Goal: Task Accomplishment & Management: Manage account settings

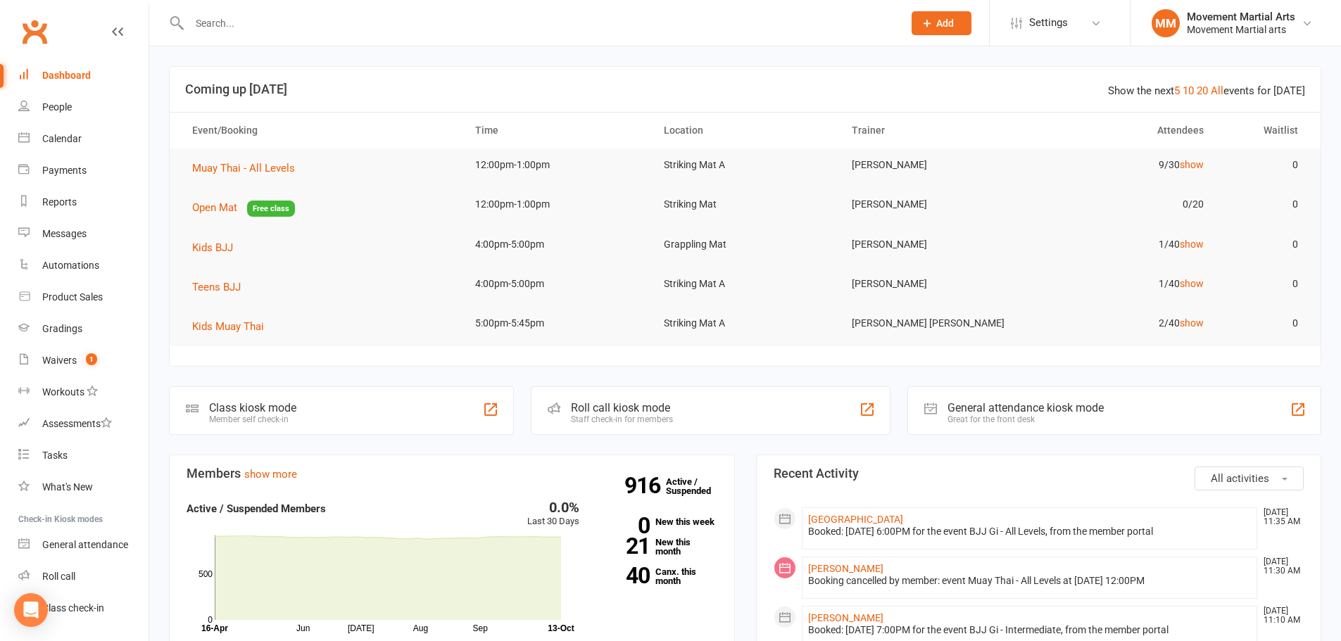
click at [238, 16] on input "text" at bounding box center [539, 23] width 708 height 20
type input "[PERSON_NAME]"
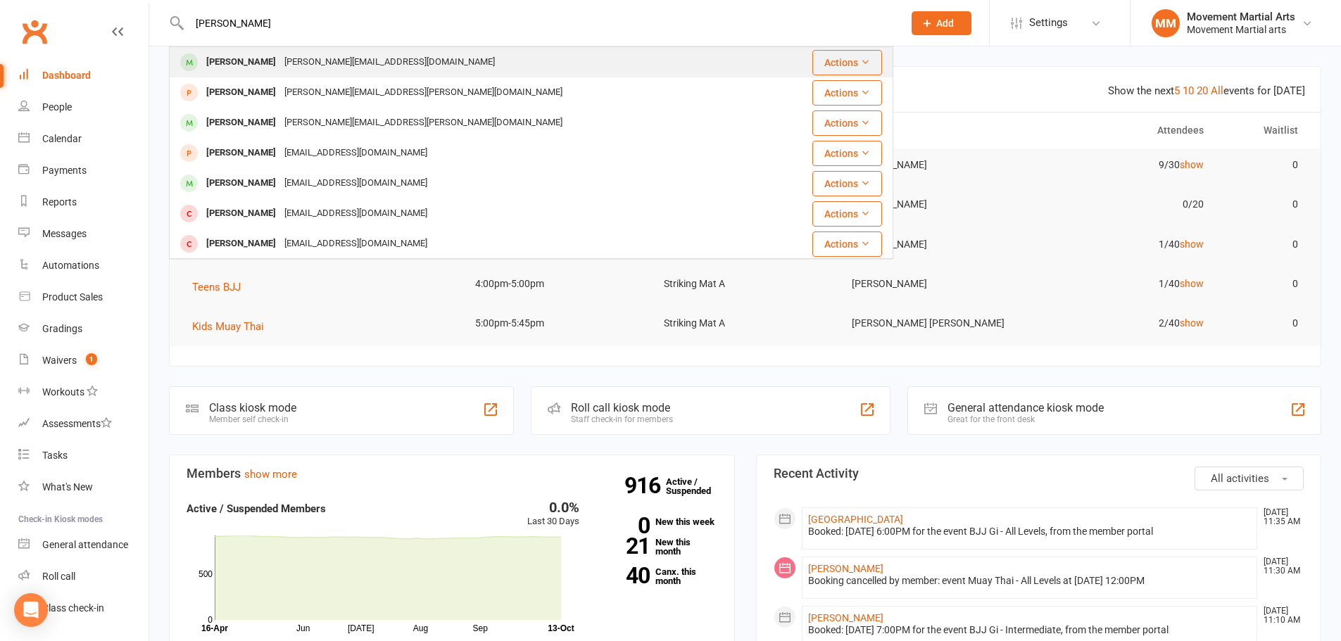
click at [248, 61] on div "Joseph Agon" at bounding box center [241, 62] width 78 height 20
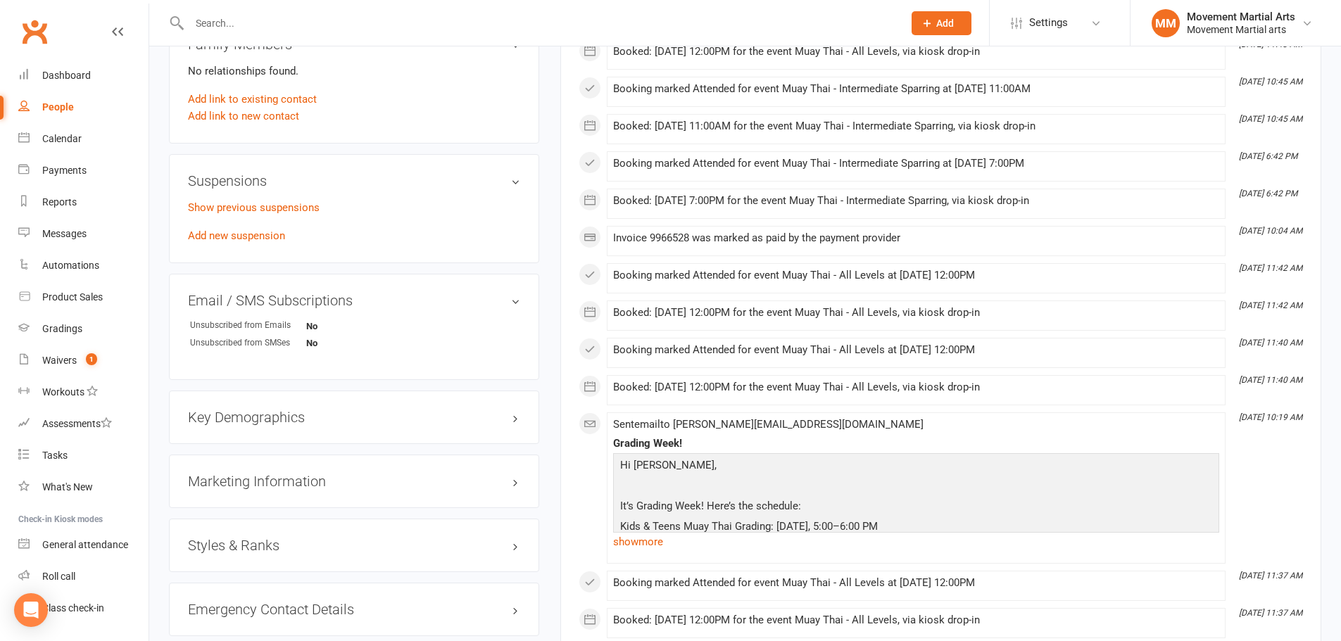
scroll to position [821, 0]
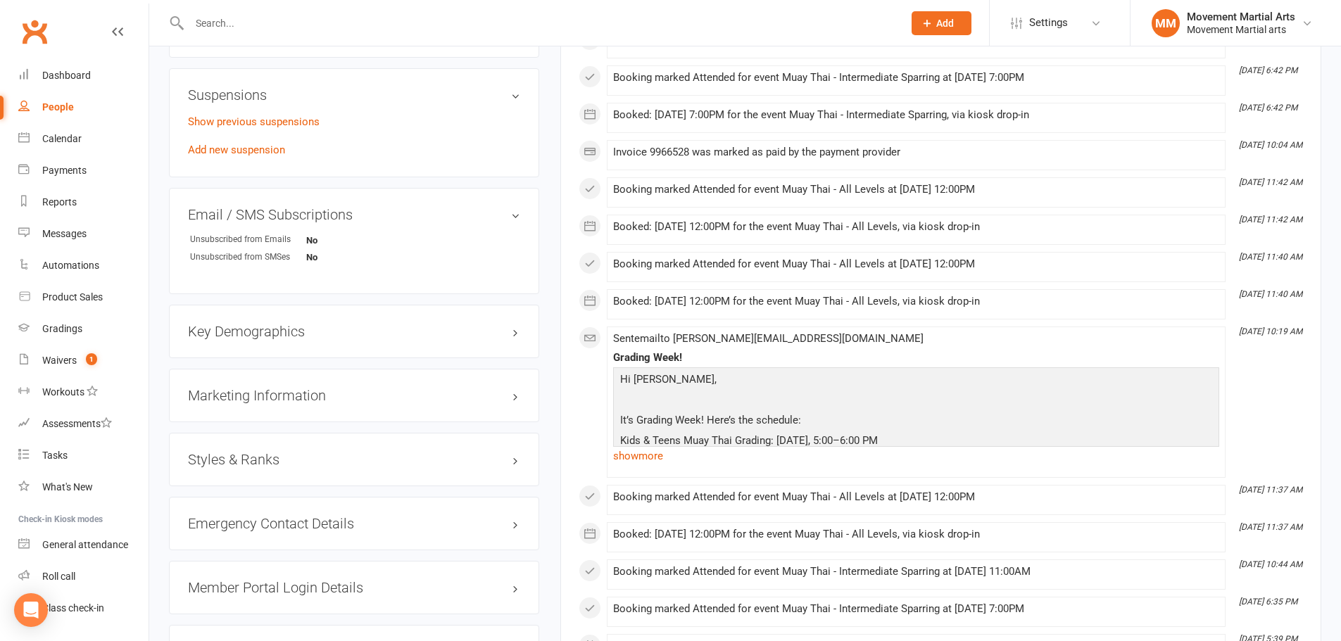
click at [294, 453] on h3 "Styles & Ranks" at bounding box center [354, 459] width 332 height 15
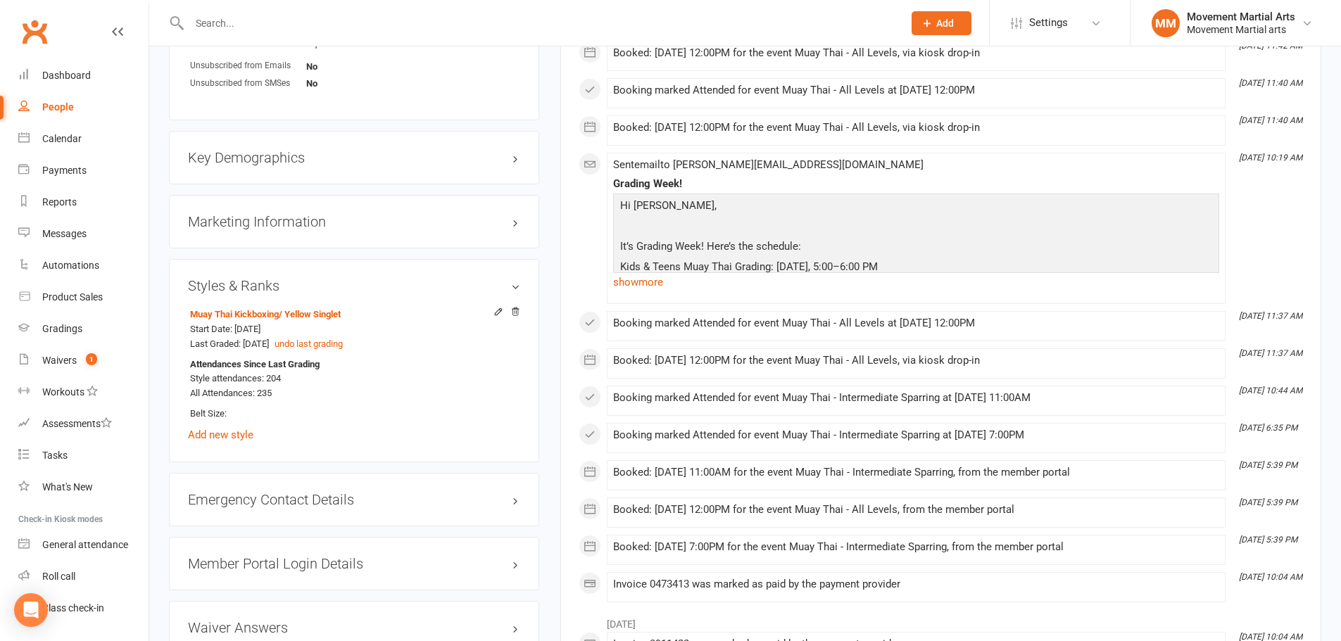
scroll to position [1149, 0]
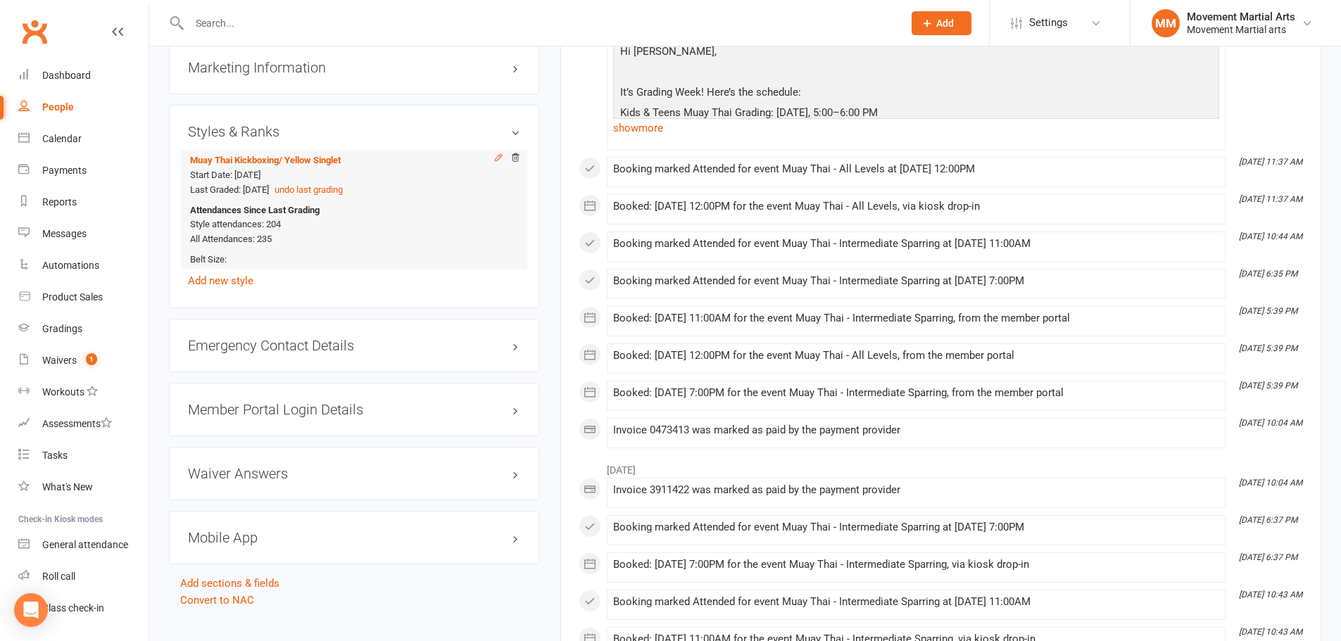
click at [495, 161] on icon at bounding box center [498, 158] width 10 height 10
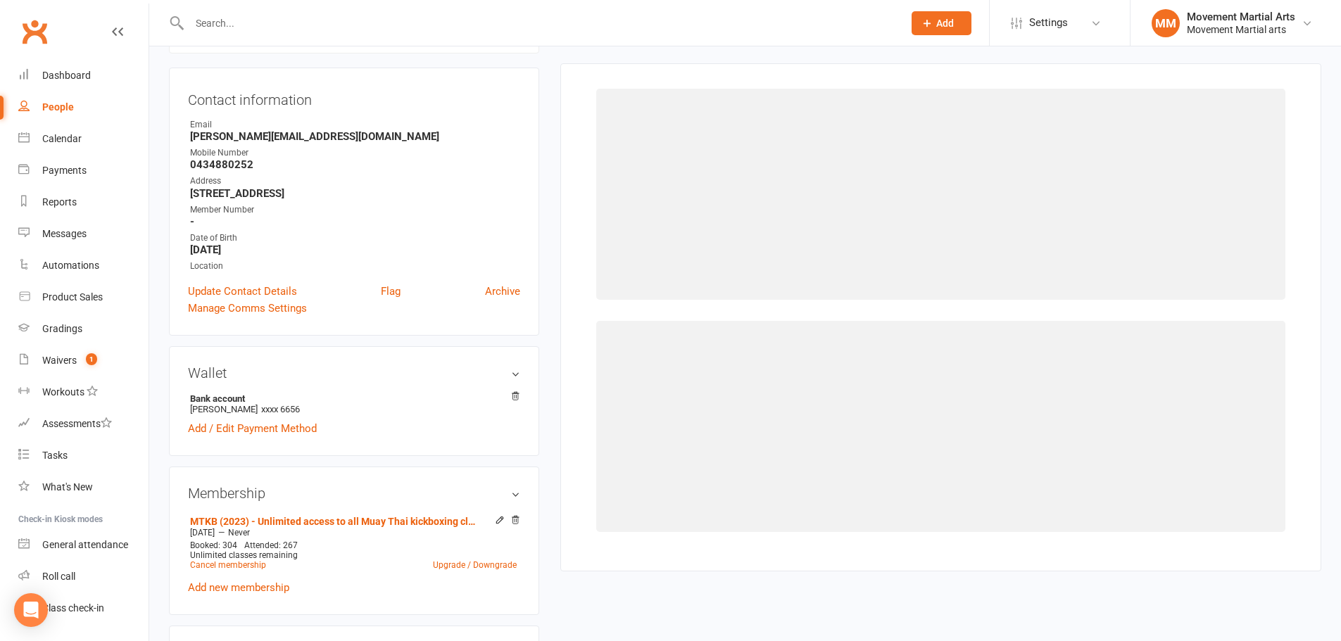
scroll to position [120, 0]
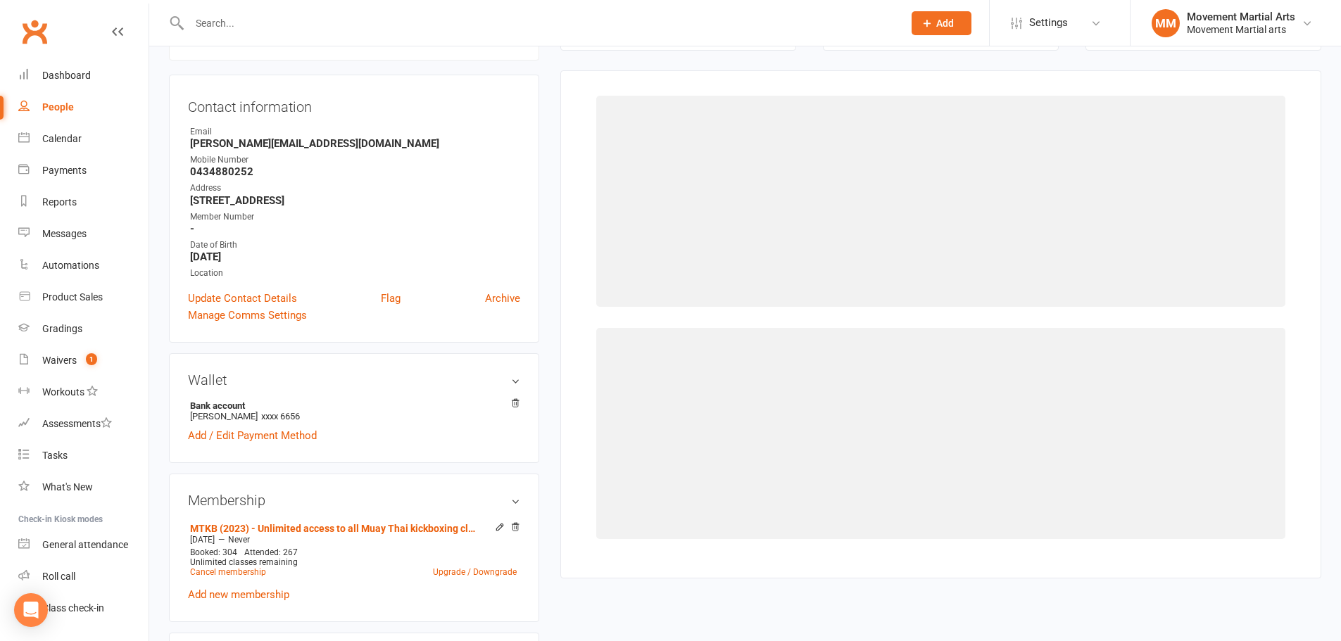
select select "177"
select select "1525"
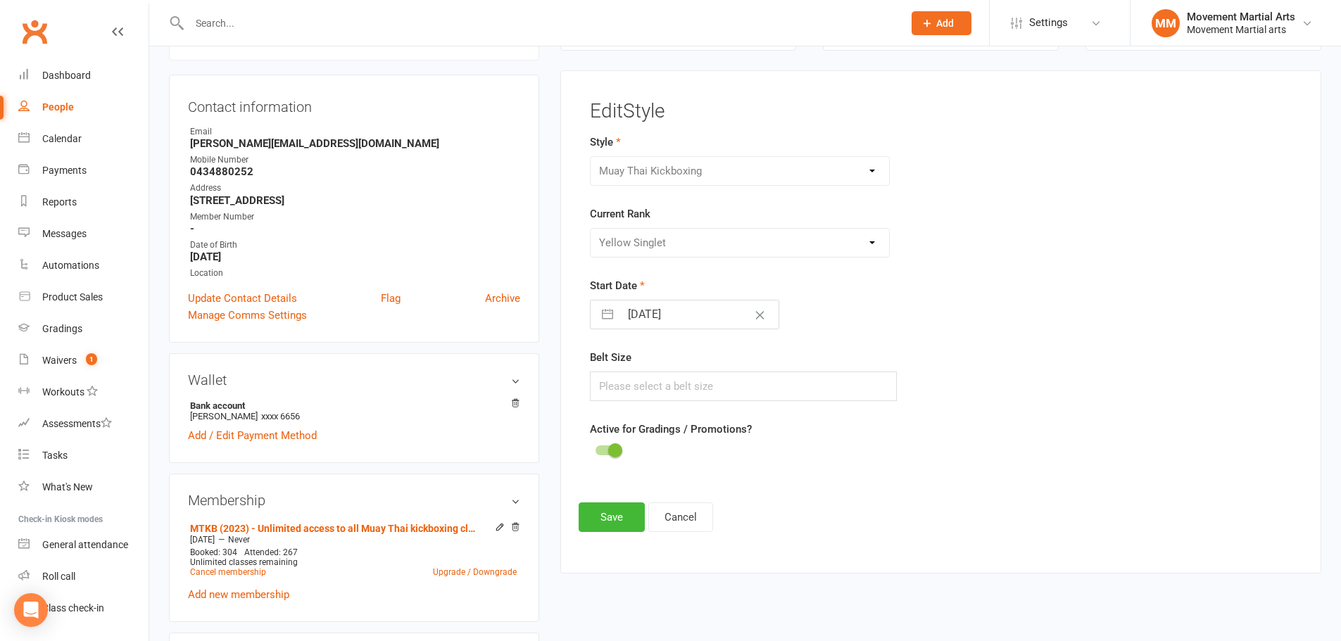
click at [717, 243] on div "Please Select Starting Rank White Singlet Yellow Singlet Blue Singlet Purple Si…" at bounding box center [740, 243] width 301 height 30
select select "3"
select select "2023"
select select "4"
select select "2023"
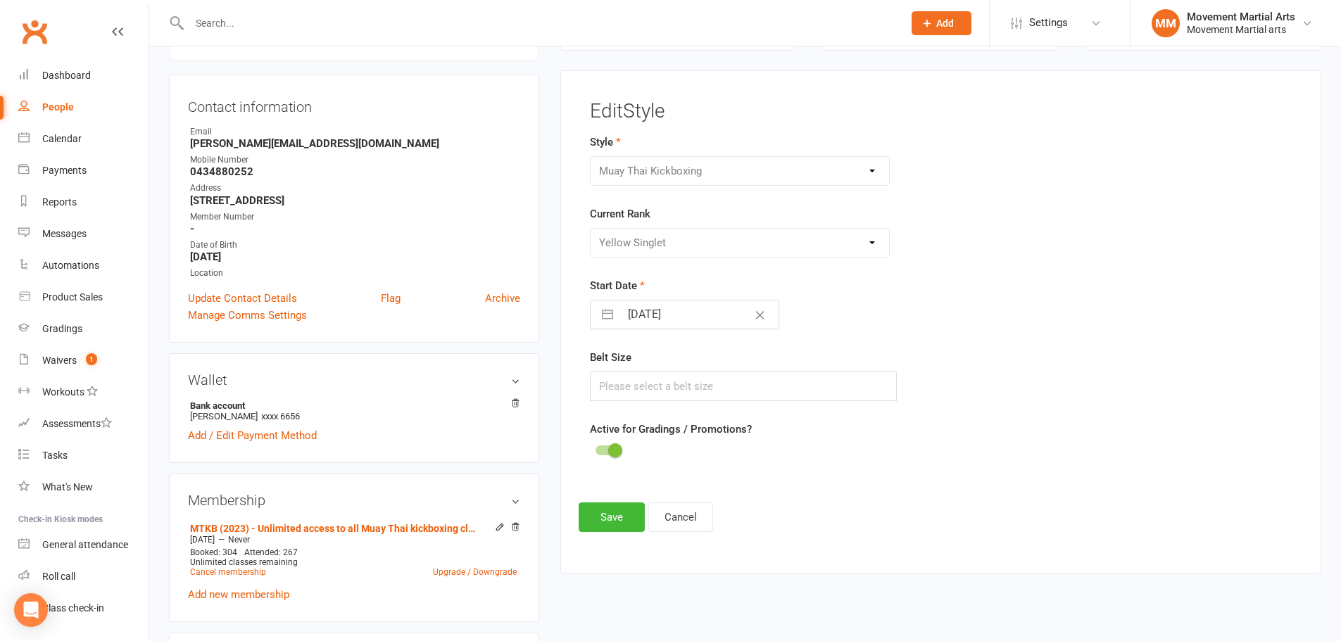
select select "5"
select select "2023"
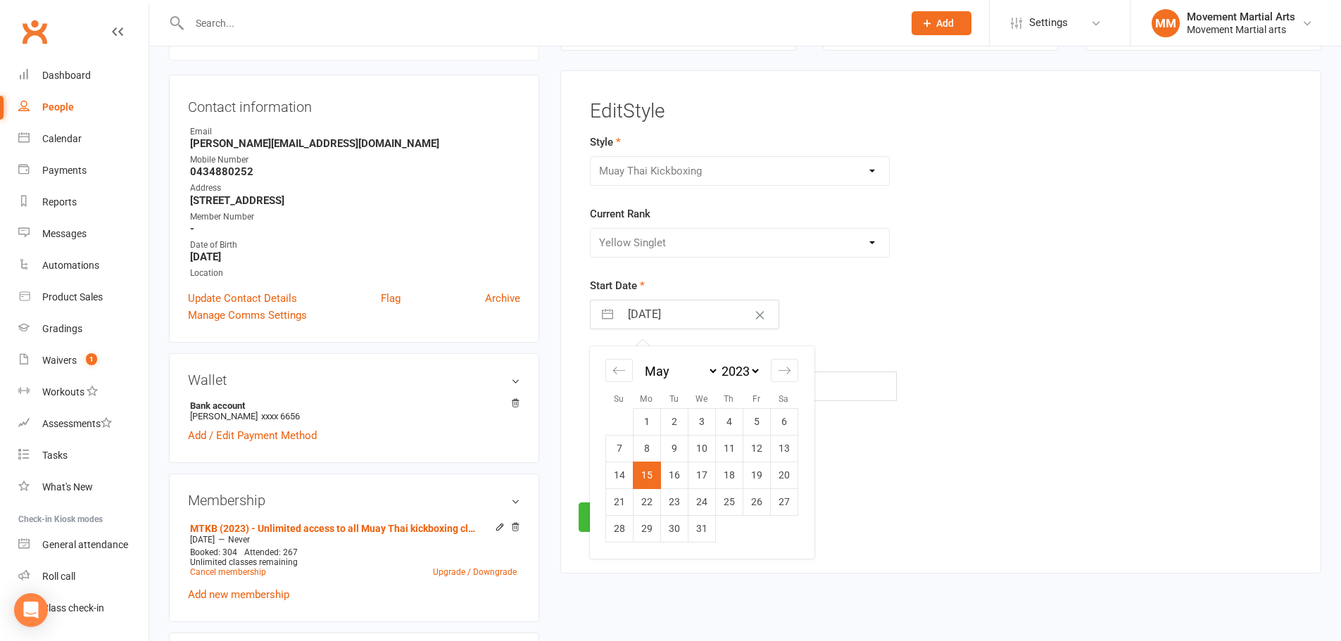
click at [690, 310] on input "15 May 2023" at bounding box center [699, 315] width 158 height 28
click at [651, 467] on td "15" at bounding box center [646, 475] width 27 height 27
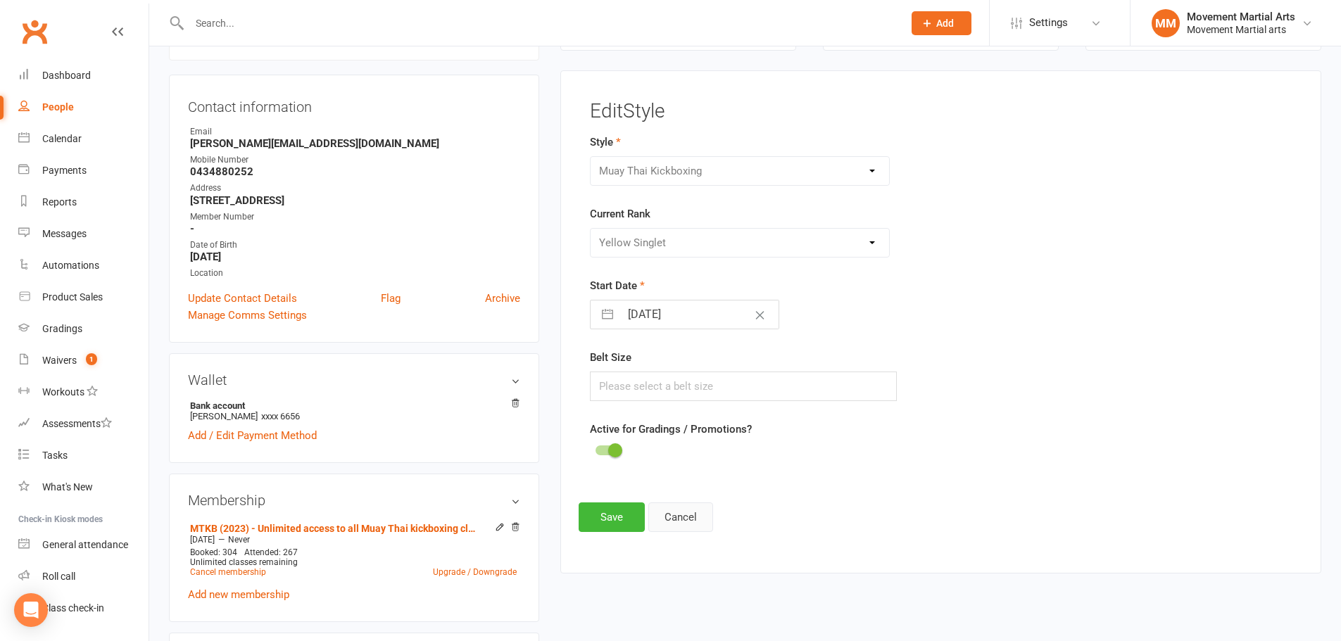
click at [677, 524] on button "Cancel" at bounding box center [680, 518] width 65 height 30
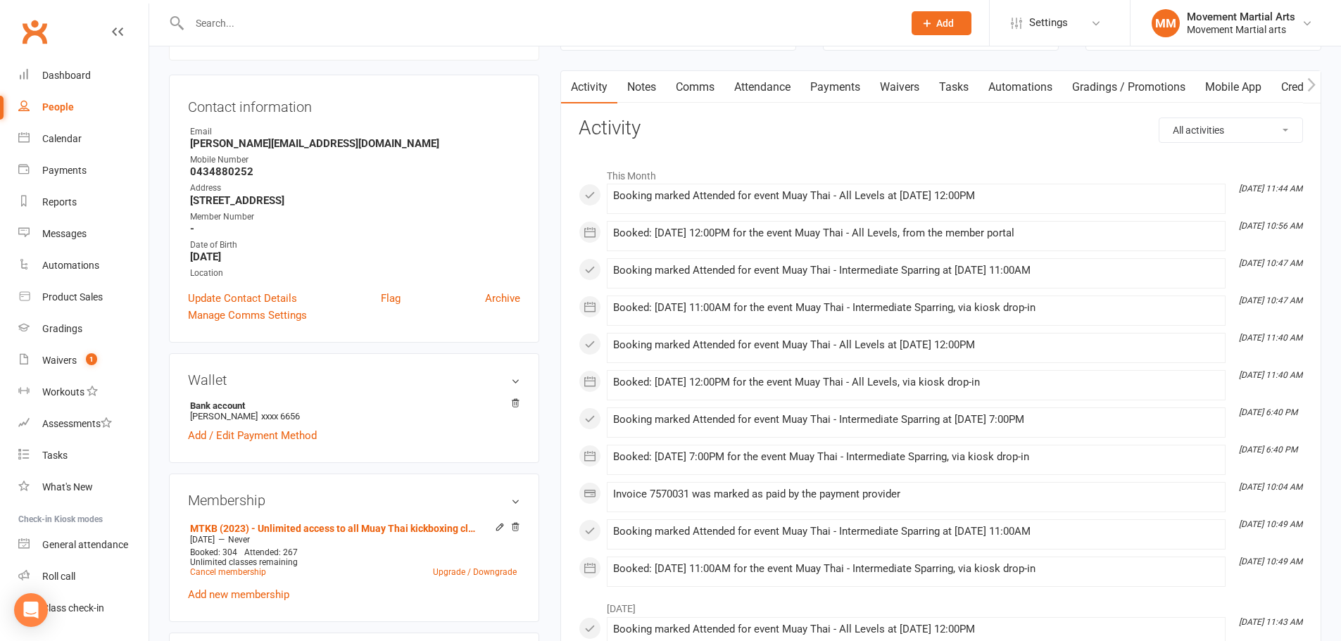
click at [1106, 87] on link "Gradings / Promotions" at bounding box center [1128, 87] width 133 height 32
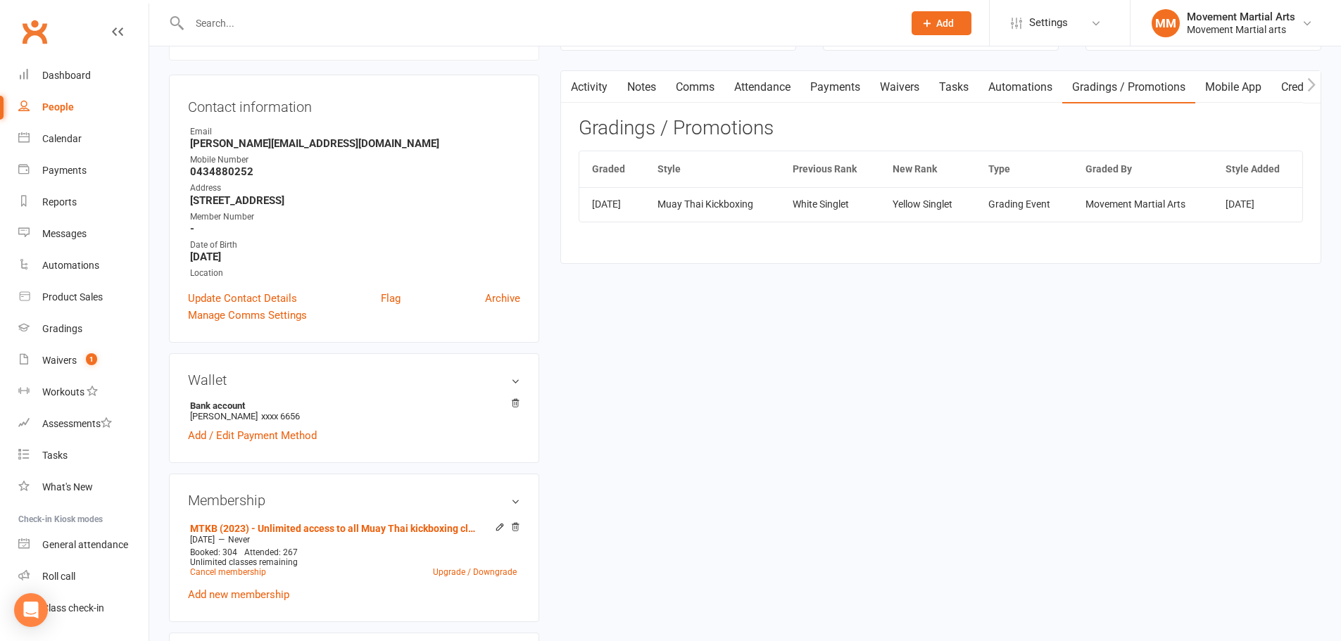
click at [1199, 203] on td "Movement Martial Arts" at bounding box center [1143, 204] width 140 height 34
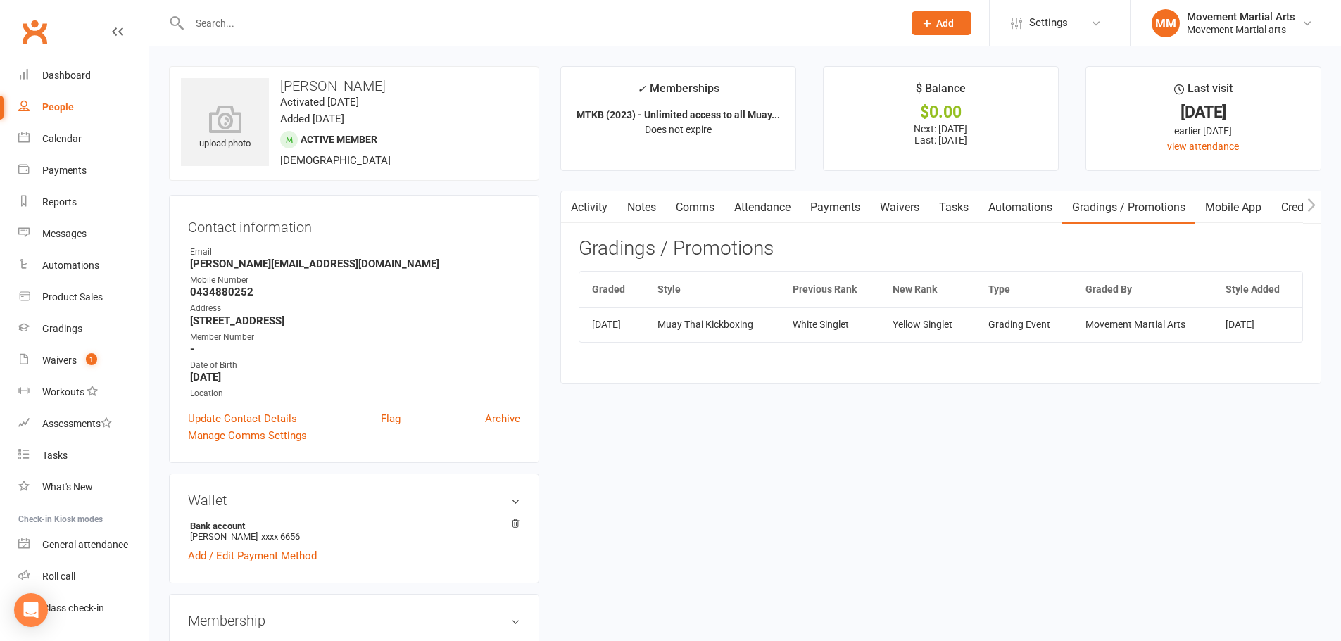
click at [39, 27] on link "Clubworx" at bounding box center [34, 31] width 35 height 35
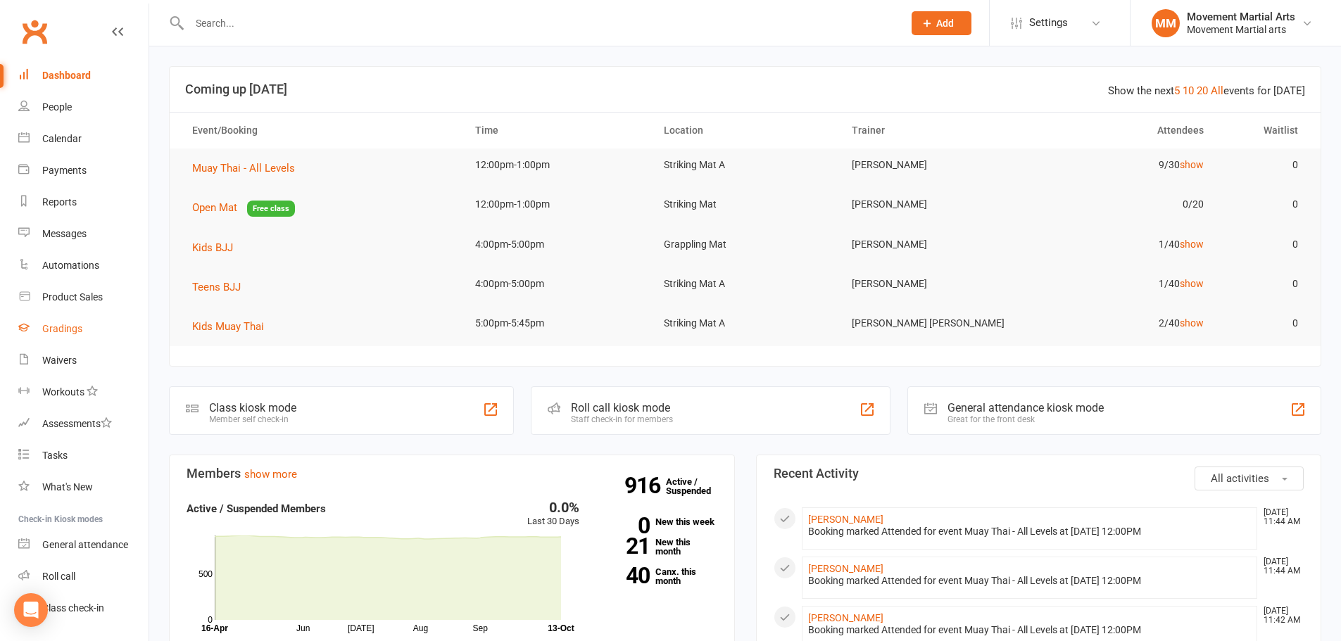
click at [92, 328] on link "Gradings" at bounding box center [83, 329] width 130 height 32
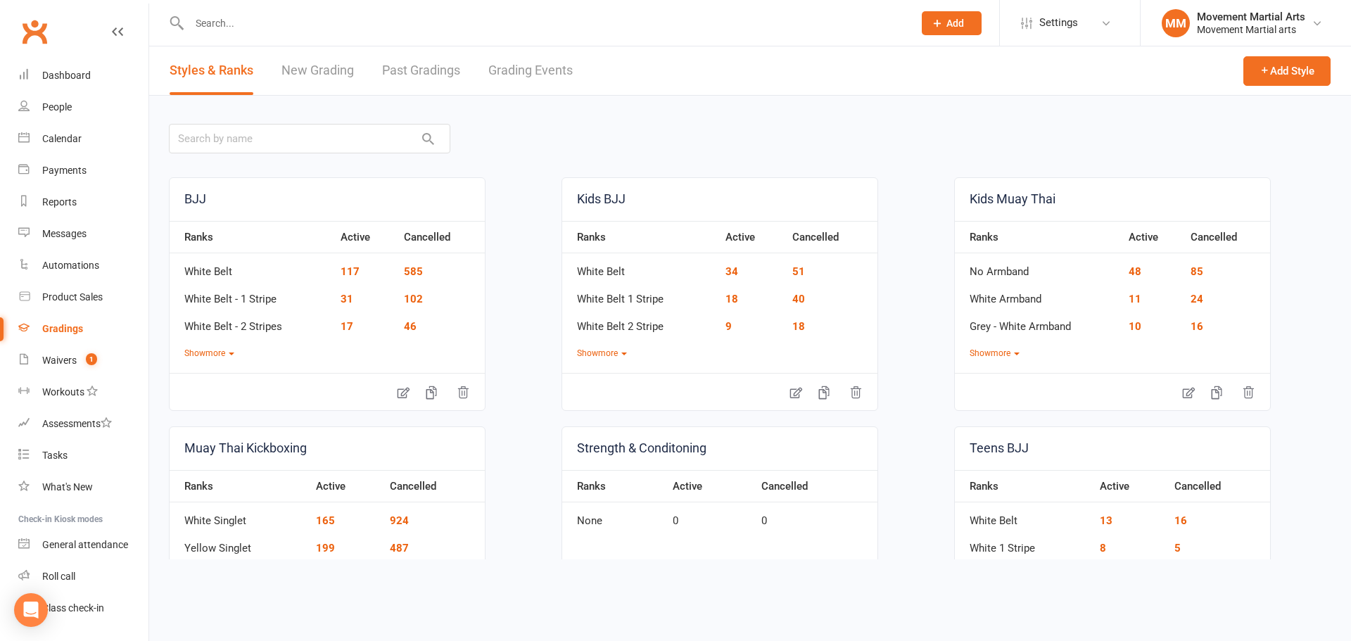
click at [313, 72] on link "New Grading" at bounding box center [318, 70] width 72 height 49
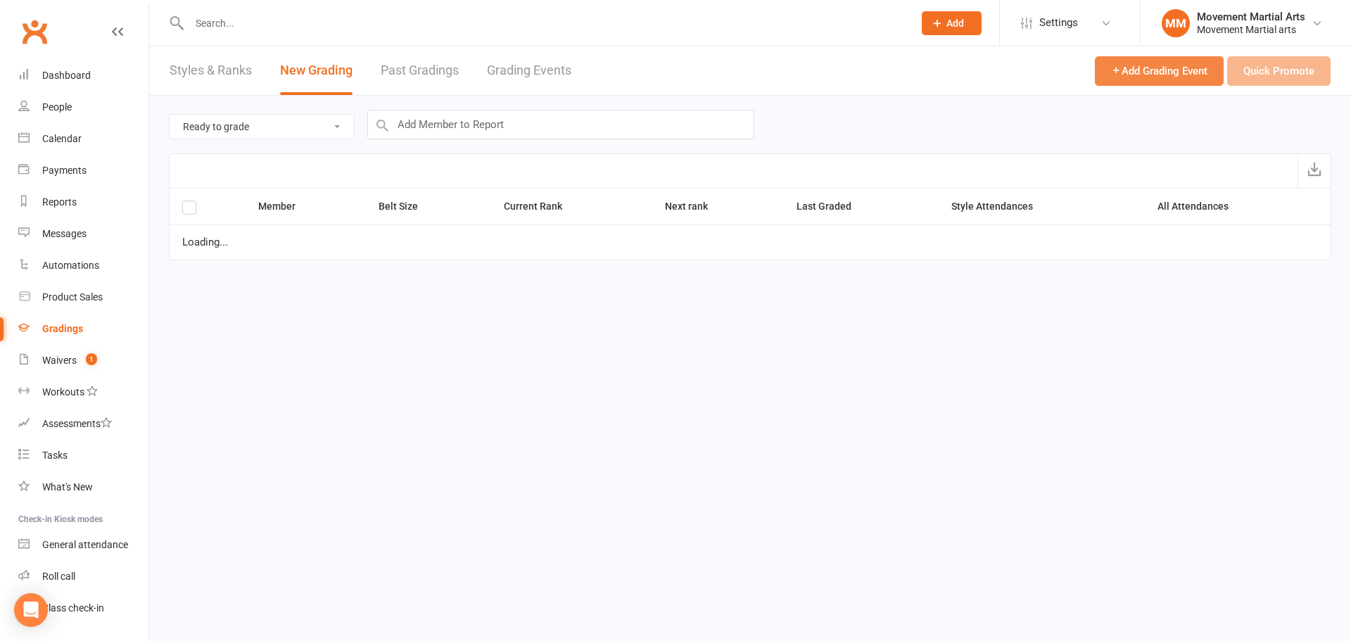
click at [1128, 65] on span "Add Grading Event" at bounding box center [1159, 71] width 96 height 13
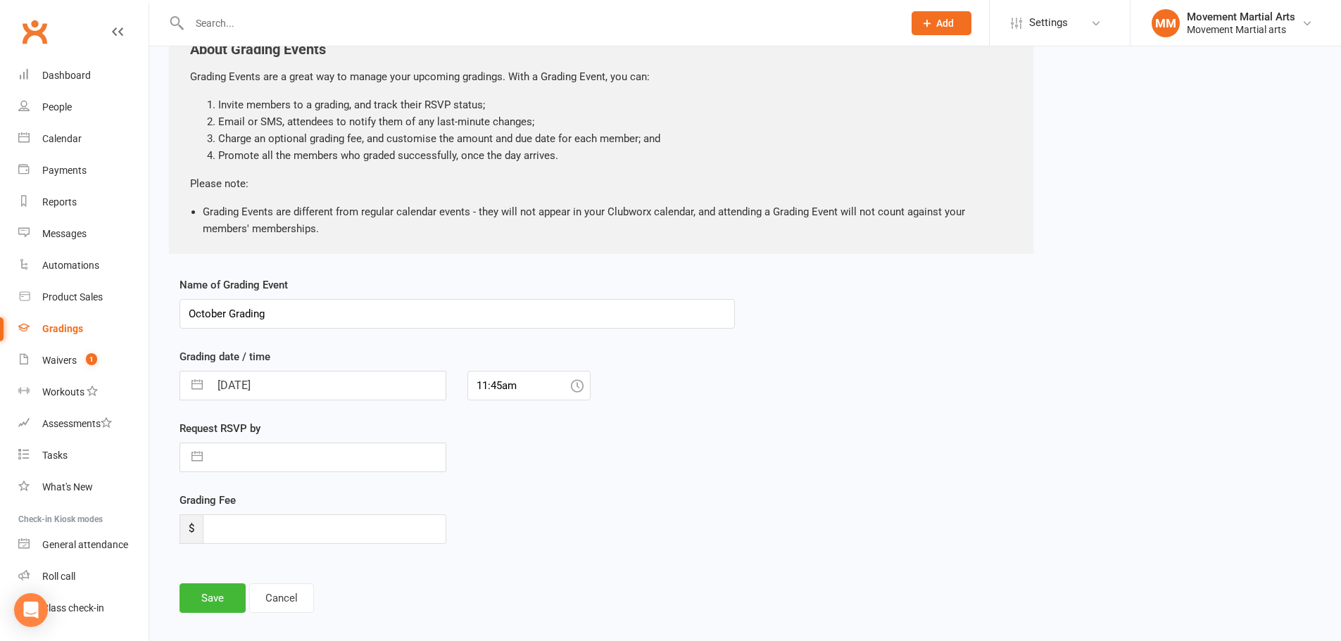
scroll to position [126, 0]
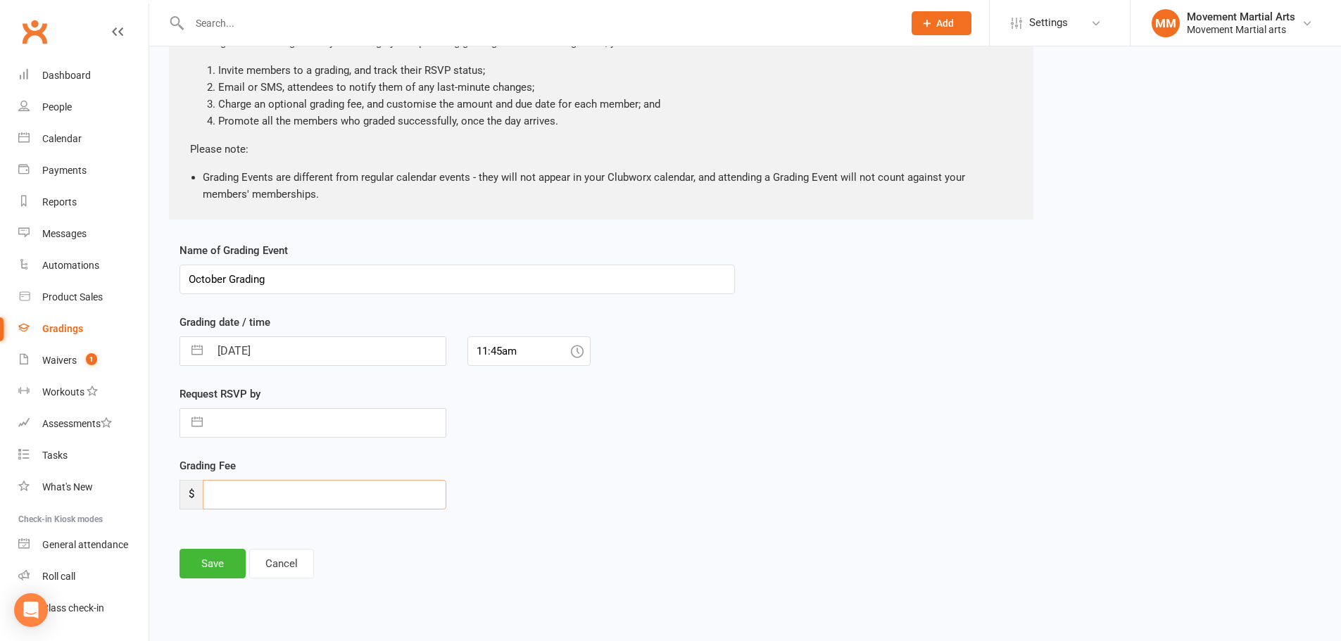
click at [294, 504] on input "number" at bounding box center [325, 495] width 244 height 30
click at [228, 565] on button "Save" at bounding box center [212, 564] width 66 height 30
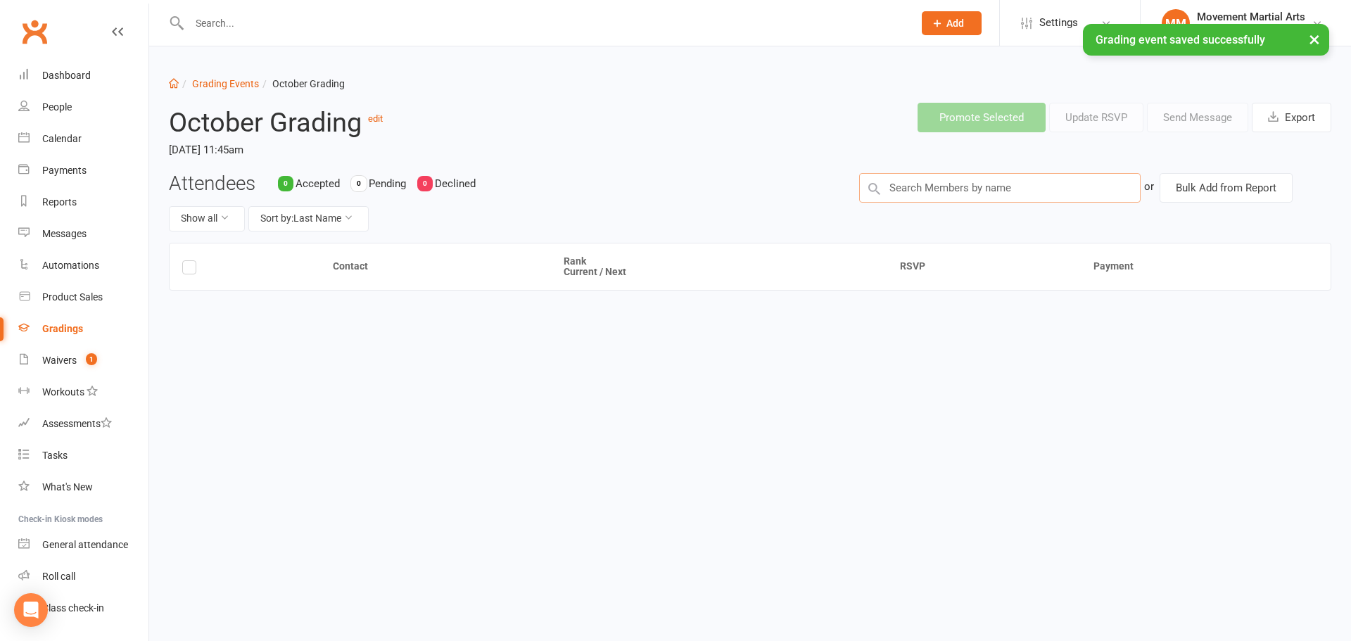
click at [914, 177] on input "text" at bounding box center [1000, 188] width 282 height 30
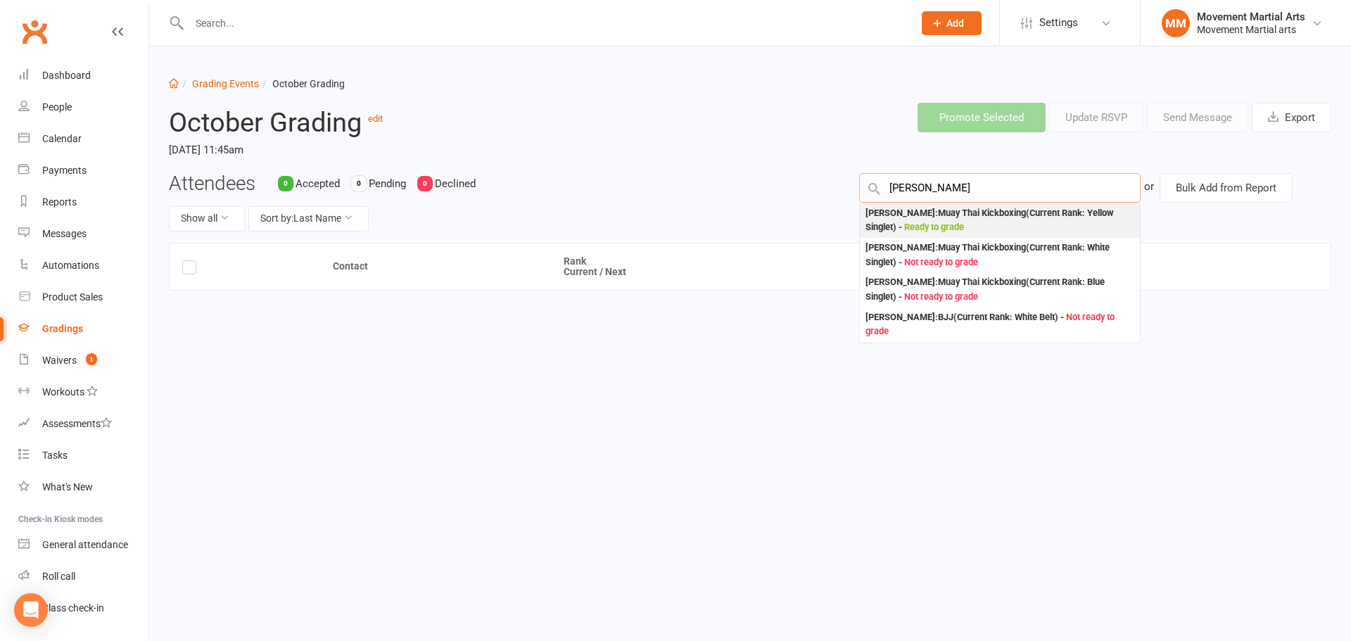
type input "[PERSON_NAME]"
click at [1025, 225] on div "Joseph Agon : Muay Thai Kickboxing (Current Rank: Yellow Singlet ) - Ready to g…" at bounding box center [1000, 220] width 269 height 29
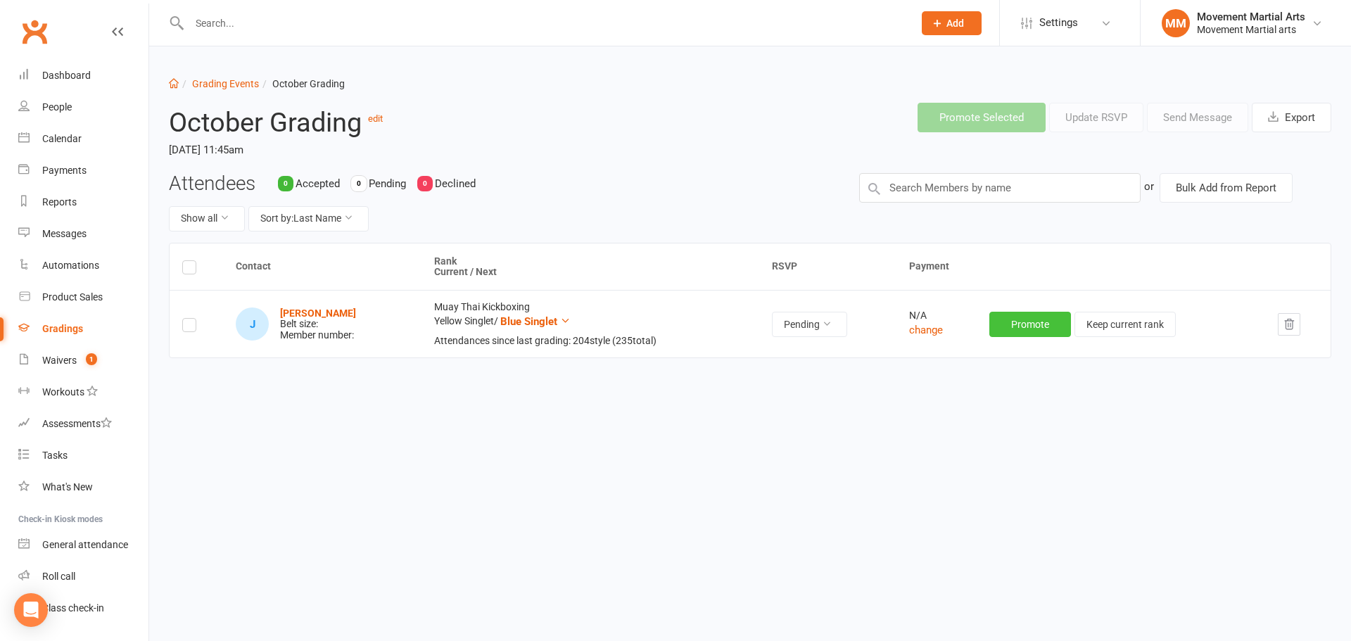
click at [1018, 324] on button "Promote" at bounding box center [1031, 324] width 82 height 25
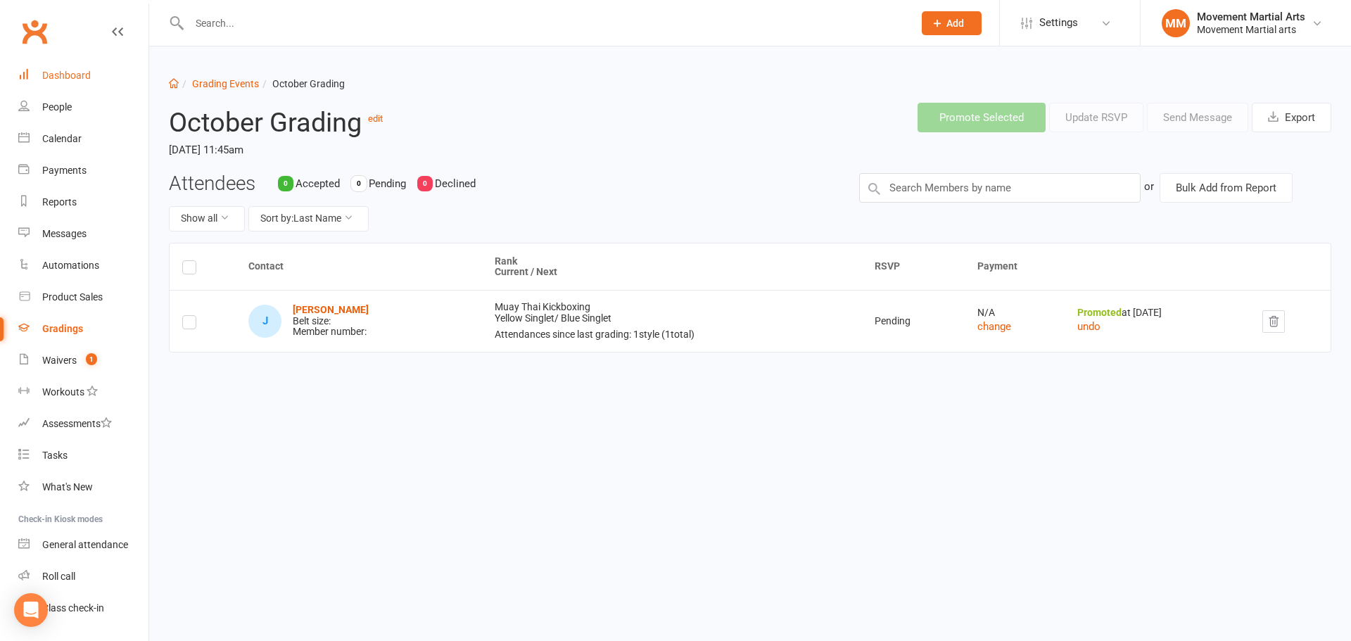
drag, startPoint x: 84, startPoint y: 71, endPoint x: 71, endPoint y: 70, distance: 12.7
click at [84, 70] on div "Dashboard" at bounding box center [66, 75] width 49 height 11
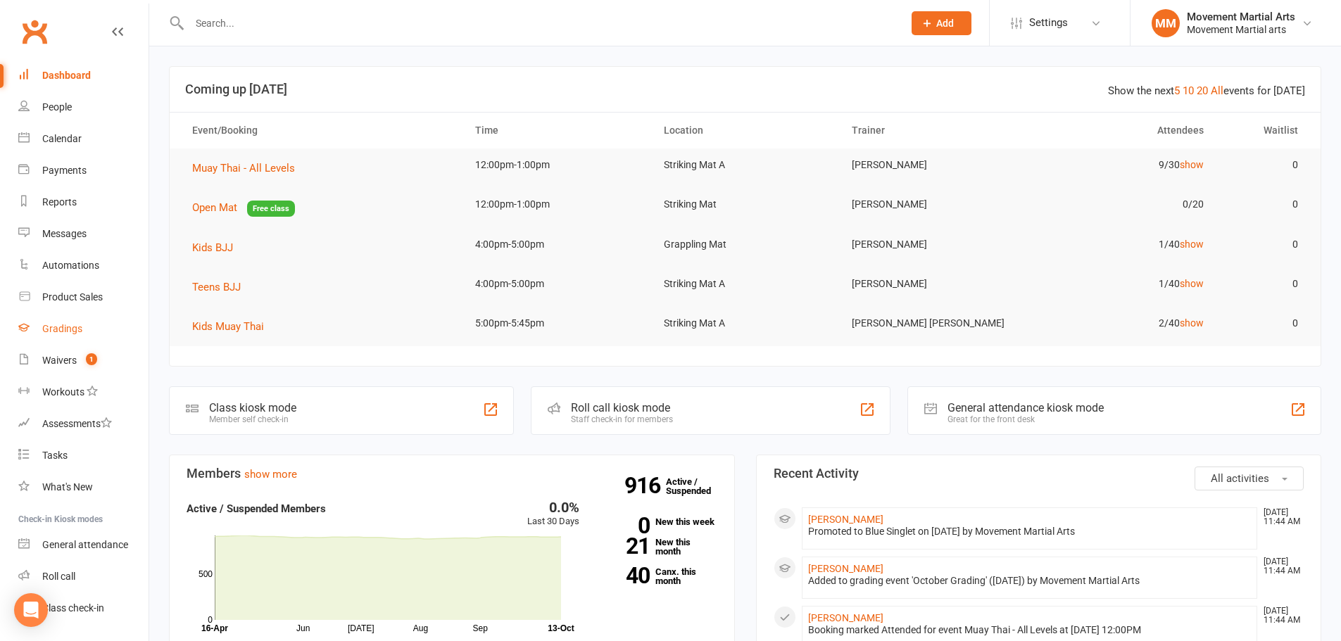
click at [64, 327] on div "Gradings" at bounding box center [62, 328] width 40 height 11
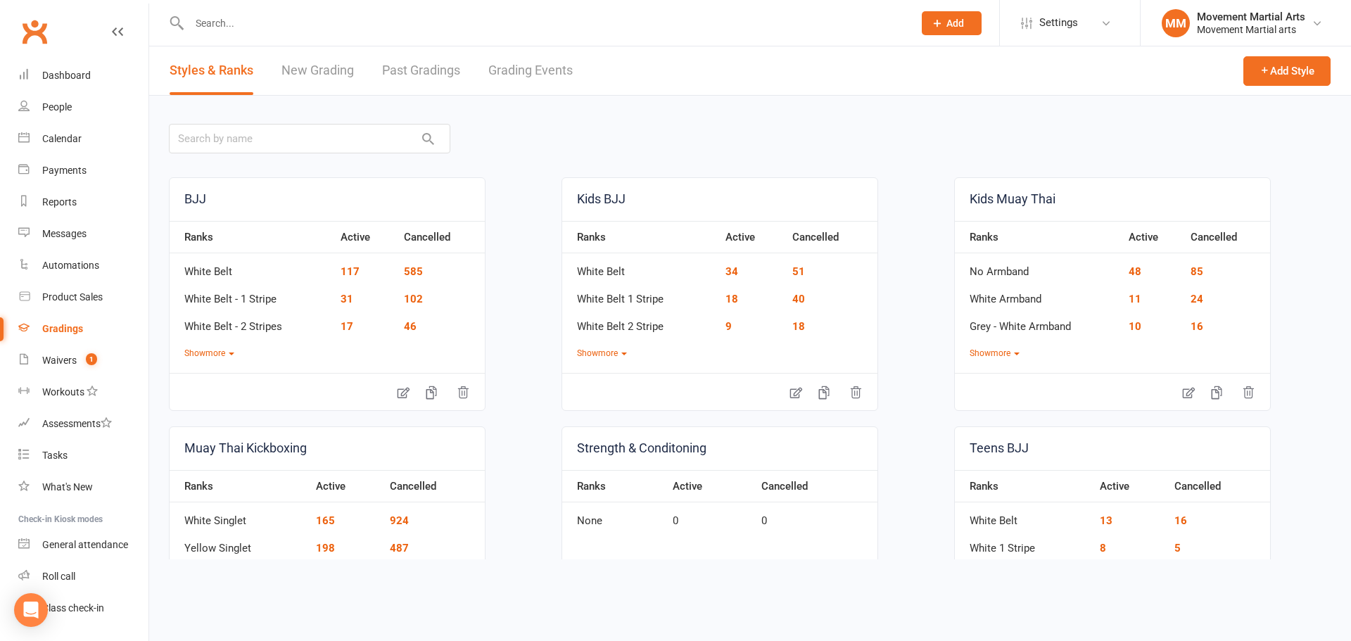
click at [339, 80] on link "New Grading" at bounding box center [318, 70] width 72 height 49
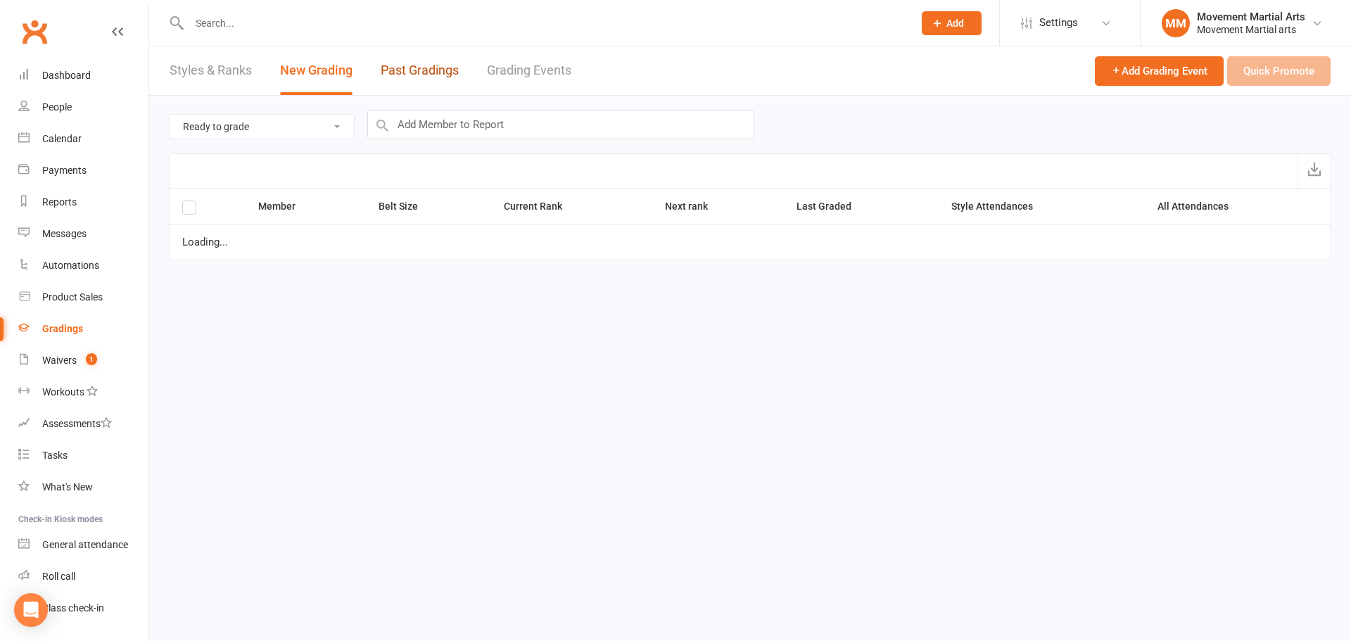
click at [400, 70] on link "Past Gradings" at bounding box center [420, 70] width 78 height 49
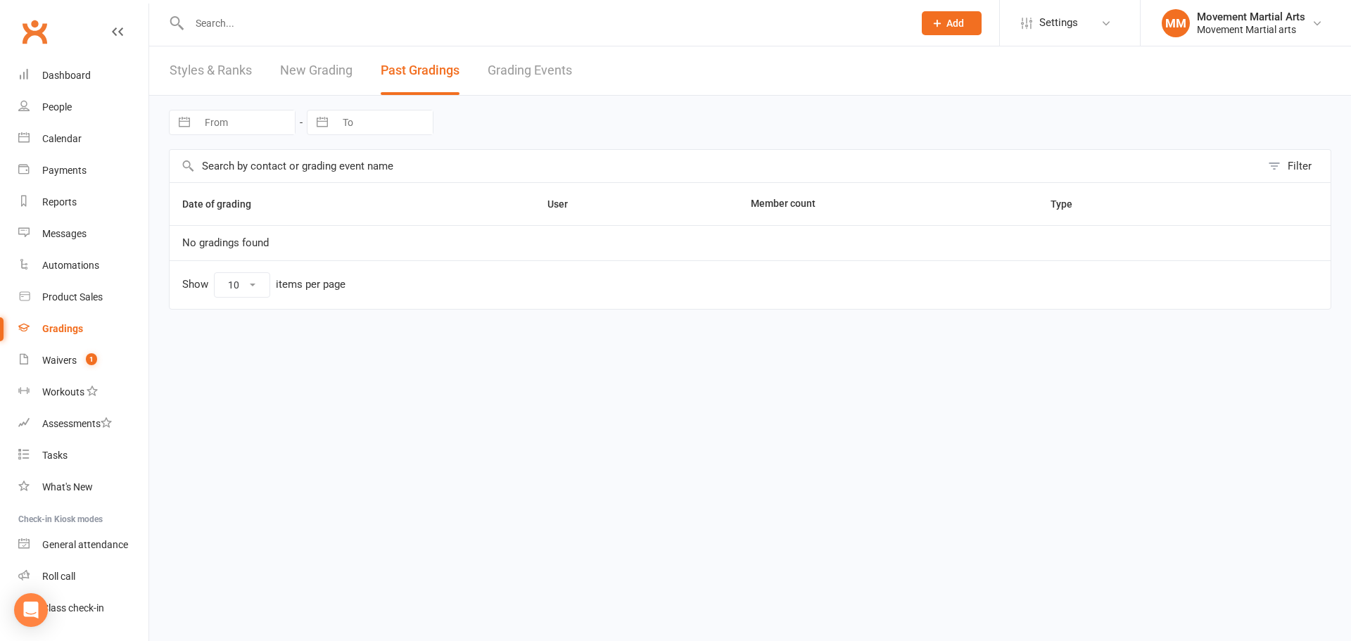
select select "25"
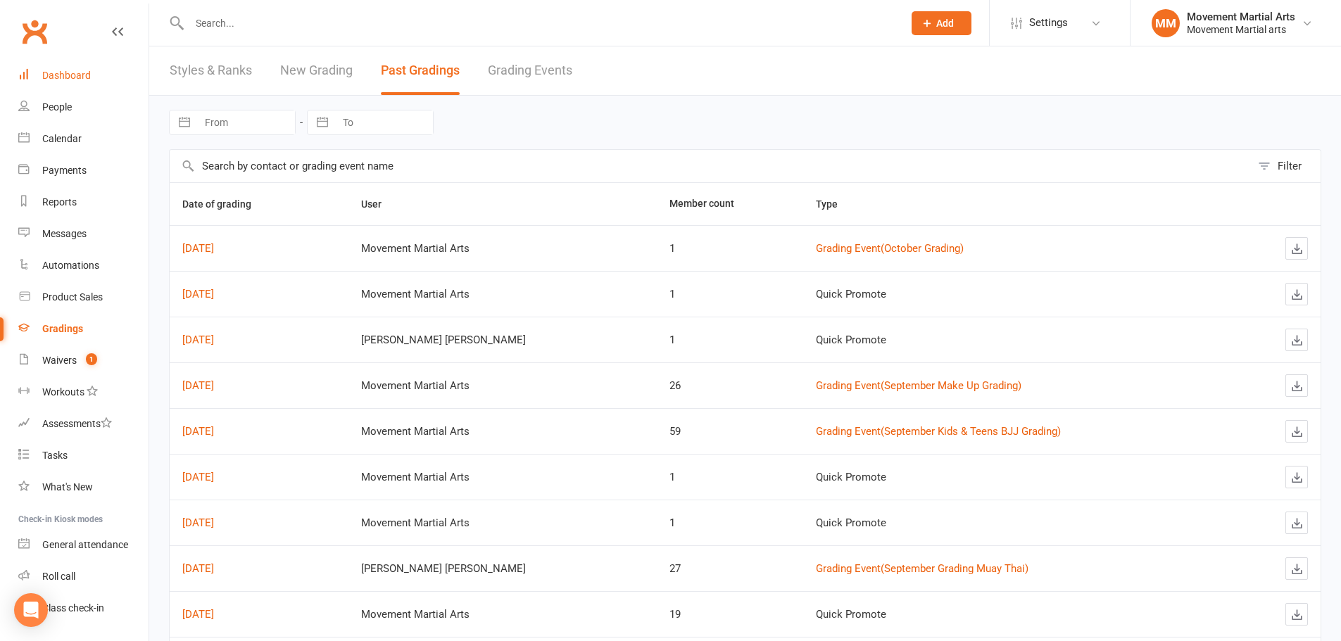
click at [76, 80] on div "Dashboard" at bounding box center [66, 75] width 49 height 11
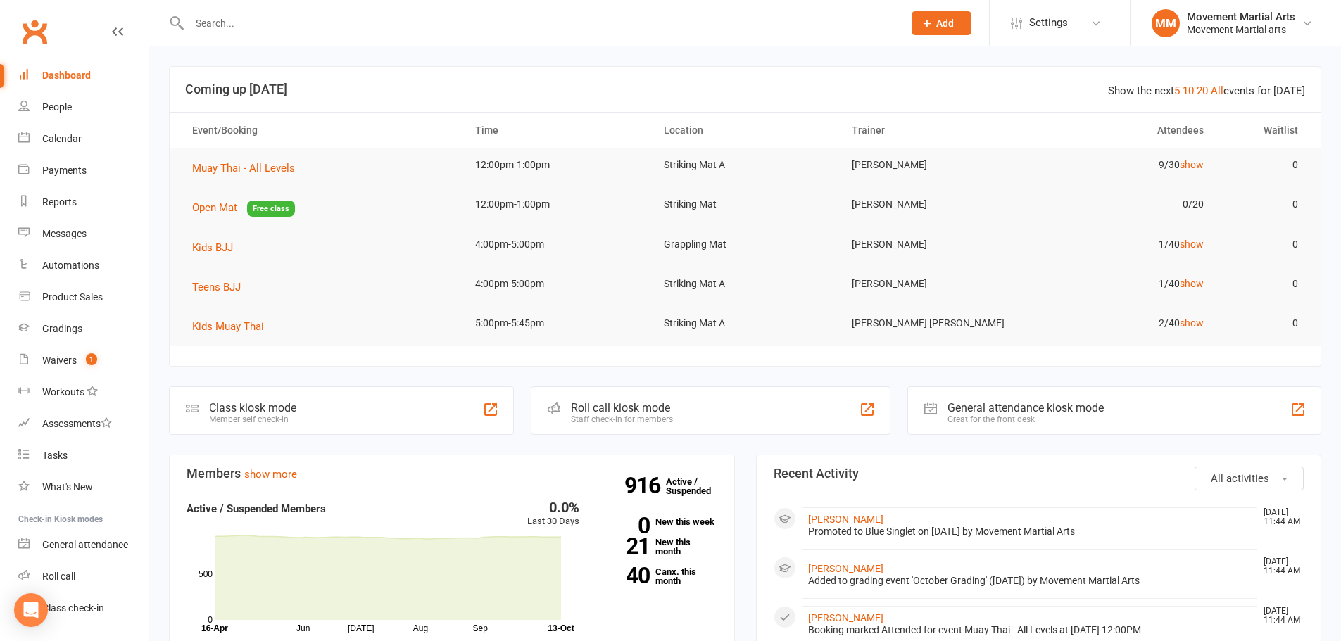
click at [36, 28] on link "Clubworx" at bounding box center [34, 31] width 35 height 35
click at [63, 349] on link "Waivers 1" at bounding box center [83, 361] width 130 height 32
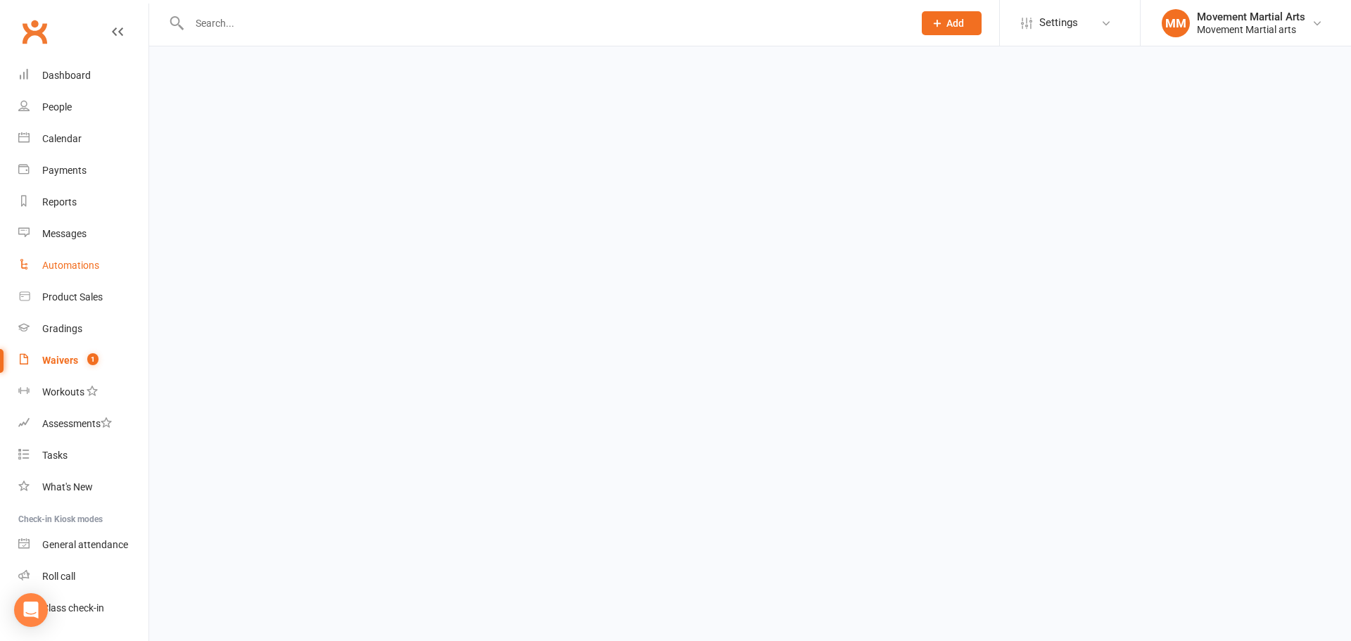
select select "100"
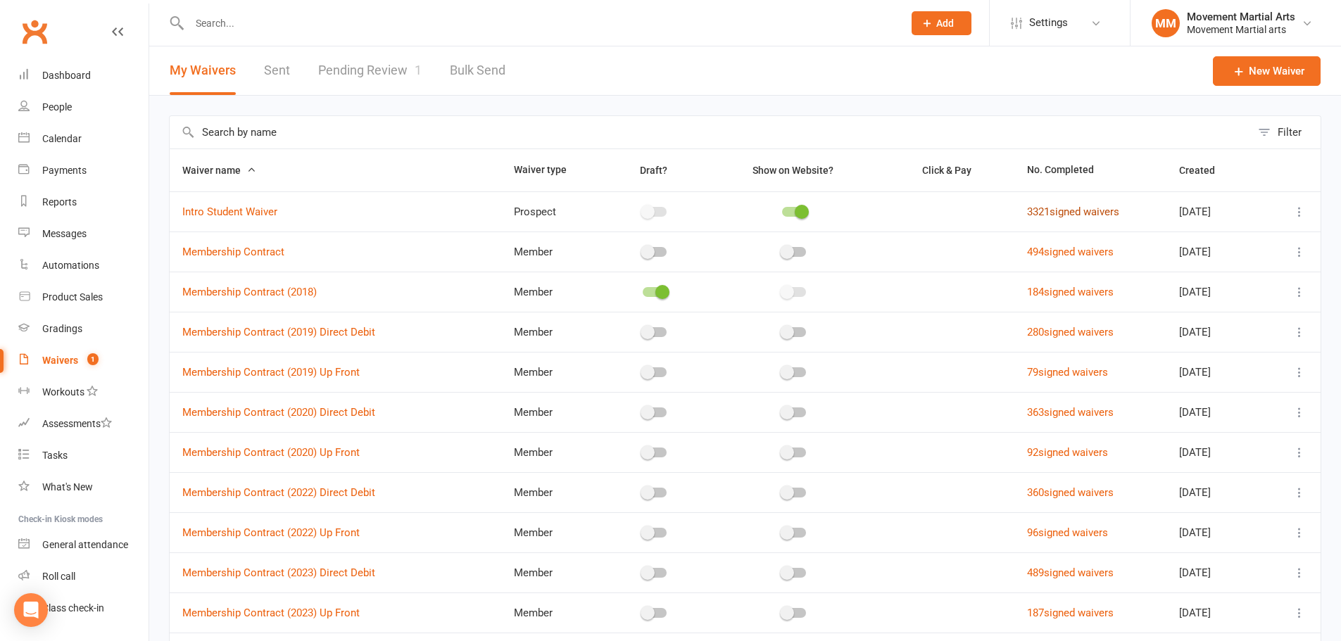
click at [1043, 210] on link "3321 signed waivers" at bounding box center [1073, 212] width 92 height 13
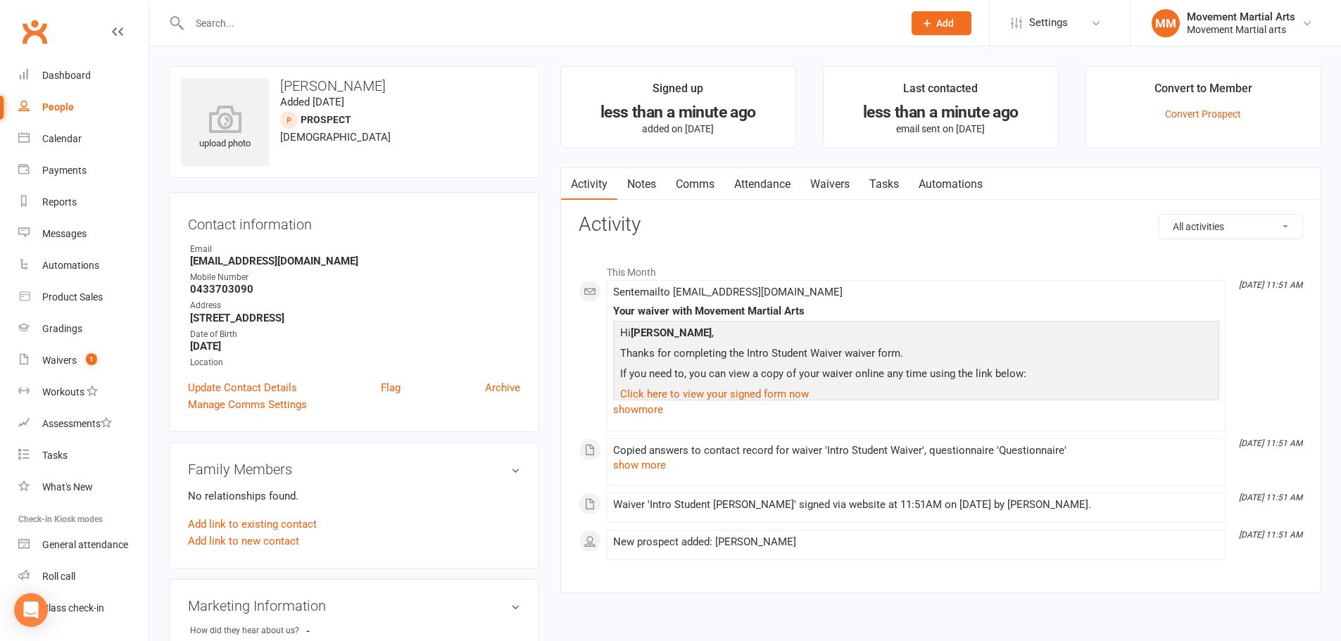
click at [819, 179] on link "Waivers" at bounding box center [829, 184] width 59 height 32
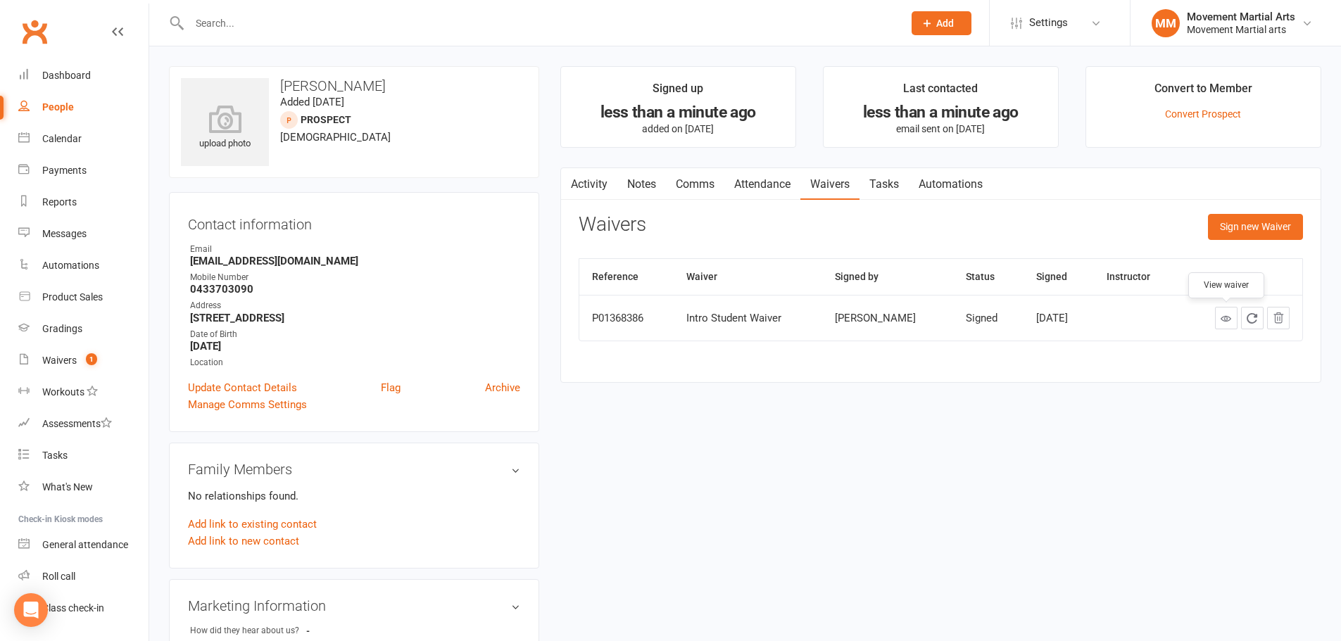
click at [1217, 320] on link at bounding box center [1226, 318] width 23 height 23
drag, startPoint x: 282, startPoint y: 87, endPoint x: 510, endPoint y: 81, distance: 227.4
click at [510, 81] on h3 "Ranuga Muthukumarana" at bounding box center [354, 85] width 346 height 15
copy h3 "Ranuga Muthukumarana"
click at [371, 257] on strong "ranuga.muthukumarana@gmail.com" at bounding box center [355, 261] width 330 height 13
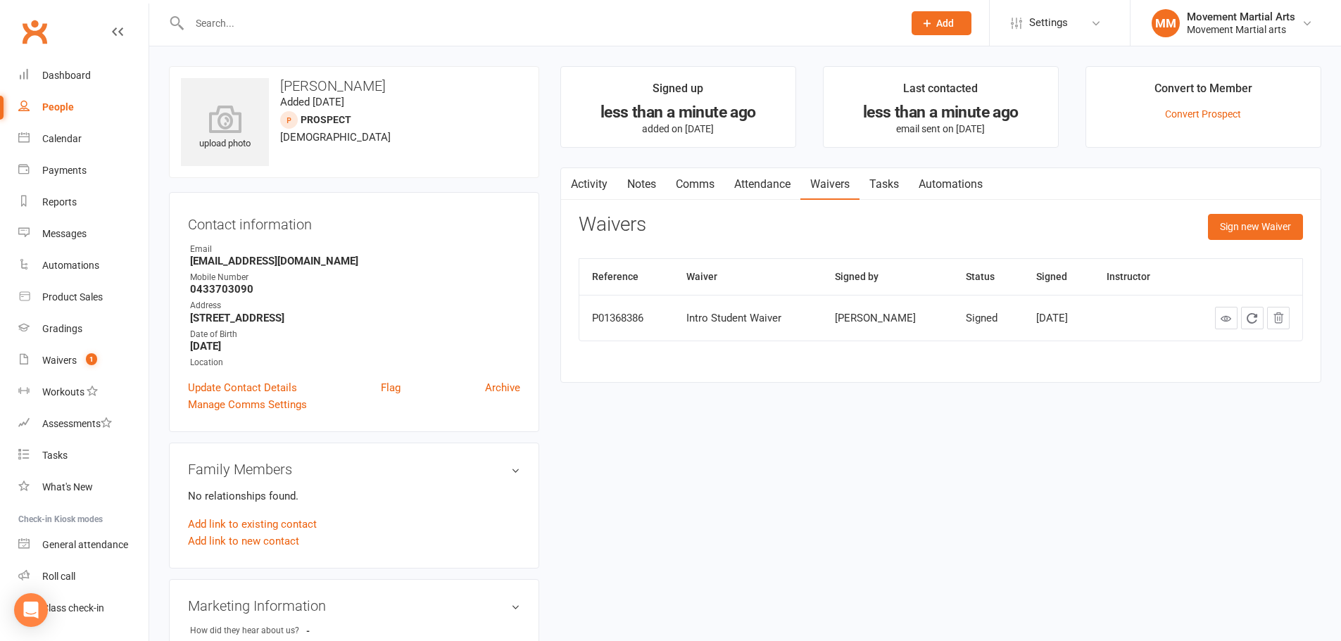
click at [229, 286] on strong "0433703090" at bounding box center [355, 289] width 330 height 13
copy strong "0433703090"
click at [465, 234] on div "Contact information Owner Email ranuga.muthukumarana@gmail.com Mobile Number 04…" at bounding box center [354, 312] width 370 height 240
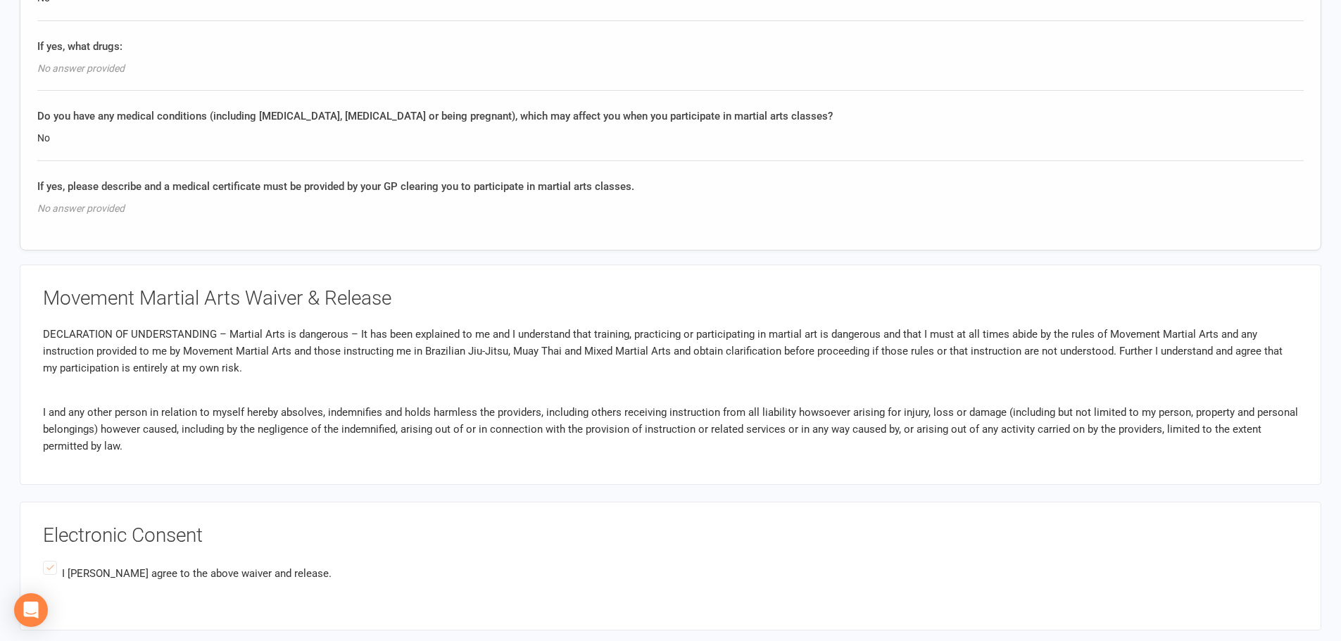
scroll to position [1149, 0]
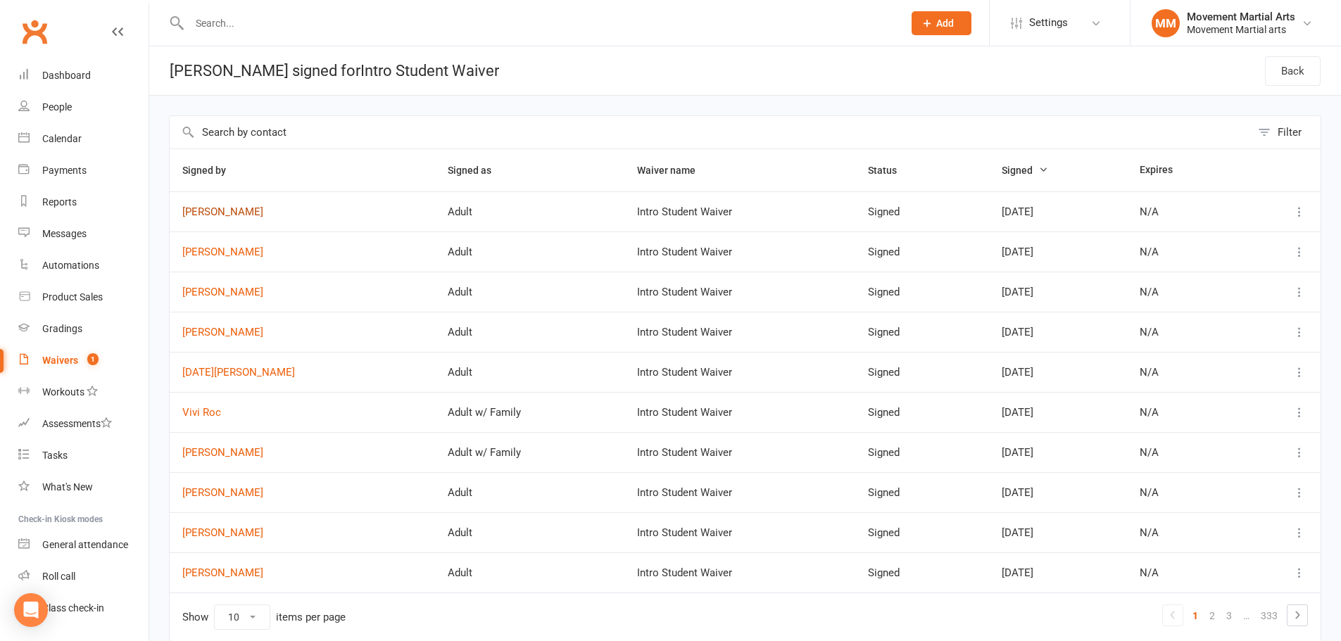
click at [268, 210] on link "[PERSON_NAME]" at bounding box center [302, 212] width 240 height 12
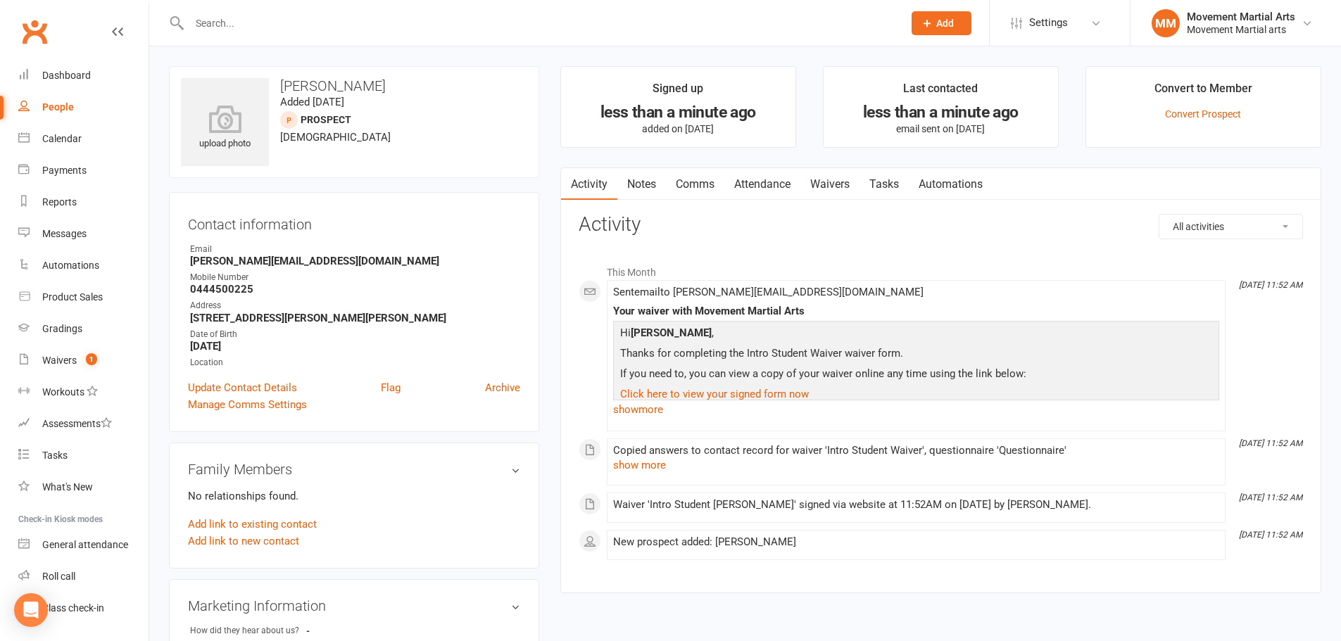
click at [825, 176] on link "Waivers" at bounding box center [829, 184] width 59 height 32
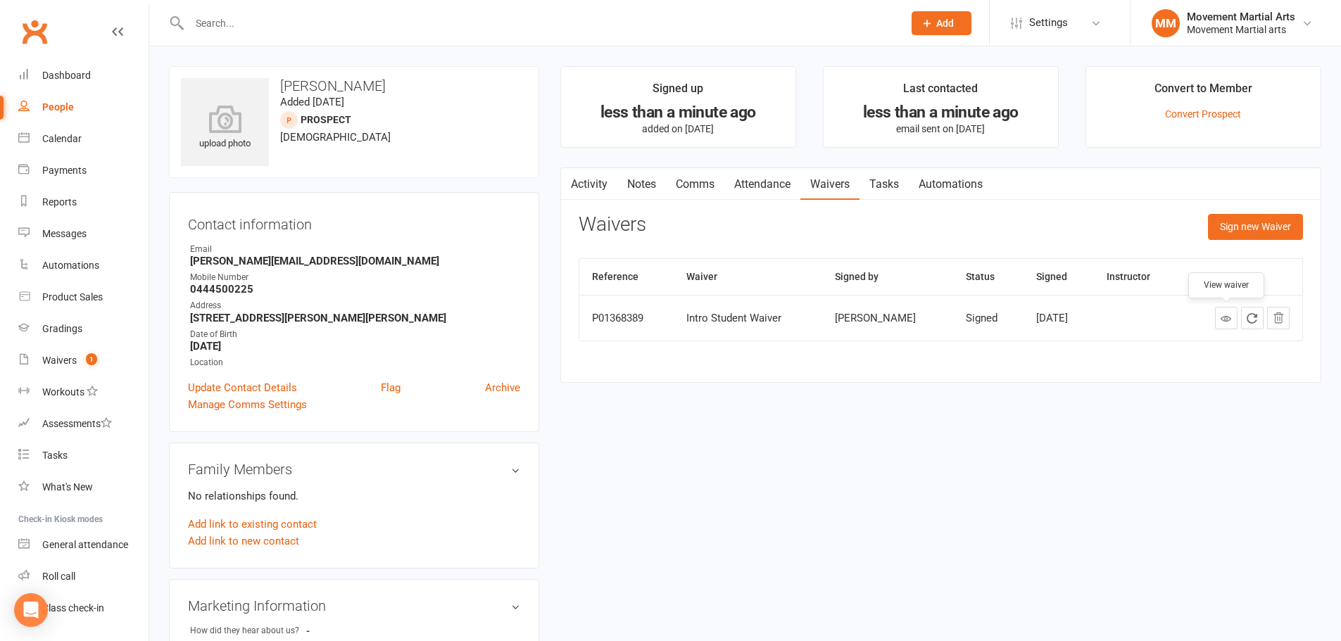
click at [1220, 320] on icon at bounding box center [1225, 318] width 11 height 11
drag, startPoint x: 27, startPoint y: 40, endPoint x: 68, endPoint y: 26, distance: 43.8
click at [27, 40] on link "Clubworx" at bounding box center [34, 31] width 35 height 35
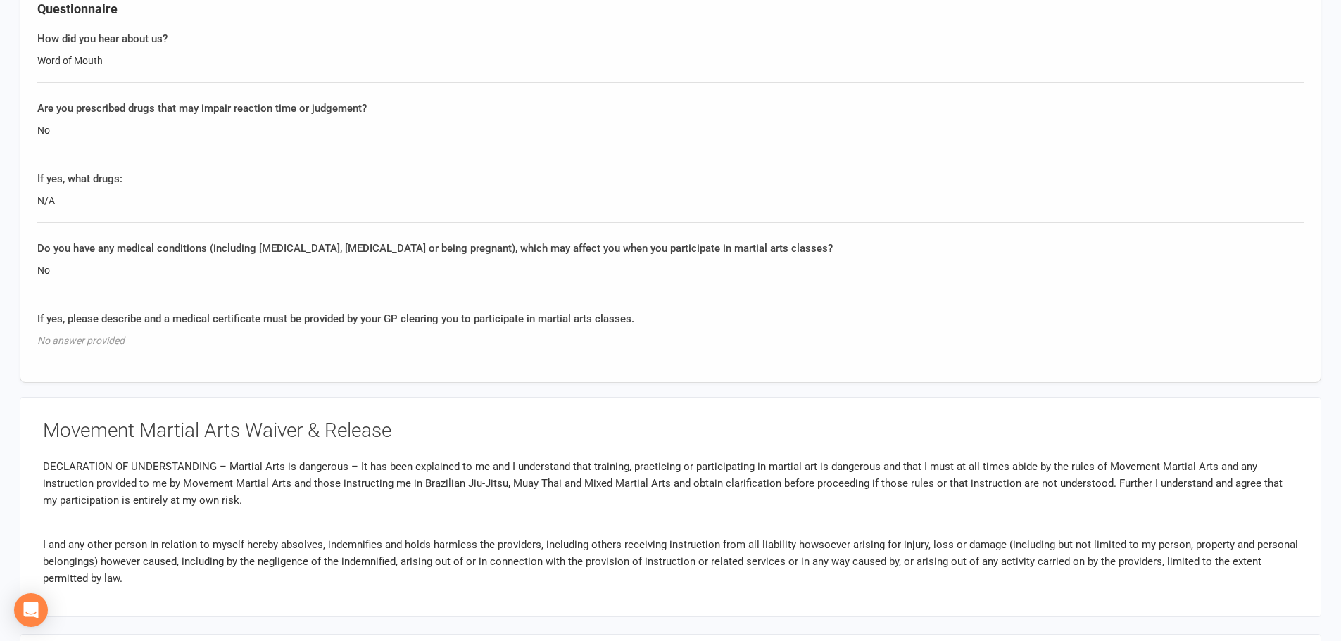
scroll to position [821, 0]
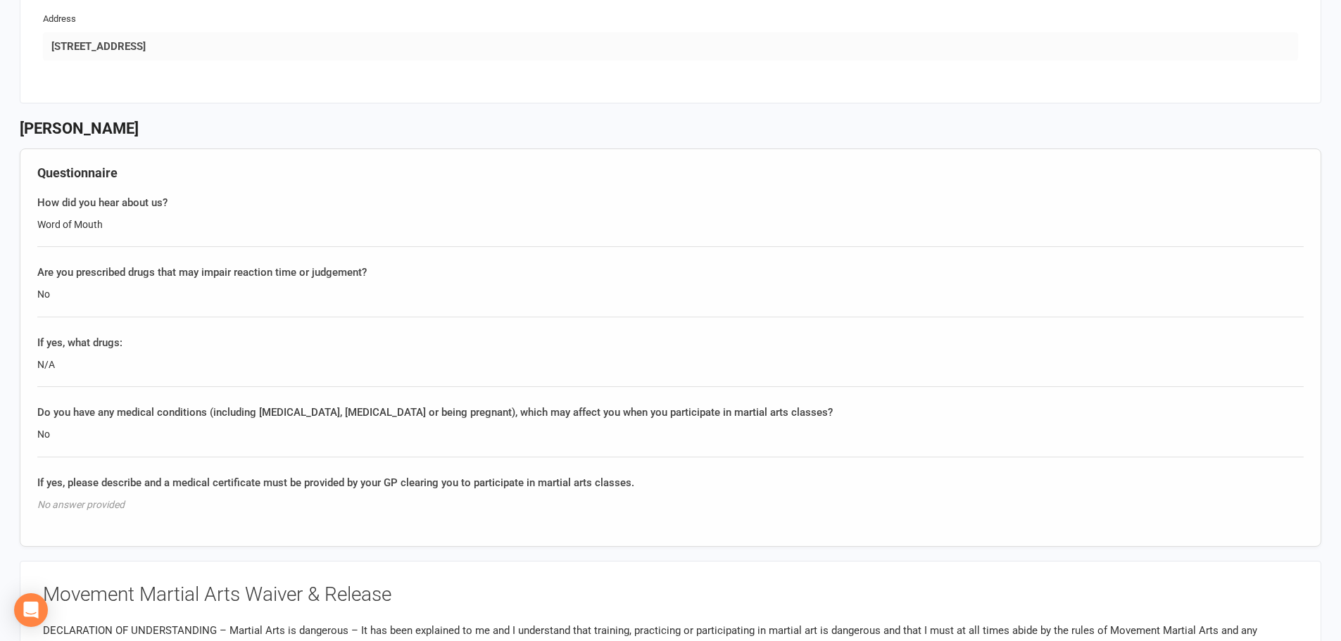
click at [698, 361] on div "N/A" at bounding box center [670, 364] width 1266 height 15
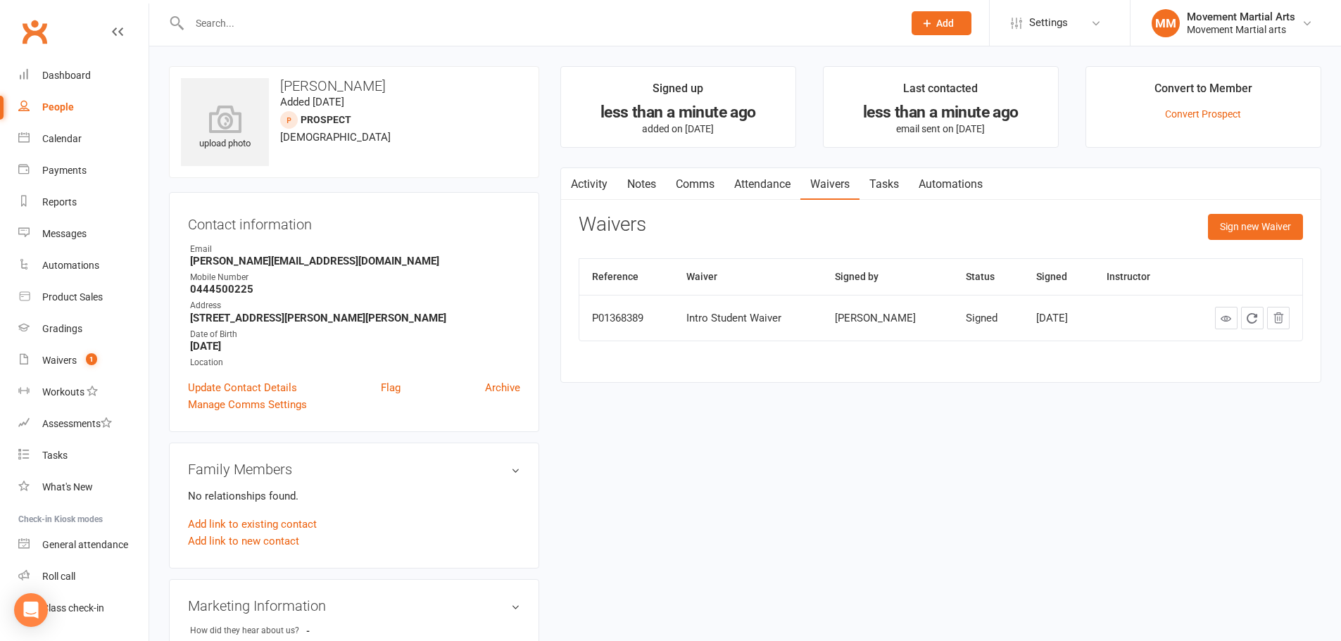
click at [225, 290] on strong "0444500225" at bounding box center [355, 289] width 330 height 13
click at [225, 288] on strong "0444500225" at bounding box center [355, 289] width 330 height 13
copy strong "0444500225"
drag, startPoint x: 51, startPoint y: 31, endPoint x: 105, endPoint y: 6, distance: 58.9
click at [51, 31] on link "Clubworx" at bounding box center [34, 31] width 35 height 35
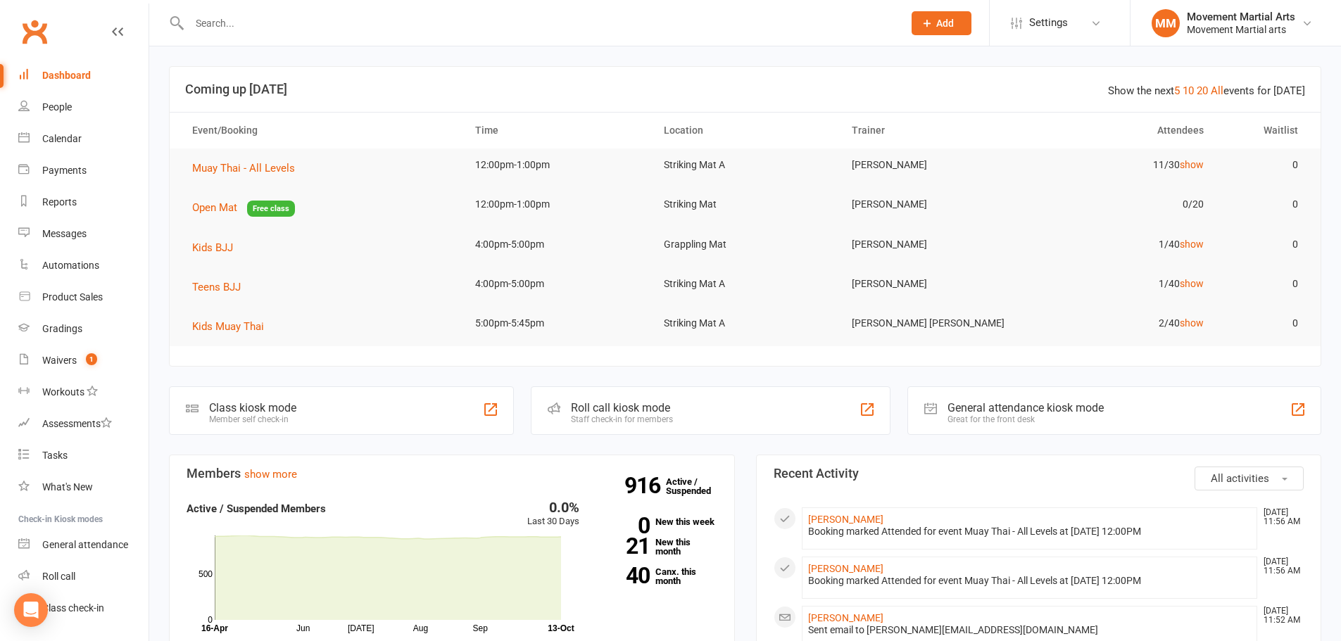
click at [293, 14] on input "text" at bounding box center [539, 23] width 708 height 20
type input "chloe park"
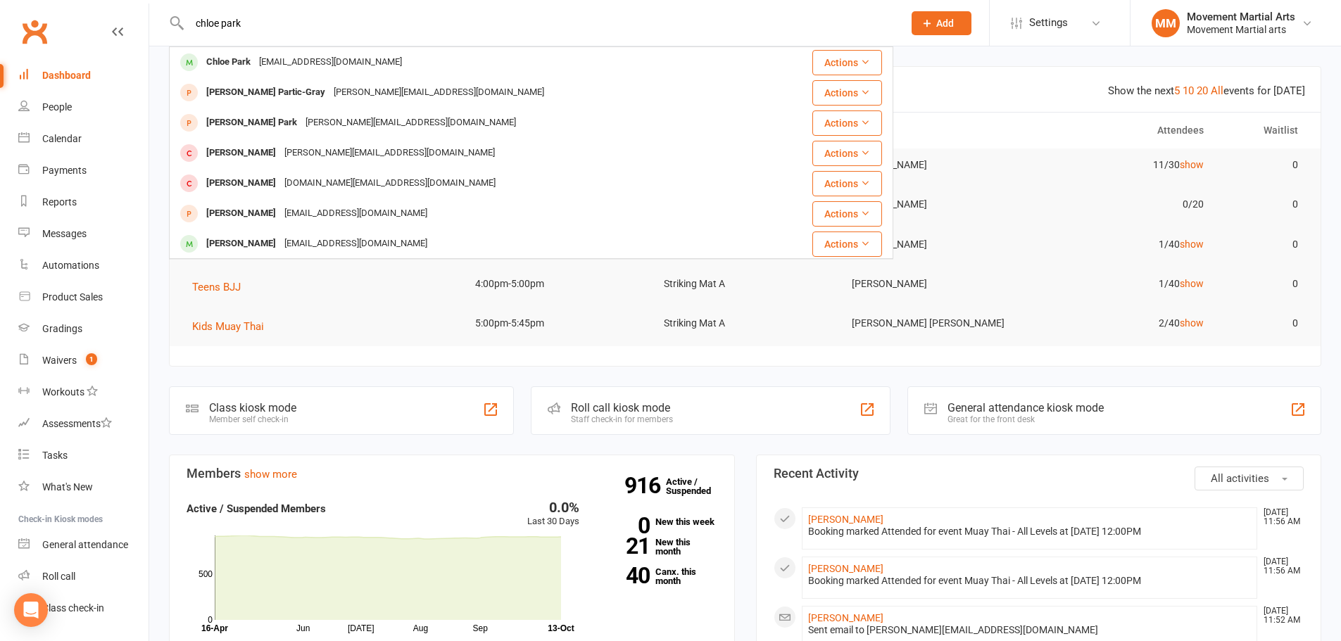
click at [312, 56] on div "[EMAIL_ADDRESS][DOMAIN_NAME]" at bounding box center [330, 62] width 151 height 20
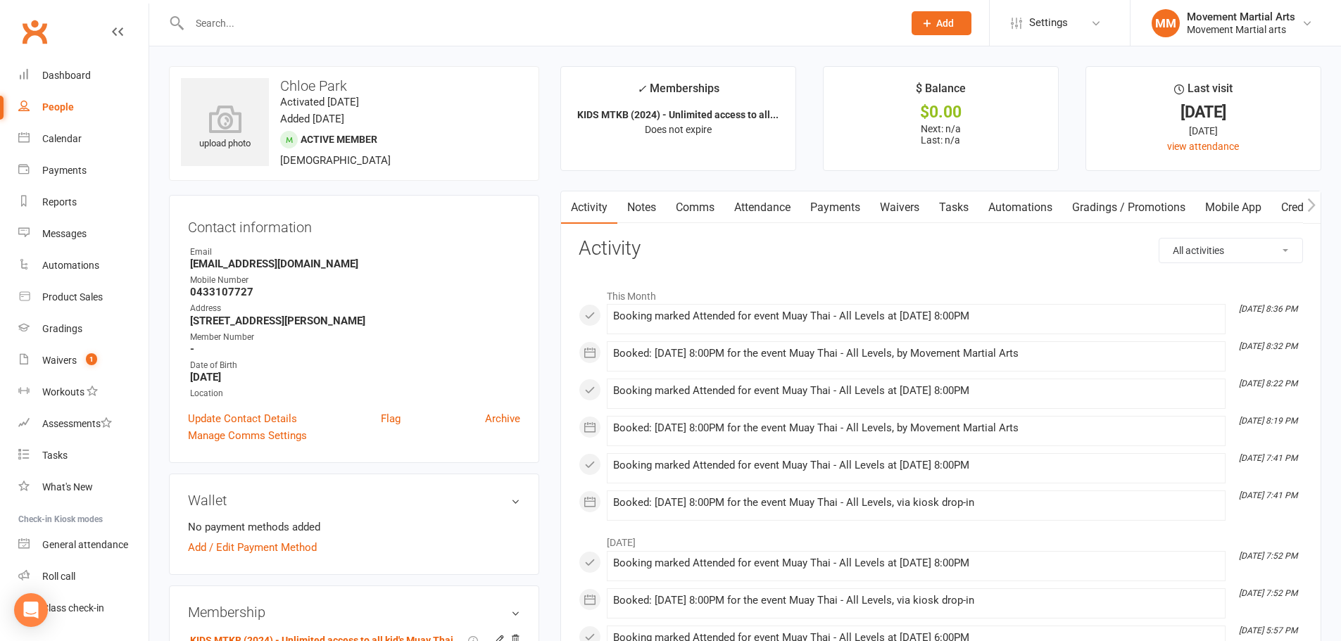
click at [292, 18] on input "text" at bounding box center [539, 23] width 708 height 20
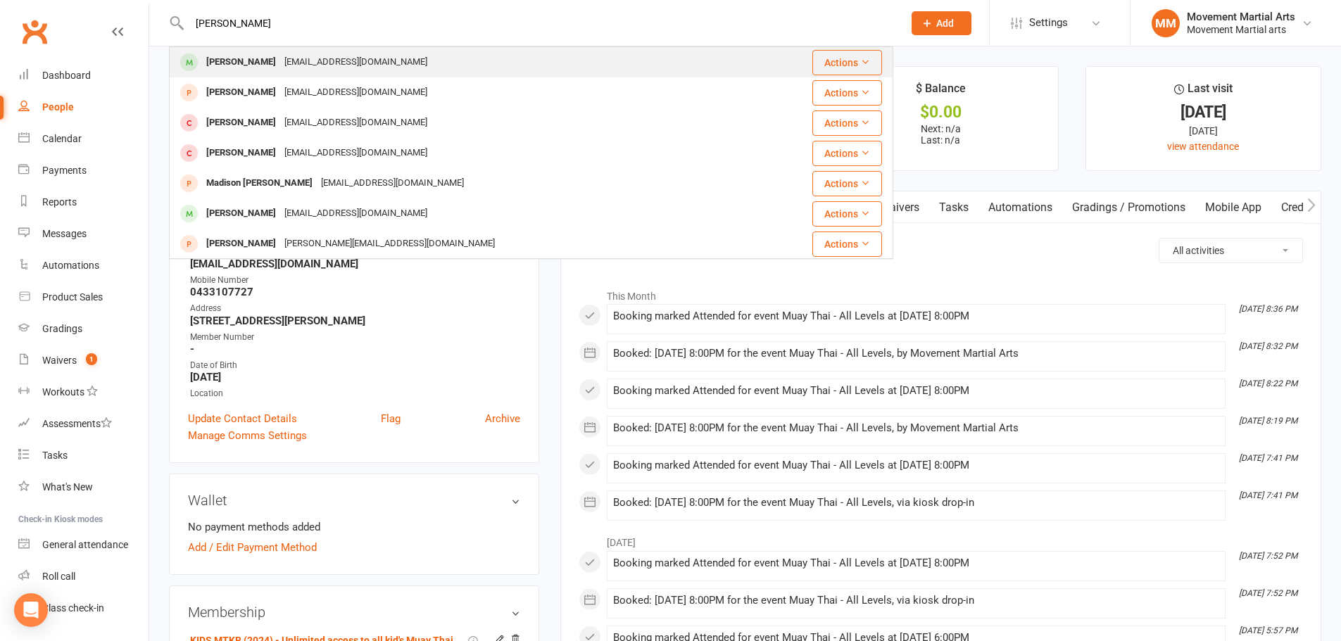
type input "attila pozson"
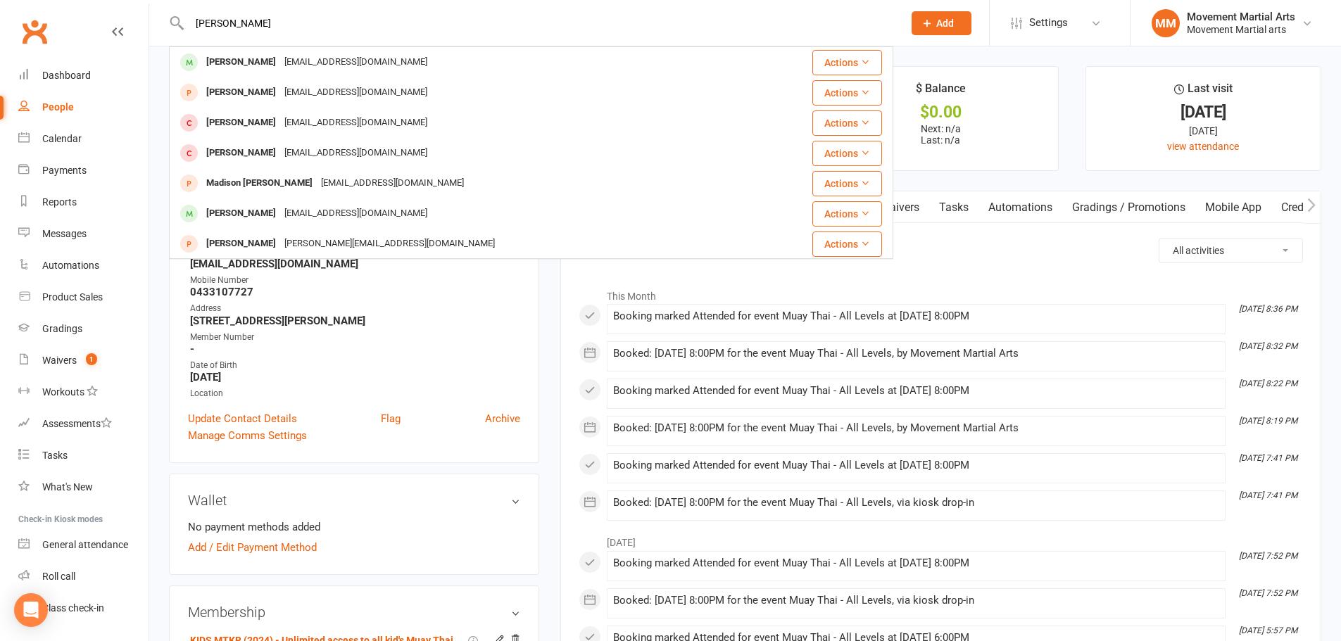
click at [329, 65] on div "Attilapozsonyi99@gmail.com" at bounding box center [355, 62] width 151 height 20
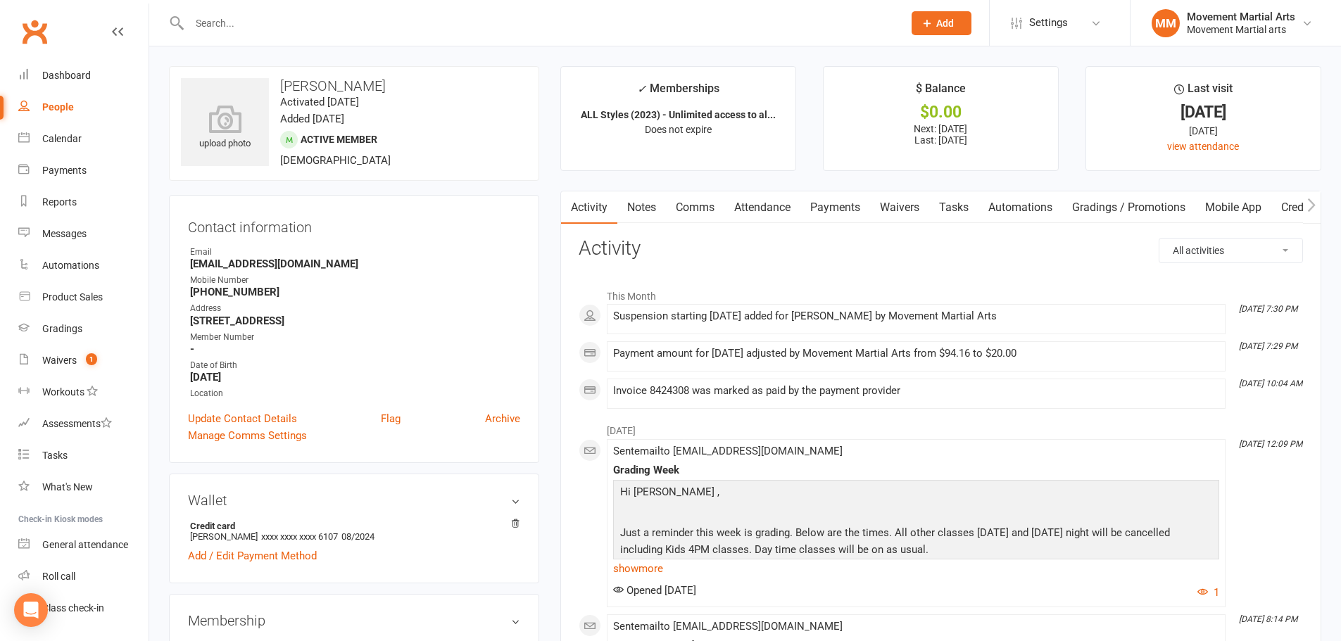
click at [841, 201] on link "Payments" at bounding box center [835, 207] width 70 height 32
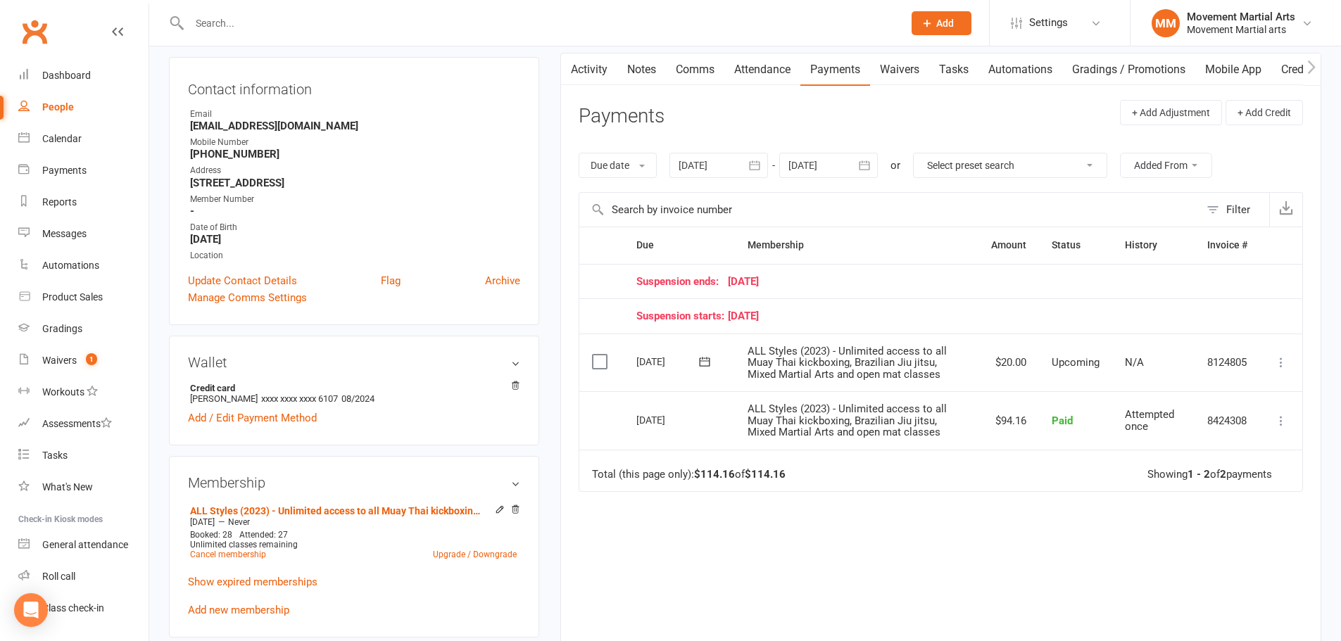
scroll to position [164, 0]
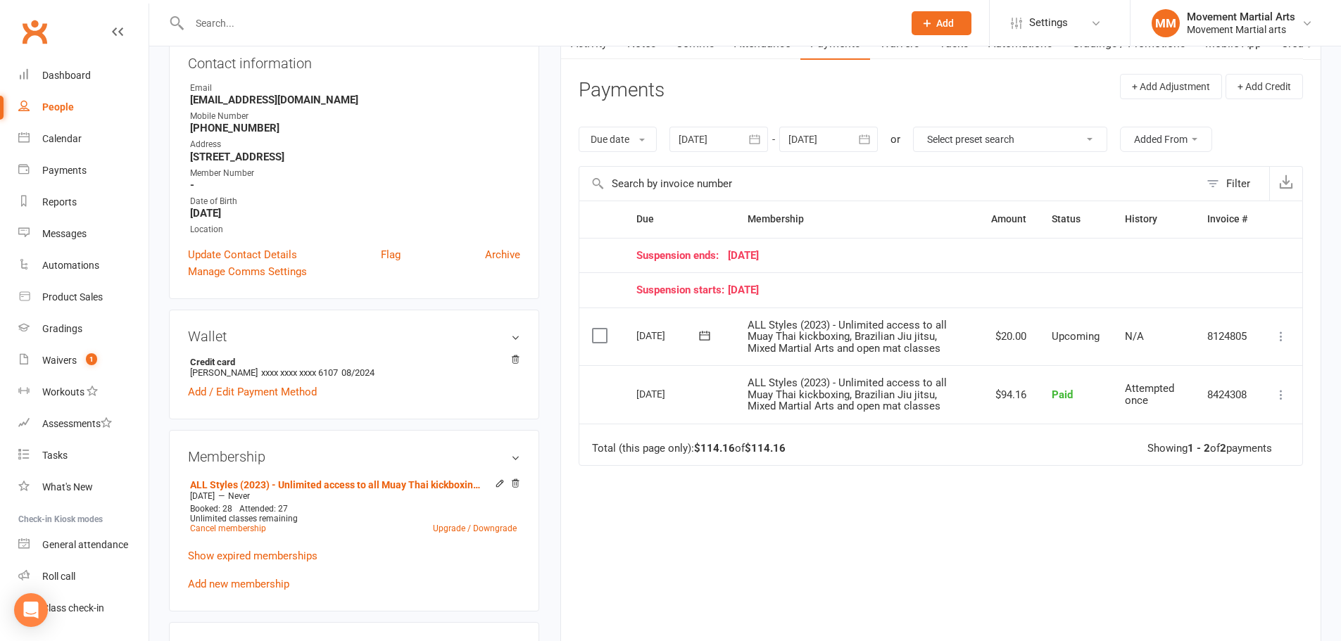
click at [848, 134] on div at bounding box center [828, 139] width 99 height 25
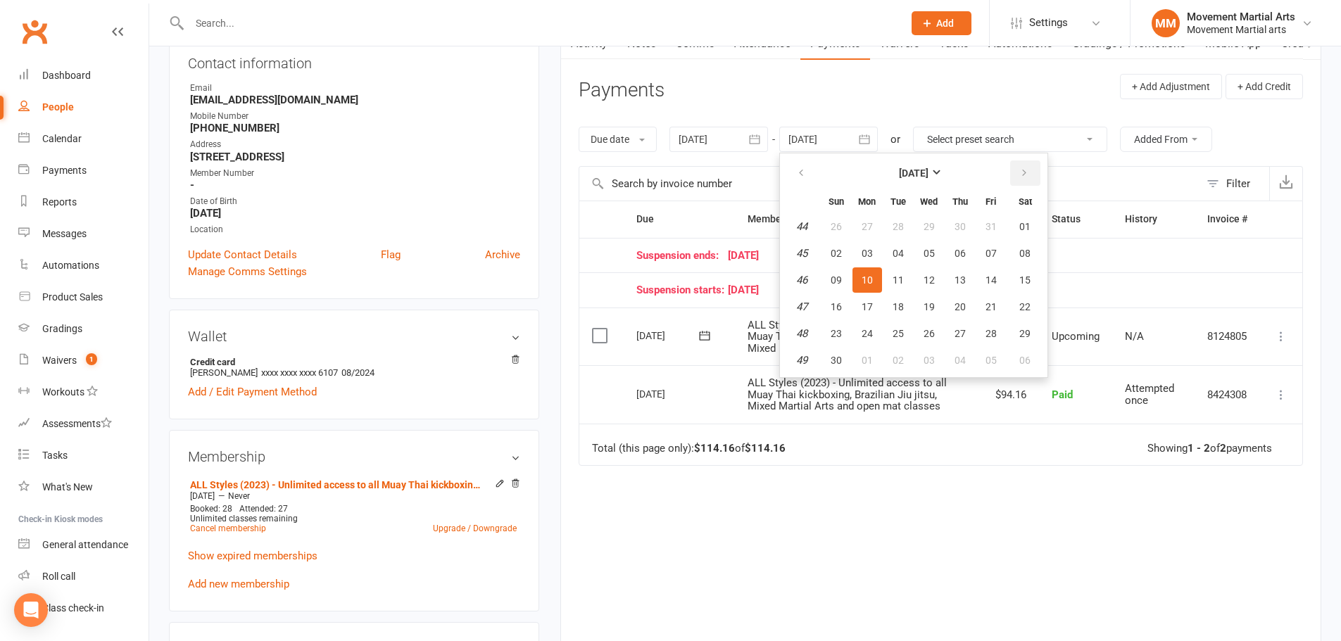
click at [1031, 175] on button "button" at bounding box center [1025, 172] width 30 height 25
click at [1029, 174] on icon "button" at bounding box center [1024, 173] width 10 height 11
click at [1029, 173] on icon "button" at bounding box center [1024, 173] width 10 height 11
click at [964, 304] on span "26" at bounding box center [959, 306] width 11 height 11
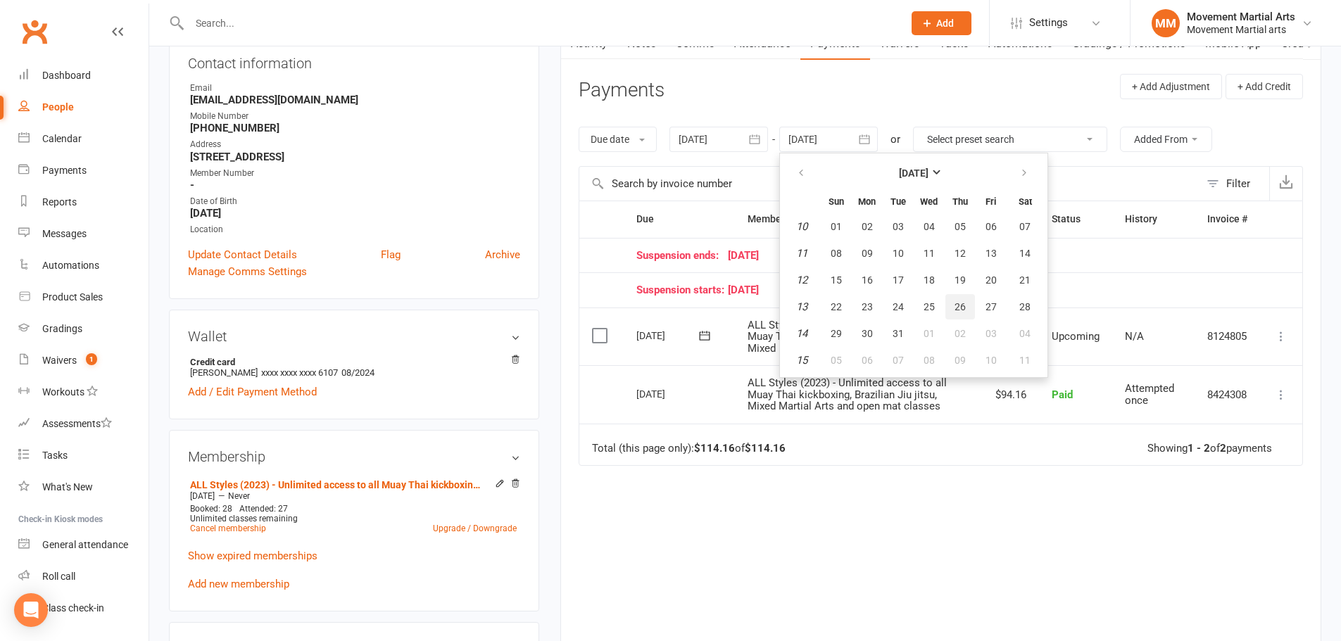
type input "26 Mar 2026"
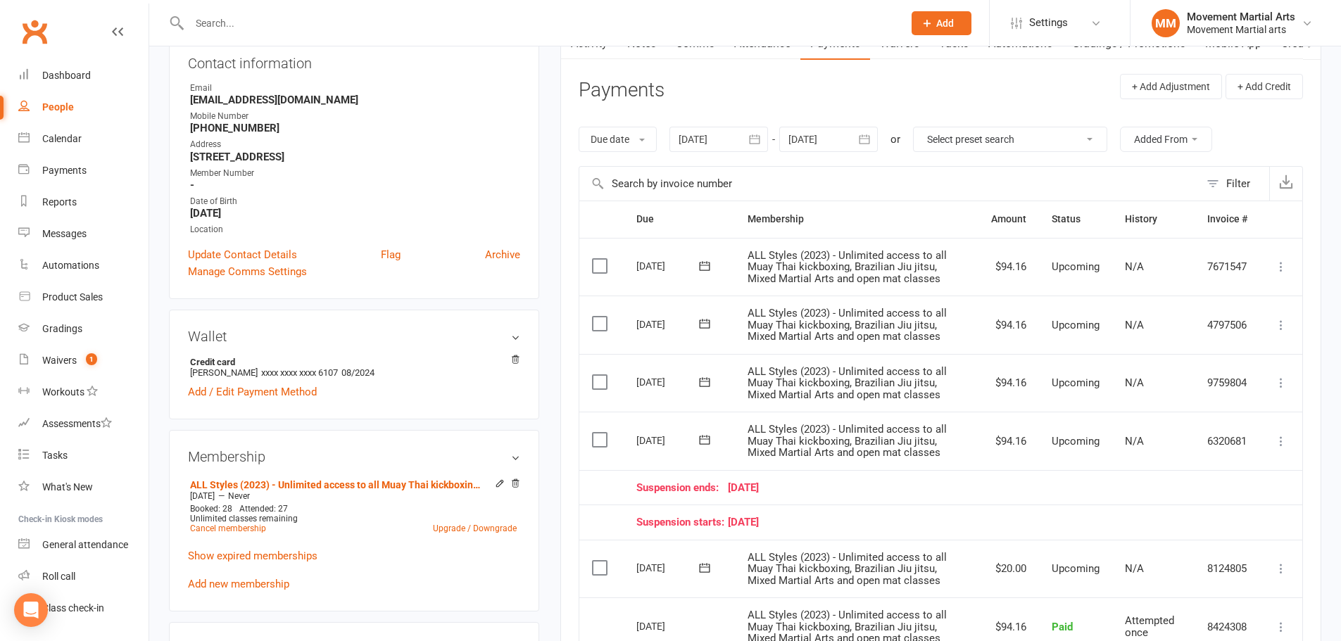
click at [304, 15] on input "text" at bounding box center [539, 23] width 708 height 20
type input "jordan takanlou"
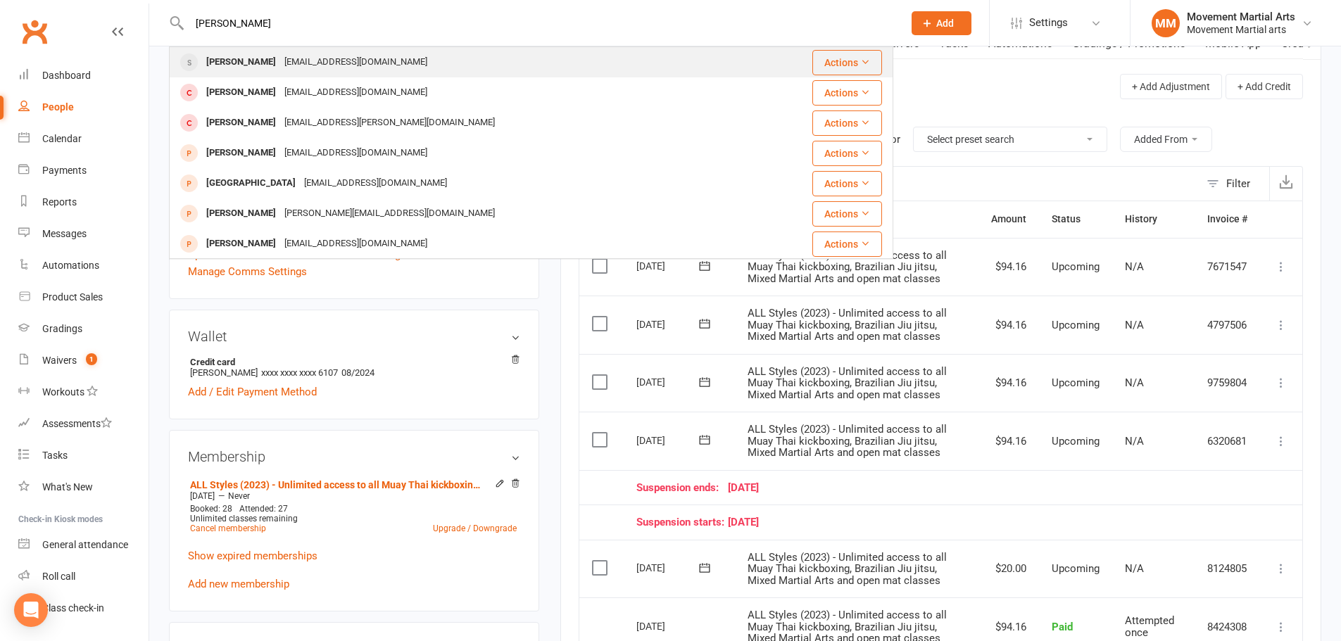
click at [280, 62] on div "Jordan Takounlao" at bounding box center [241, 62] width 78 height 20
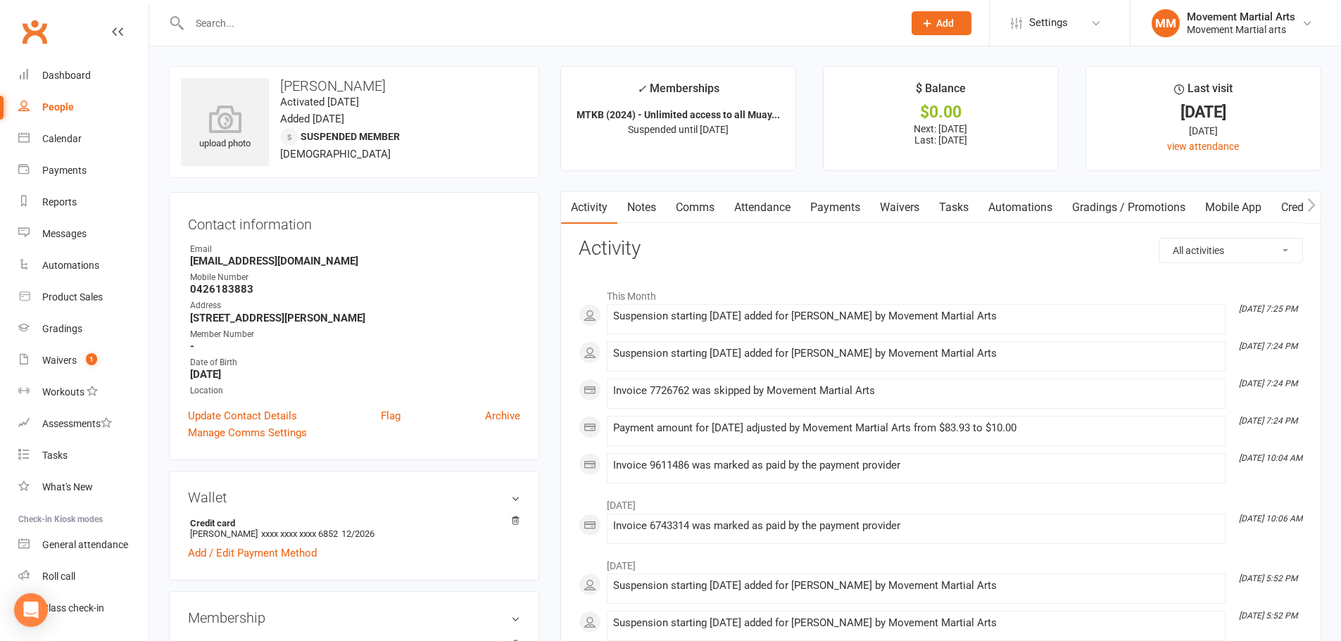
click at [819, 203] on link "Payments" at bounding box center [835, 207] width 70 height 32
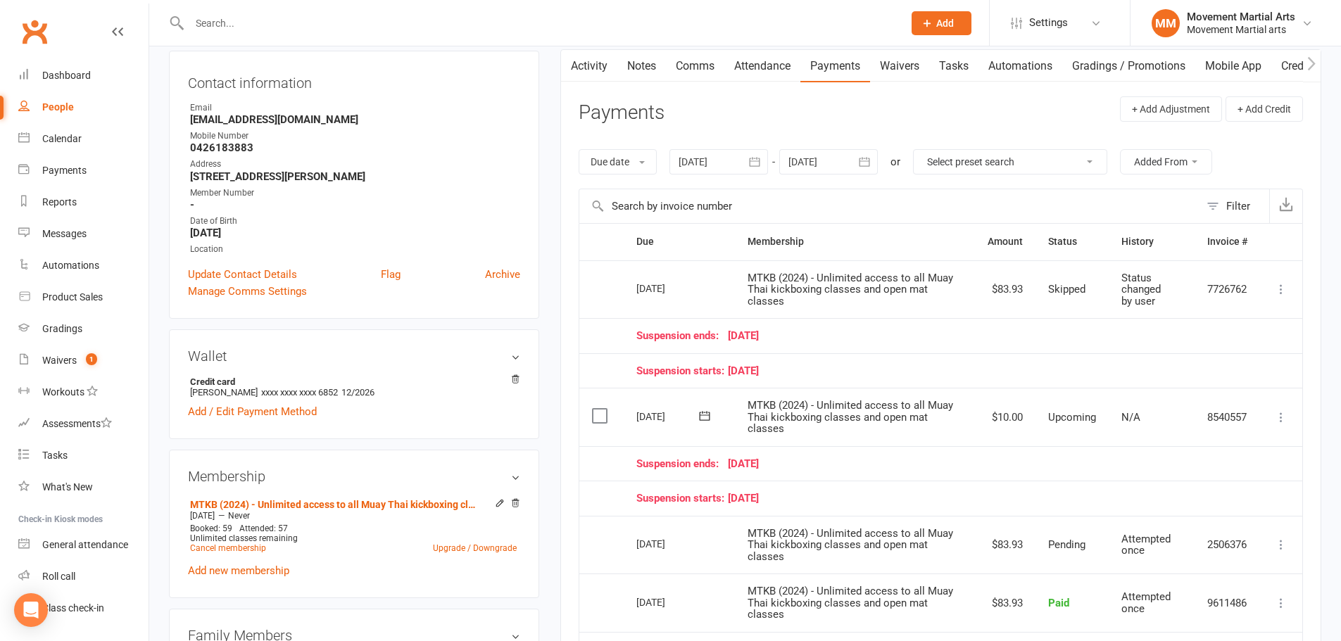
scroll to position [165, 0]
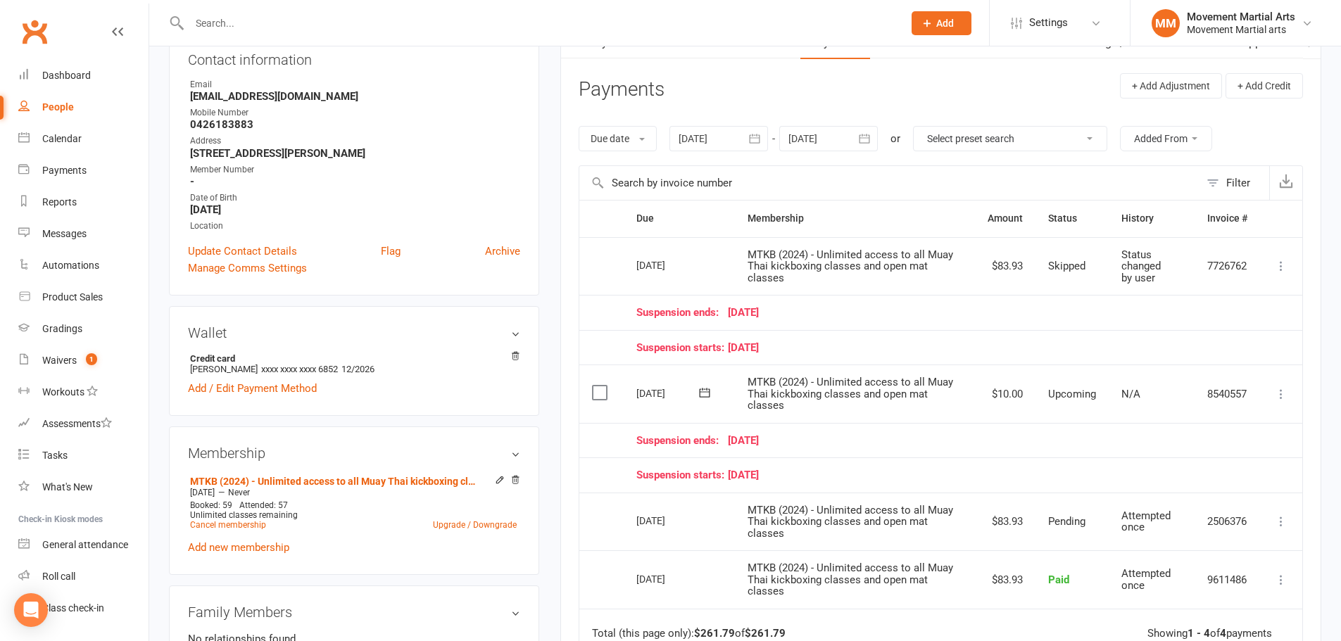
click at [833, 144] on div at bounding box center [828, 138] width 99 height 25
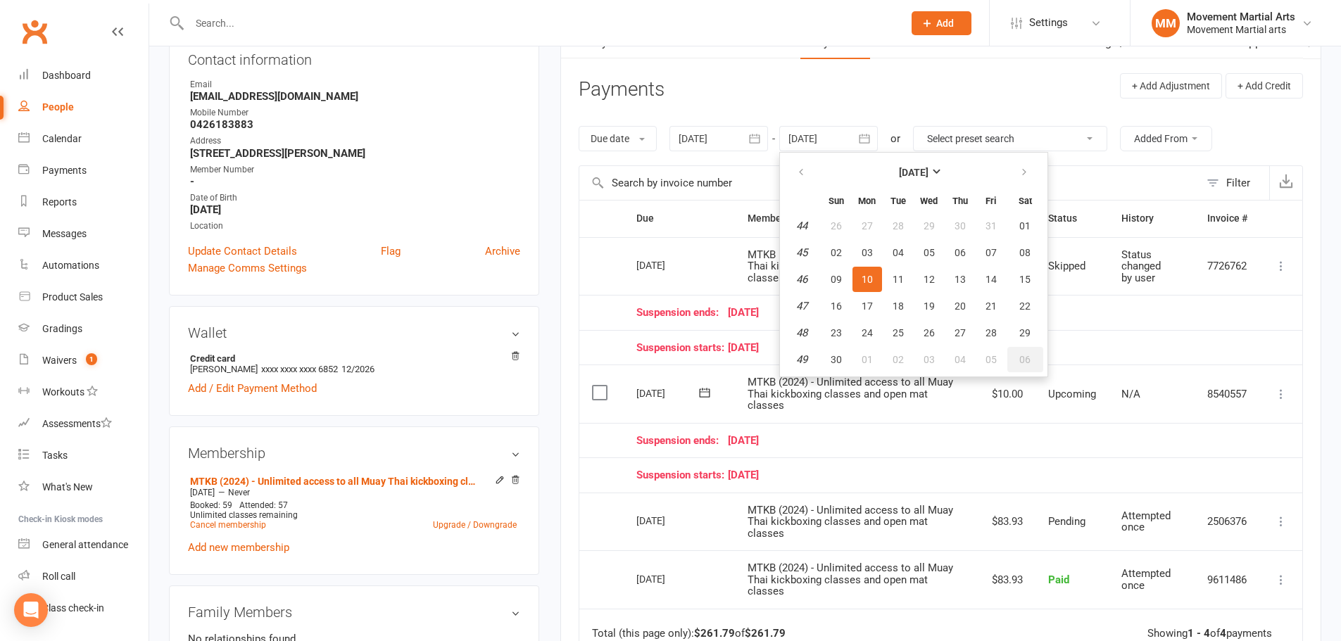
click at [1023, 357] on span "06" at bounding box center [1024, 359] width 11 height 11
type input "06 Dec 2025"
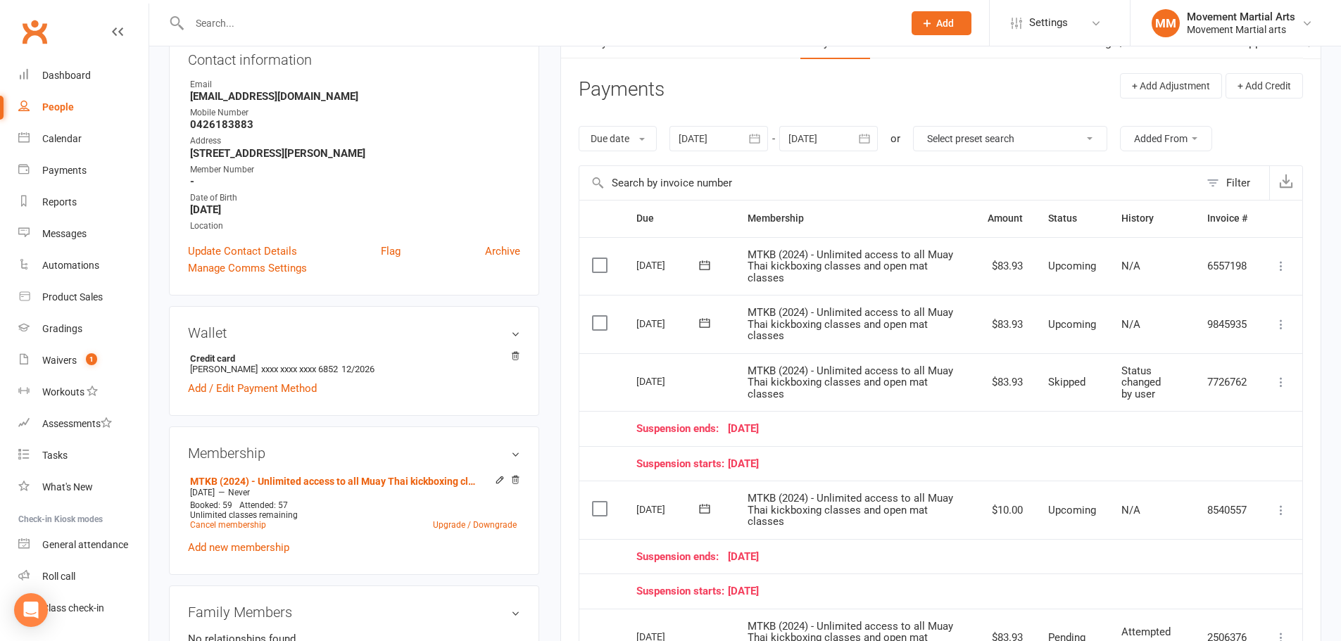
scroll to position [329, 0]
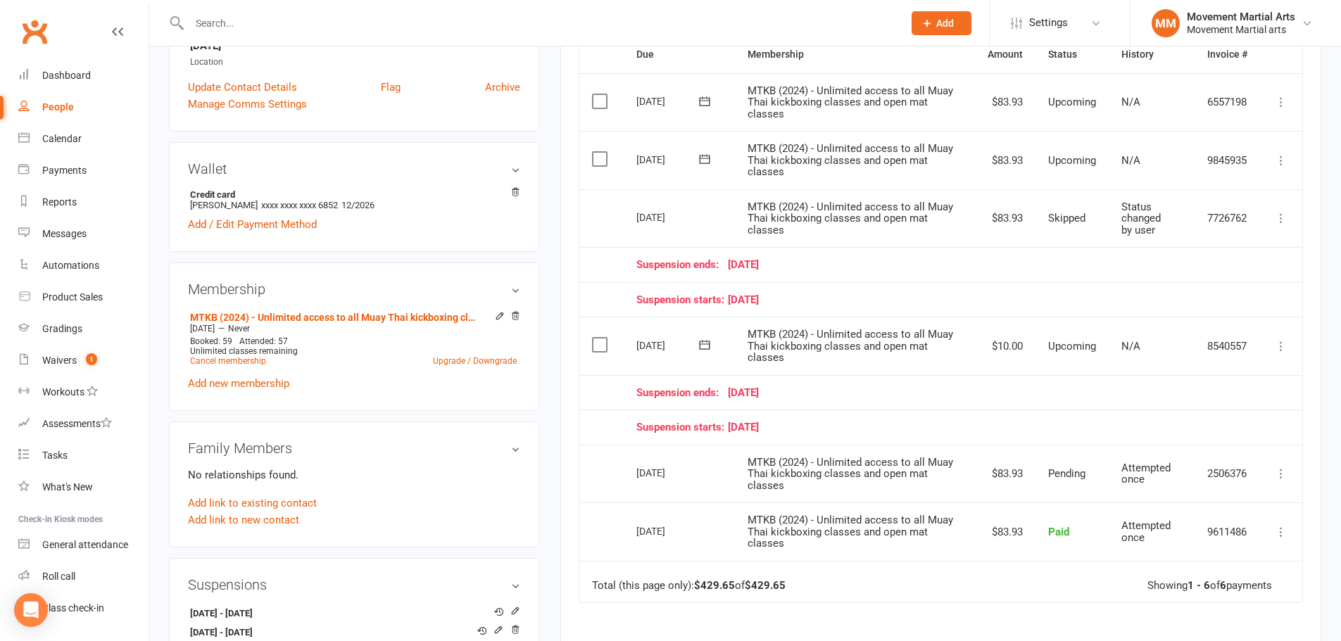
click at [861, 445] on td "MTKB (2024) - Unlimited access to all Muay Thai kickboxing classes and open mat…" at bounding box center [855, 474] width 241 height 58
click at [294, 12] on div at bounding box center [531, 23] width 724 height 46
click at [309, 42] on div at bounding box center [531, 23] width 724 height 46
click at [312, 35] on div at bounding box center [531, 23] width 724 height 46
click at [313, 31] on input "text" at bounding box center [539, 23] width 708 height 20
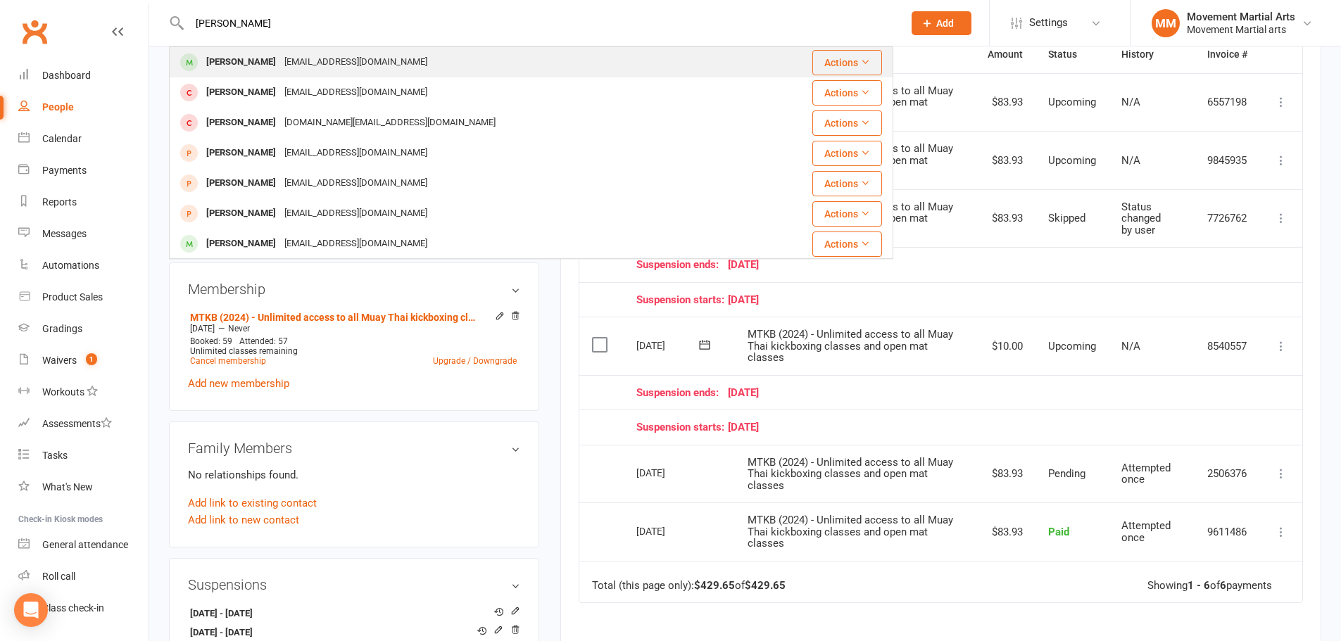
type input "zoe espi"
click at [325, 59] on div "day1408@hotmail.com" at bounding box center [355, 62] width 151 height 20
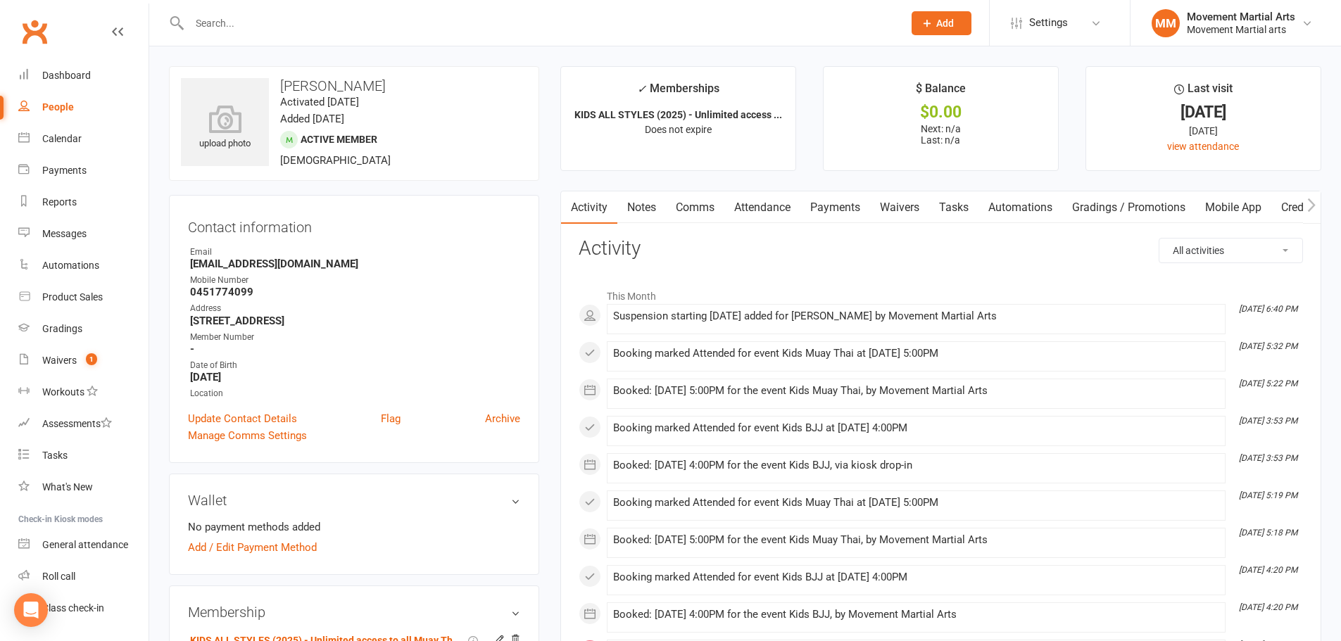
click at [816, 203] on link "Payments" at bounding box center [835, 207] width 70 height 32
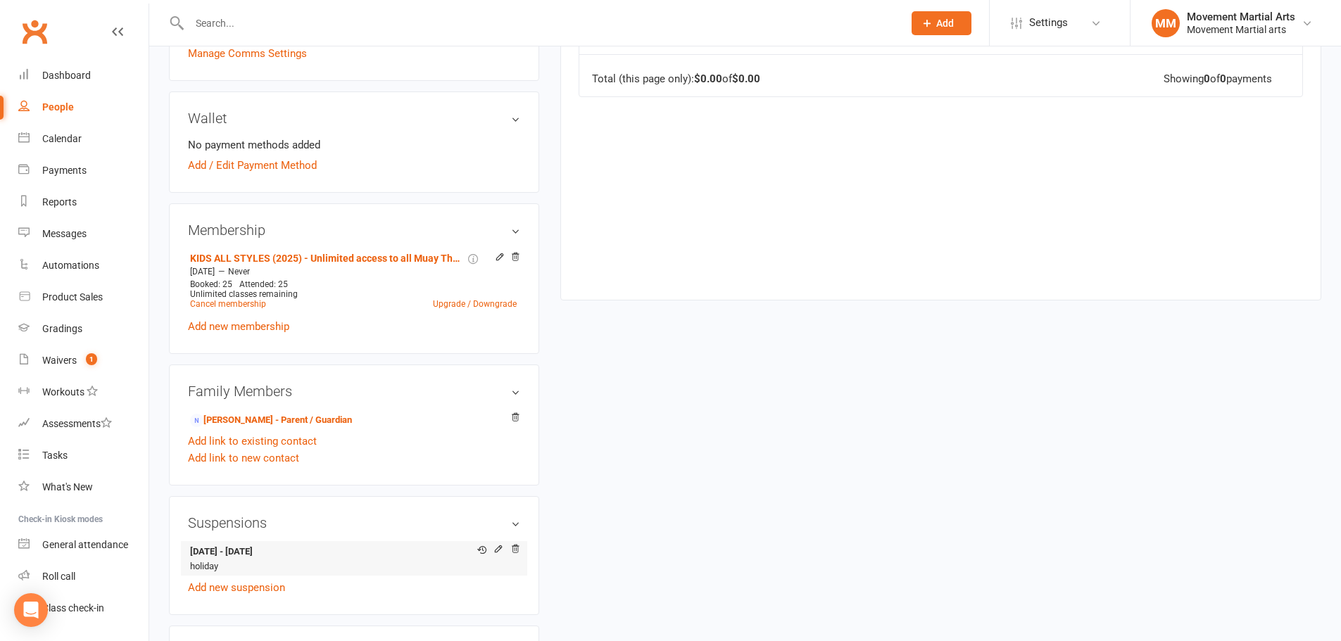
scroll to position [493, 0]
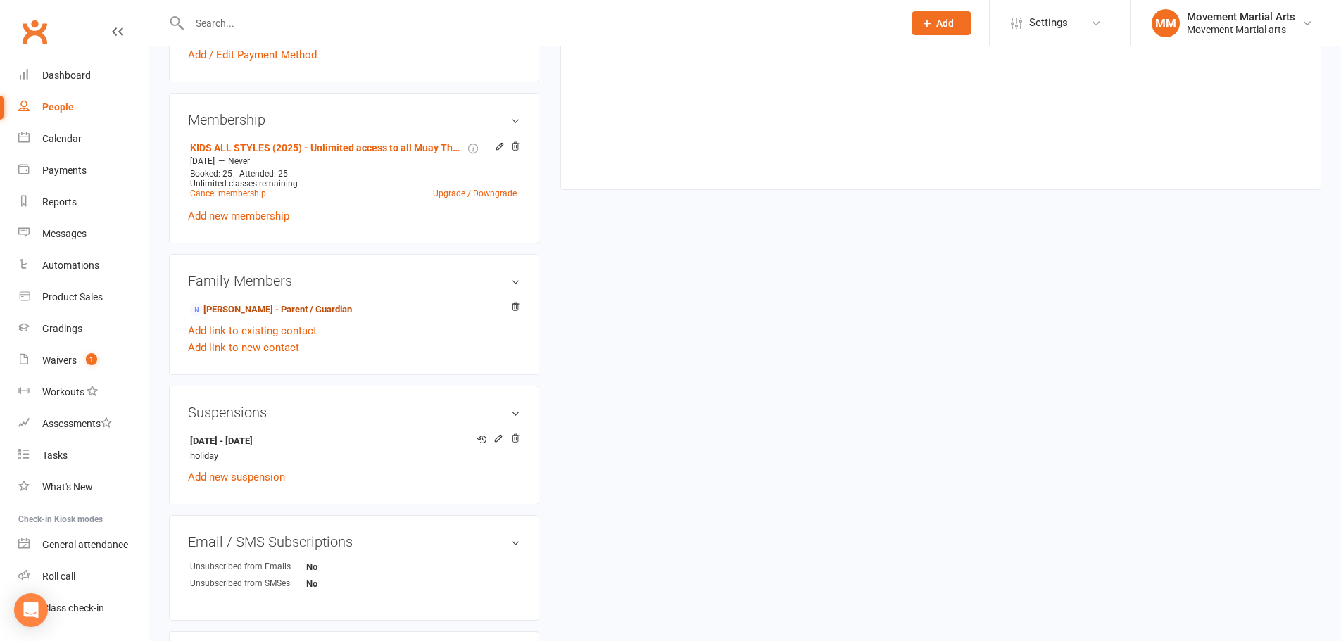
click at [306, 305] on link "Karen Ramirez - Parent / Guardian" at bounding box center [271, 310] width 162 height 15
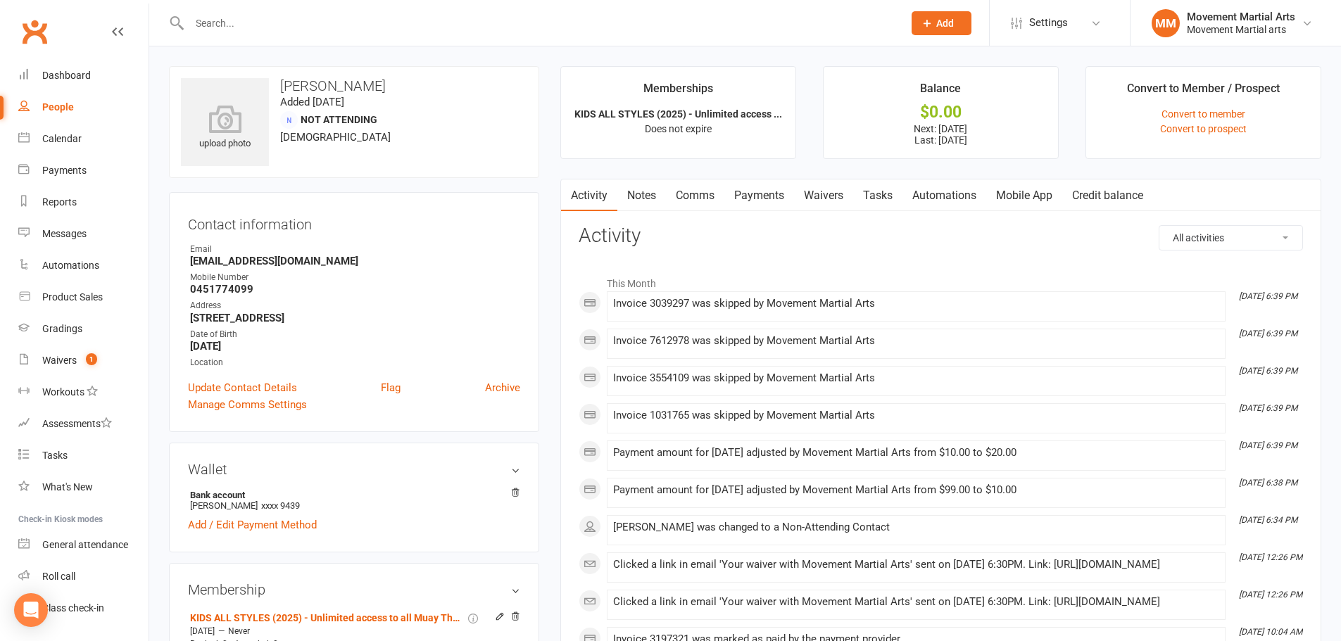
click at [775, 195] on link "Payments" at bounding box center [759, 195] width 70 height 32
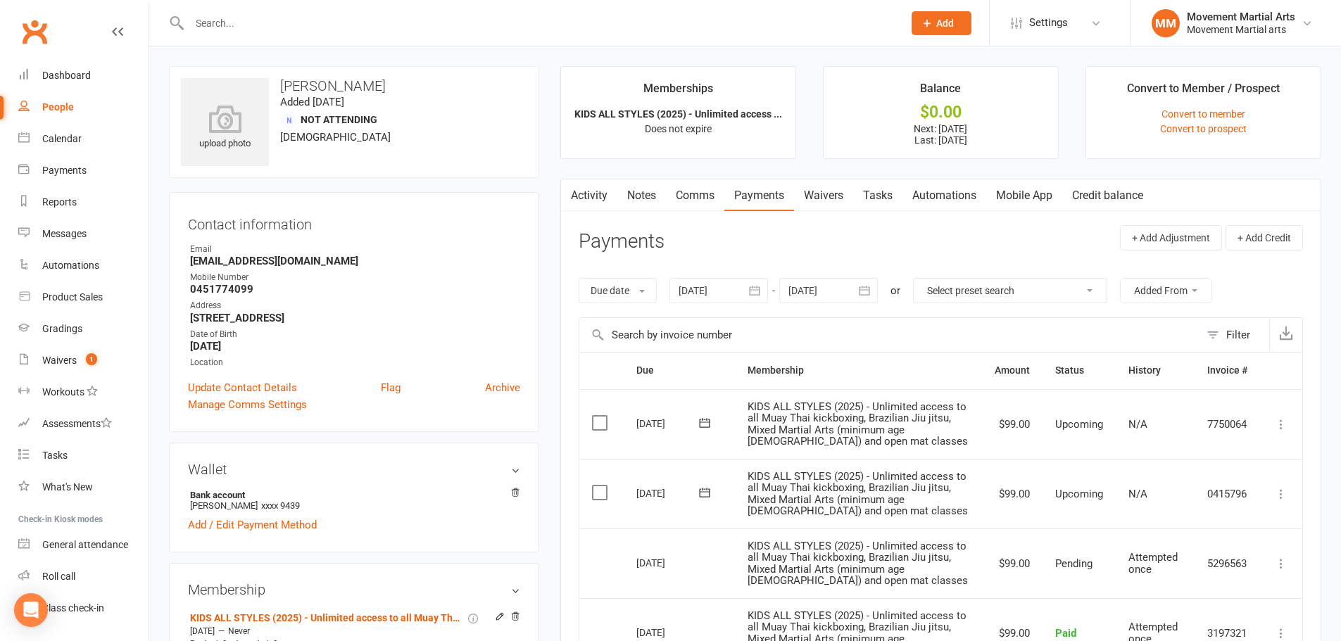
click at [641, 199] on link "Notes" at bounding box center [641, 195] width 49 height 32
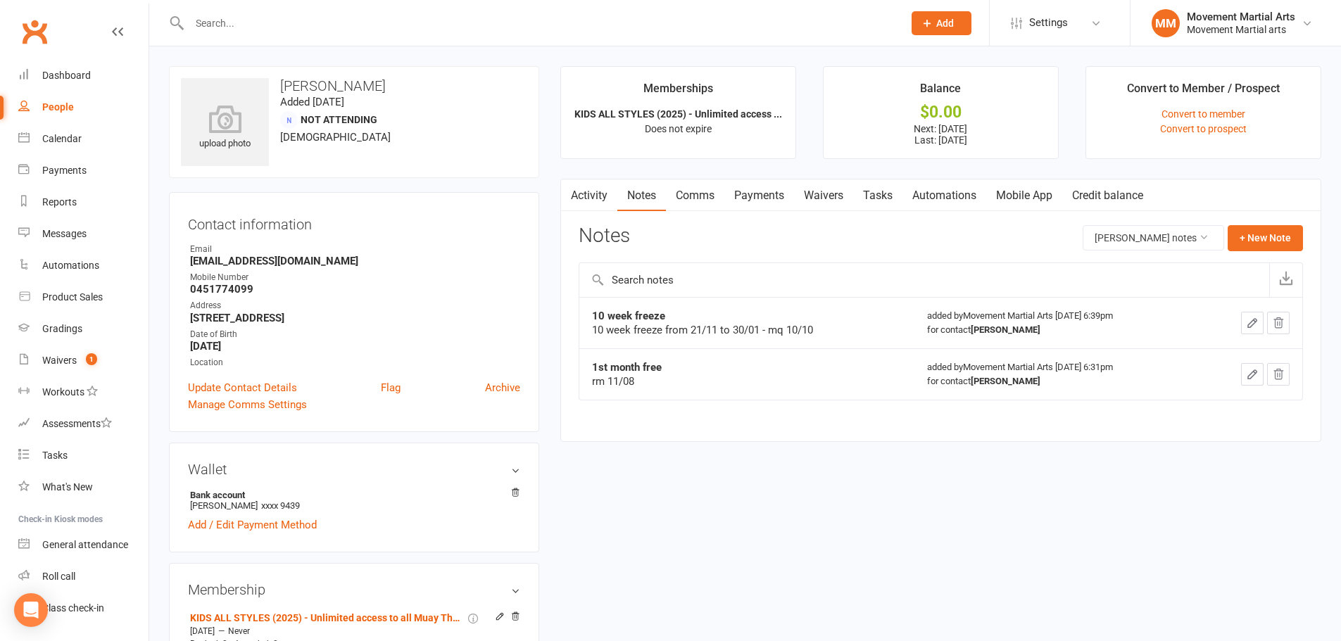
click at [749, 196] on link "Payments" at bounding box center [759, 195] width 70 height 32
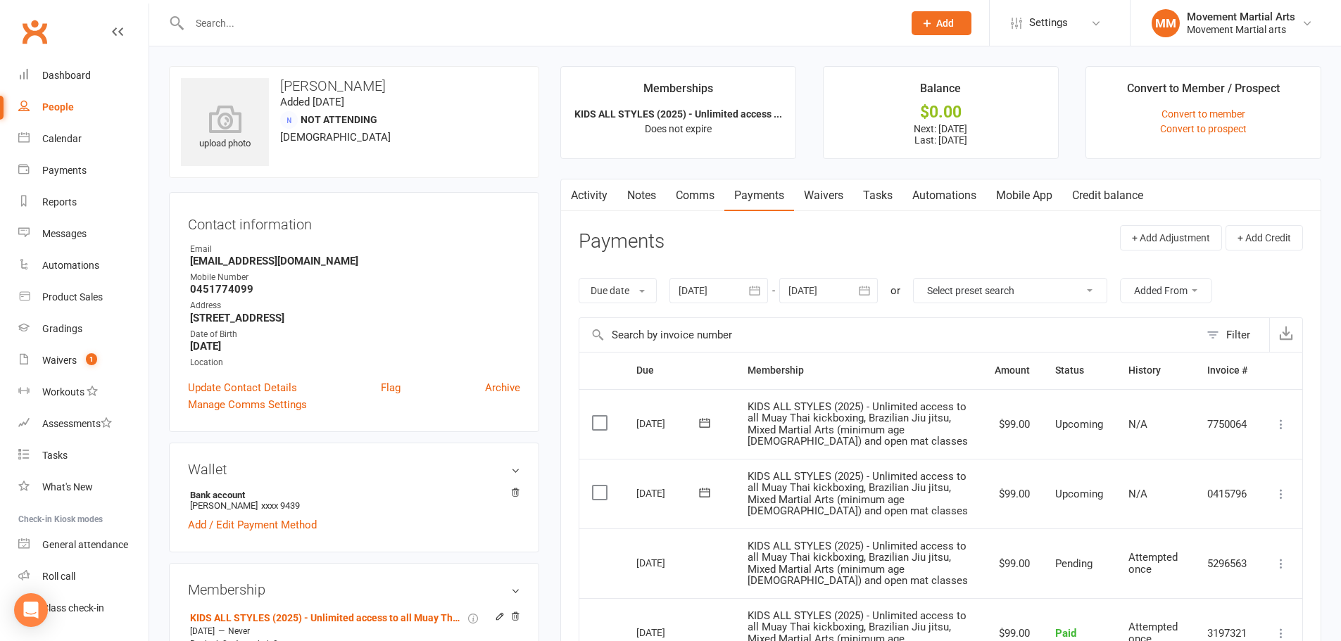
scroll to position [164, 0]
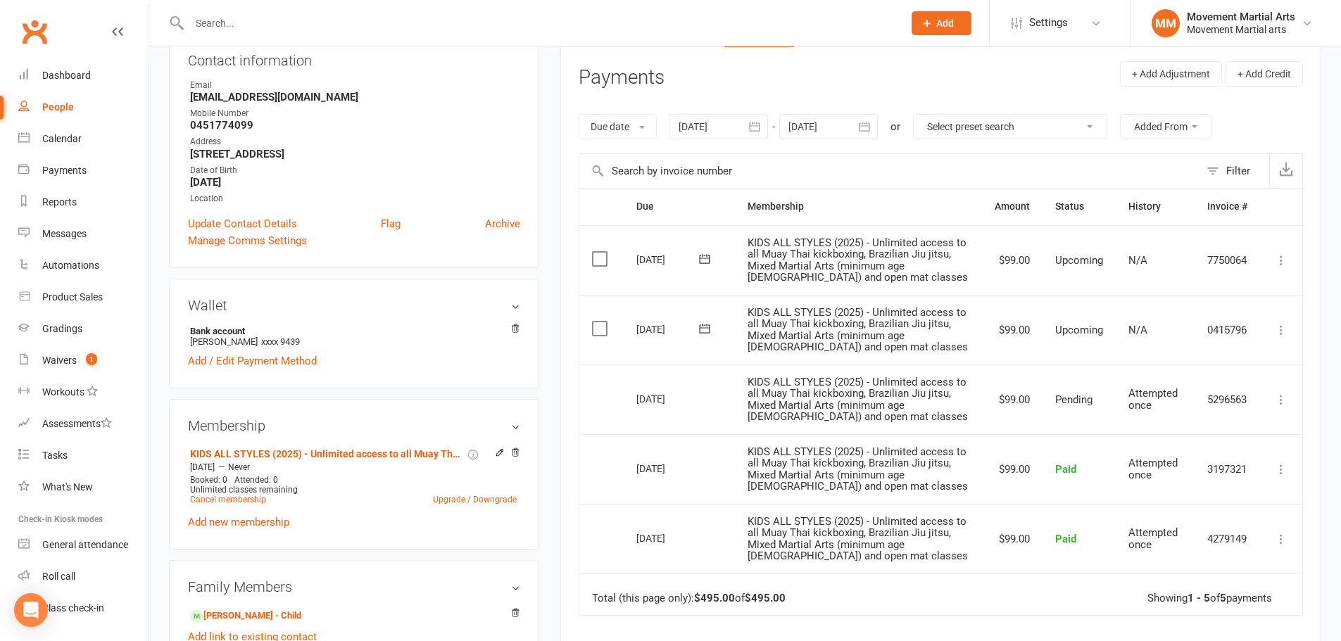
click at [852, 133] on div at bounding box center [828, 126] width 99 height 25
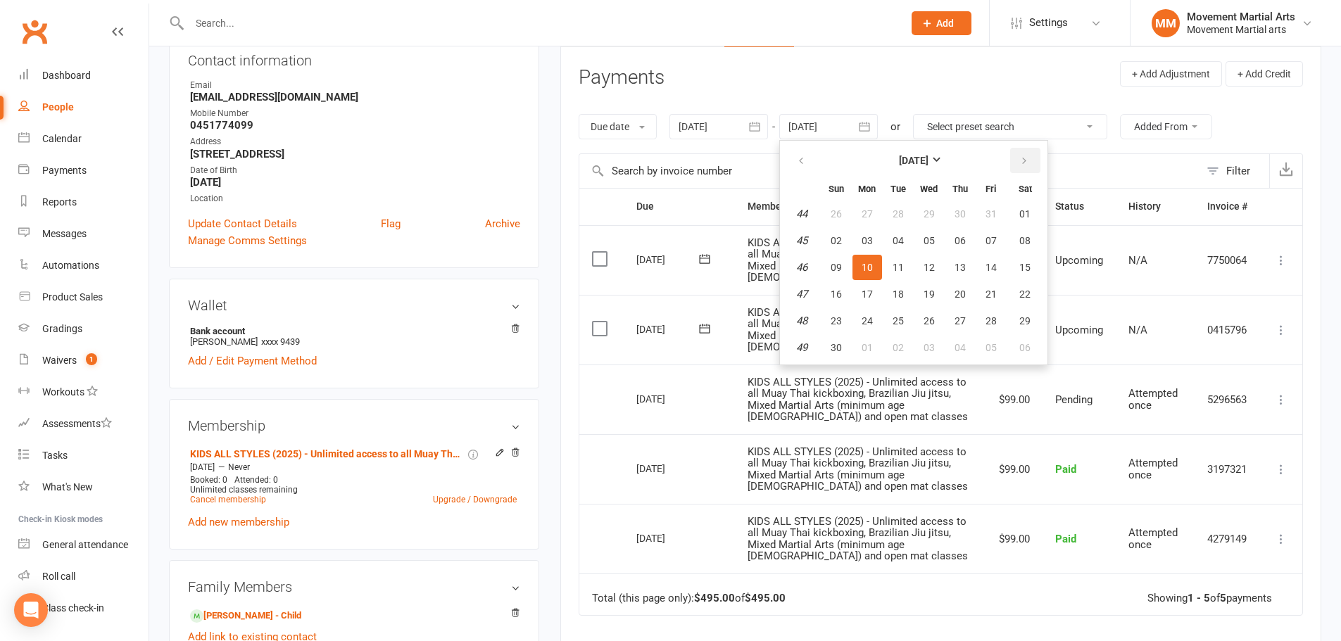
click at [1022, 160] on icon "button" at bounding box center [1024, 161] width 10 height 11
click at [997, 305] on button "23" at bounding box center [991, 294] width 30 height 25
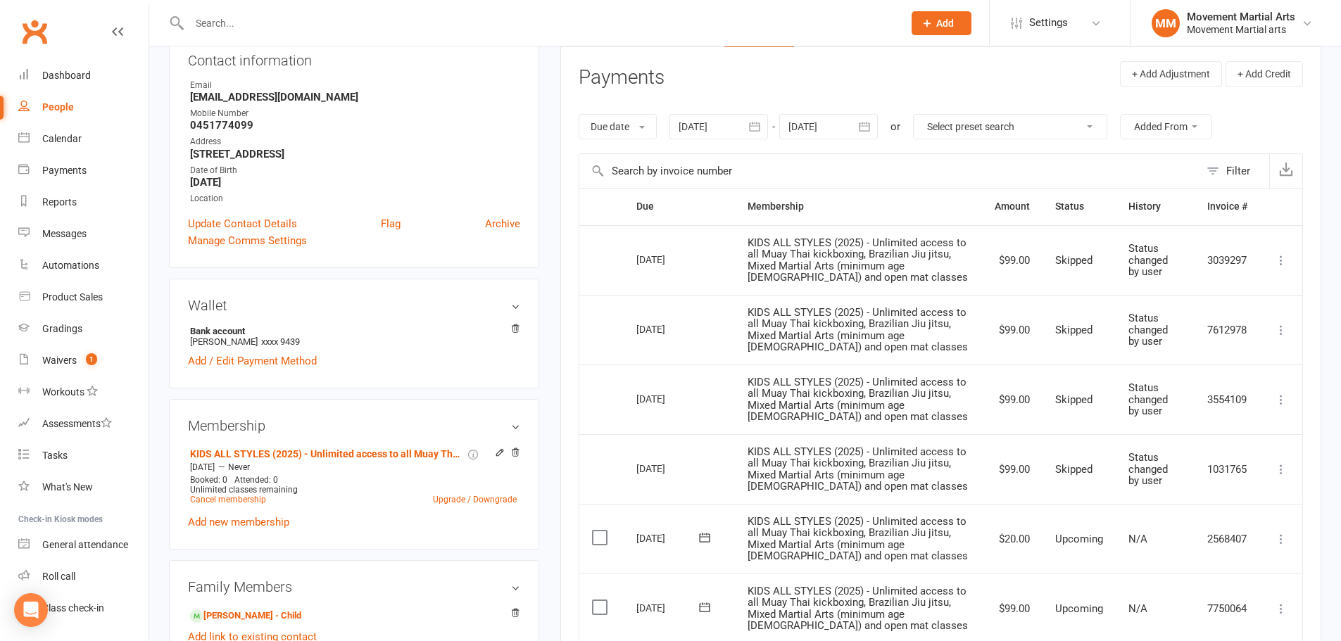
click at [833, 130] on div at bounding box center [828, 126] width 99 height 25
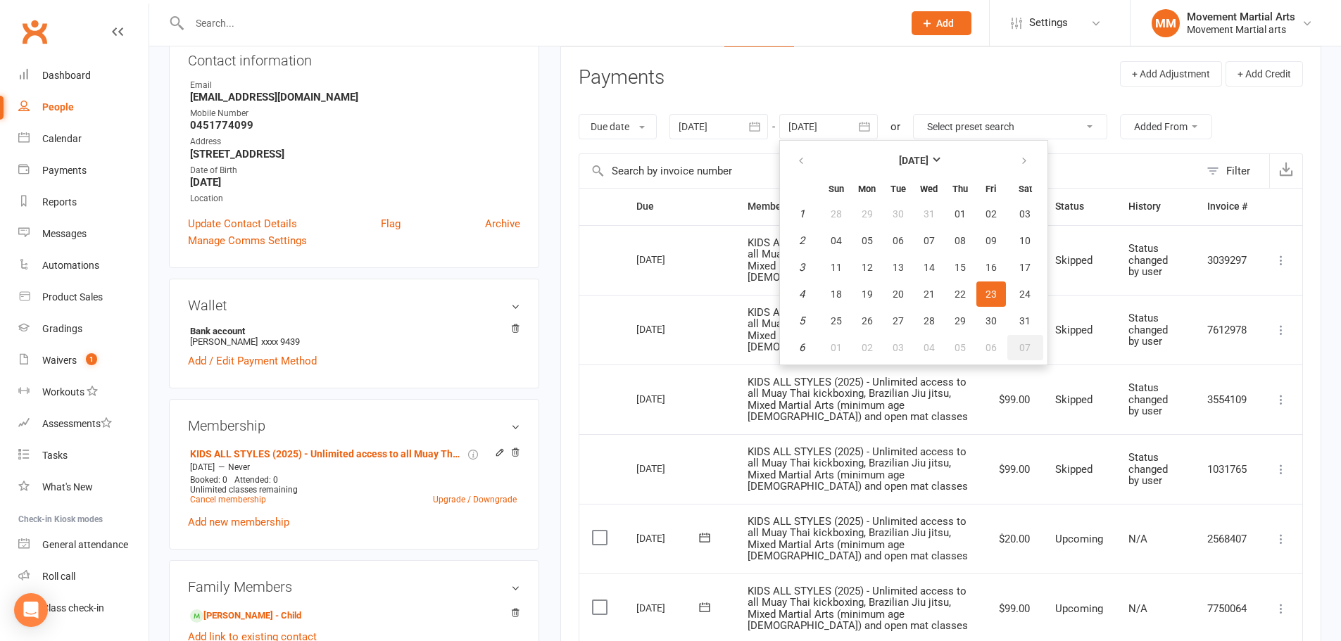
click at [1028, 360] on button "07" at bounding box center [1025, 347] width 36 height 25
type input "07 Feb 2026"
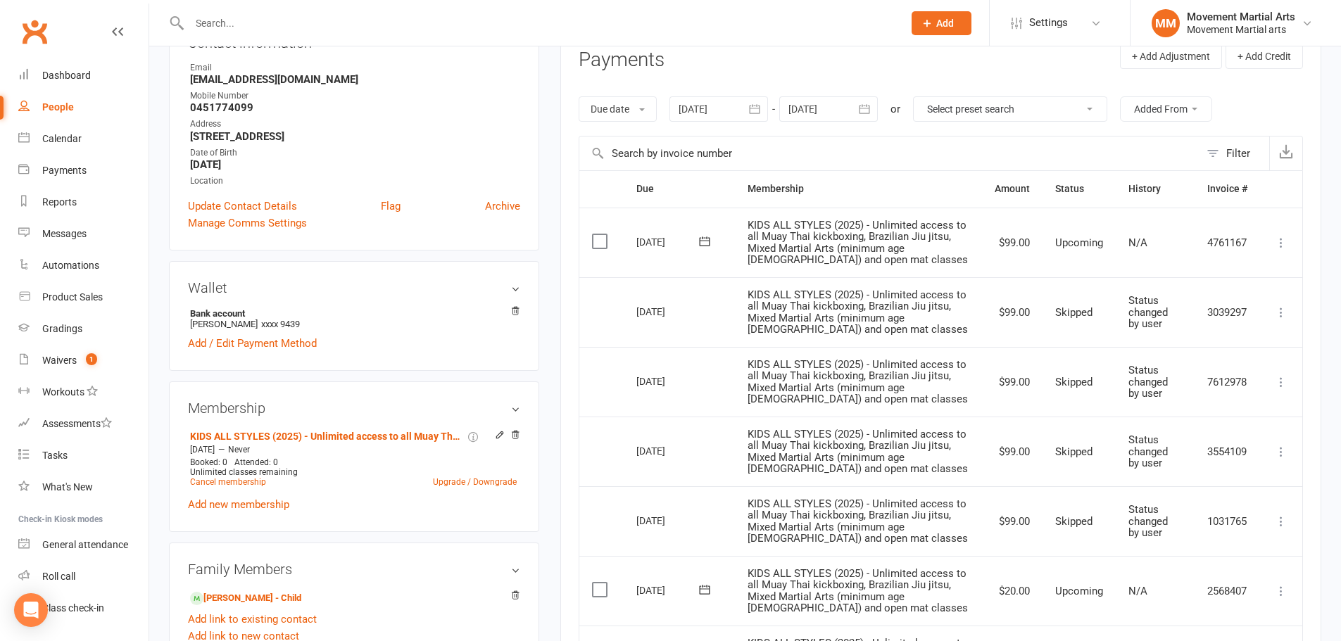
scroll to position [0, 0]
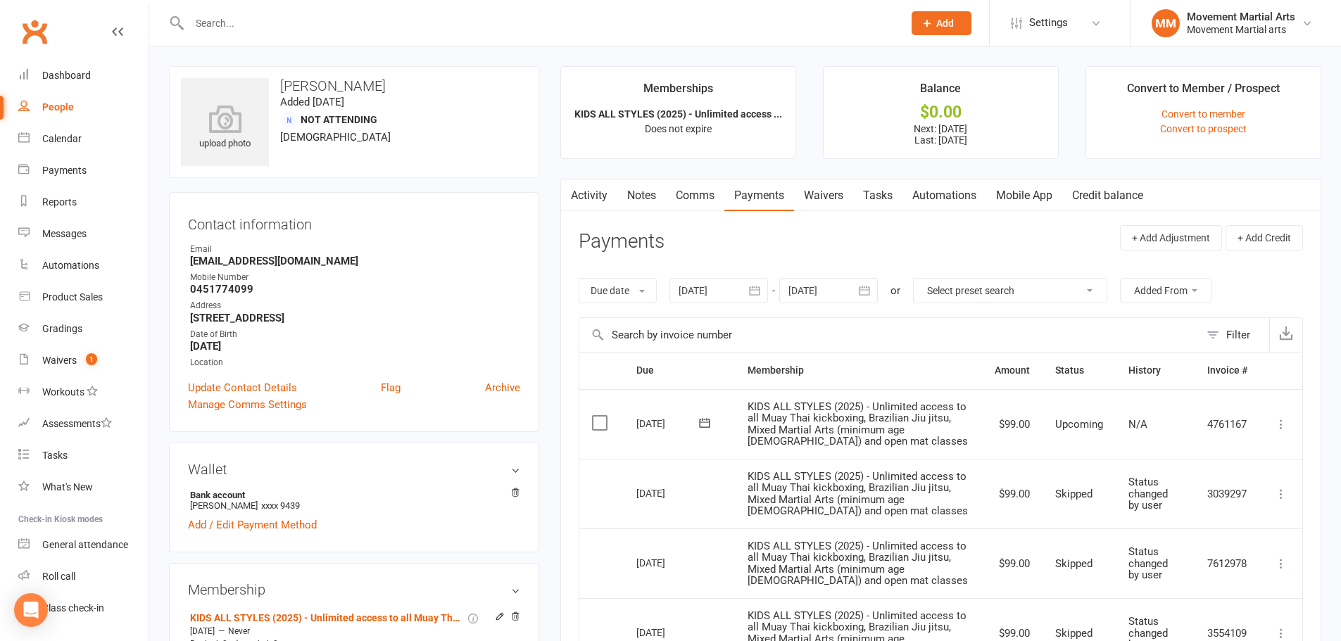
click at [321, 18] on input "text" at bounding box center [539, 23] width 708 height 20
type input "ian zhang"
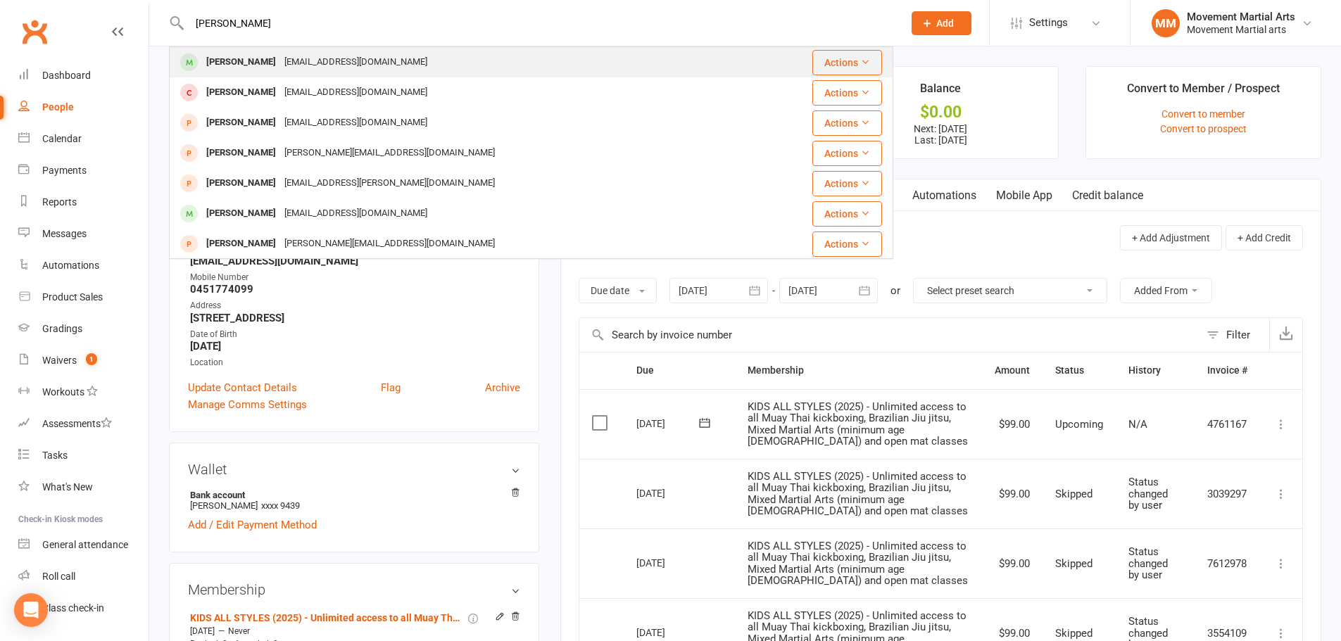
click at [327, 55] on div "Aviva.1988@hotmail.com" at bounding box center [355, 62] width 151 height 20
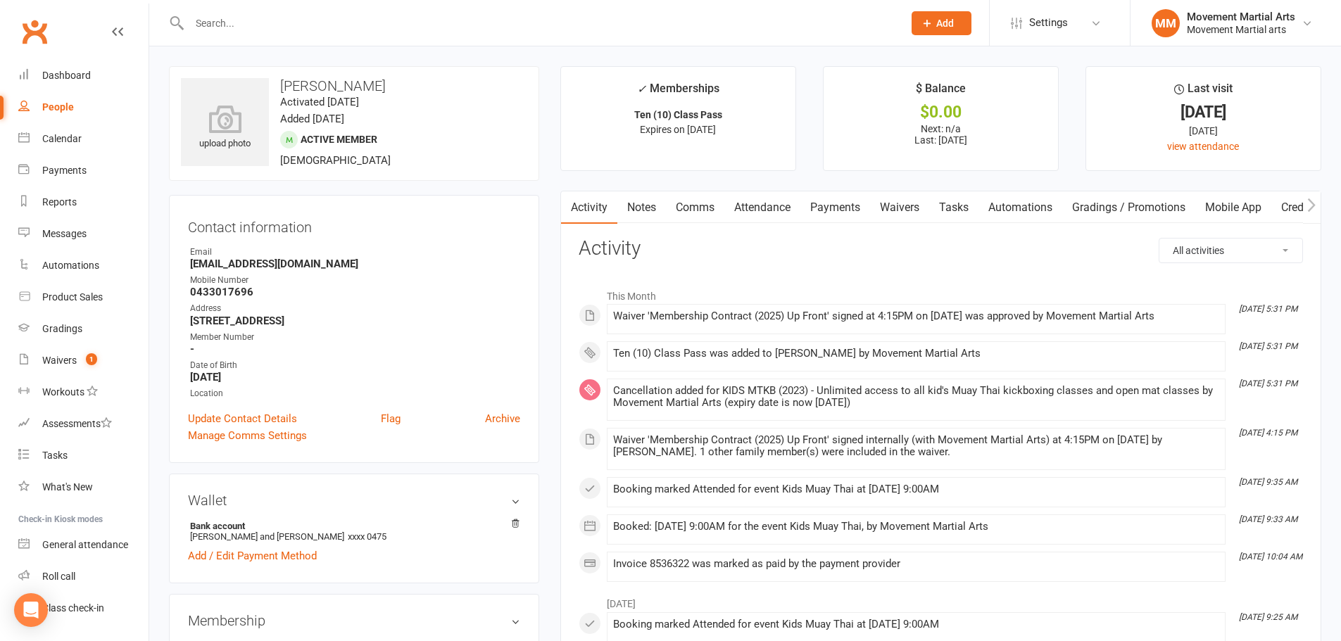
click at [624, 205] on link "Notes" at bounding box center [641, 207] width 49 height 32
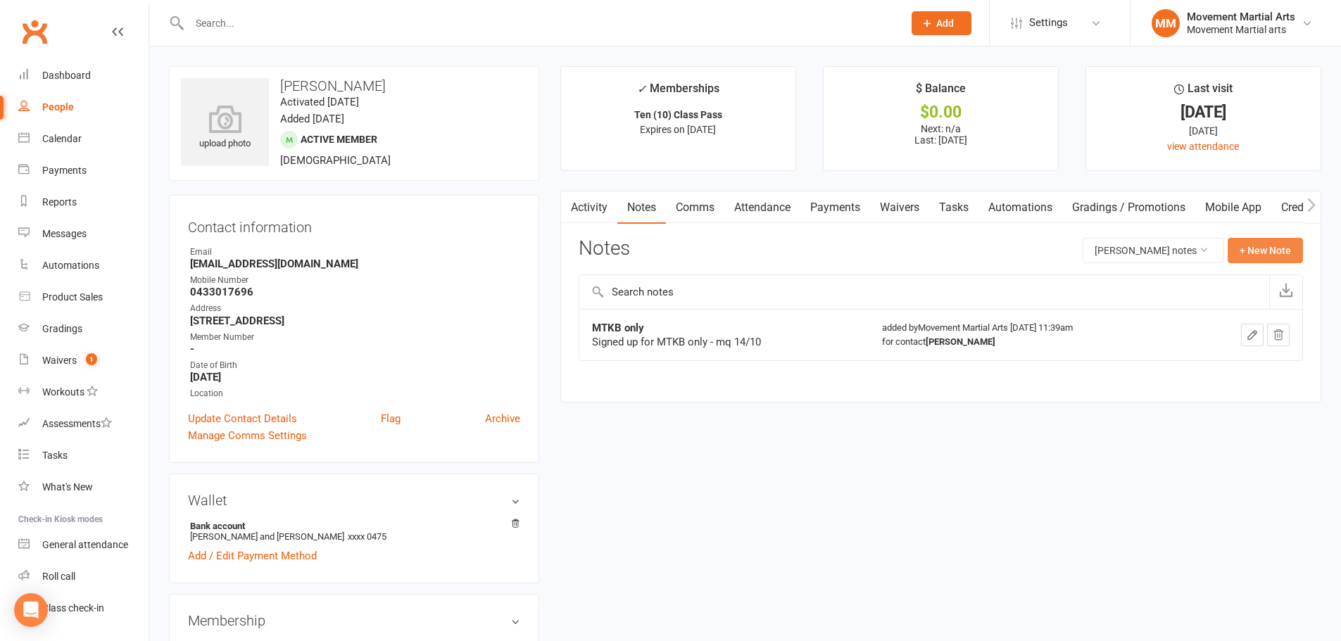
click at [1281, 250] on button "+ New Note" at bounding box center [1264, 250] width 75 height 25
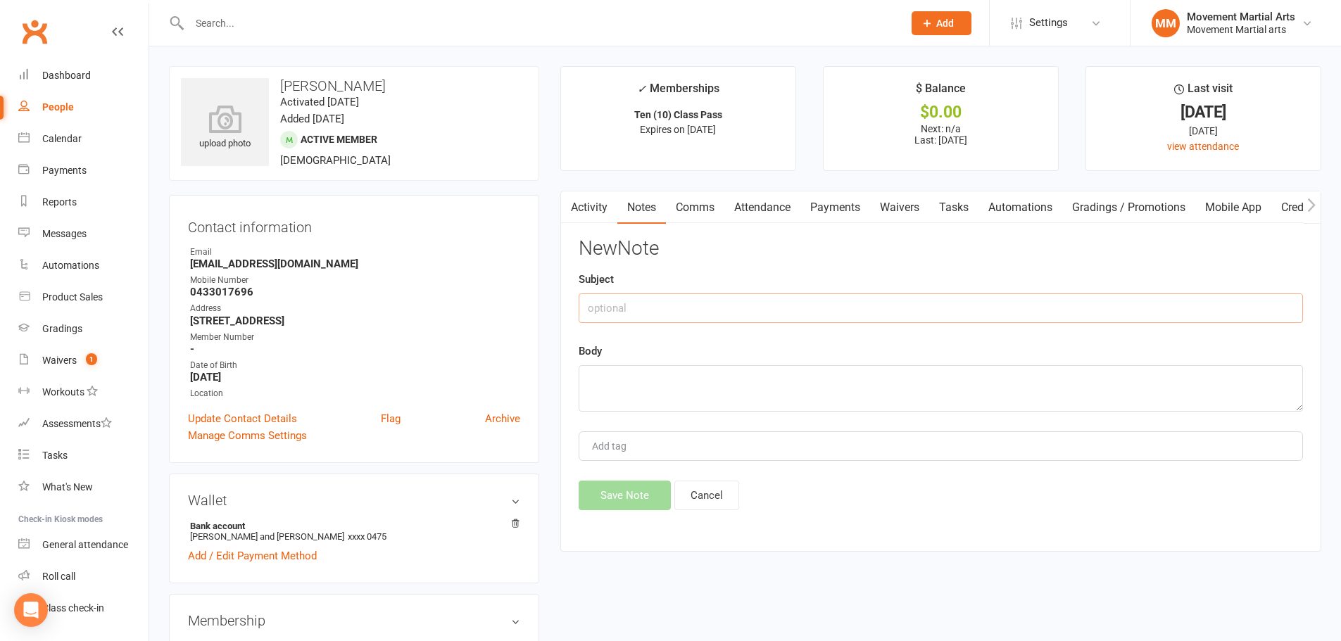
click at [698, 305] on input "text" at bounding box center [941, 308] width 724 height 30
type input "cancelle"
click at [715, 497] on button "Cancel" at bounding box center [706, 496] width 65 height 30
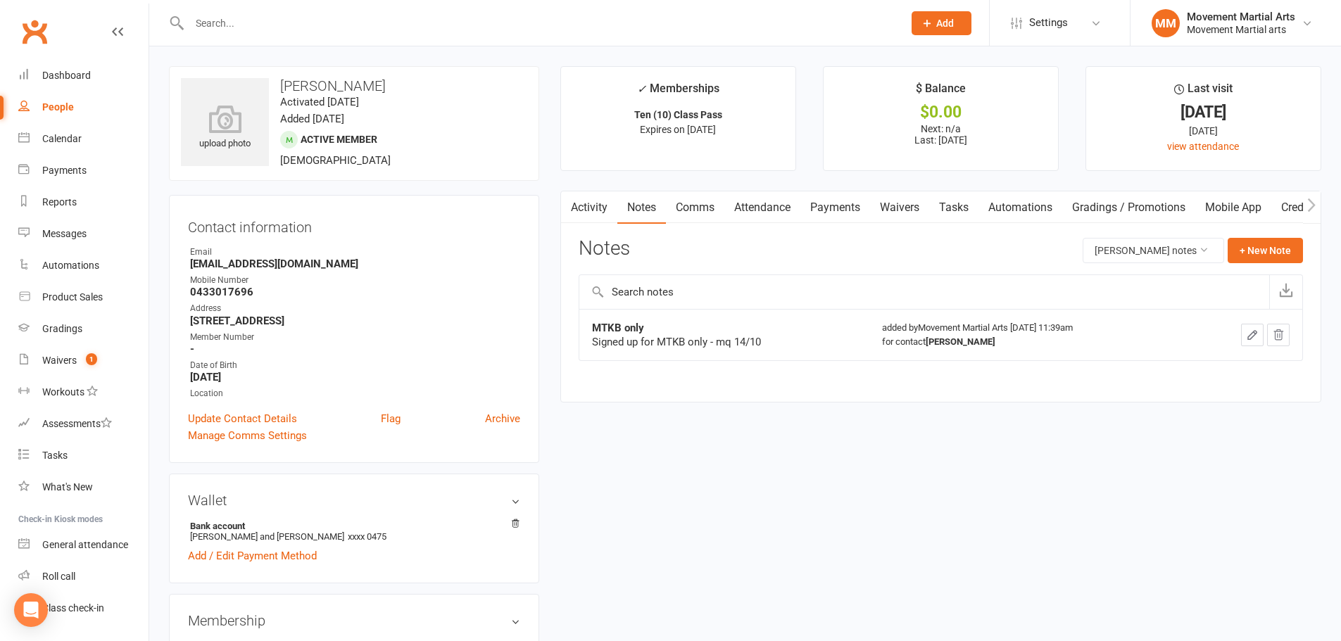
click at [597, 198] on link "Activity" at bounding box center [589, 207] width 56 height 32
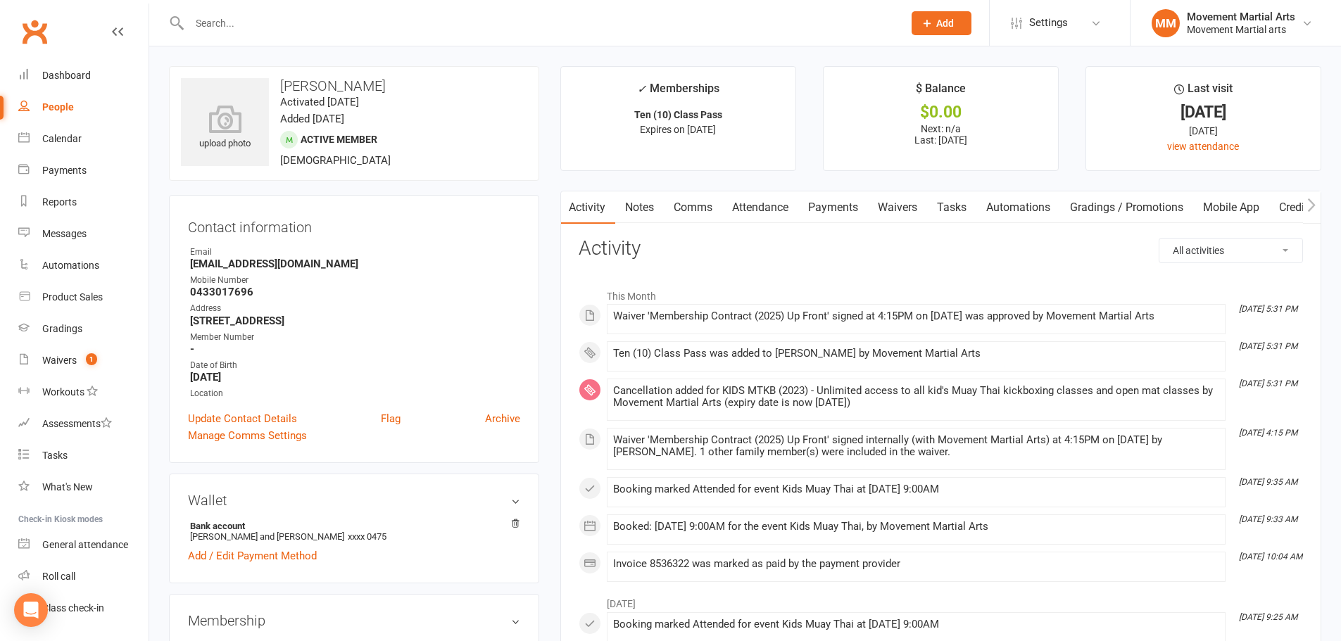
click at [897, 208] on link "Waivers" at bounding box center [897, 207] width 59 height 32
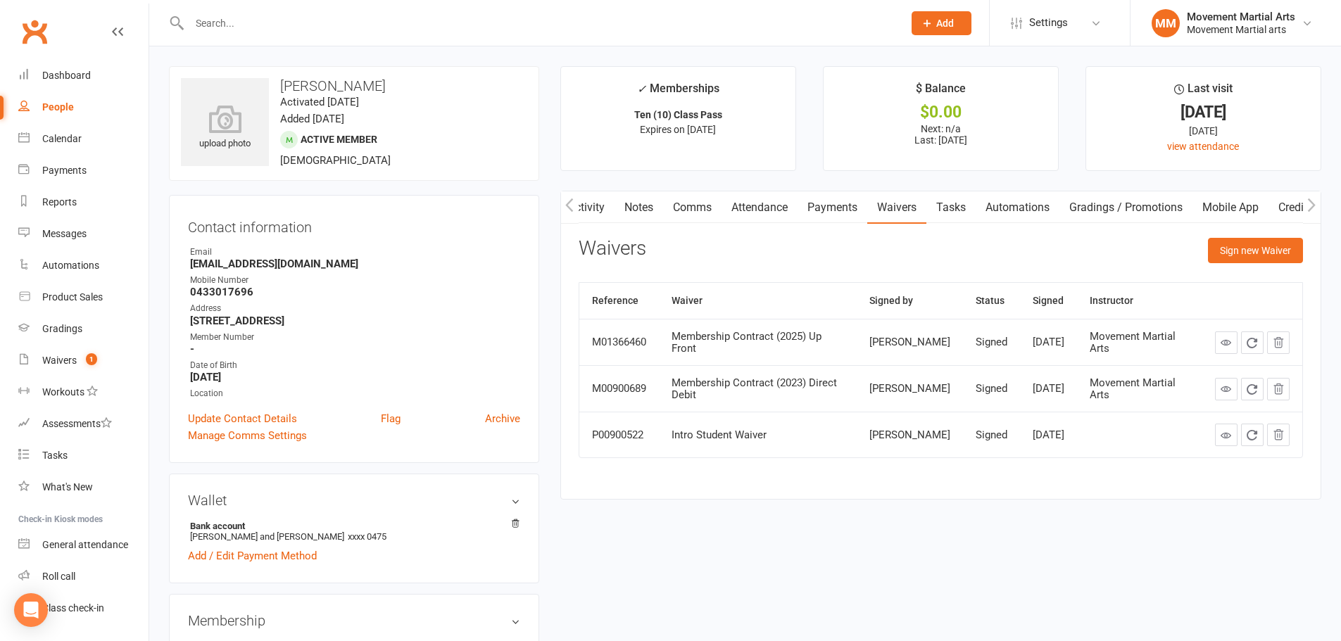
click at [604, 209] on link "Activity" at bounding box center [586, 207] width 56 height 32
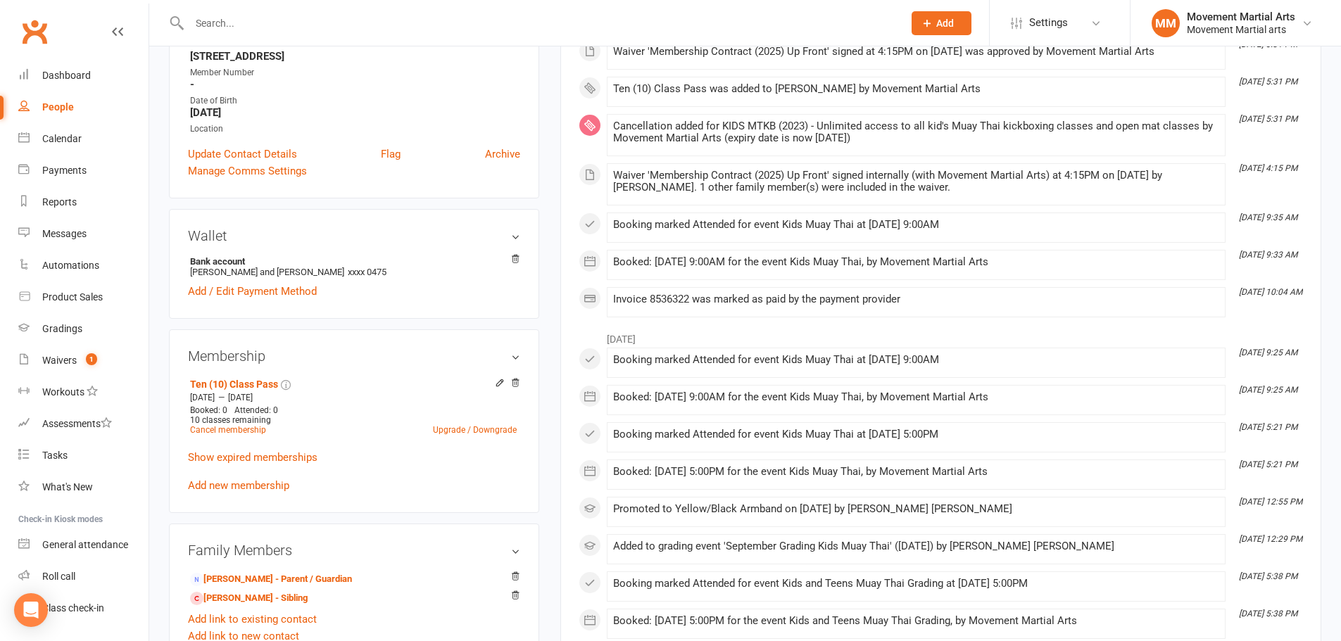
scroll to position [329, 0]
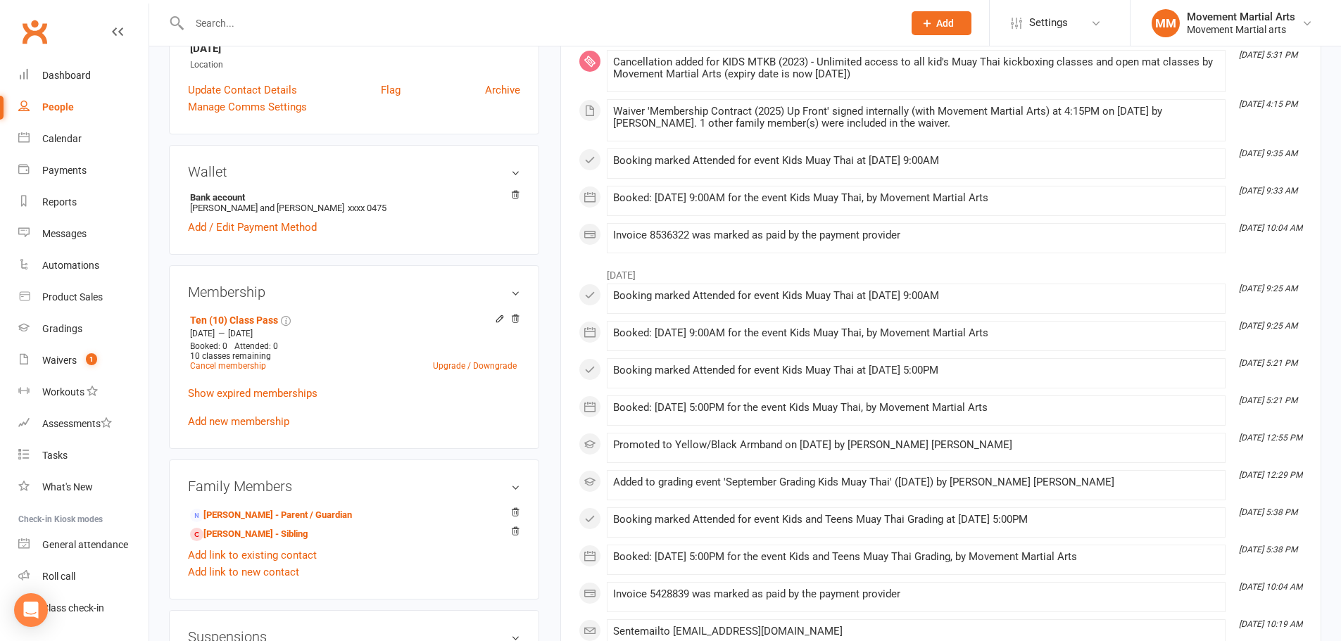
click at [285, 7] on div at bounding box center [531, 23] width 724 height 46
click at [298, 34] on div at bounding box center [531, 23] width 724 height 46
click at [293, 25] on input "text" at bounding box center [539, 23] width 708 height 20
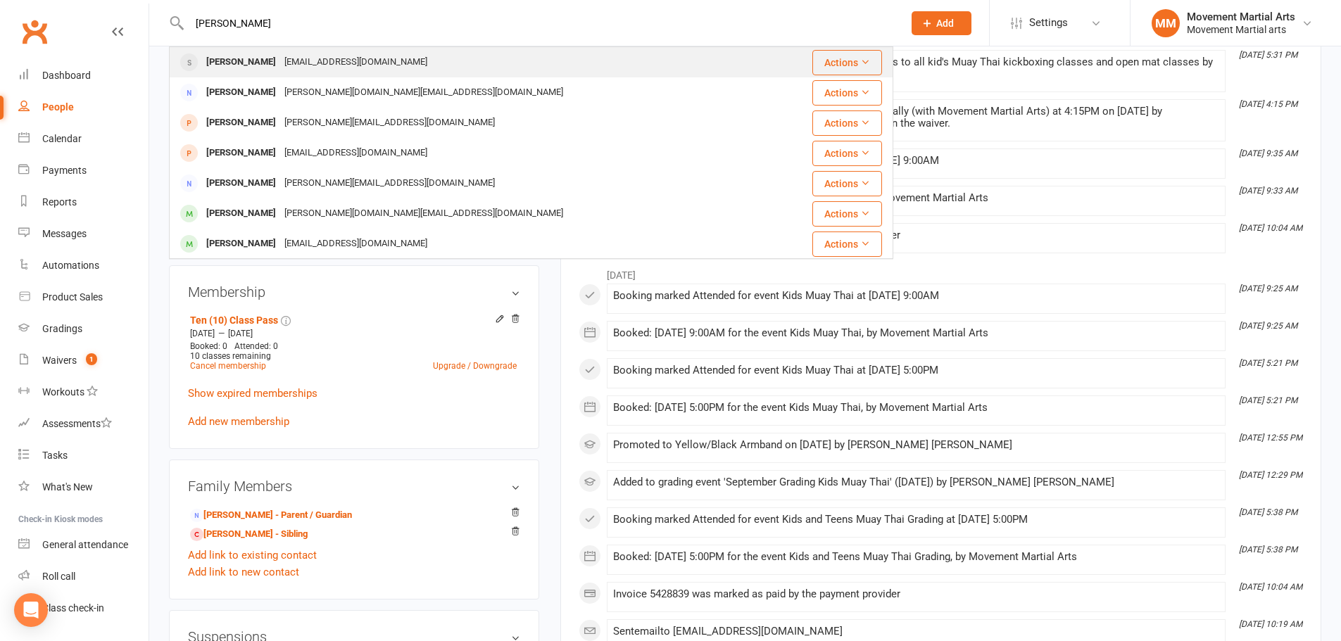
type input "alice min"
click at [342, 63] on div "ninab520@gmail.com" at bounding box center [355, 62] width 151 height 20
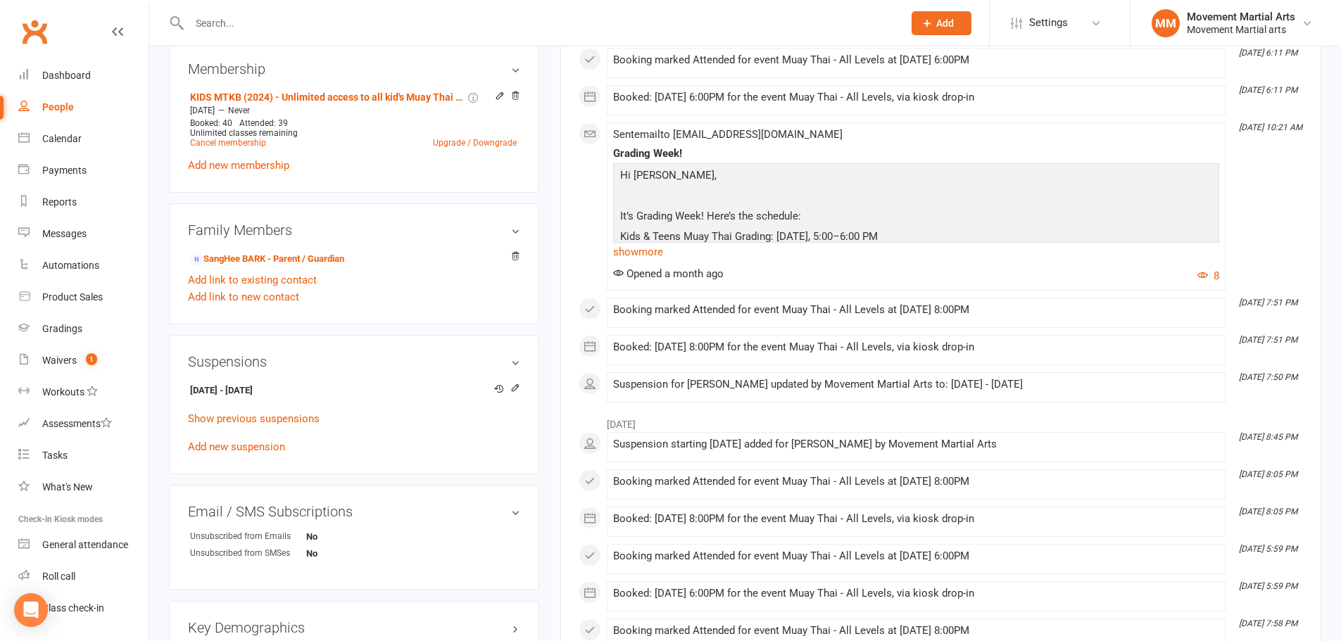
scroll to position [329, 0]
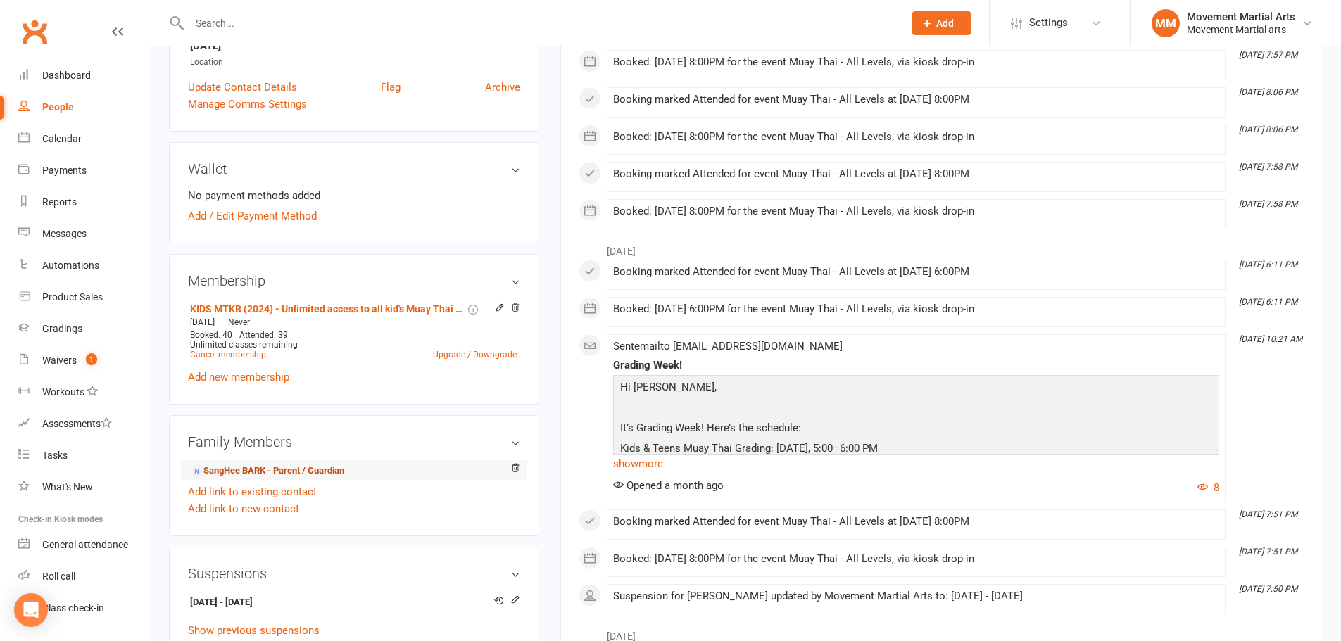
click at [284, 465] on link "SangHee BARK - Parent / Guardian" at bounding box center [267, 471] width 154 height 15
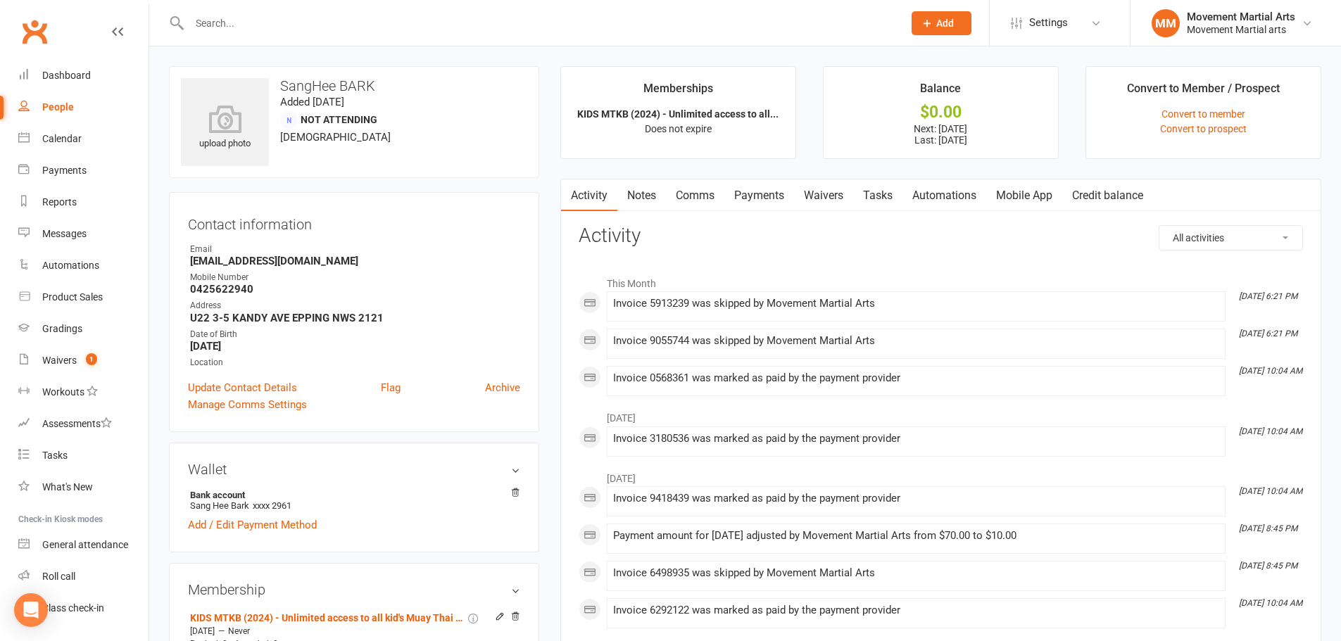
click at [771, 189] on link "Payments" at bounding box center [759, 195] width 70 height 32
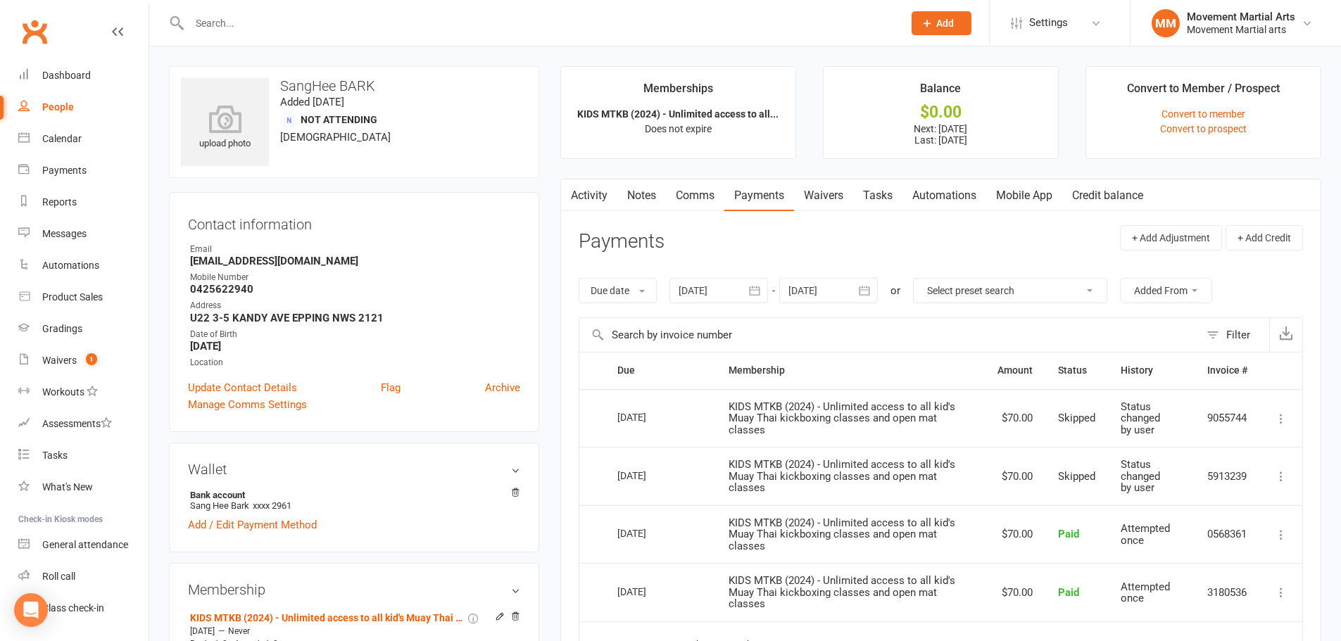
click at [830, 296] on div at bounding box center [828, 290] width 99 height 25
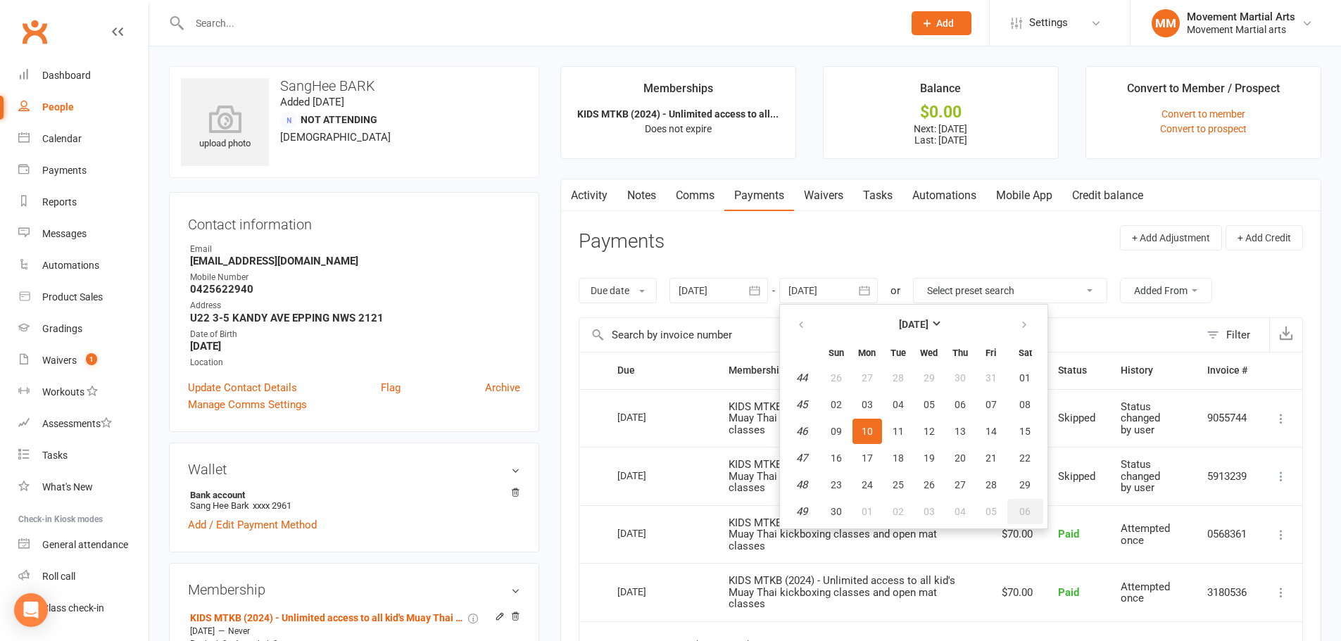
click at [1018, 507] on button "06" at bounding box center [1025, 511] width 36 height 25
type input "06 Dec 2025"
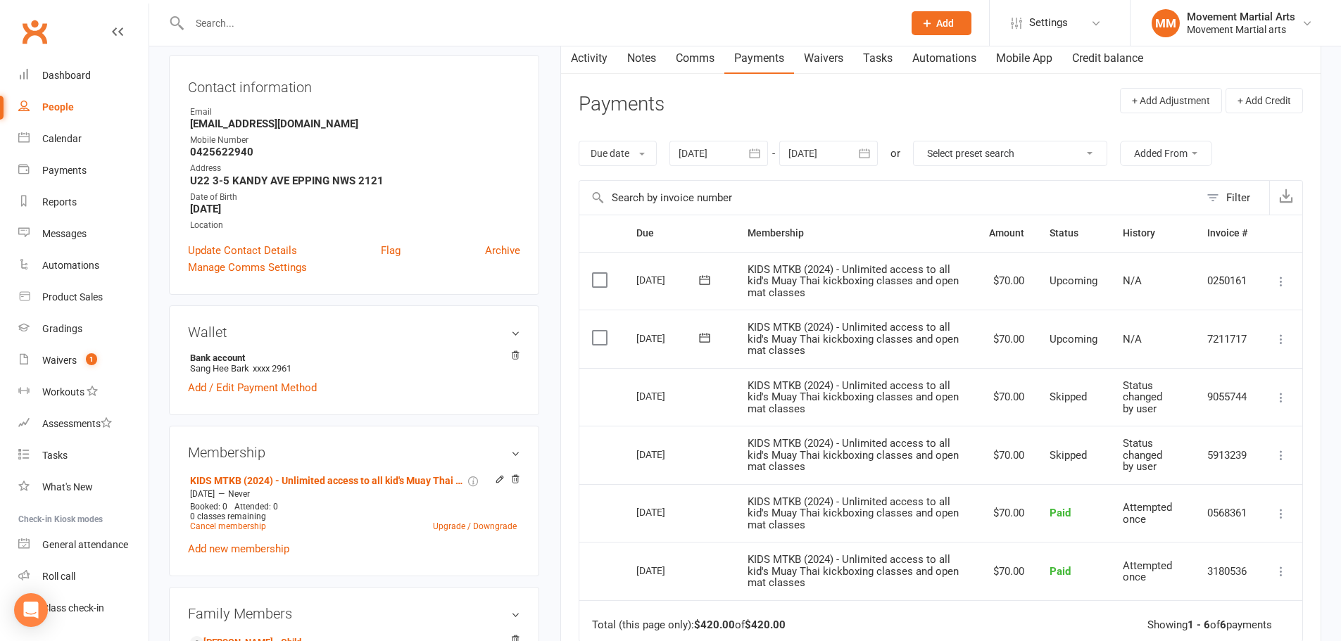
scroll to position [164, 0]
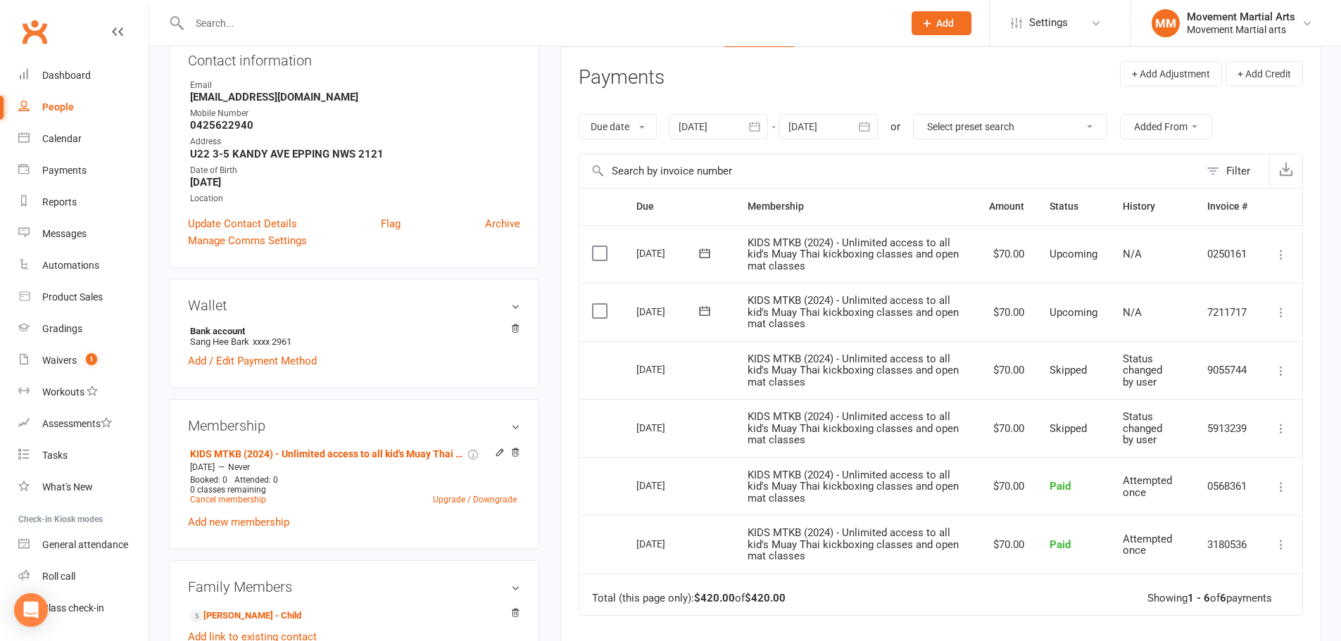
click at [1279, 433] on icon at bounding box center [1281, 429] width 14 height 14
click at [1264, 536] on link "Change to upcoming" at bounding box center [1218, 540] width 139 height 28
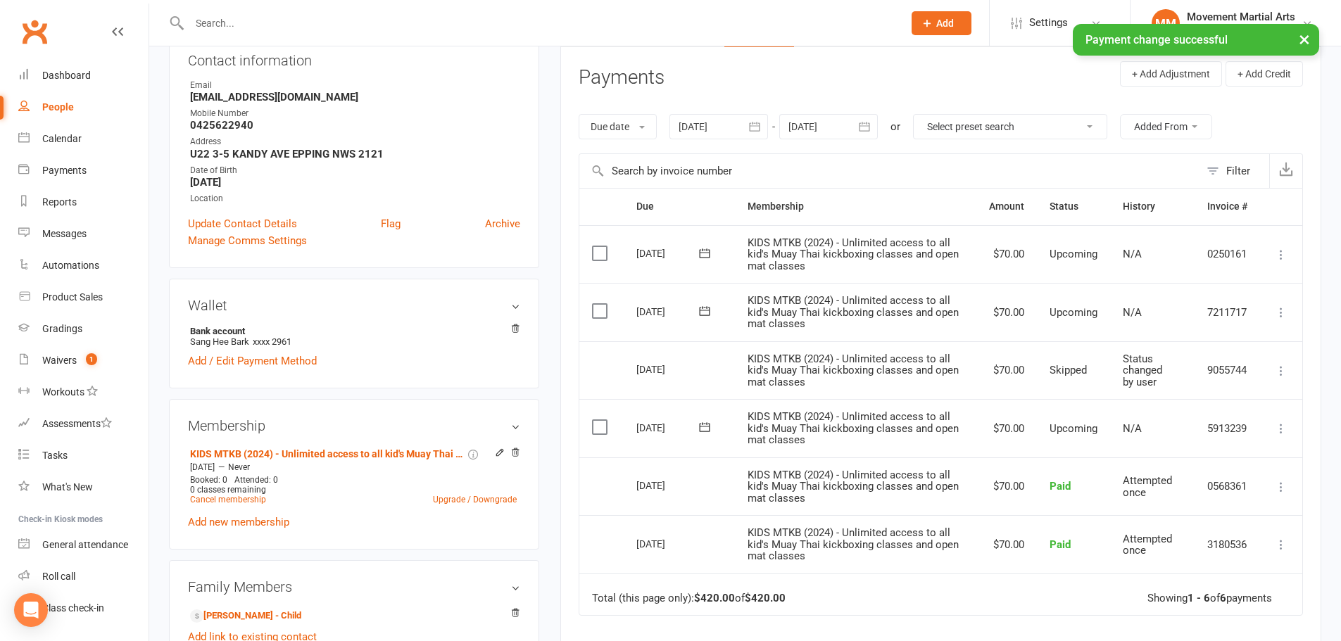
click at [1276, 430] on icon at bounding box center [1281, 429] width 14 height 14
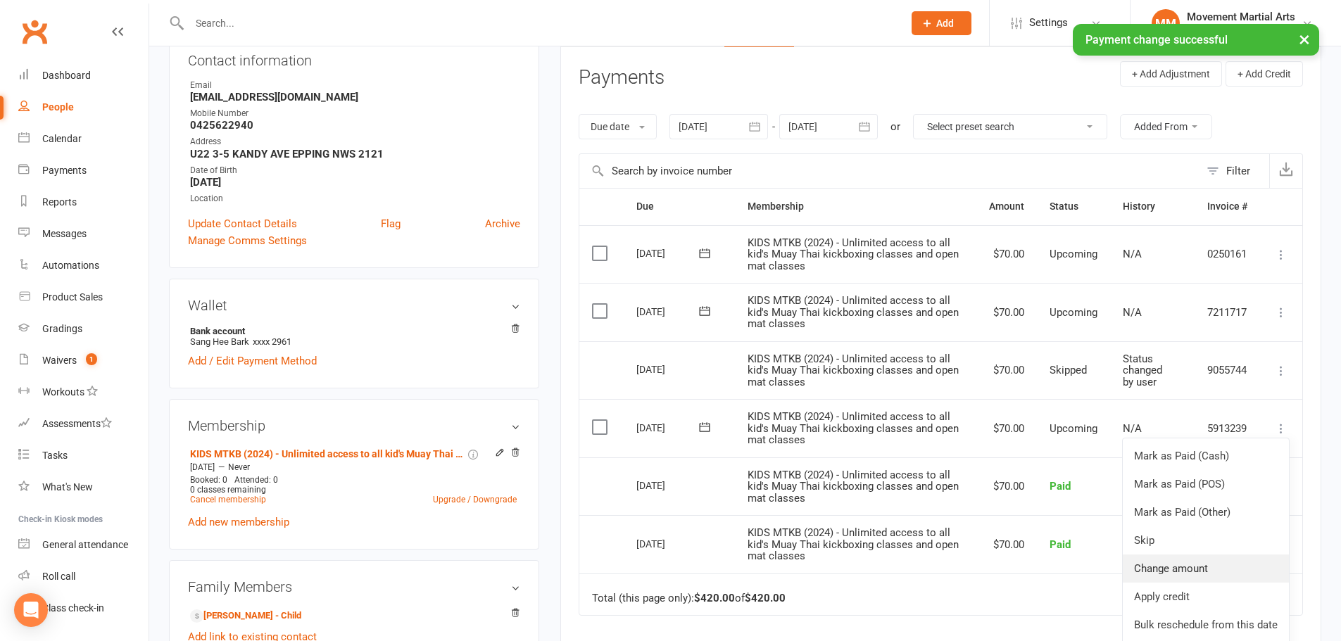
click at [1198, 564] on link "Change amount" at bounding box center [1206, 569] width 166 height 28
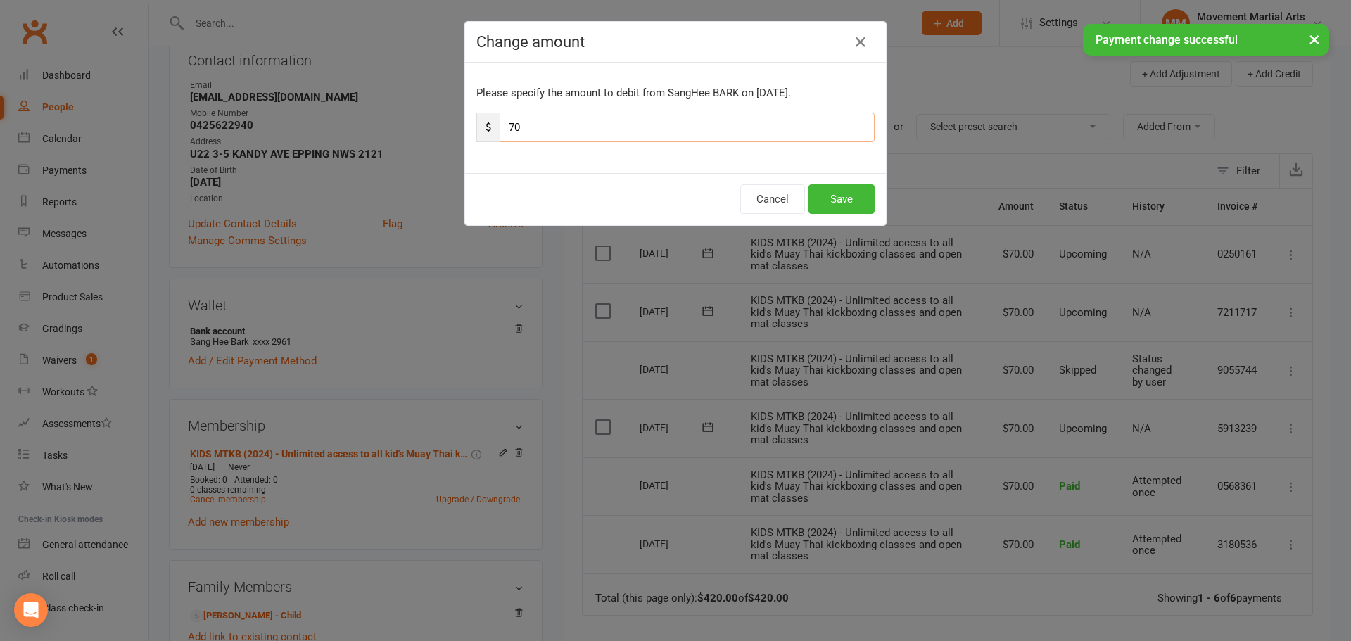
click at [545, 120] on input "70" at bounding box center [687, 128] width 375 height 30
type input "7"
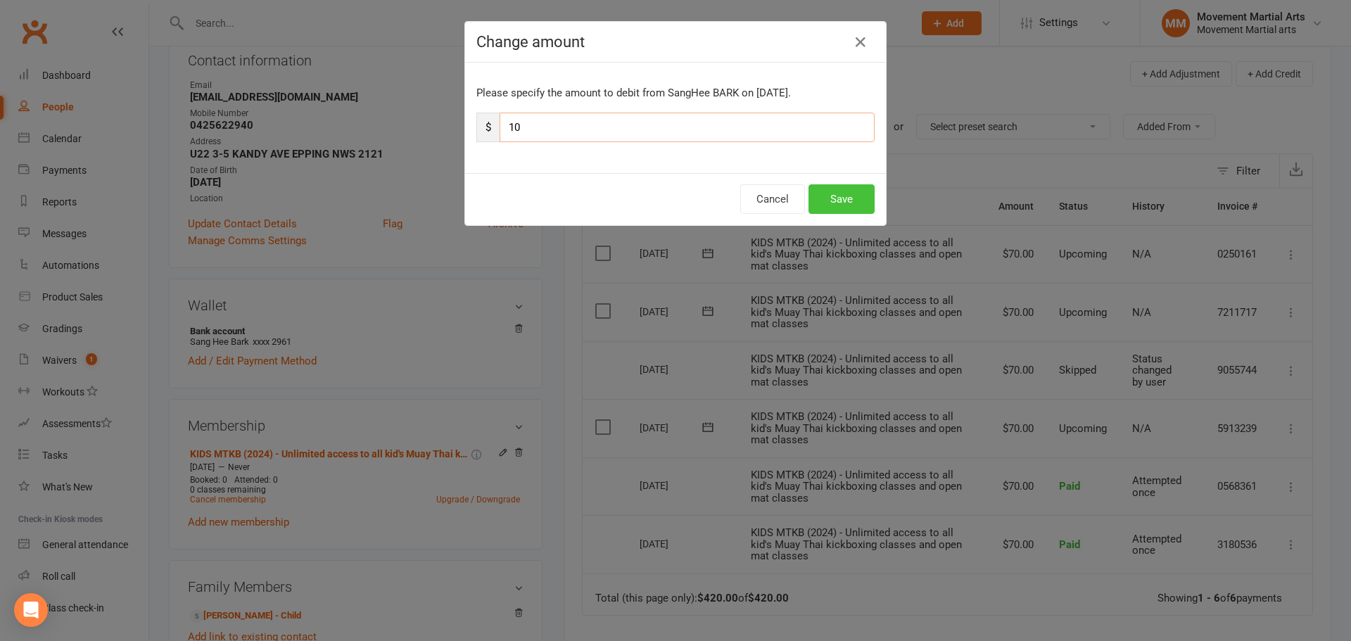
type input "10"
click at [845, 191] on button "Save" at bounding box center [842, 199] width 66 height 30
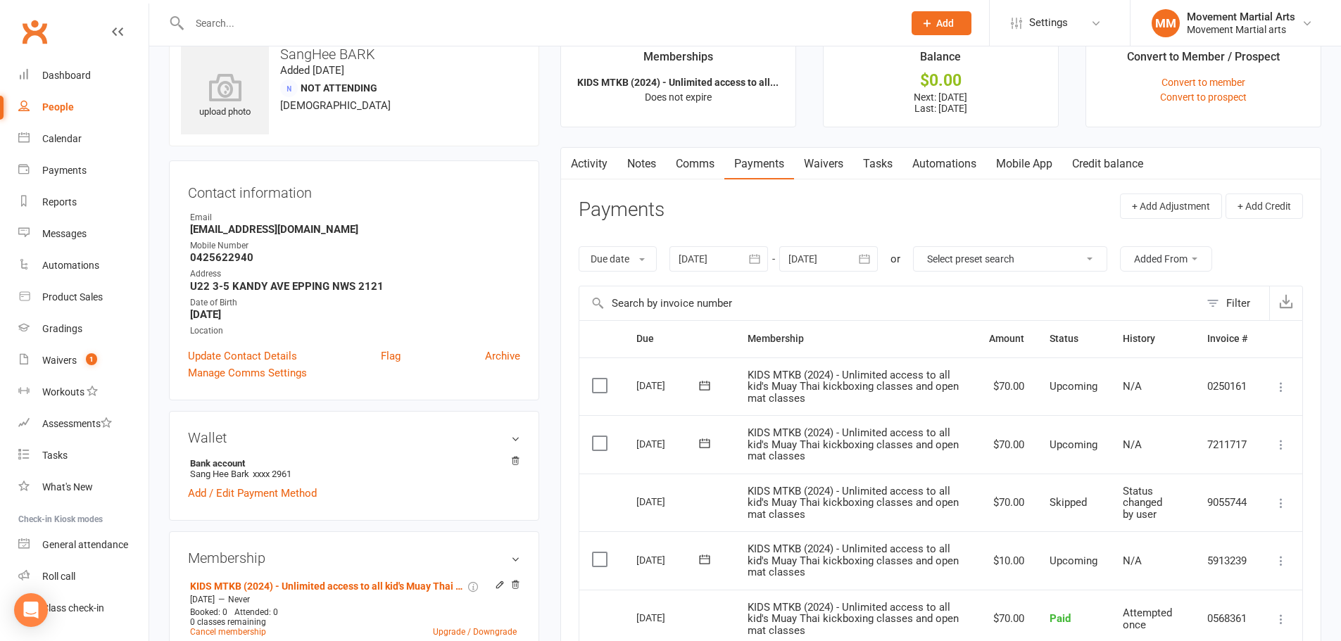
scroll to position [0, 0]
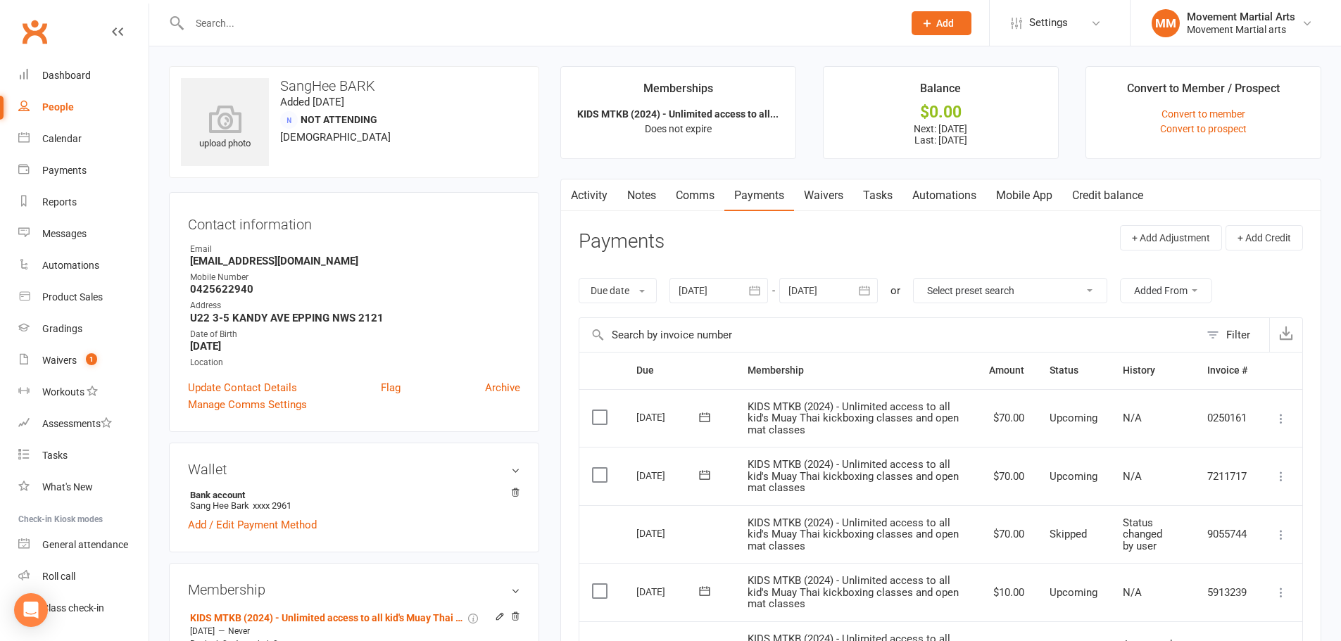
click at [587, 191] on link "Activity" at bounding box center [589, 195] width 56 height 32
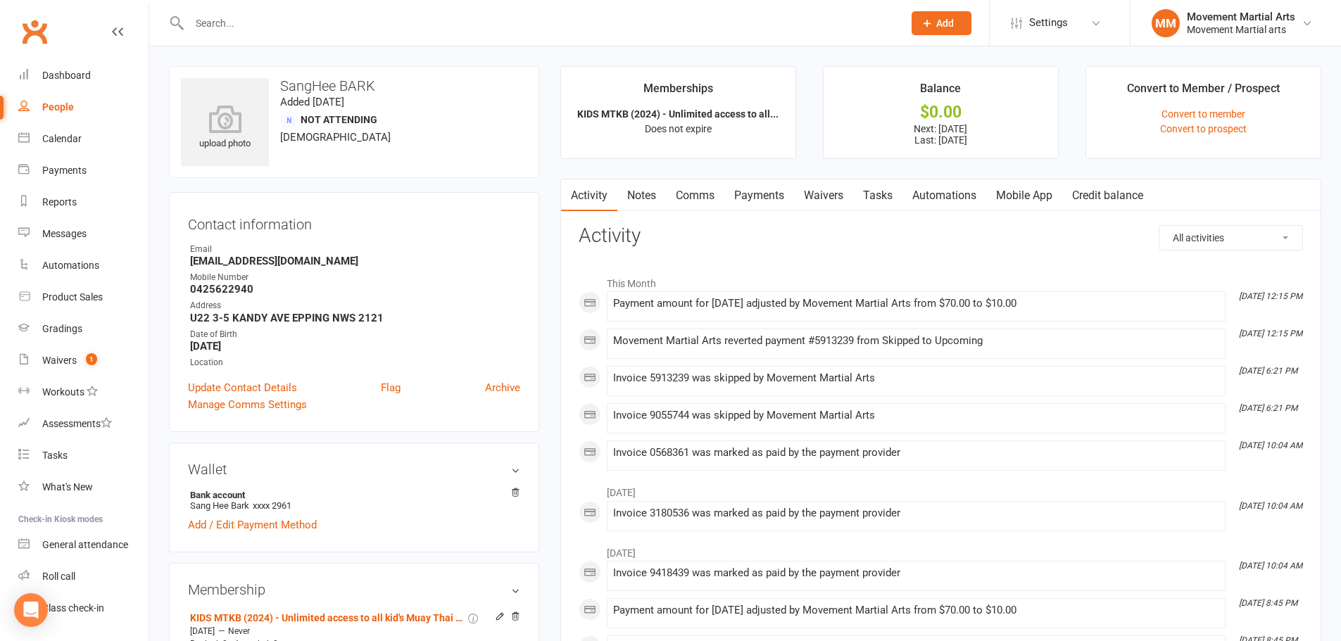
click at [634, 189] on link "Notes" at bounding box center [641, 195] width 49 height 32
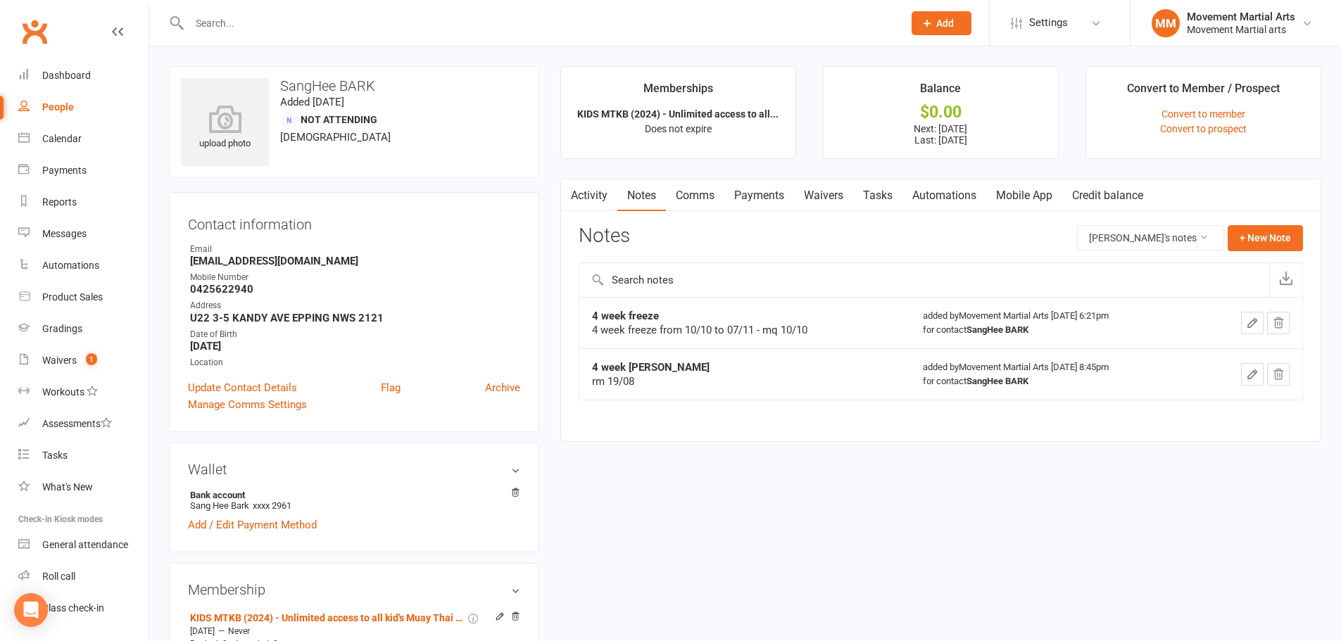
click at [580, 198] on link "Activity" at bounding box center [589, 195] width 56 height 32
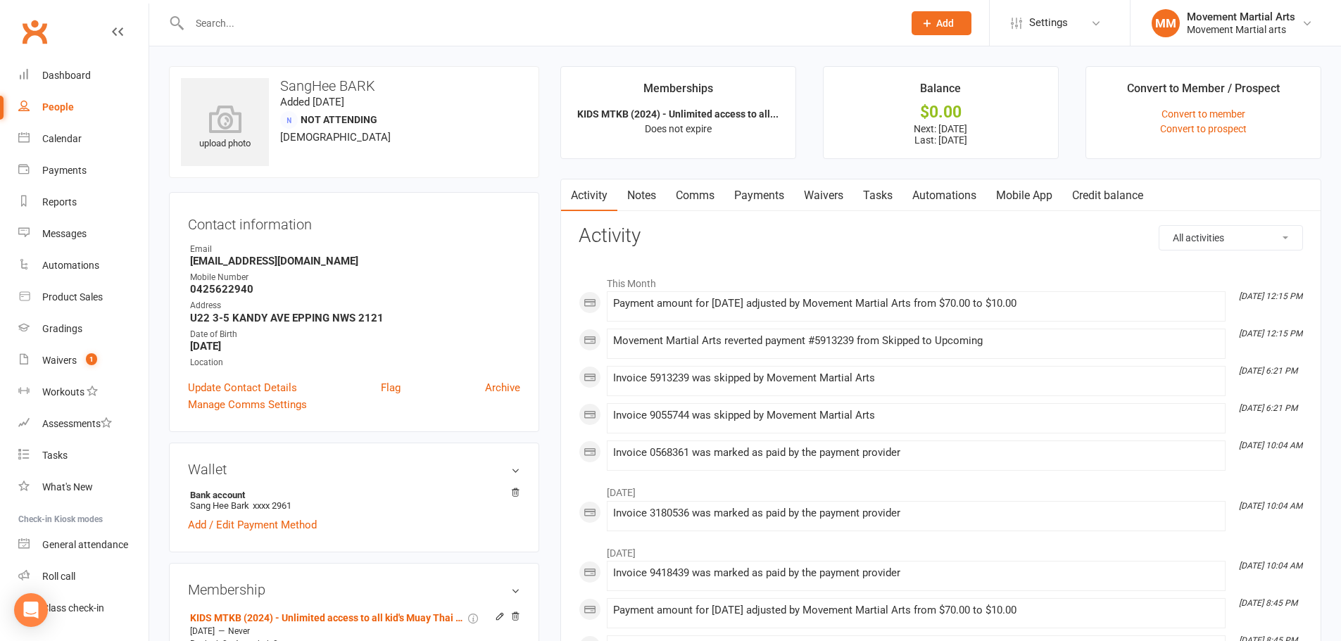
click at [739, 198] on link "Payments" at bounding box center [759, 195] width 70 height 32
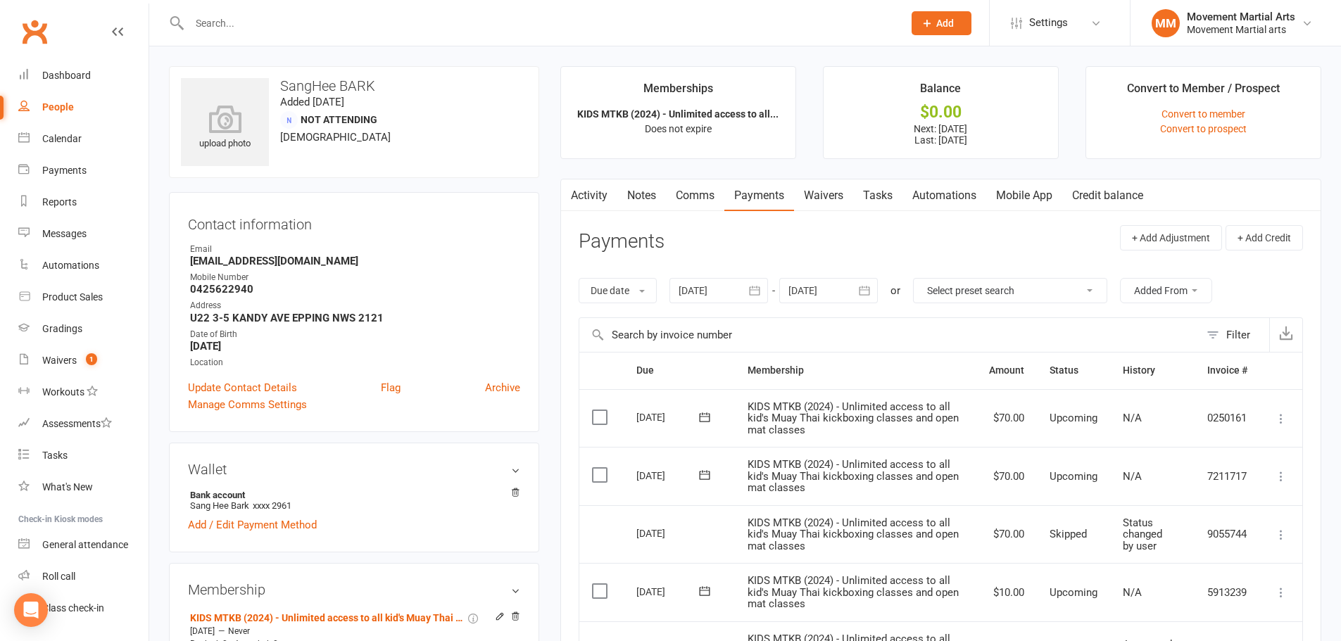
click at [817, 293] on div at bounding box center [828, 290] width 99 height 25
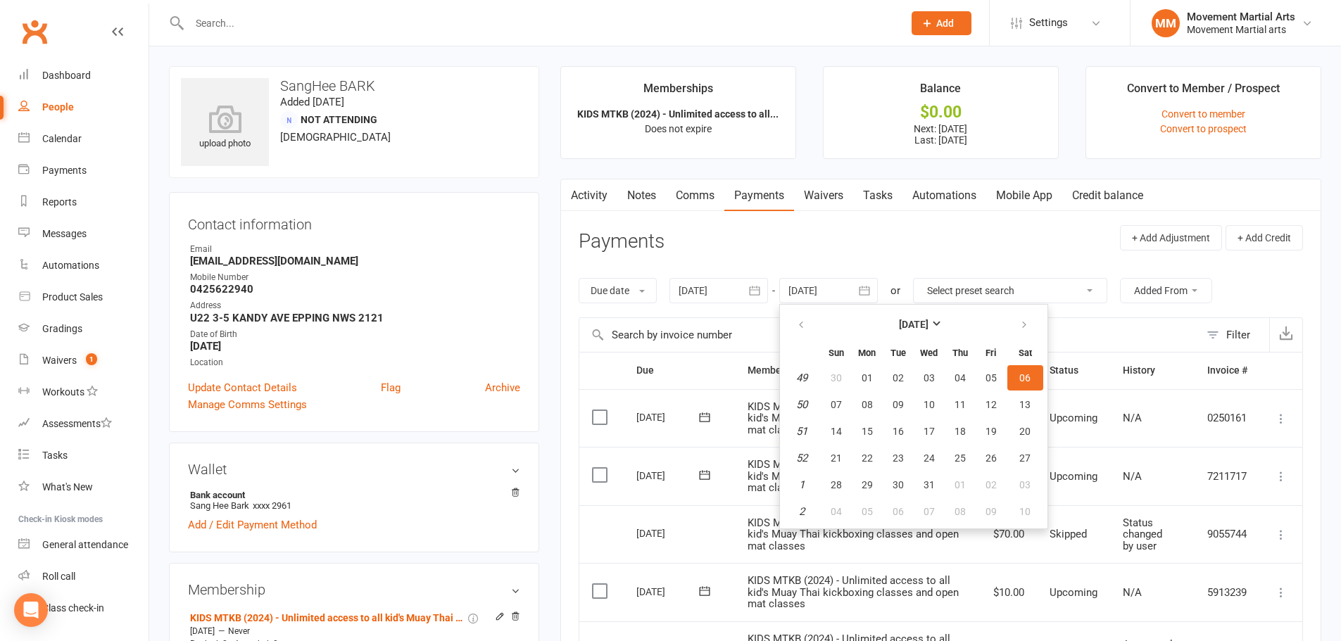
click at [1314, 455] on div "Activity Notes Comms Payments Waivers Tasks Automations Mobile App Credit balan…" at bounding box center [940, 581] width 761 height 805
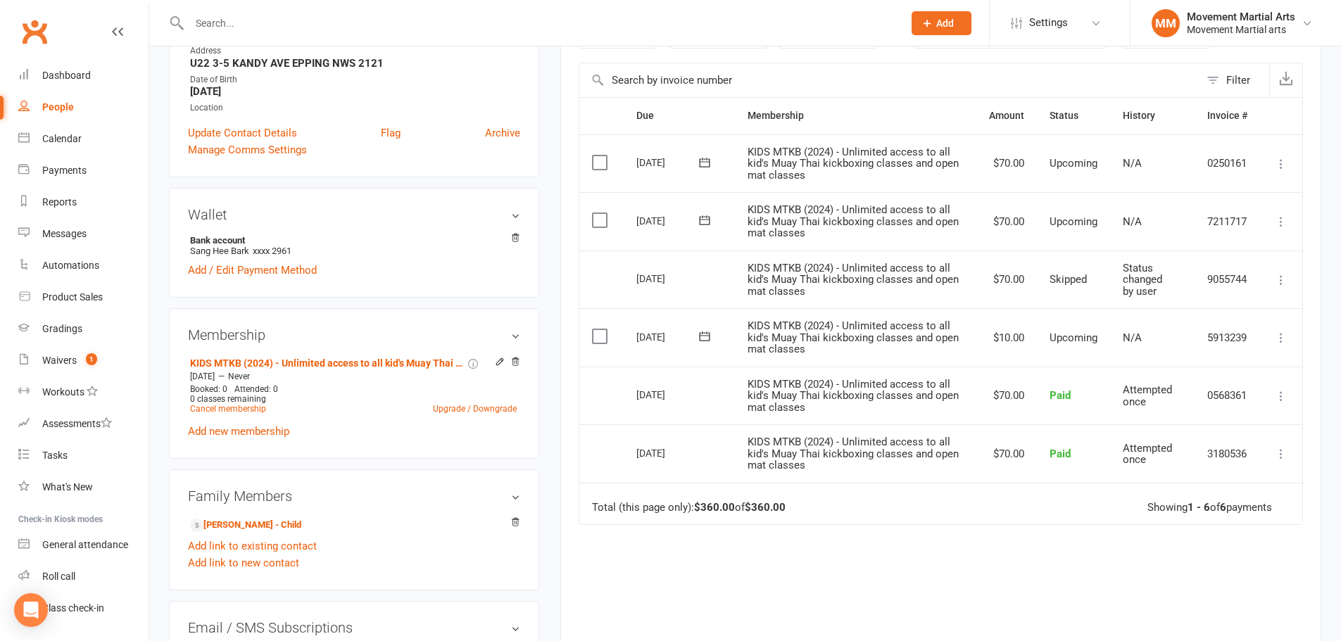
scroll to position [329, 0]
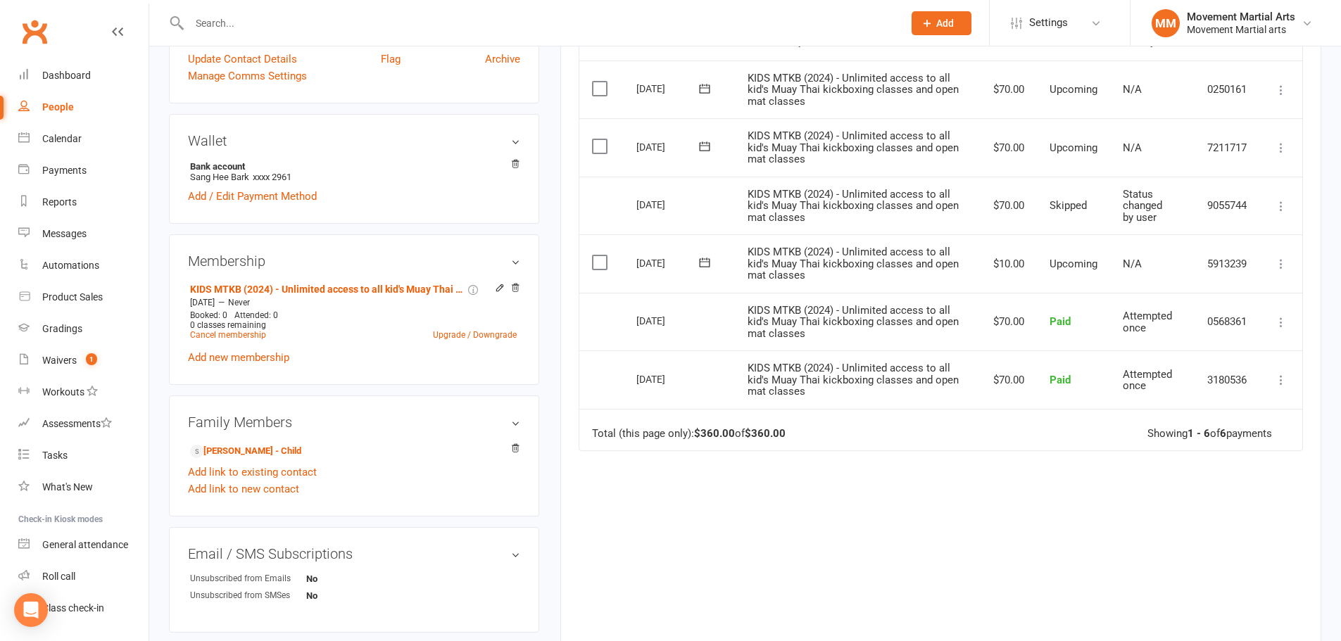
click at [278, 28] on input "text" at bounding box center [539, 23] width 708 height 20
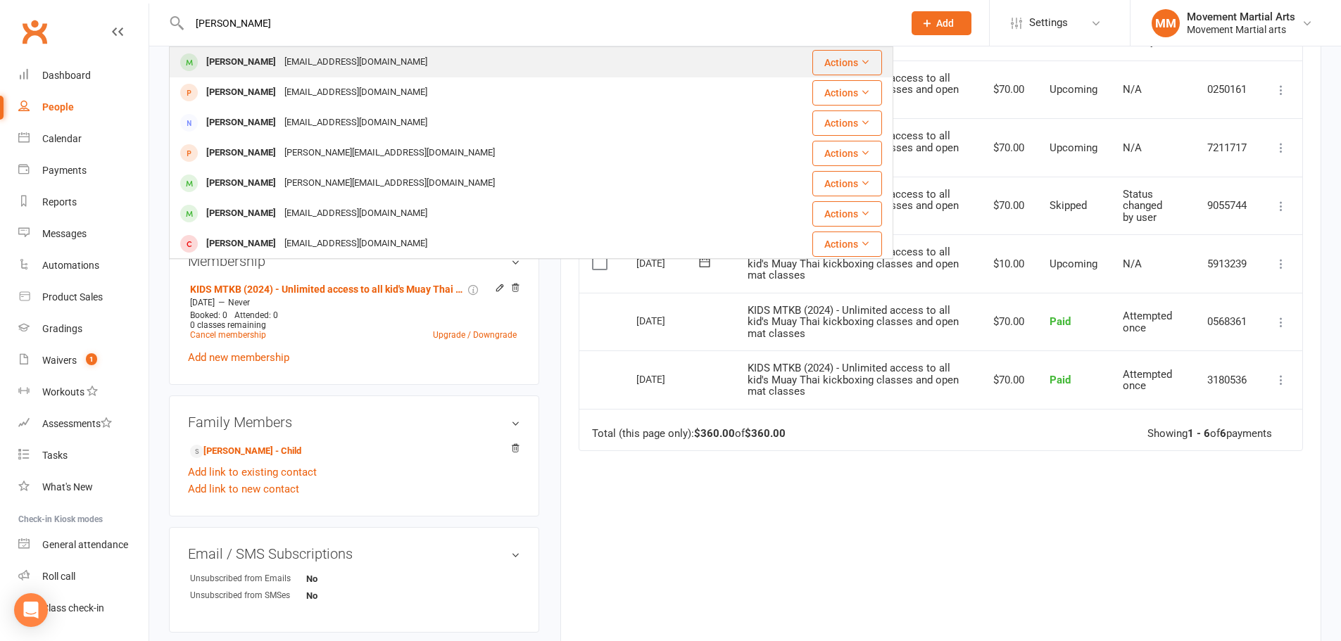
type input "melanie f"
click at [332, 55] on div "melaniefarry@gmail.com" at bounding box center [355, 62] width 151 height 20
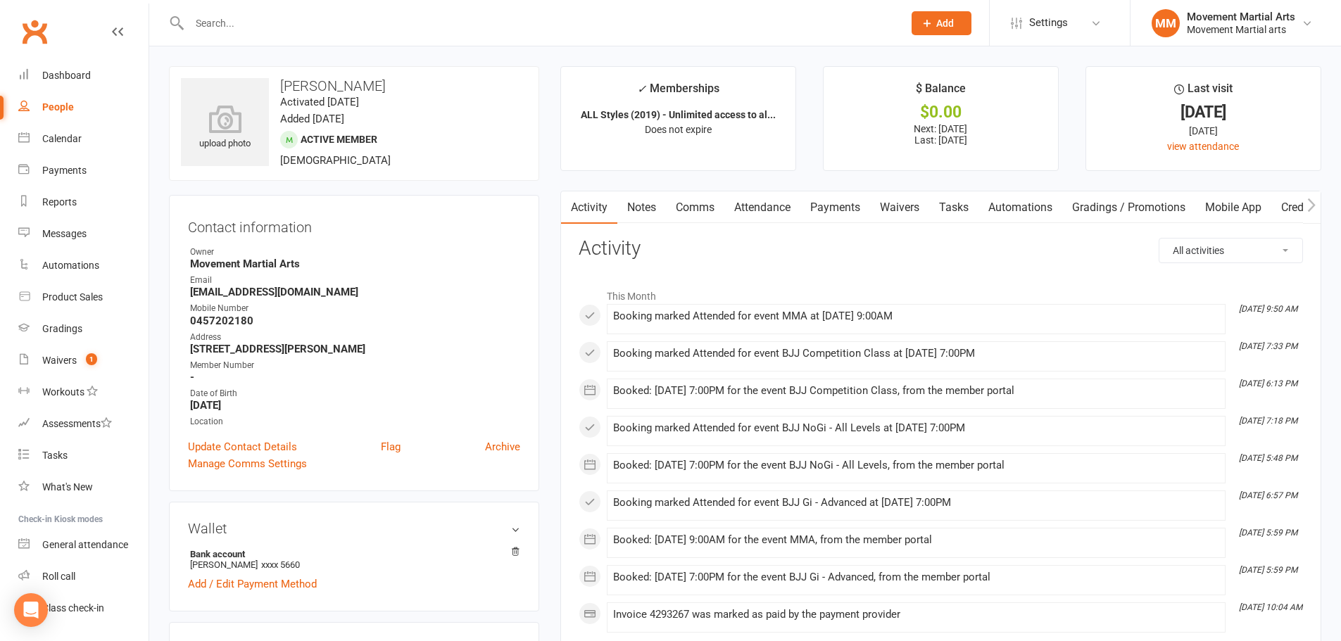
click at [318, 11] on div at bounding box center [531, 23] width 724 height 46
click at [358, 31] on input "text" at bounding box center [539, 23] width 708 height 20
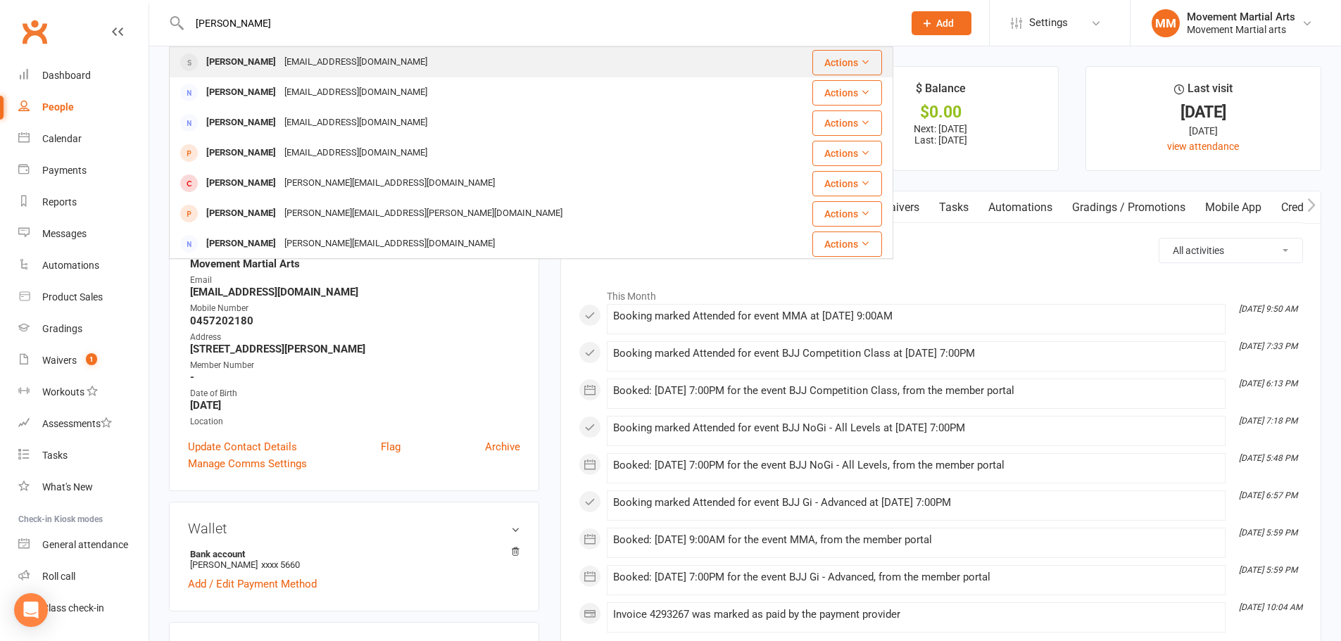
type input "patrick ol"
click at [404, 56] on div "Patrick Olugbemiro polugbemiro@gmail.com" at bounding box center [470, 62] width 600 height 29
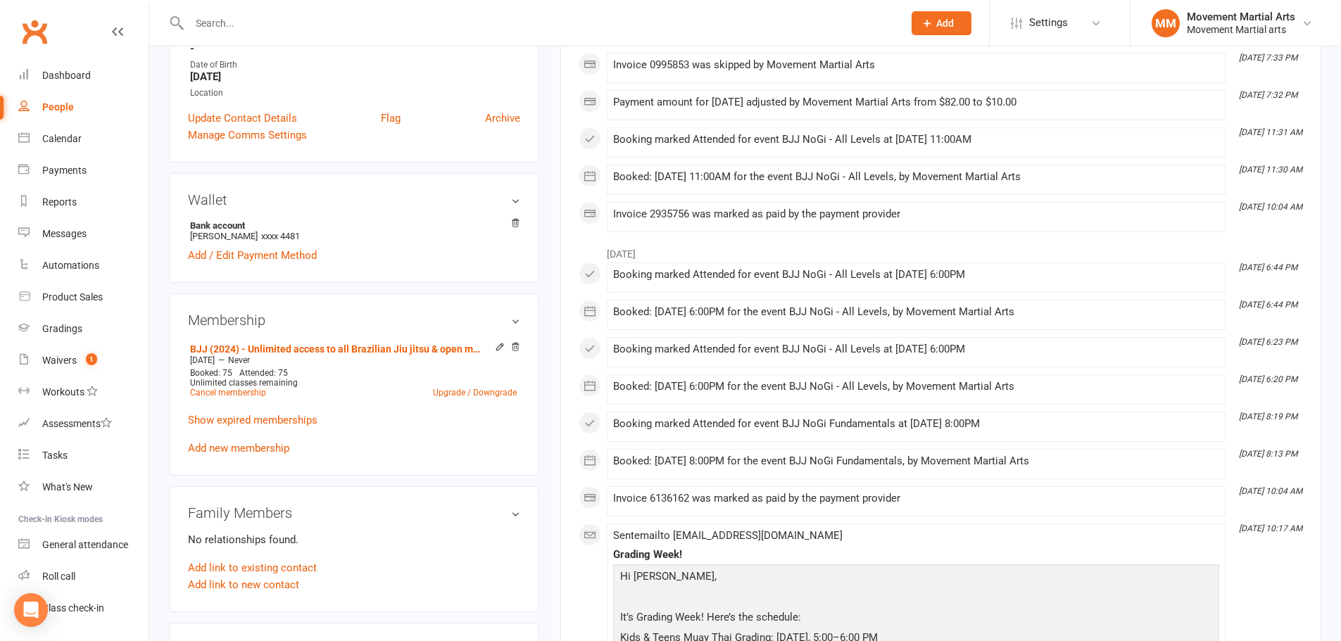
scroll to position [657, 0]
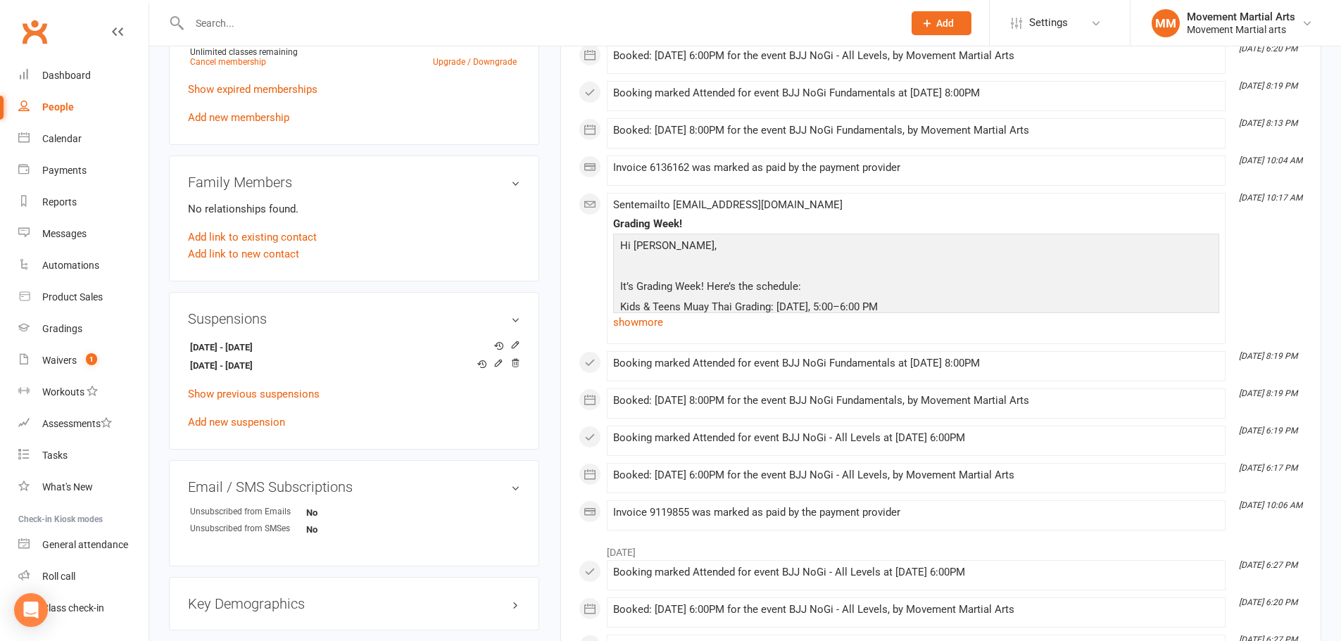
click at [296, 30] on input "text" at bounding box center [539, 23] width 708 height 20
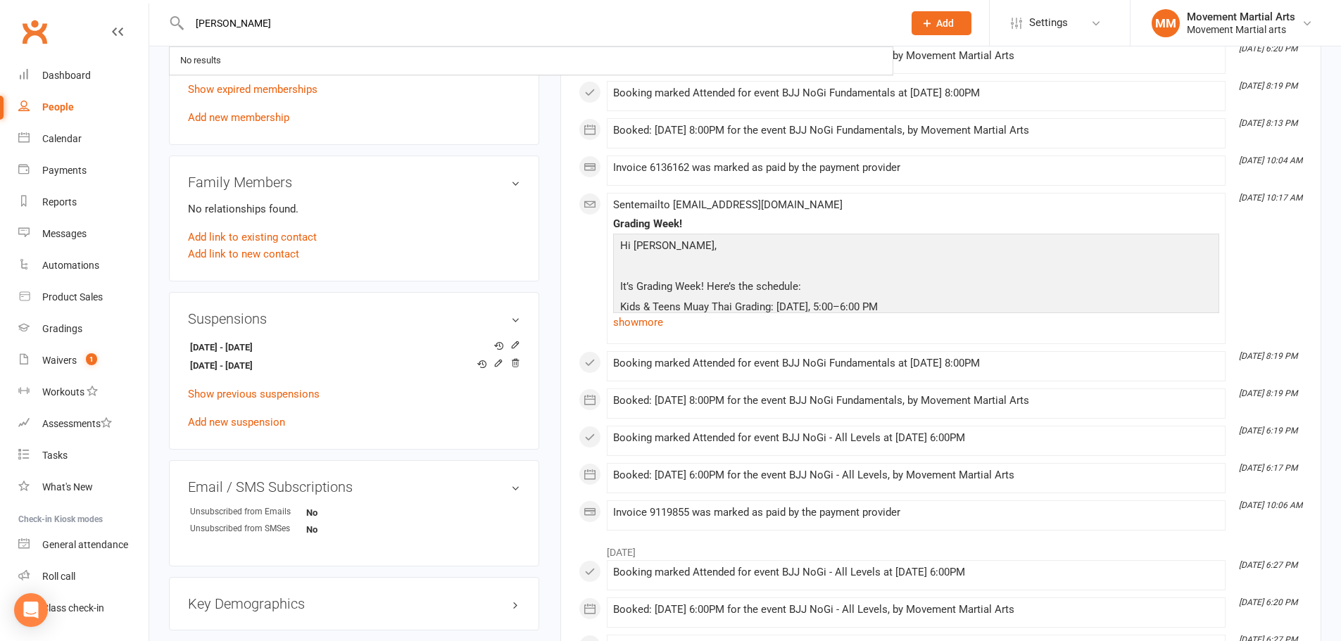
type input "aria dunn"
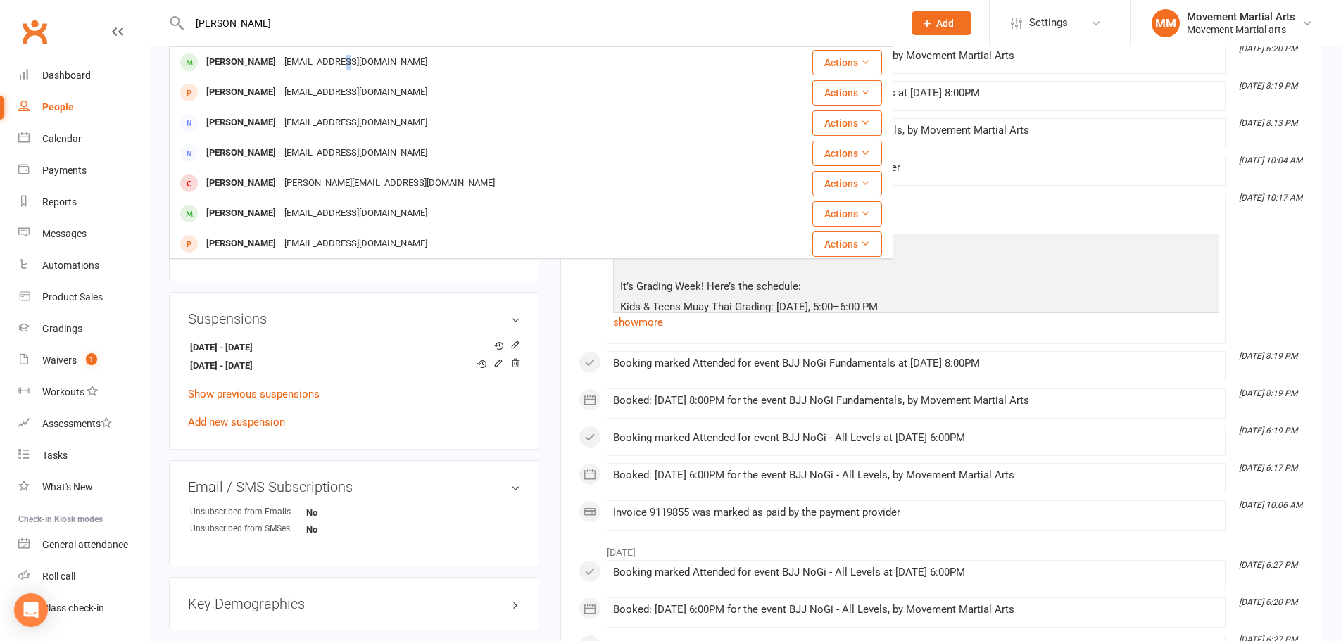
click at [314, 63] on div "garethandnat@live.com.au" at bounding box center [355, 62] width 151 height 20
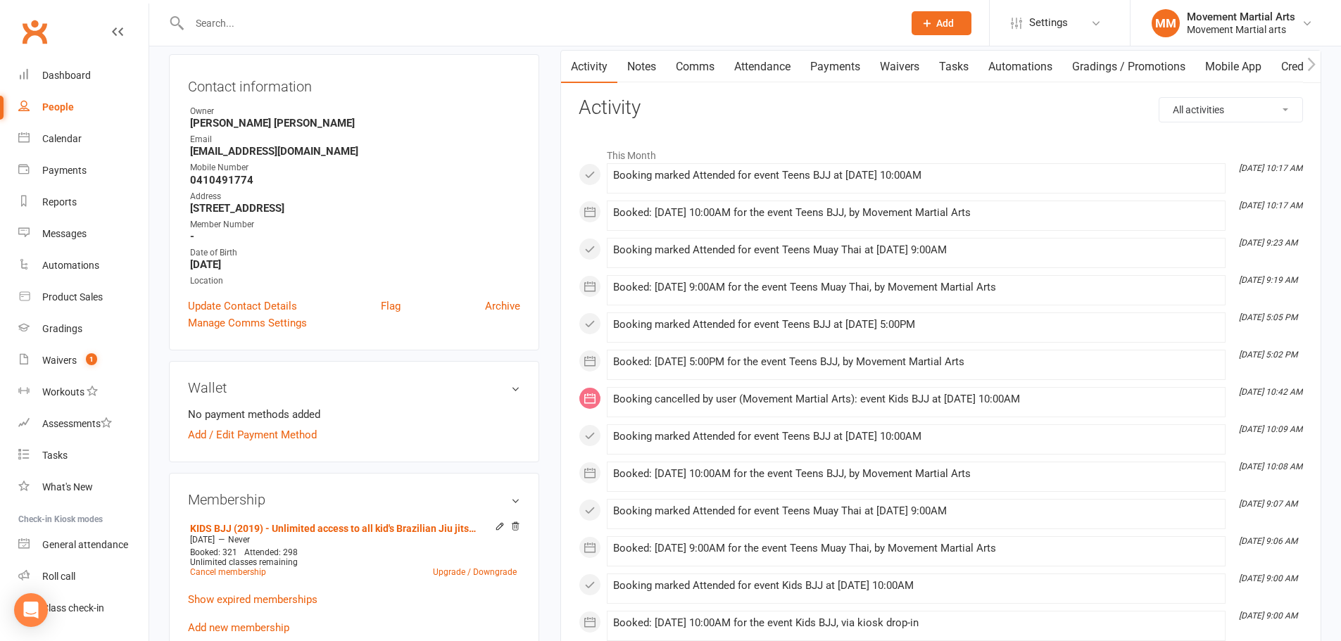
scroll to position [165, 0]
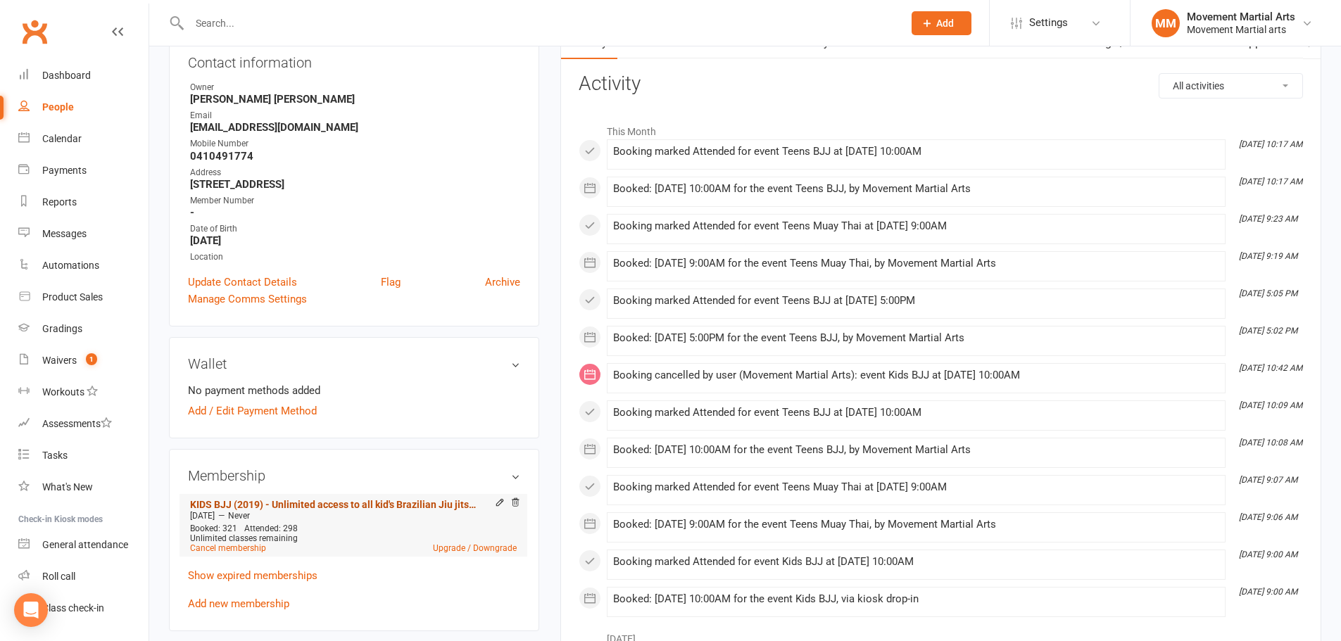
click at [433, 499] on link "KIDS BJJ (2019) - Unlimited access to all kid's Brazilian Jiu jitsu classes and…" at bounding box center [335, 504] width 291 height 11
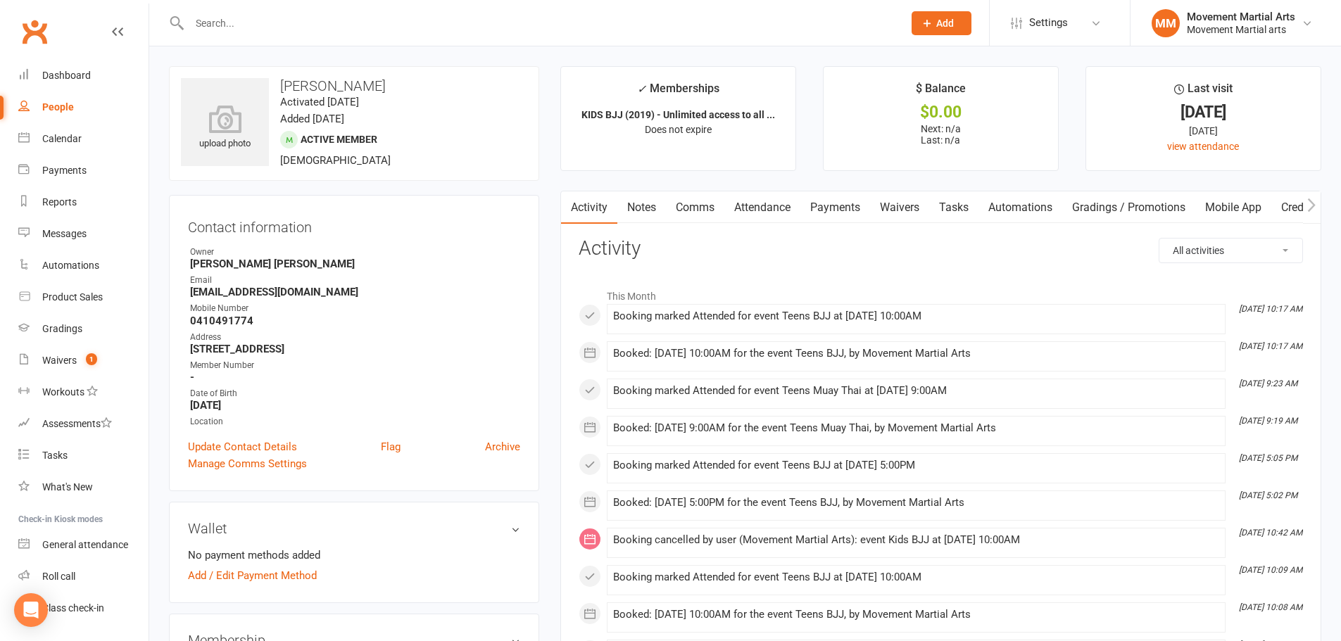
click at [50, 34] on link "Clubworx" at bounding box center [34, 31] width 35 height 35
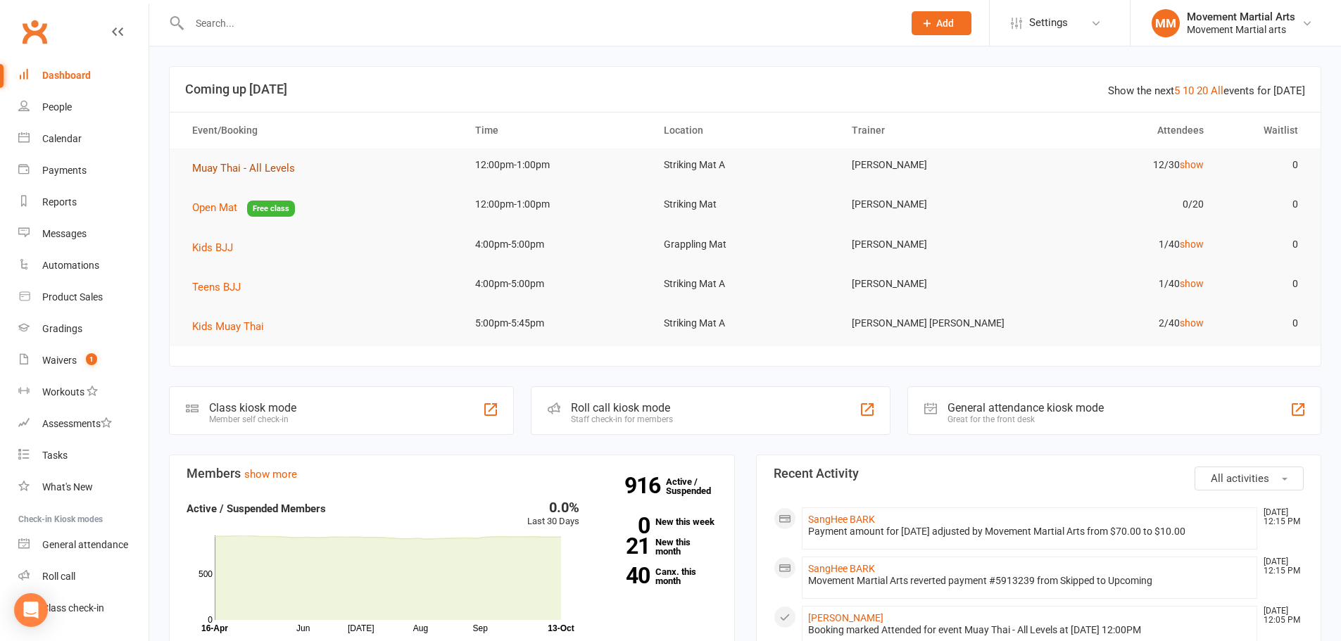
click at [210, 167] on span "Muay Thai - All Levels" at bounding box center [243, 168] width 103 height 13
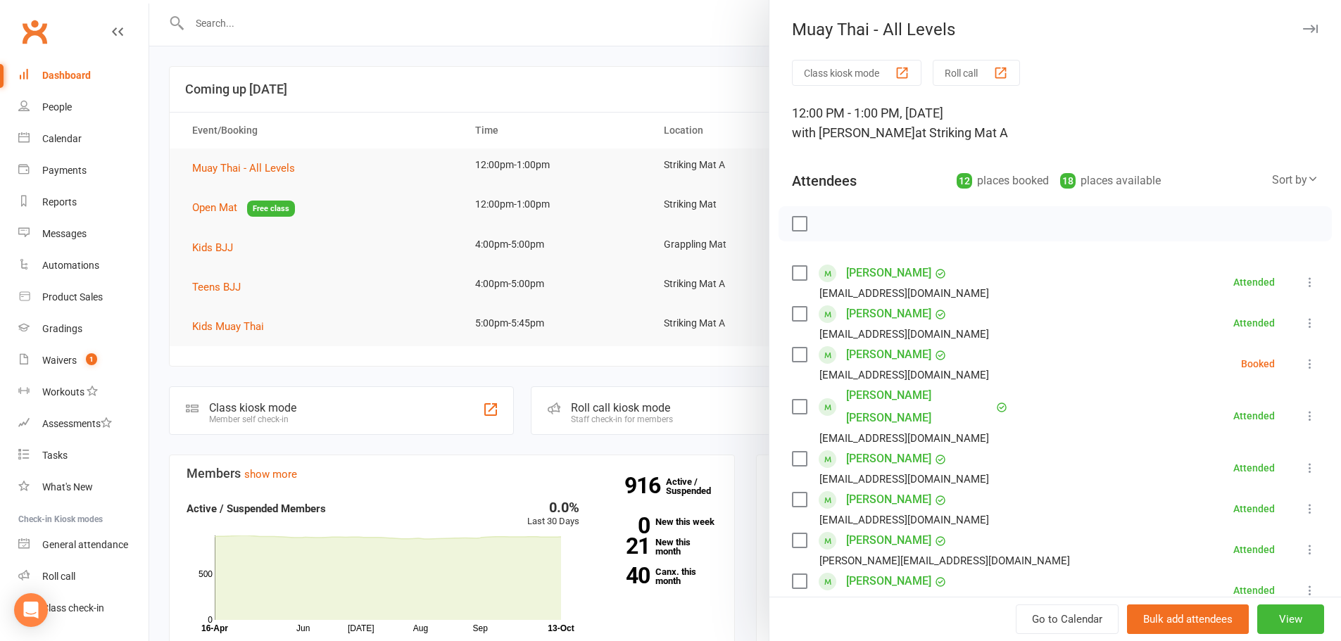
click at [272, 28] on div at bounding box center [745, 320] width 1192 height 641
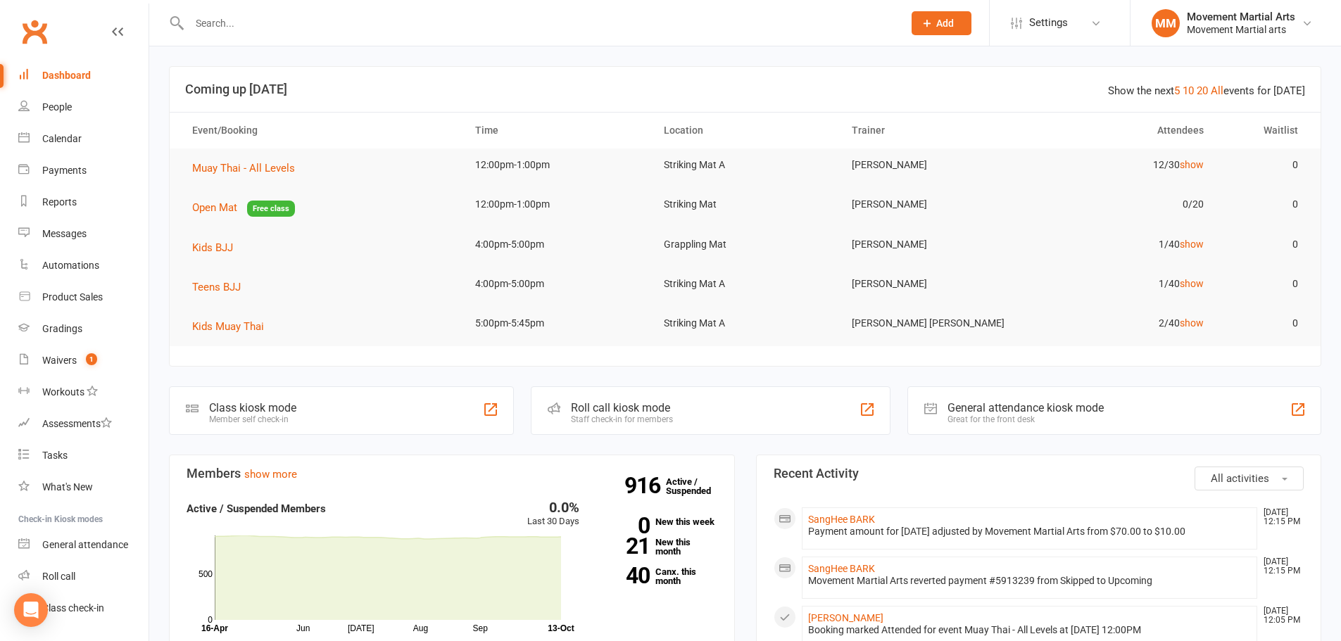
click at [274, 34] on div at bounding box center [531, 23] width 724 height 46
click at [274, 21] on input "text" at bounding box center [539, 23] width 708 height 20
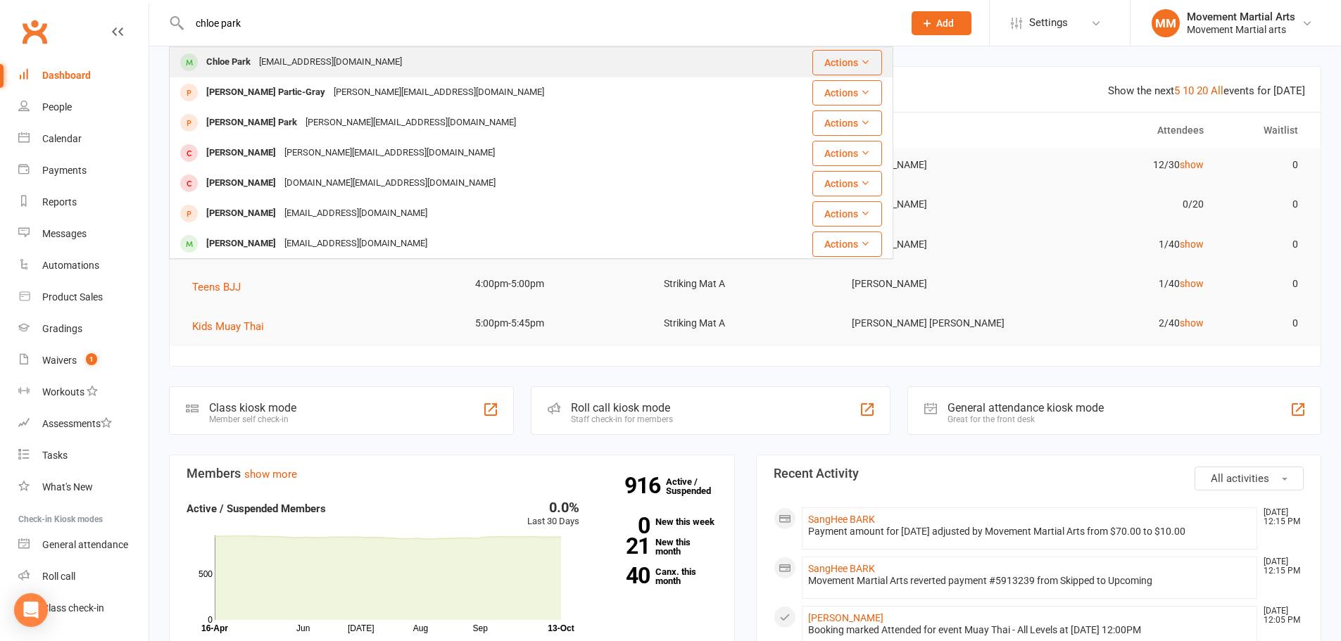
type input "chloe park"
click at [305, 51] on div "Chloe Park Chloe.park221@gmail.com" at bounding box center [468, 62] width 596 height 29
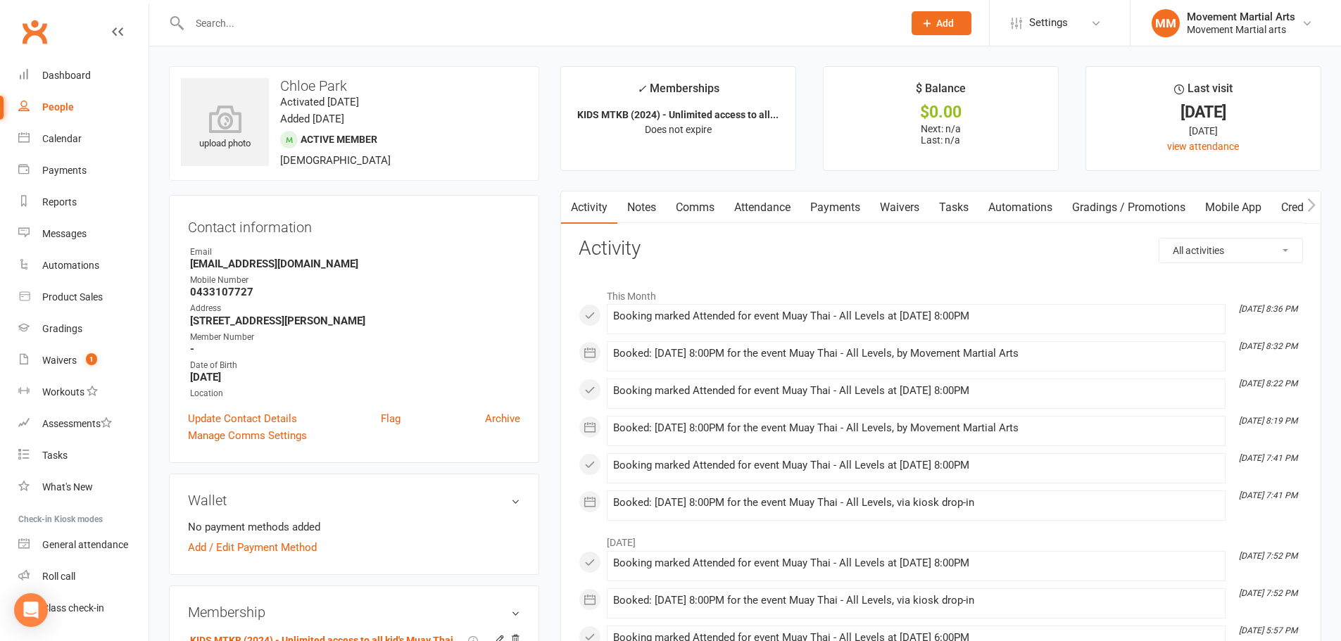
click at [860, 208] on link "Payments" at bounding box center [835, 207] width 70 height 32
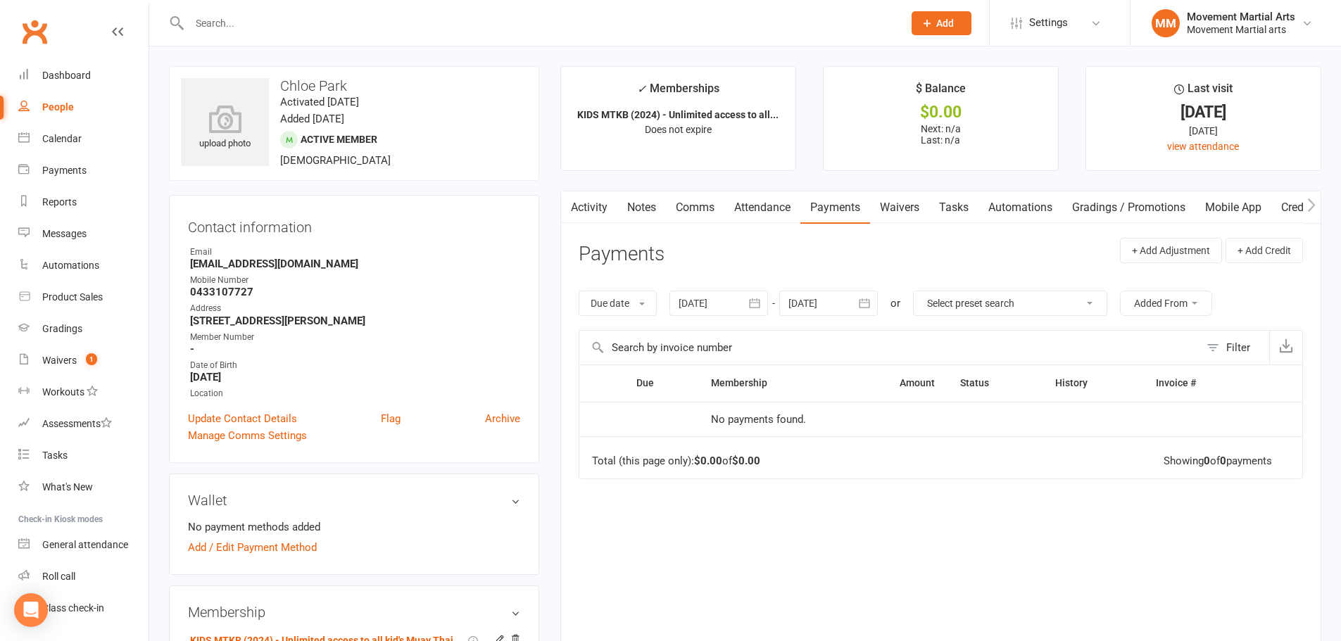
drag, startPoint x: 554, startPoint y: 199, endPoint x: 576, endPoint y: 205, distance: 23.2
click at [559, 203] on main "✓ Memberships KIDS MTKB (2024) - Unlimited access to all... Does not expire $ B…" at bounding box center [941, 381] width 782 height 631
click at [576, 205] on button "button" at bounding box center [570, 207] width 18 height 32
click at [639, 208] on link "Notes" at bounding box center [641, 207] width 49 height 32
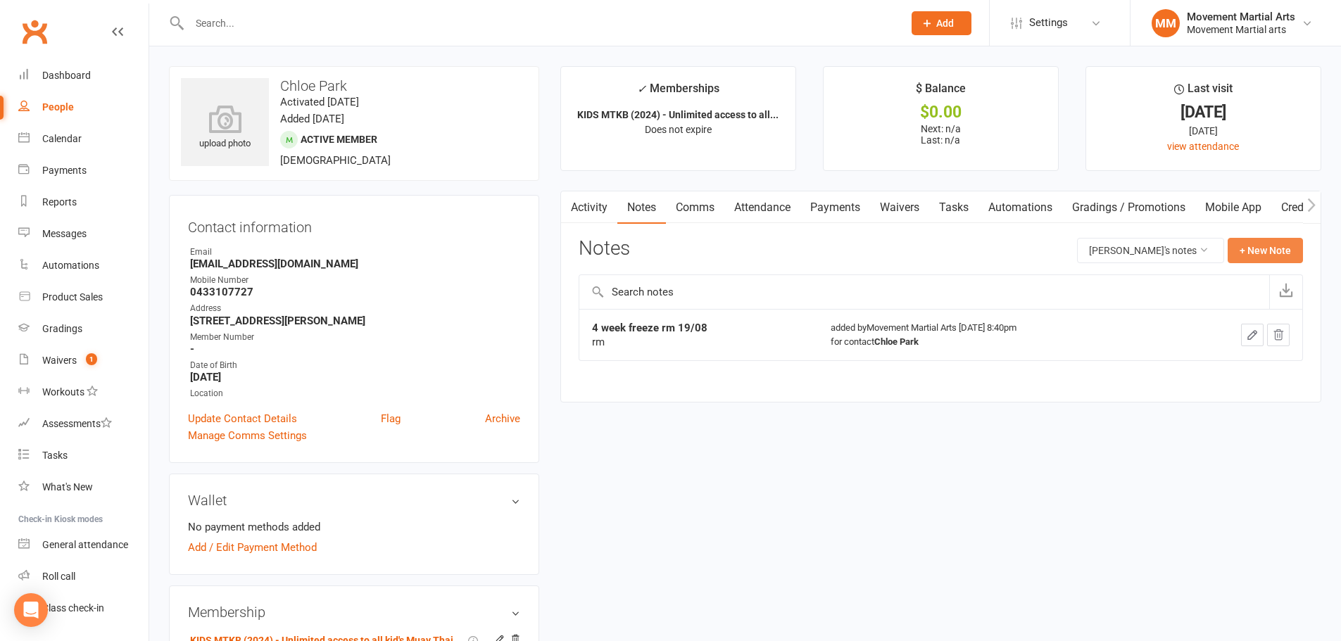
click at [1247, 261] on button "+ New Note" at bounding box center [1264, 250] width 75 height 25
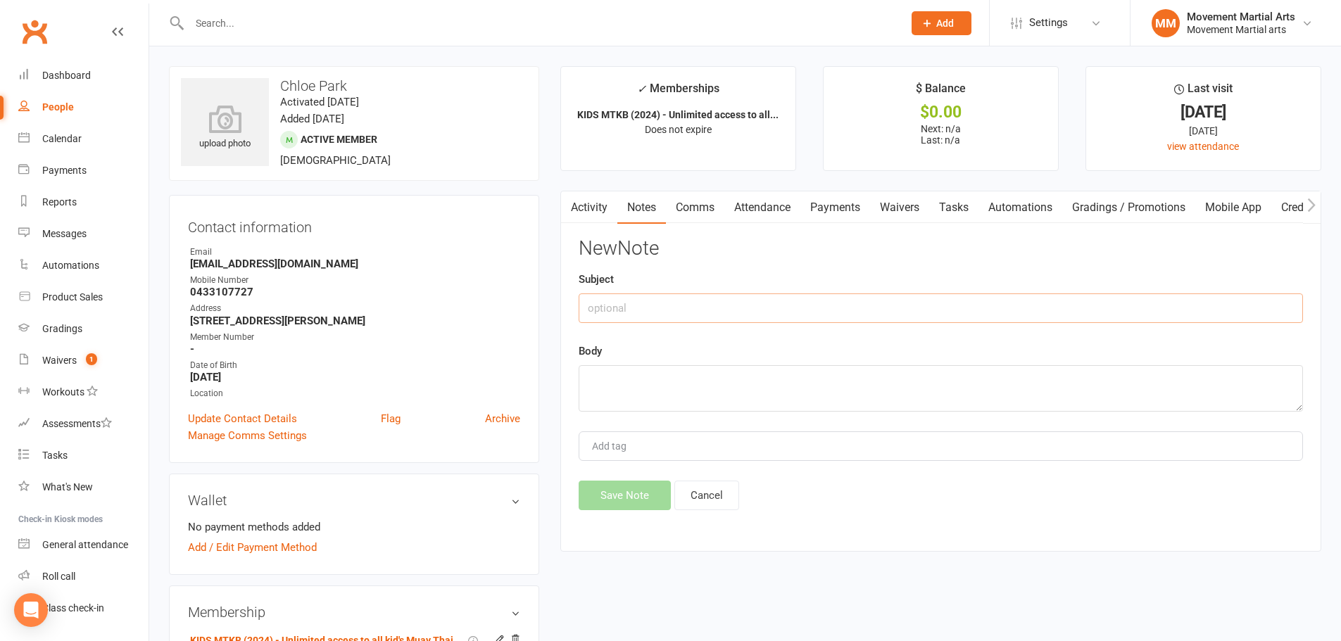
click at [764, 319] on input "text" at bounding box center [941, 308] width 724 height 30
type input "4wk freeze"
click at [785, 396] on textarea at bounding box center [941, 388] width 724 height 46
type textarea "aw"
click at [619, 497] on button "Save Note" at bounding box center [625, 496] width 92 height 30
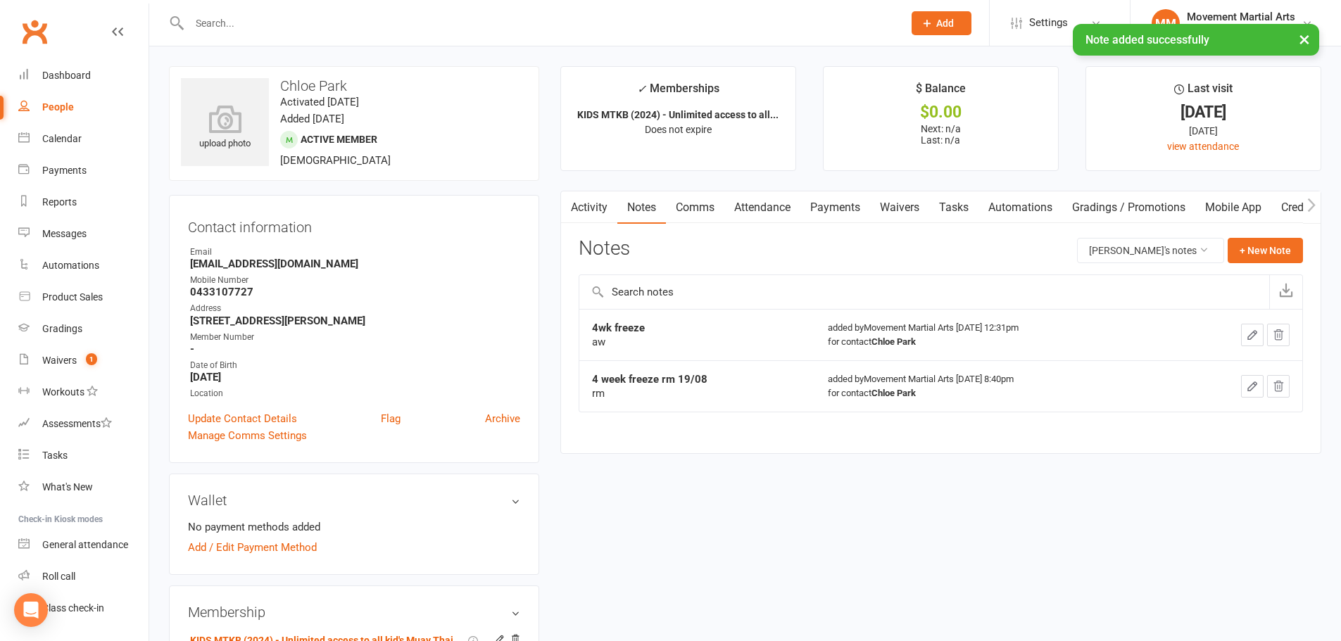
click at [597, 217] on link "Activity" at bounding box center [589, 207] width 56 height 32
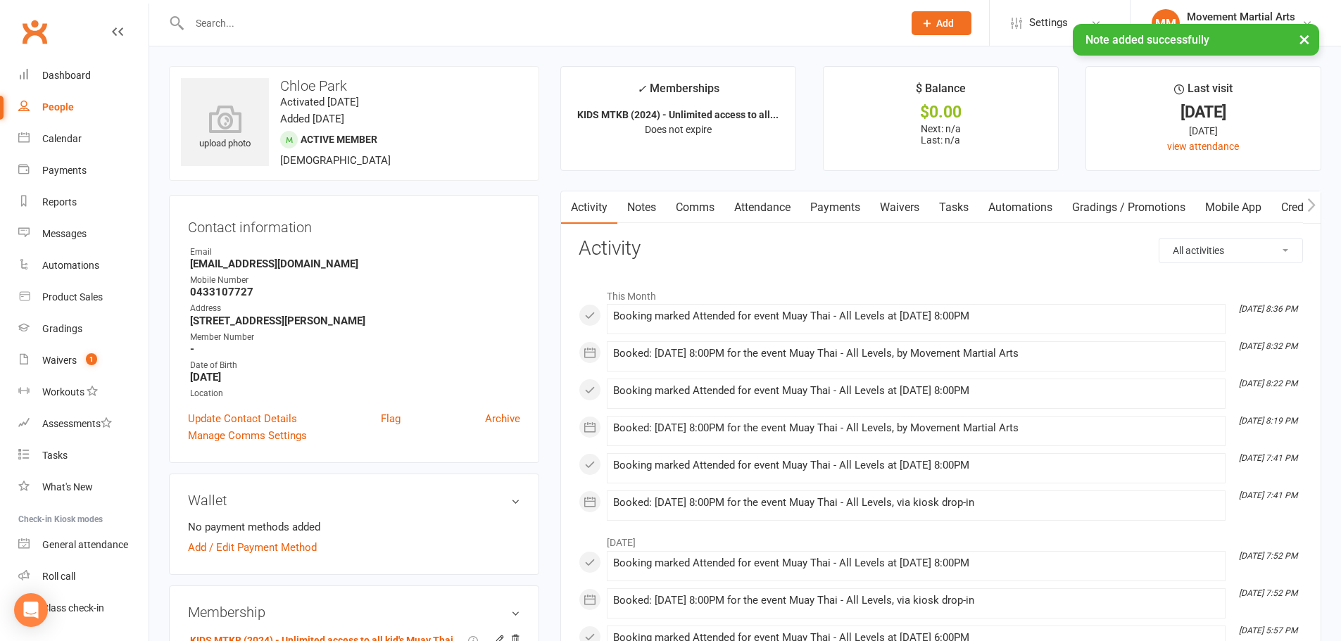
scroll to position [493, 0]
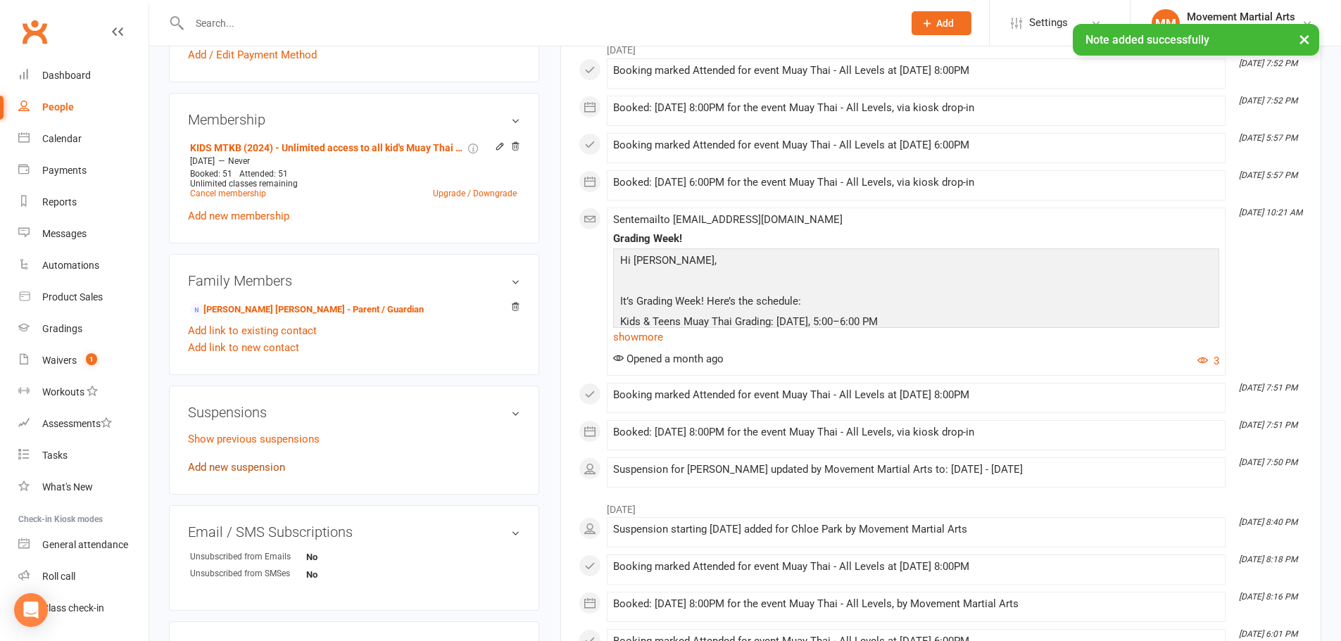
click at [226, 474] on link "Add new suspension" at bounding box center [236, 467] width 97 height 13
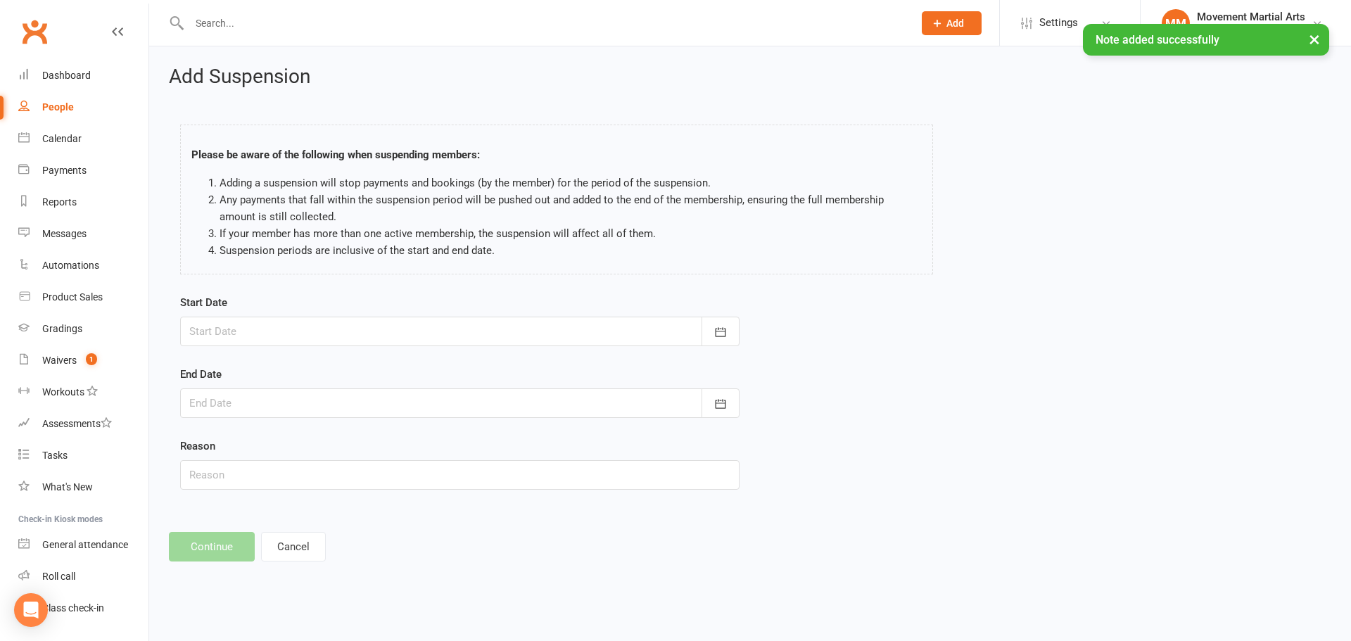
click at [300, 329] on div at bounding box center [460, 332] width 560 height 30
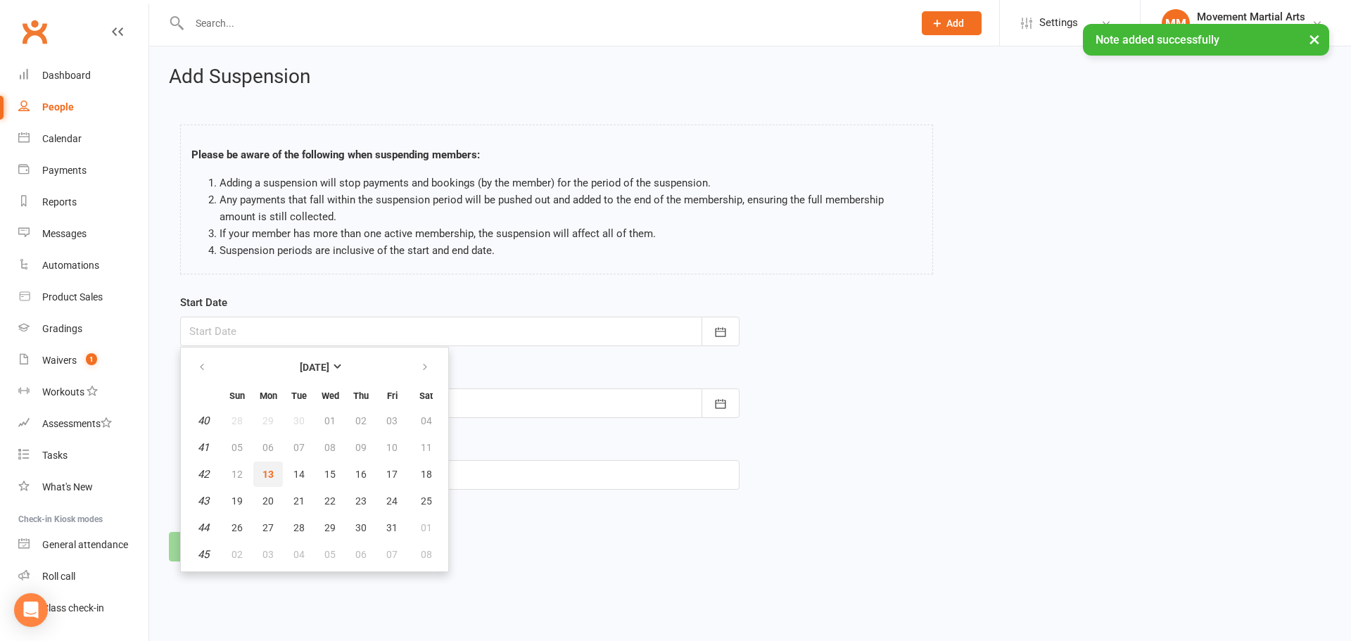
drag, startPoint x: 266, startPoint y: 479, endPoint x: 273, endPoint y: 448, distance: 31.1
click at [266, 478] on span "13" at bounding box center [268, 474] width 11 height 11
type input "13 Oct 2025"
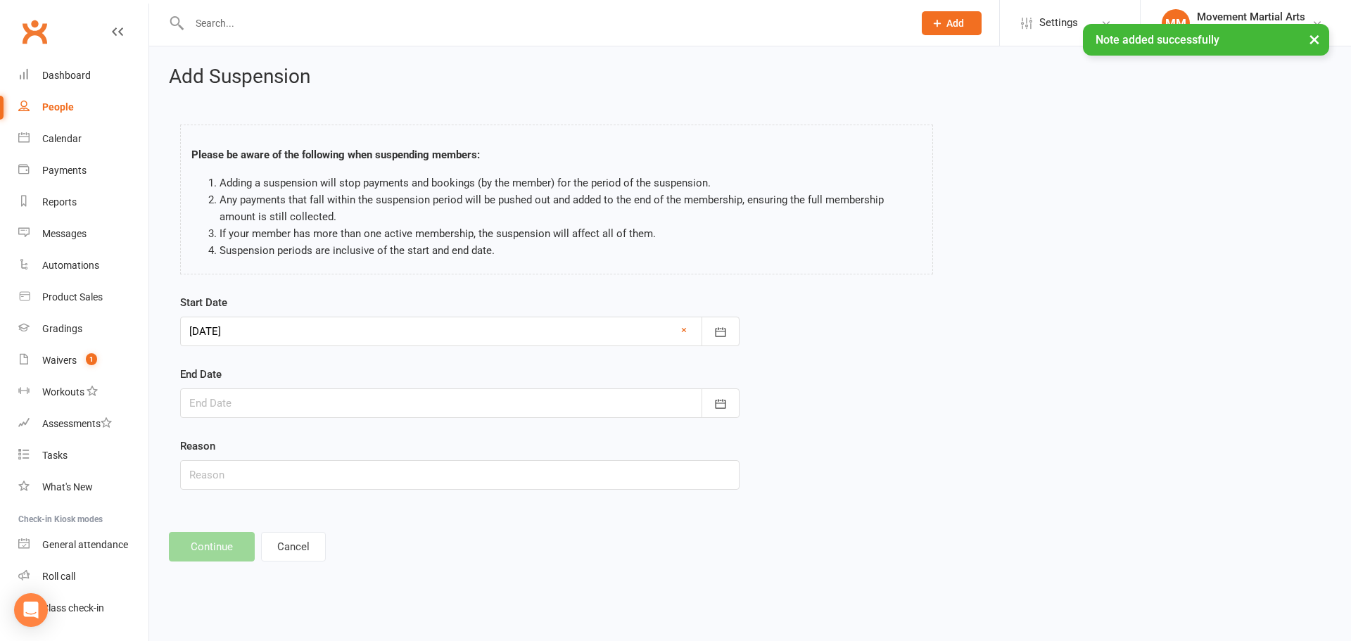
click at [277, 408] on div at bounding box center [460, 404] width 560 height 30
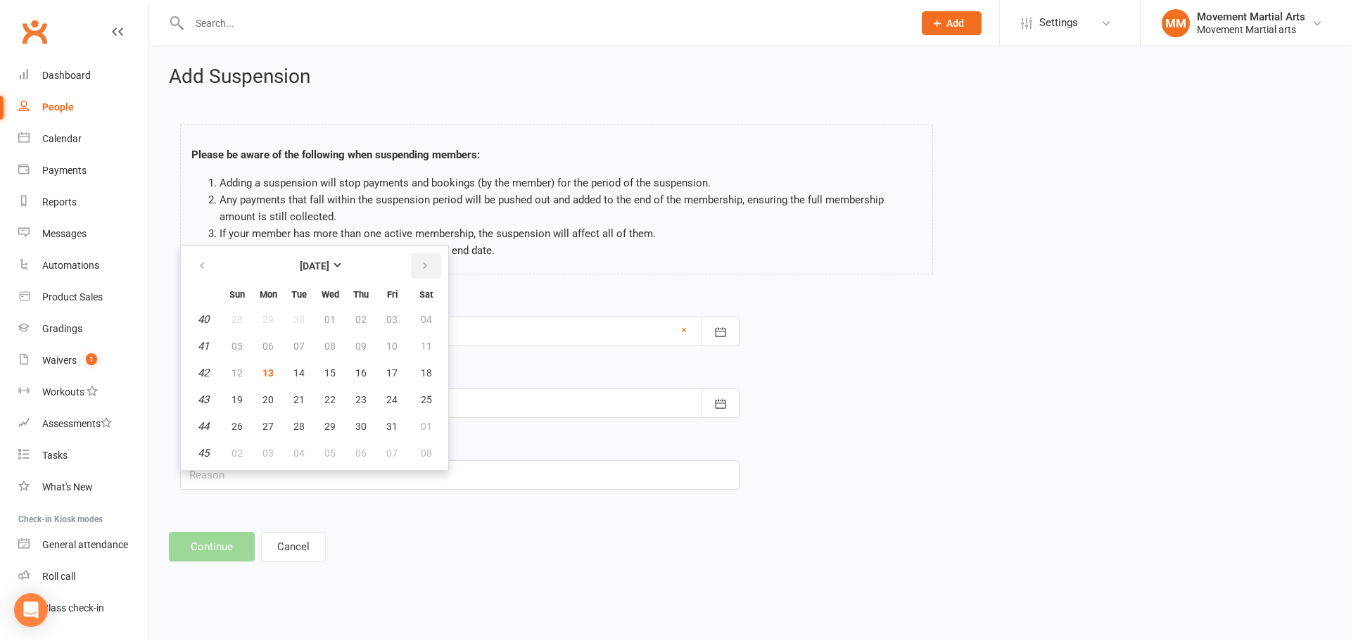
click at [424, 267] on icon "button" at bounding box center [425, 265] width 10 height 11
drag, startPoint x: 240, startPoint y: 366, endPoint x: 234, endPoint y: 402, distance: 36.3
click at [241, 367] on span "09" at bounding box center [237, 372] width 11 height 11
type input "09 Nov 2025"
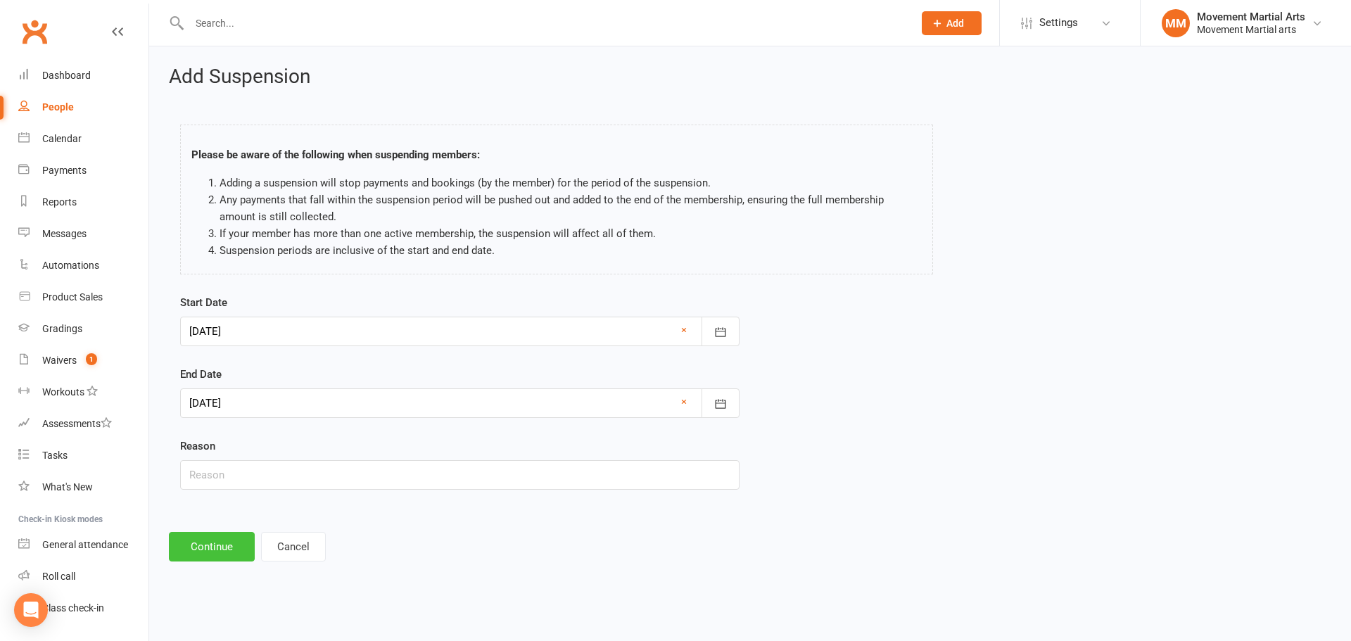
click at [207, 549] on button "Continue" at bounding box center [212, 547] width 86 height 30
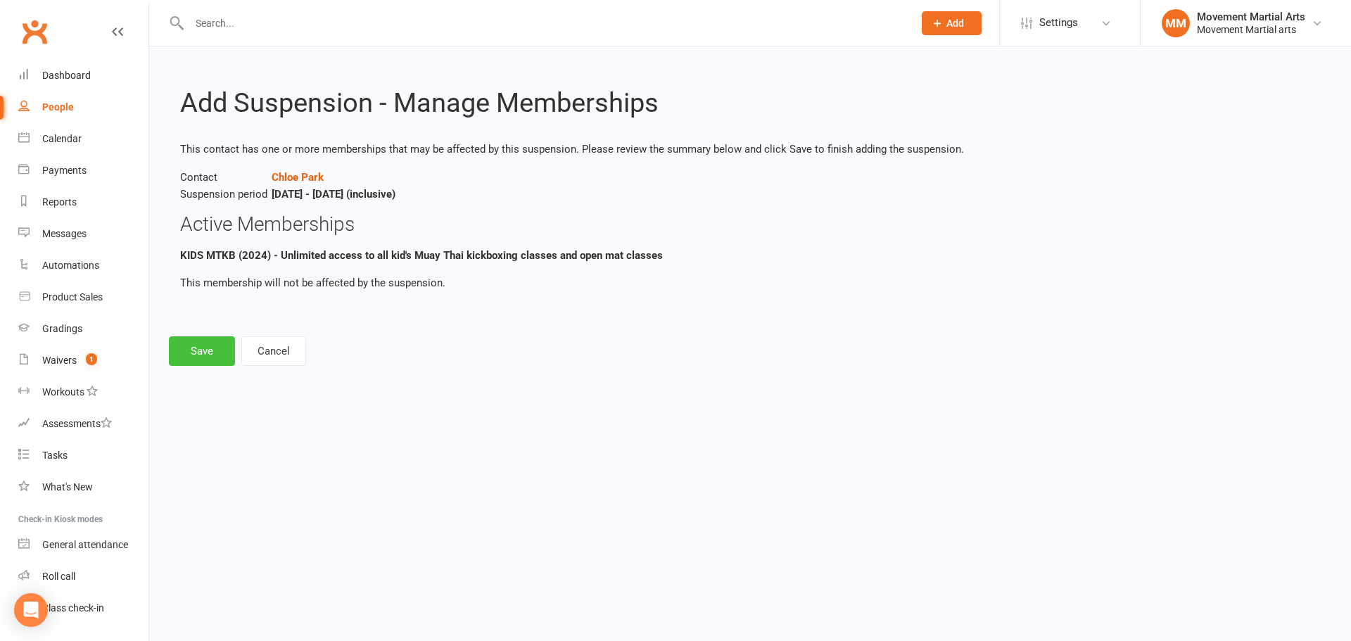
click at [212, 340] on button "Save" at bounding box center [202, 351] width 66 height 30
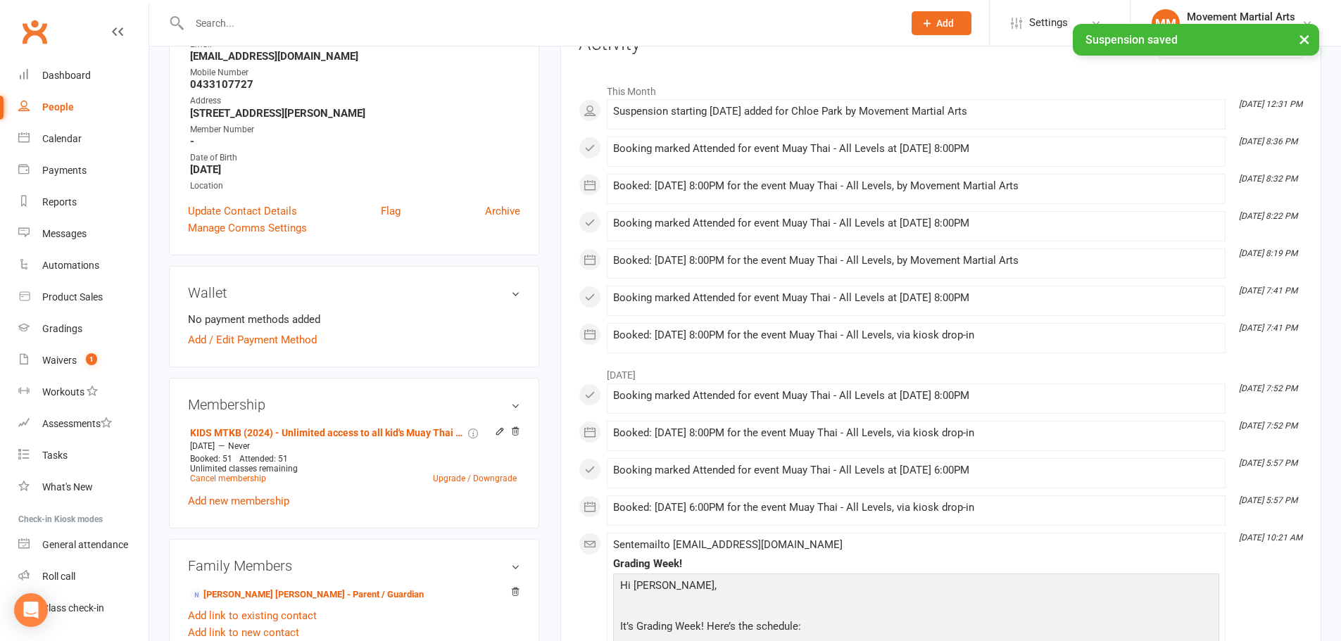
scroll to position [329, 0]
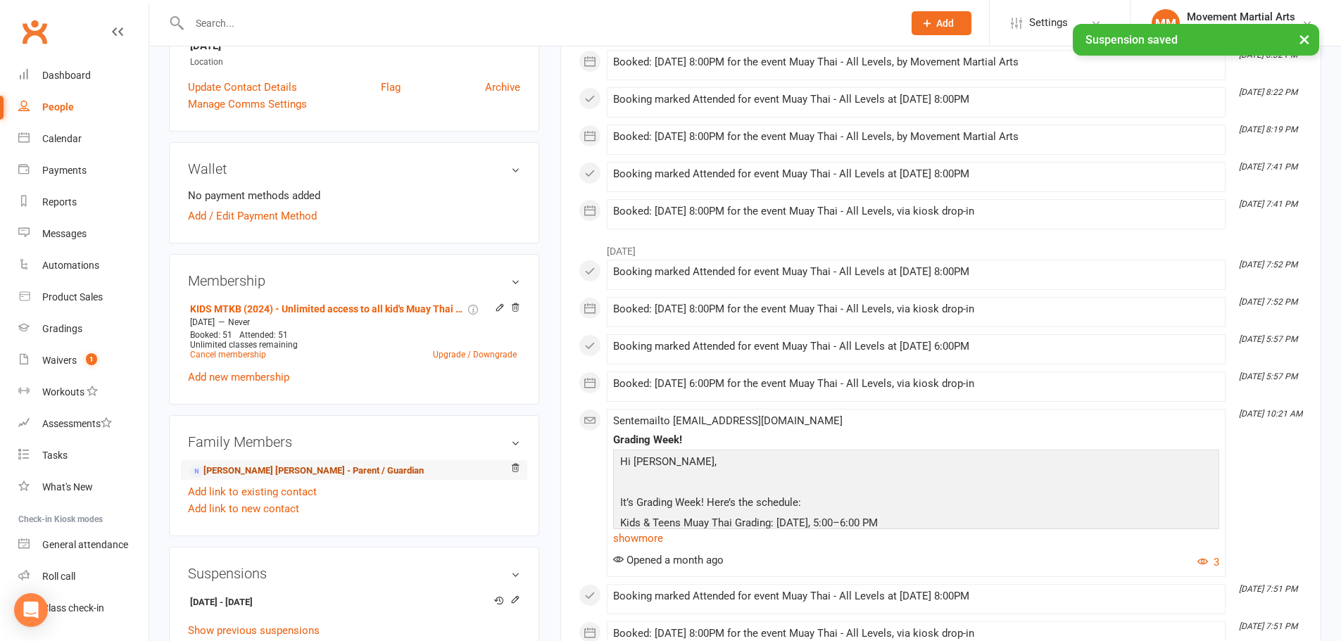
click at [296, 474] on link "Yang Hee Lee - Parent / Guardian" at bounding box center [307, 471] width 234 height 15
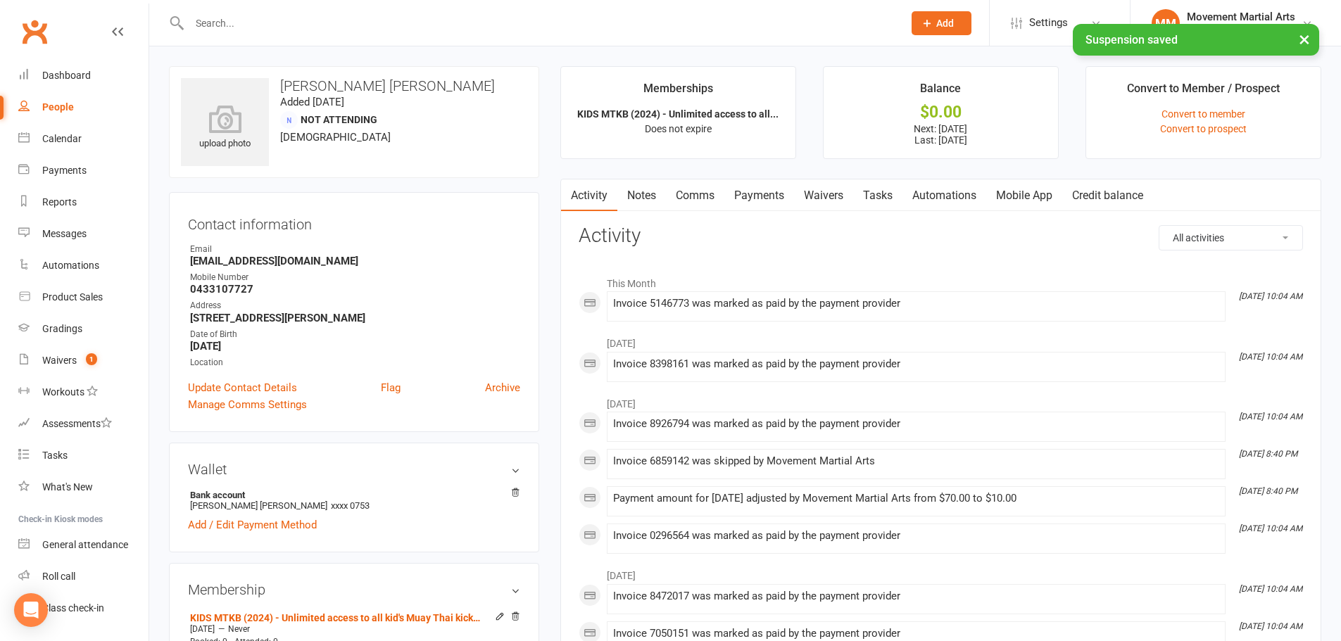
click at [778, 194] on link "Payments" at bounding box center [759, 195] width 70 height 32
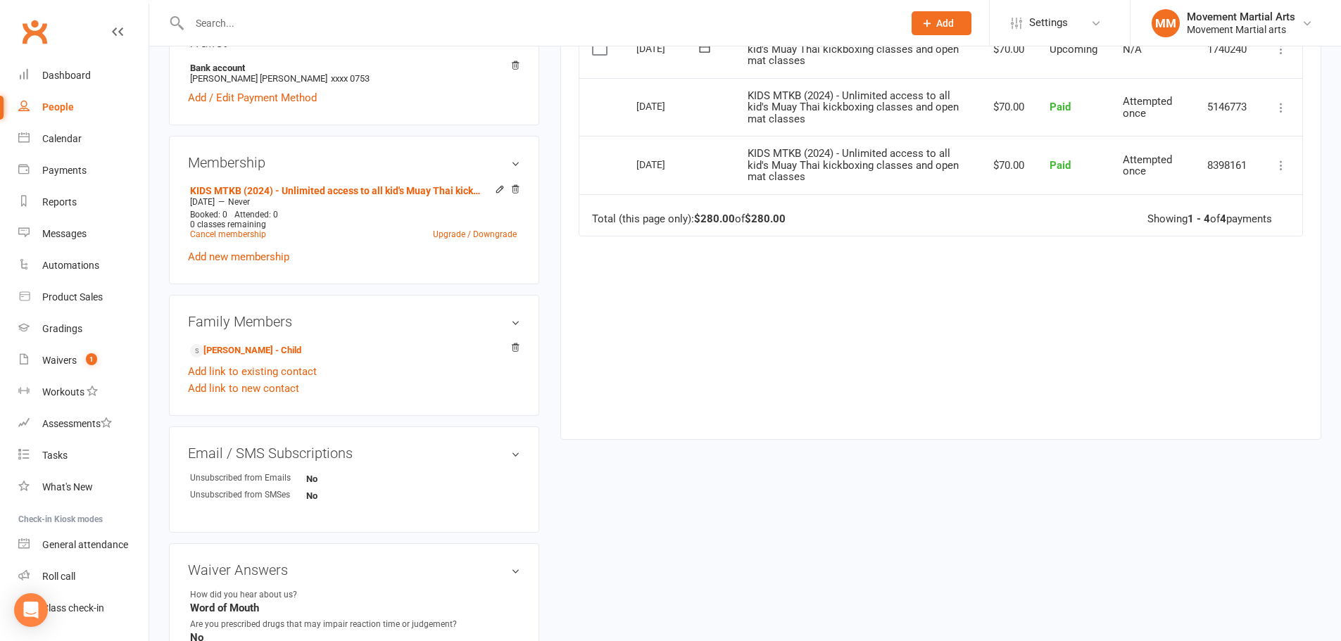
scroll to position [164, 0]
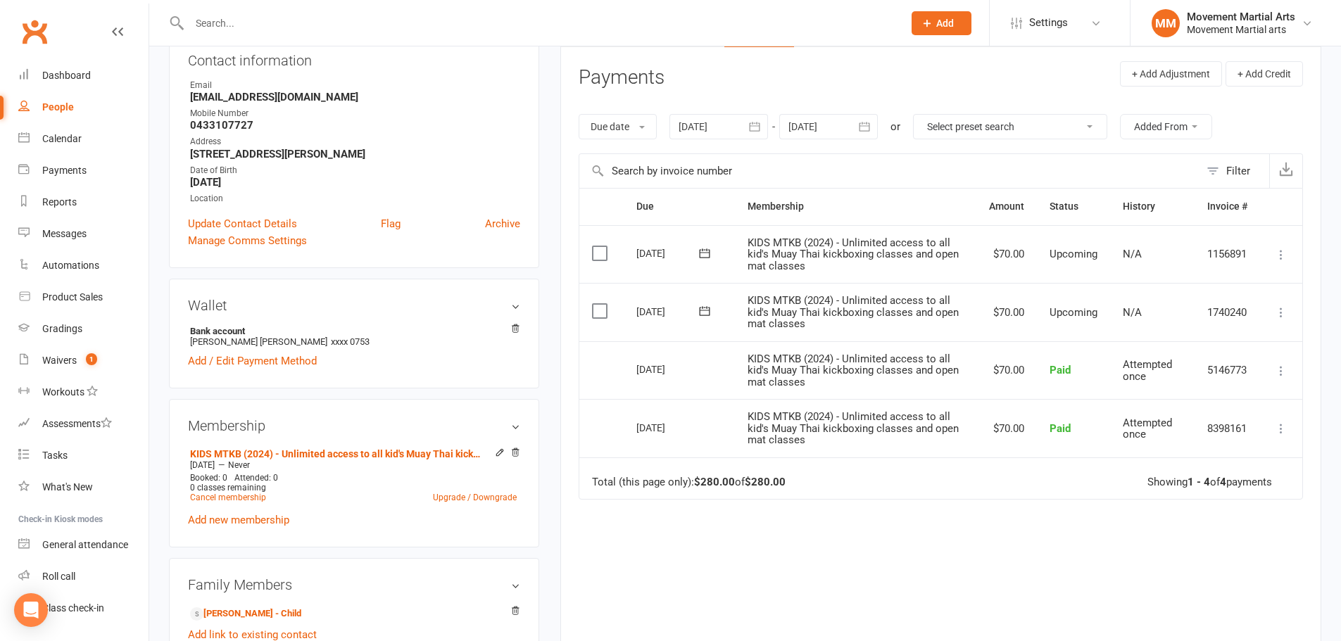
click at [858, 116] on button "button" at bounding box center [864, 126] width 25 height 25
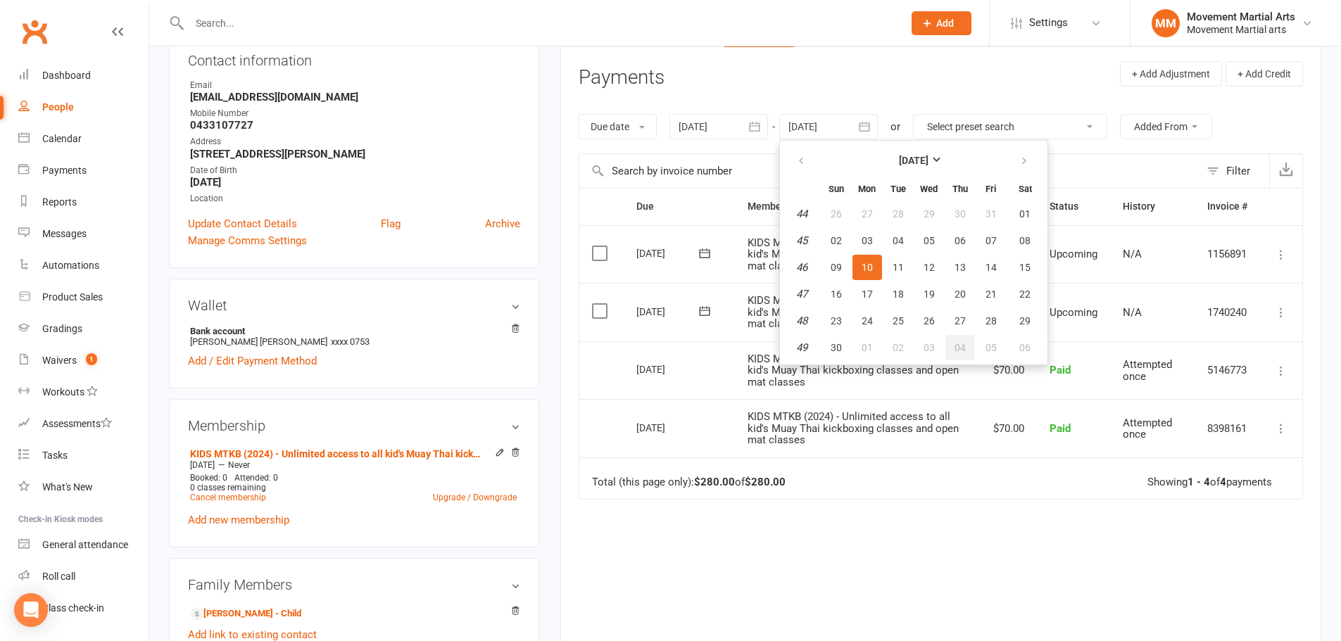
click at [971, 341] on button "04" at bounding box center [960, 347] width 30 height 25
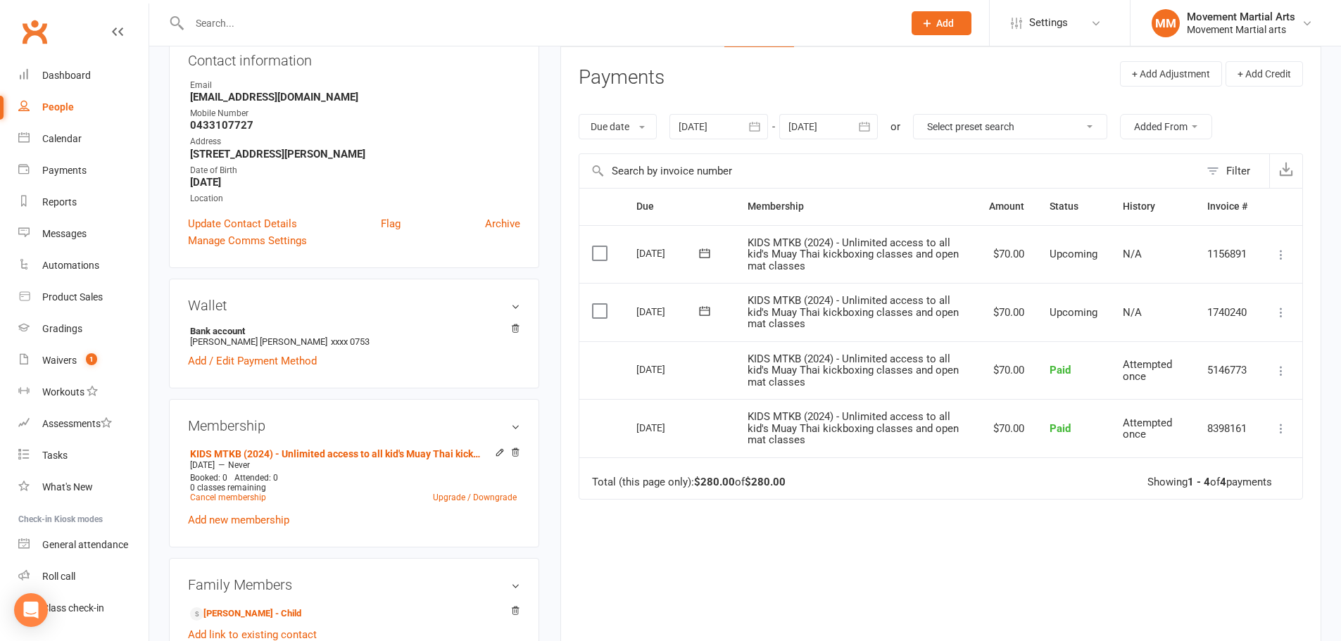
type input "04 Dec 2025"
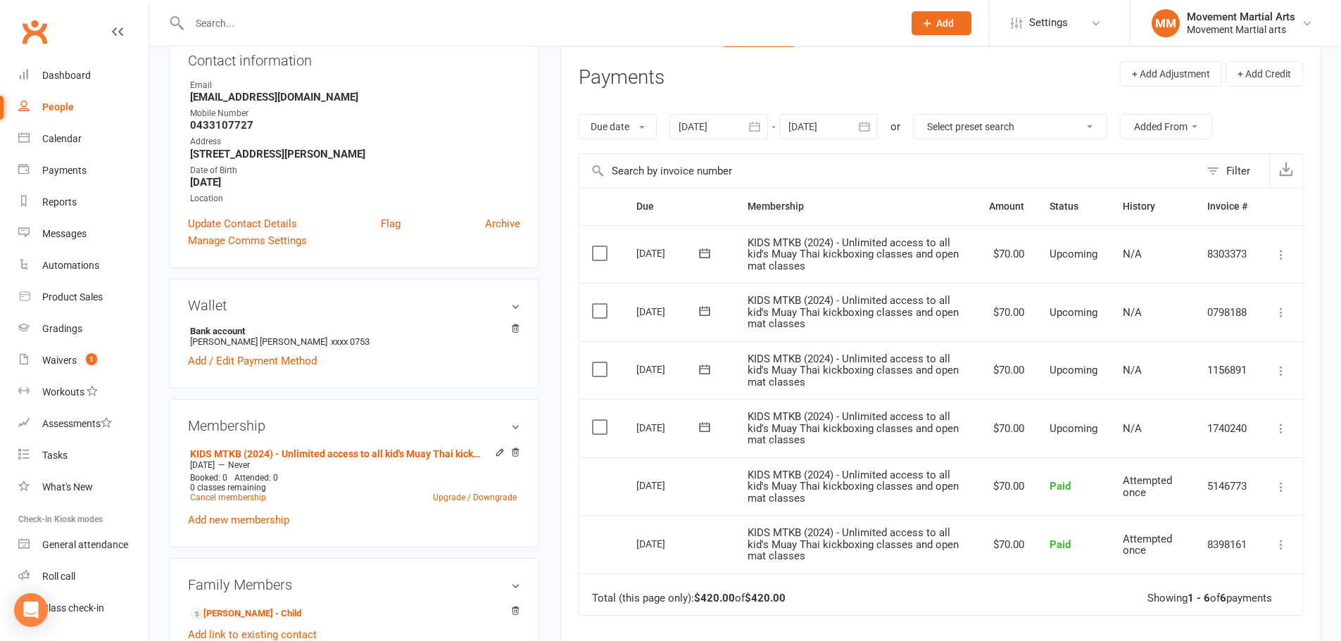
click at [1278, 430] on icon at bounding box center [1281, 429] width 14 height 14
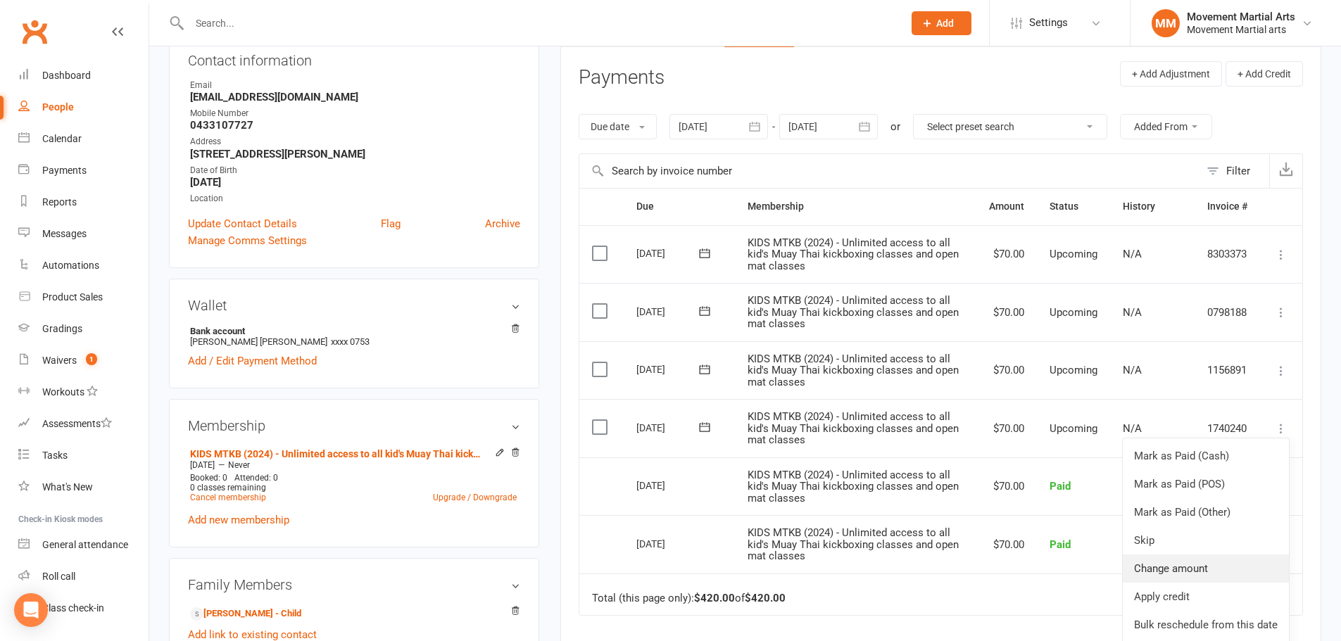
click at [1206, 572] on link "Change amount" at bounding box center [1206, 569] width 166 height 28
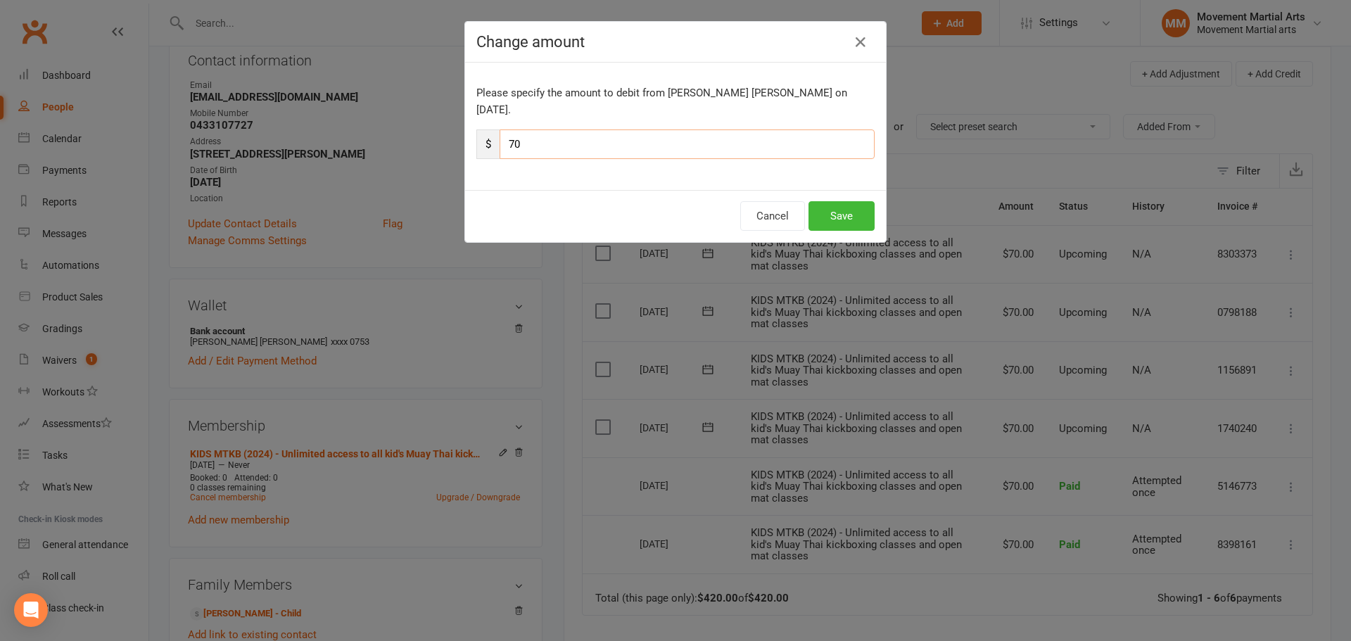
click at [586, 134] on input "70" at bounding box center [687, 145] width 375 height 30
type input "7"
type input "10"
click at [831, 201] on button "Save" at bounding box center [842, 216] width 66 height 30
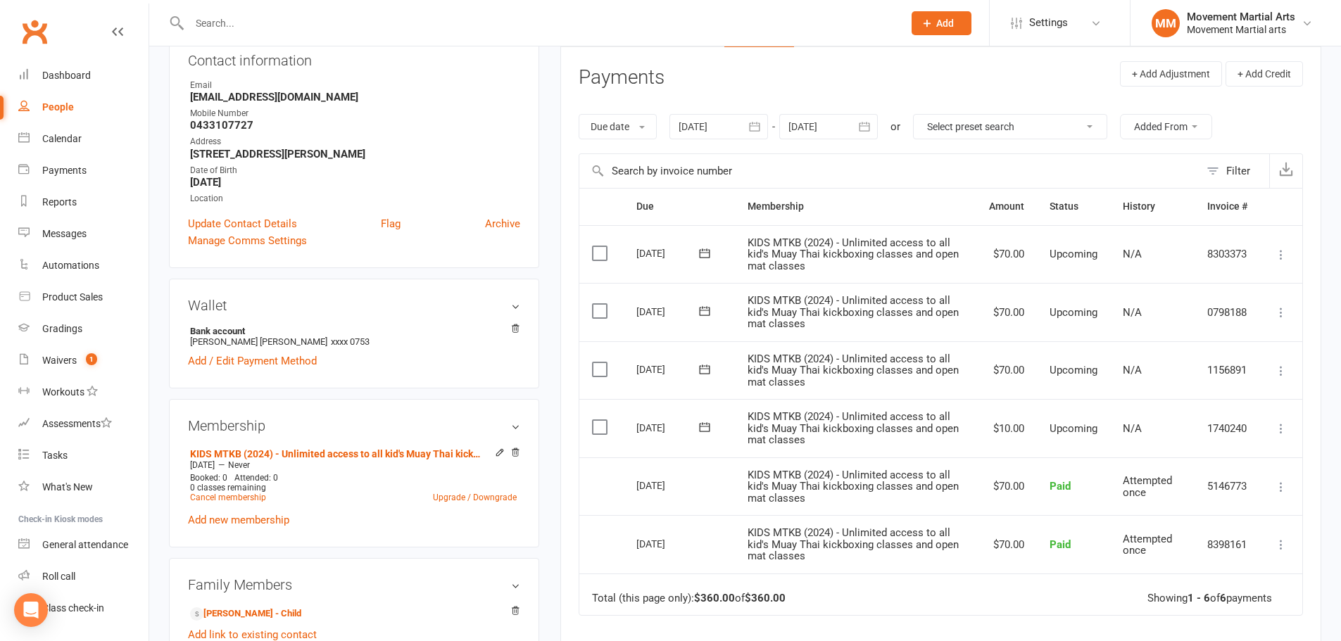
click at [1284, 376] on icon at bounding box center [1281, 371] width 14 height 14
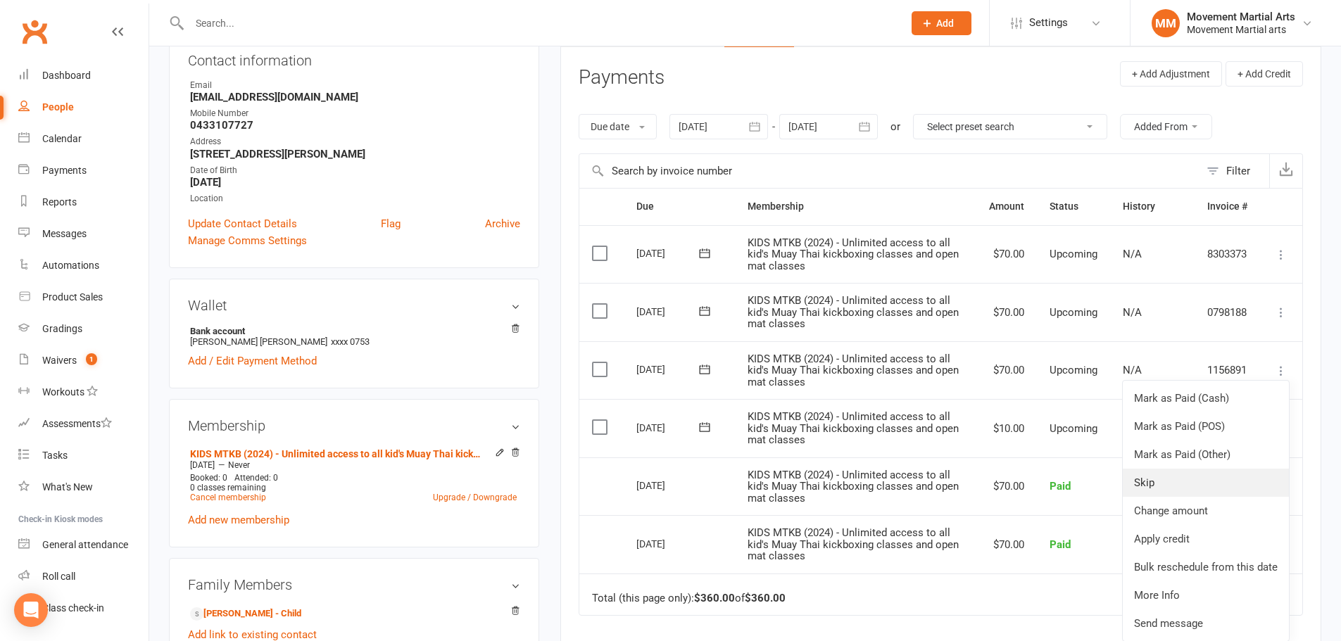
click at [1218, 491] on link "Skip" at bounding box center [1206, 483] width 166 height 28
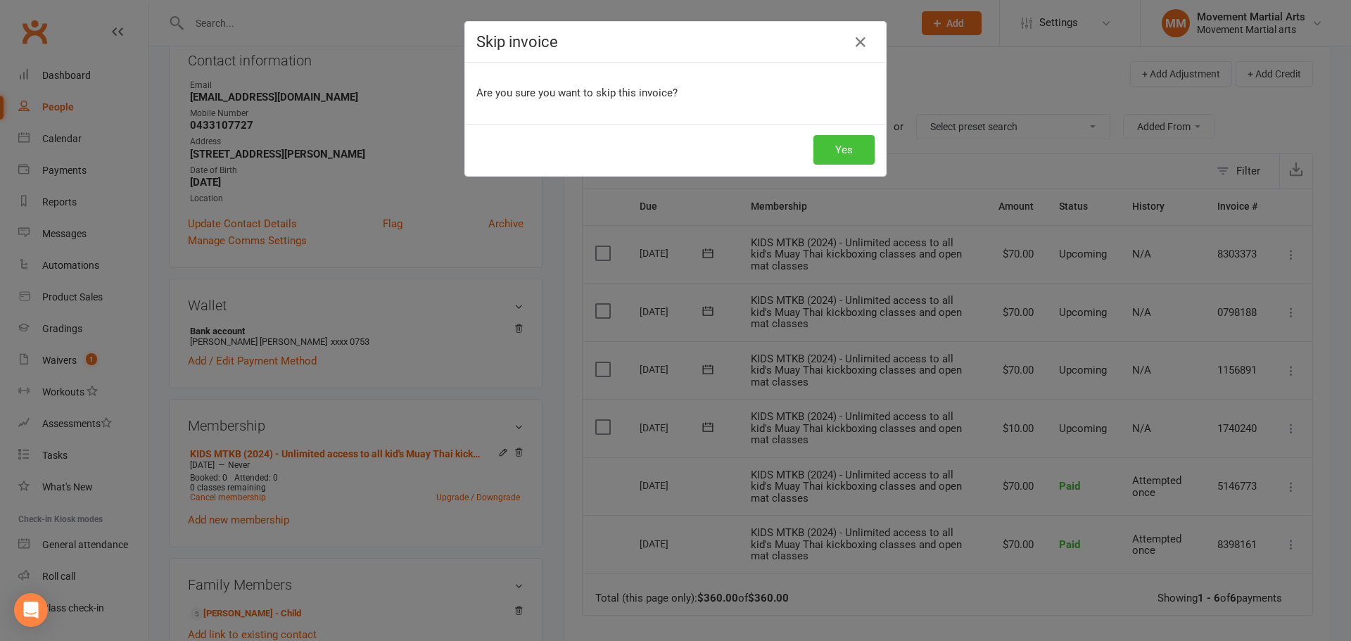
click at [831, 158] on button "Yes" at bounding box center [844, 150] width 61 height 30
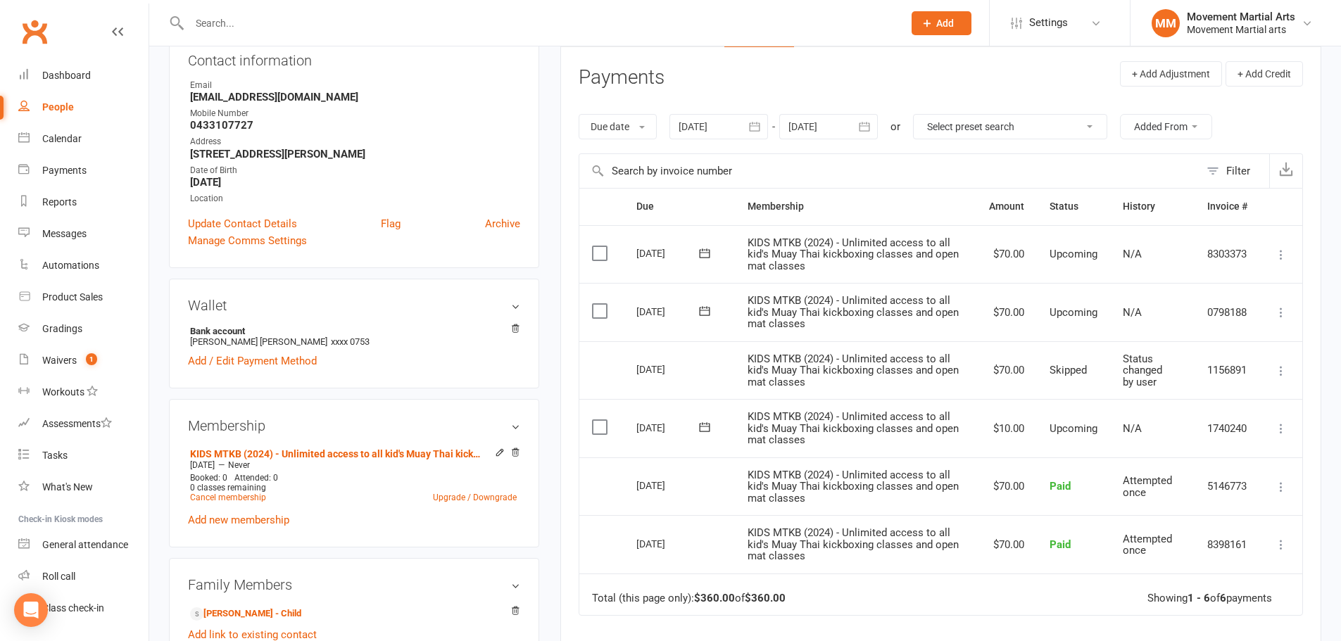
click at [279, 23] on input "text" at bounding box center [539, 23] width 708 height 20
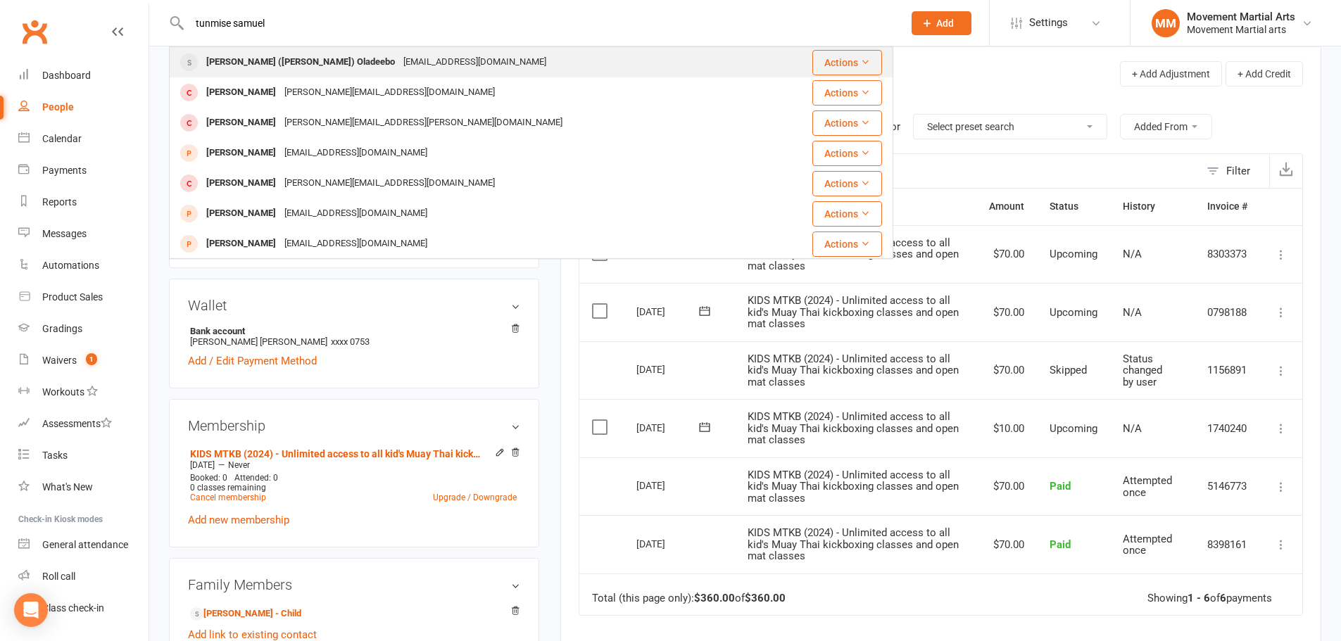
type input "tunmise samuel"
click at [288, 64] on div "Oluwatunmise (Sam) Oladeebo" at bounding box center [300, 62] width 197 height 20
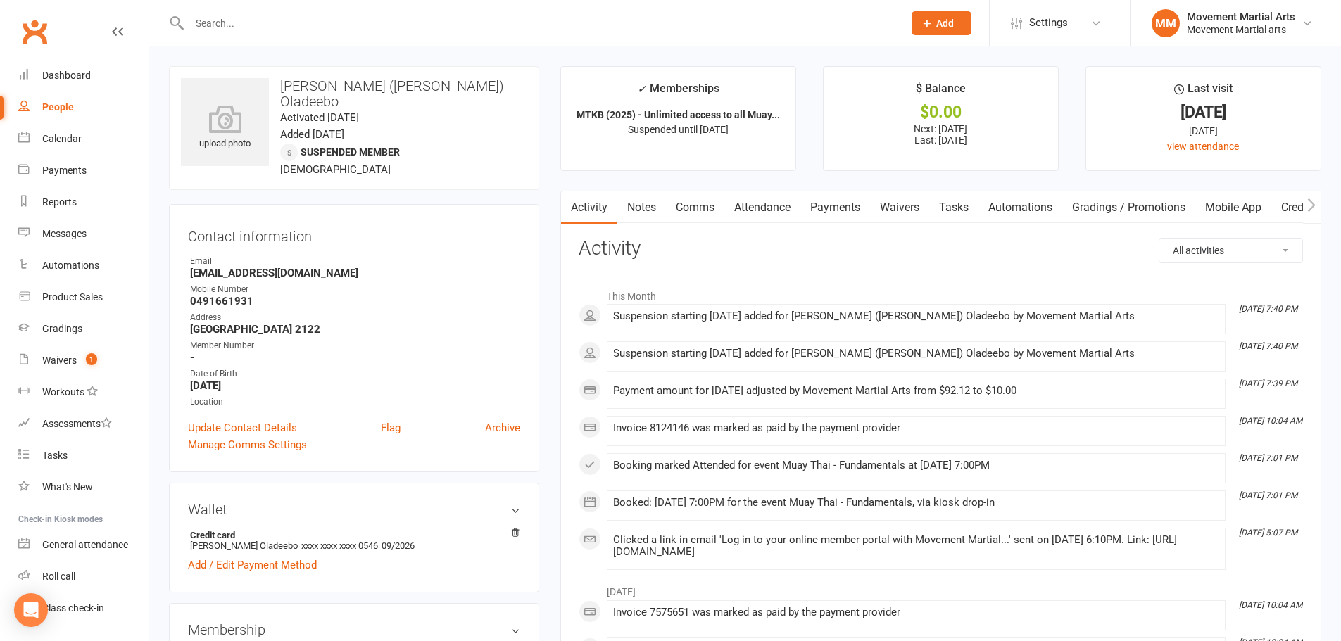
click at [237, 28] on input "text" at bounding box center [539, 23] width 708 height 20
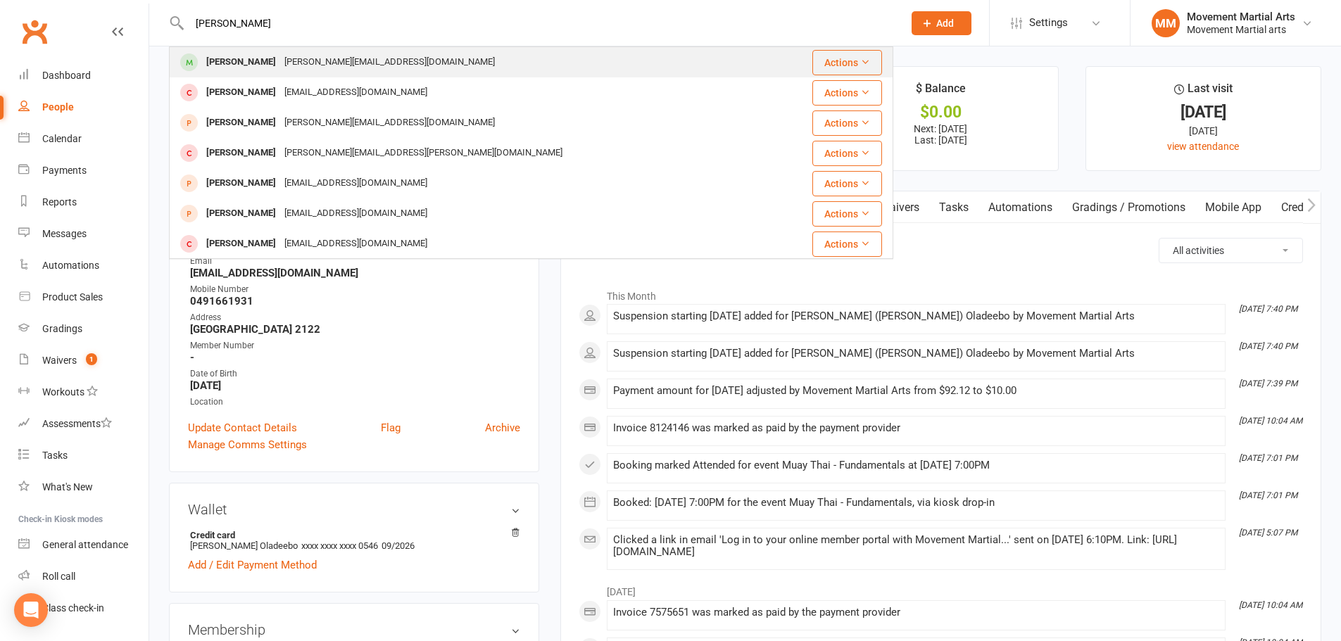
type input "george lak"
click at [280, 57] on div "George.lake9@gmail.com" at bounding box center [389, 62] width 219 height 20
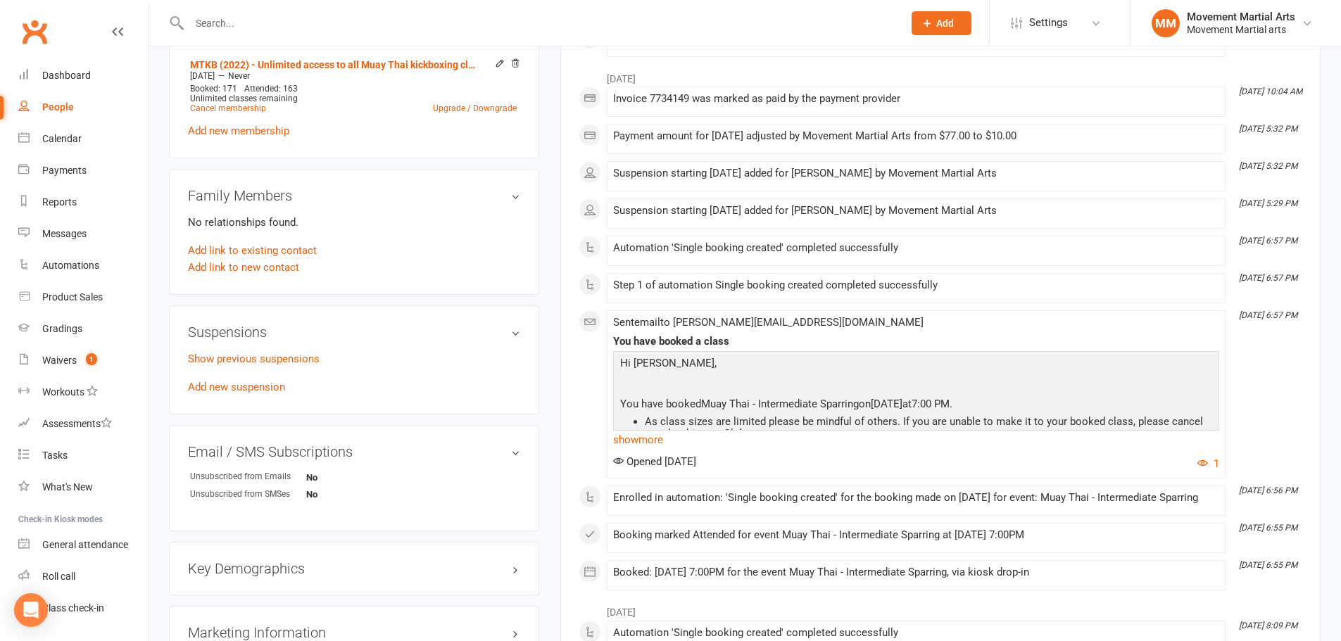
scroll to position [821, 0]
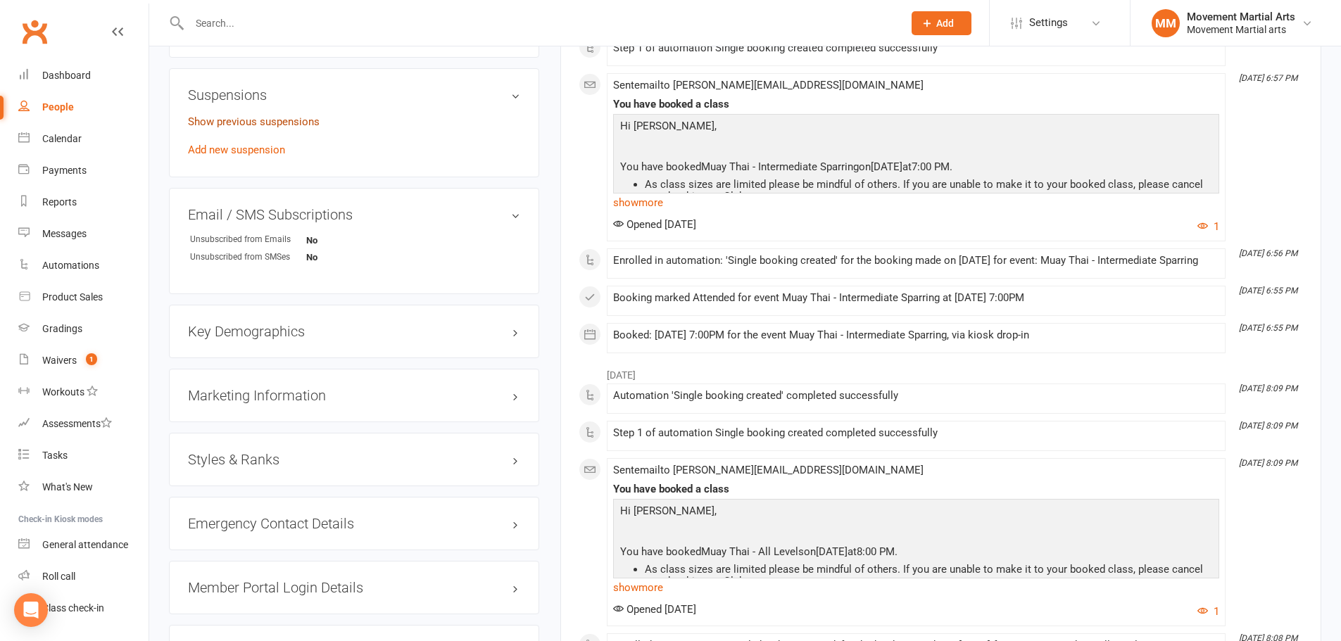
click at [254, 115] on link "Show previous suspensions" at bounding box center [254, 121] width 132 height 13
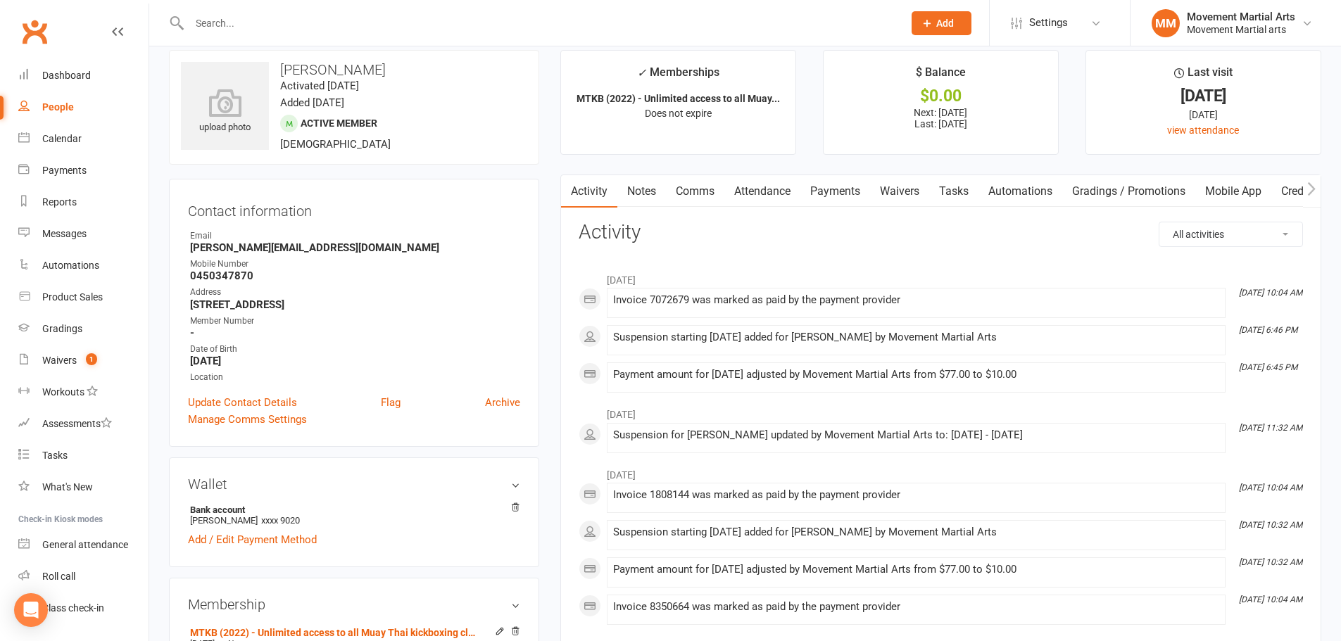
scroll to position [0, 0]
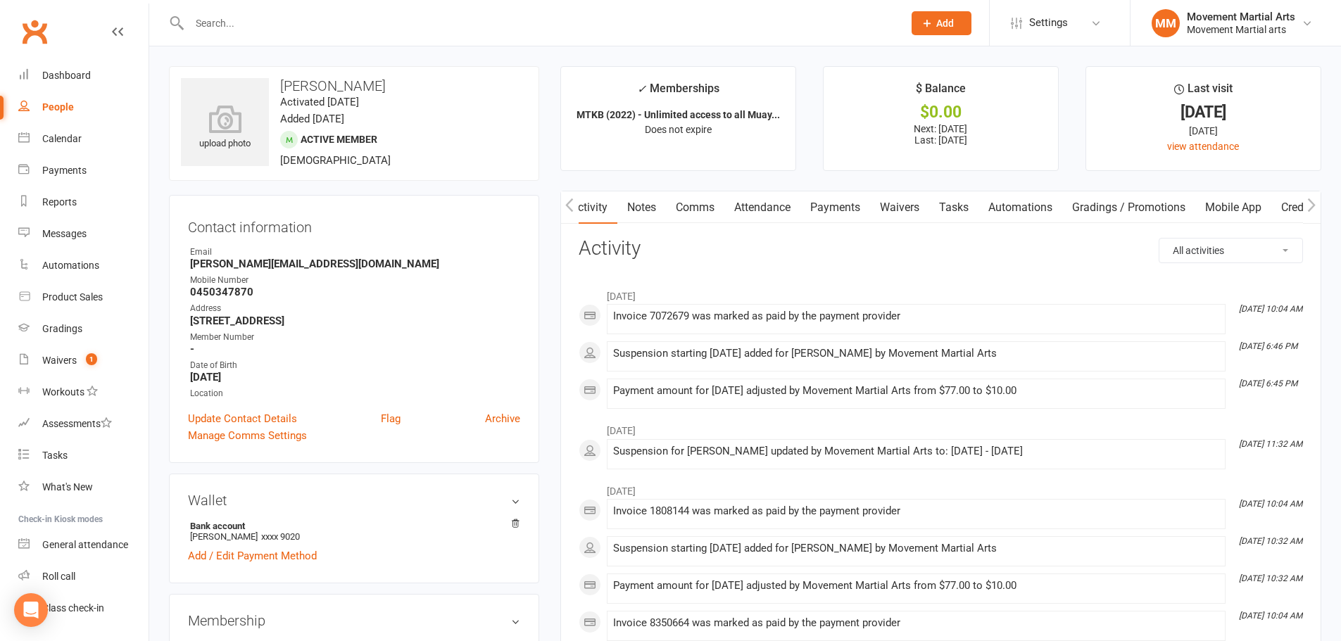
click at [858, 210] on link "Payments" at bounding box center [835, 207] width 70 height 32
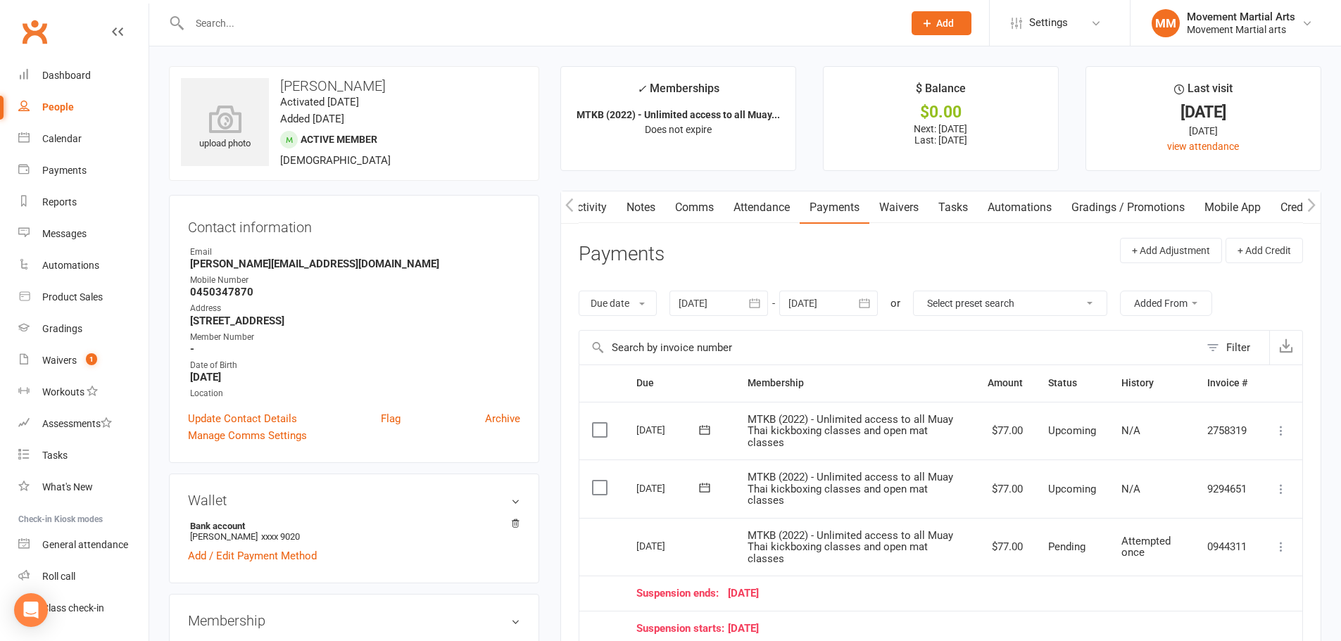
scroll to position [165, 0]
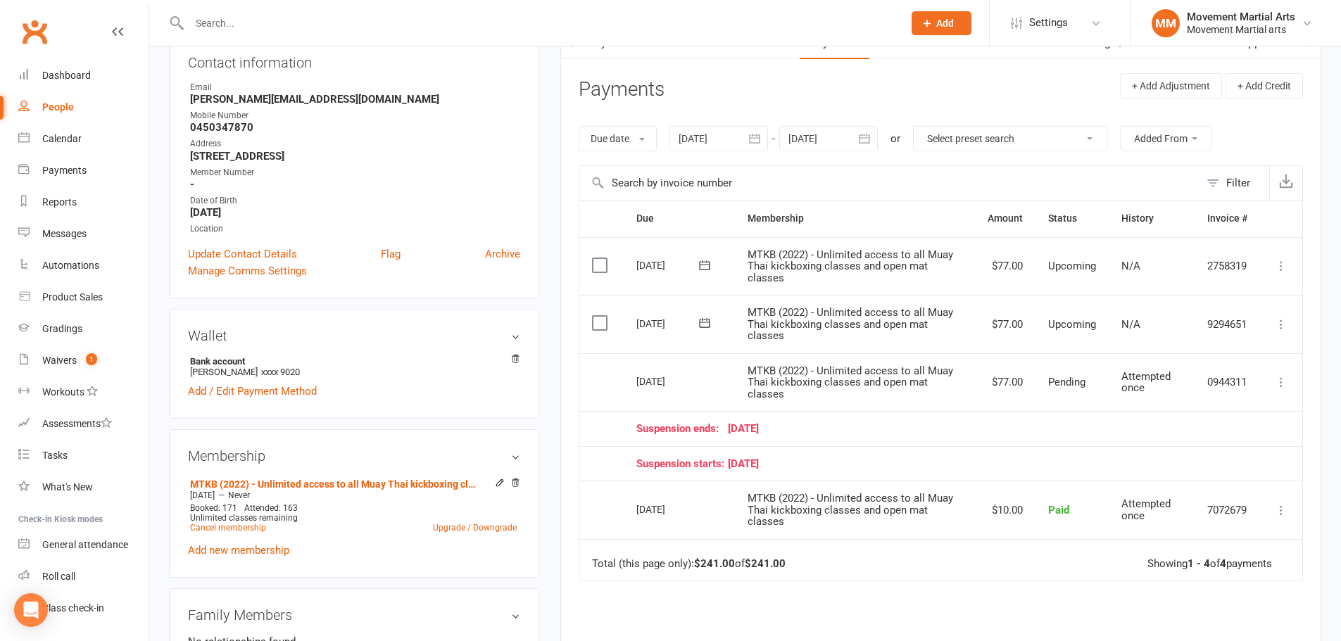
click at [819, 126] on div at bounding box center [828, 138] width 99 height 25
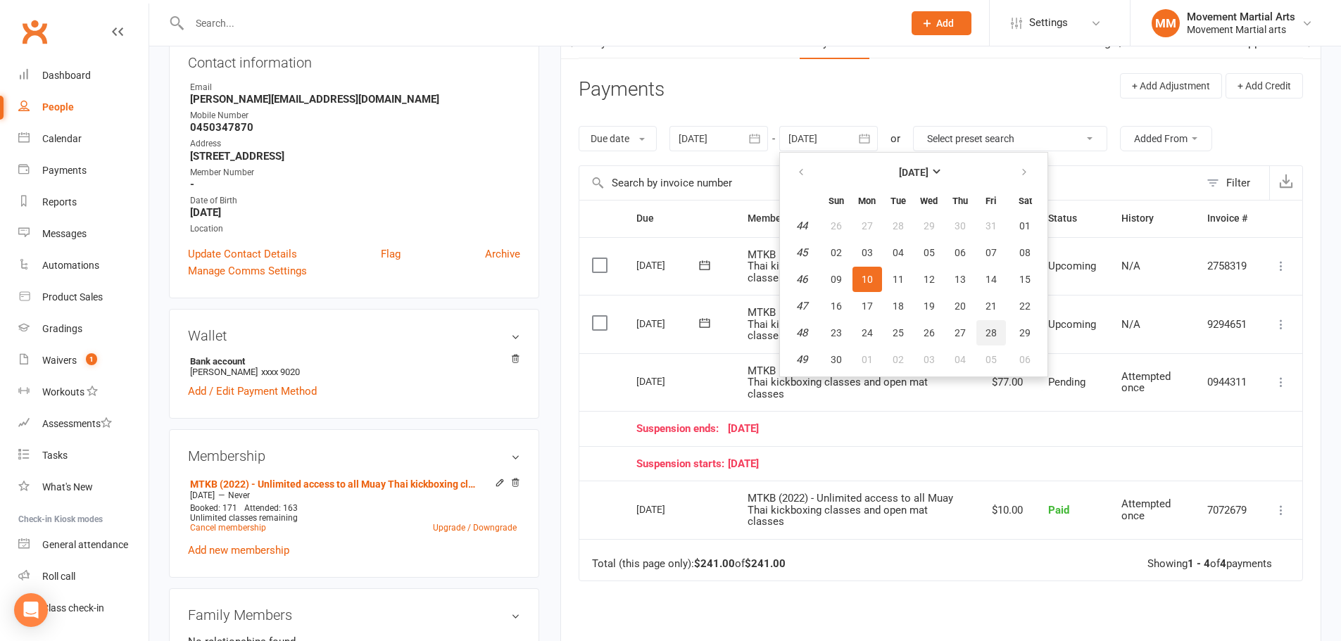
click at [978, 332] on button "28" at bounding box center [991, 332] width 30 height 25
type input "28 Nov 2025"
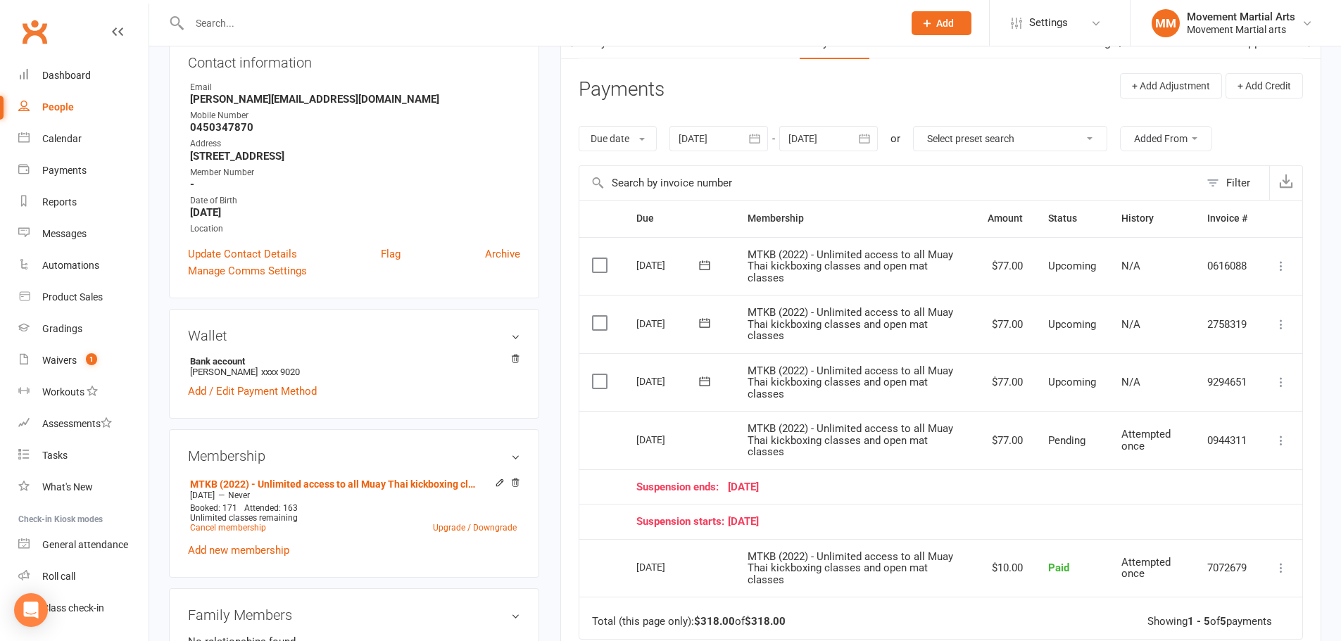
click at [1275, 384] on icon at bounding box center [1281, 382] width 14 height 14
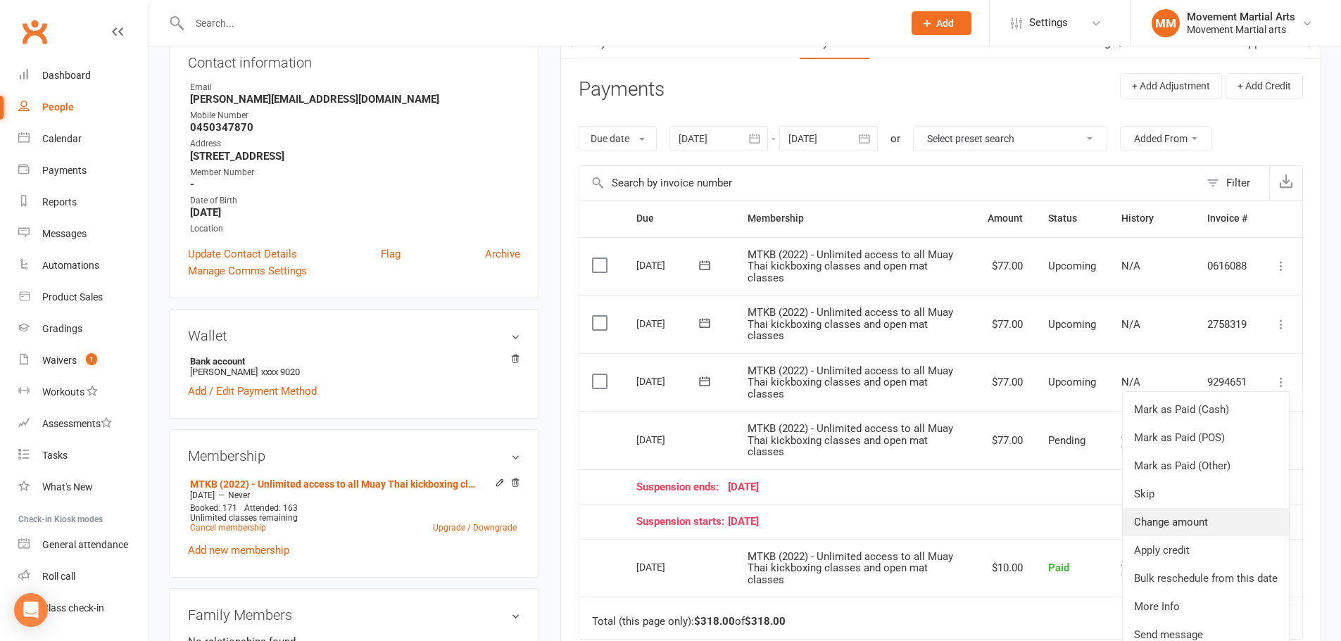
click at [1194, 517] on link "Change amount" at bounding box center [1206, 522] width 166 height 28
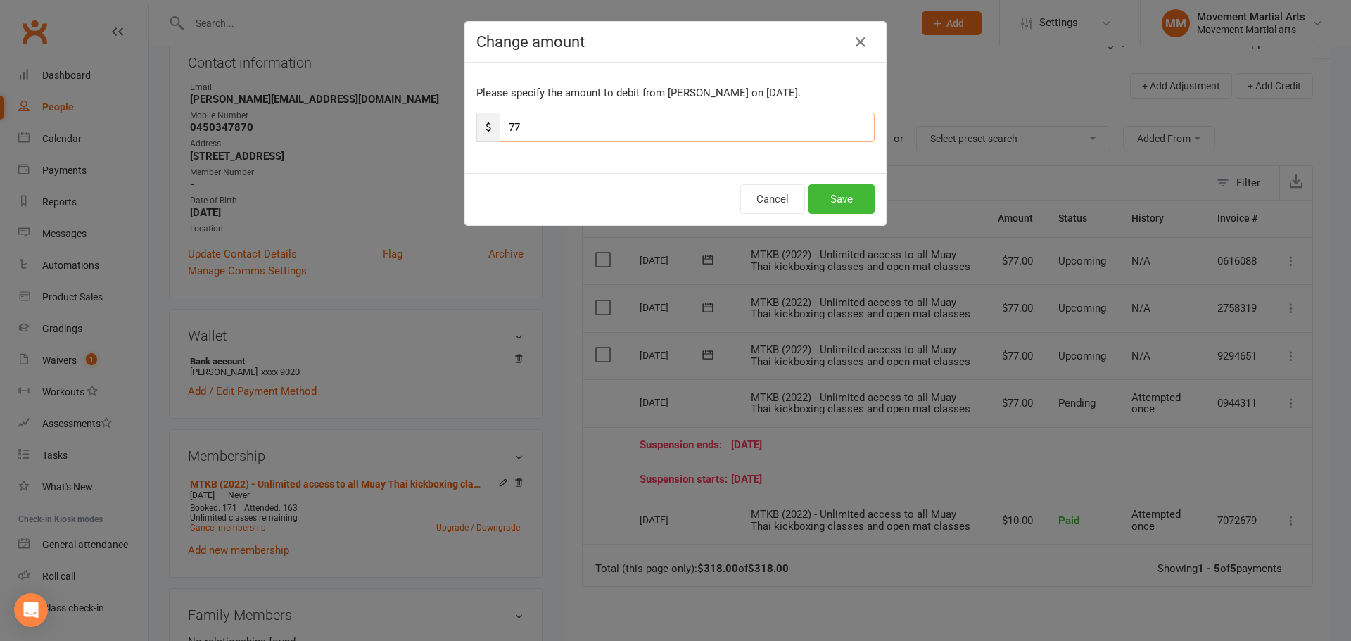
drag, startPoint x: 633, startPoint y: 130, endPoint x: 468, endPoint y: 139, distance: 165.0
click at [468, 139] on div "Please specify the amount to debit from George Lake on Oct 24, 2025. $ 77" at bounding box center [675, 118] width 421 height 111
type input "10"
click at [831, 199] on button "Save" at bounding box center [842, 199] width 66 height 30
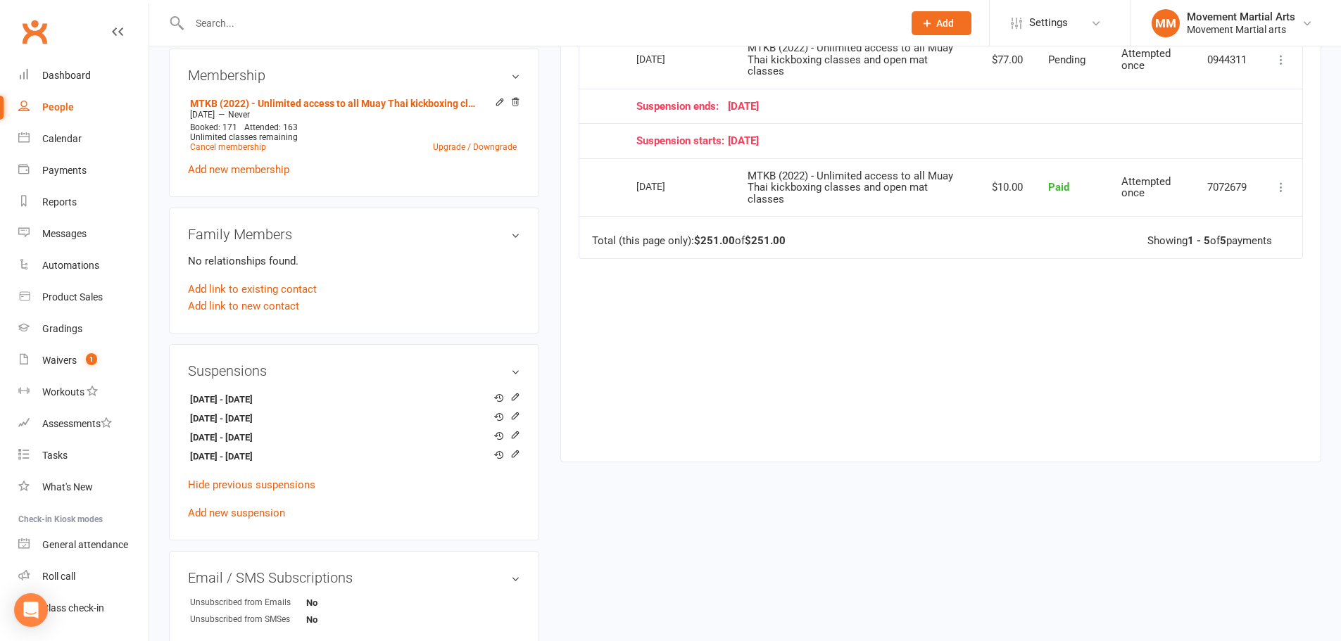
scroll to position [657, 0]
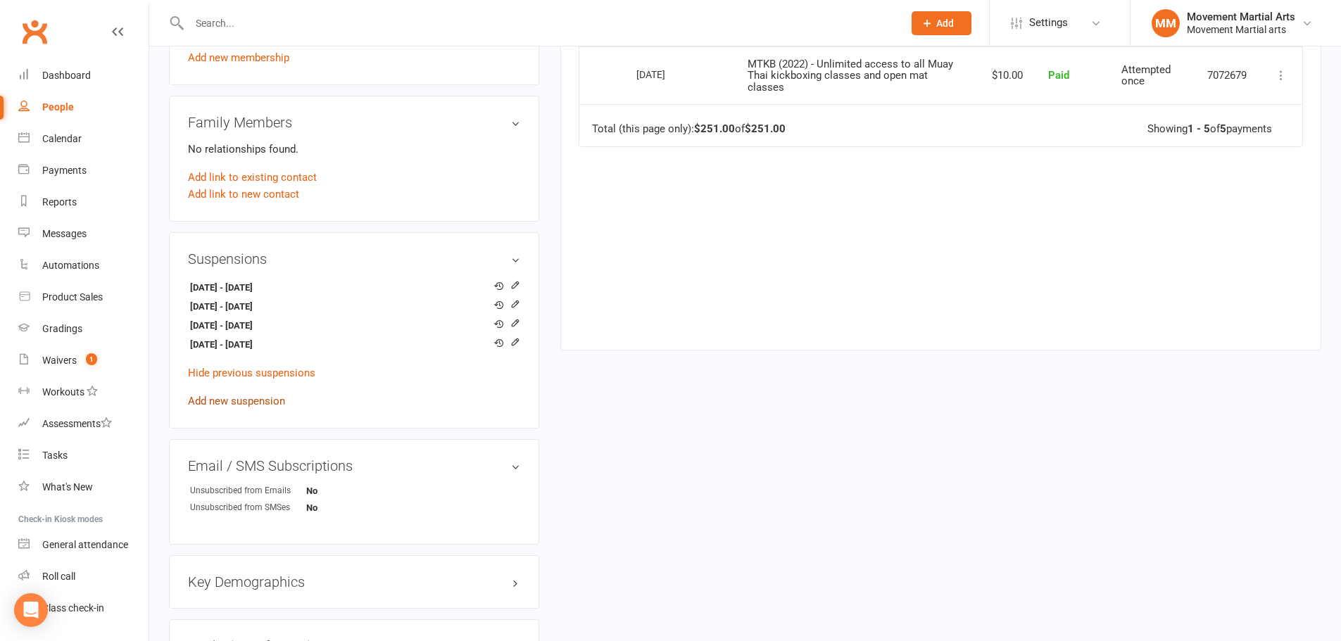
click at [280, 406] on link "Add new suspension" at bounding box center [236, 401] width 97 height 13
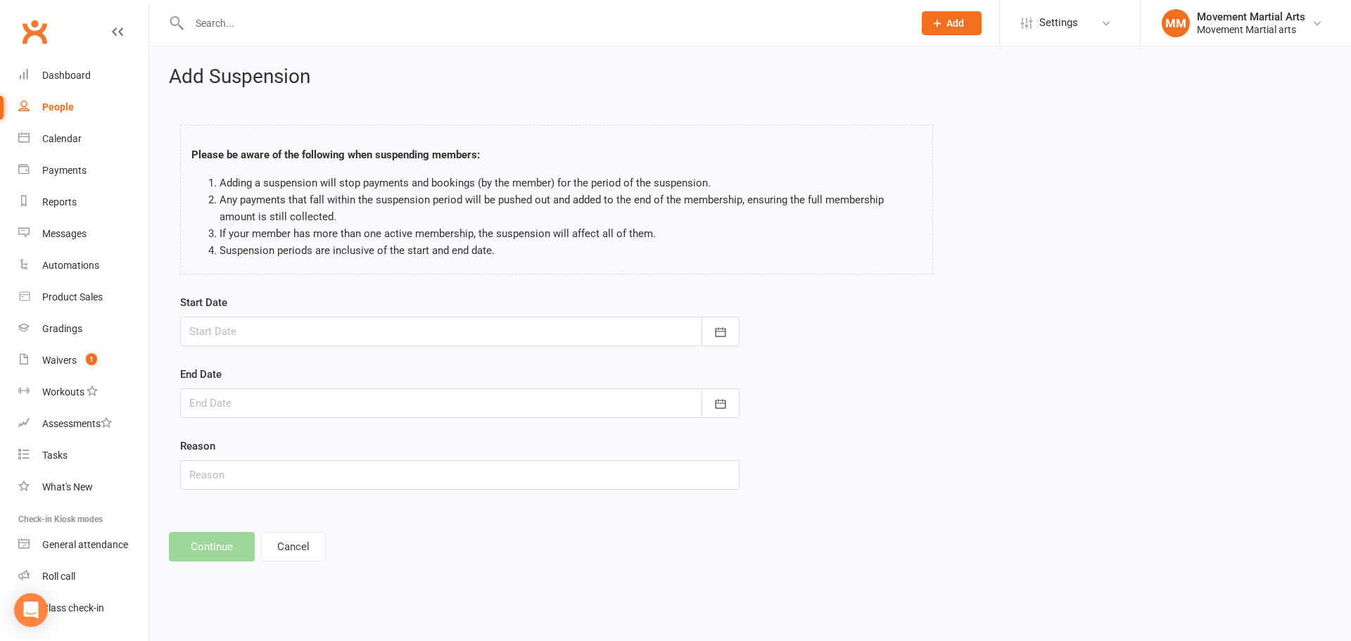
click at [374, 323] on div at bounding box center [460, 332] width 560 height 30
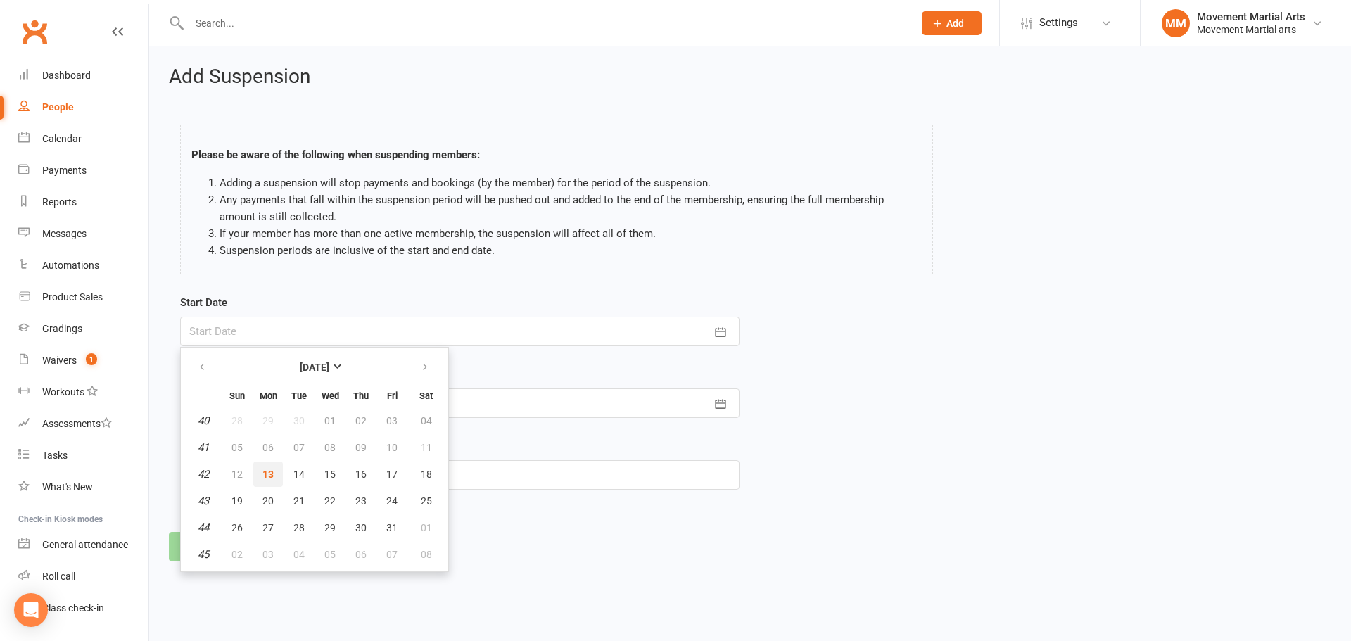
click at [264, 472] on span "13" at bounding box center [268, 474] width 11 height 11
type input "13 Oct 2025"
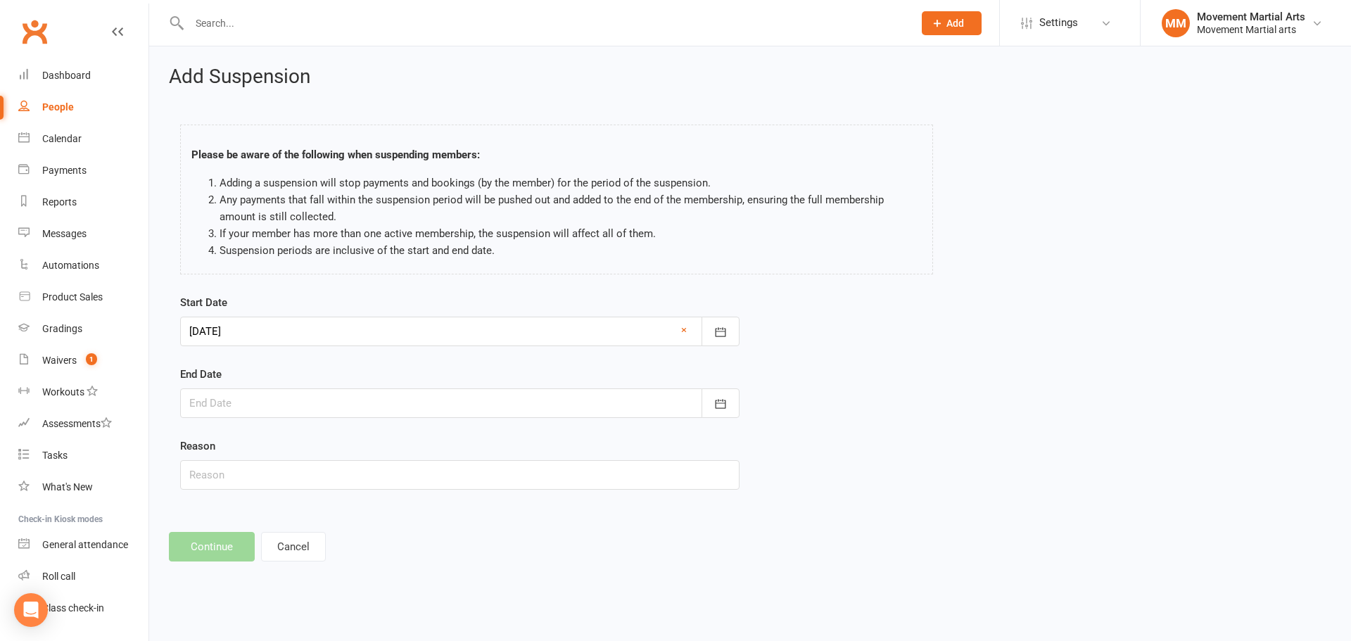
click at [274, 397] on div at bounding box center [460, 404] width 560 height 30
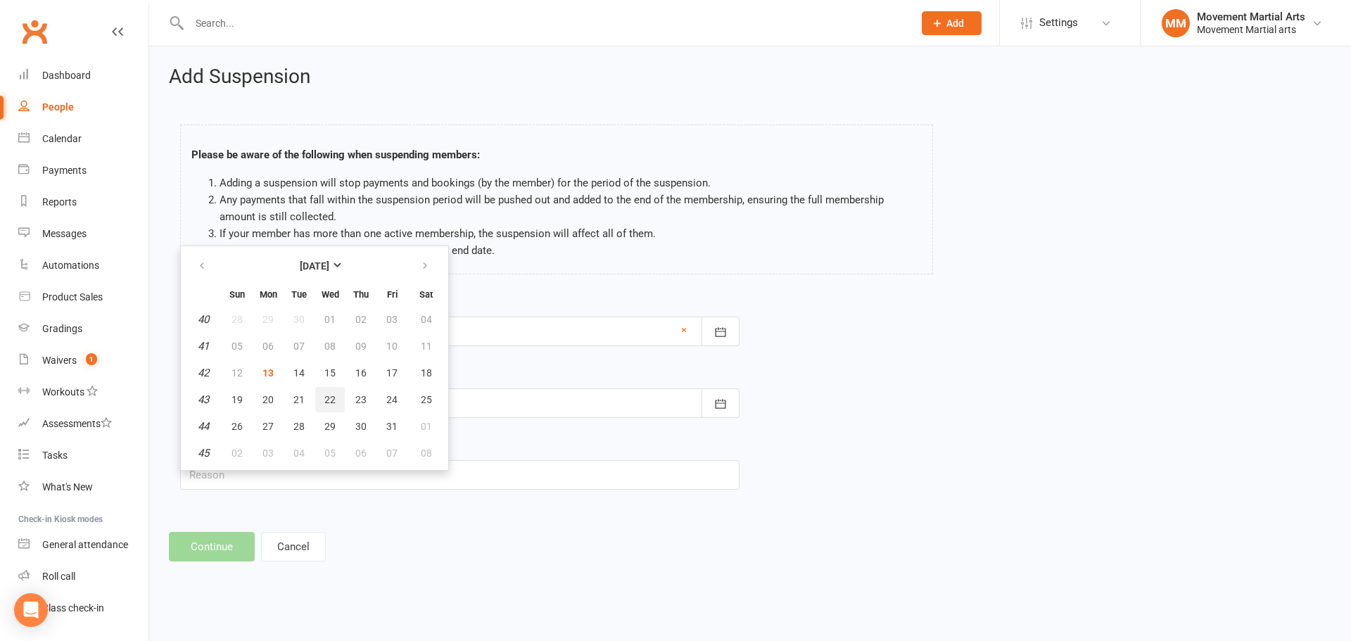
click at [334, 403] on span "22" at bounding box center [329, 399] width 11 height 11
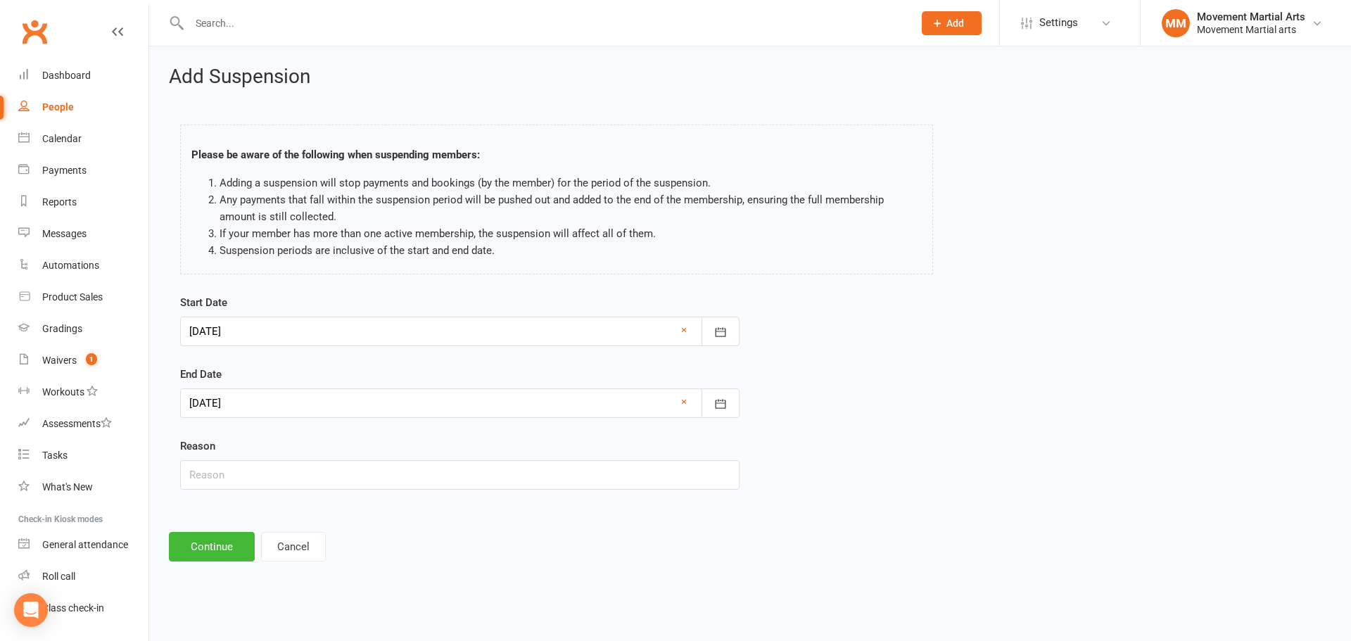
click at [301, 402] on div at bounding box center [460, 404] width 560 height 30
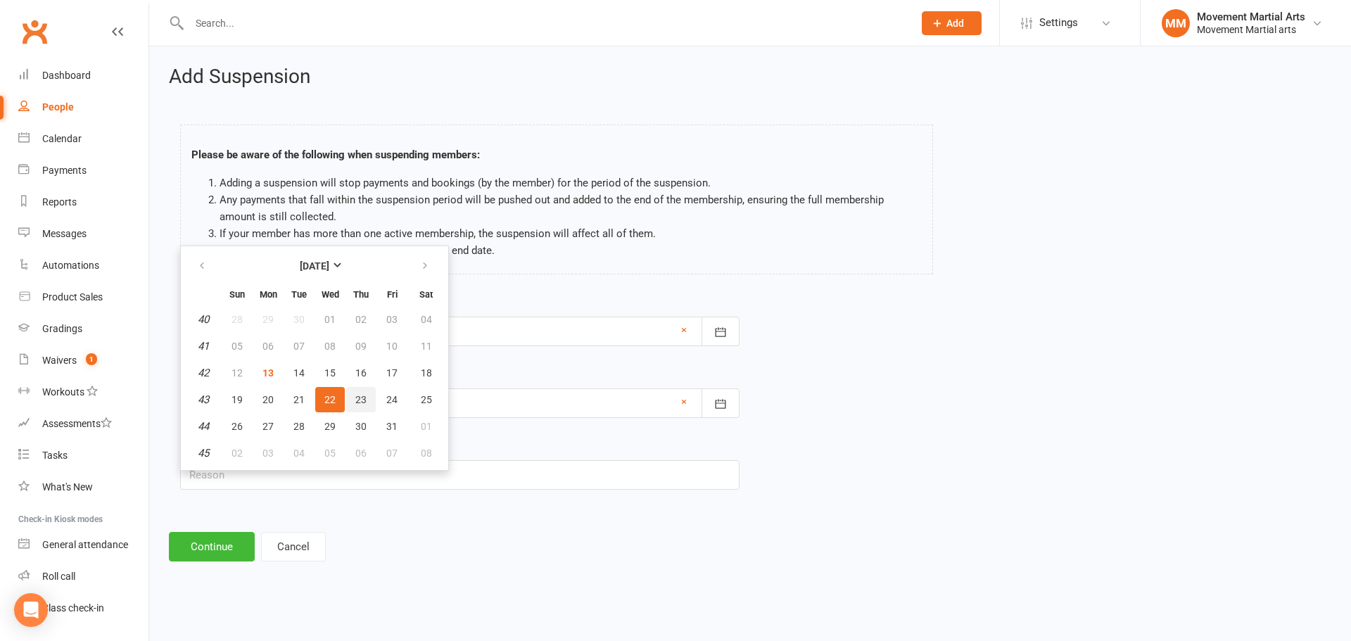
click at [367, 398] on button "23" at bounding box center [361, 399] width 30 height 25
type input "23 Oct 2025"
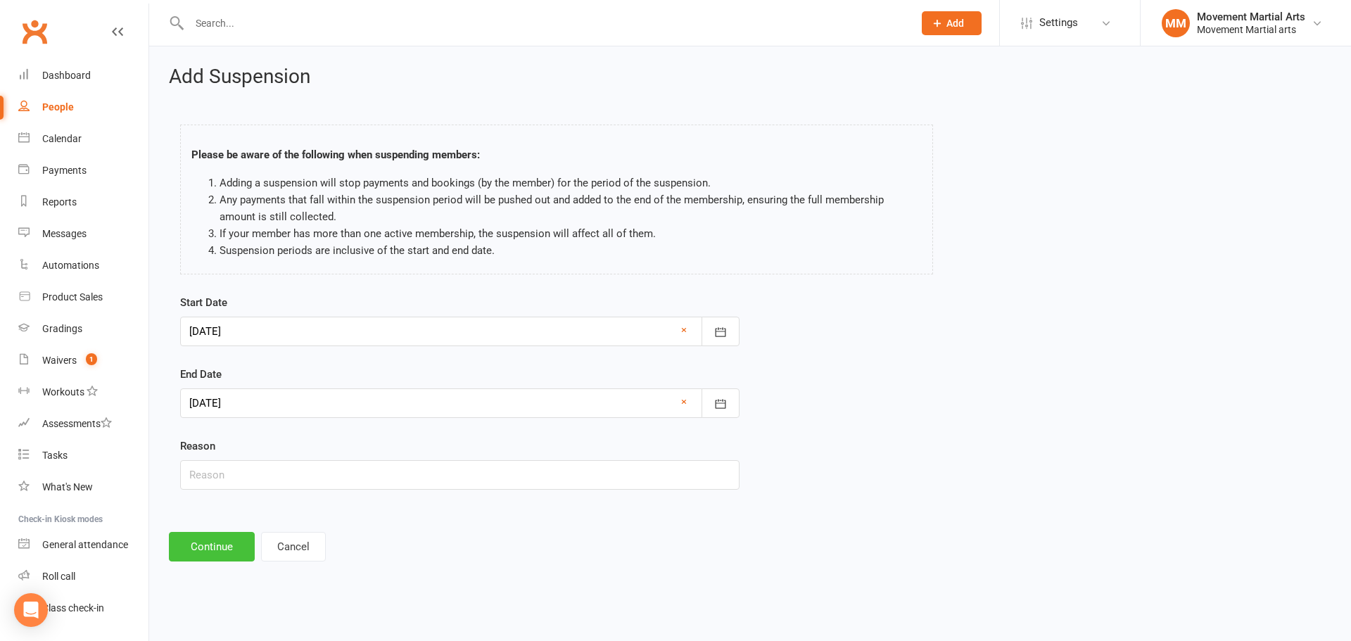
click at [216, 537] on button "Continue" at bounding box center [212, 547] width 86 height 30
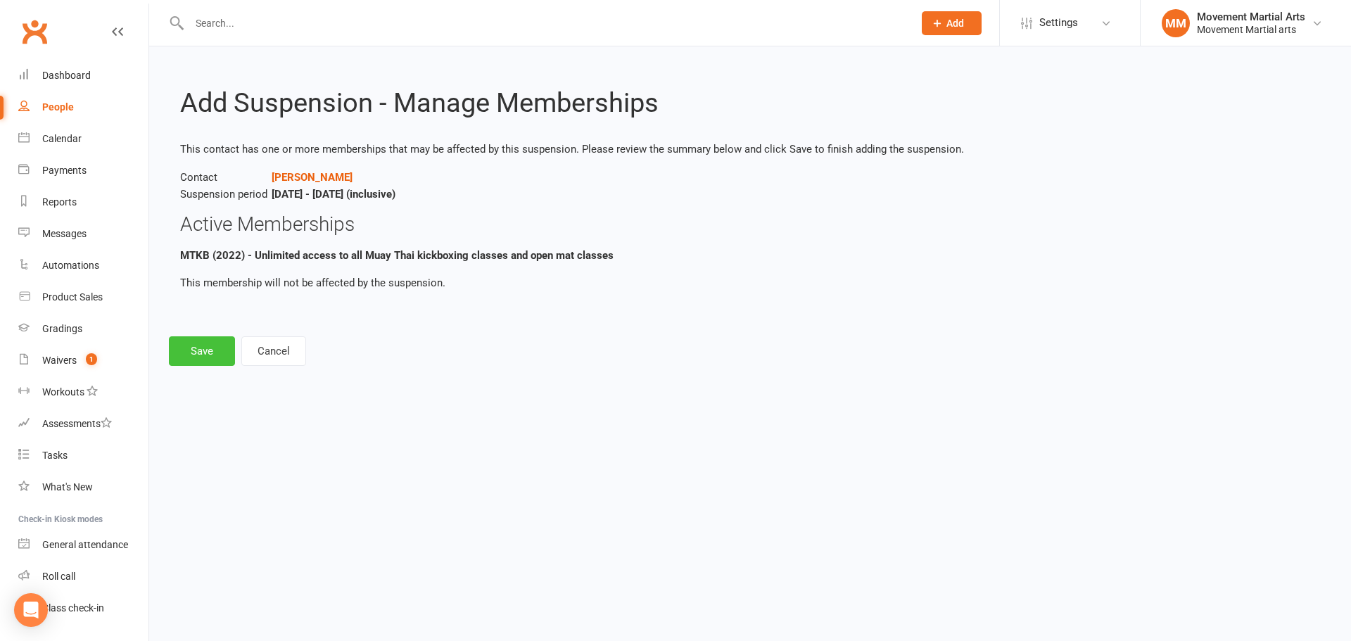
click at [206, 359] on button "Save" at bounding box center [202, 351] width 66 height 30
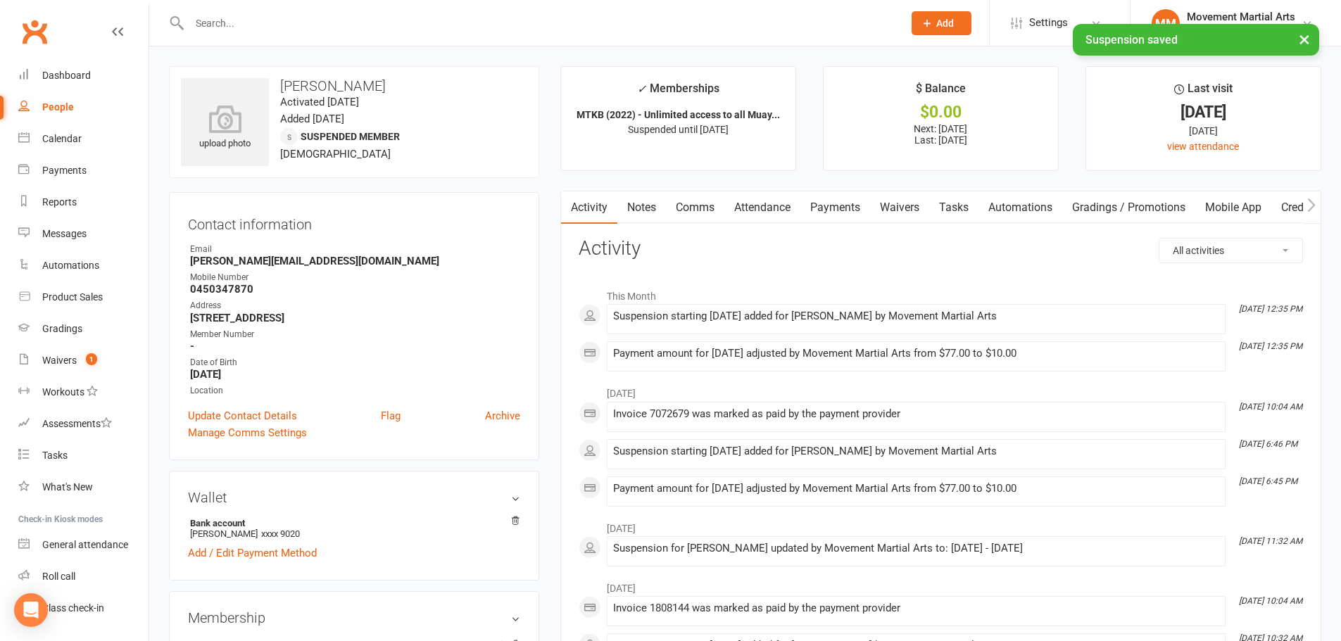
click at [833, 202] on link "Payments" at bounding box center [835, 207] width 70 height 32
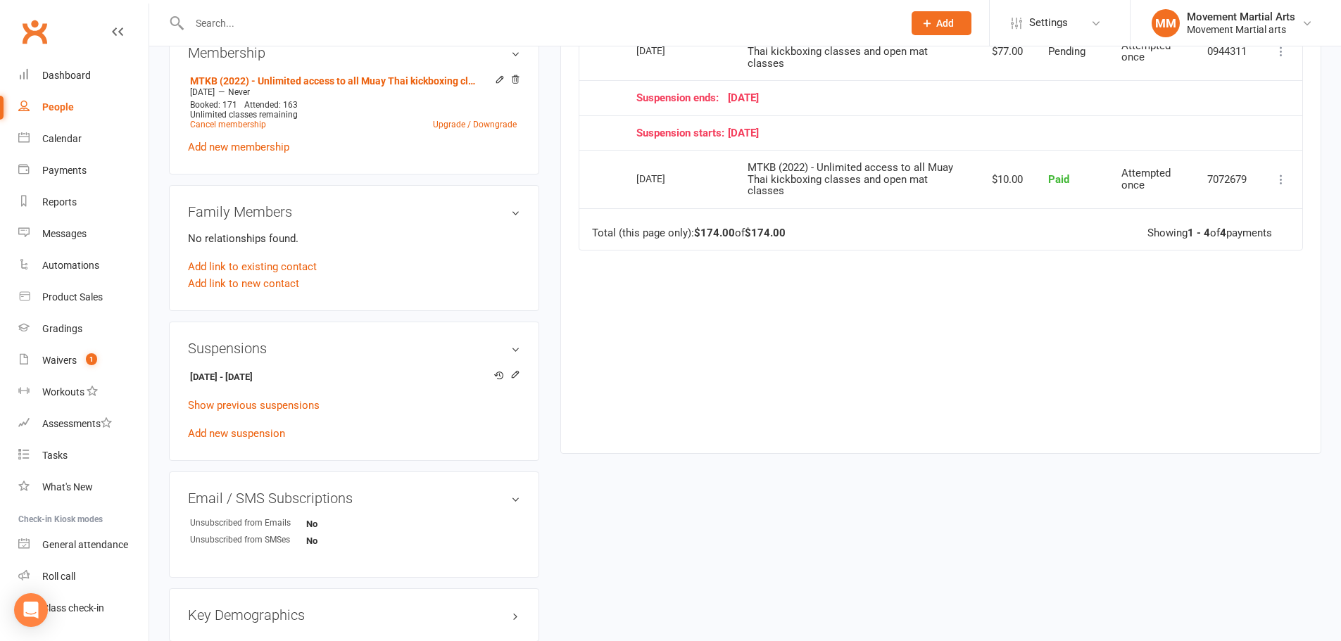
scroll to position [657, 0]
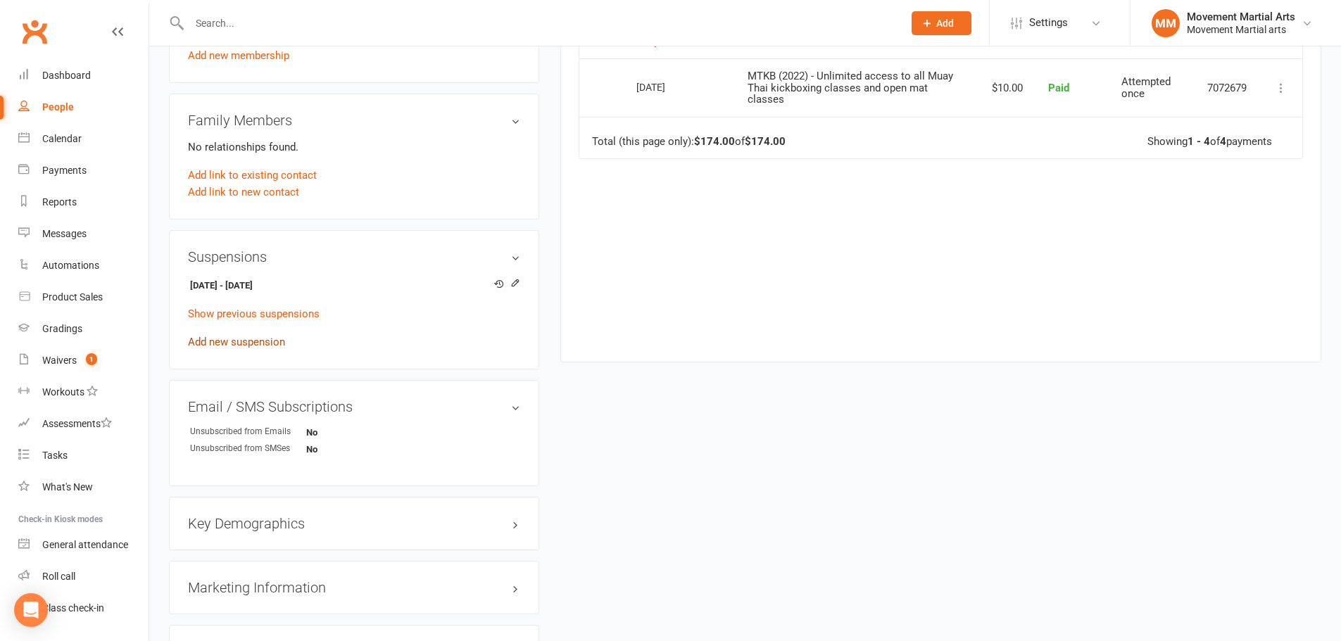
click at [232, 339] on link "Add new suspension" at bounding box center [236, 342] width 97 height 13
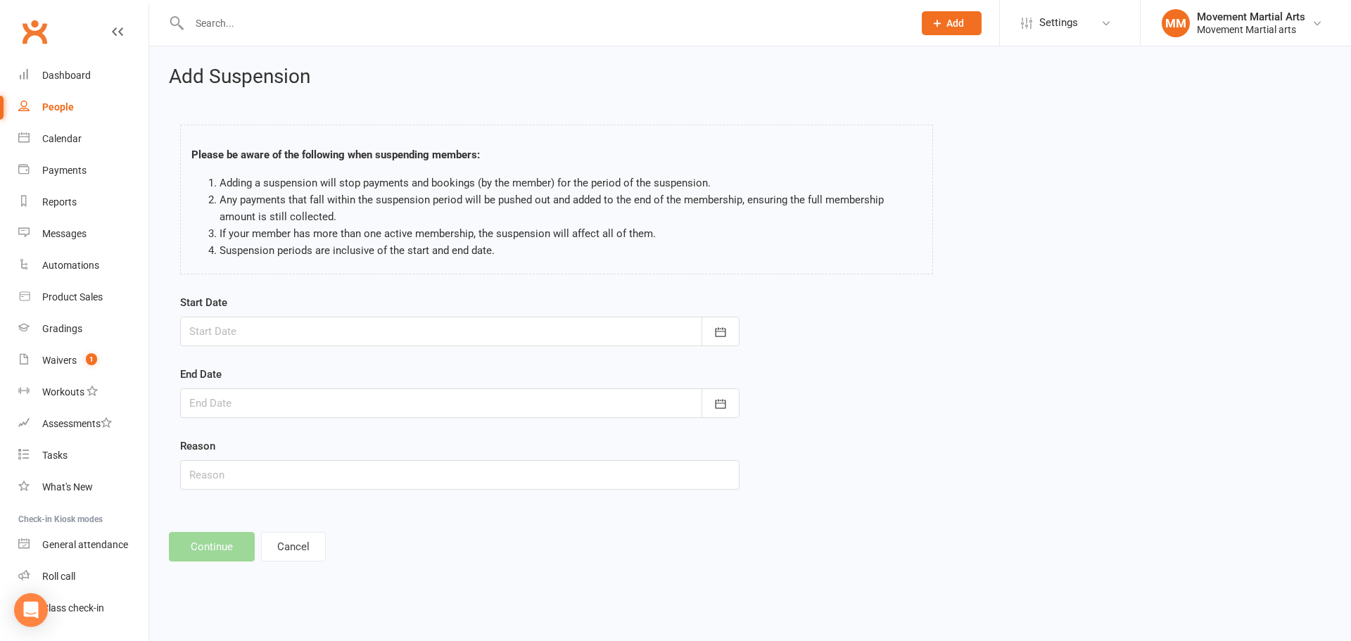
click at [236, 346] on div at bounding box center [460, 332] width 560 height 30
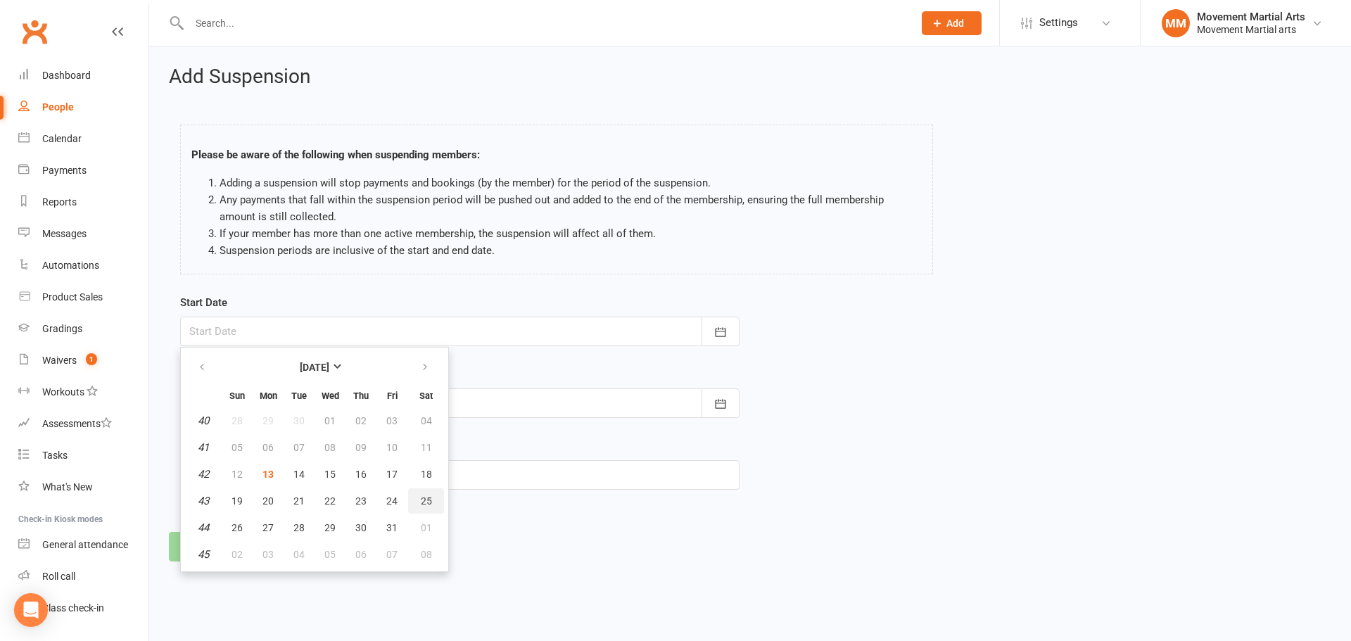
click at [424, 497] on span "25" at bounding box center [426, 501] width 11 height 11
type input "25 Oct 2025"
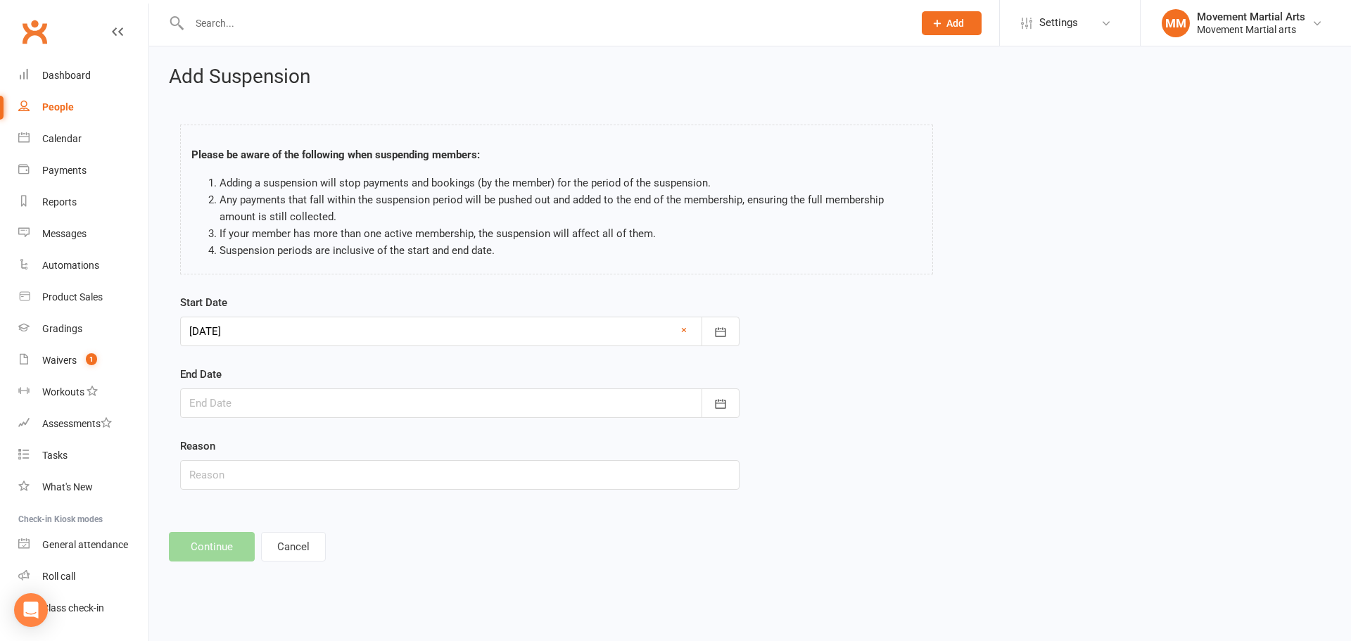
click at [264, 403] on div at bounding box center [460, 404] width 560 height 30
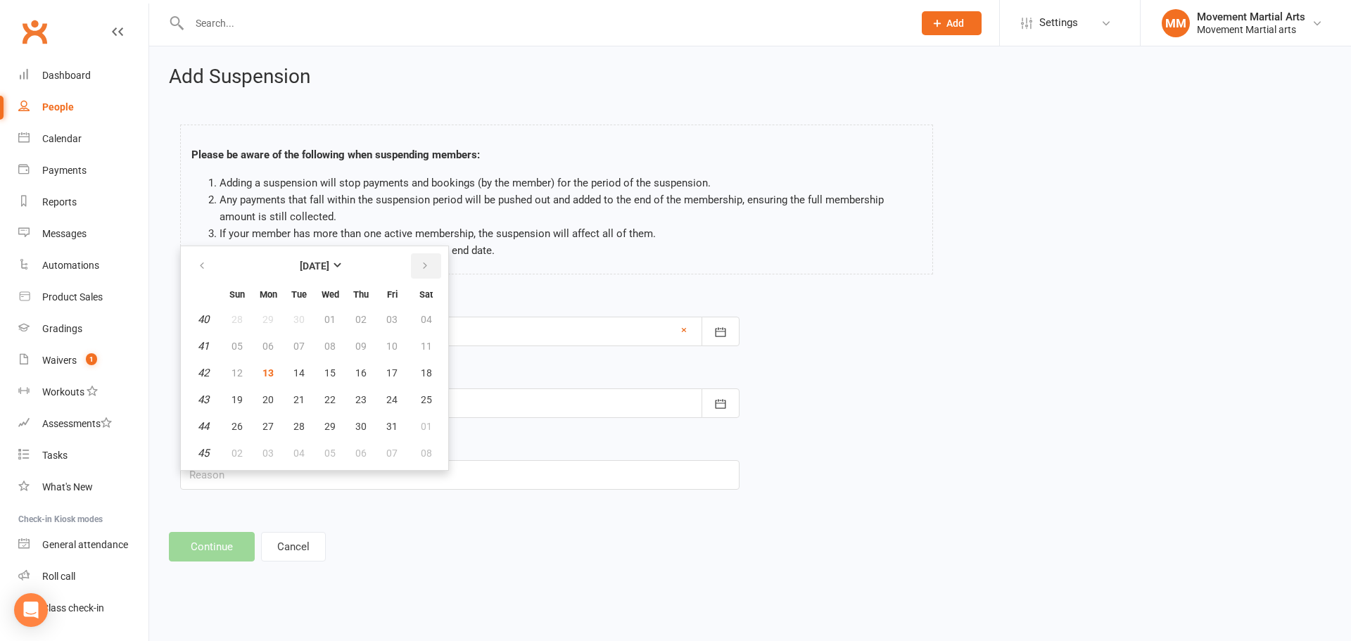
click at [428, 260] on button "button" at bounding box center [426, 265] width 30 height 25
click at [239, 374] on span "09" at bounding box center [237, 372] width 11 height 11
type input "09 Nov 2025"
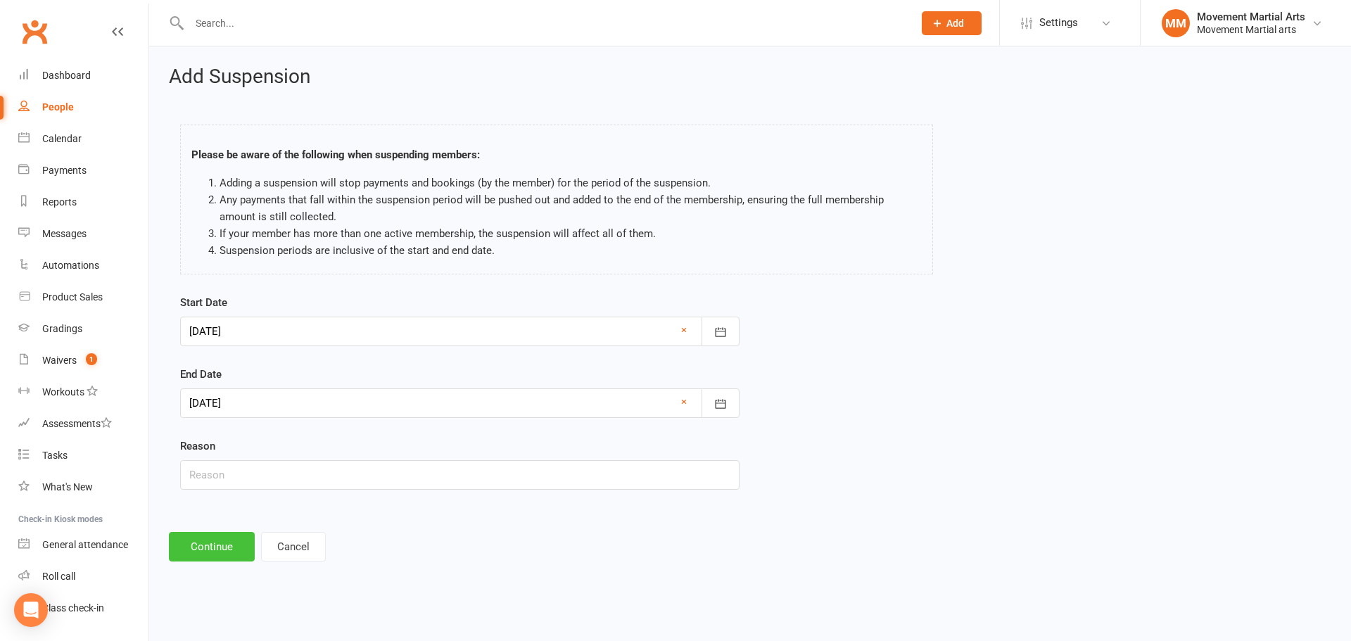
click at [225, 552] on button "Continue" at bounding box center [212, 547] width 86 height 30
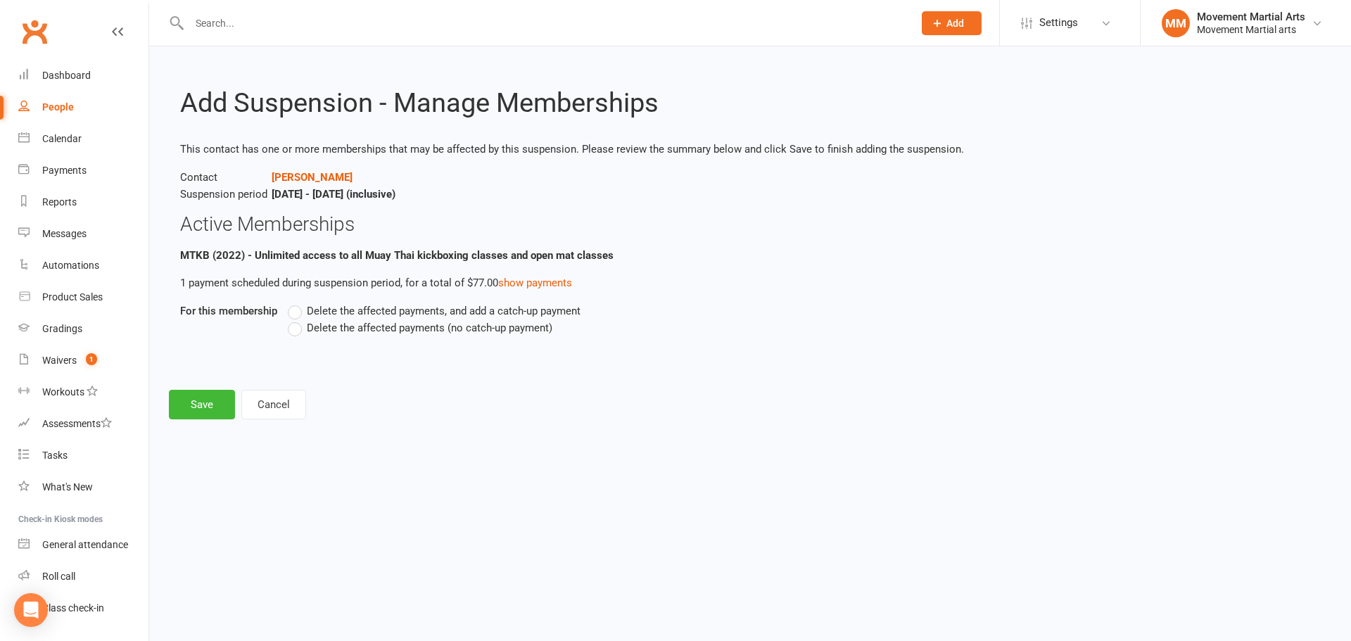
click at [323, 324] on span "Delete the affected payments (no catch-up payment)" at bounding box center [430, 327] width 246 height 15
click at [297, 320] on input "Delete the affected payments (no catch-up payment)" at bounding box center [292, 320] width 9 height 0
click at [229, 405] on button "Save" at bounding box center [202, 405] width 66 height 30
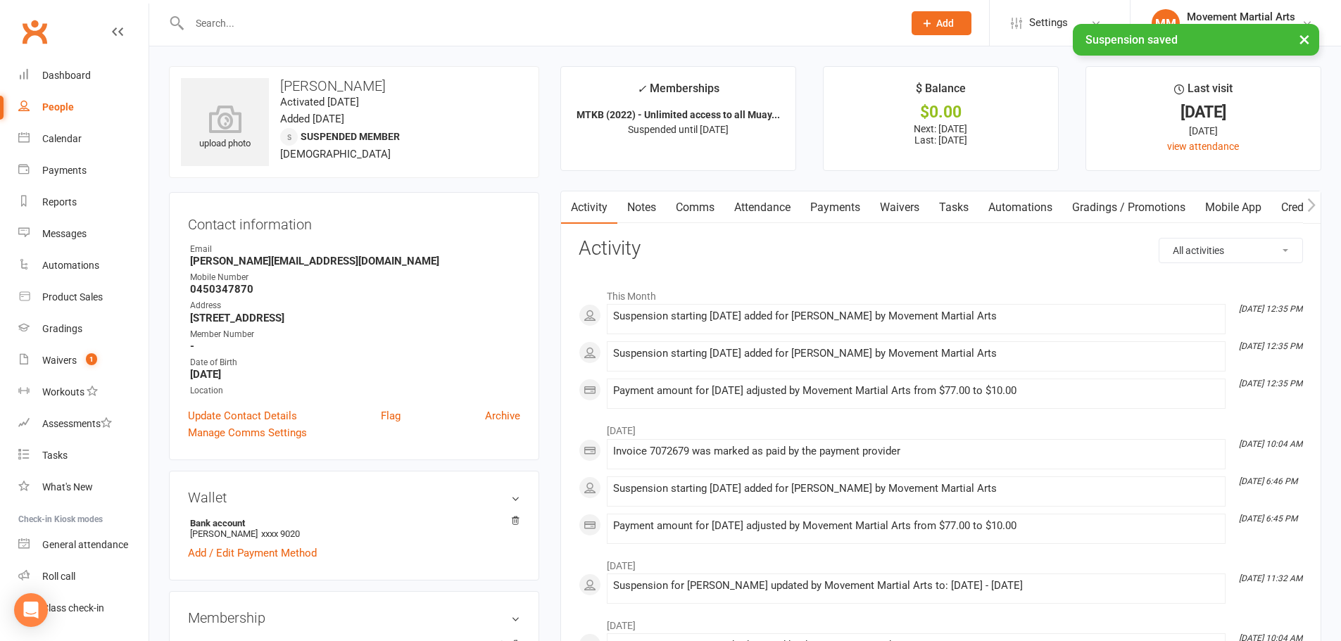
click at [815, 201] on link "Payments" at bounding box center [835, 207] width 70 height 32
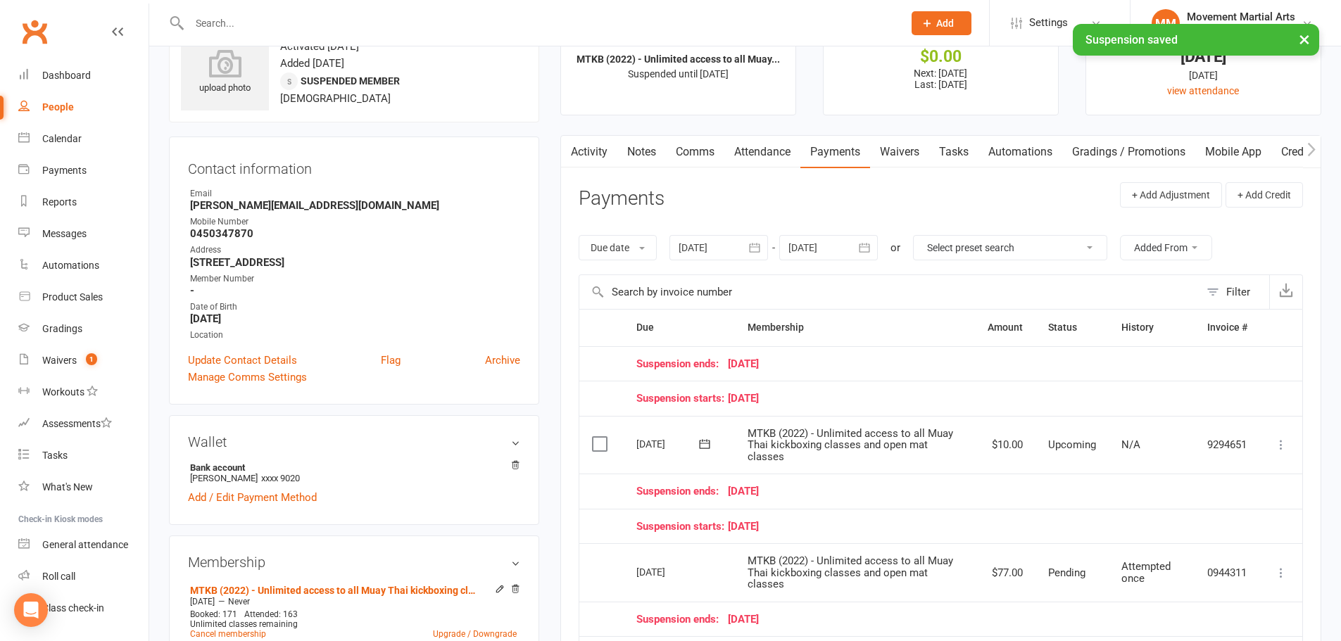
scroll to position [164, 0]
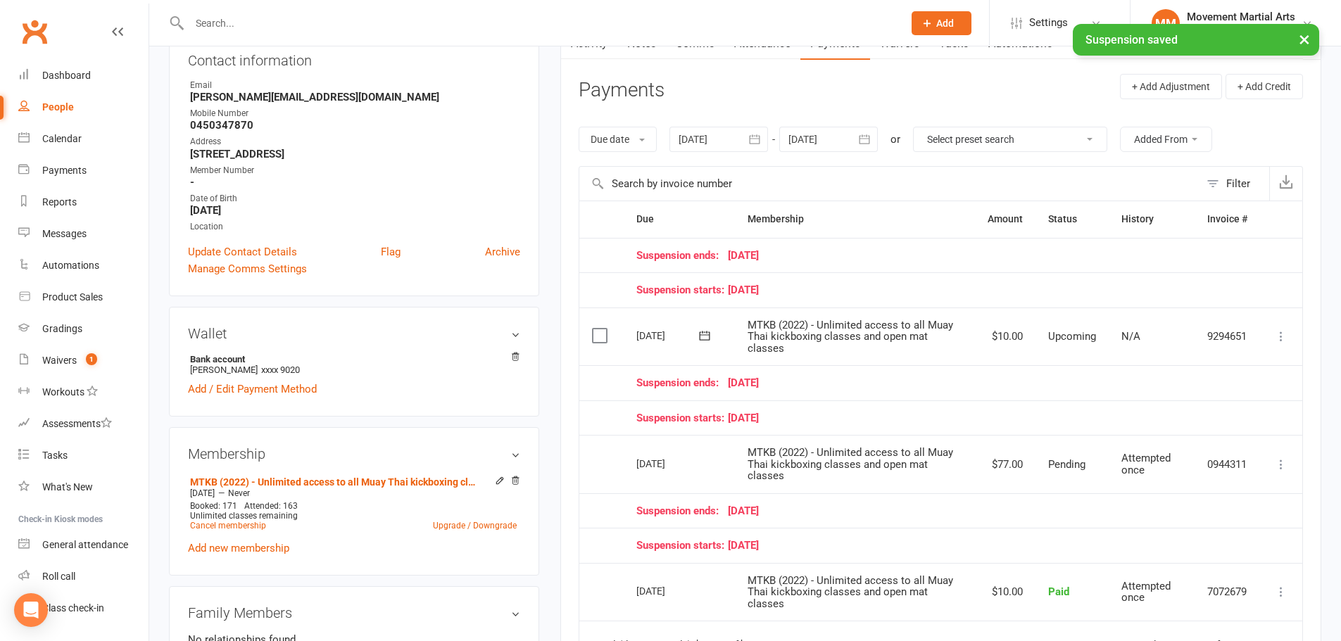
click at [826, 138] on div at bounding box center [828, 139] width 99 height 25
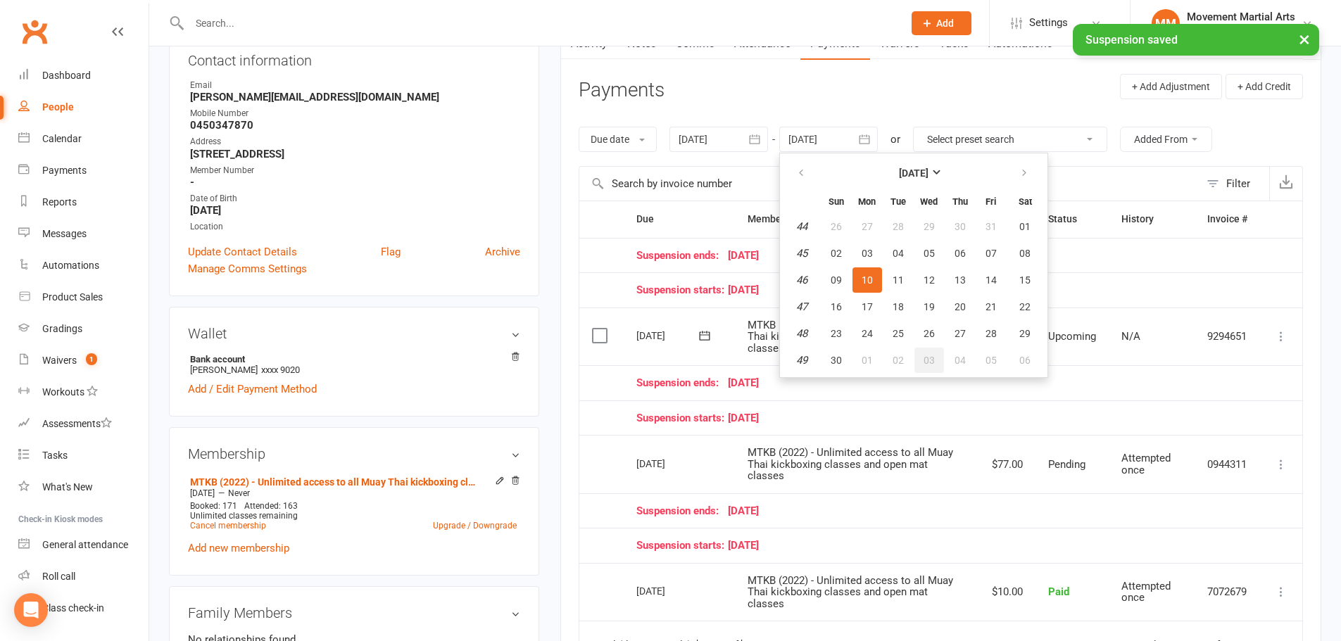
click at [933, 356] on span "03" at bounding box center [928, 360] width 11 height 11
type input "03 Dec 2025"
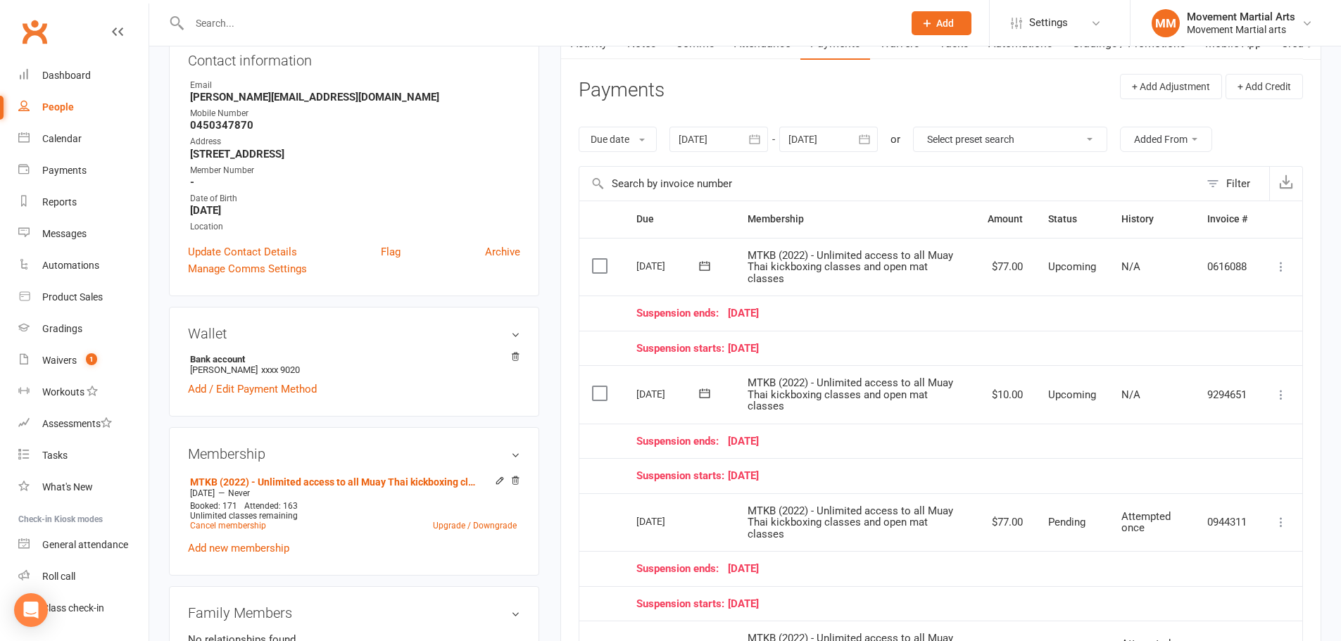
scroll to position [0, 0]
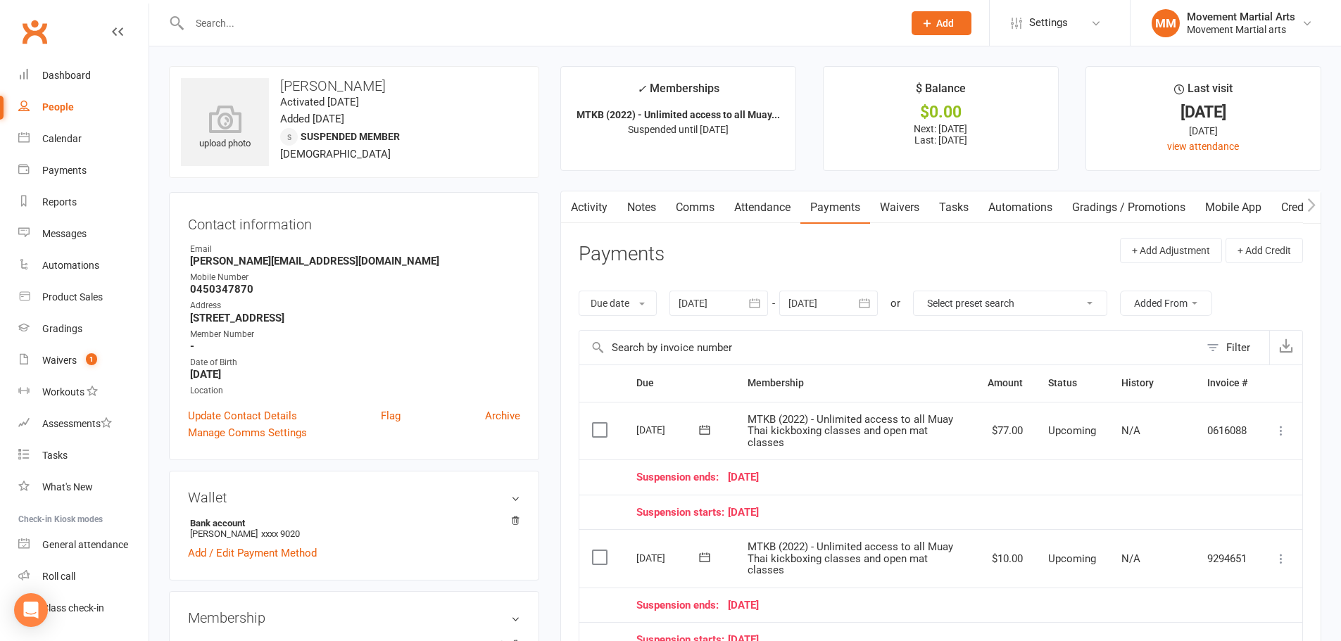
click at [620, 206] on link "Notes" at bounding box center [641, 207] width 49 height 32
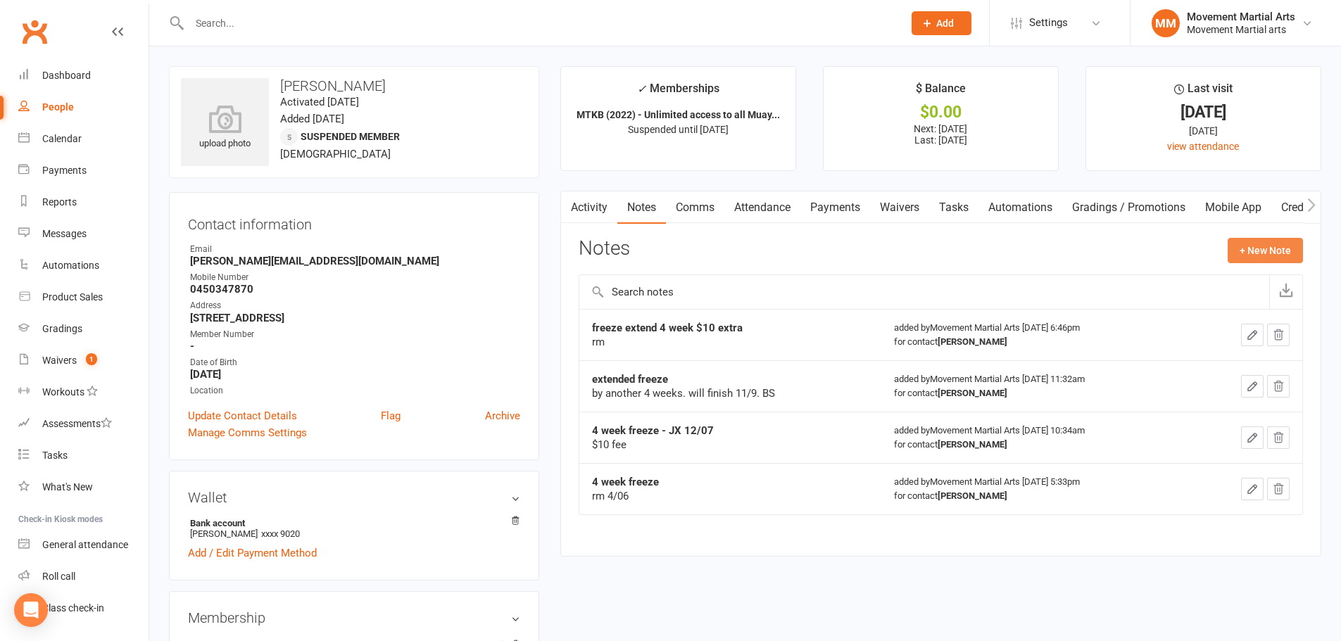
click at [1242, 242] on button "+ New Note" at bounding box center [1264, 250] width 75 height 25
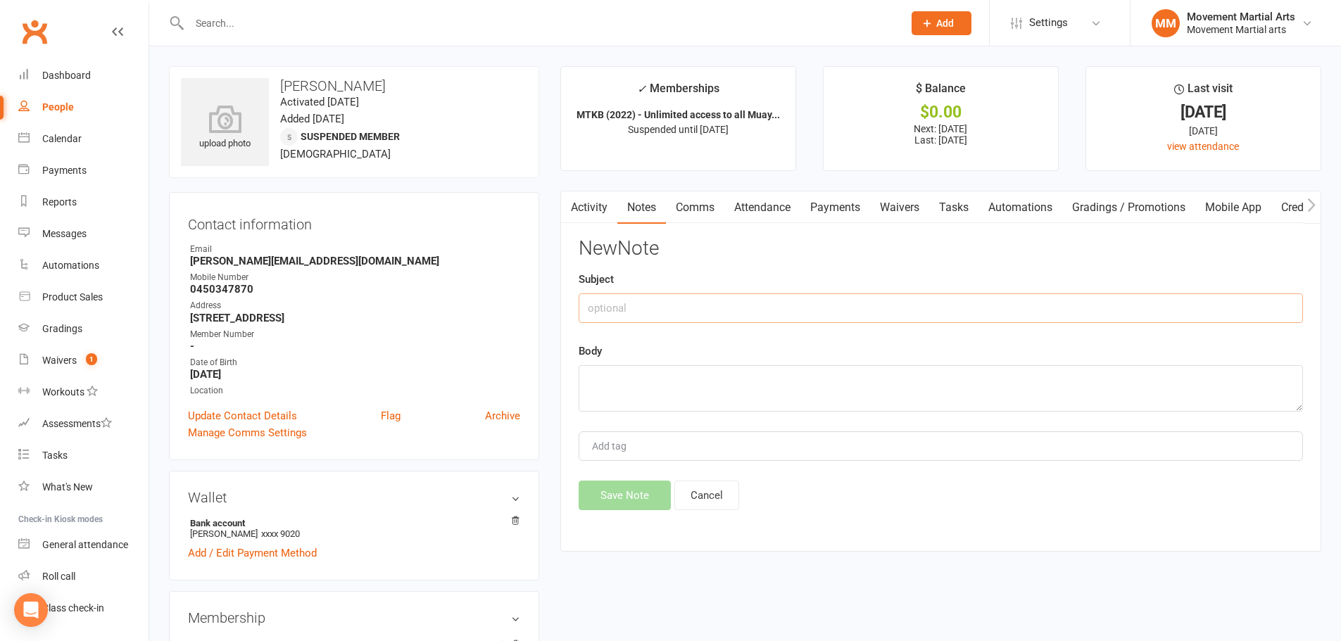
click at [708, 301] on input "text" at bounding box center [941, 308] width 724 height 30
type input "4wk freeze"
click at [681, 393] on textarea at bounding box center [941, 388] width 724 height 46
type textarea "aw"
click at [611, 507] on button "Save Note" at bounding box center [625, 496] width 92 height 30
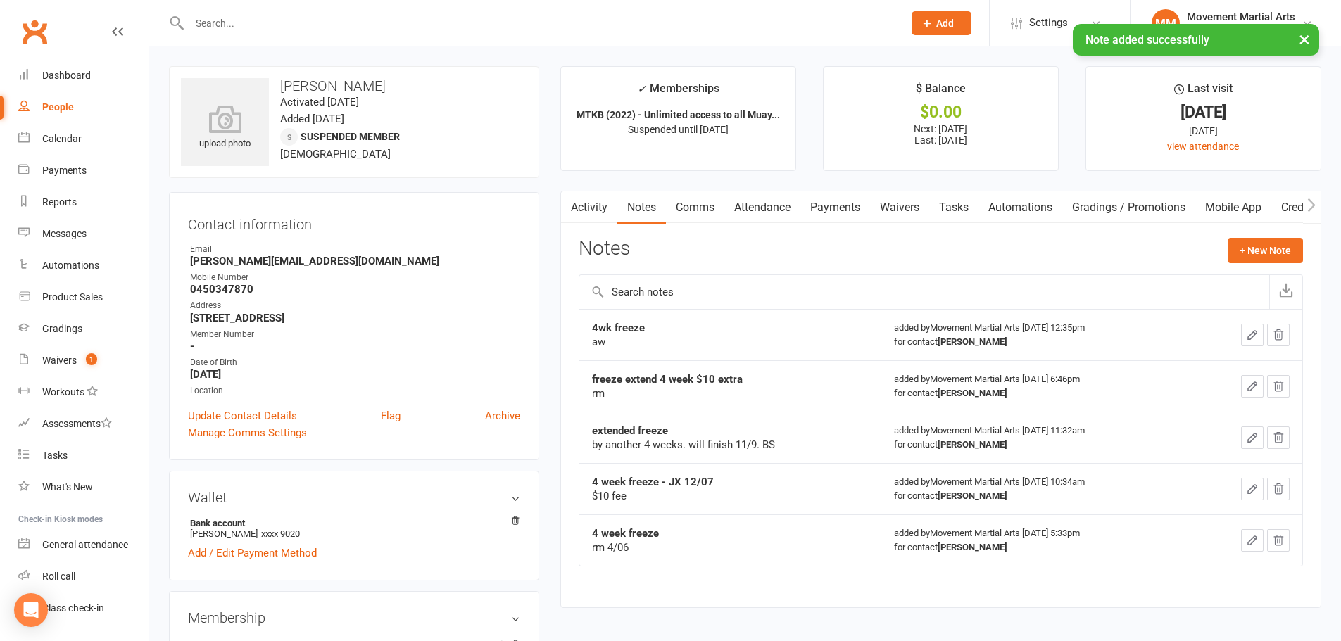
click at [831, 193] on link "Payments" at bounding box center [835, 207] width 70 height 32
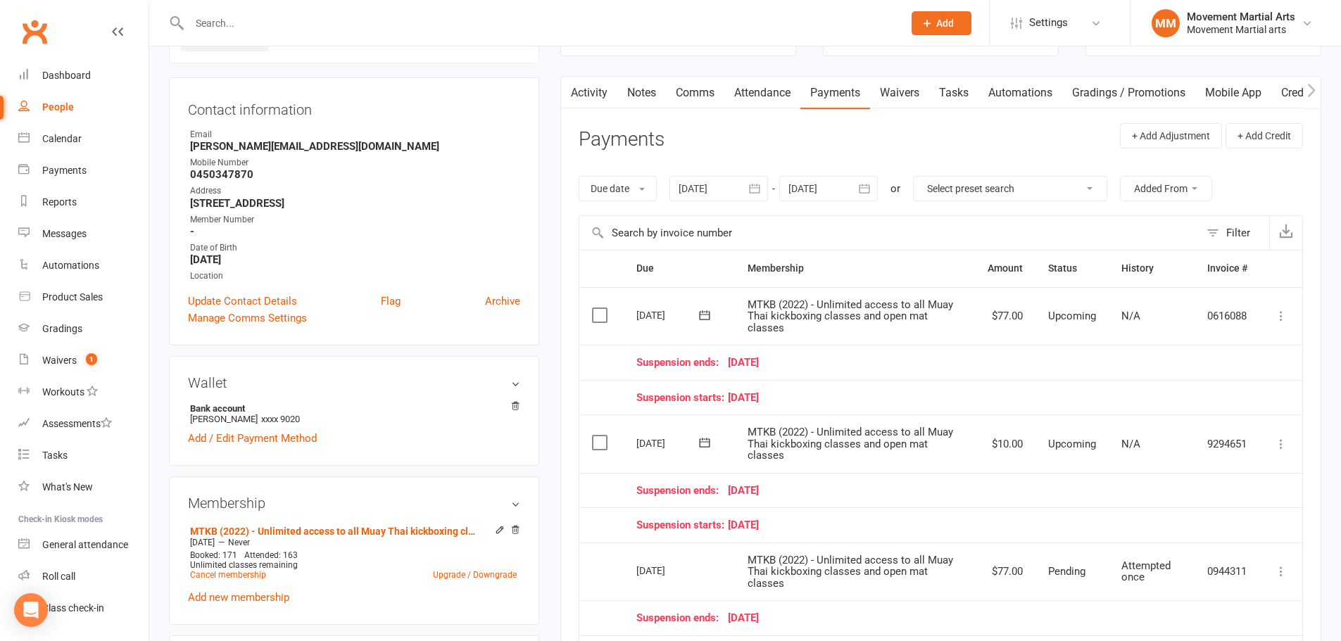
scroll to position [164, 0]
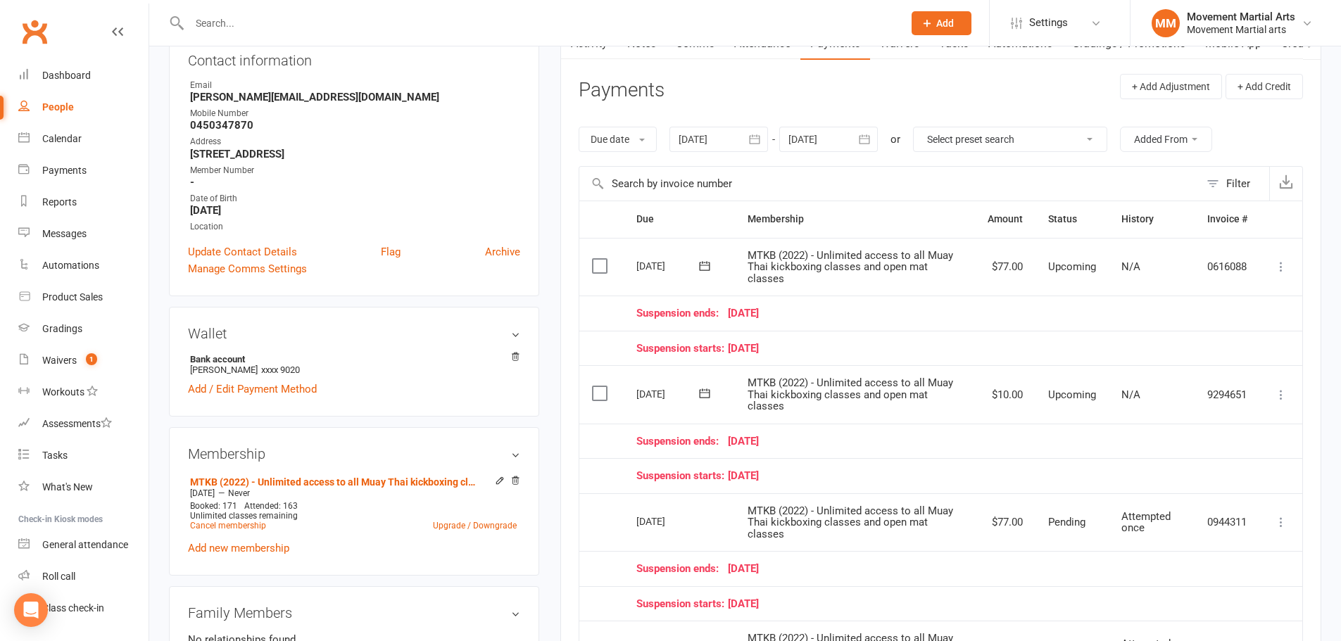
click at [816, 113] on div "Due date Due date Date paid Date failed Date settled 12 Sep 2025 September 2025…" at bounding box center [941, 139] width 724 height 53
click at [820, 143] on div at bounding box center [828, 139] width 99 height 25
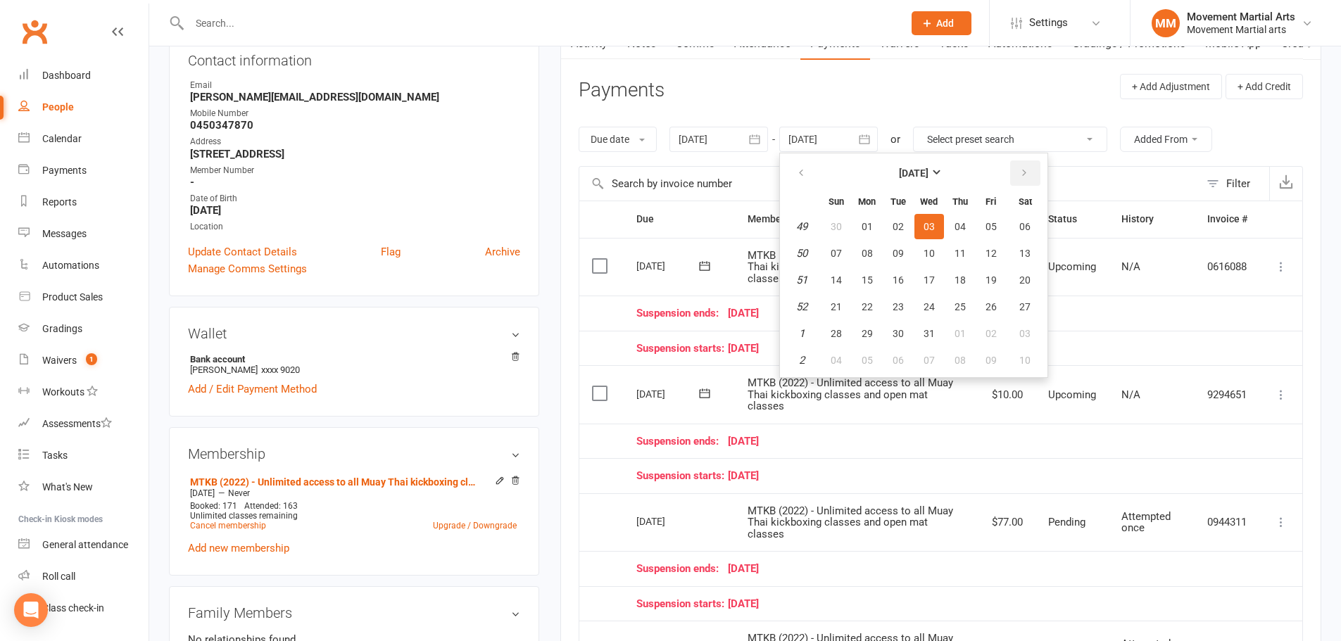
click at [1033, 173] on button "button" at bounding box center [1025, 172] width 30 height 25
click at [1008, 360] on button "07" at bounding box center [1025, 360] width 36 height 25
type input "07 Feb 2026"
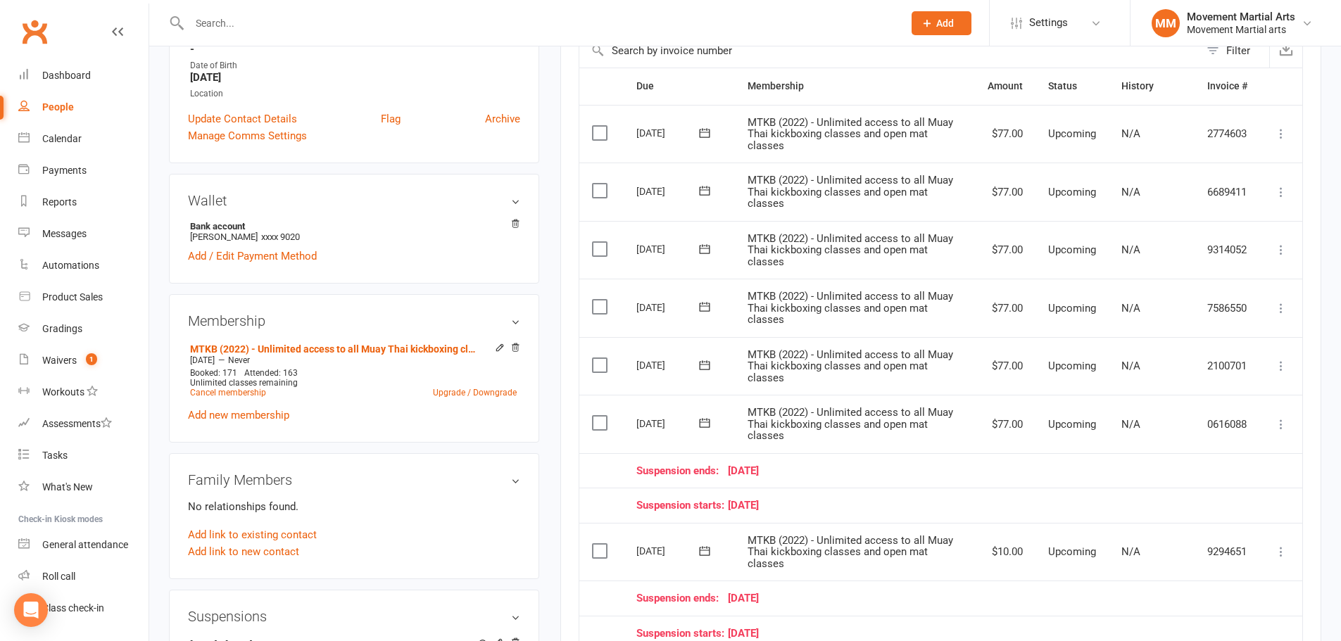
scroll to position [329, 0]
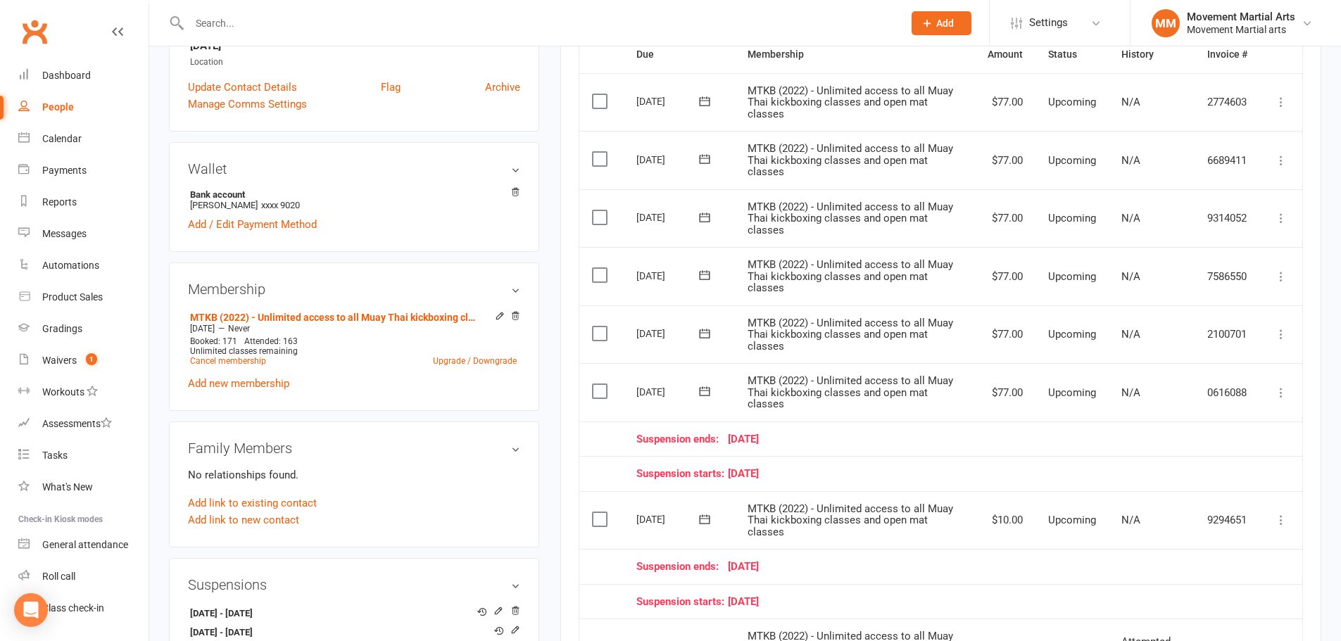
click at [1278, 391] on icon at bounding box center [1281, 393] width 14 height 14
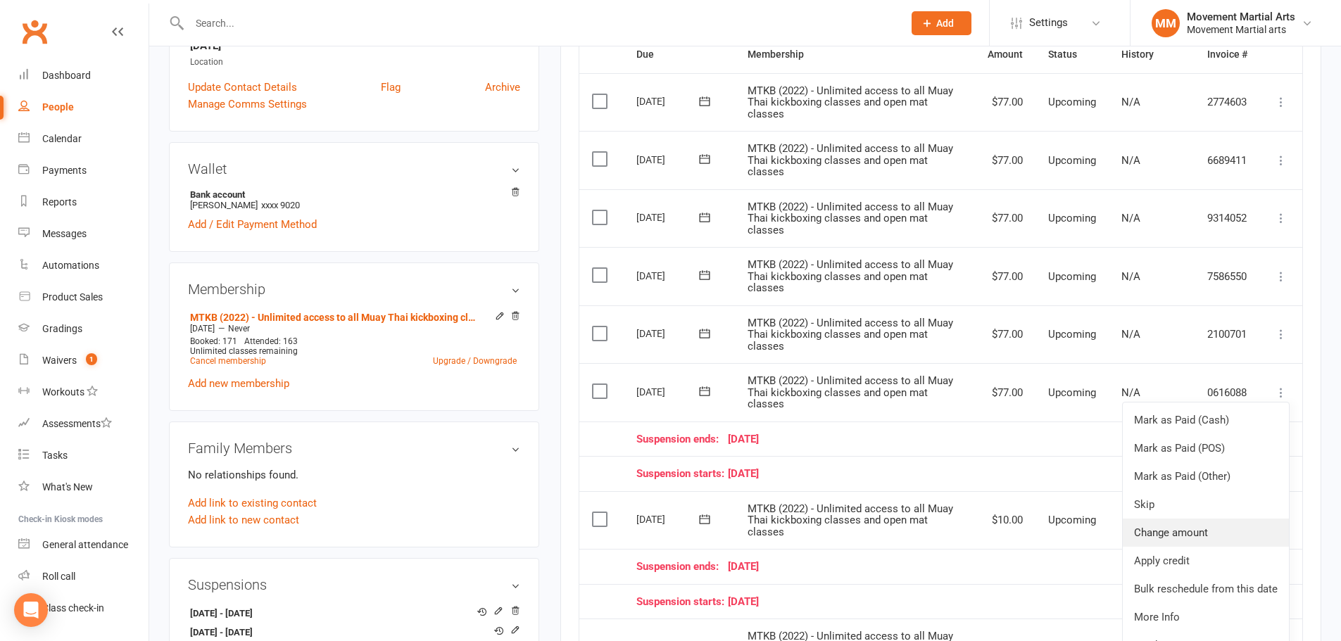
click at [1216, 534] on link "Change amount" at bounding box center [1206, 533] width 166 height 28
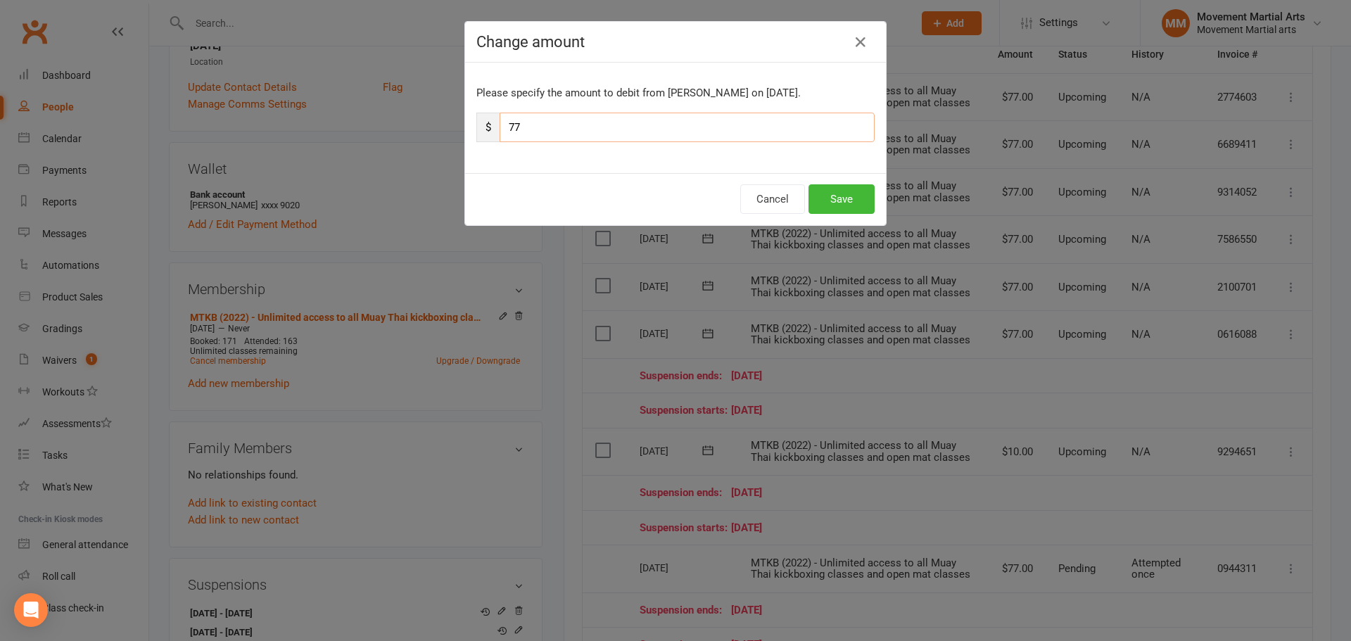
click at [622, 131] on input "77" at bounding box center [687, 128] width 375 height 30
type input "7"
type input "10"
click at [840, 201] on button "Save" at bounding box center [842, 199] width 66 height 30
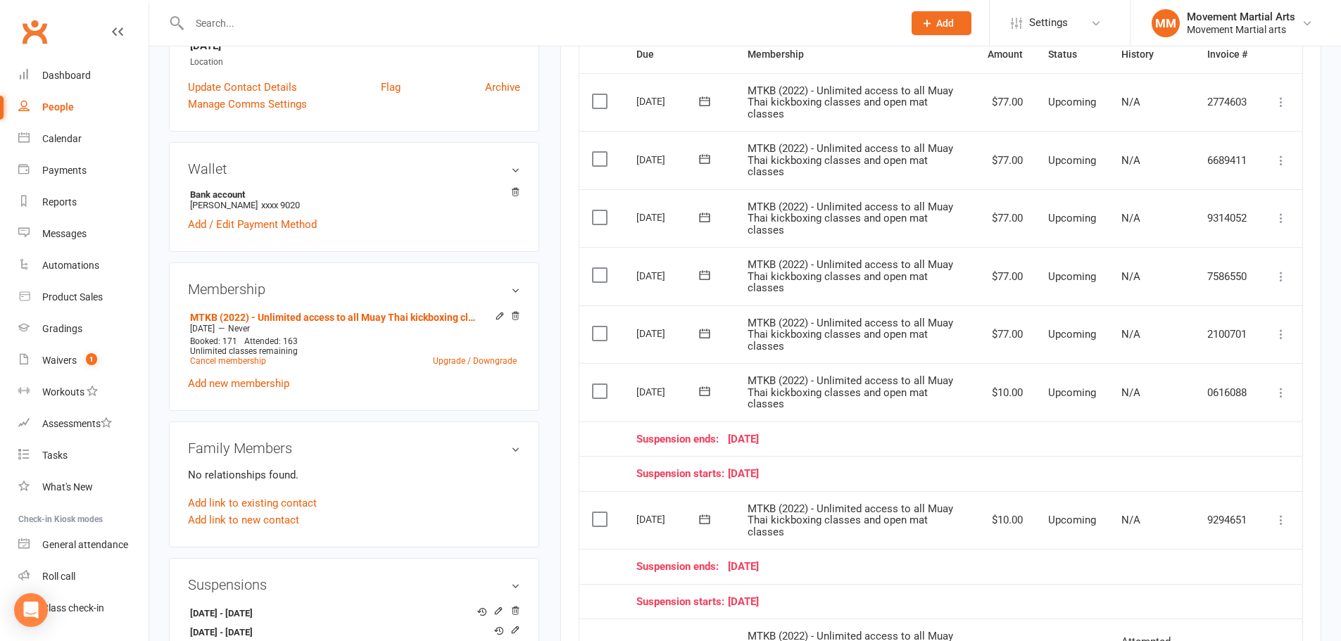
scroll to position [493, 0]
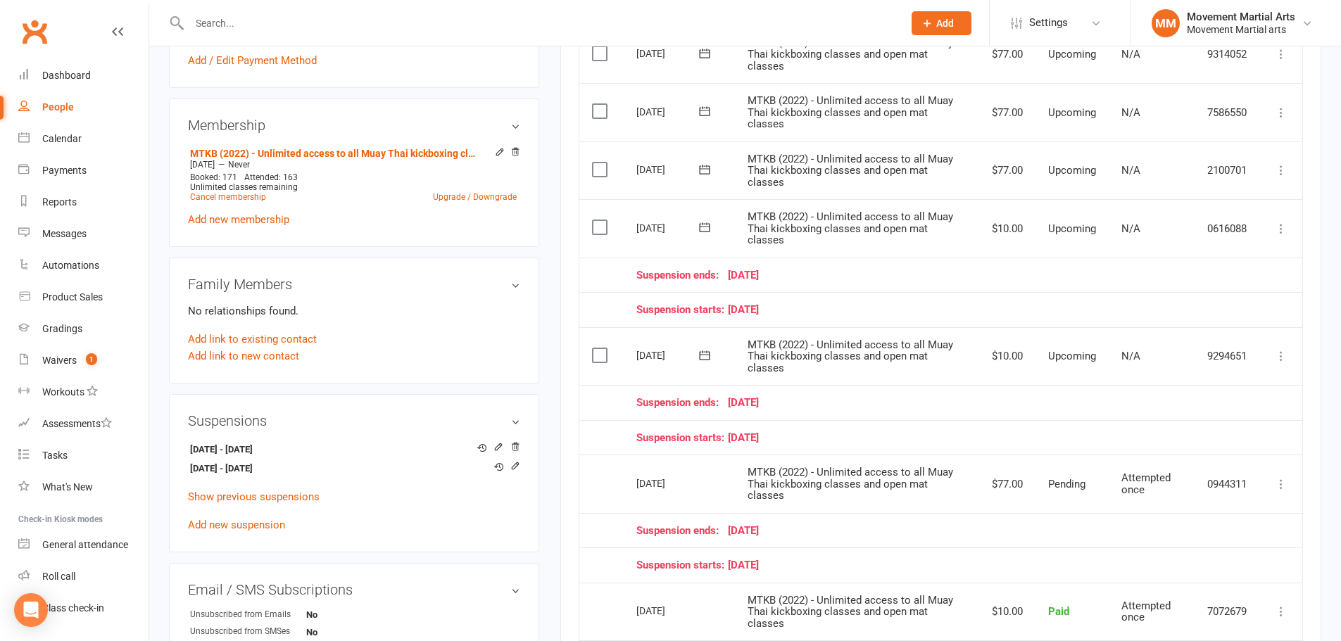
click at [1273, 222] on button at bounding box center [1281, 228] width 17 height 17
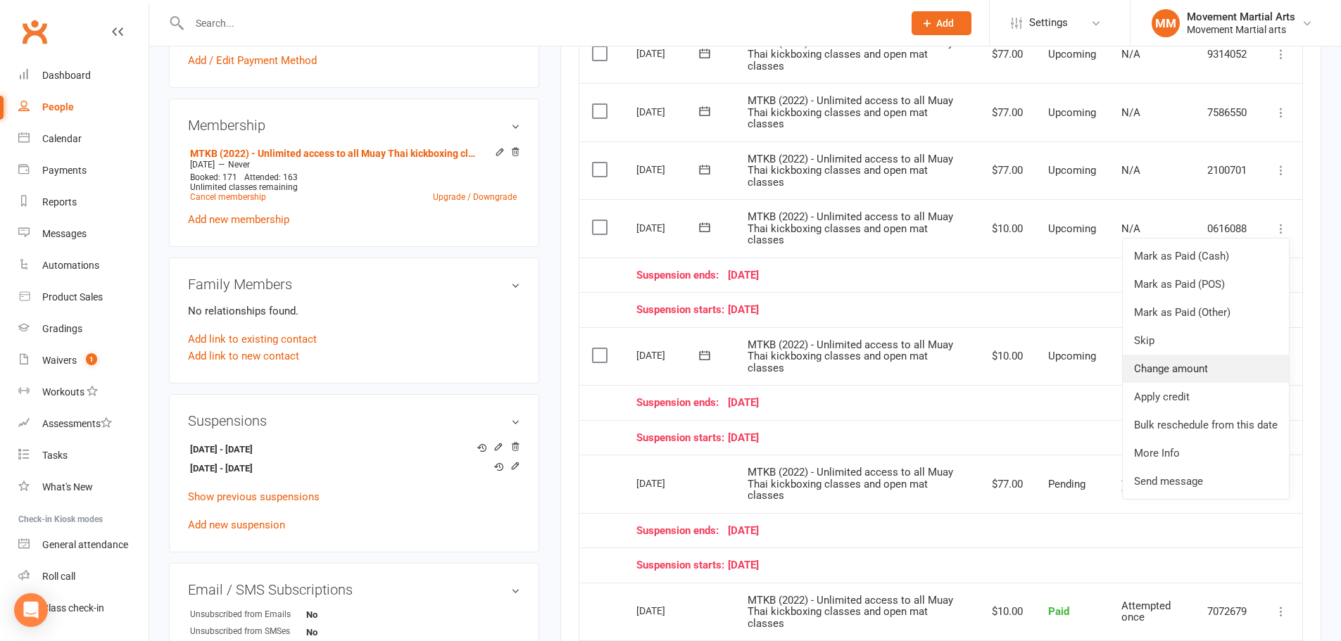
click at [1239, 372] on link "Change amount" at bounding box center [1206, 369] width 166 height 28
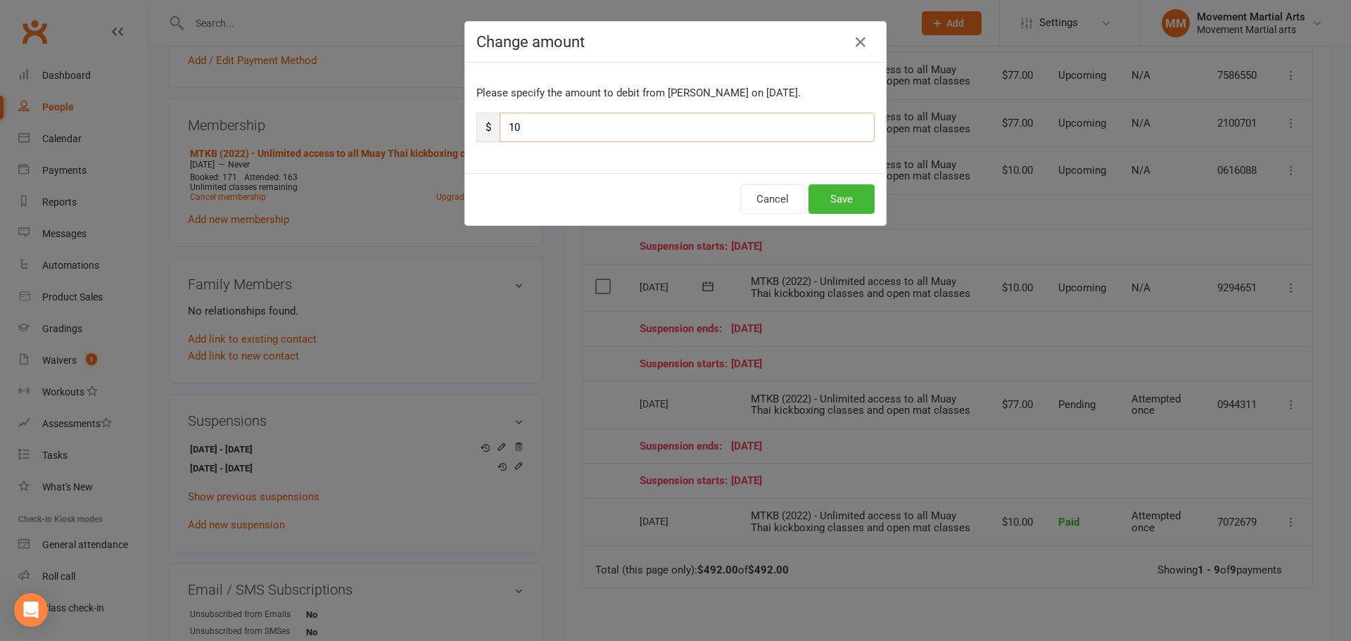
drag, startPoint x: 579, startPoint y: 134, endPoint x: 403, endPoint y: 127, distance: 176.1
click at [403, 127] on div "Change amount Please specify the amount to debit from George Lake on Nov 21, 20…" at bounding box center [675, 320] width 1351 height 641
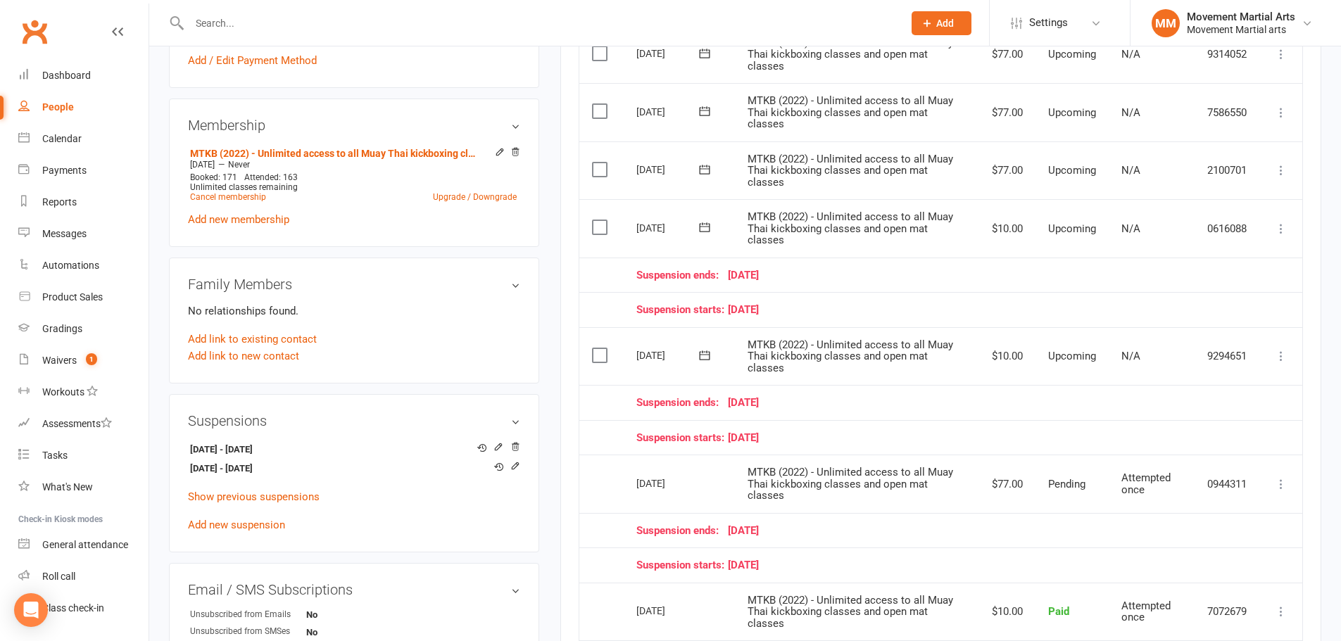
click at [1277, 241] on td "Mark as Paid (Cash) Mark as Paid (POS) Mark as Paid (Other) Skip Change amount …" at bounding box center [1281, 228] width 42 height 58
click at [1280, 229] on icon at bounding box center [1281, 229] width 14 height 14
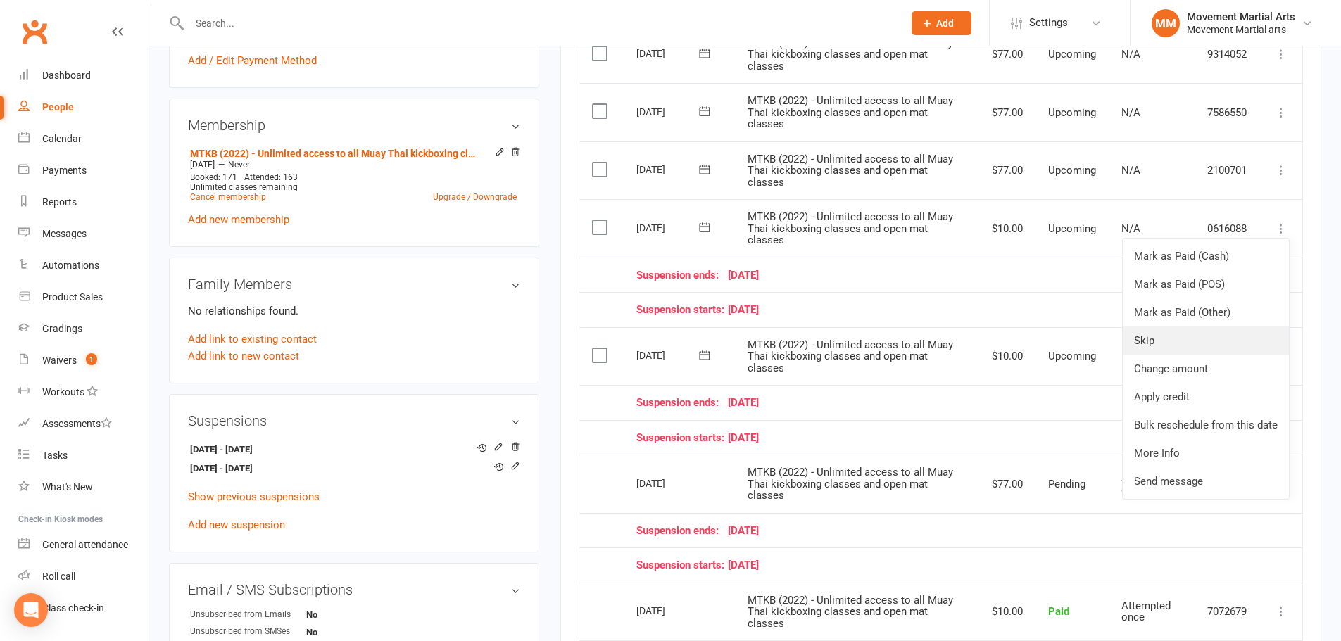
click at [1220, 334] on link "Skip" at bounding box center [1206, 341] width 166 height 28
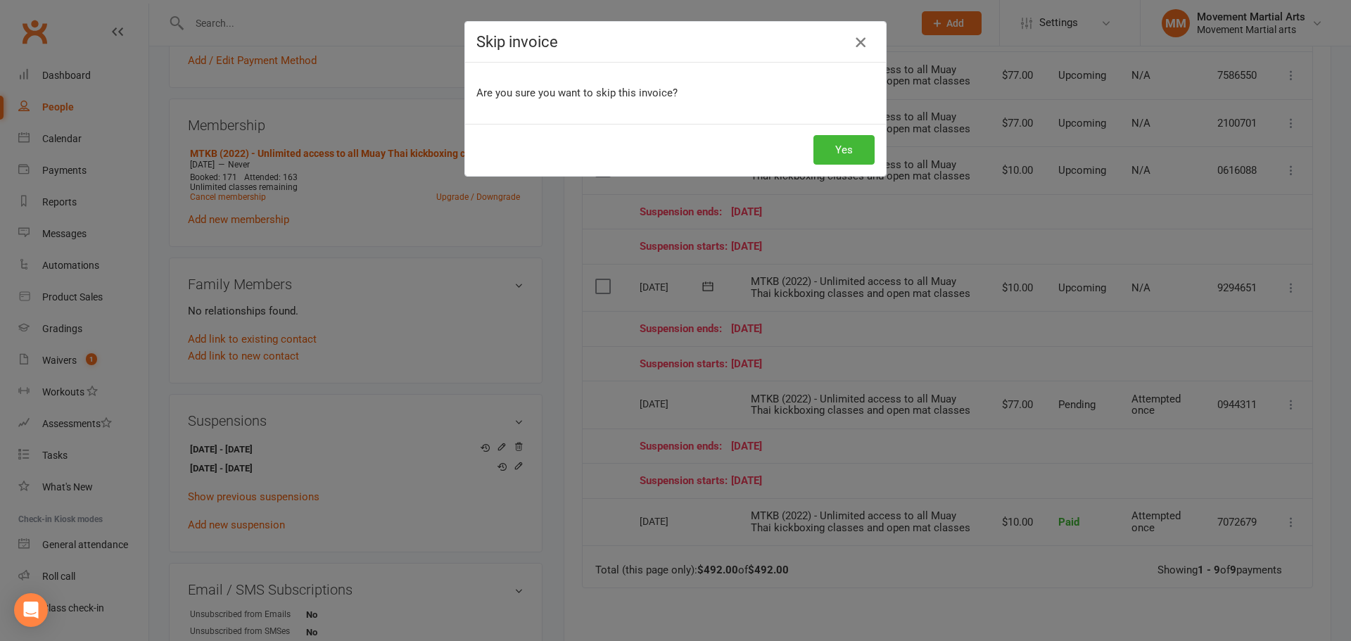
click at [860, 37] on icon "button" at bounding box center [860, 42] width 17 height 17
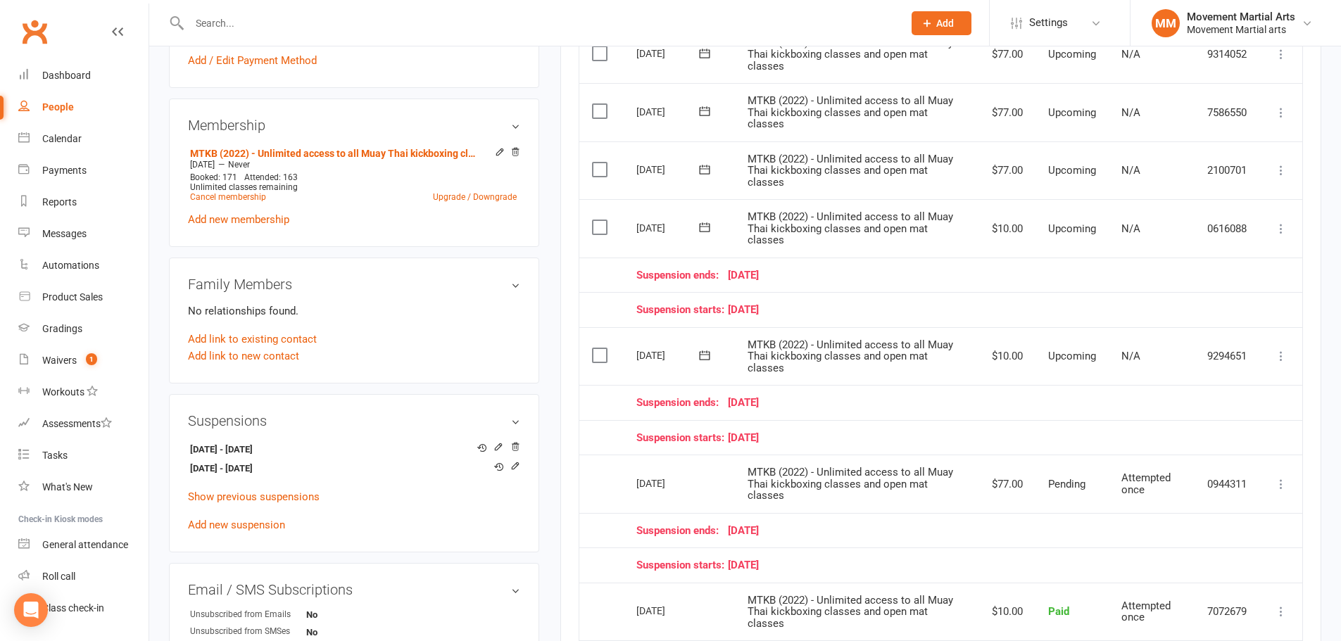
click at [1274, 227] on icon at bounding box center [1281, 229] width 14 height 14
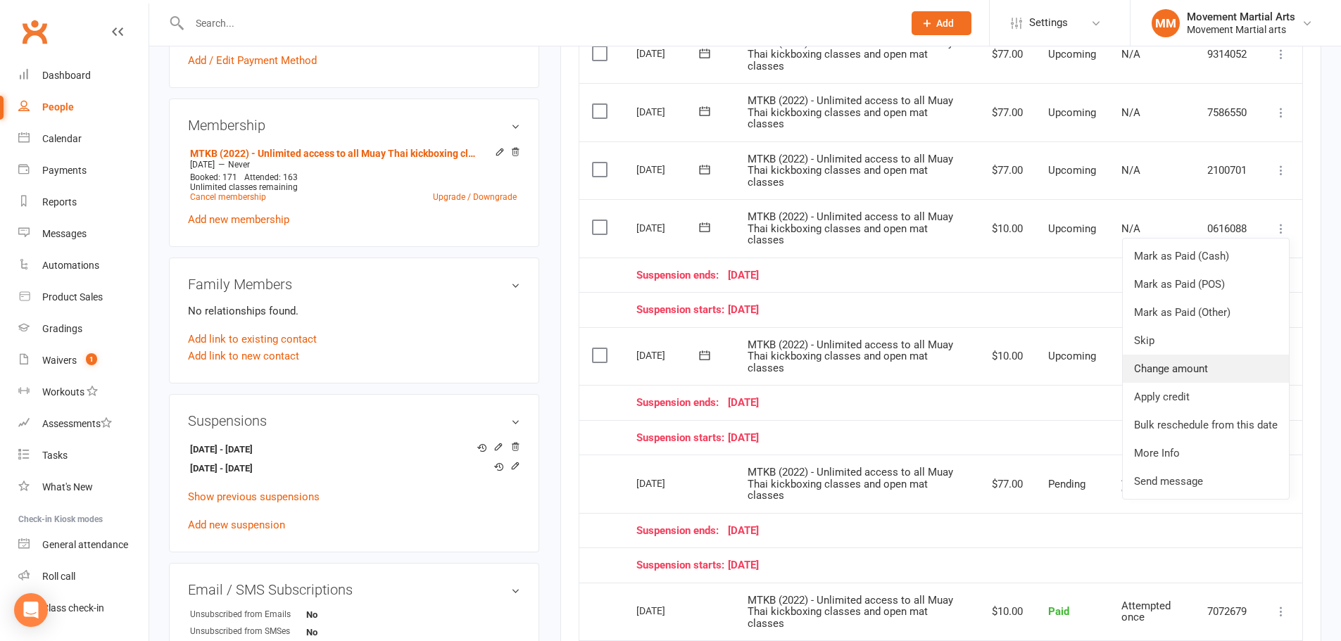
click at [1248, 360] on link "Change amount" at bounding box center [1206, 369] width 166 height 28
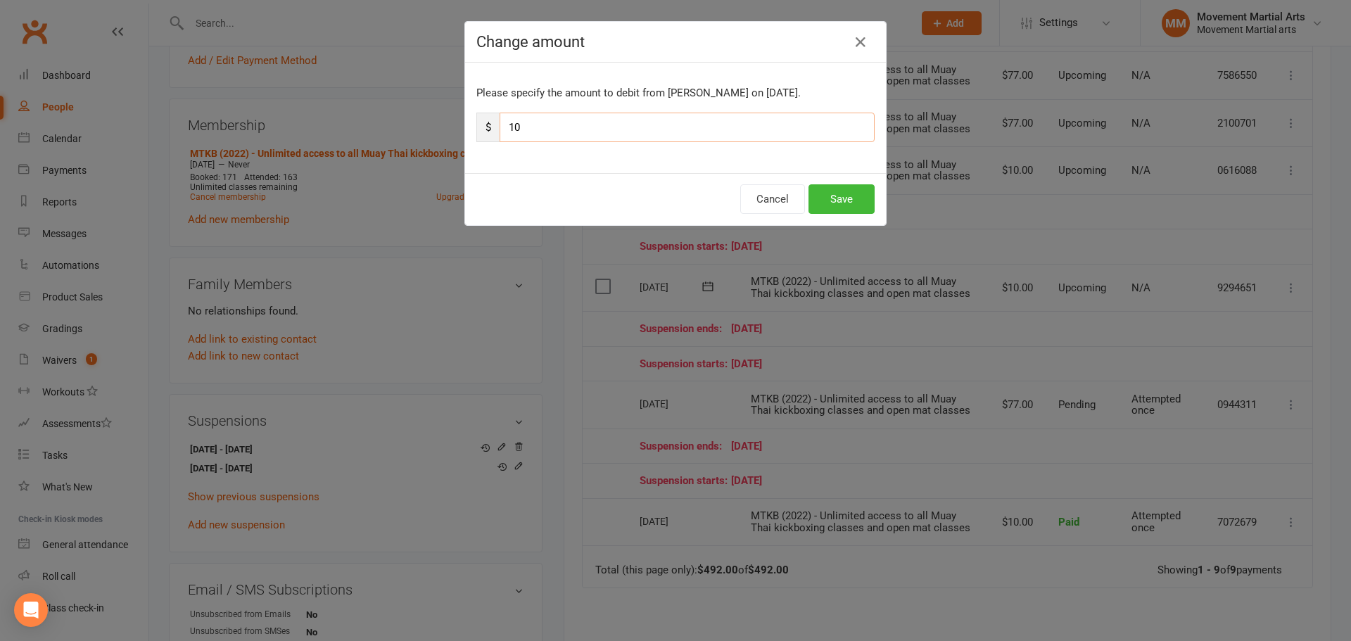
click at [662, 128] on input "10" at bounding box center [687, 128] width 375 height 30
type input "1"
type input "77"
click at [834, 196] on button "Save" at bounding box center [842, 199] width 66 height 30
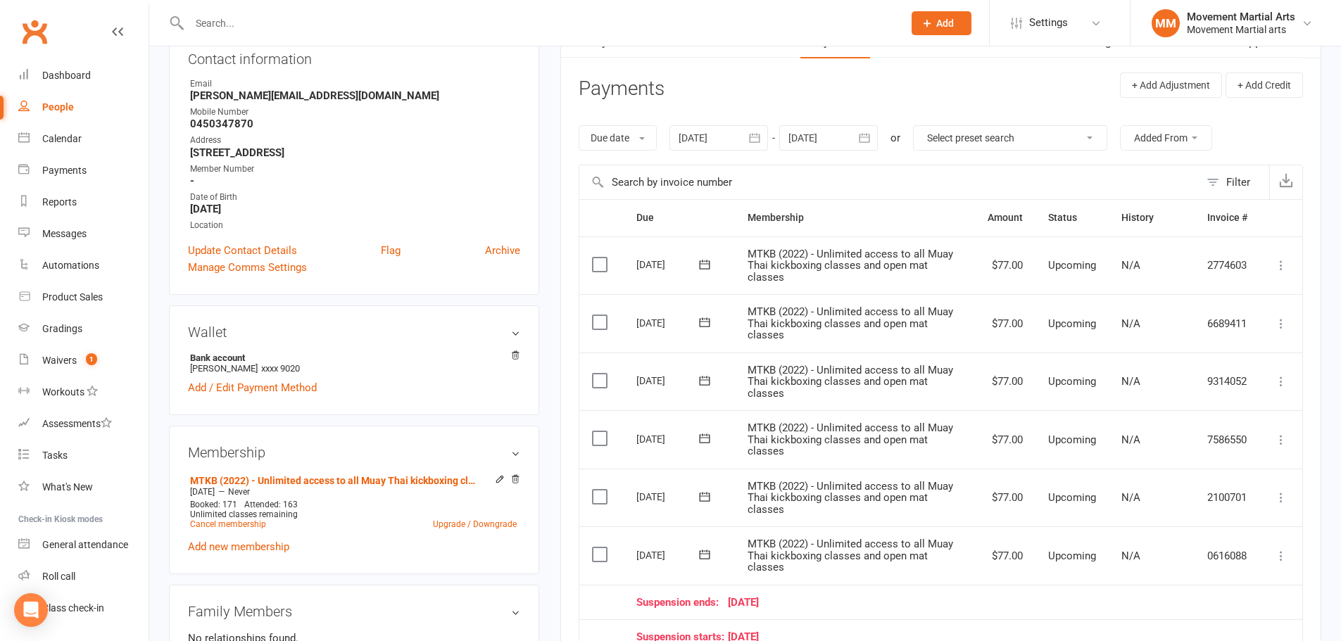
scroll to position [0, 0]
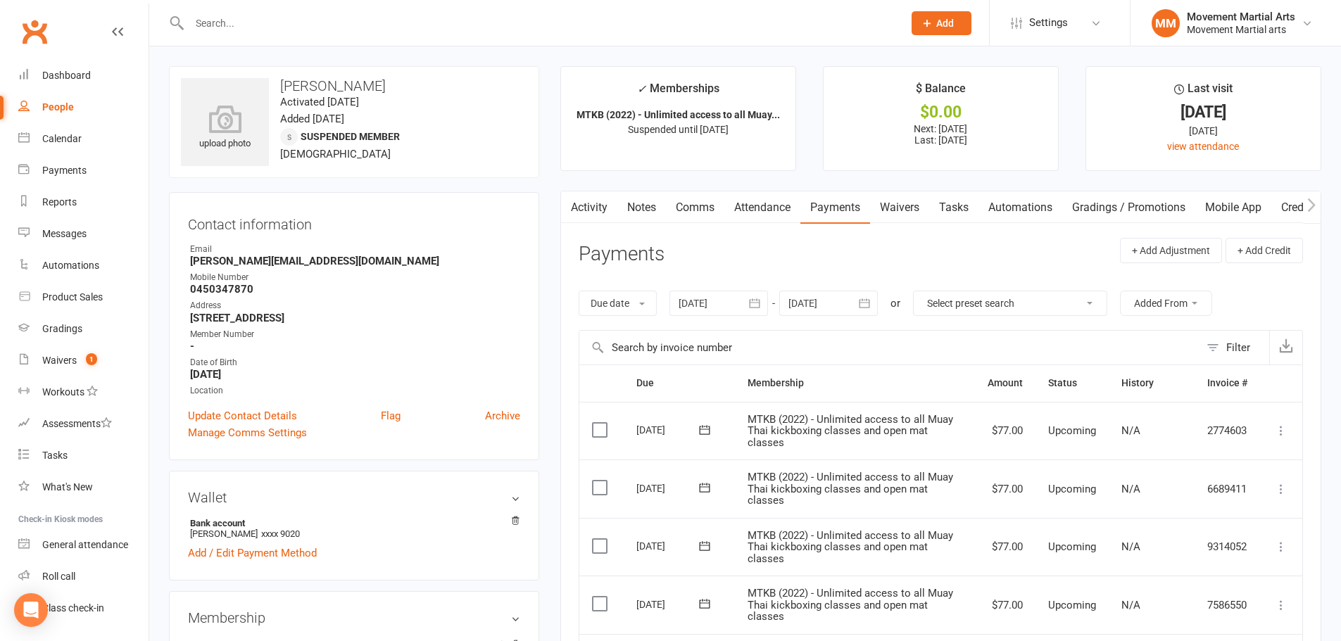
click at [646, 215] on link "Notes" at bounding box center [641, 207] width 49 height 32
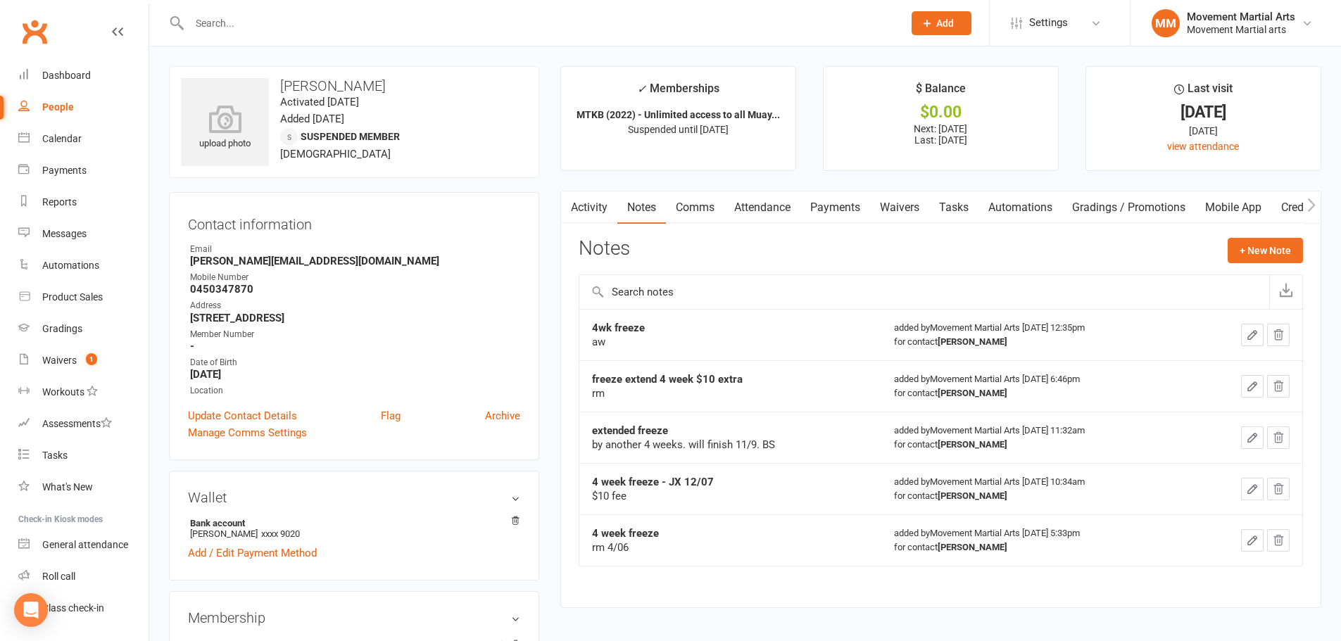
click at [845, 215] on link "Payments" at bounding box center [835, 207] width 70 height 32
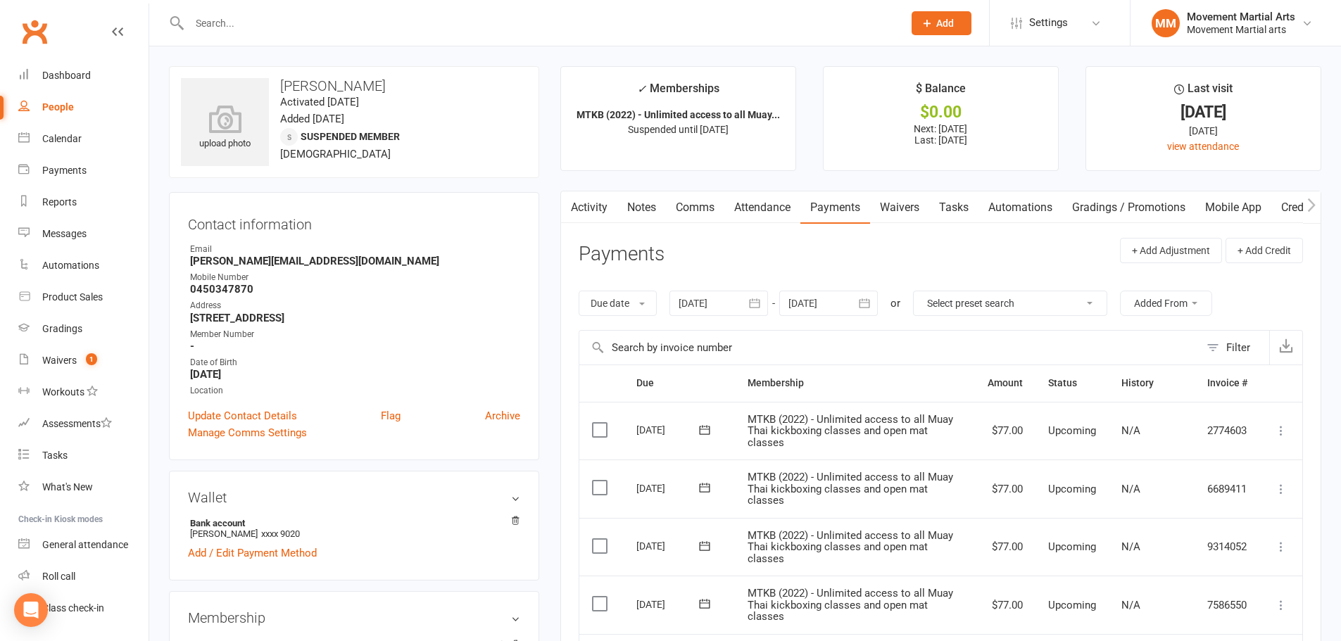
click at [476, 27] on input "text" at bounding box center [539, 23] width 708 height 20
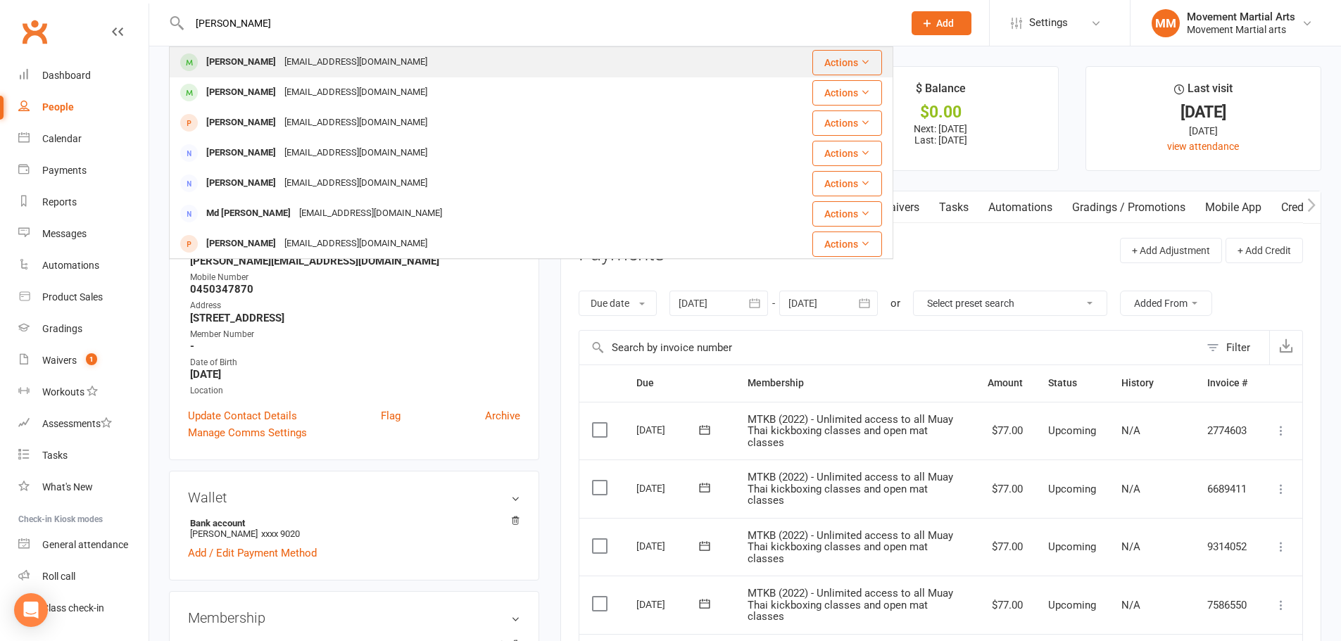
type input "melanie farry"
click at [427, 58] on div "Melanie Farry melaniefarry@gmail.com" at bounding box center [460, 62] width 581 height 29
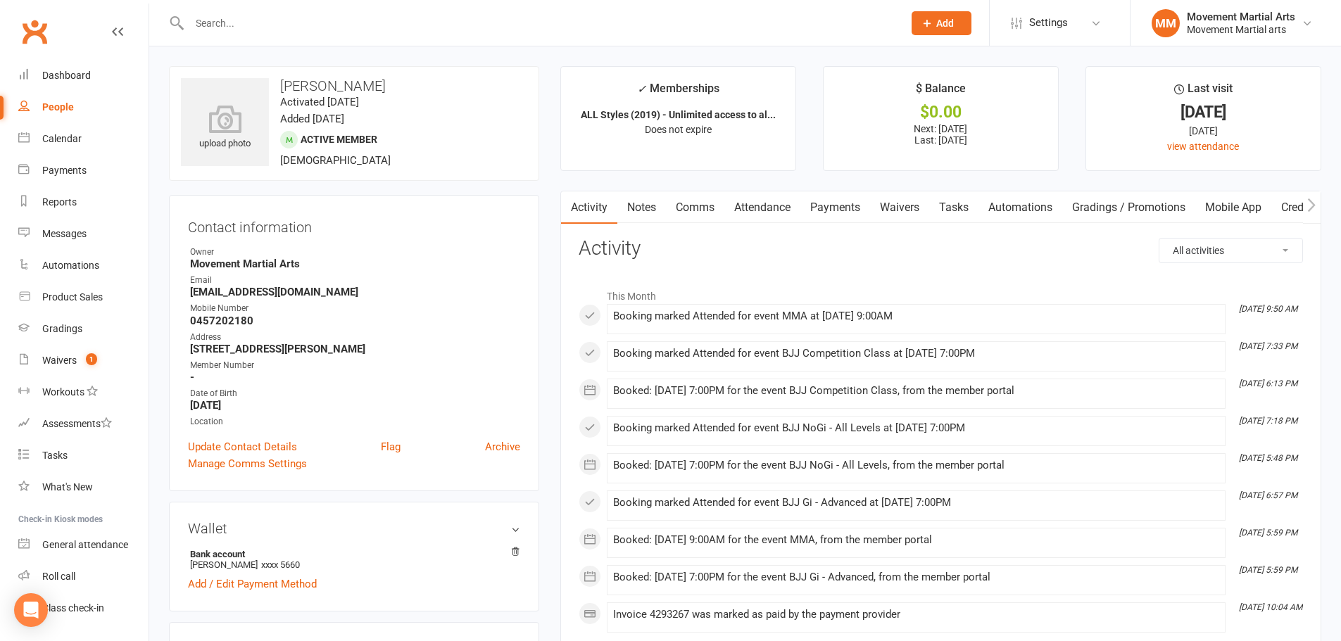
click at [834, 198] on link "Payments" at bounding box center [835, 207] width 70 height 32
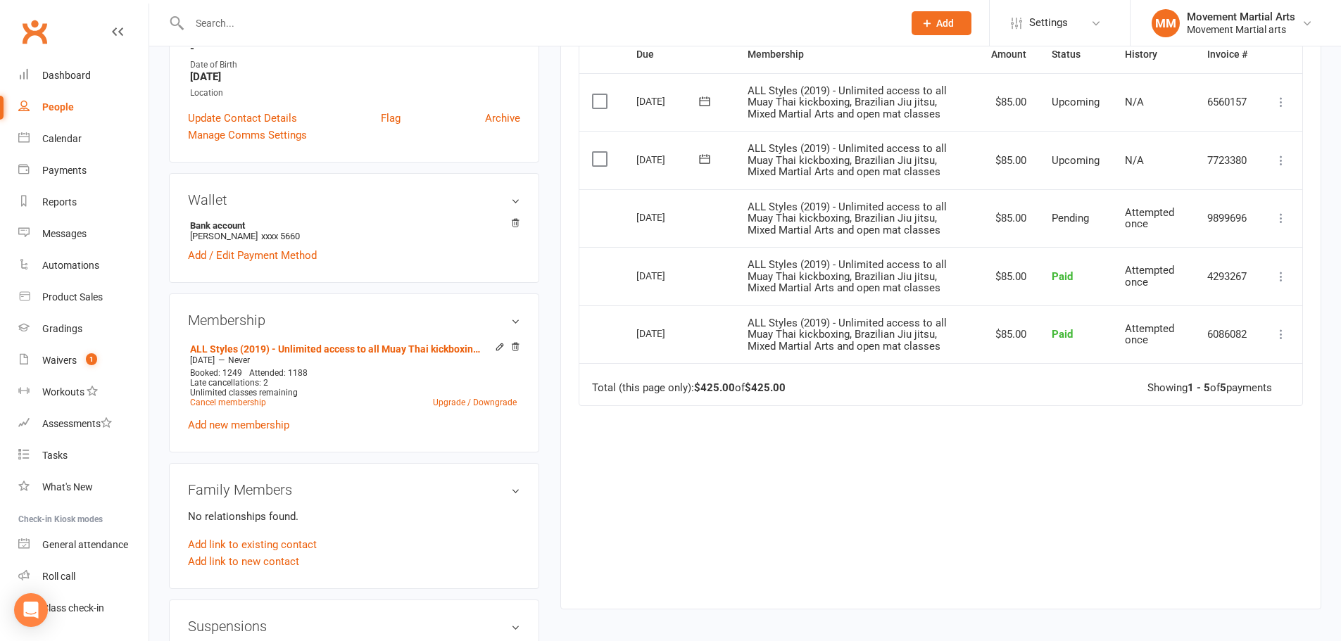
scroll to position [164, 0]
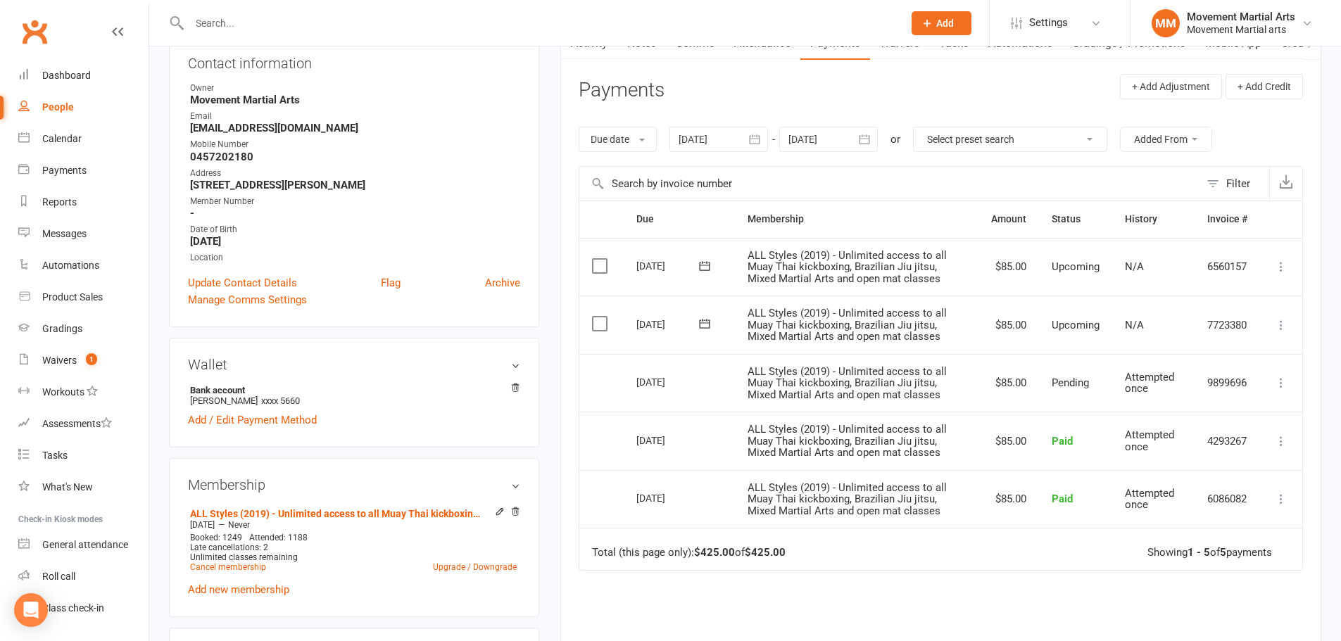
click at [842, 136] on div at bounding box center [828, 139] width 99 height 25
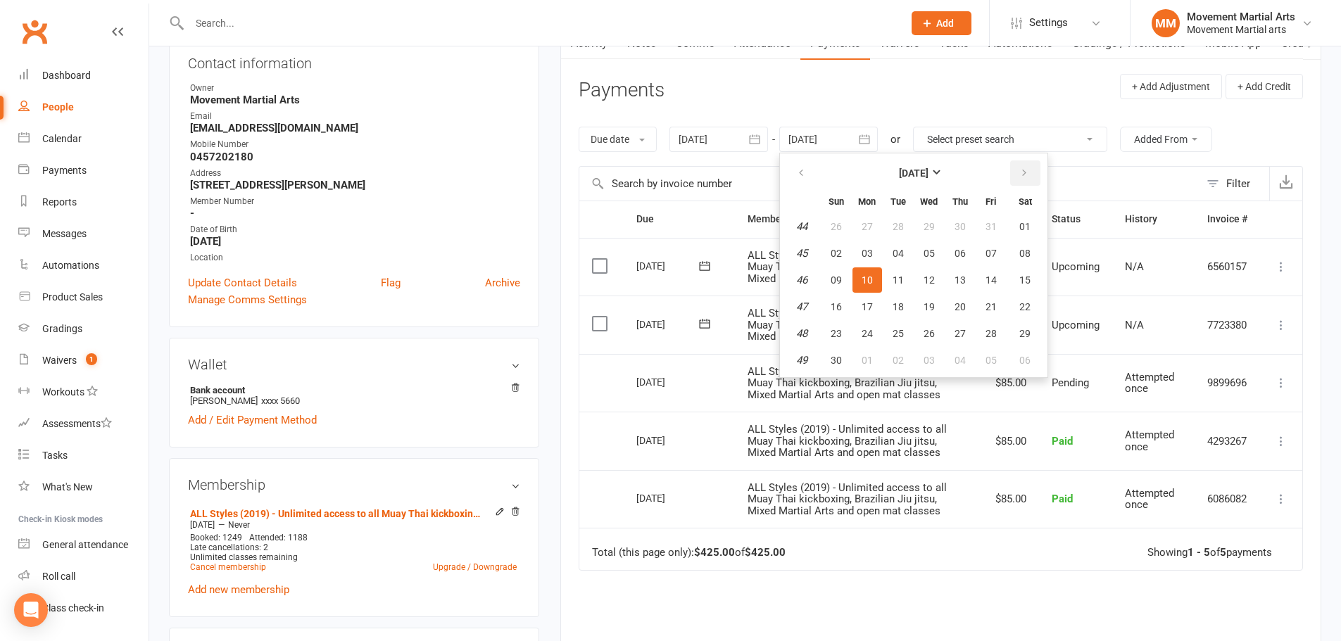
click at [1012, 175] on button "button" at bounding box center [1025, 172] width 30 height 25
click at [1016, 301] on button "27" at bounding box center [1025, 306] width 36 height 25
type input "27 Dec 2025"
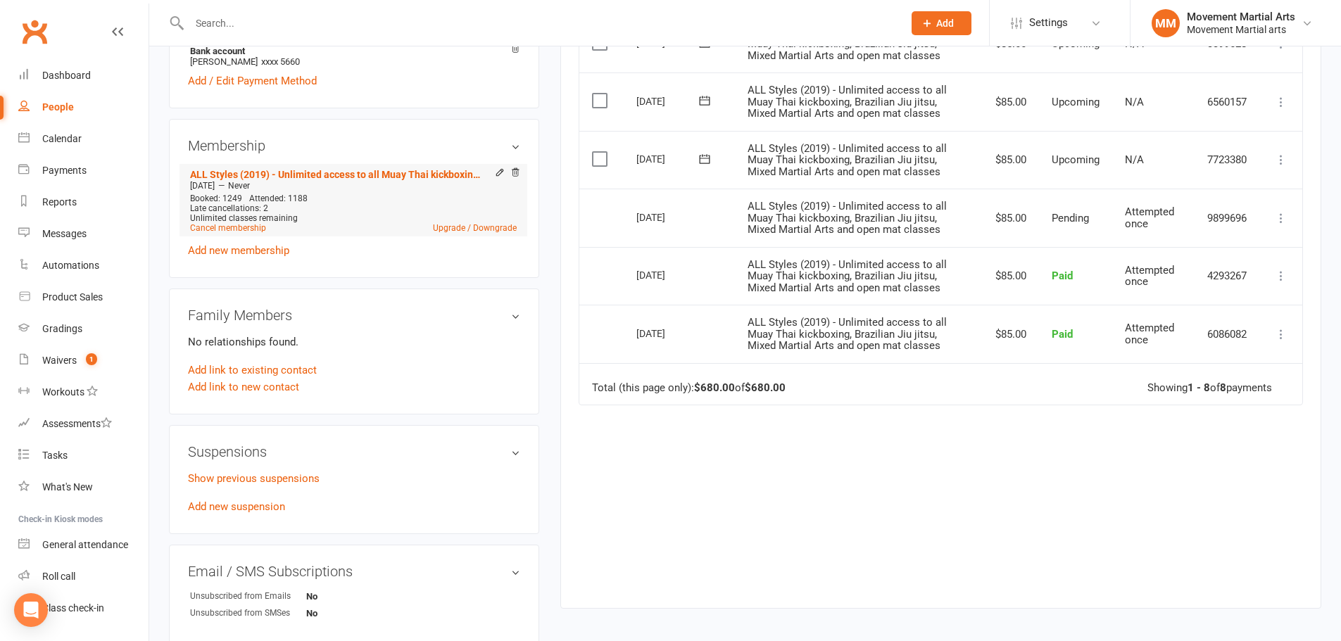
scroll to position [657, 0]
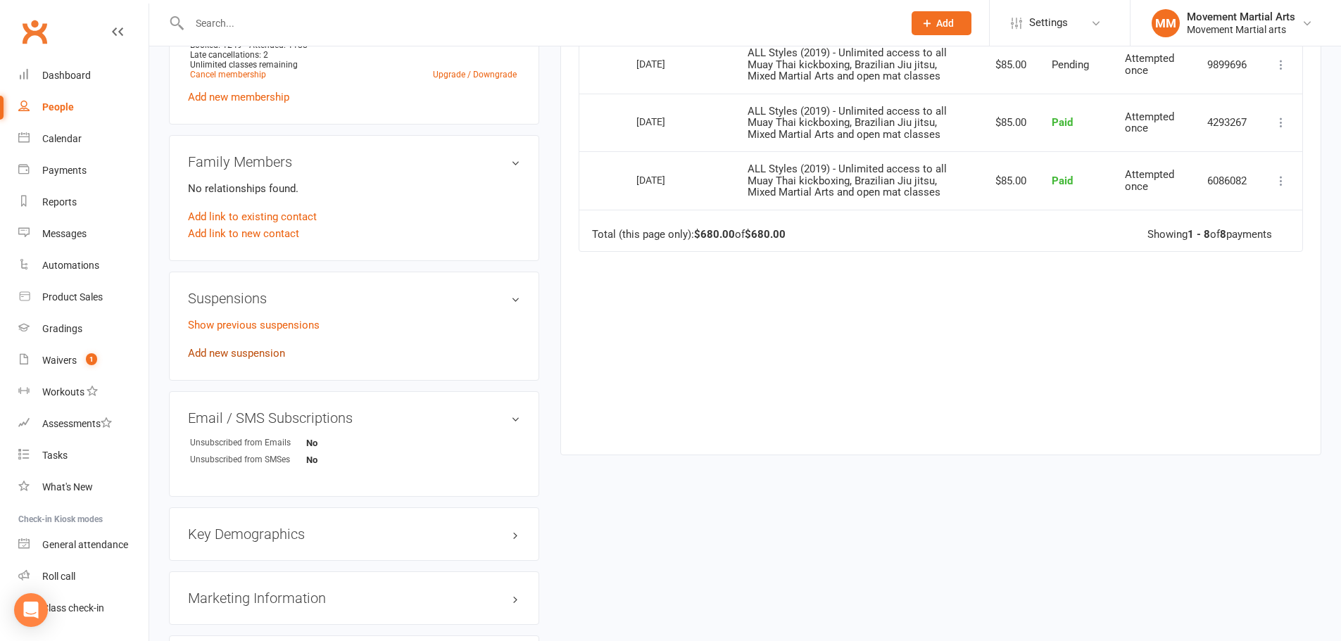
click at [267, 350] on link "Add new suspension" at bounding box center [236, 353] width 97 height 13
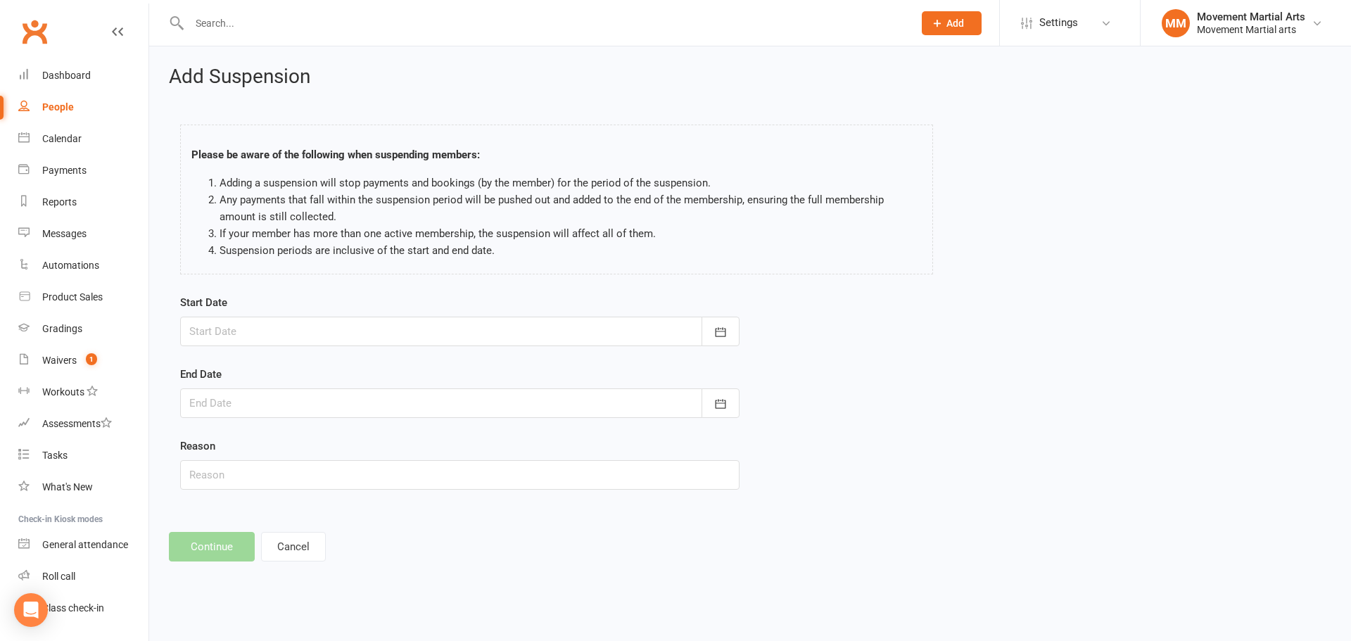
click at [283, 339] on div at bounding box center [460, 332] width 560 height 30
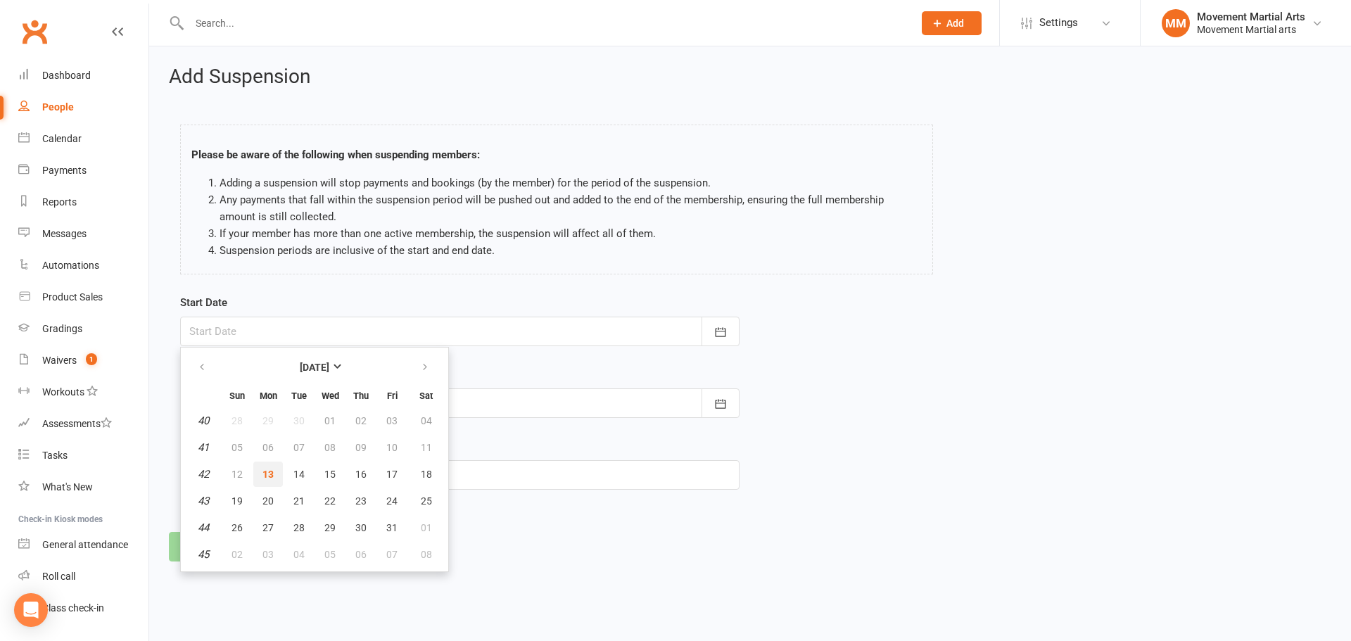
click at [268, 476] on span "13" at bounding box center [268, 474] width 11 height 11
type input "13 Oct 2025"
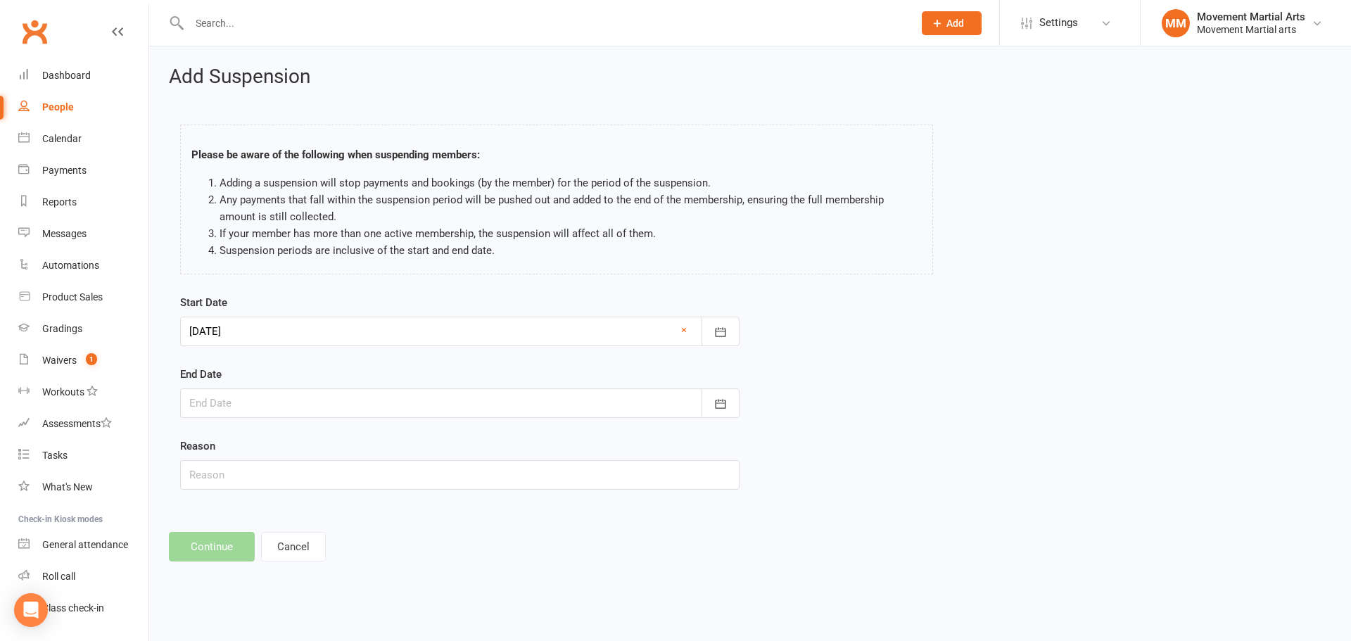
click at [320, 403] on div at bounding box center [460, 404] width 560 height 30
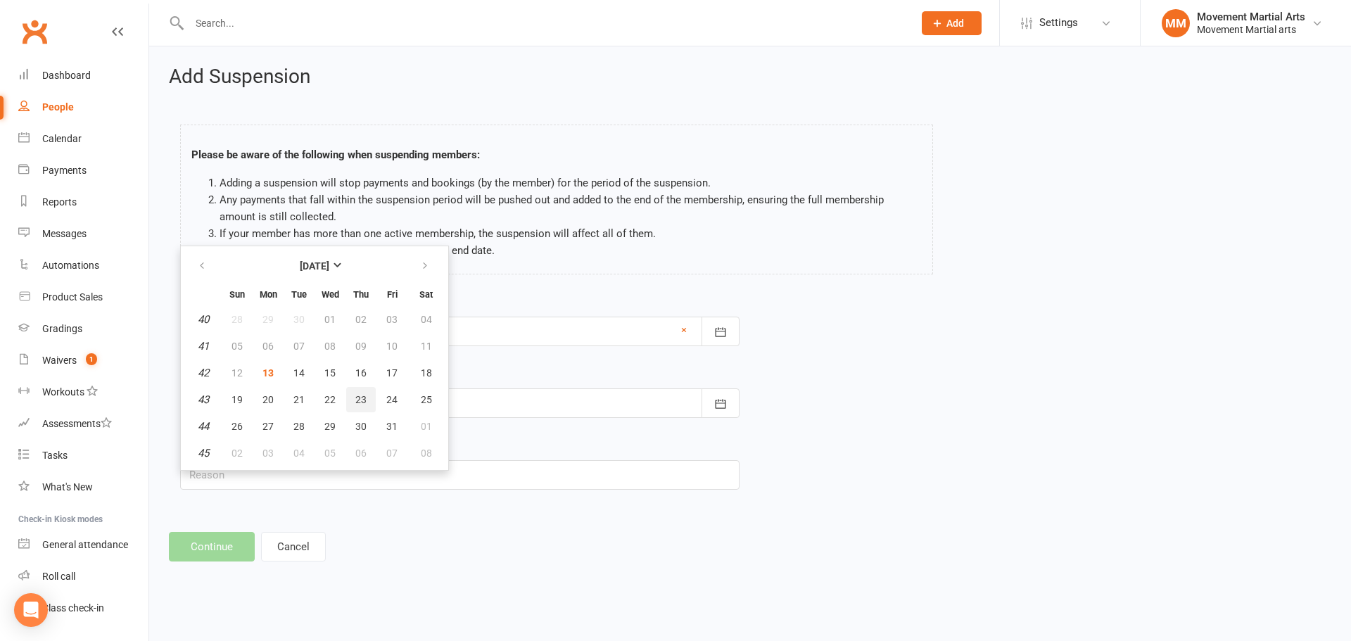
click at [359, 396] on span "23" at bounding box center [360, 399] width 11 height 11
type input "23 Oct 2025"
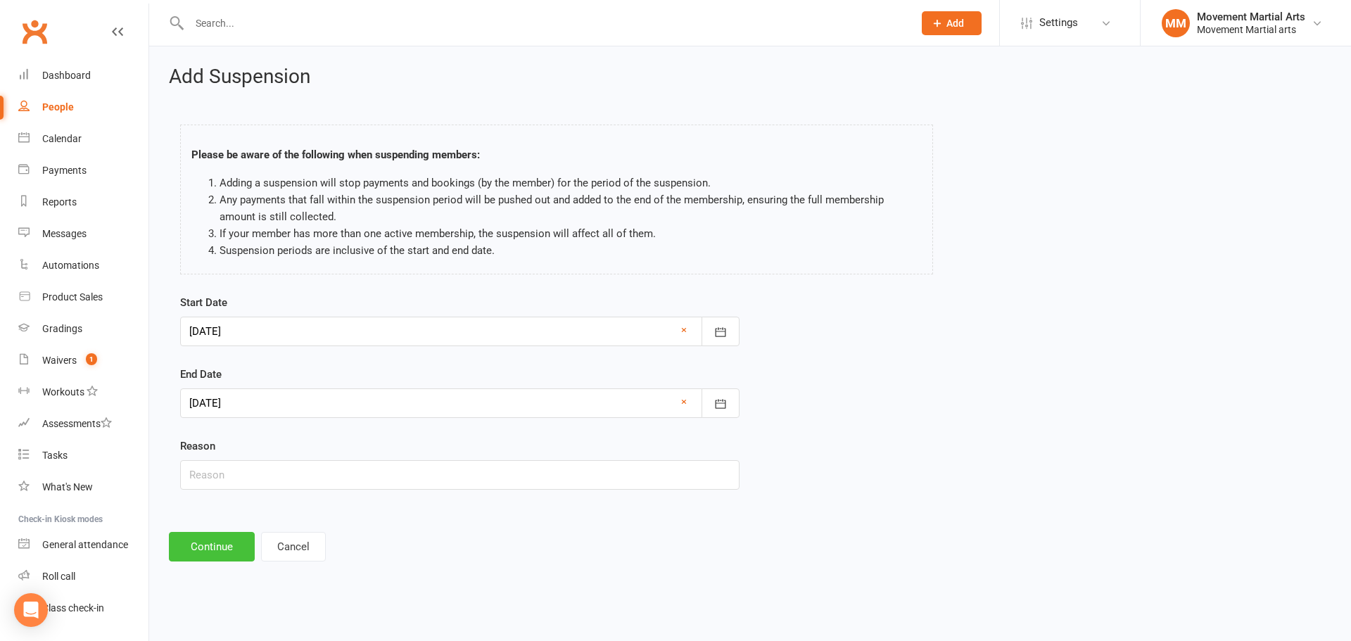
click at [198, 555] on button "Continue" at bounding box center [212, 547] width 86 height 30
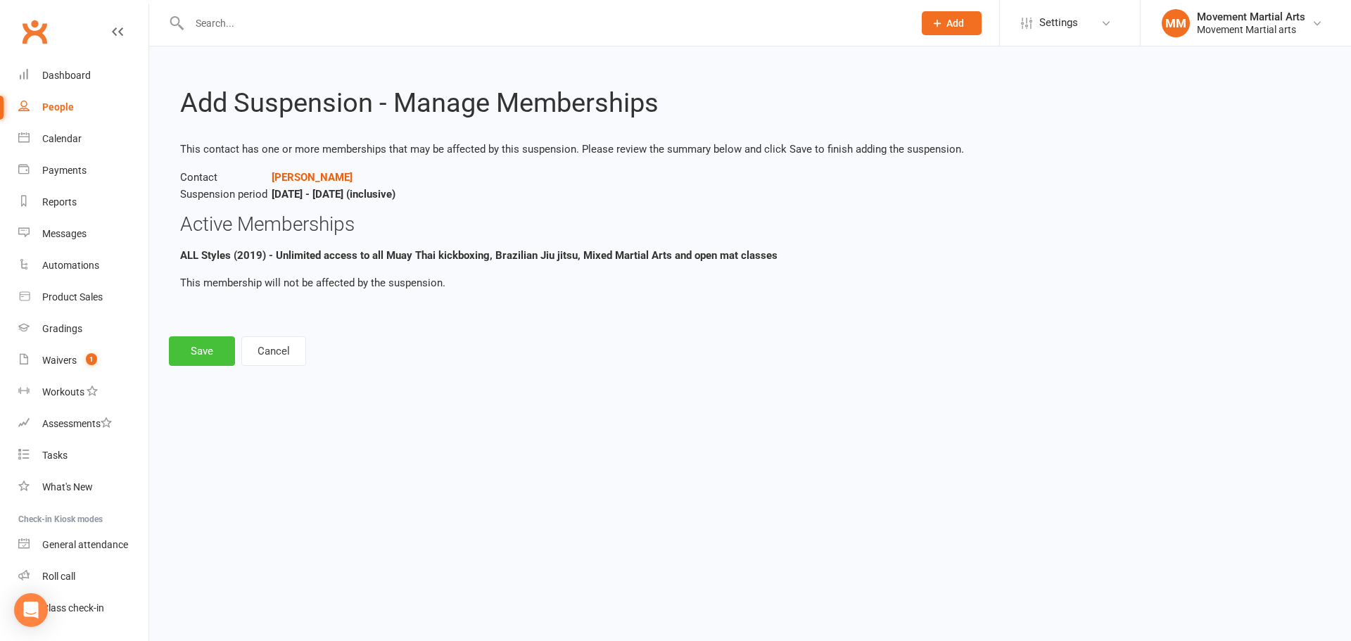
click at [206, 341] on button "Save" at bounding box center [202, 351] width 66 height 30
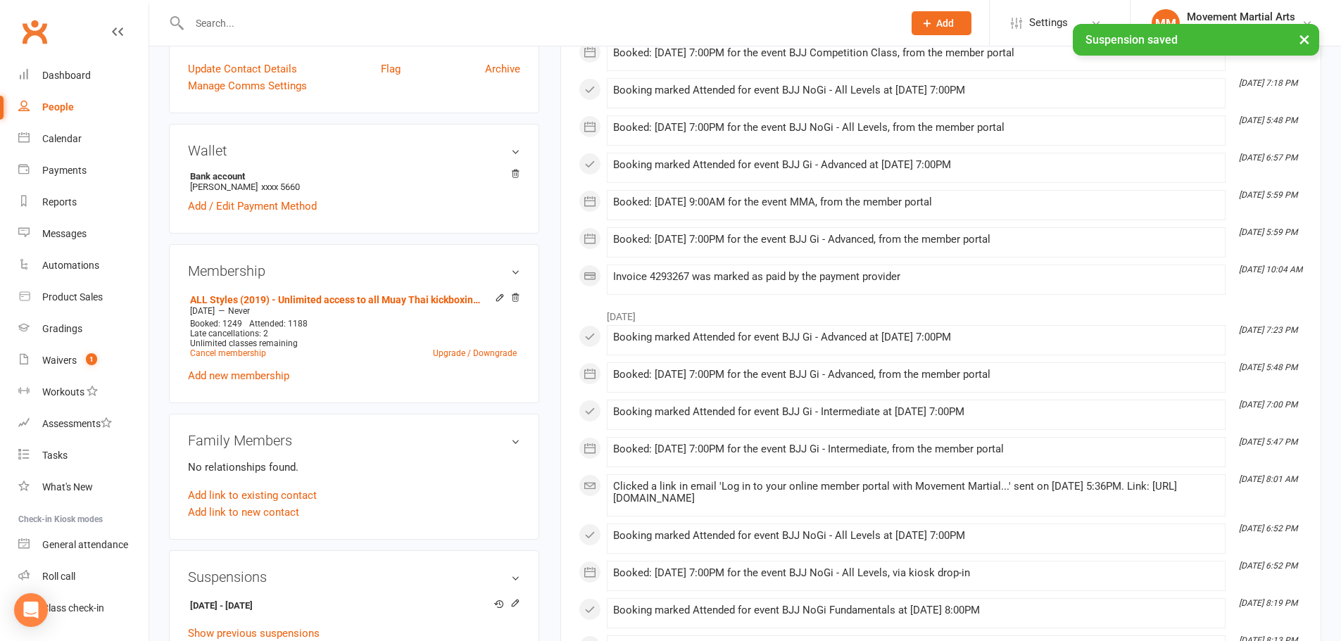
scroll to position [493, 0]
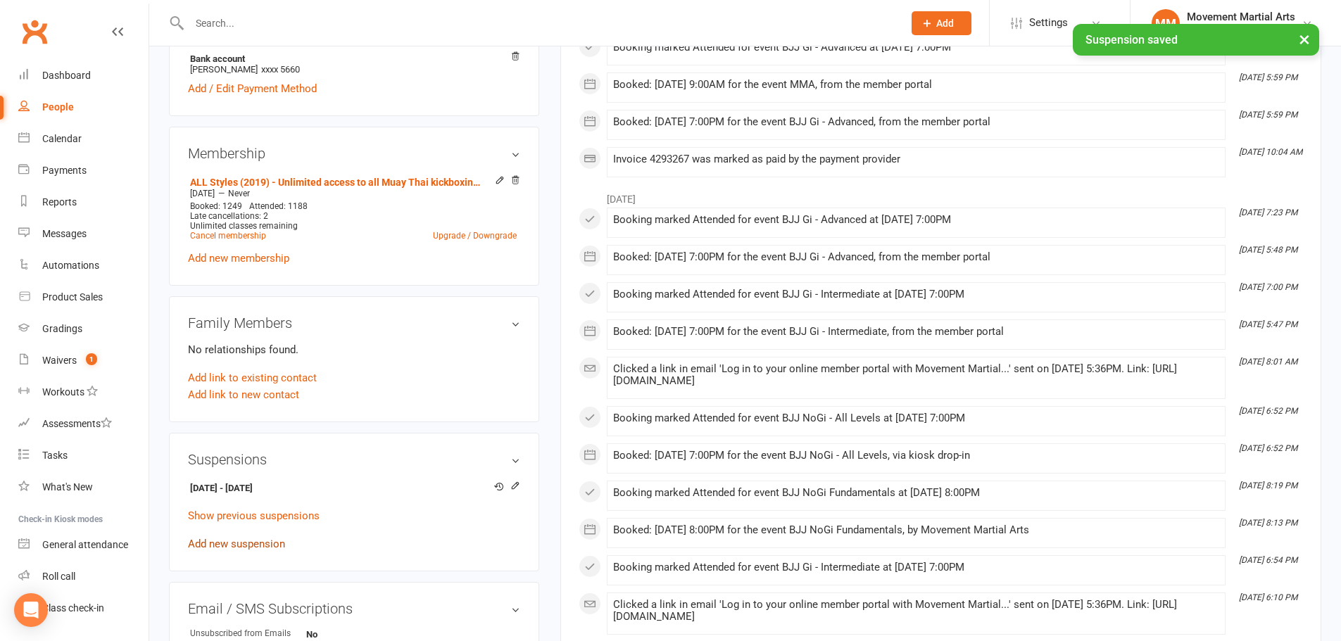
click at [227, 545] on link "Add new suspension" at bounding box center [236, 544] width 97 height 13
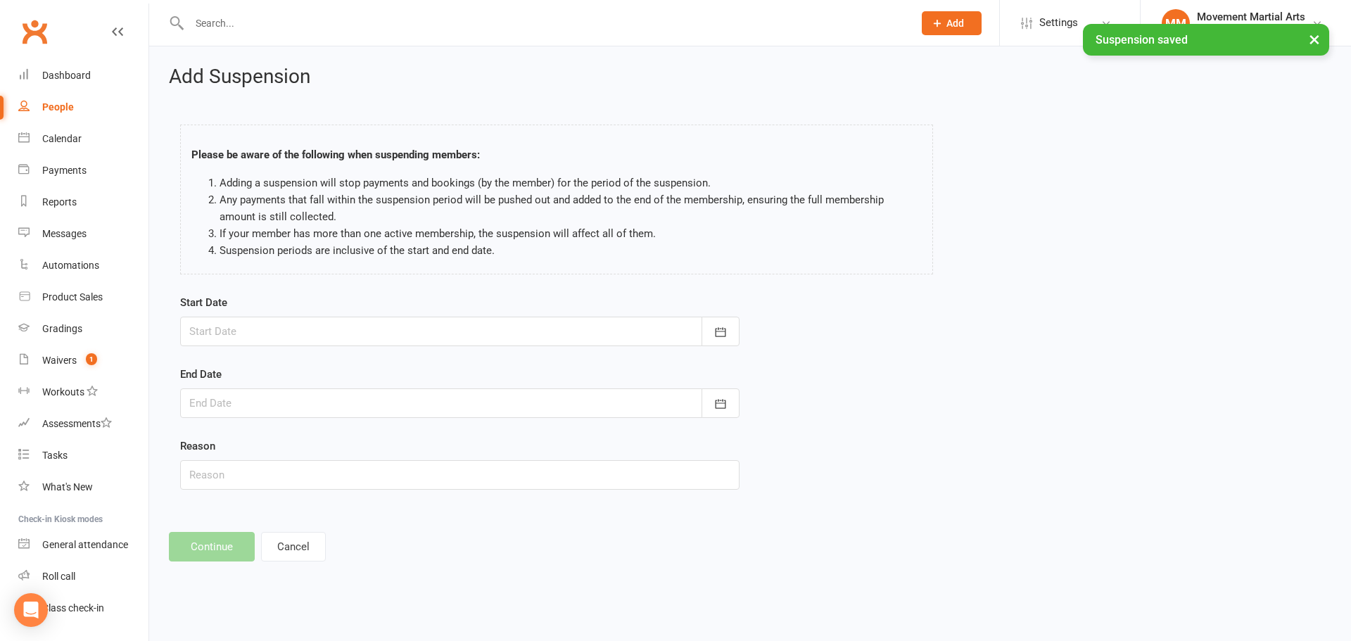
click at [306, 335] on div at bounding box center [460, 332] width 560 height 30
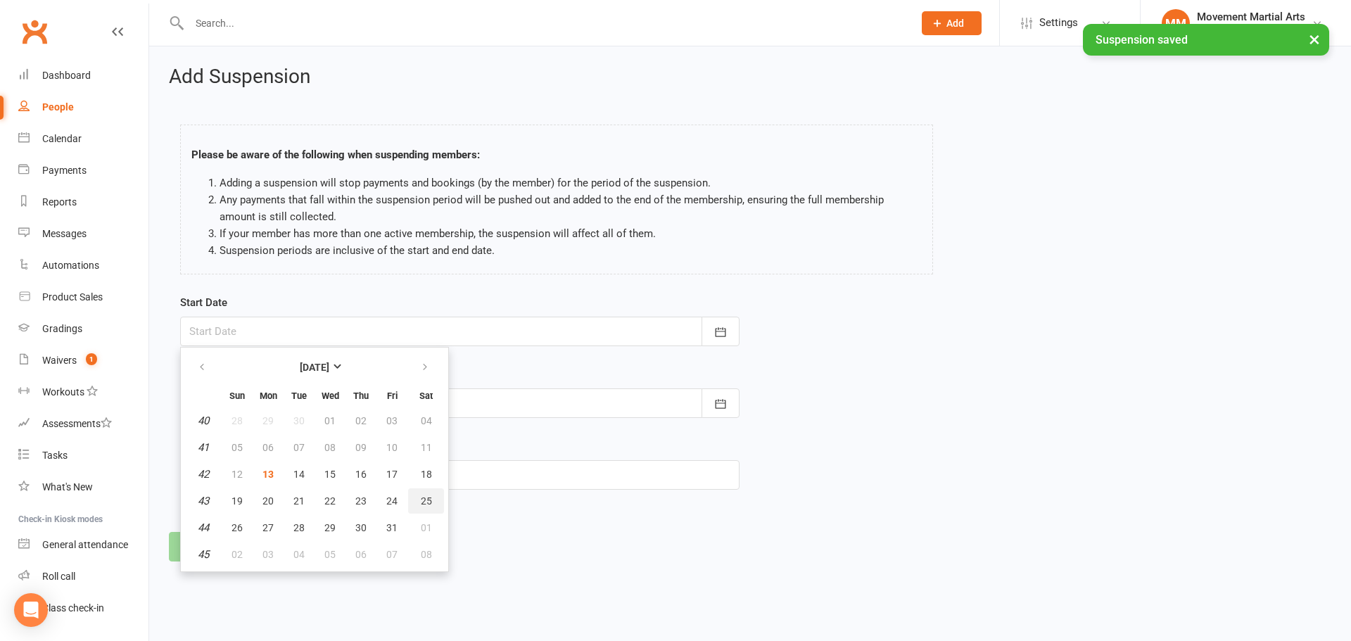
click at [415, 506] on button "25" at bounding box center [426, 500] width 36 height 25
type input "25 Oct 2025"
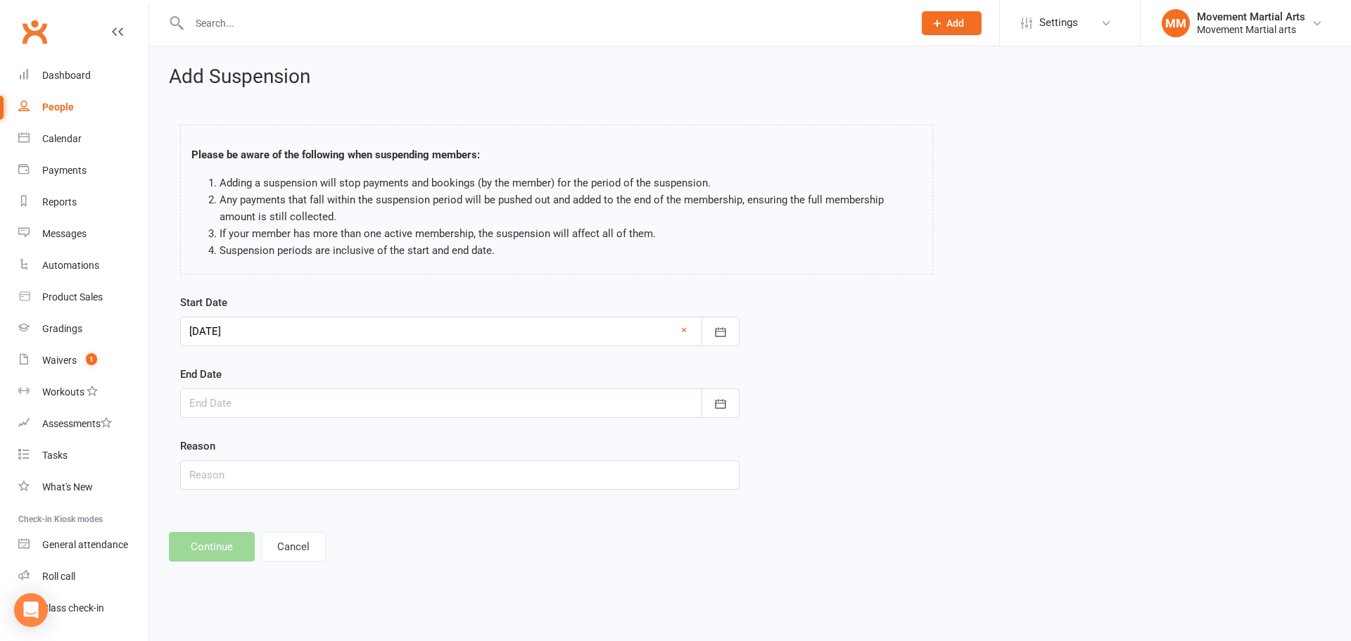
click at [274, 419] on form "Start Date 25 Oct 2025 October 2025 Sun Mon Tue Wed Thu Fri Sat 40 28 29 30 01 …" at bounding box center [460, 392] width 560 height 196
click at [274, 394] on div at bounding box center [460, 404] width 560 height 30
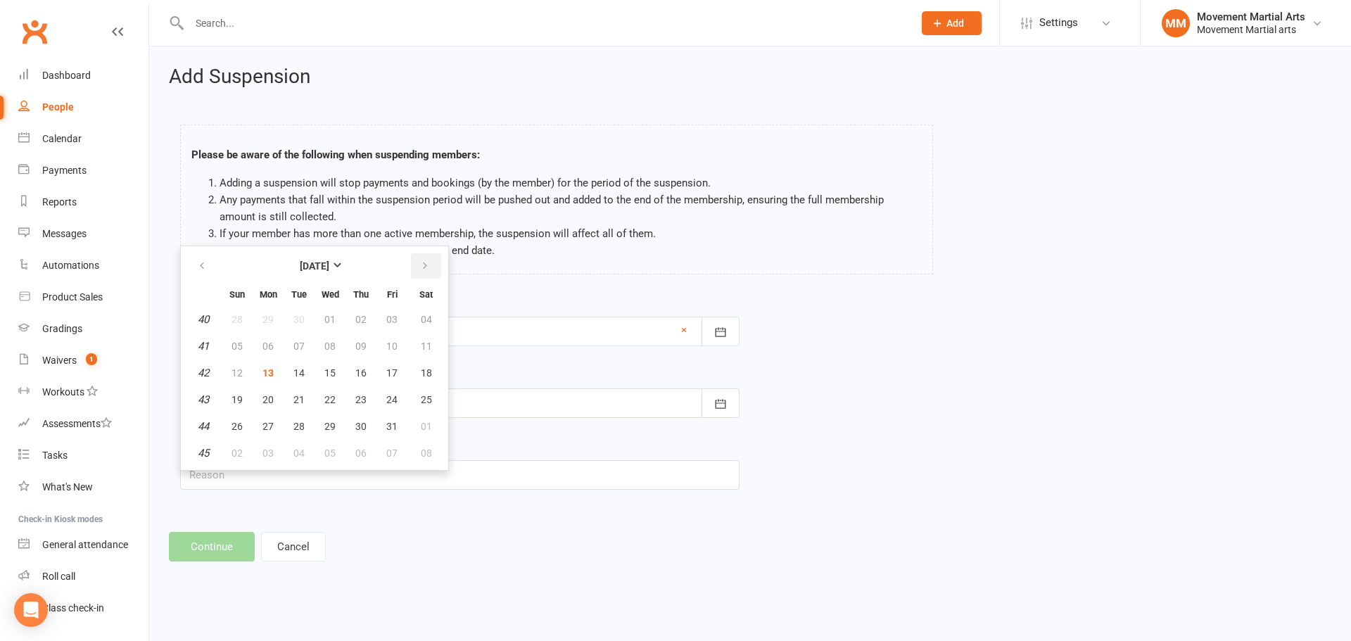
click at [419, 267] on button "button" at bounding box center [426, 265] width 30 height 25
click at [235, 422] on span "23" at bounding box center [237, 426] width 11 height 11
type input "23 Nov 2025"
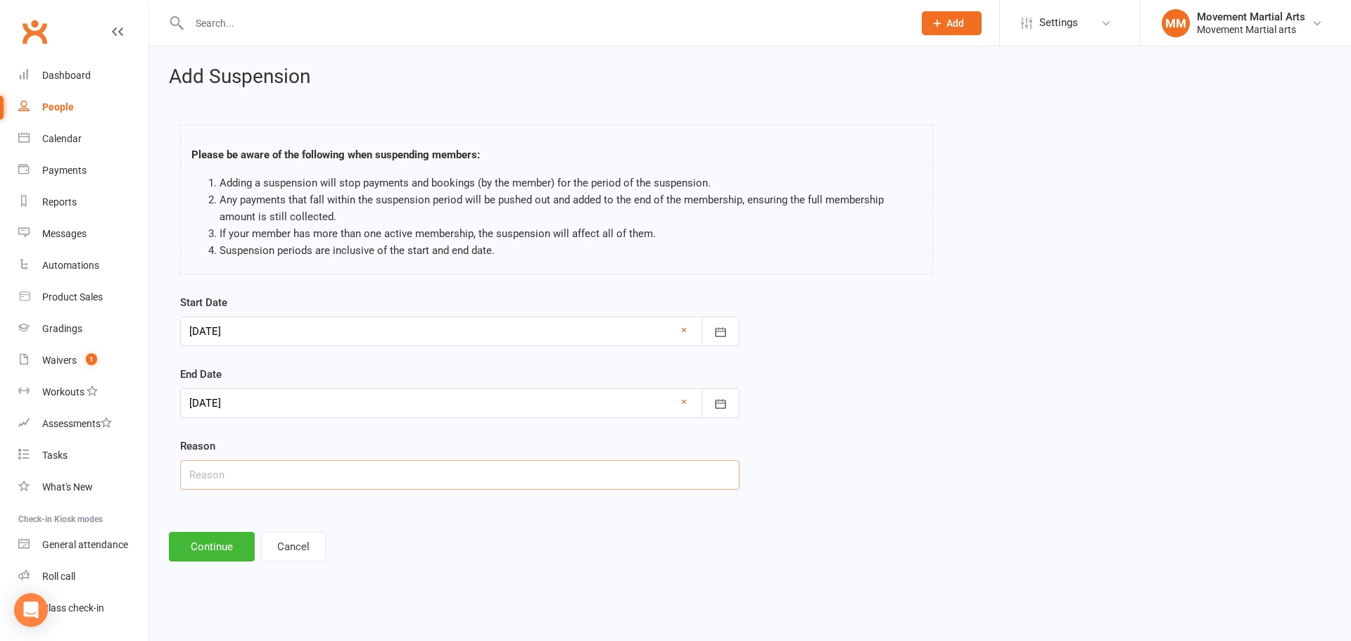
click at [229, 484] on input "text" at bounding box center [460, 475] width 560 height 30
type input "injury"
click at [210, 540] on button "Continue" at bounding box center [212, 547] width 86 height 30
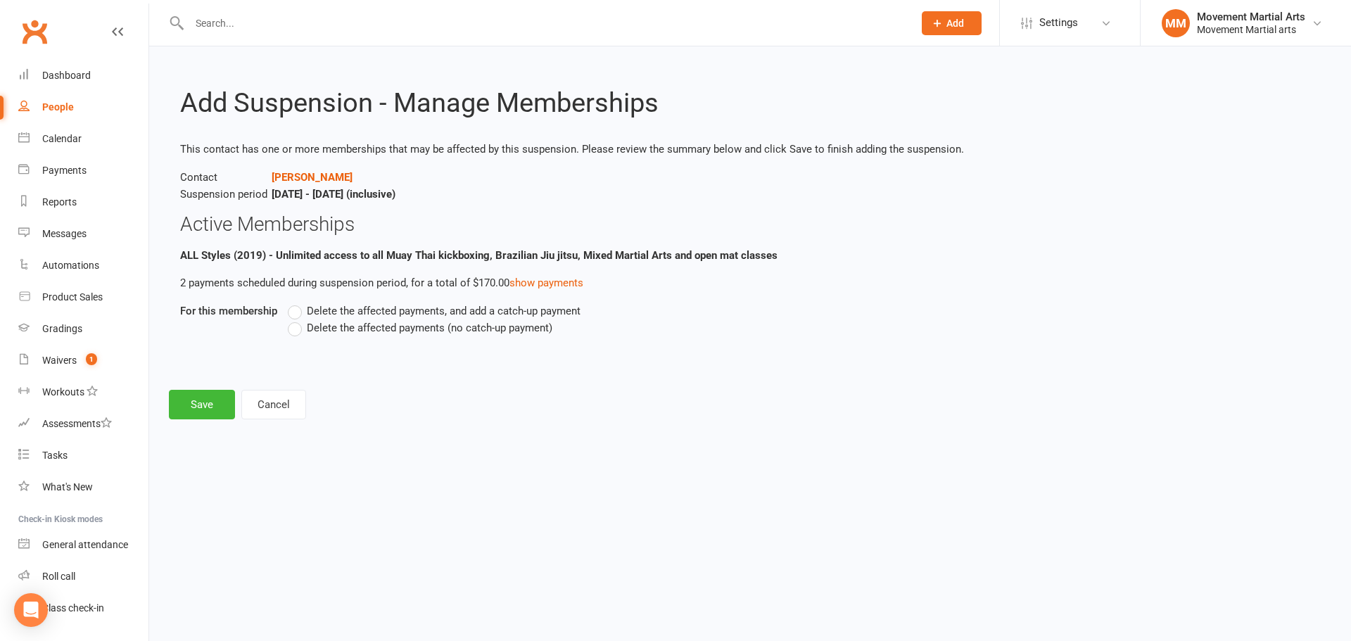
click at [360, 329] on span "Delete the affected payments (no catch-up payment)" at bounding box center [430, 327] width 246 height 15
click at [297, 320] on input "Delete the affected payments (no catch-up payment)" at bounding box center [292, 320] width 9 height 0
click at [203, 402] on button "Save" at bounding box center [202, 405] width 66 height 30
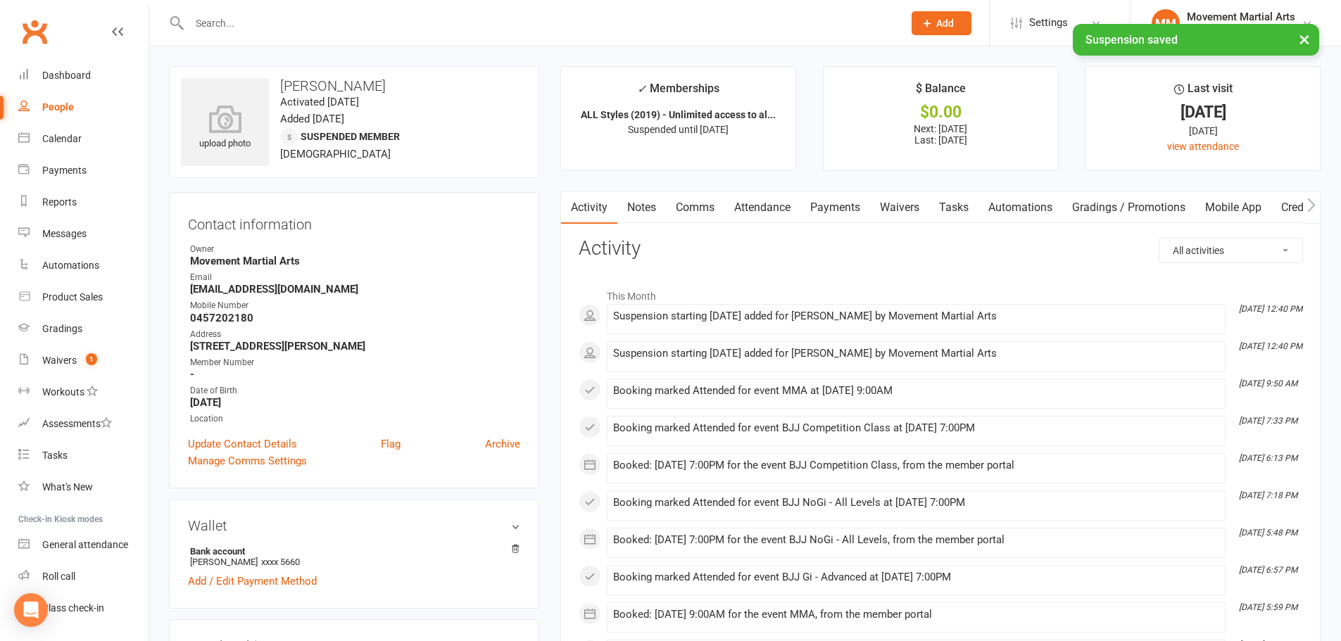
click at [823, 198] on link "Payments" at bounding box center [835, 207] width 70 height 32
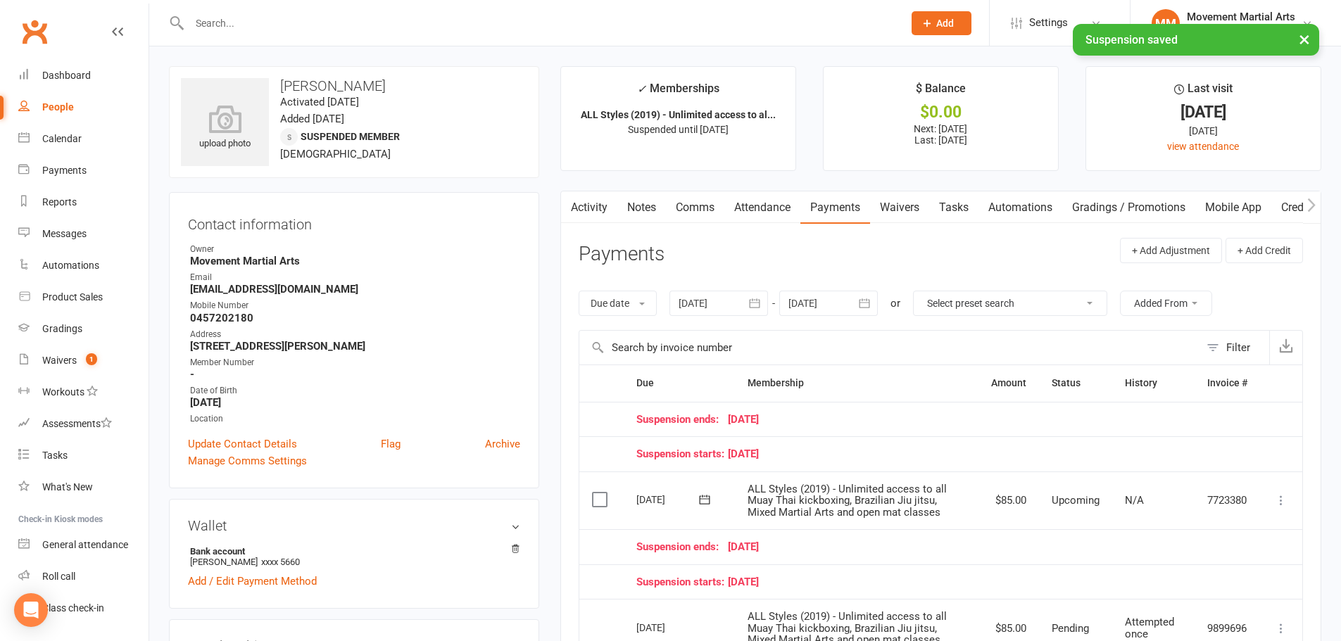
scroll to position [164, 0]
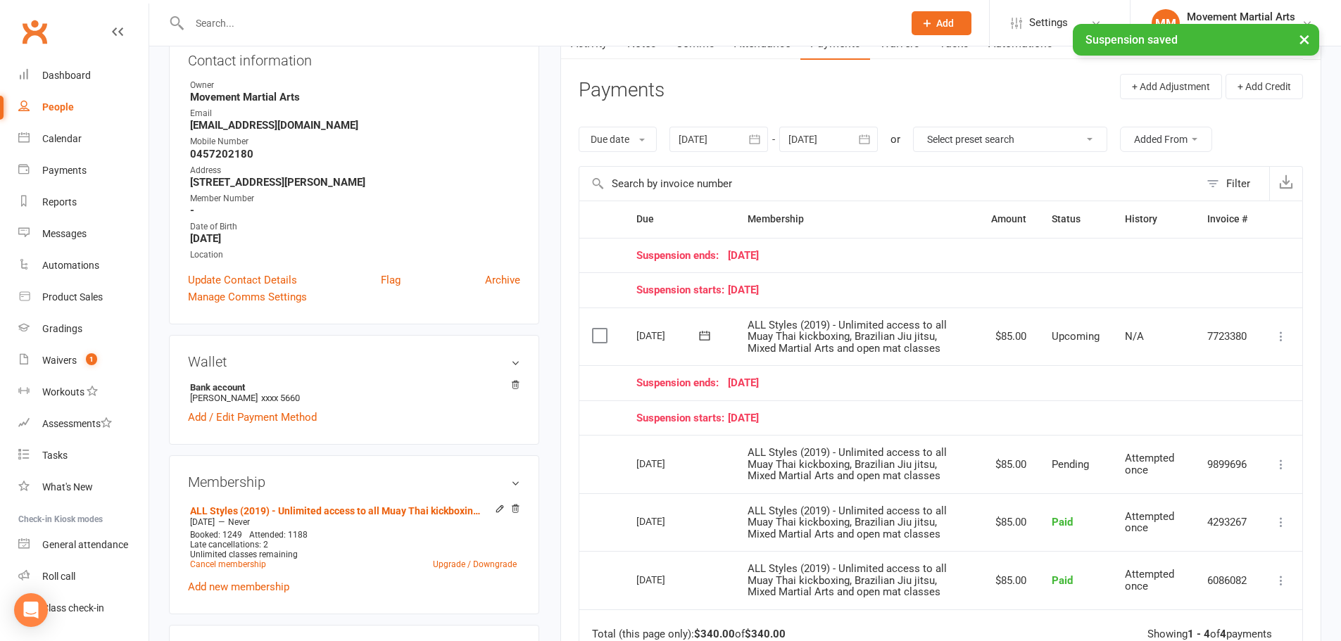
click at [1276, 341] on icon at bounding box center [1281, 336] width 14 height 14
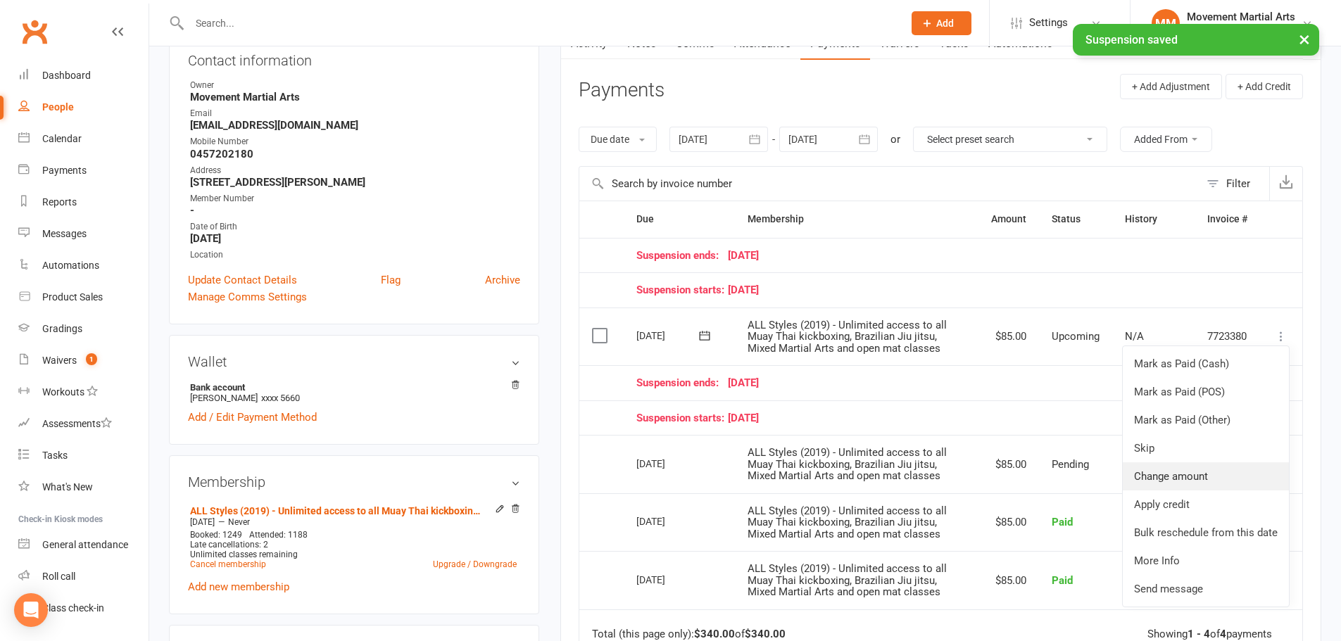
click at [1178, 464] on link "Change amount" at bounding box center [1206, 476] width 166 height 28
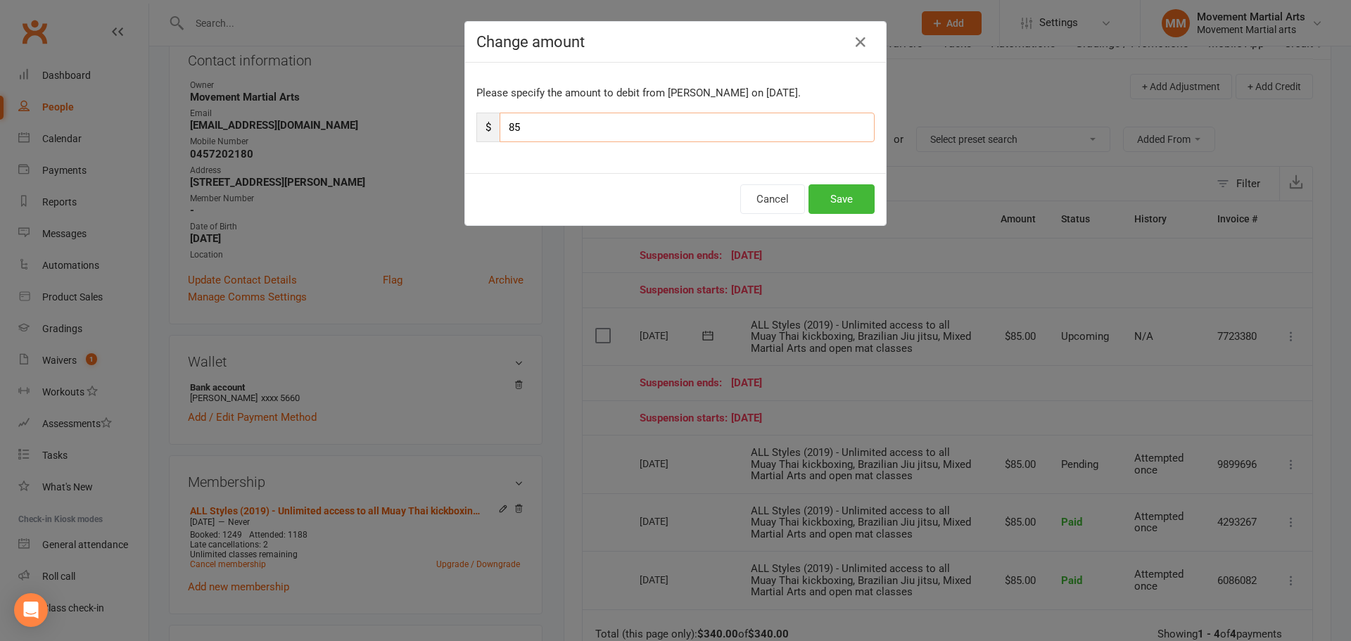
click at [612, 123] on input "85" at bounding box center [687, 128] width 375 height 30
type input "8"
type input "10"
click at [850, 196] on button "Save" at bounding box center [842, 199] width 66 height 30
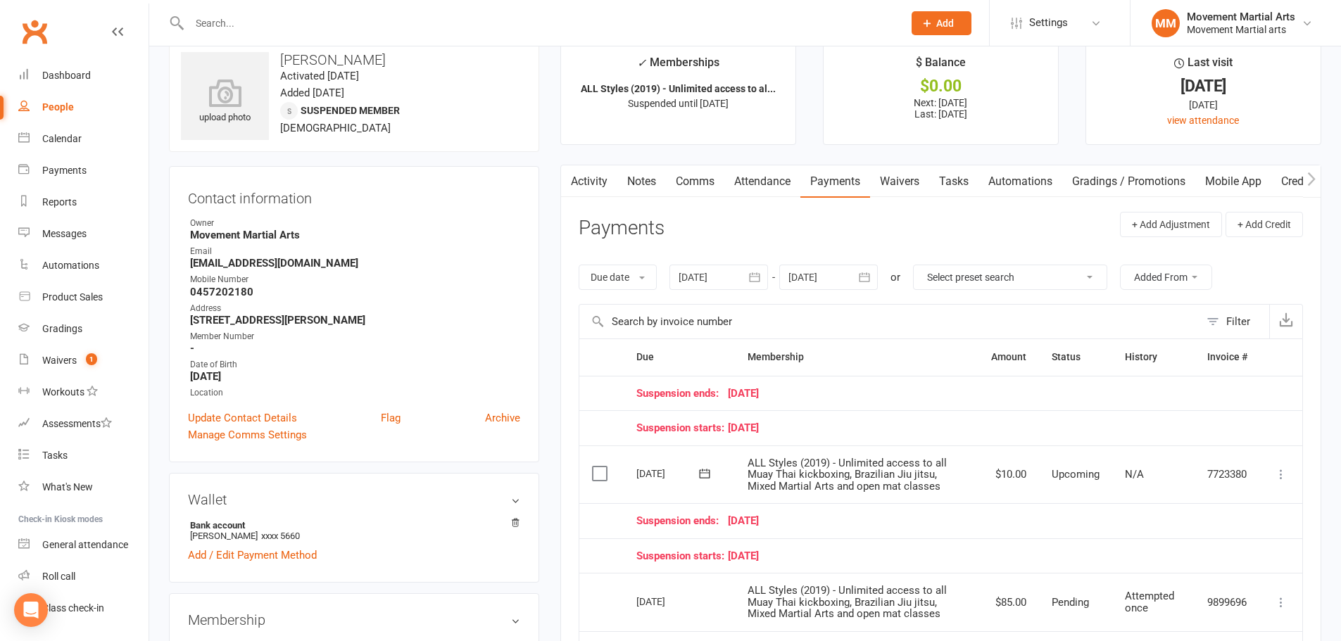
scroll to position [0, 0]
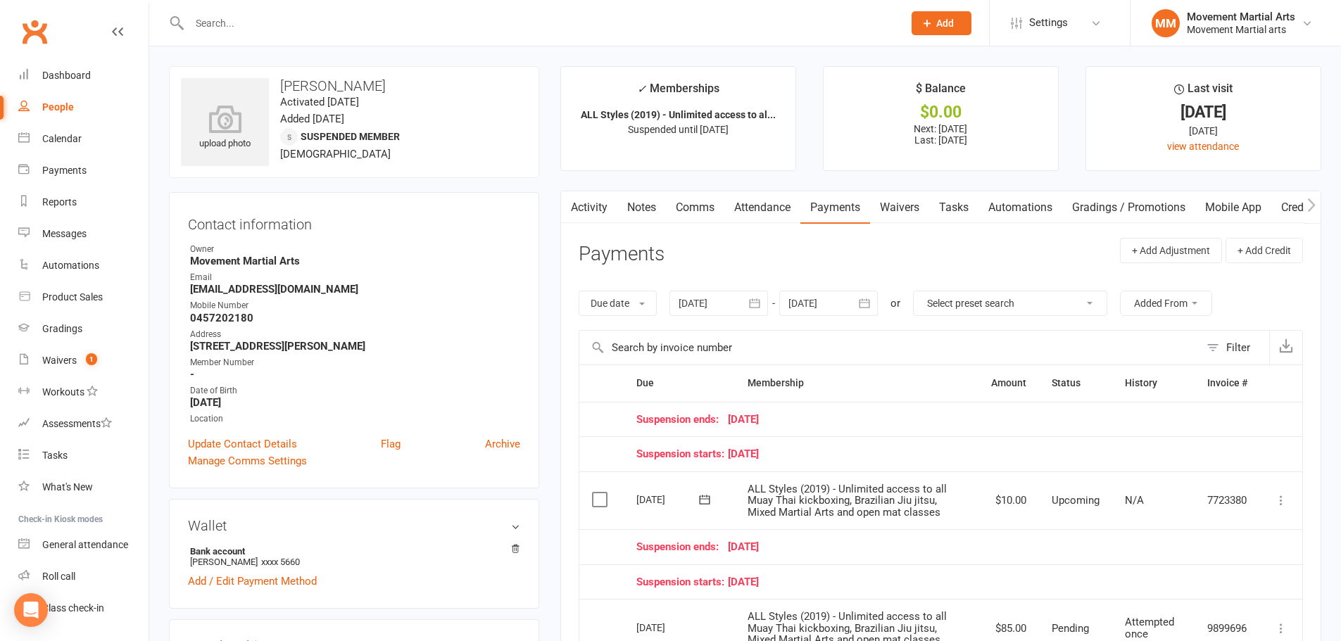
click at [260, 42] on div at bounding box center [531, 23] width 724 height 46
click at [260, 37] on div at bounding box center [531, 23] width 724 height 46
click at [260, 27] on input "text" at bounding box center [539, 23] width 708 height 20
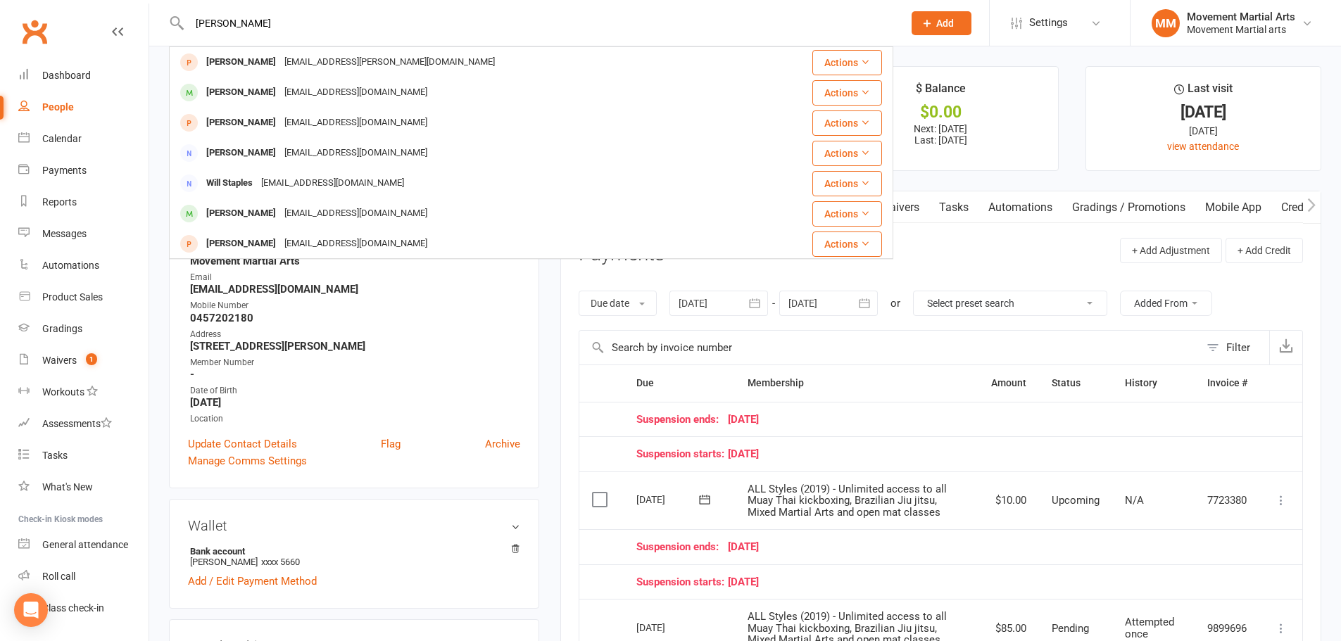
type input "william zhou"
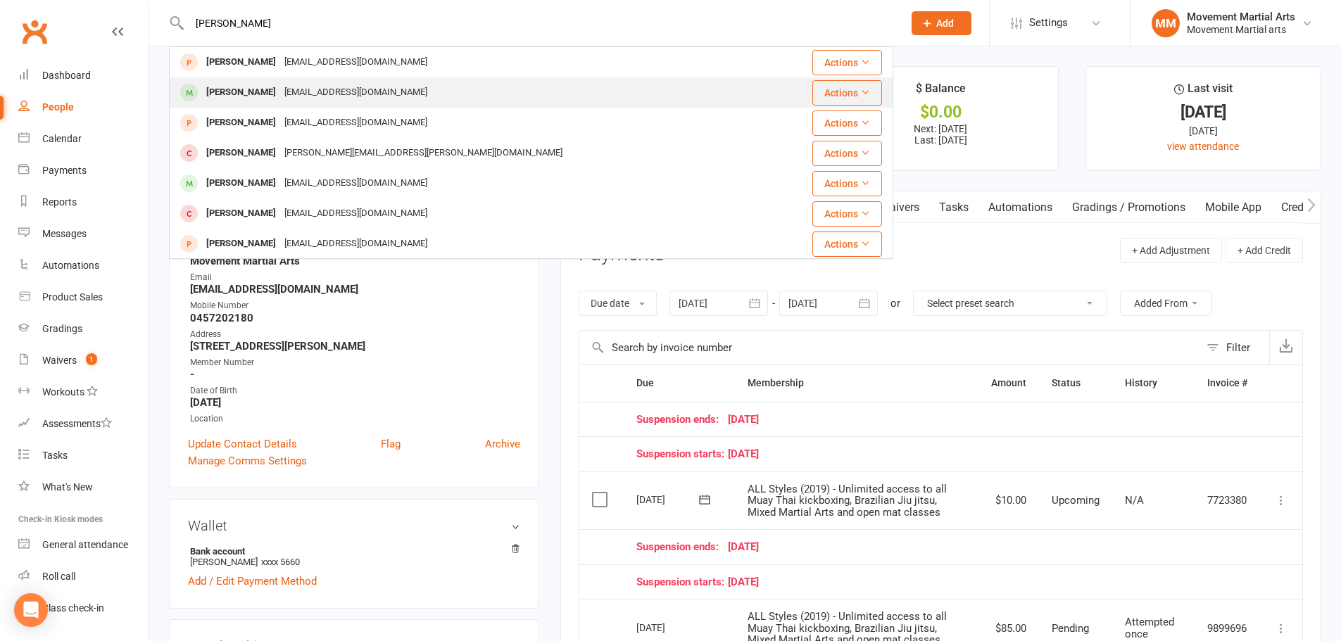
click at [223, 90] on div "William Zhou" at bounding box center [241, 92] width 78 height 20
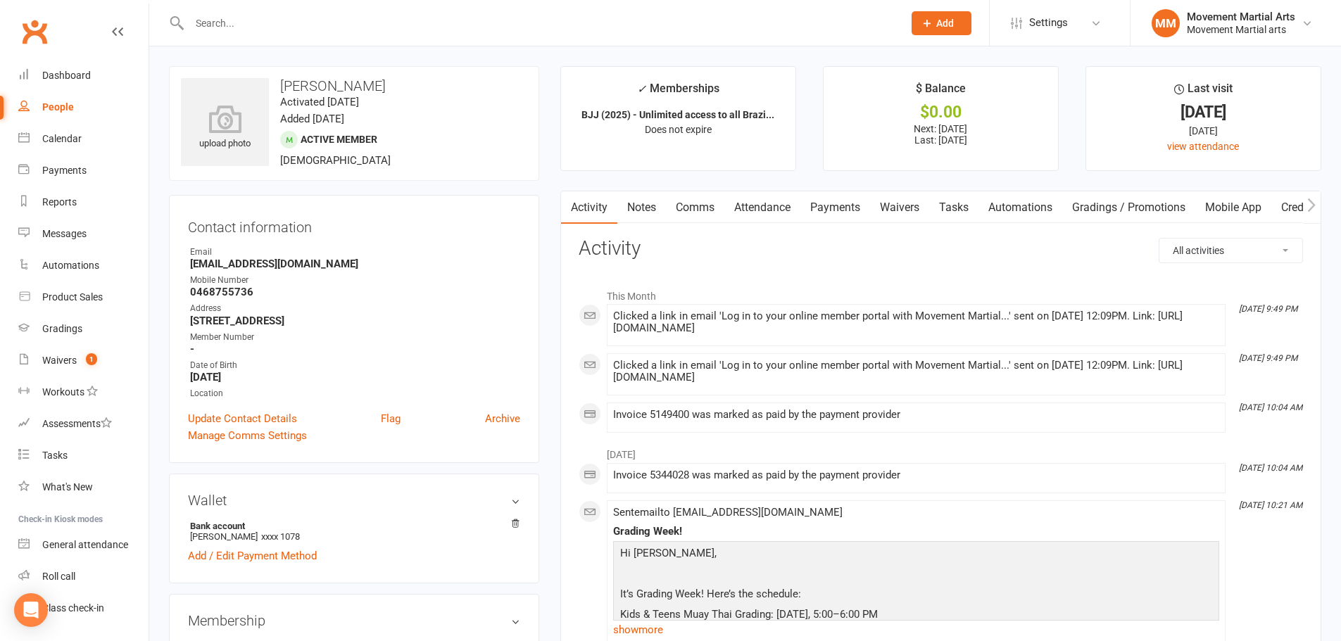
click at [822, 213] on link "Payments" at bounding box center [835, 207] width 70 height 32
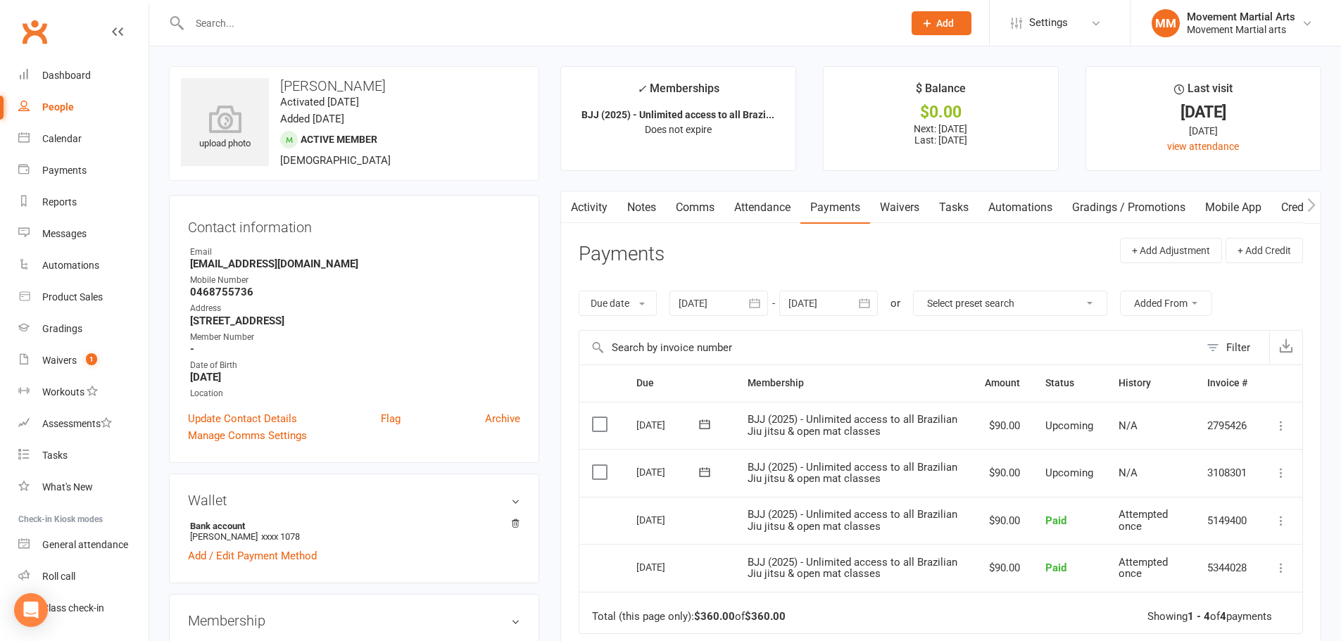
click at [888, 215] on link "Waivers" at bounding box center [899, 207] width 59 height 32
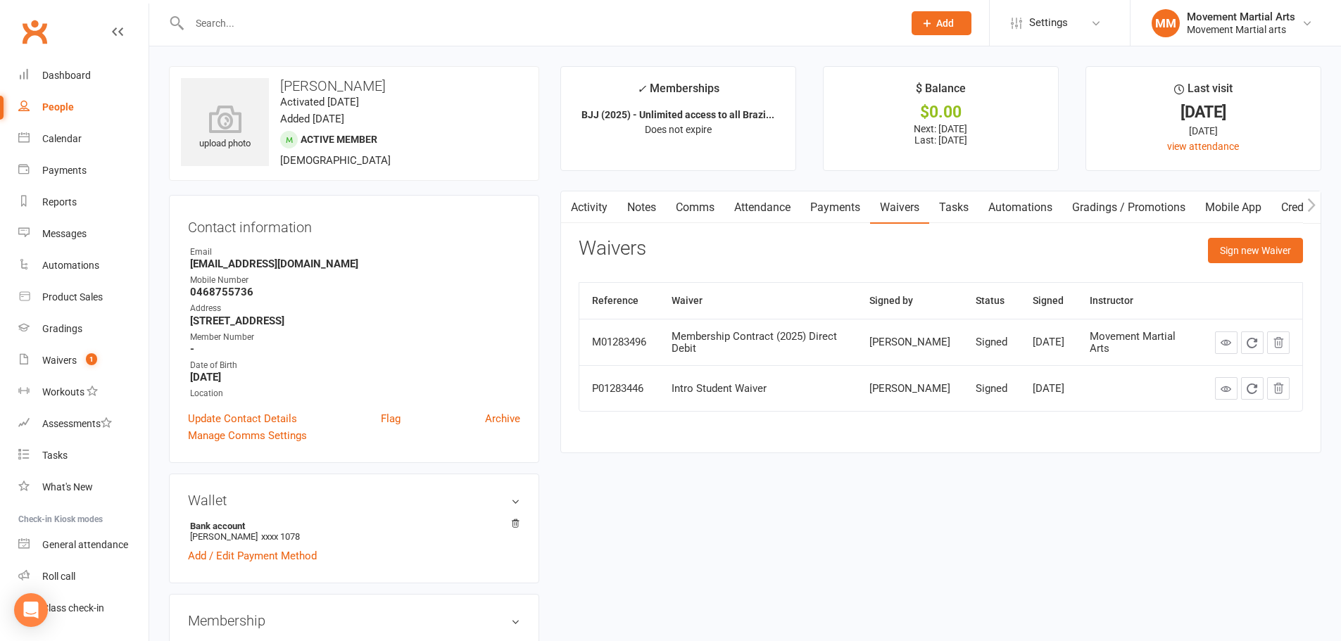
click at [840, 213] on link "Payments" at bounding box center [835, 207] width 70 height 32
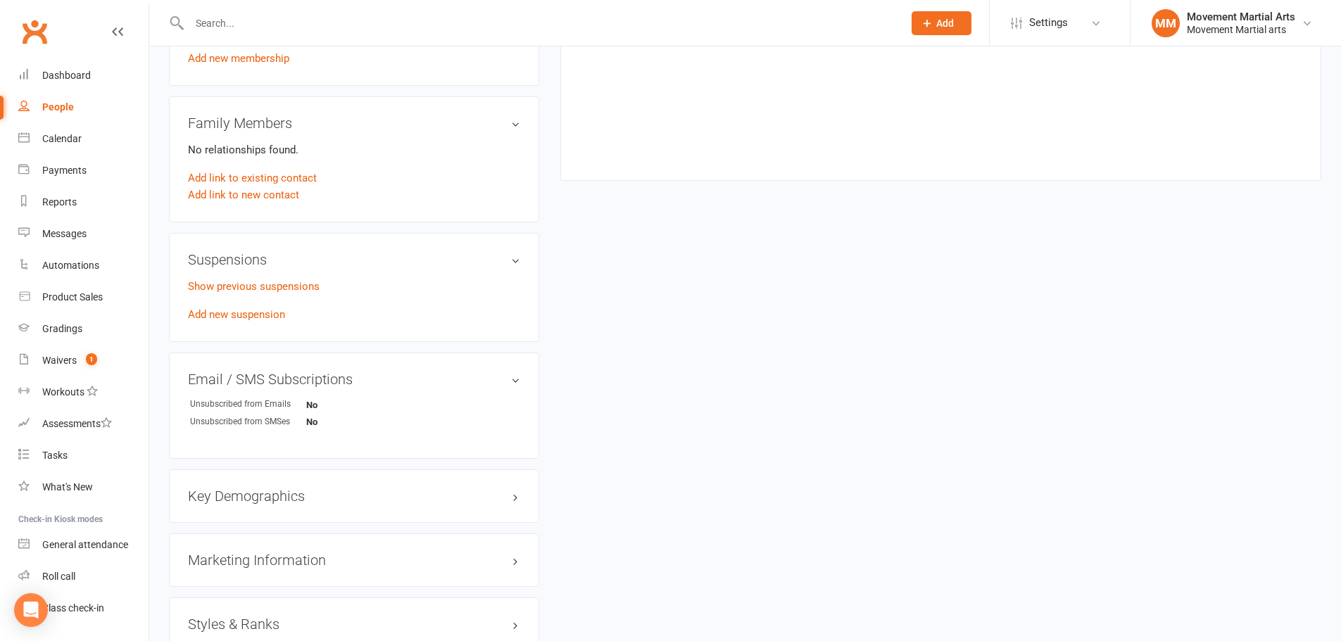
scroll to position [493, 0]
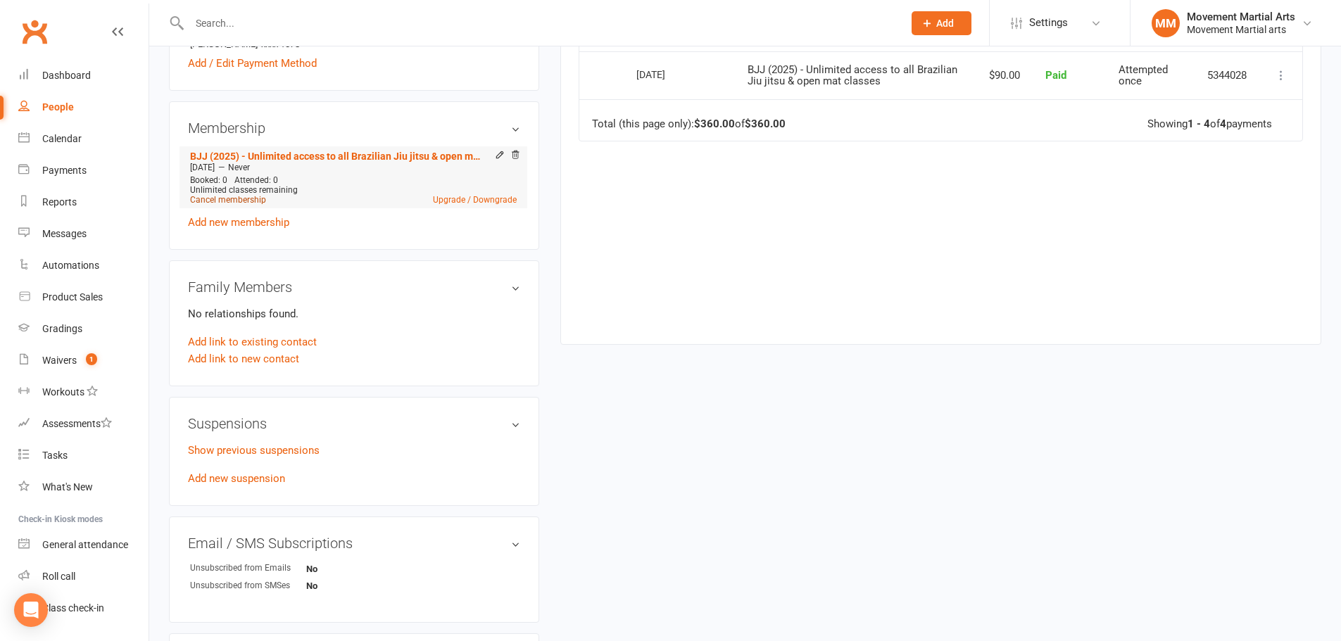
click at [227, 195] on link "Cancel membership" at bounding box center [228, 200] width 76 height 10
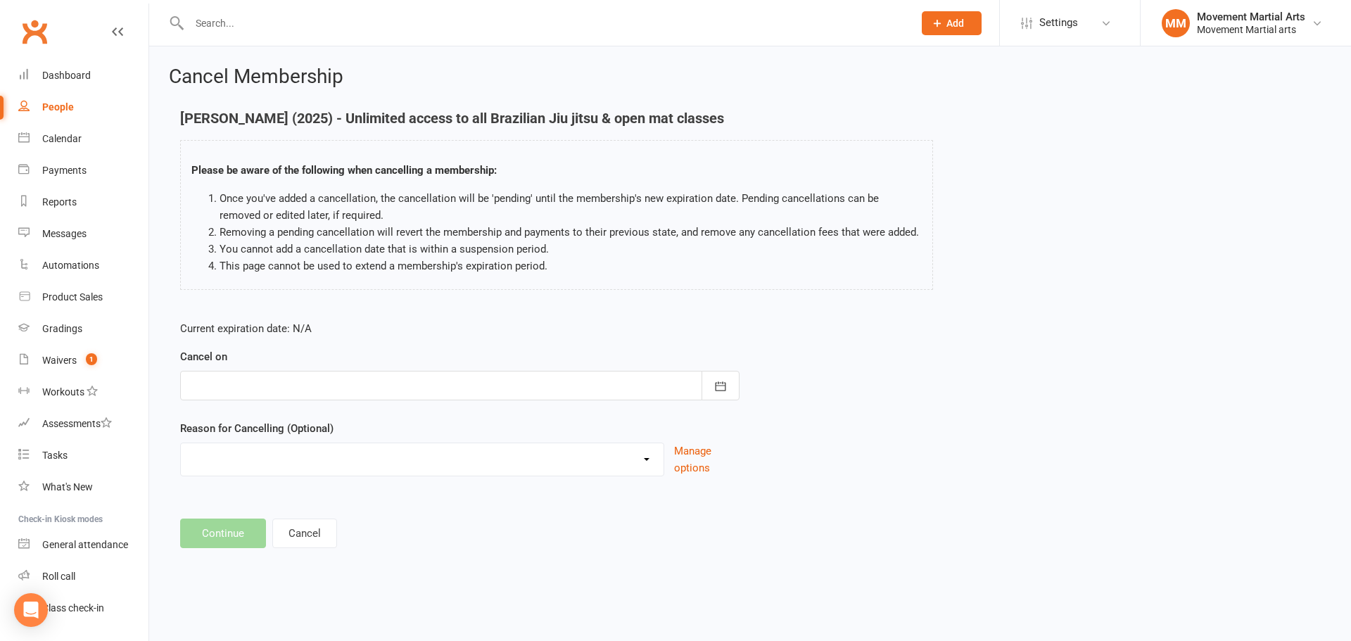
click at [330, 367] on div "Cancel on October 2025 Sun Mon Tue Wed Thu Fri Sat 40 28 29 30 01 02 03 04 41 0…" at bounding box center [460, 374] width 560 height 52
click at [325, 384] on div at bounding box center [460, 386] width 560 height 30
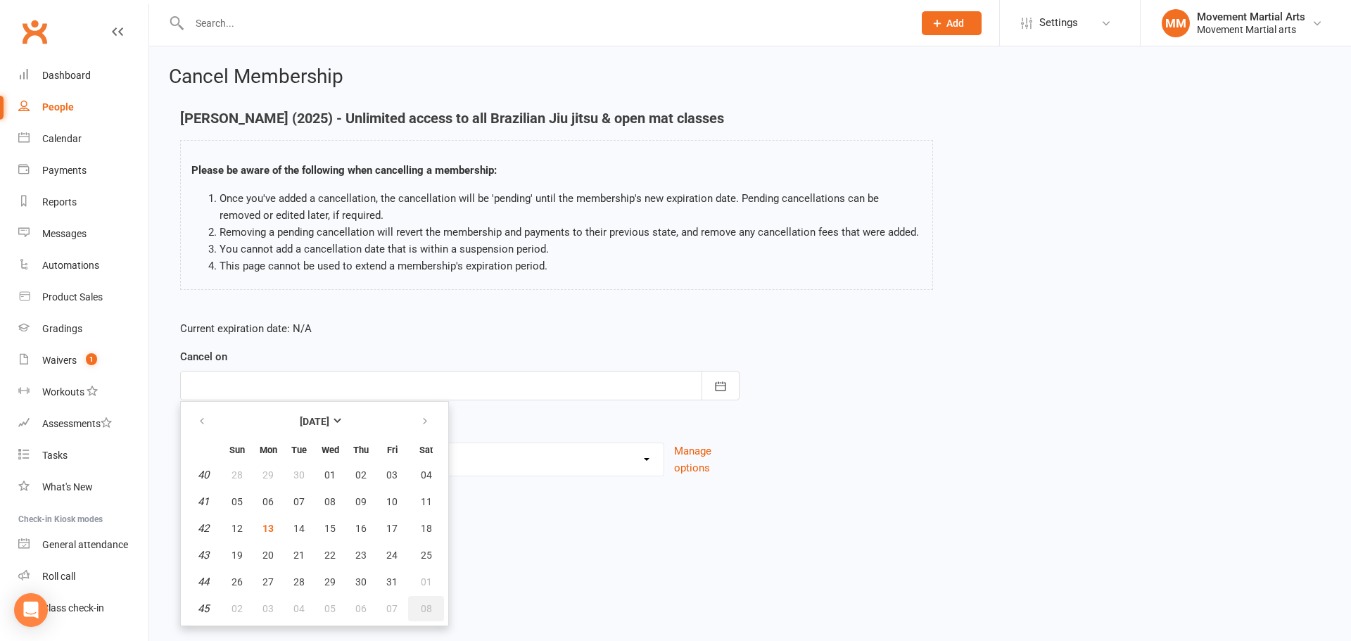
click at [424, 610] on span "08" at bounding box center [426, 608] width 11 height 11
type input "08 Nov 2025"
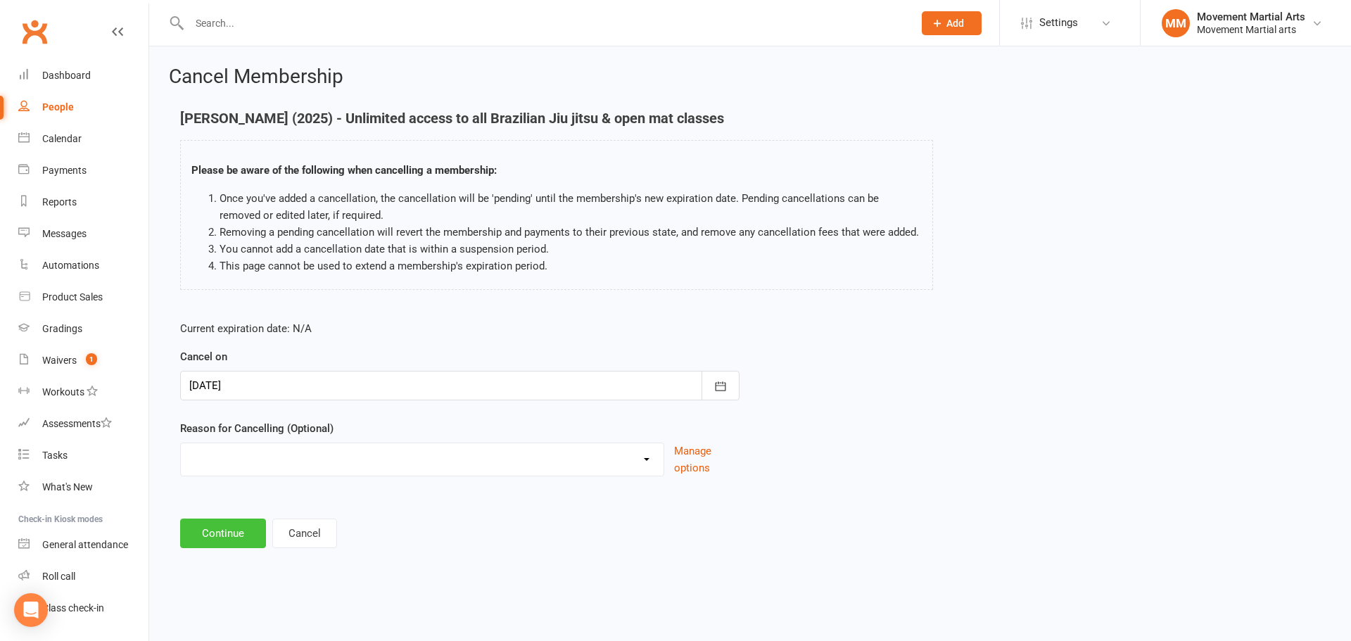
click at [221, 538] on button "Continue" at bounding box center [223, 534] width 86 height 30
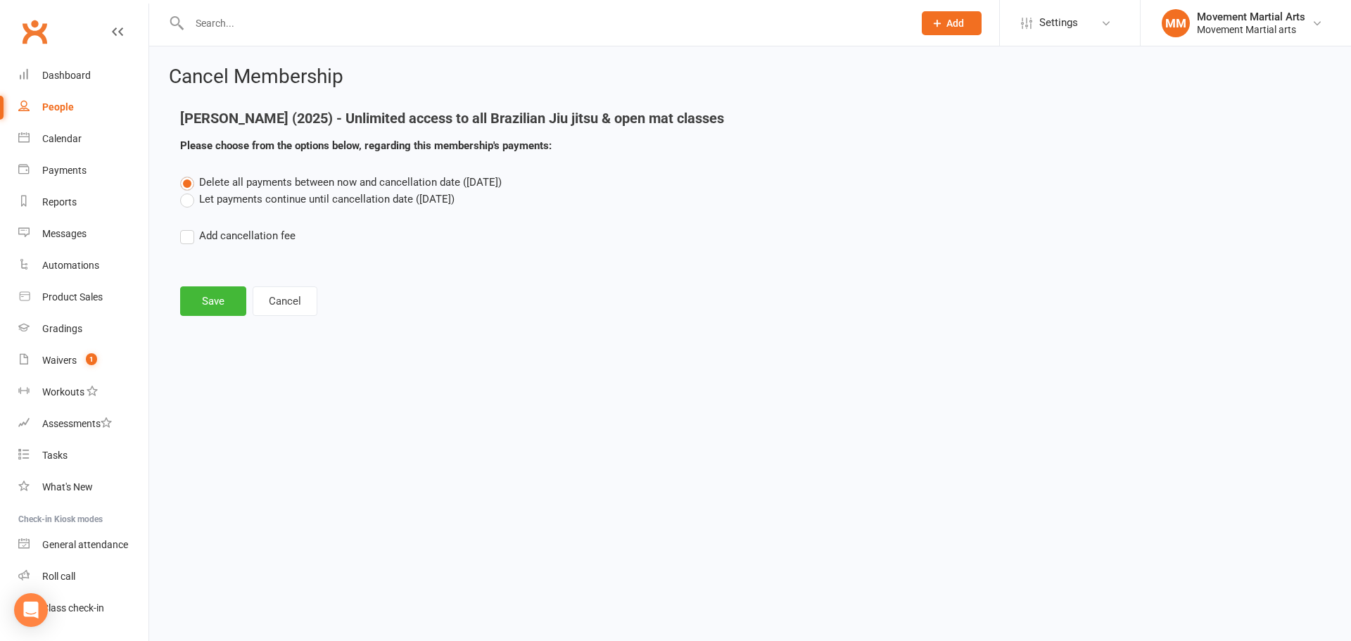
click at [256, 234] on label "Add cancellation fee" at bounding box center [237, 235] width 115 height 17
click at [189, 227] on input "Add cancellation fee" at bounding box center [184, 227] width 9 height 0
click at [297, 291] on input "number" at bounding box center [307, 279] width 118 height 30
type input "180"
drag, startPoint x: 477, startPoint y: 291, endPoint x: 474, endPoint y: 284, distance: 7.6
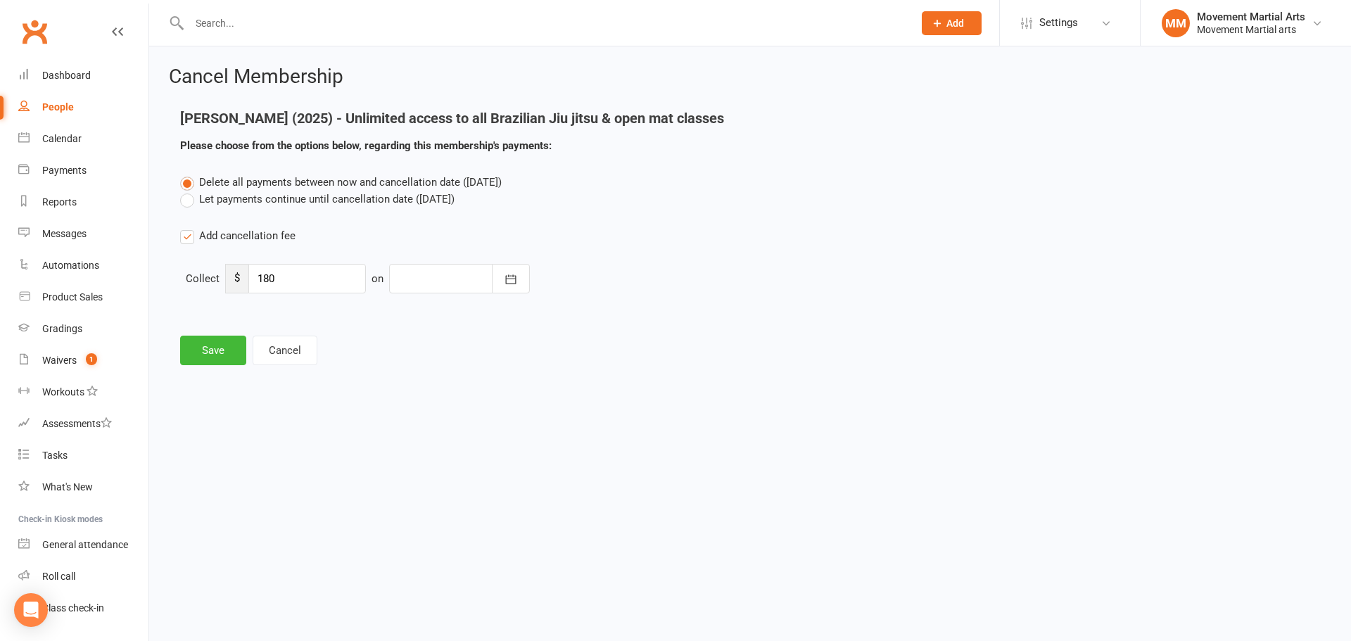
click at [476, 286] on div at bounding box center [459, 279] width 141 height 30
click at [595, 417] on span "17" at bounding box center [600, 421] width 11 height 11
type input "17 Oct 2025"
click at [220, 346] on button "Save" at bounding box center [213, 351] width 66 height 30
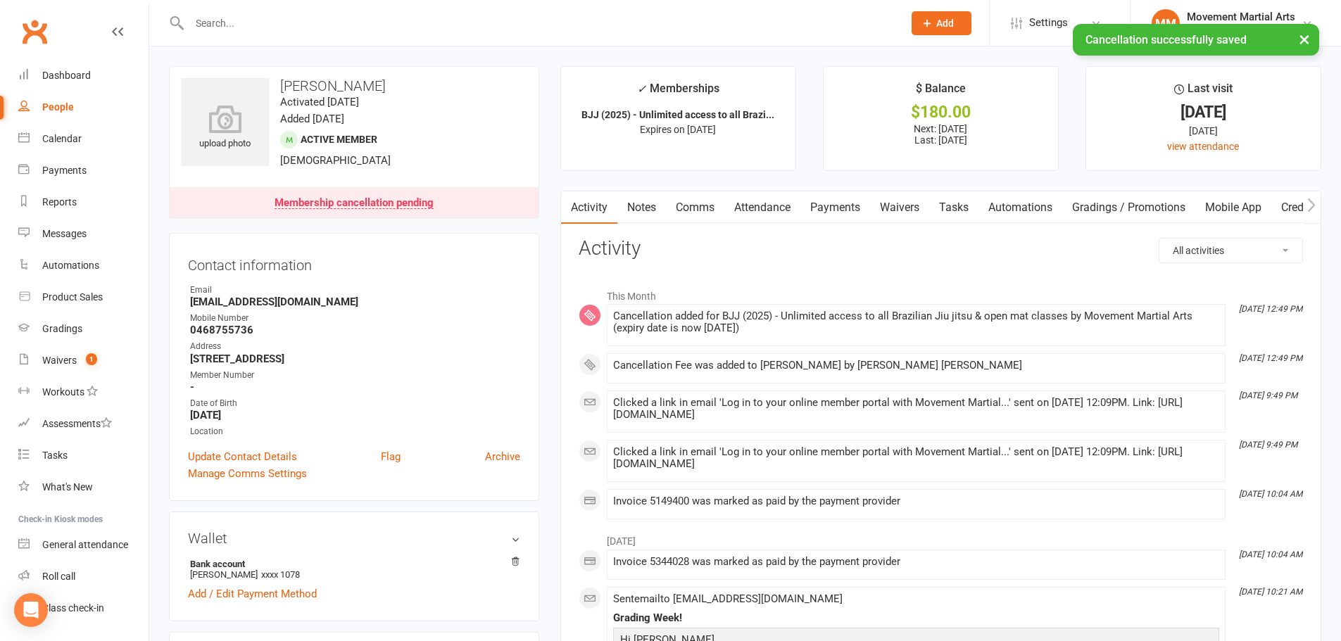
click at [844, 209] on link "Payments" at bounding box center [835, 207] width 70 height 32
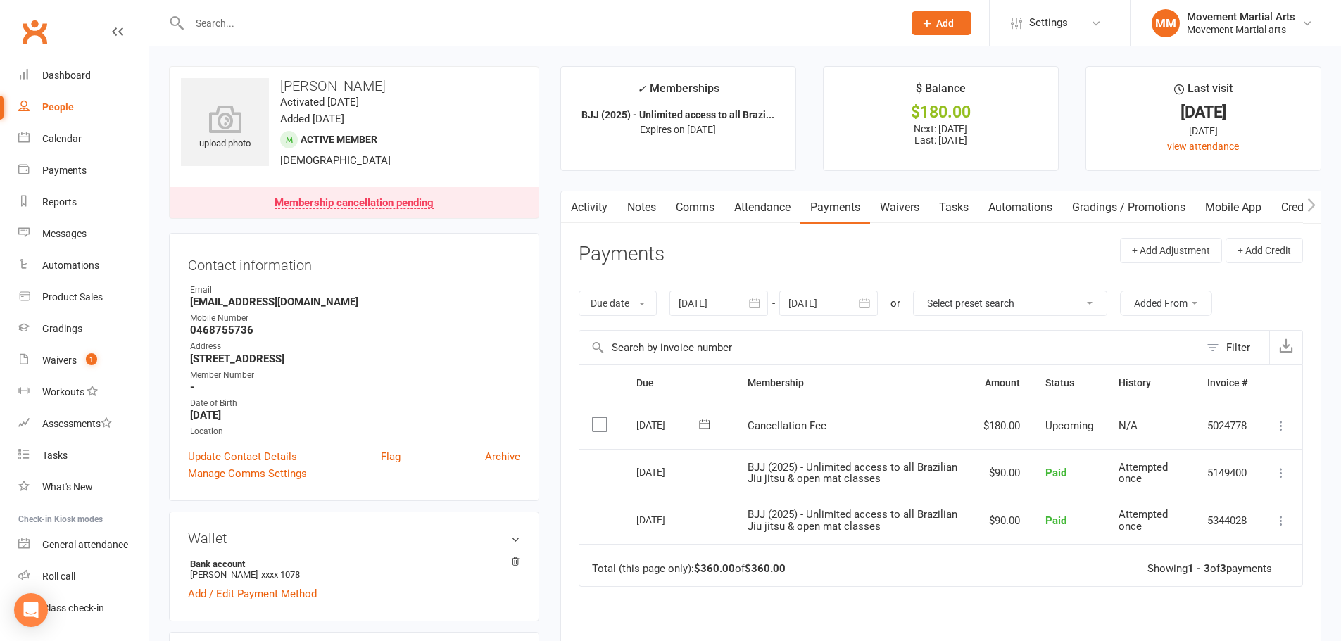
click at [384, 14] on input "text" at bounding box center [539, 23] width 708 height 20
type input "ted dow"
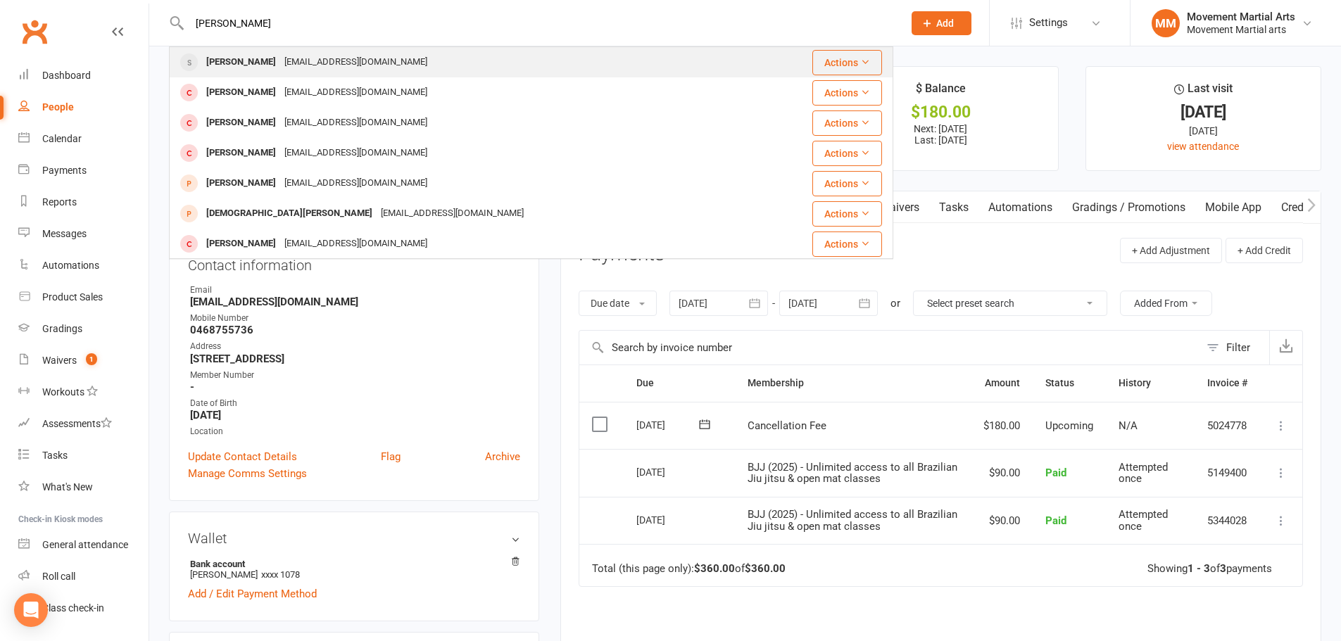
click at [384, 55] on div "Ted Dow dowted1966@gmail.com" at bounding box center [470, 62] width 600 height 29
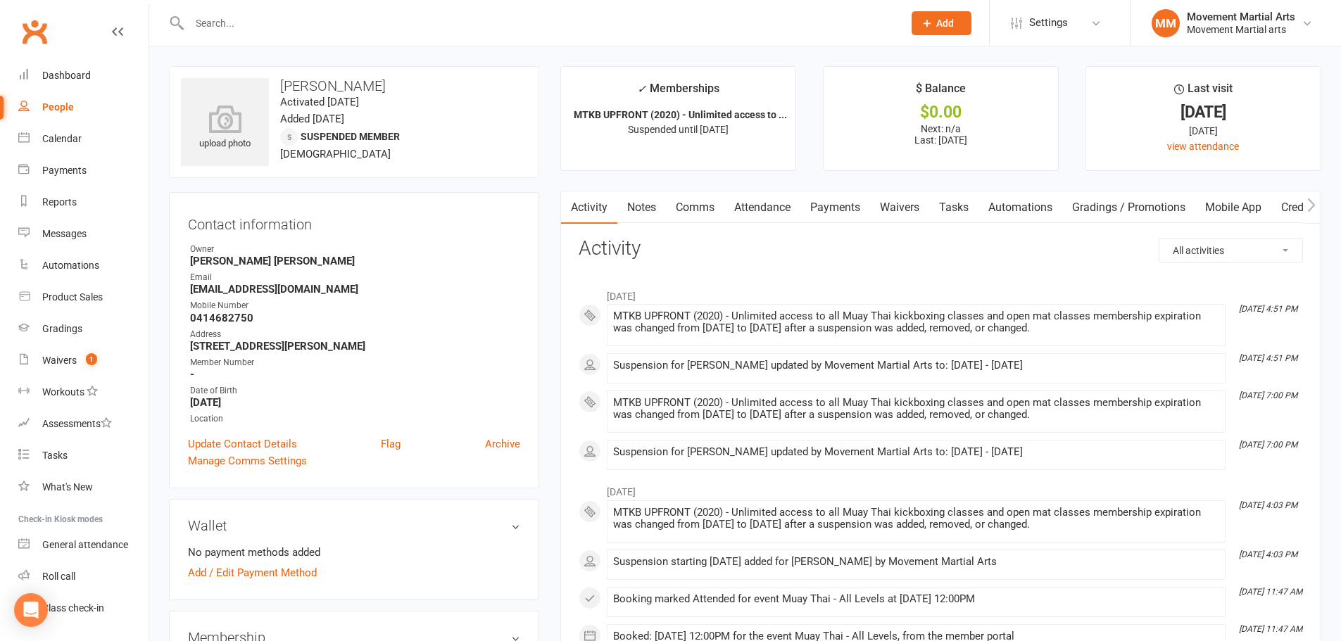
click at [624, 201] on link "Notes" at bounding box center [641, 207] width 49 height 32
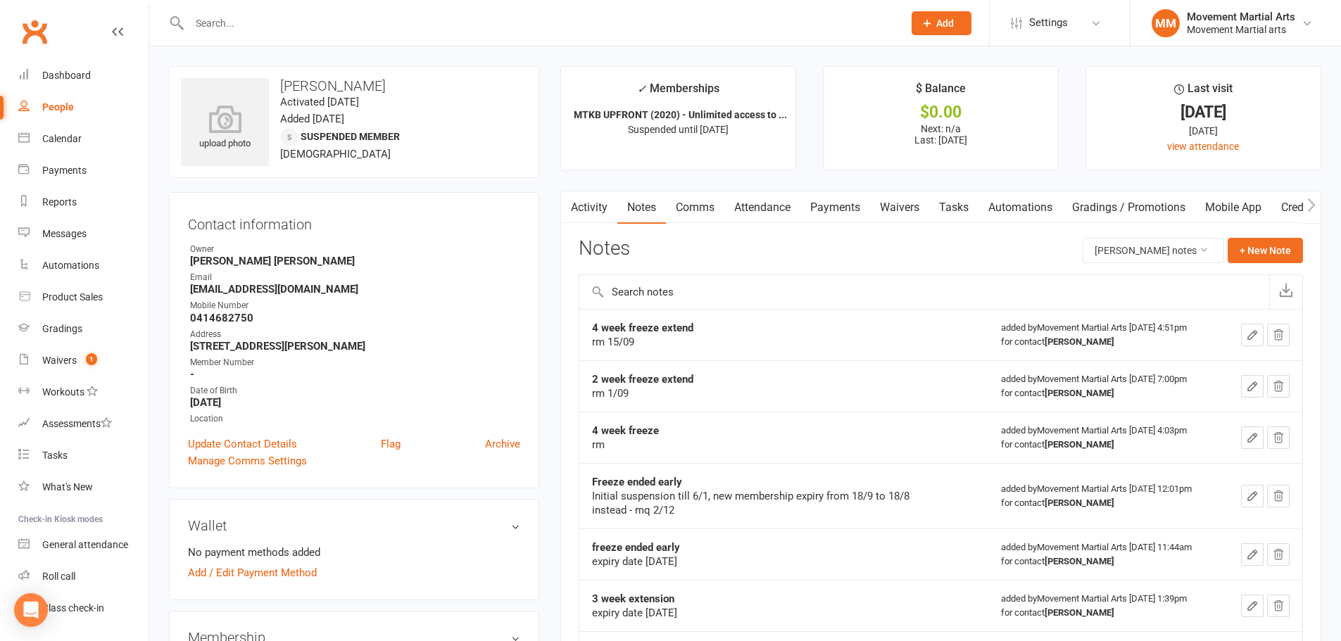
click at [850, 206] on link "Payments" at bounding box center [835, 207] width 70 height 32
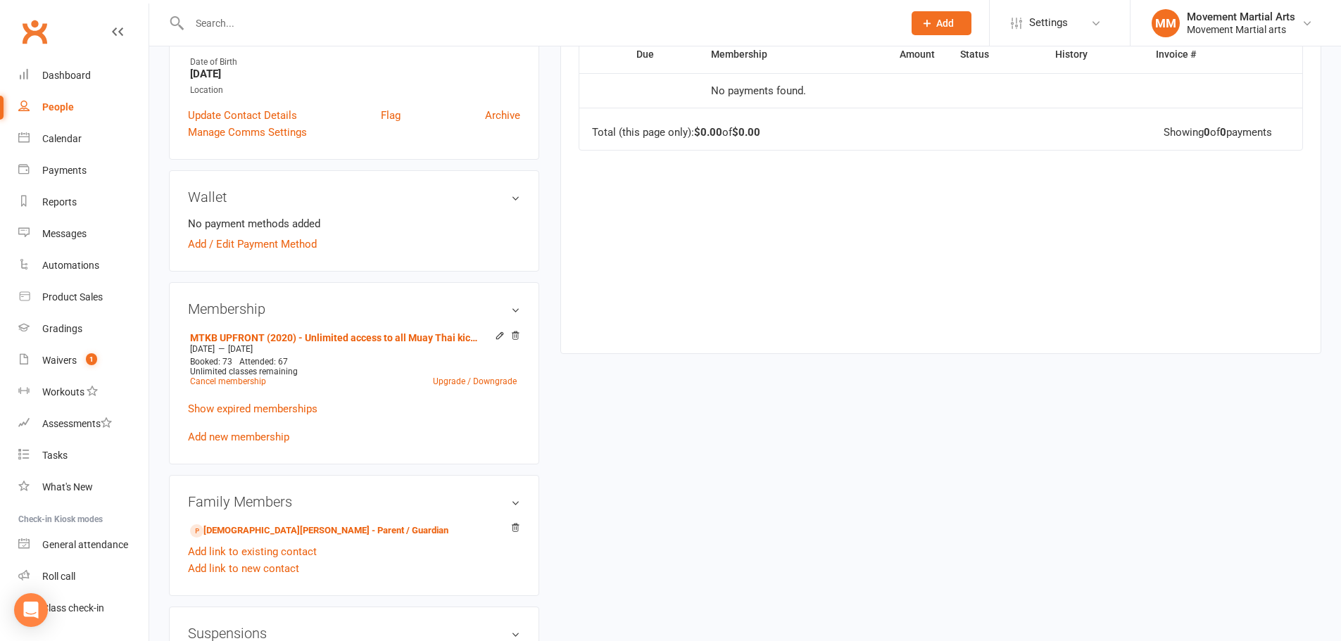
scroll to position [164, 0]
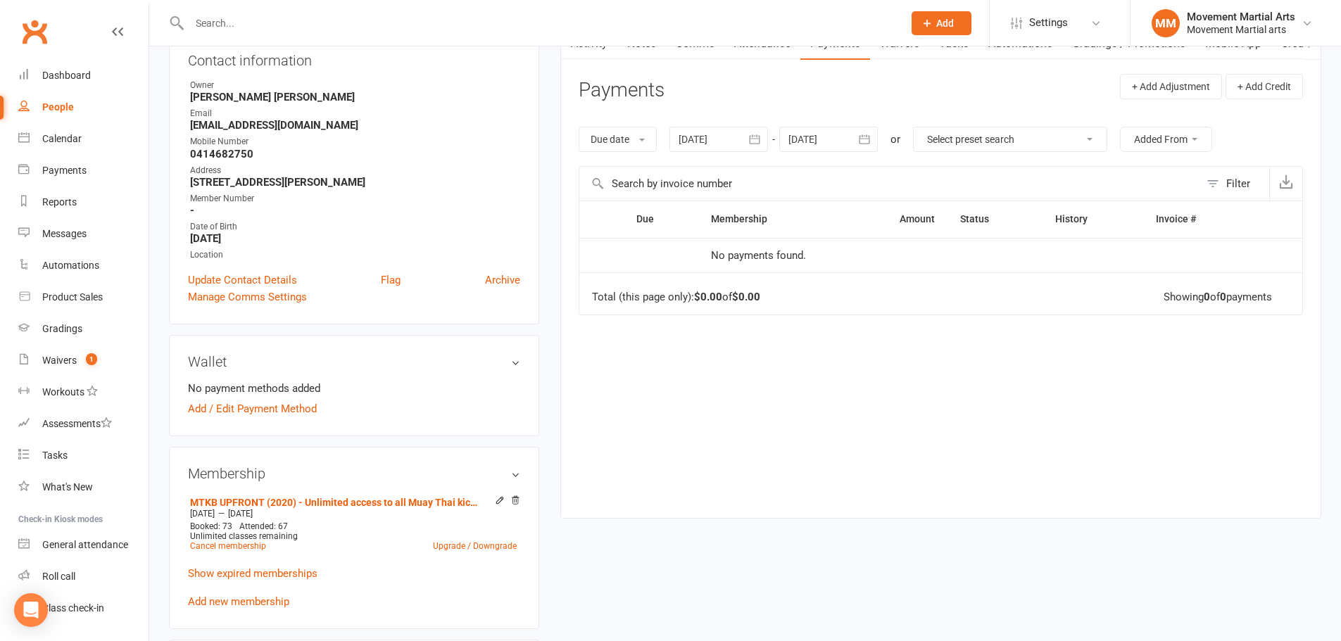
click at [721, 139] on div at bounding box center [718, 139] width 99 height 25
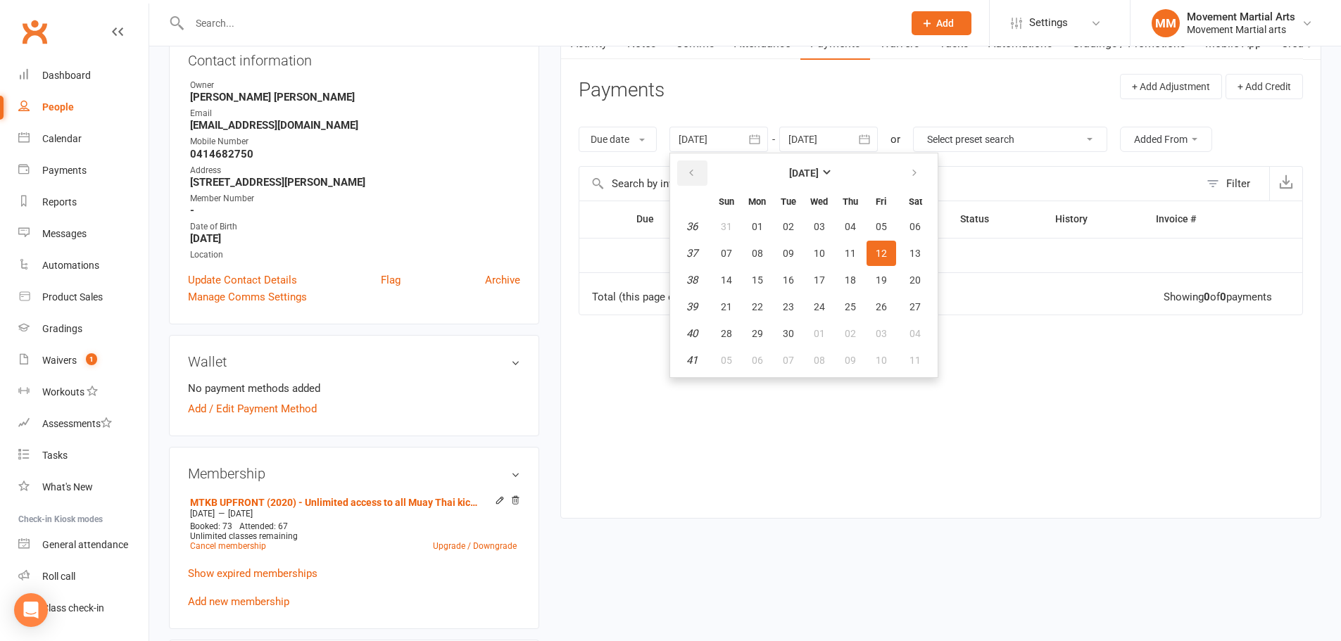
click at [696, 175] on icon "button" at bounding box center [691, 173] width 10 height 11
click at [696, 174] on icon "button" at bounding box center [691, 173] width 10 height 11
click at [789, 277] on span "17" at bounding box center [788, 279] width 11 height 11
type input "17 Jun 2025"
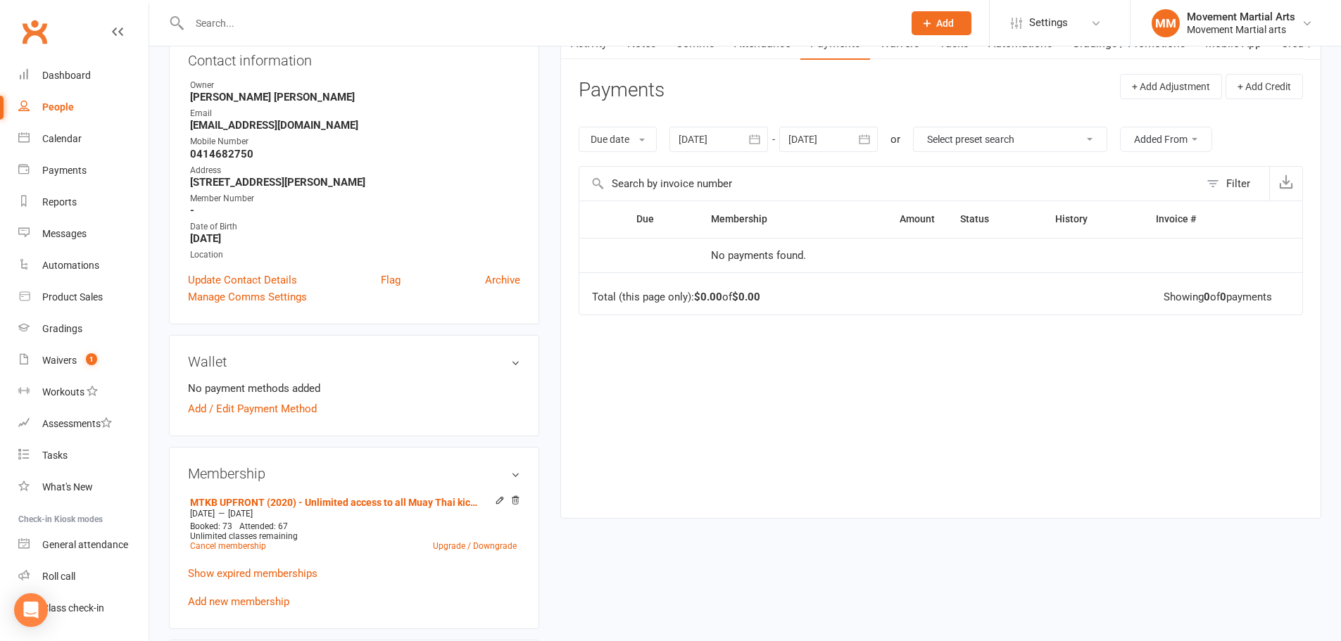
click at [848, 134] on div at bounding box center [828, 139] width 99 height 25
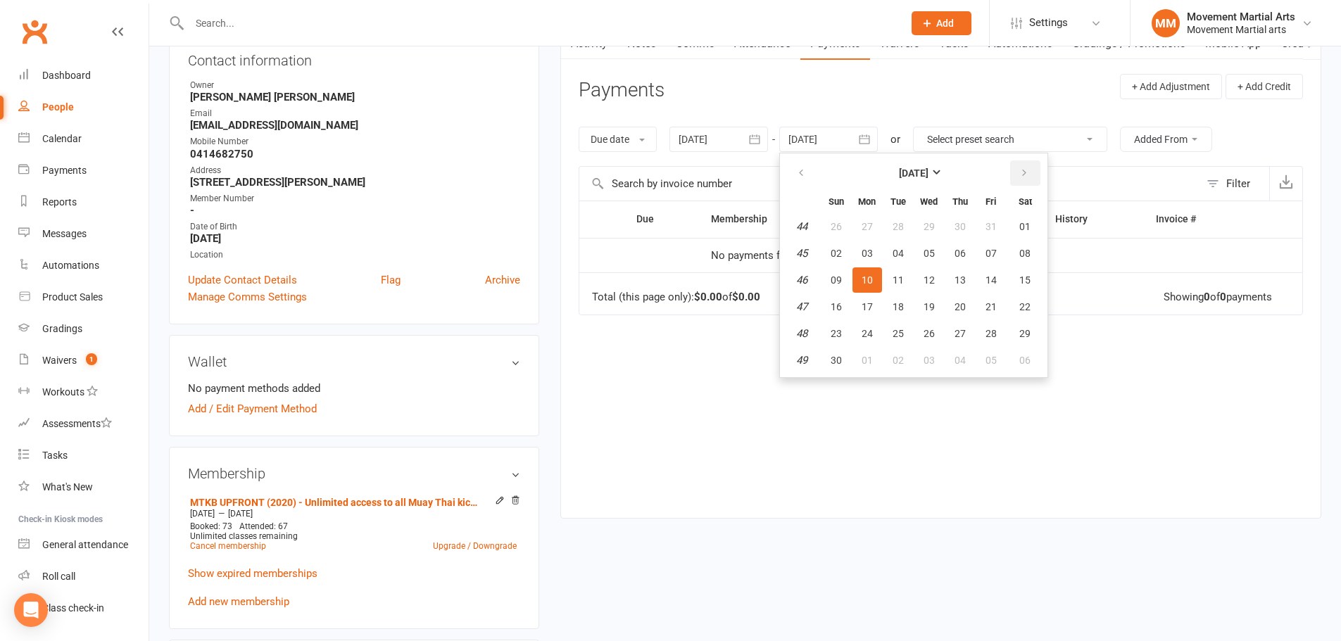
click at [1016, 164] on button "button" at bounding box center [1025, 172] width 30 height 25
drag, startPoint x: 1016, startPoint y: 164, endPoint x: 1013, endPoint y: 267, distance: 102.8
click at [1016, 163] on button "button" at bounding box center [1025, 172] width 30 height 25
click at [1007, 312] on table "January 2026 Sun Mon Tue Wed Thu Fri Sat 1 28 29 30 31 01 02 03 2 04 05 06 07 0…" at bounding box center [914, 265] width 262 height 218
click at [997, 309] on span "23" at bounding box center [990, 306] width 11 height 11
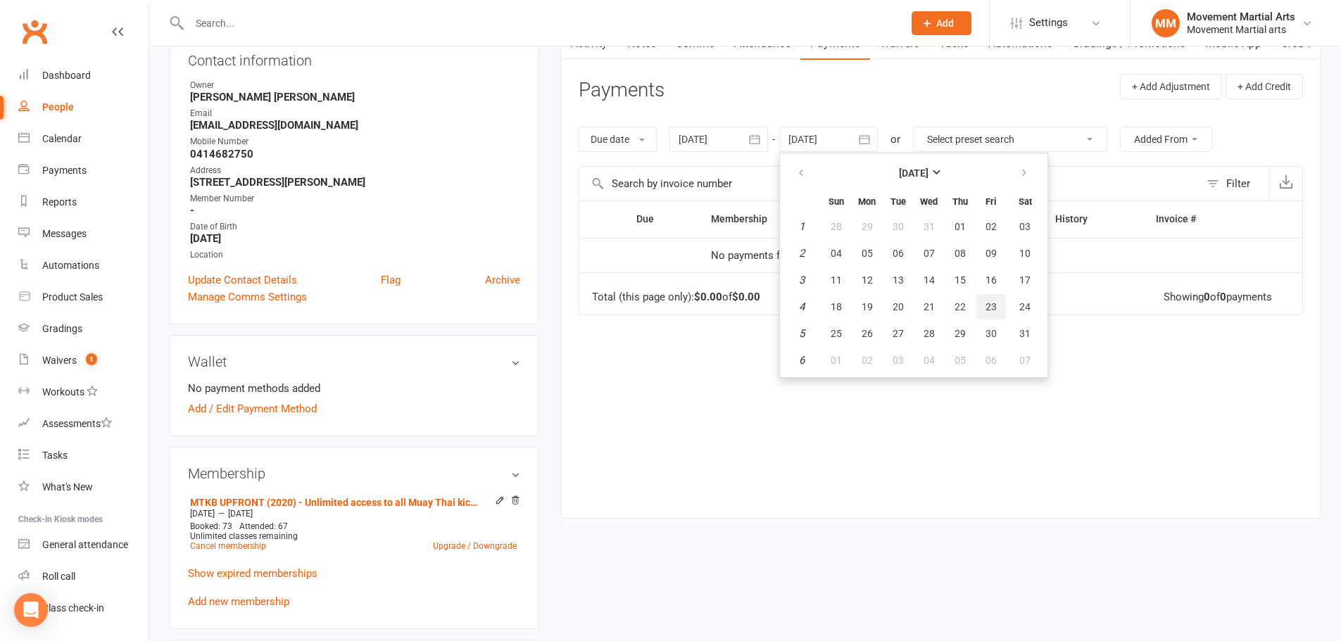
type input "23 Jan 2026"
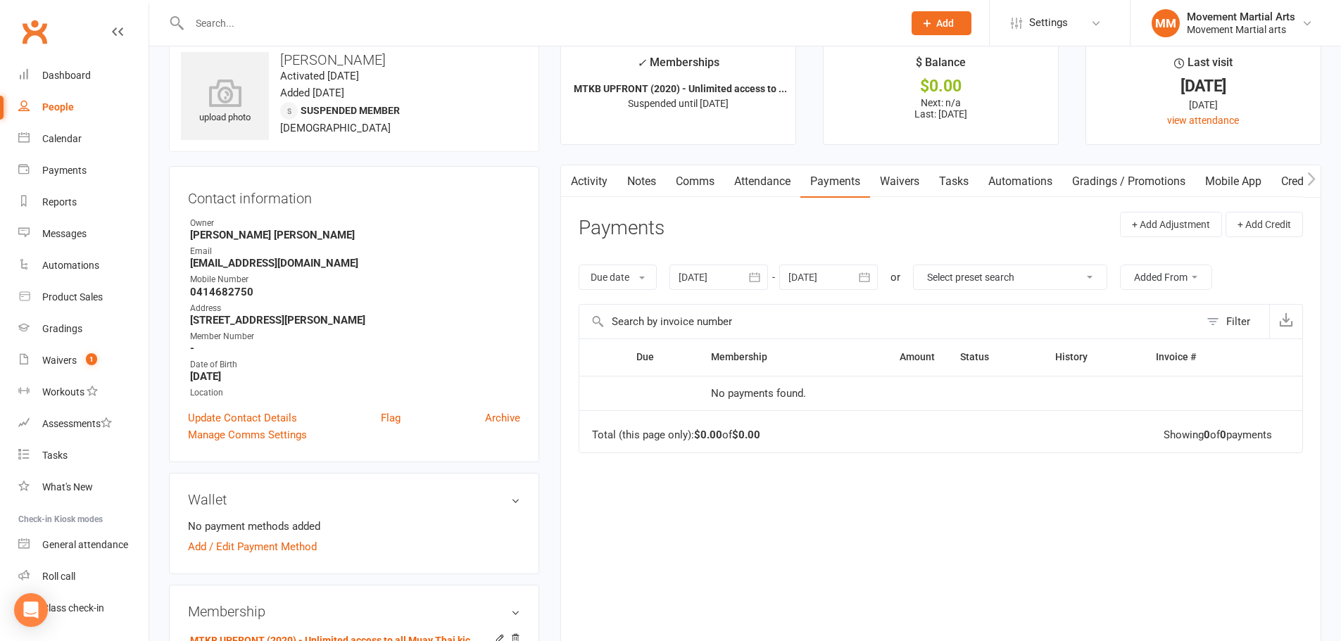
scroll to position [0, 0]
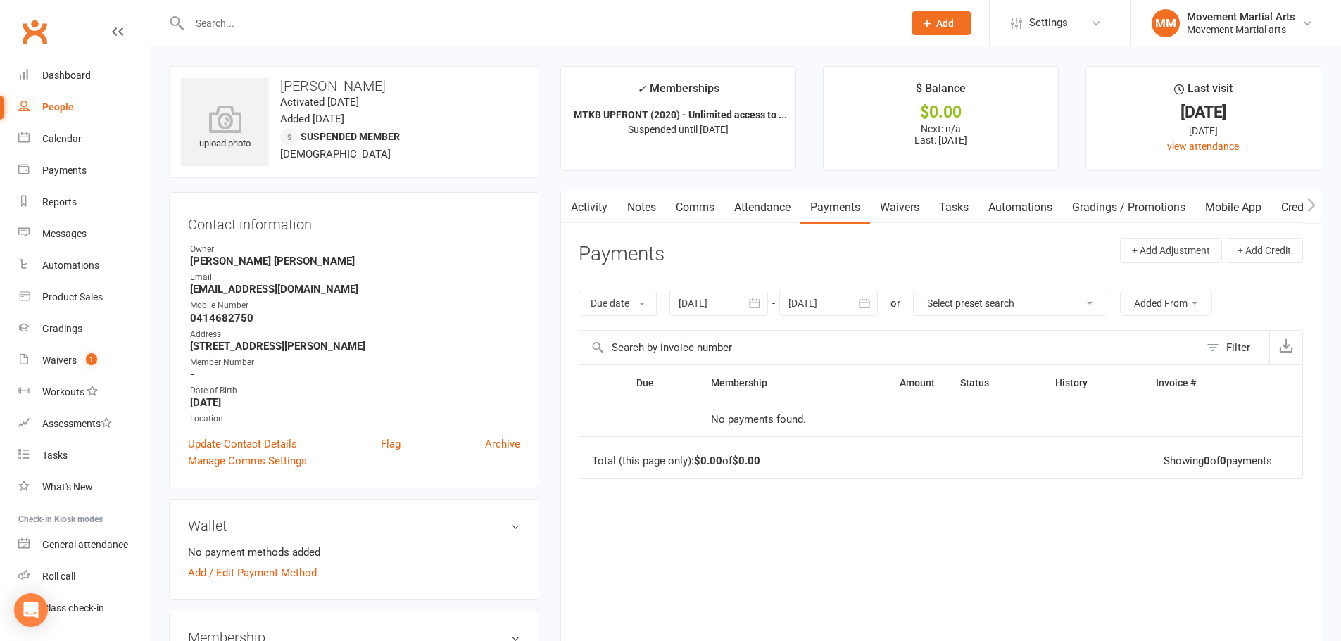
click at [486, 27] on input "text" at bounding box center [539, 23] width 708 height 20
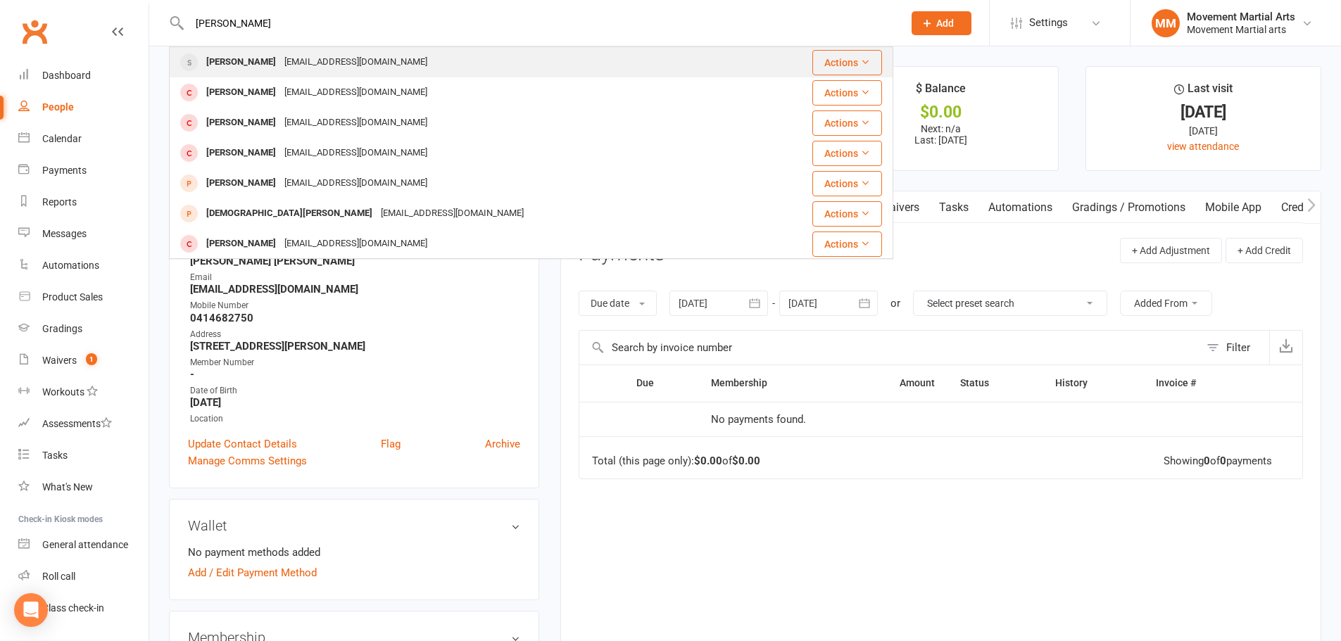
type input "ted dow"
click at [464, 53] on div "Ted Dow dowted1966@gmail.com" at bounding box center [470, 62] width 600 height 29
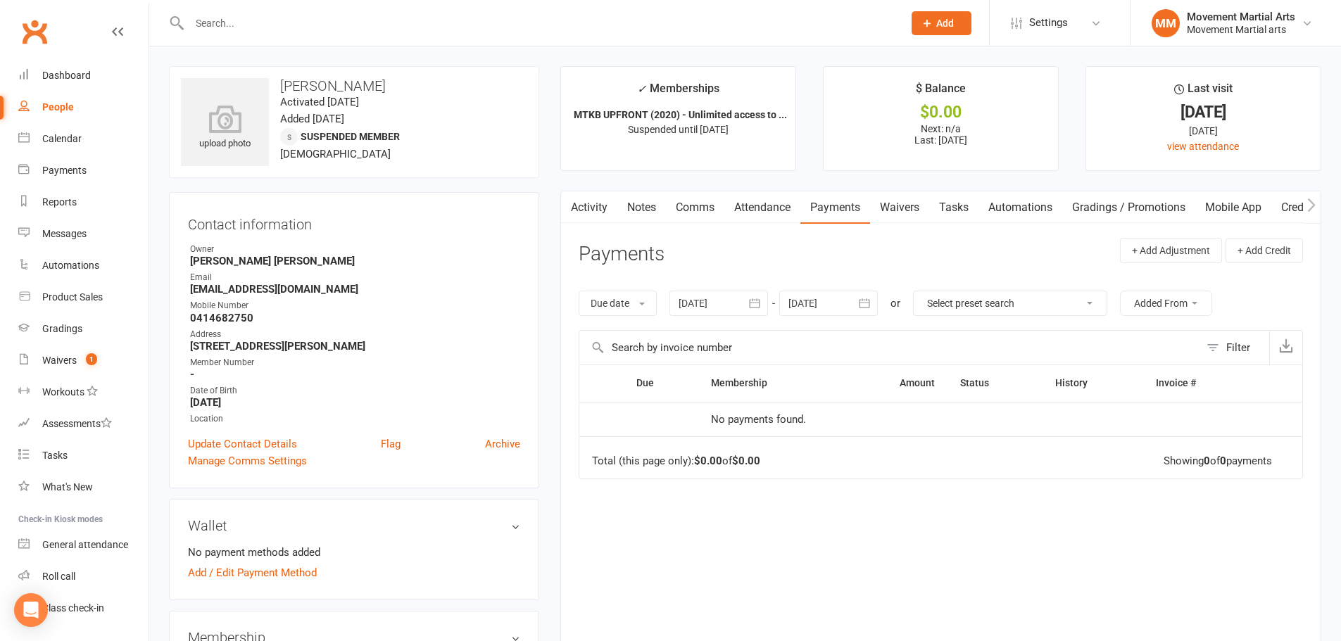
click at [648, 208] on link "Notes" at bounding box center [641, 207] width 49 height 32
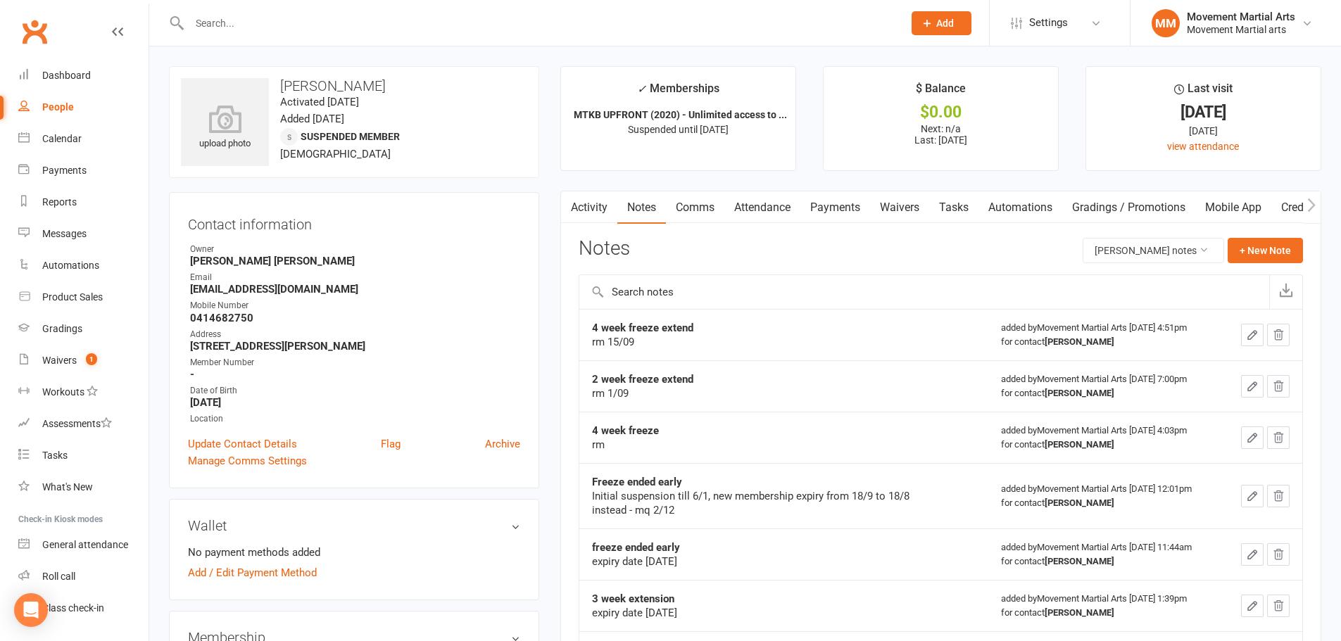
click at [44, 32] on link "Clubworx" at bounding box center [34, 31] width 35 height 35
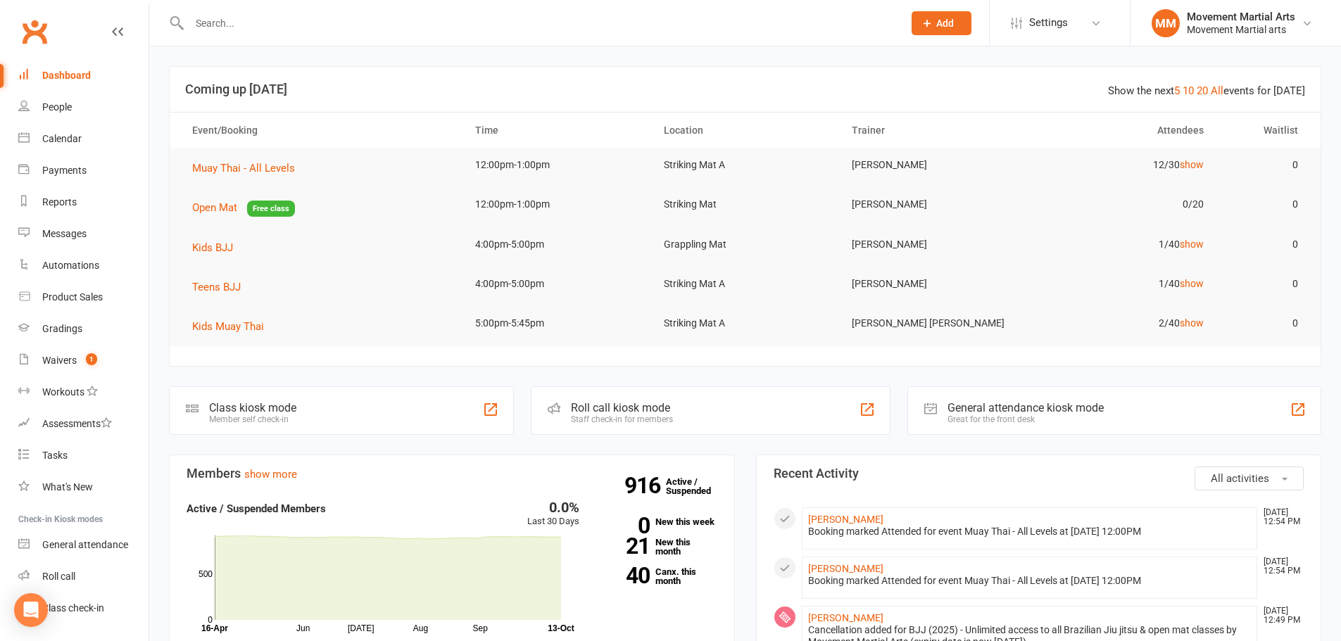
click at [365, 25] on input "text" at bounding box center [539, 23] width 708 height 20
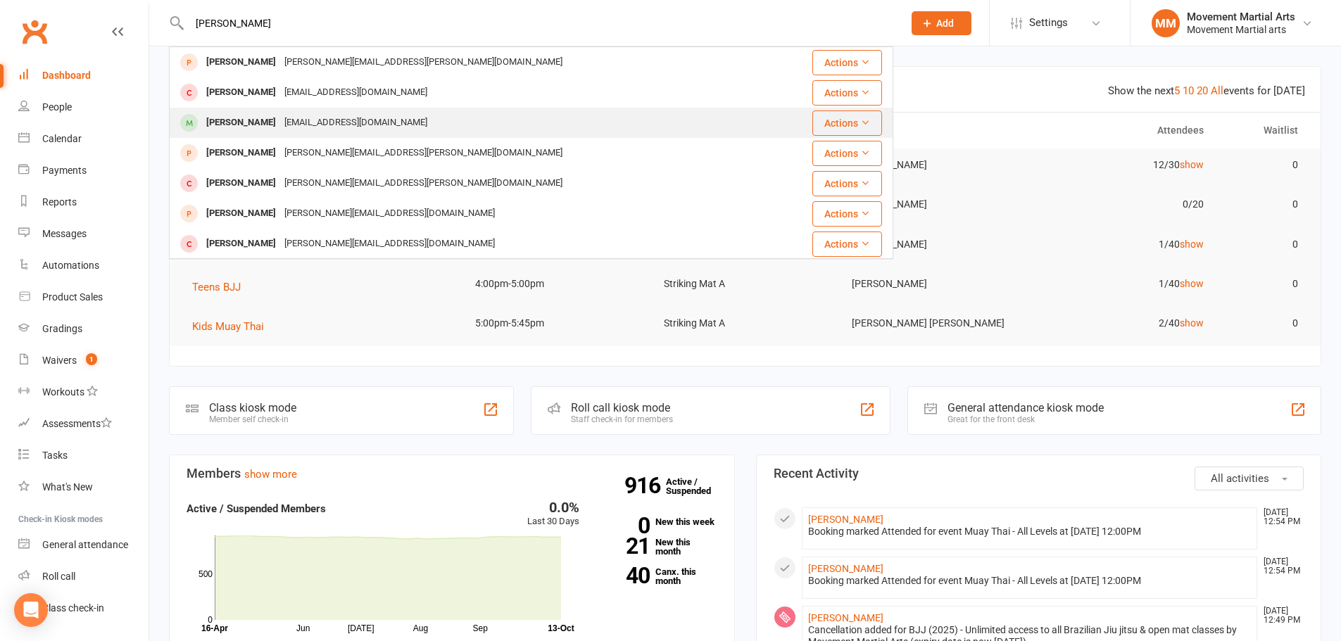
type input "[PERSON_NAME]"
click at [529, 129] on div "Ryan Masrour ryanmasrour23@gmail.com" at bounding box center [477, 122] width 615 height 29
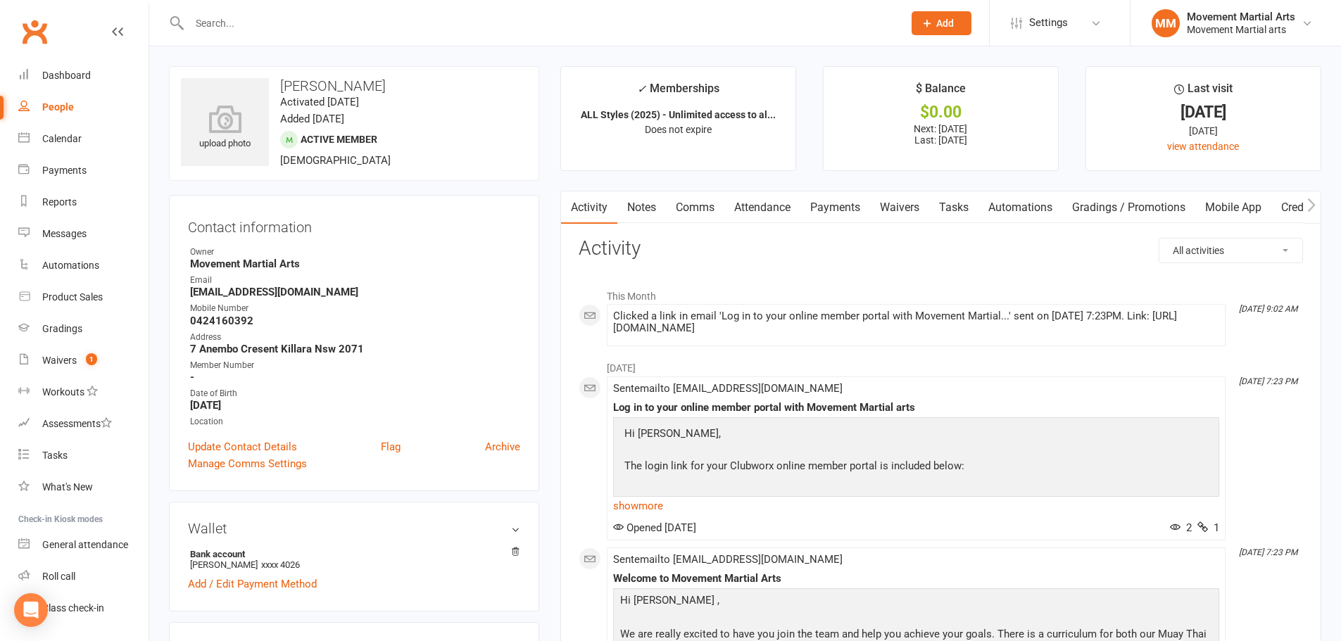
click at [821, 213] on link "Payments" at bounding box center [835, 207] width 70 height 32
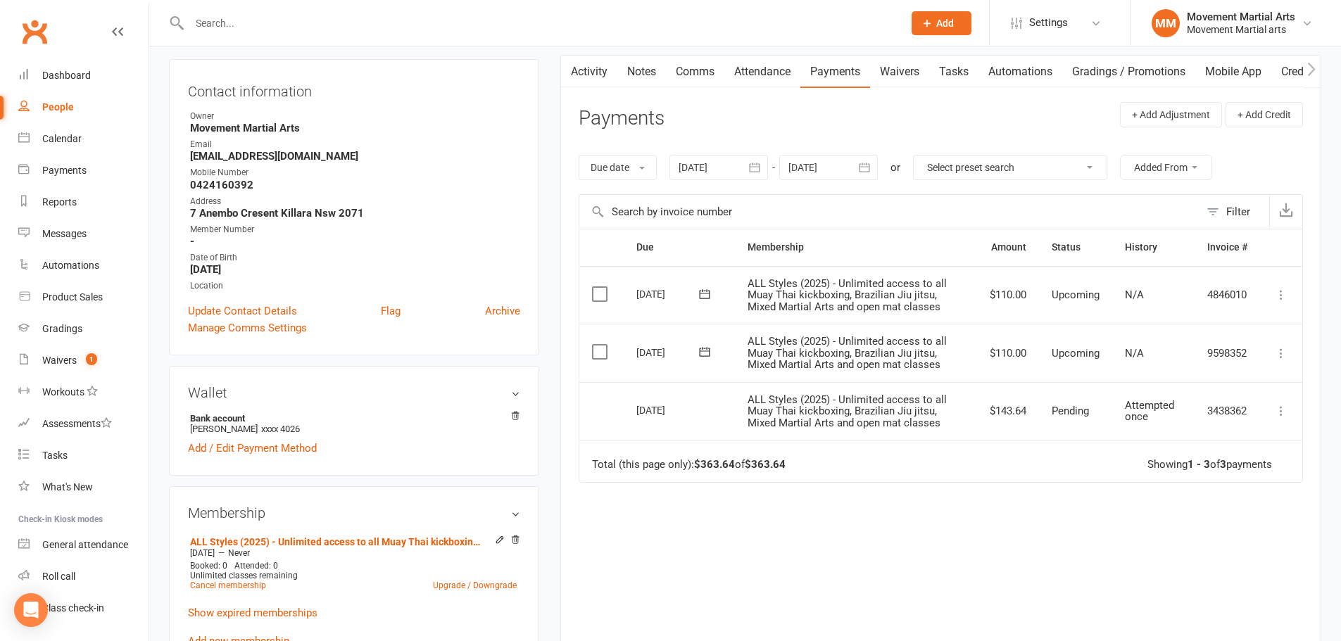
scroll to position [164, 0]
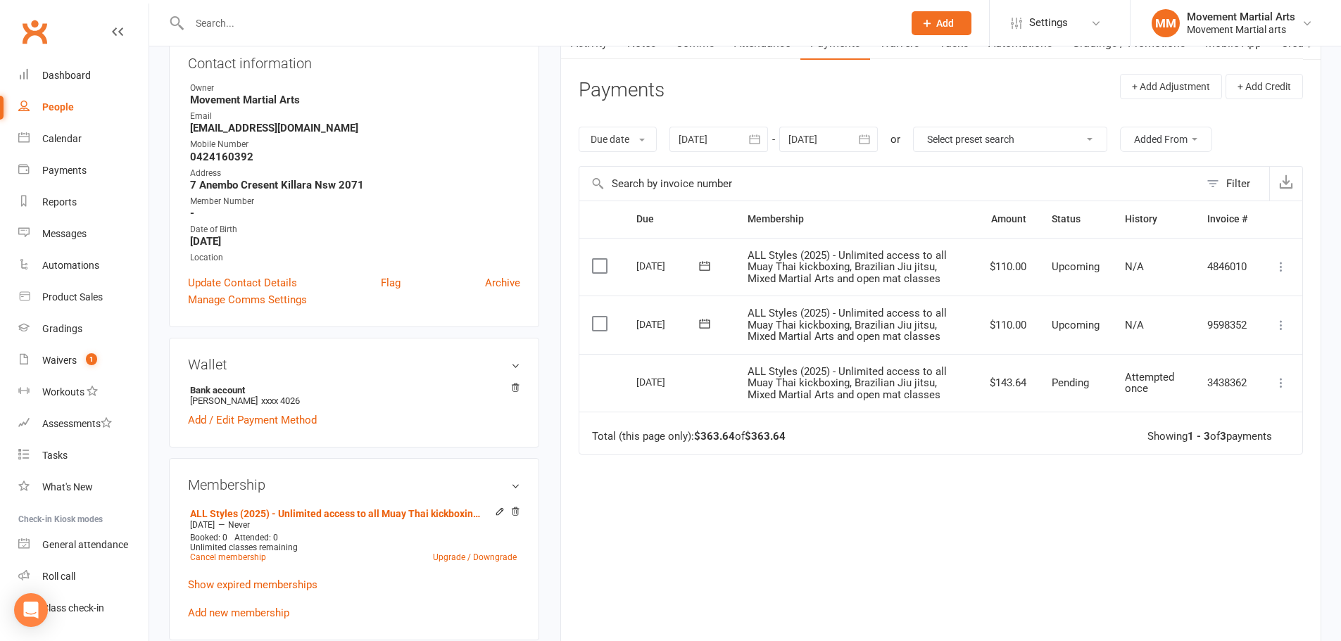
click at [916, 584] on div "Due Contact Membership Amount Status History Invoice # Select this 07 Nov 2025 …" at bounding box center [941, 418] width 724 height 435
click at [1163, 389] on div "Attempted once" at bounding box center [1153, 383] width 57 height 23
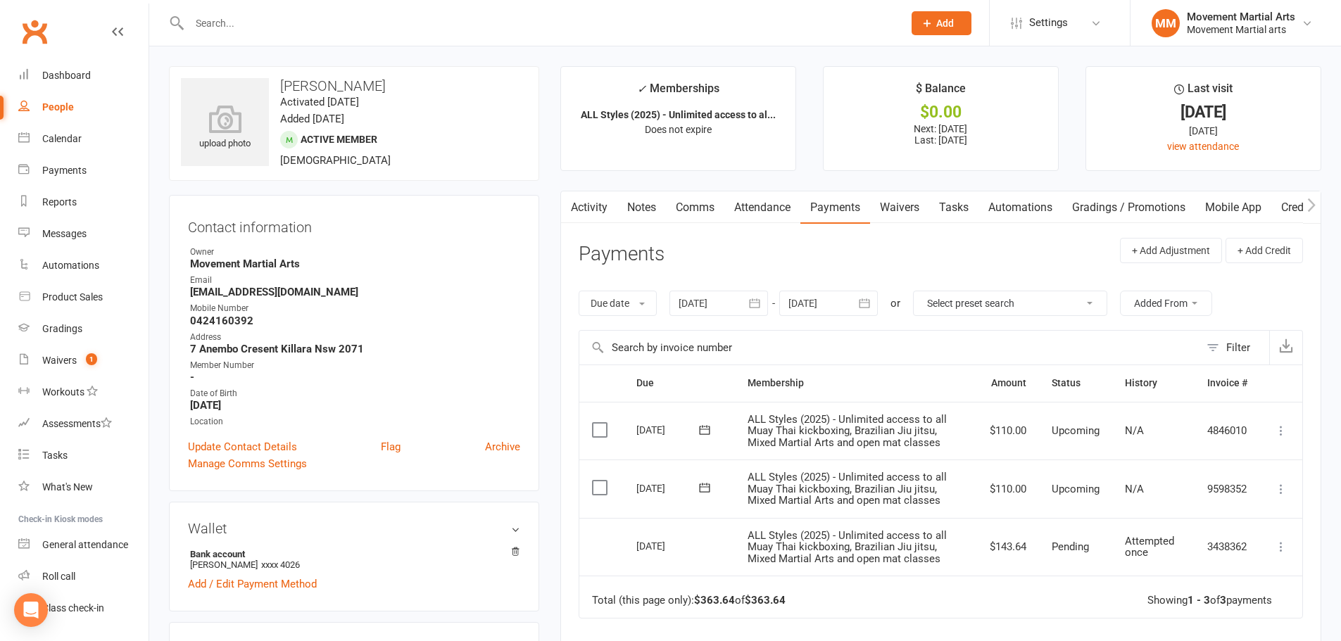
click at [48, 41] on link "Clubworx" at bounding box center [34, 31] width 35 height 35
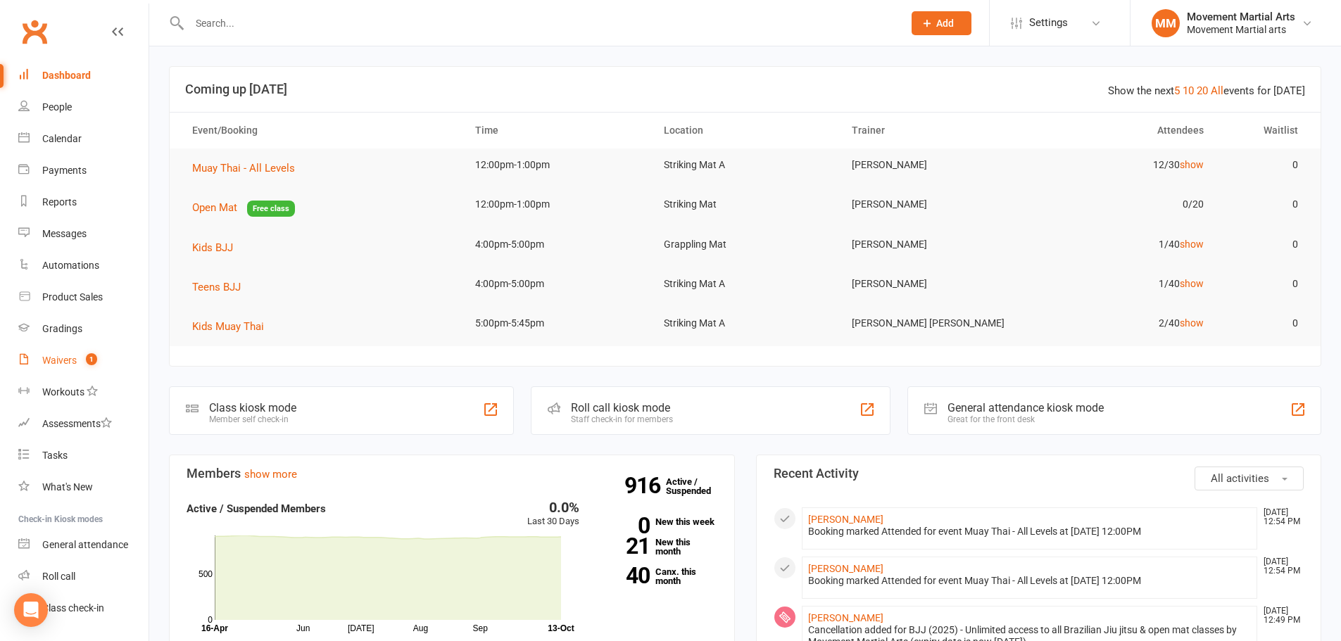
click at [64, 360] on div "Waivers" at bounding box center [59, 360] width 34 height 11
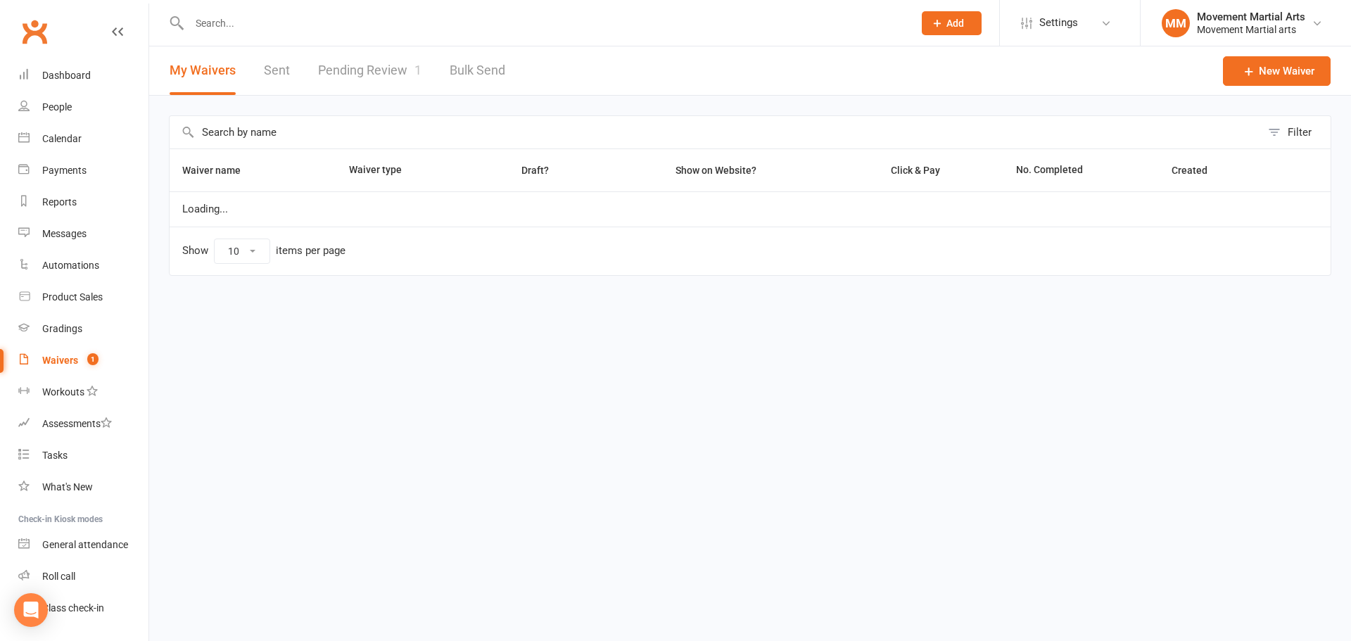
select select "100"
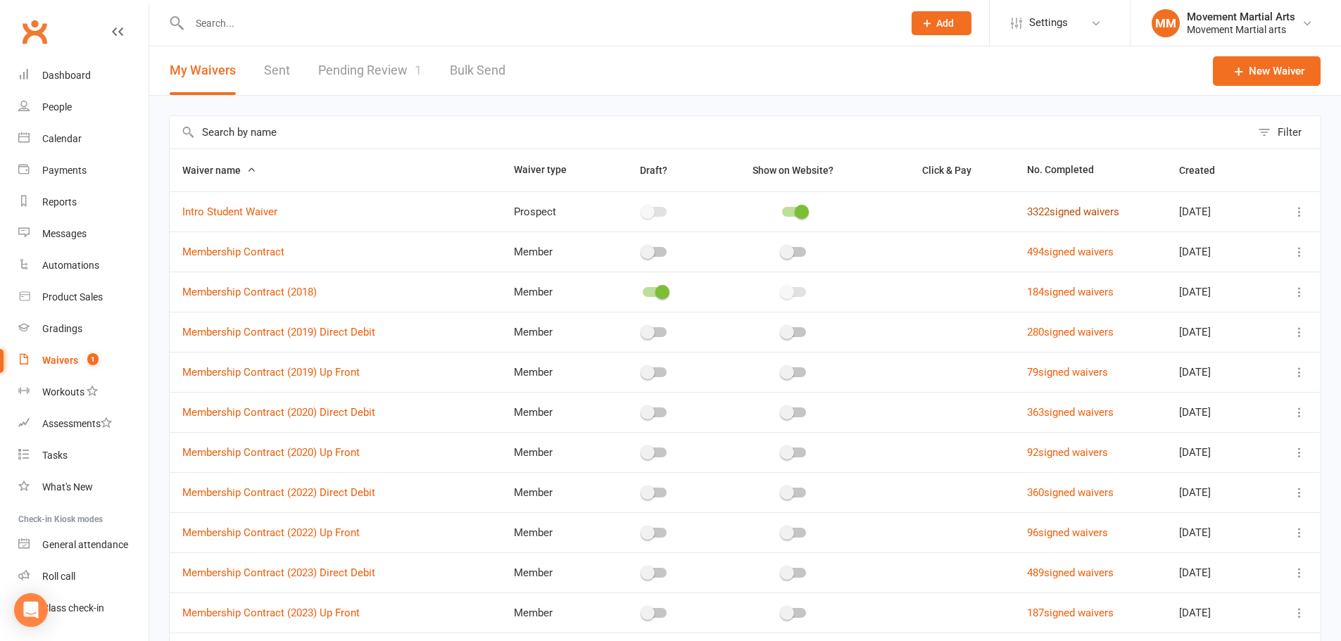
click at [1028, 214] on link "3322 signed waivers" at bounding box center [1073, 212] width 92 height 13
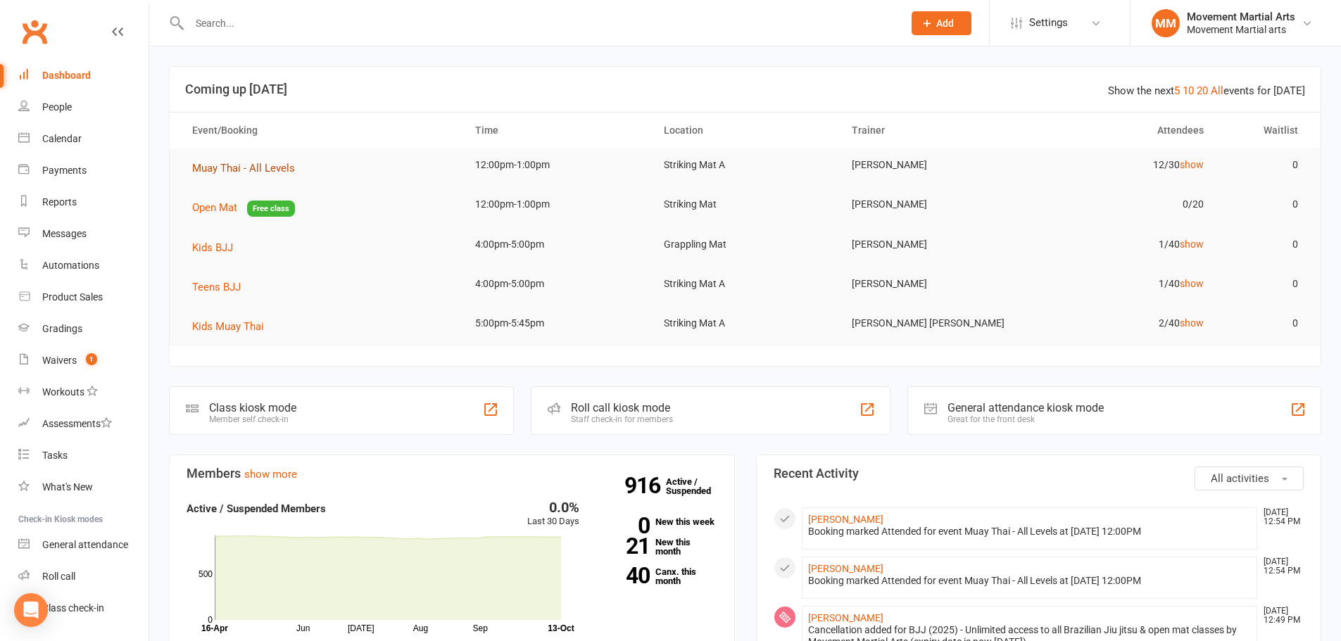
click at [239, 172] on span "Muay Thai - All Levels" at bounding box center [243, 168] width 103 height 13
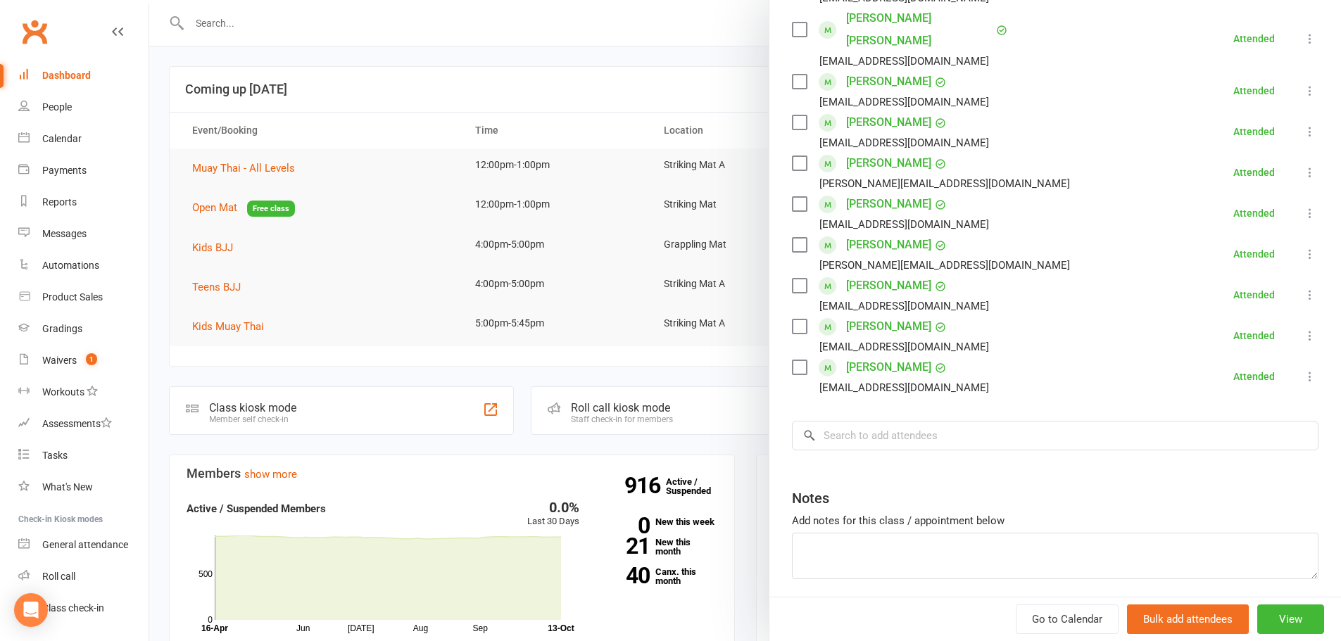
scroll to position [408, 0]
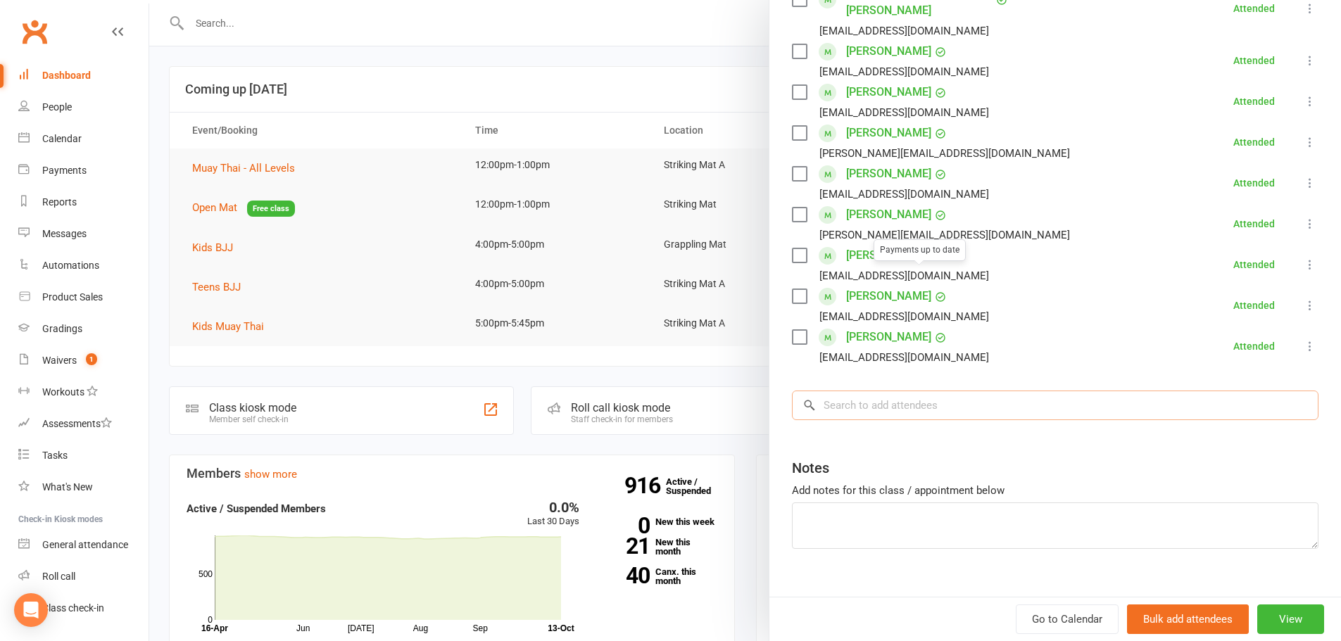
click at [933, 391] on input "search" at bounding box center [1055, 406] width 526 height 30
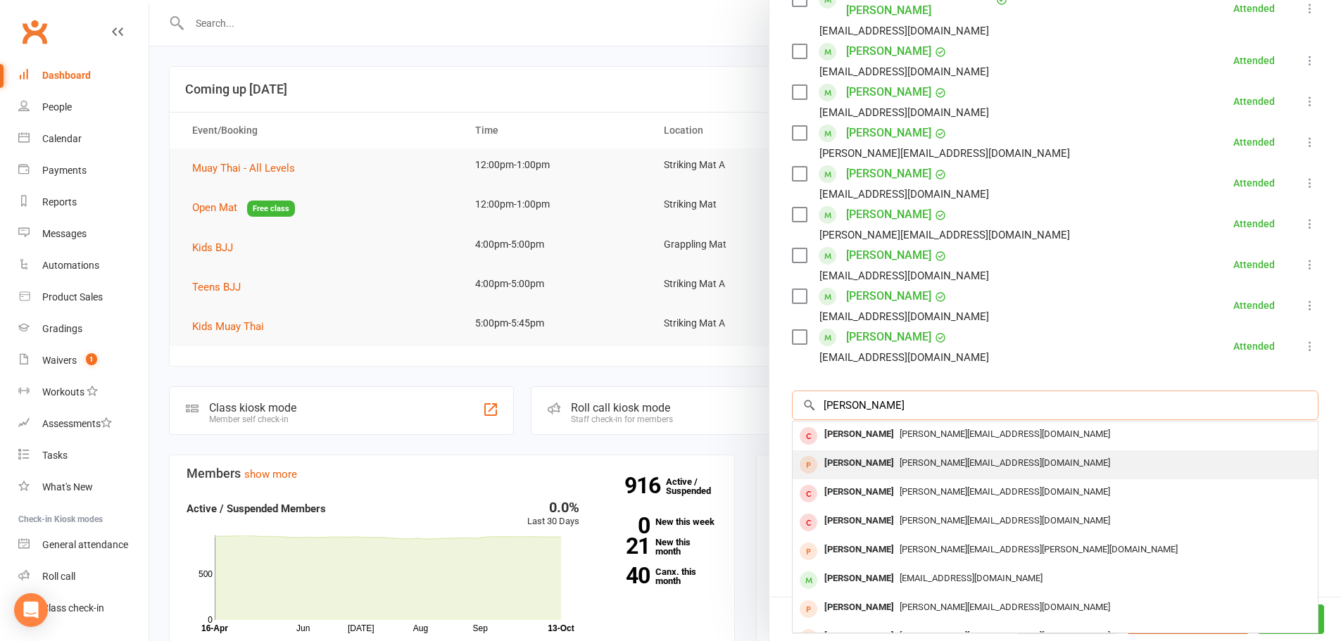
type input "[PERSON_NAME]"
click at [933, 450] on div "[PERSON_NAME] [PERSON_NAME][EMAIL_ADDRESS][DOMAIN_NAME]" at bounding box center [1055, 464] width 525 height 29
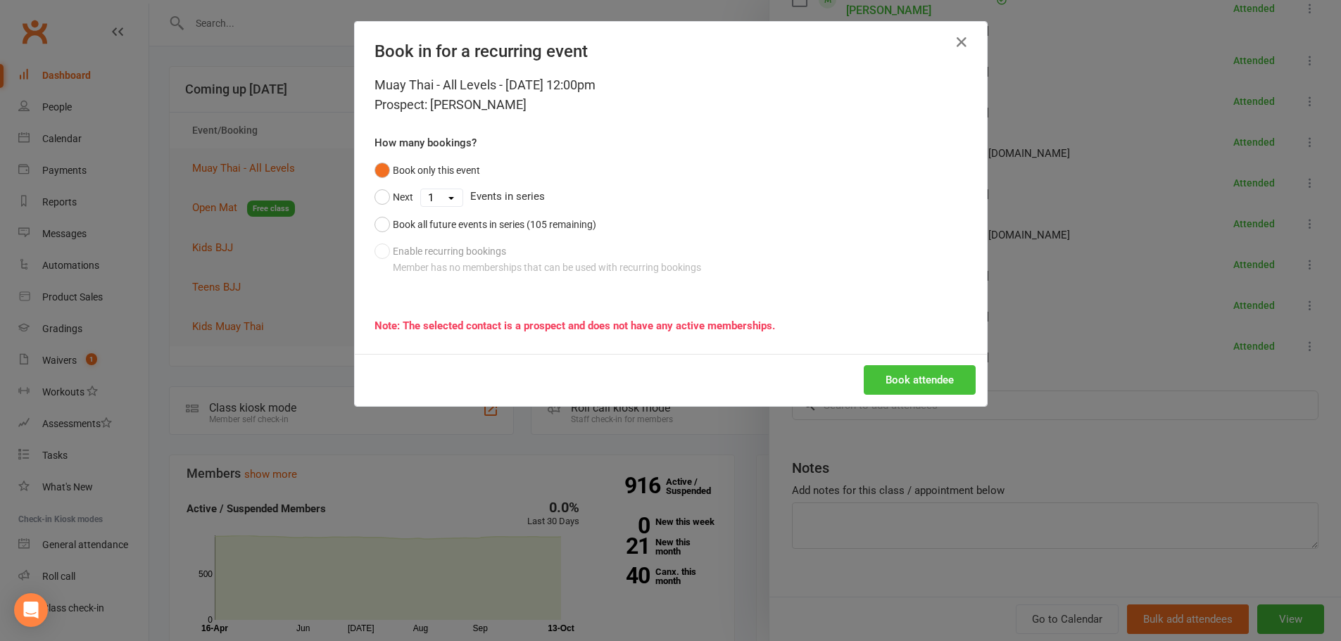
click at [928, 381] on button "Book attendee" at bounding box center [920, 380] width 112 height 30
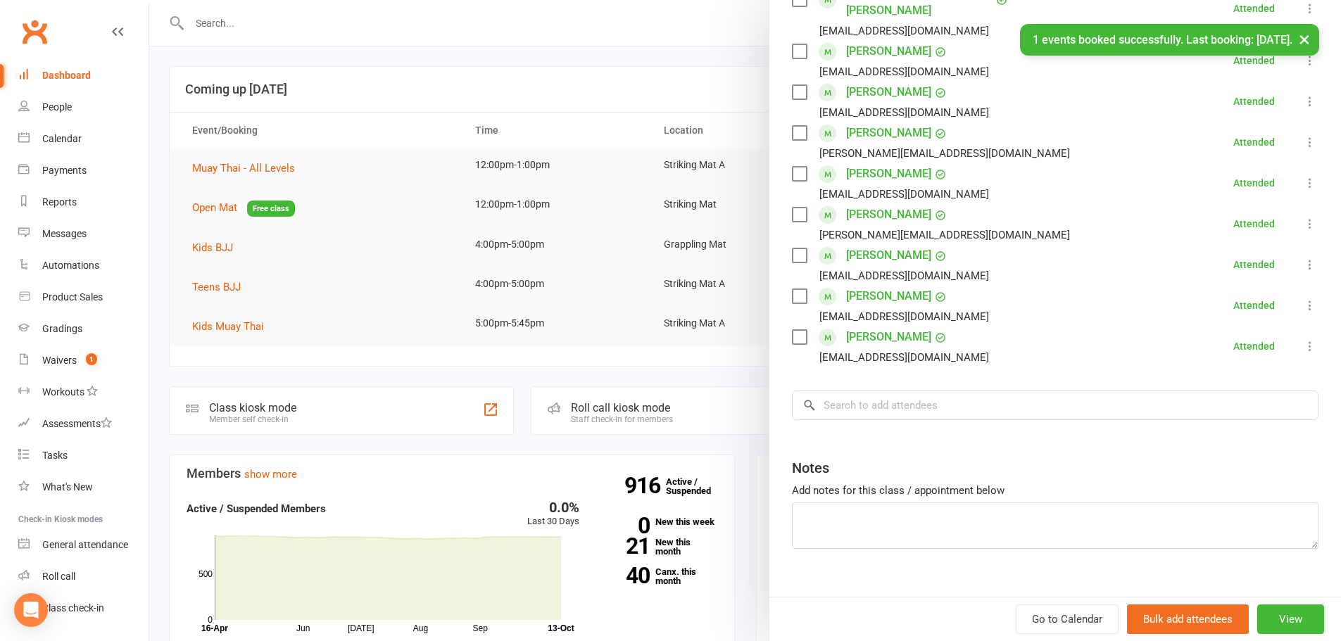
scroll to position [448, 0]
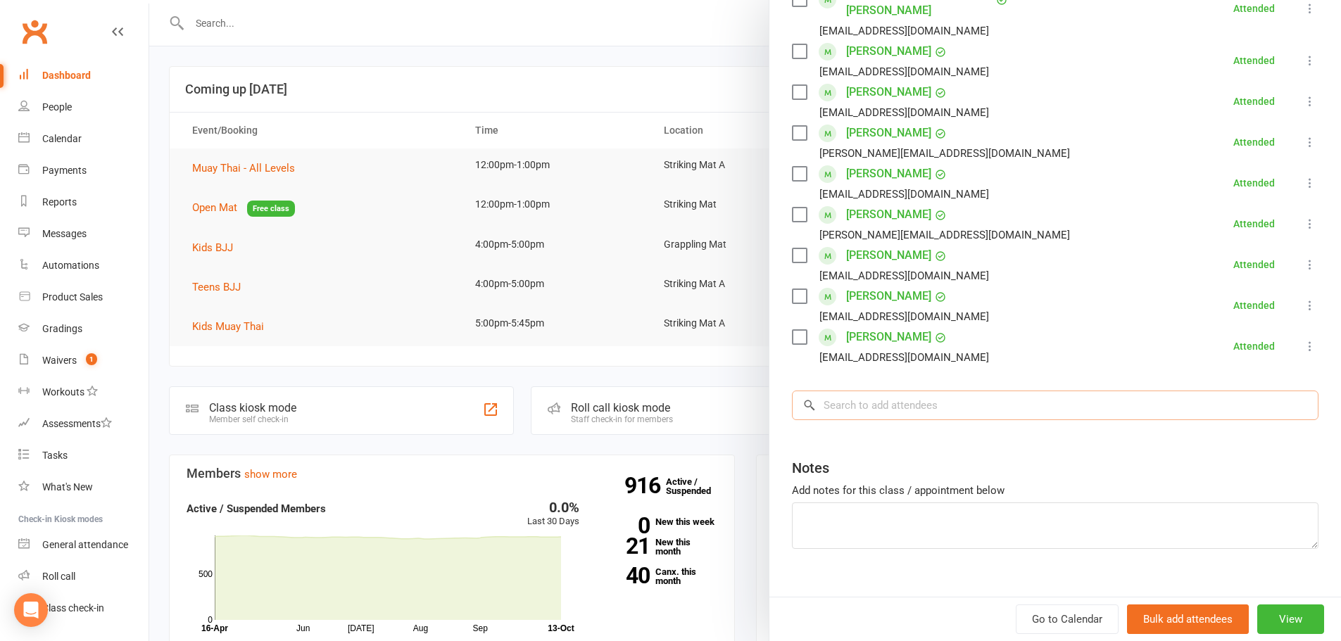
click at [899, 391] on input "search" at bounding box center [1055, 406] width 526 height 30
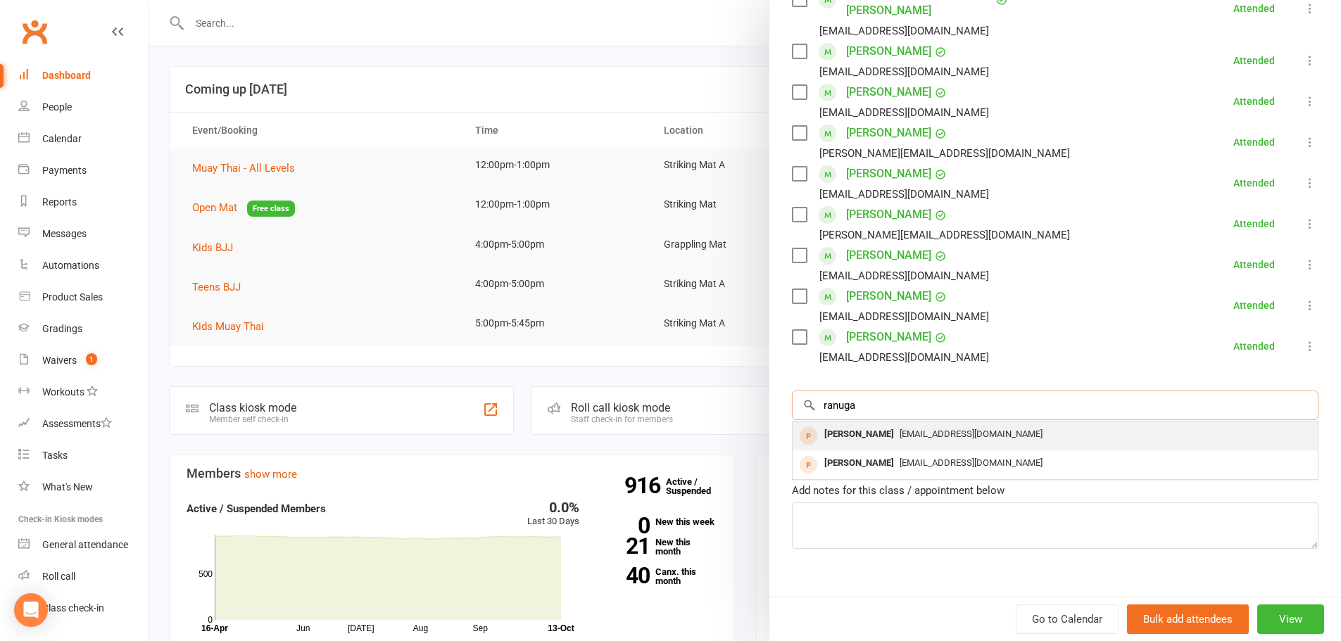
type input "ranuga"
click at [900, 424] on div "[PERSON_NAME]" at bounding box center [859, 434] width 81 height 20
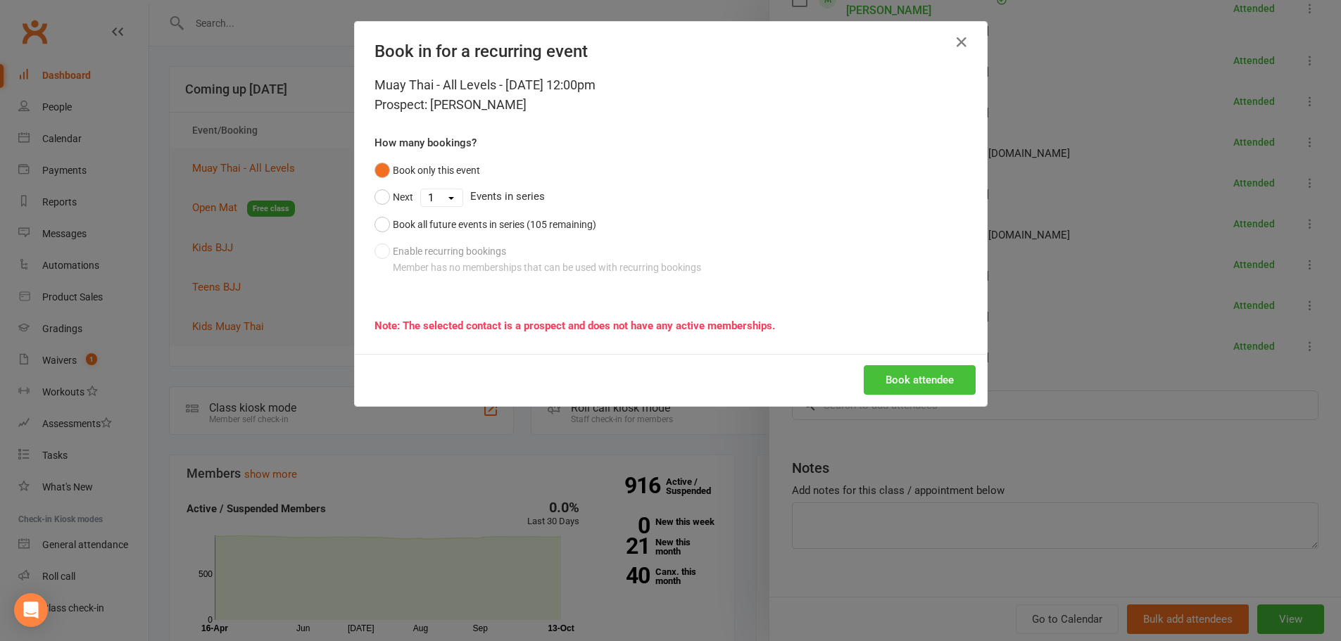
click at [911, 386] on button "Book attendee" at bounding box center [920, 380] width 112 height 30
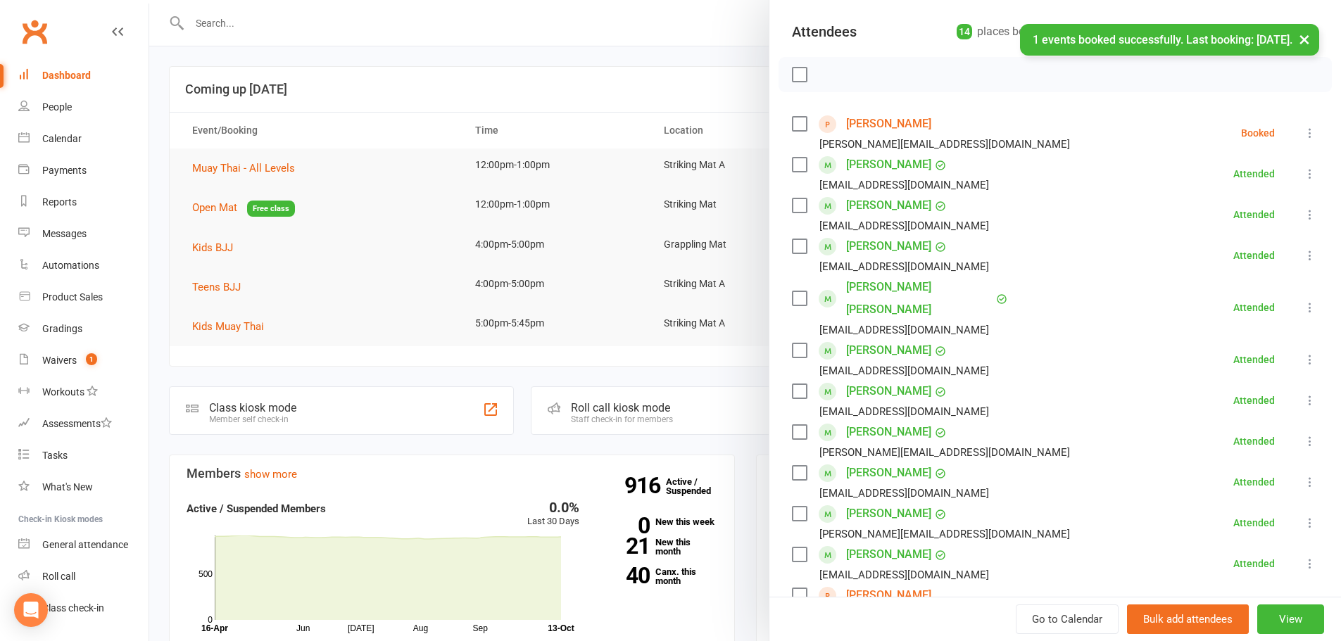
scroll to position [0, 0]
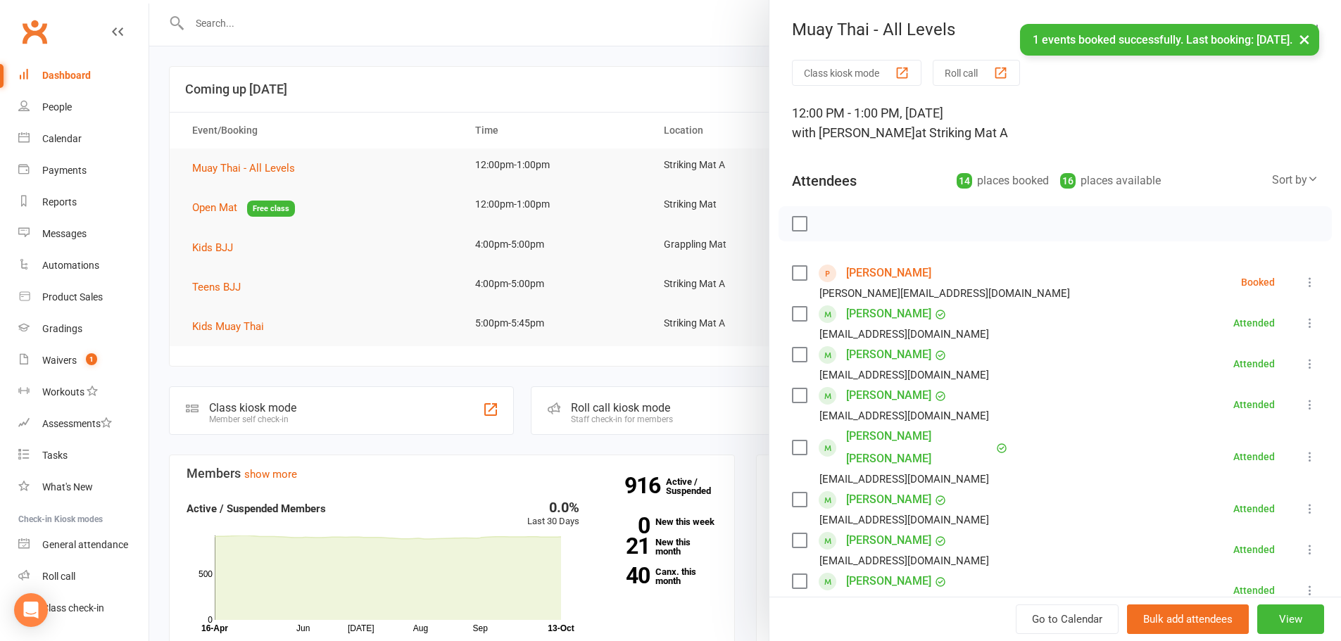
click at [795, 225] on label at bounding box center [799, 224] width 14 height 14
click at [823, 222] on icon "button" at bounding box center [830, 223] width 15 height 15
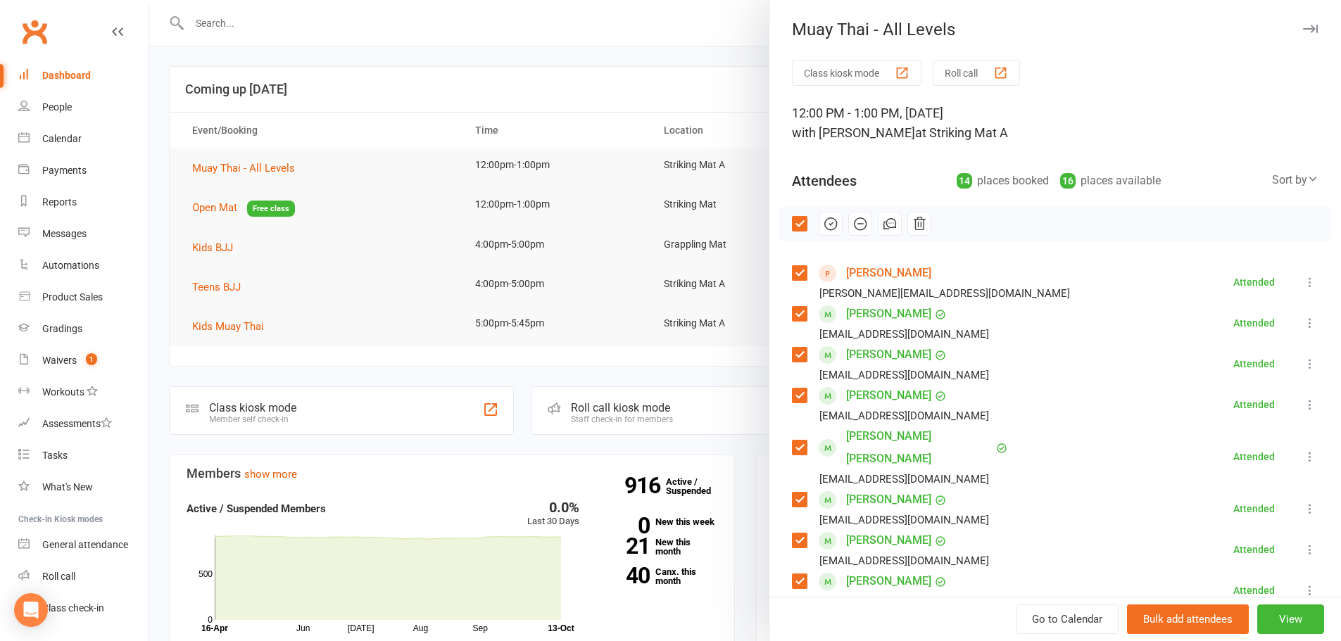
click at [792, 221] on label at bounding box center [799, 224] width 14 height 14
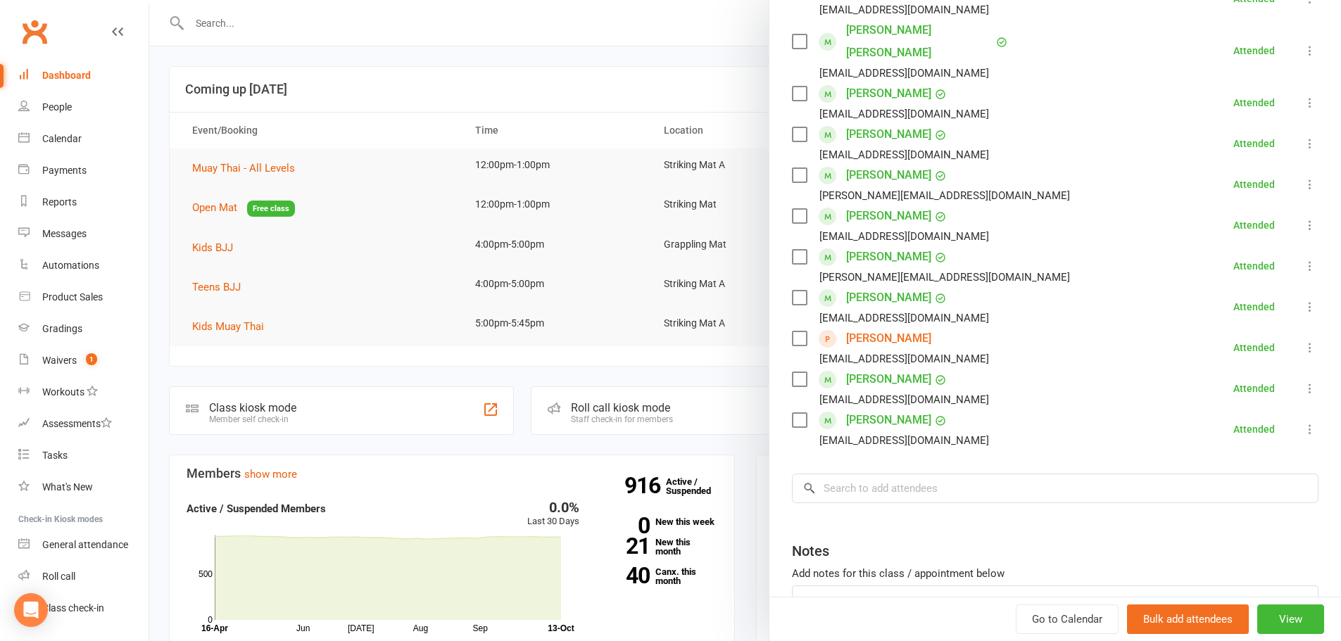
scroll to position [489, 0]
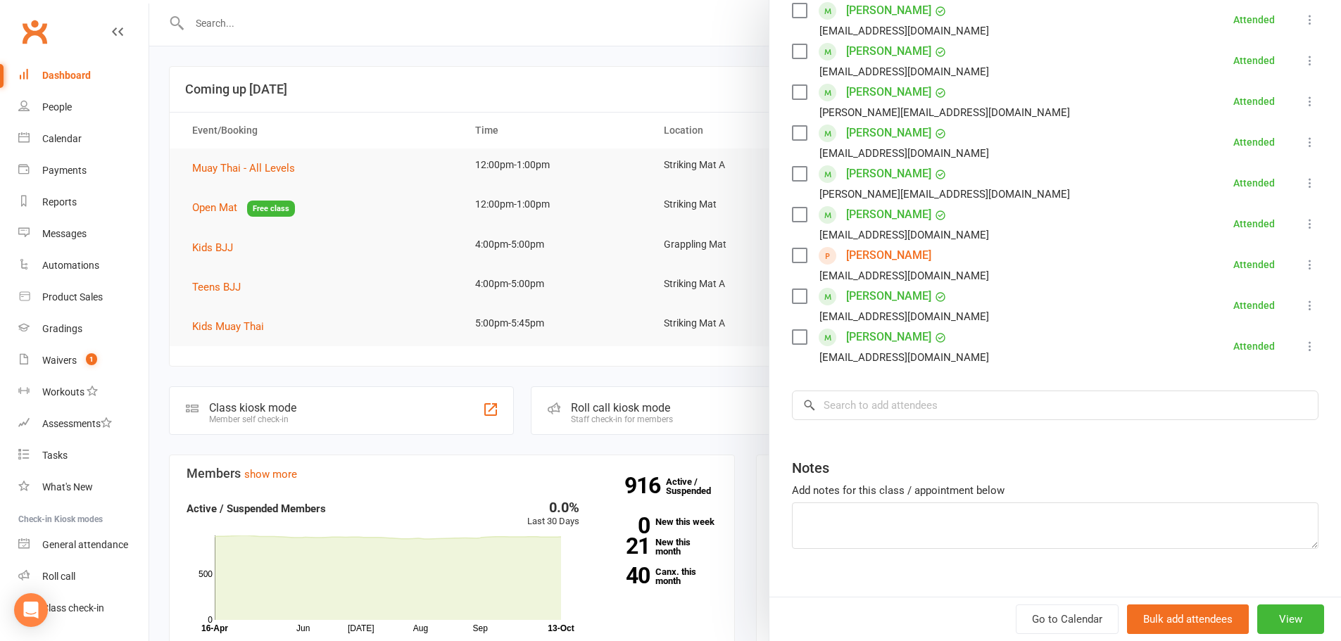
click at [656, 383] on div at bounding box center [745, 320] width 1192 height 641
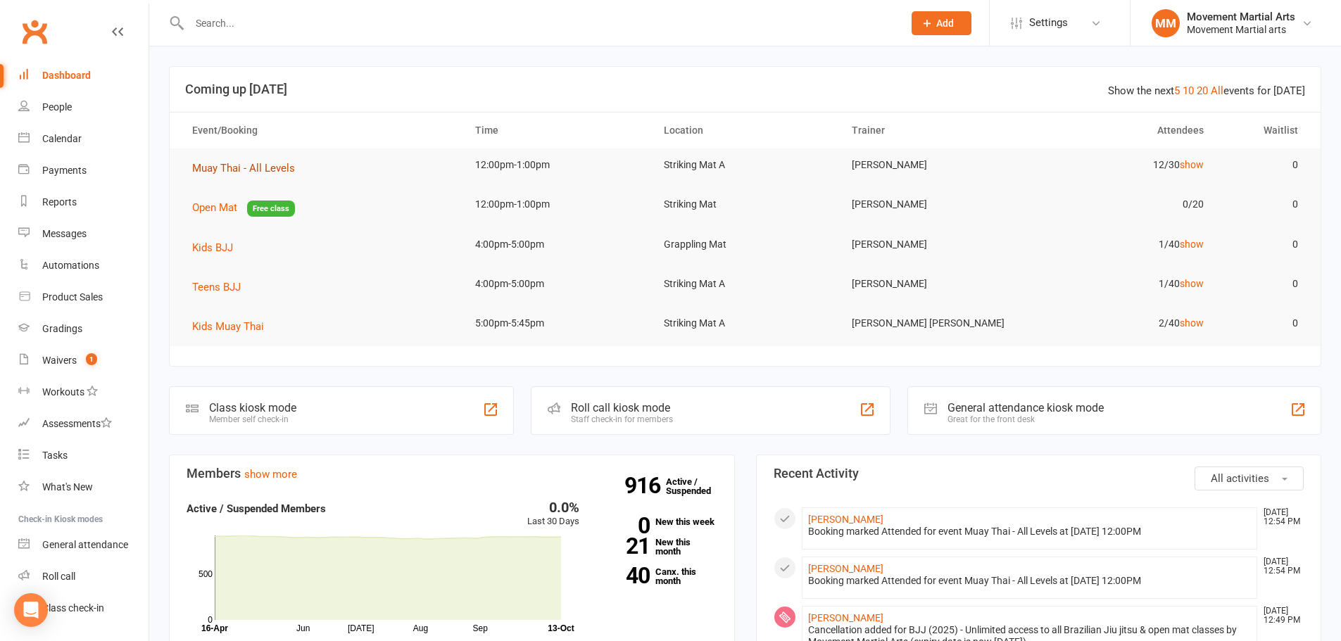
click at [257, 169] on span "Muay Thai - All Levels" at bounding box center [243, 168] width 103 height 13
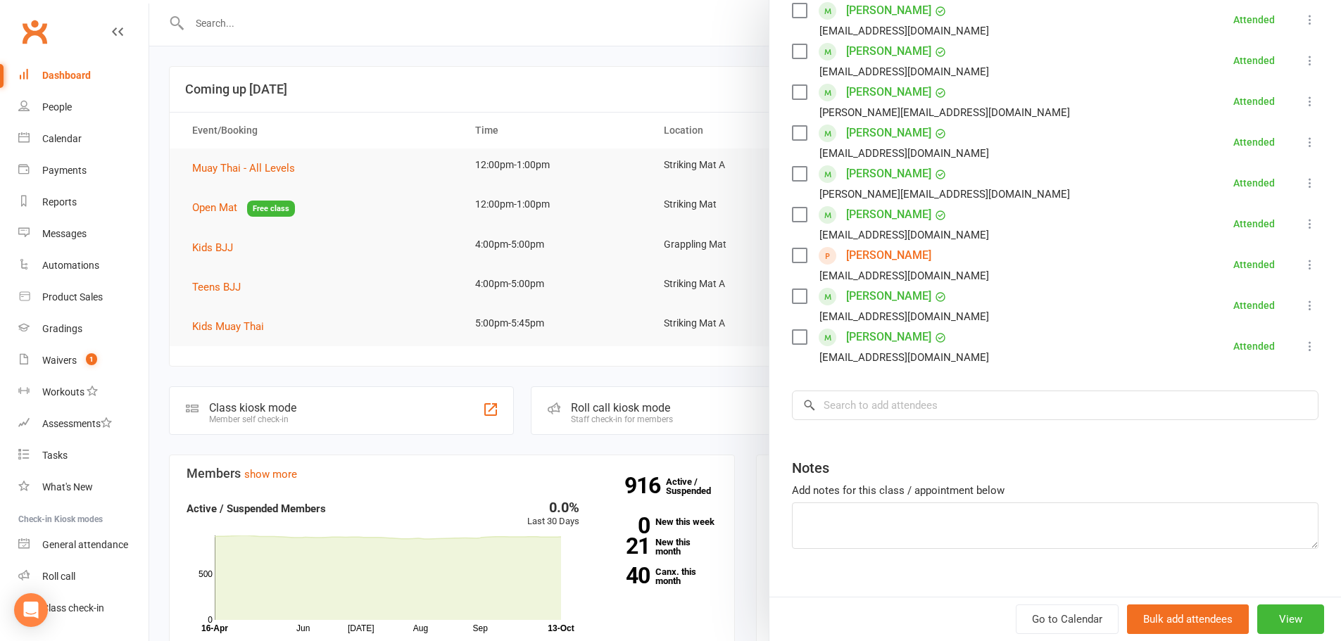
scroll to position [0, 0]
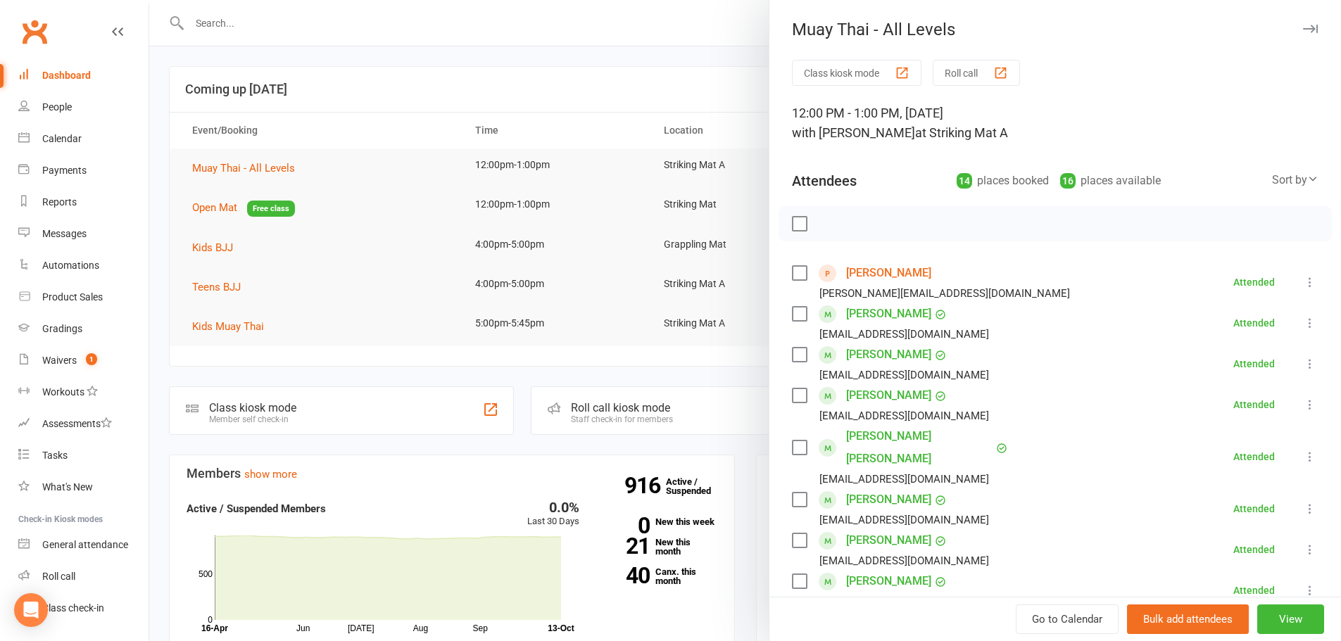
click at [627, 93] on div at bounding box center [745, 320] width 1192 height 641
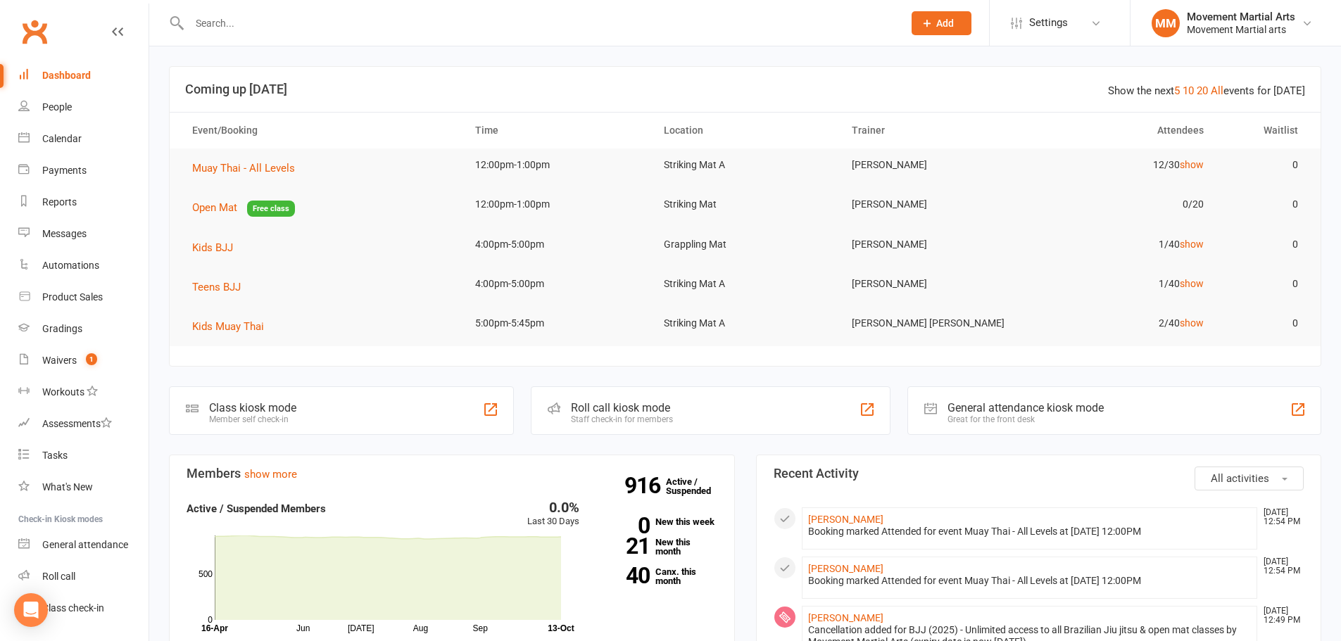
click at [227, 29] on input "text" at bounding box center [539, 23] width 708 height 20
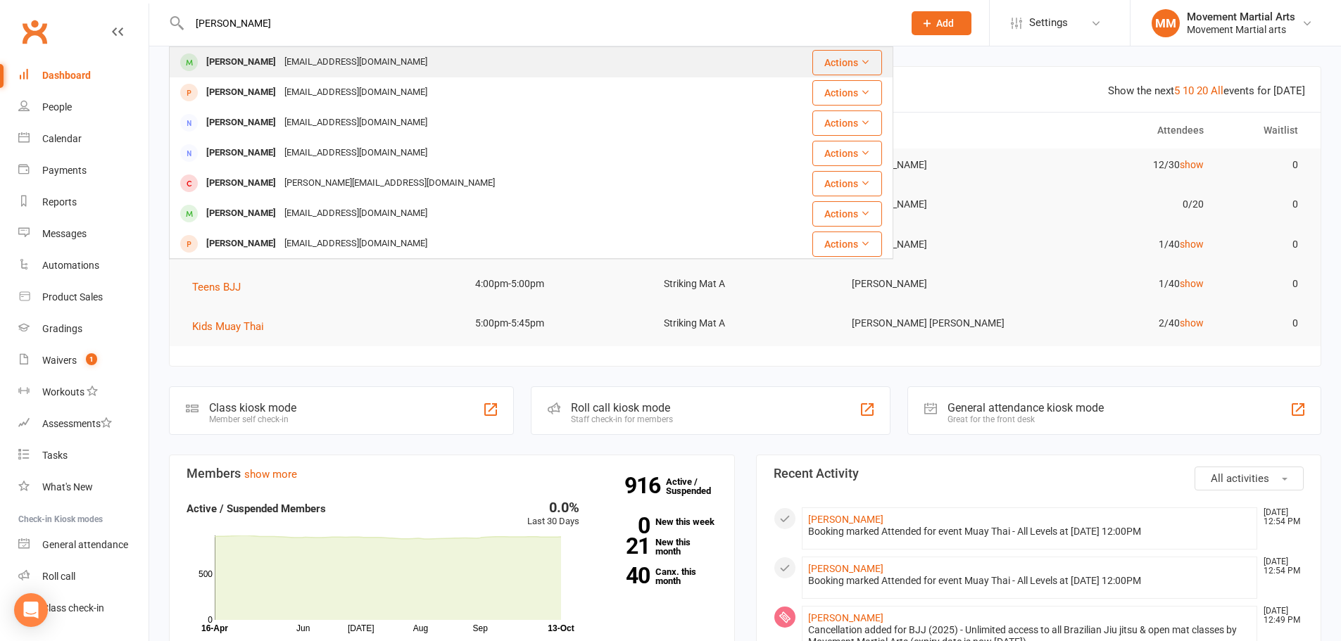
type input "[PERSON_NAME]"
click at [280, 61] on div "[EMAIL_ADDRESS][DOMAIN_NAME]" at bounding box center [355, 62] width 151 height 20
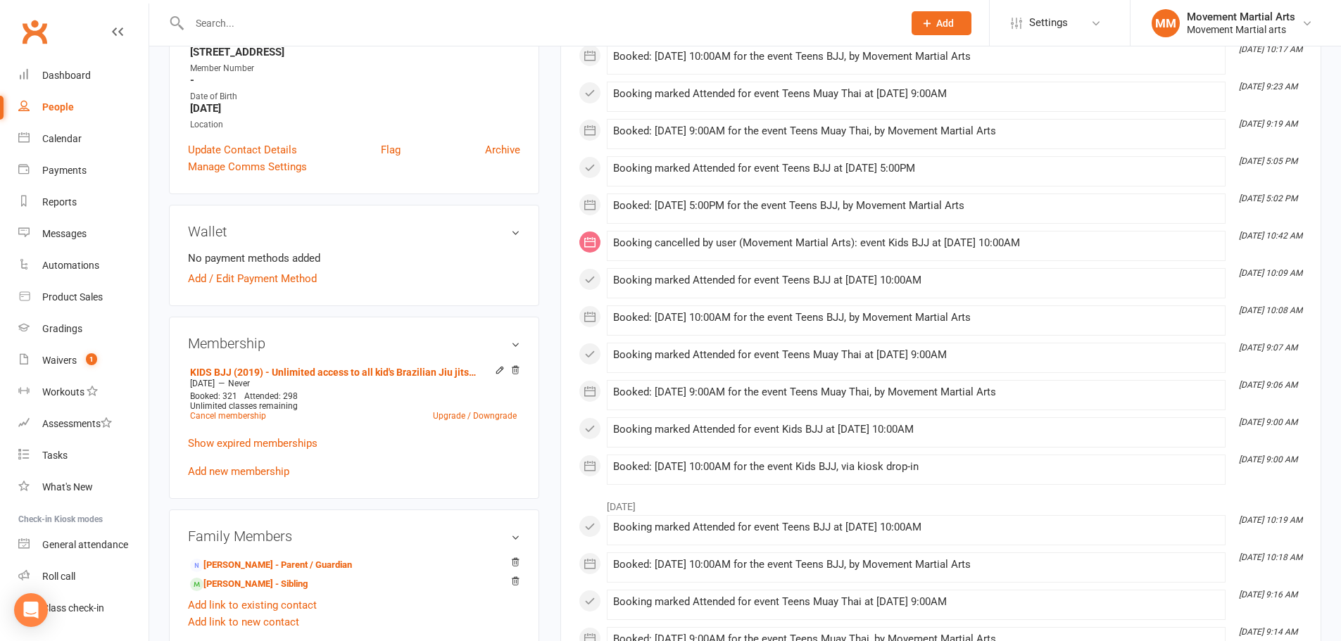
scroll to position [329, 0]
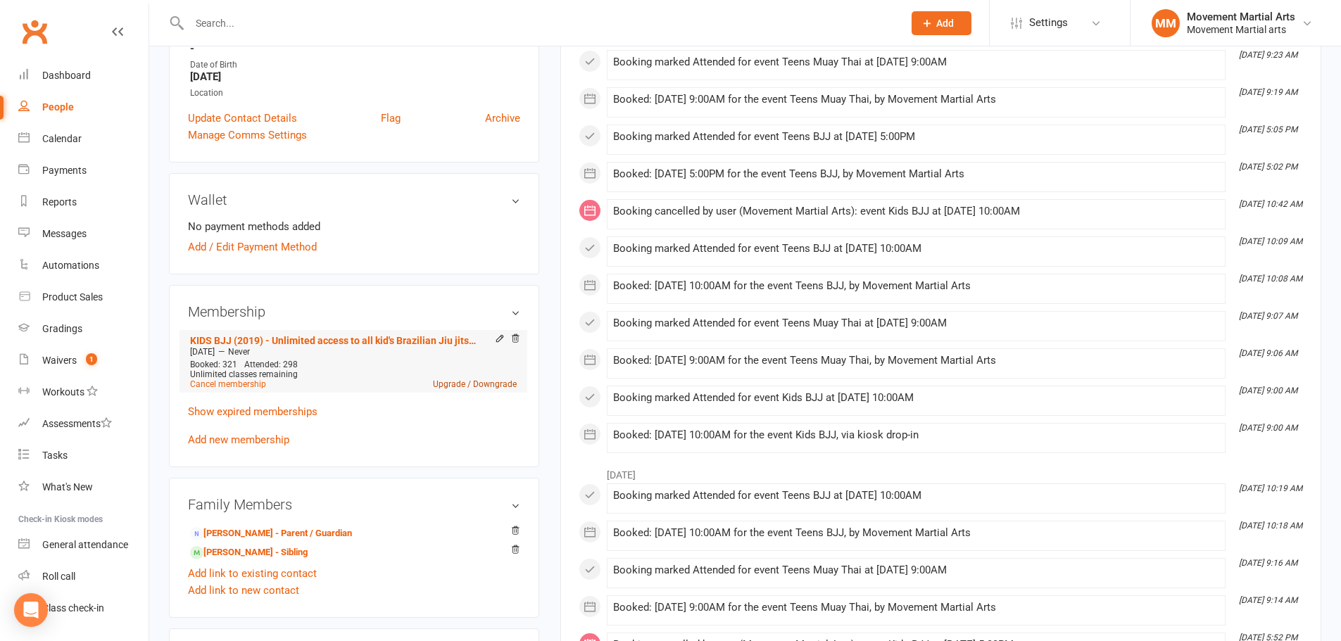
click at [438, 379] on link "Upgrade / Downgrade" at bounding box center [475, 384] width 84 height 10
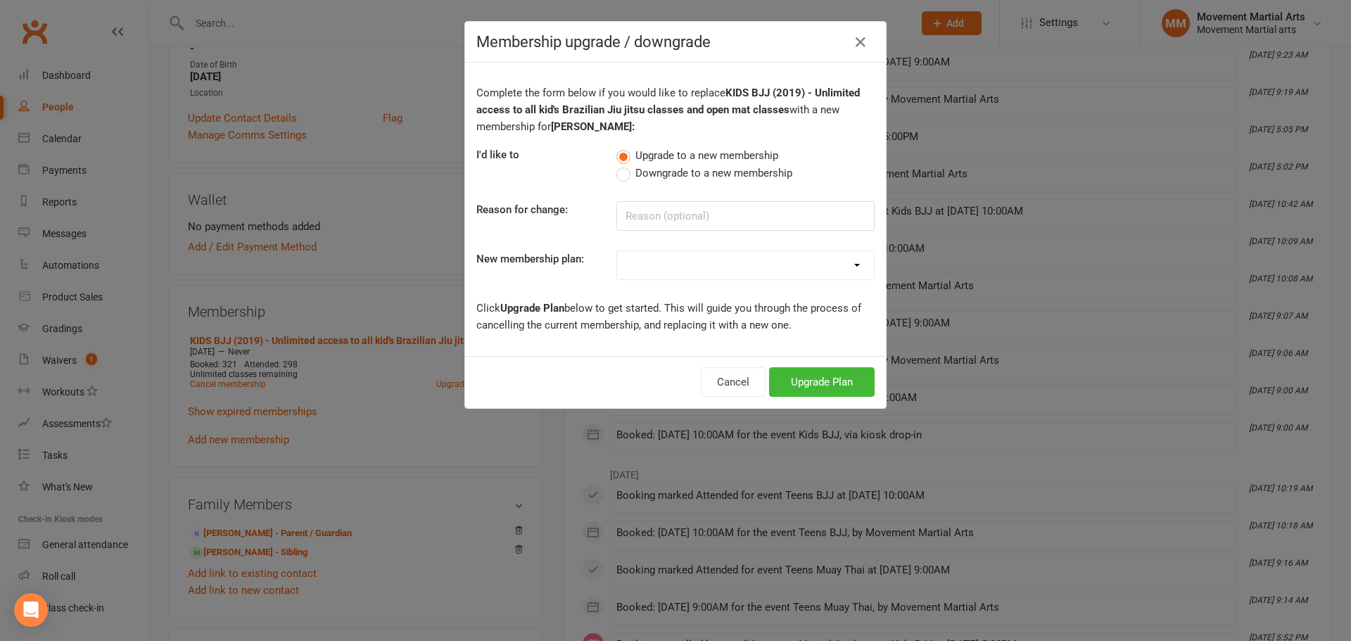
click at [709, 264] on select "BJJ (2020) - Unlimited access to all Brazilian Jiu jitsu & open mat classes MTK…" at bounding box center [745, 265] width 257 height 28
select select "98"
click at [617, 251] on select "BJJ (2020) - Unlimited access to all Brazilian Jiu jitsu & open mat classes MTK…" at bounding box center [745, 265] width 257 height 28
click at [796, 370] on button "Upgrade Plan" at bounding box center [822, 382] width 106 height 30
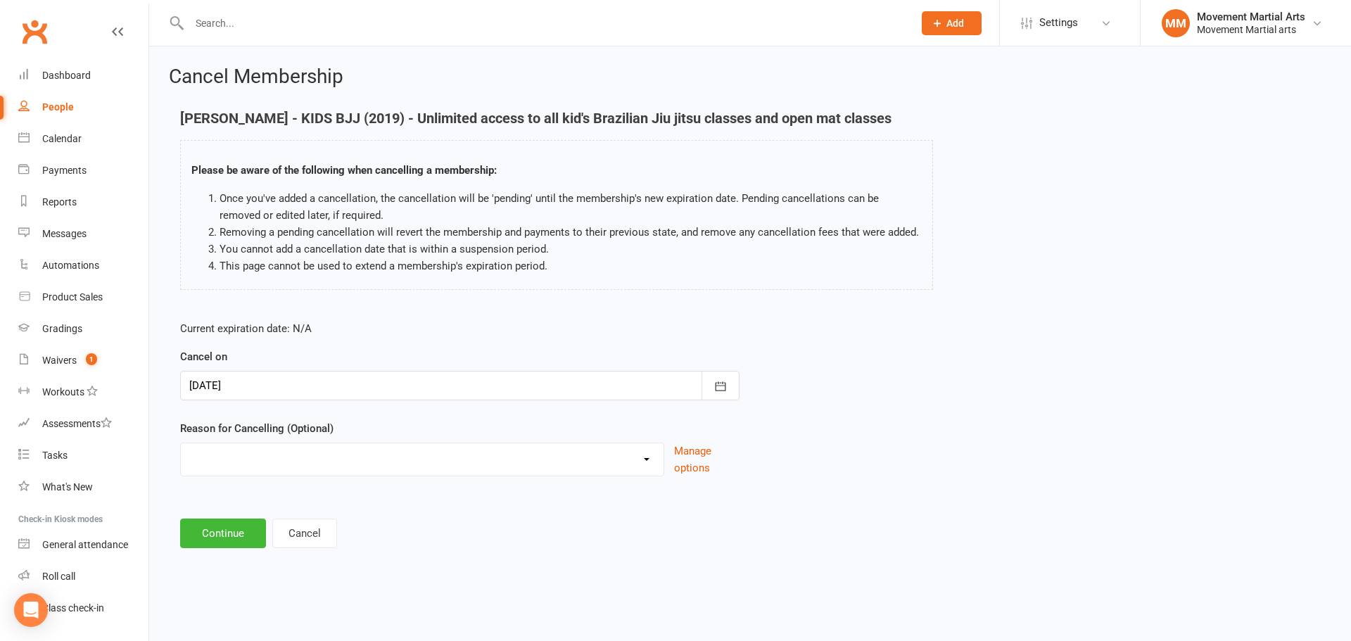
click at [379, 374] on div at bounding box center [460, 386] width 560 height 30
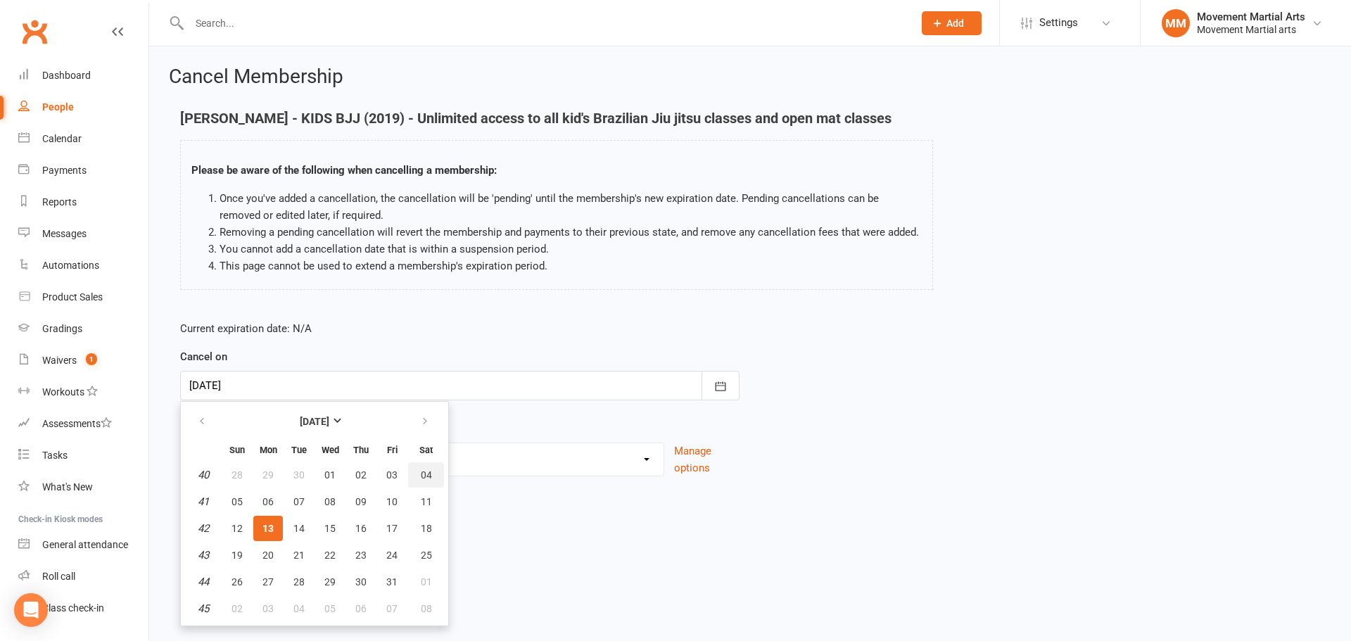
click at [418, 474] on button "04" at bounding box center [426, 474] width 36 height 25
type input "[DATE]"
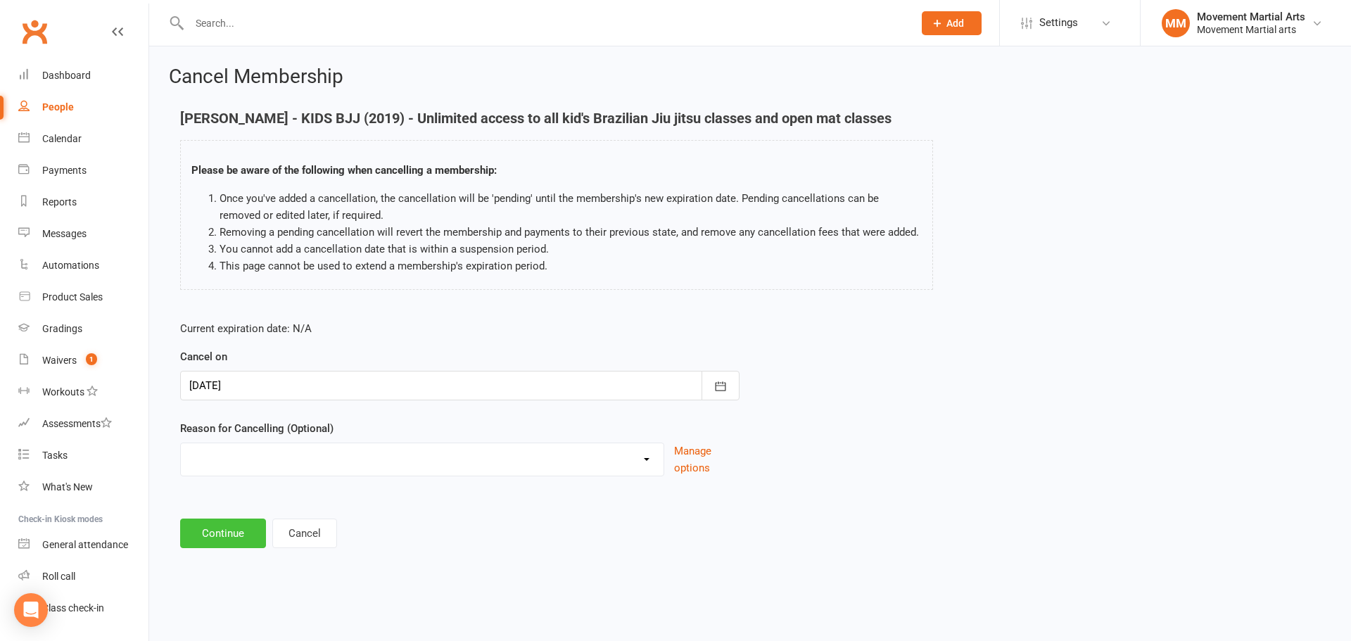
click at [220, 538] on button "Continue" at bounding box center [223, 534] width 86 height 30
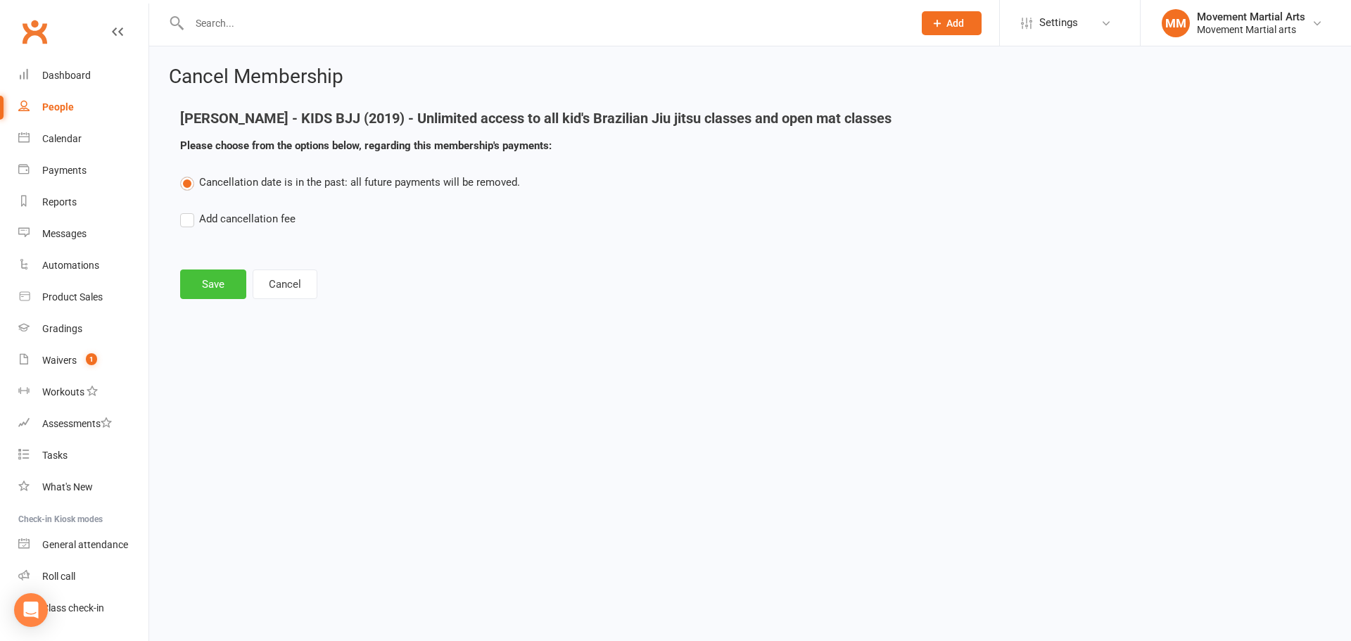
click at [226, 285] on button "Save" at bounding box center [213, 285] width 66 height 30
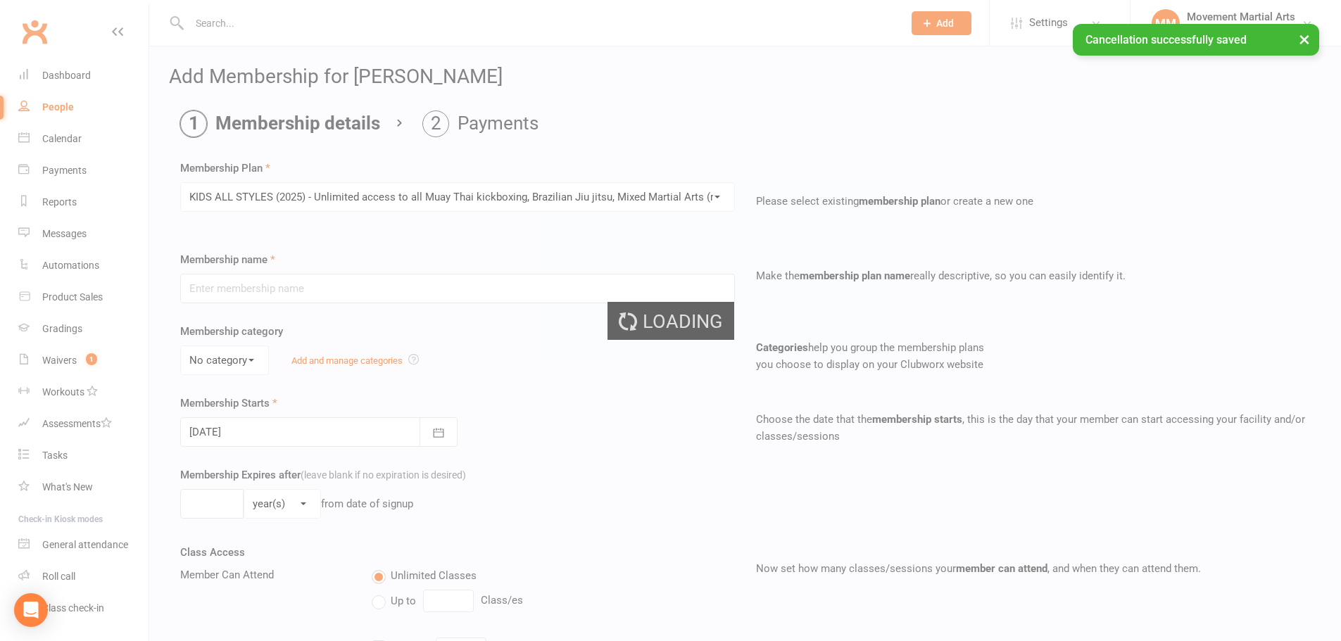
type input "KIDS ALL STYLES (2025) - Unlimited access to all Muay Thai kickboxing, Brazilia…"
select select "1"
type input "0"
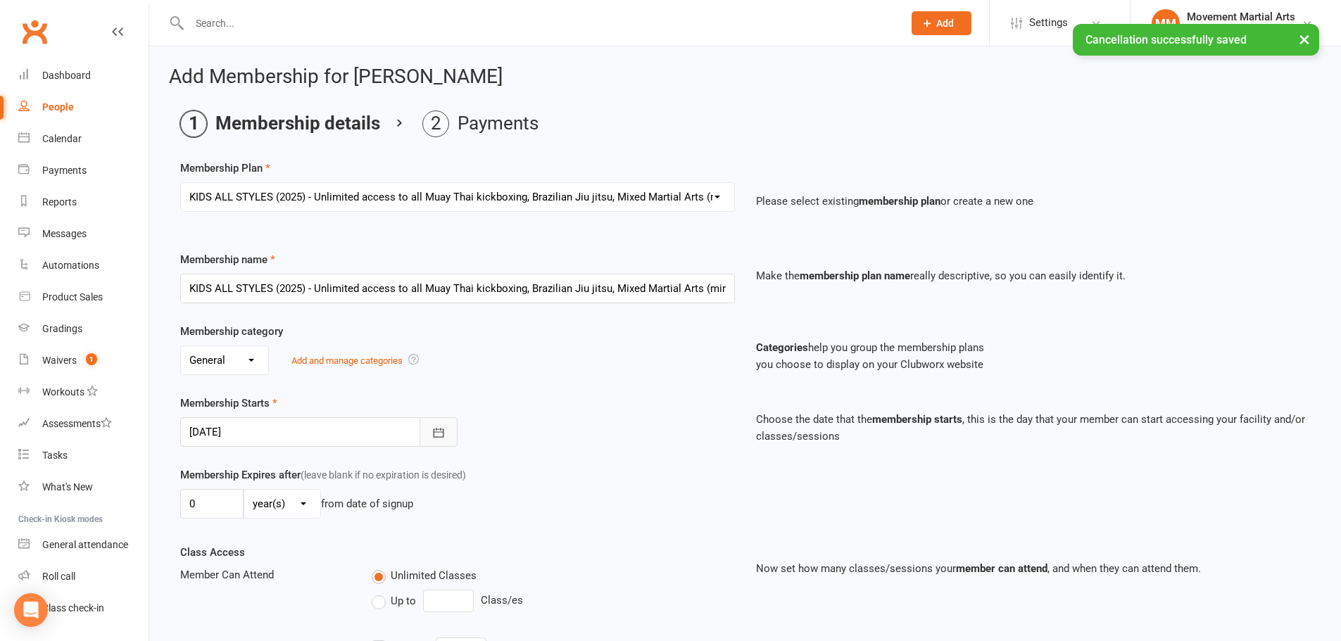
click at [439, 434] on icon "button" at bounding box center [438, 433] width 14 height 14
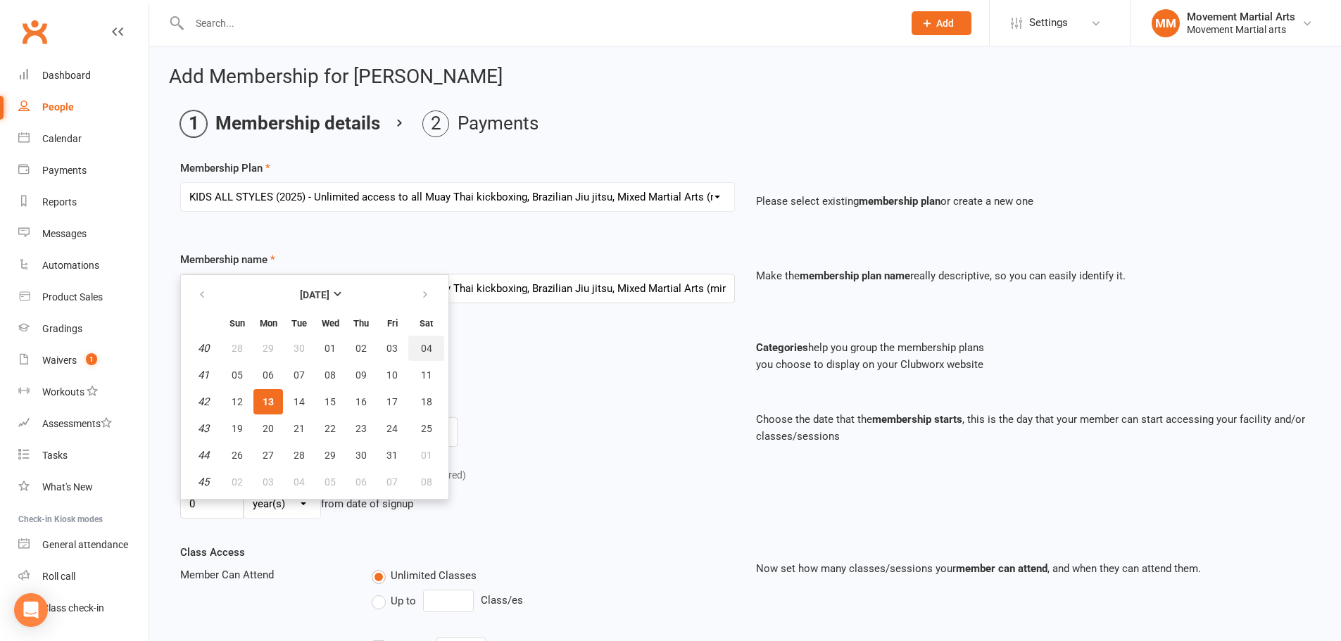
click at [413, 352] on button "04" at bounding box center [426, 348] width 36 height 25
type input "[DATE]"
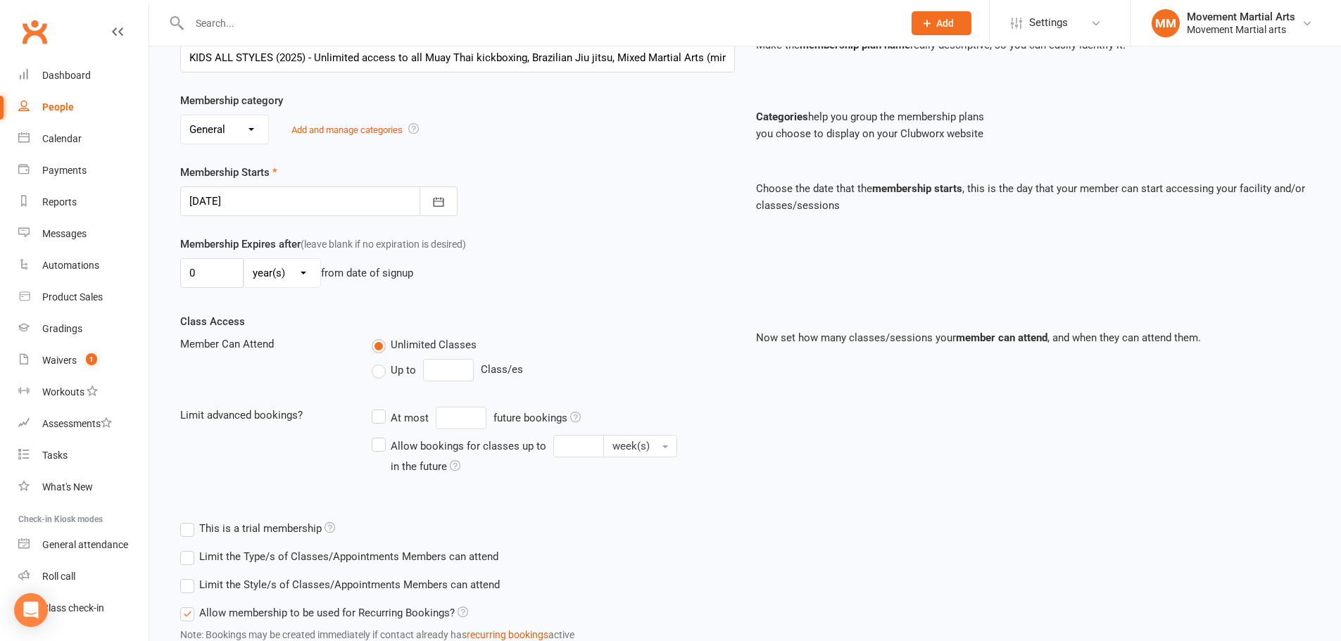
scroll to position [336, 0]
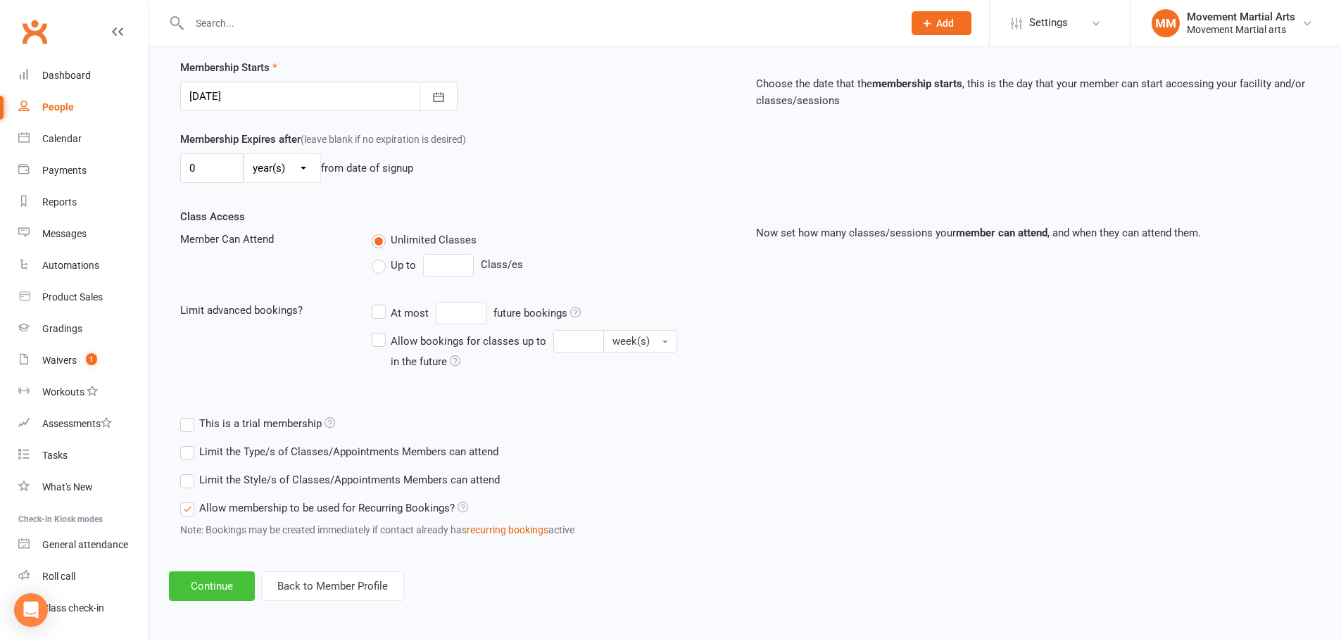
click at [230, 593] on button "Continue" at bounding box center [212, 587] width 86 height 30
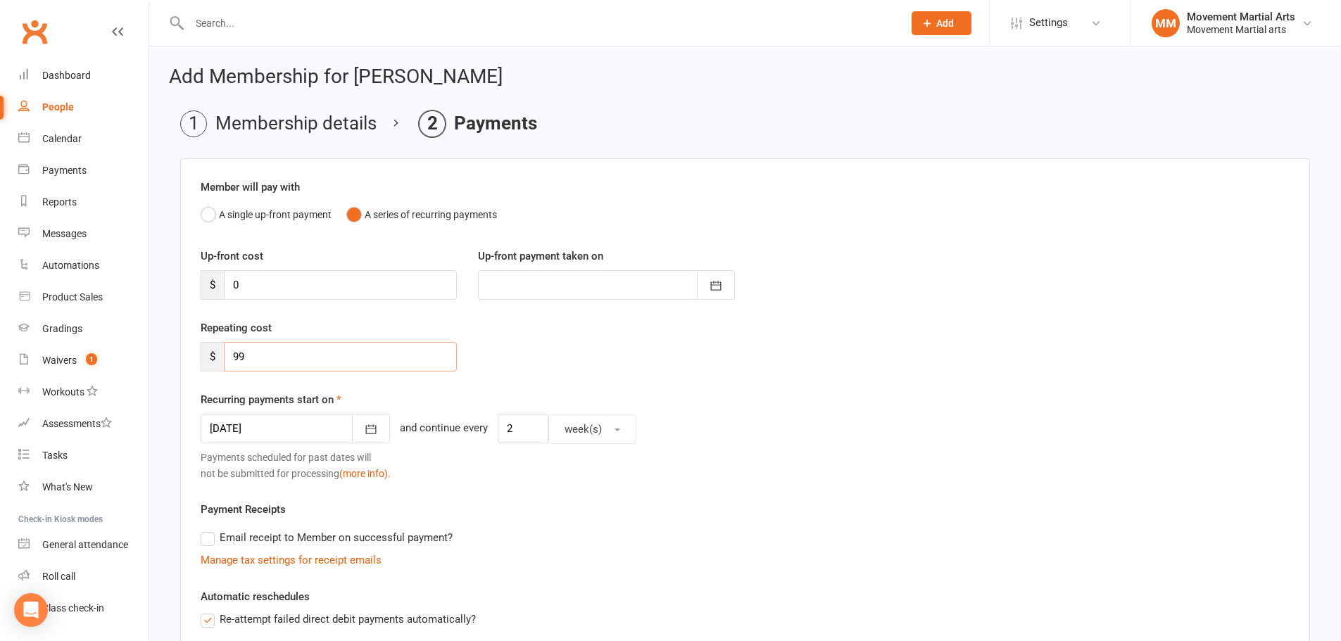
drag, startPoint x: 272, startPoint y: 355, endPoint x: 139, endPoint y: 345, distance: 132.7
click at [140, 344] on ui-view "Prospect Member Non-attending contact Class / event Appointment Grading event T…" at bounding box center [670, 502] width 1341 height 997
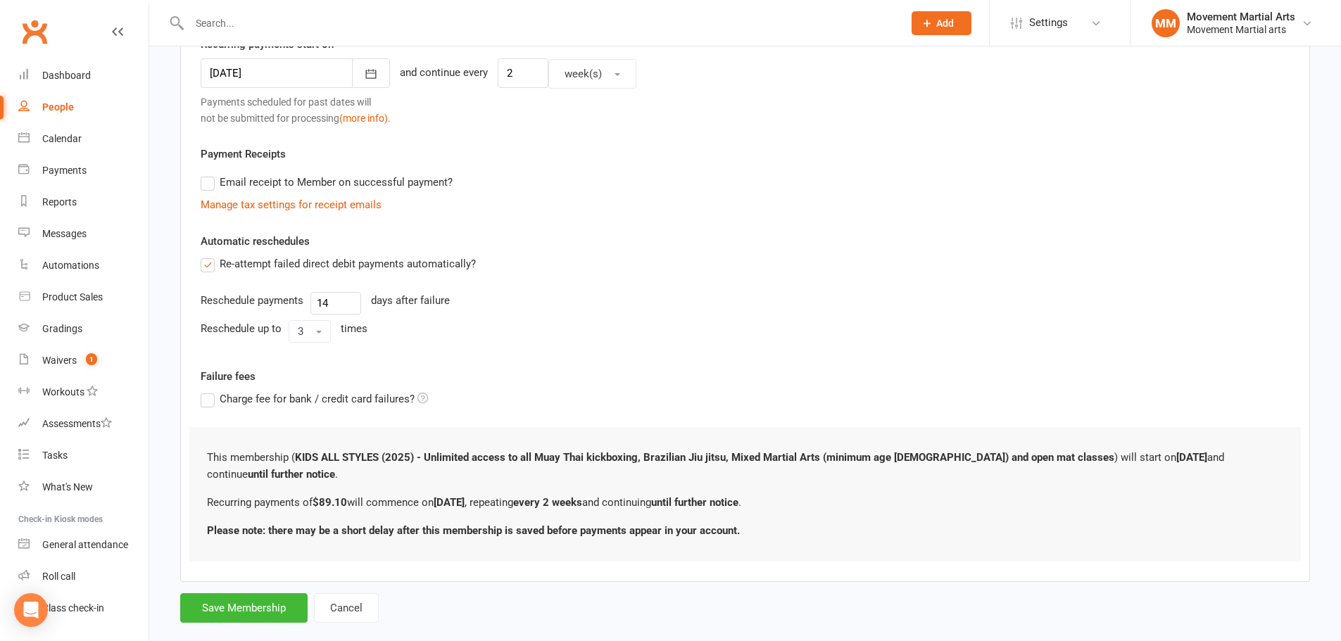
scroll to position [363, 0]
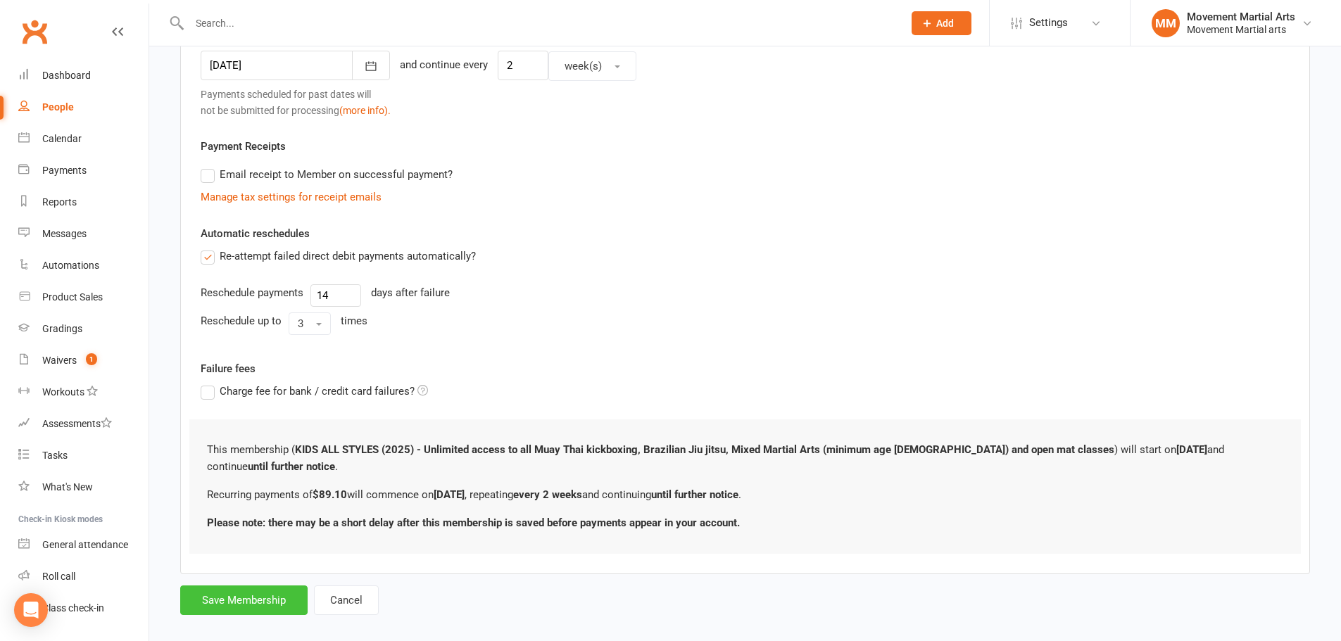
type input "89.10"
click at [263, 586] on button "Save Membership" at bounding box center [243, 601] width 127 height 30
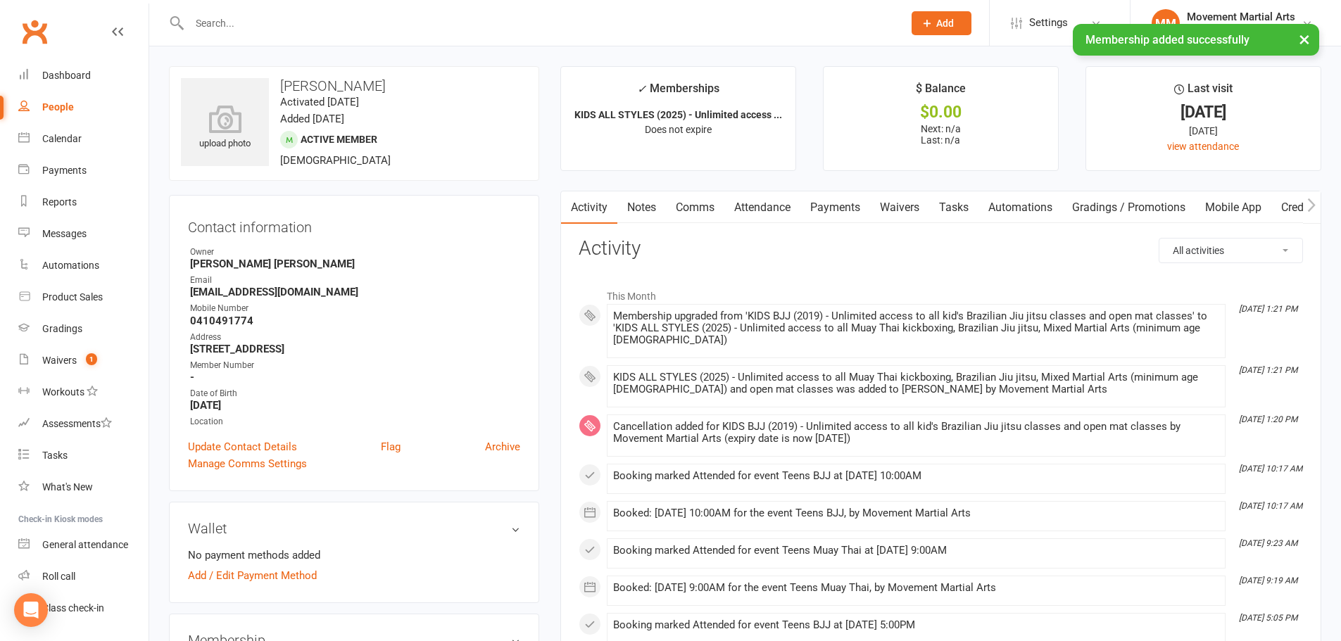
click at [846, 206] on link "Payments" at bounding box center [835, 207] width 70 height 32
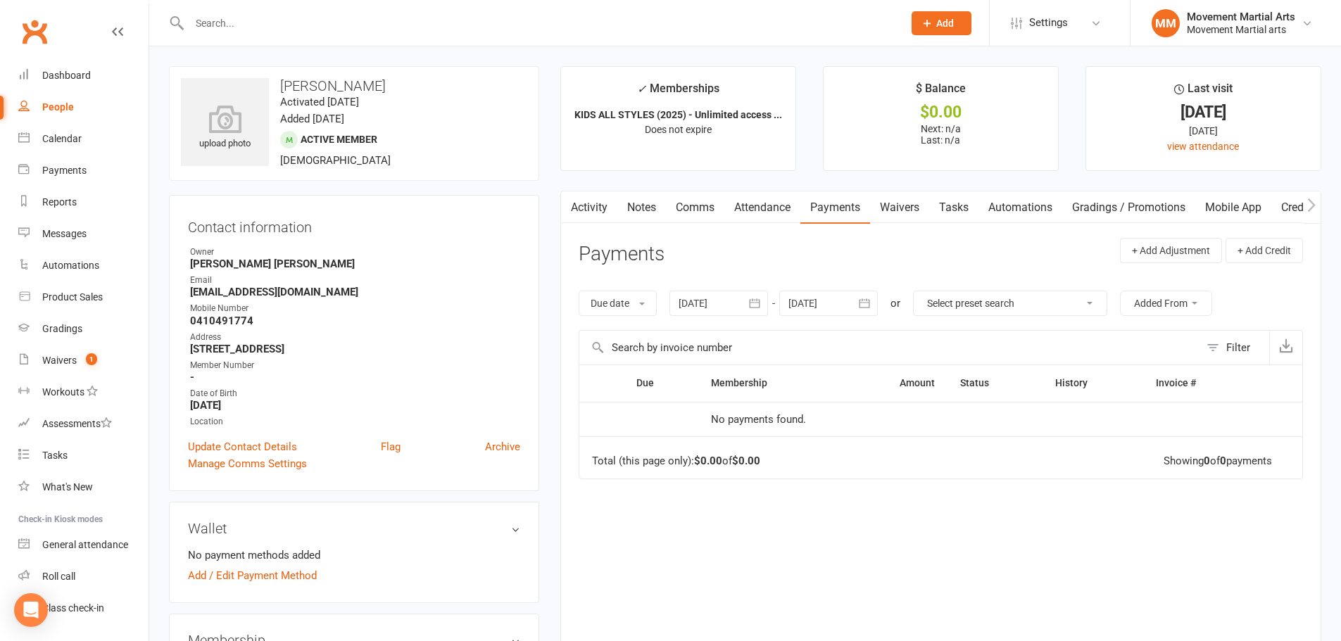
click at [651, 206] on link "Notes" at bounding box center [641, 207] width 49 height 32
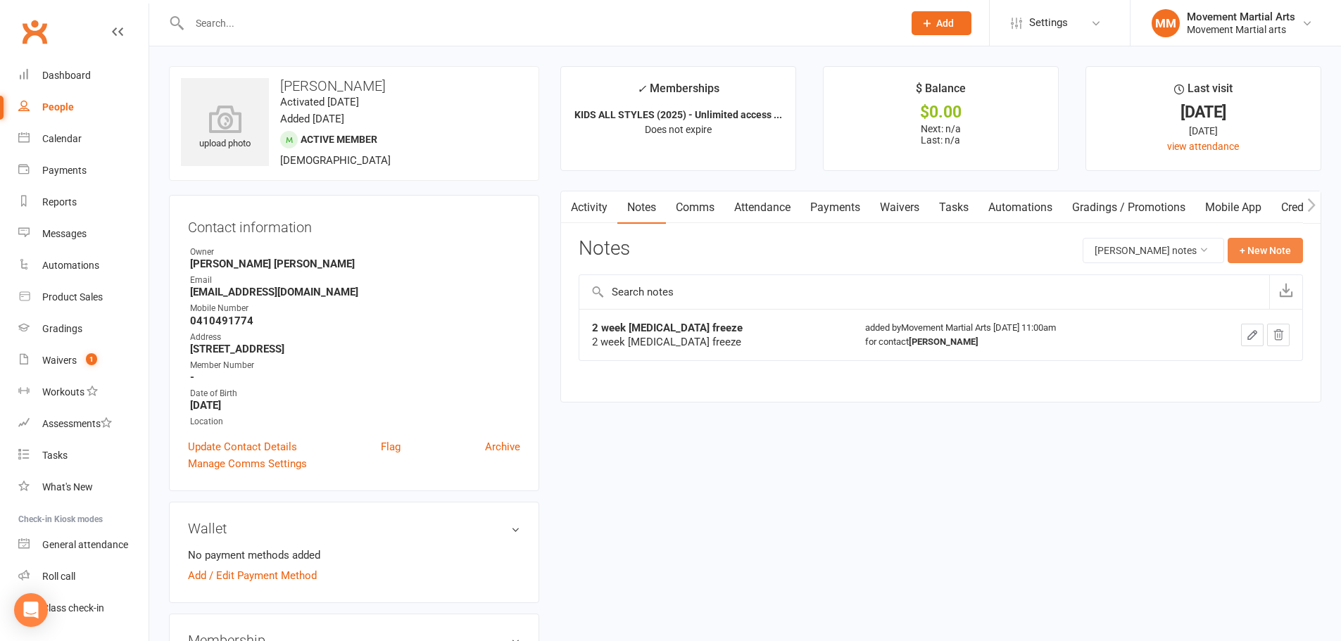
click at [1244, 249] on button "+ New Note" at bounding box center [1264, 250] width 75 height 25
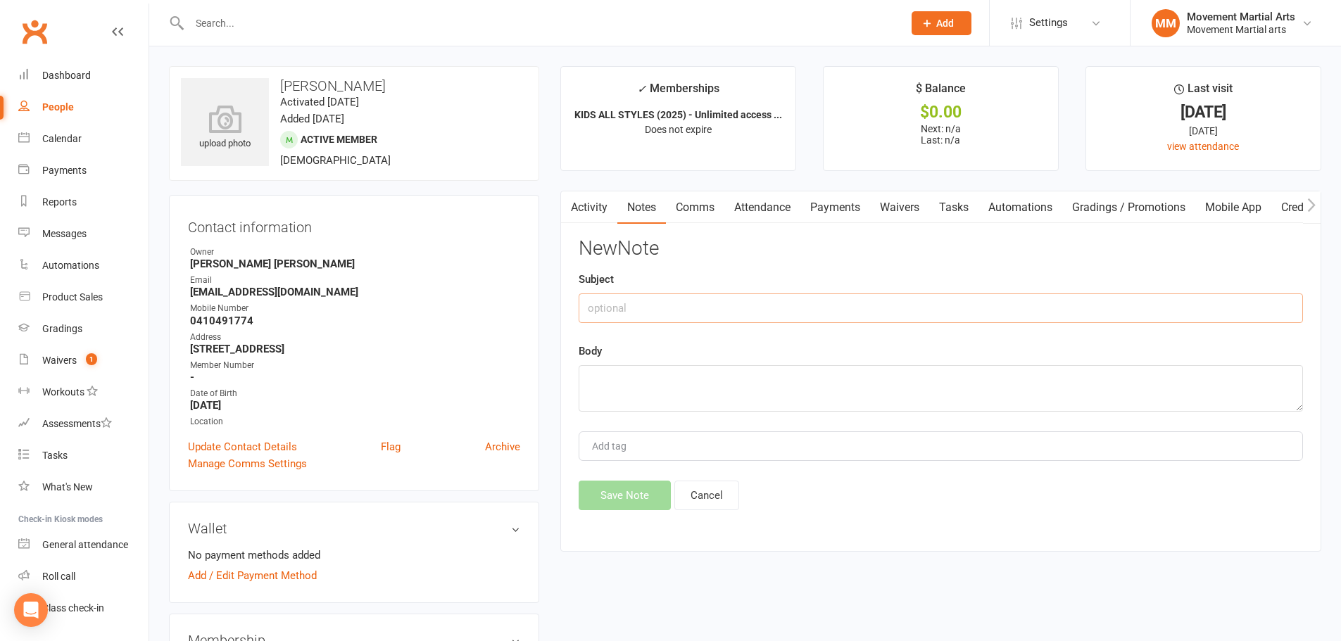
click at [878, 302] on input "text" at bounding box center [941, 308] width 724 height 30
type input "upgraded to all styles"
click at [835, 387] on textarea at bounding box center [941, 388] width 724 height 46
type textarea "aw"
click at [637, 491] on button "Save Note" at bounding box center [625, 496] width 92 height 30
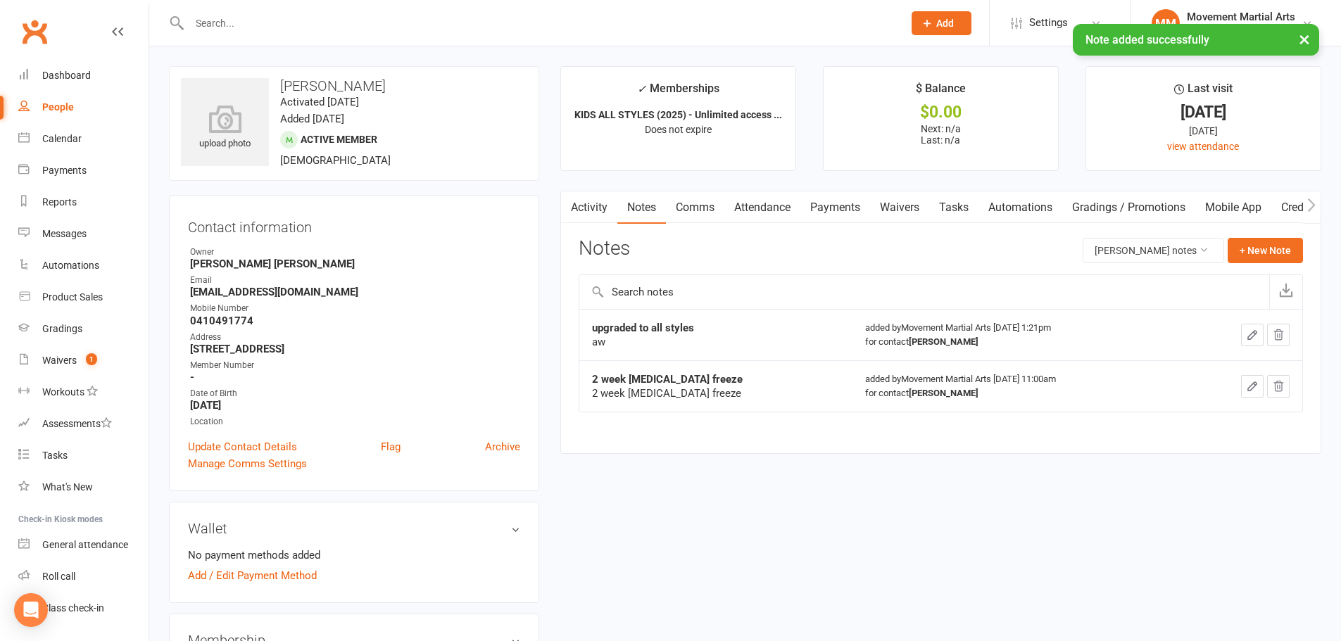
scroll to position [493, 0]
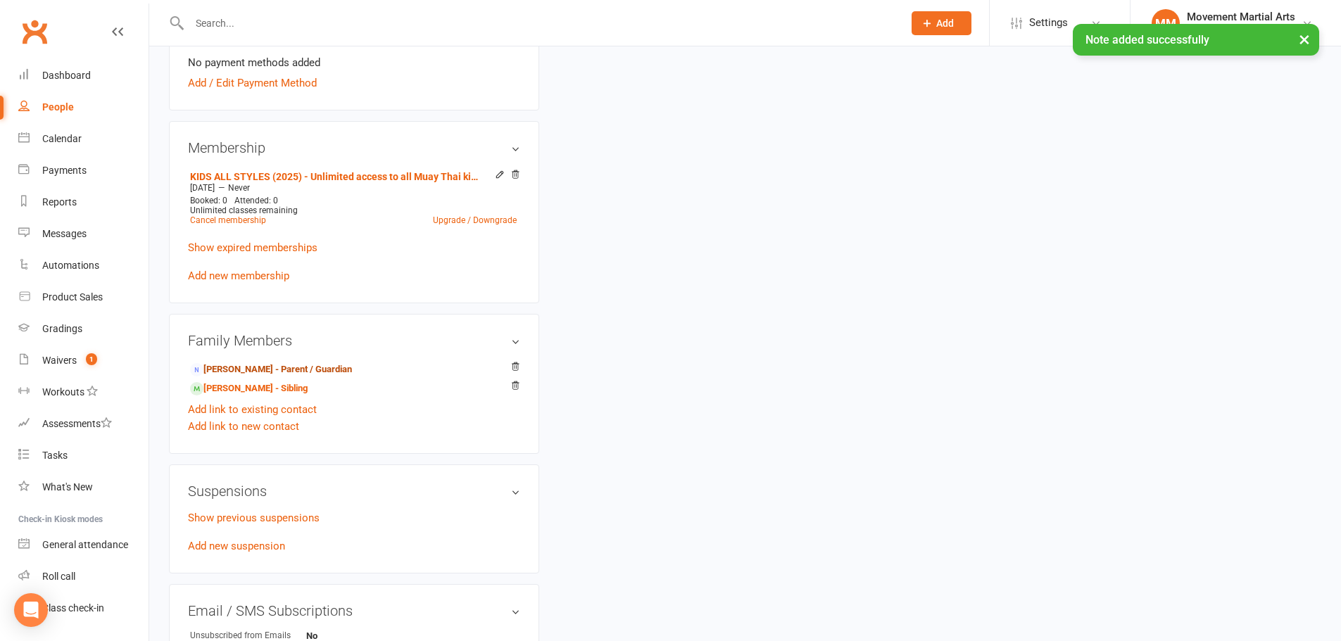
click at [321, 368] on link "Gareth Dunn - Parent / Guardian" at bounding box center [271, 369] width 162 height 15
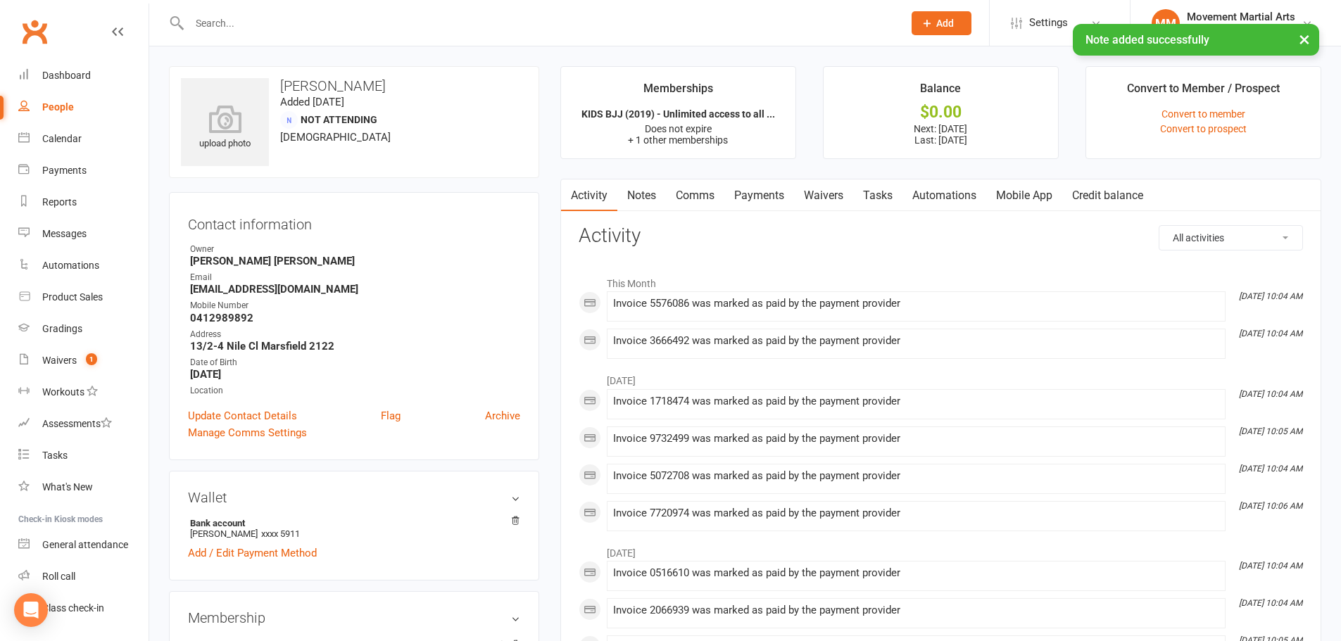
click at [762, 196] on link "Payments" at bounding box center [759, 195] width 70 height 32
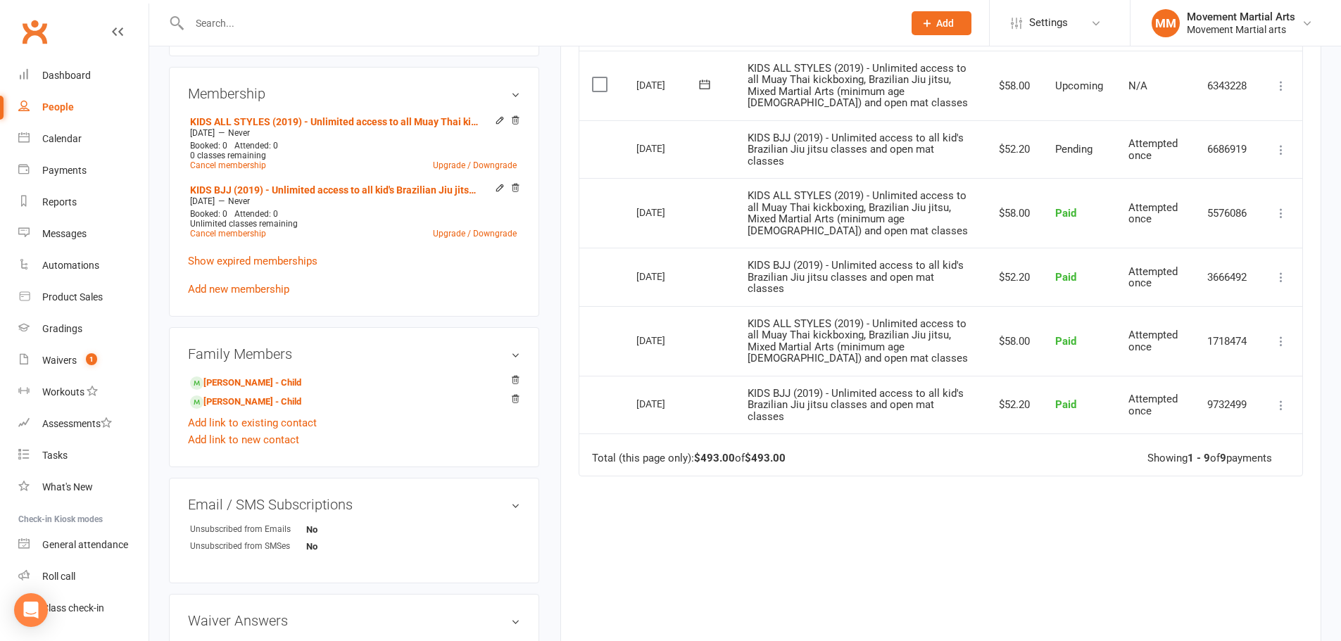
scroll to position [493, 0]
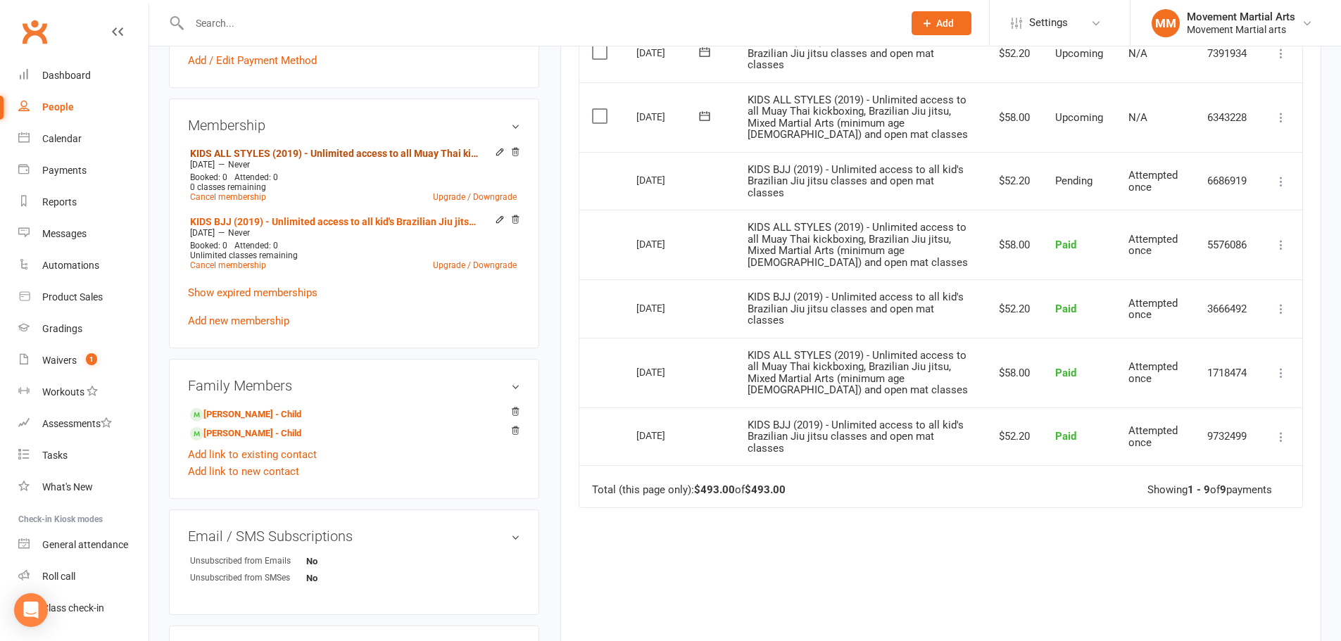
click at [433, 149] on link "KIDS ALL STYLES (2019) - Unlimited access to all Muay Thai kickboxing, Brazilia…" at bounding box center [335, 153] width 291 height 11
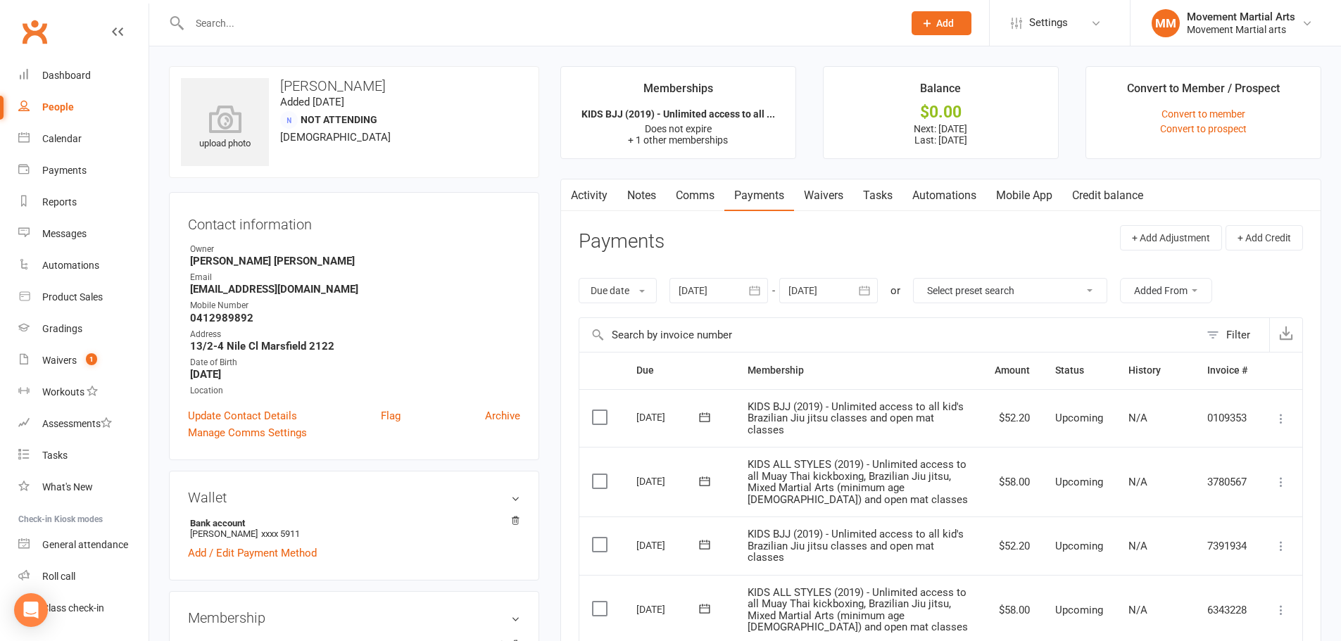
scroll to position [493, 0]
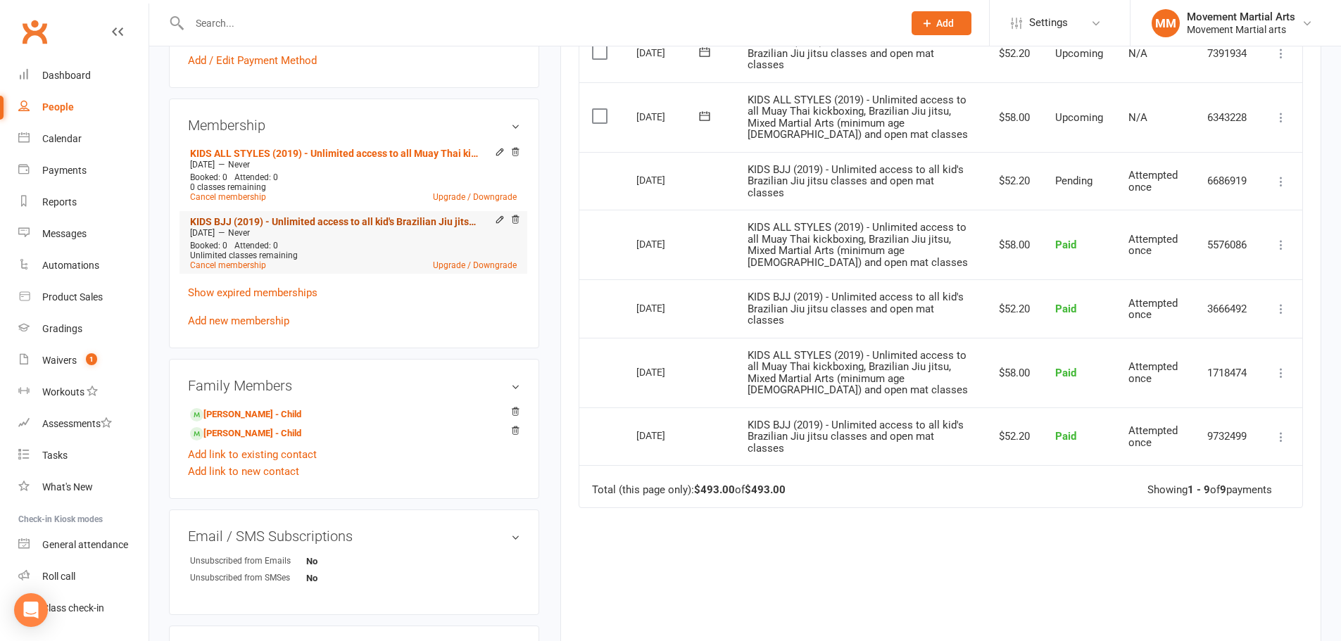
click at [285, 222] on link "KIDS BJJ (2019) - Unlimited access to all kid's Brazilian Jiu jitsu classes and…" at bounding box center [335, 221] width 291 height 11
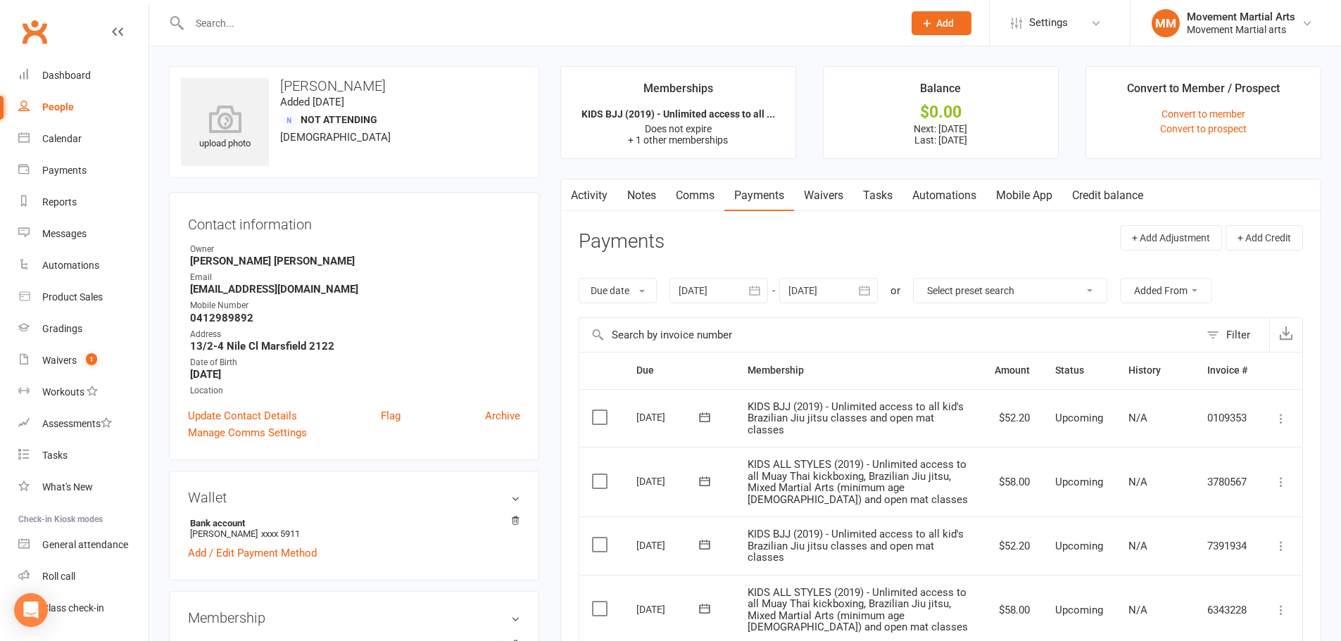
click at [829, 199] on link "Waivers" at bounding box center [823, 195] width 59 height 32
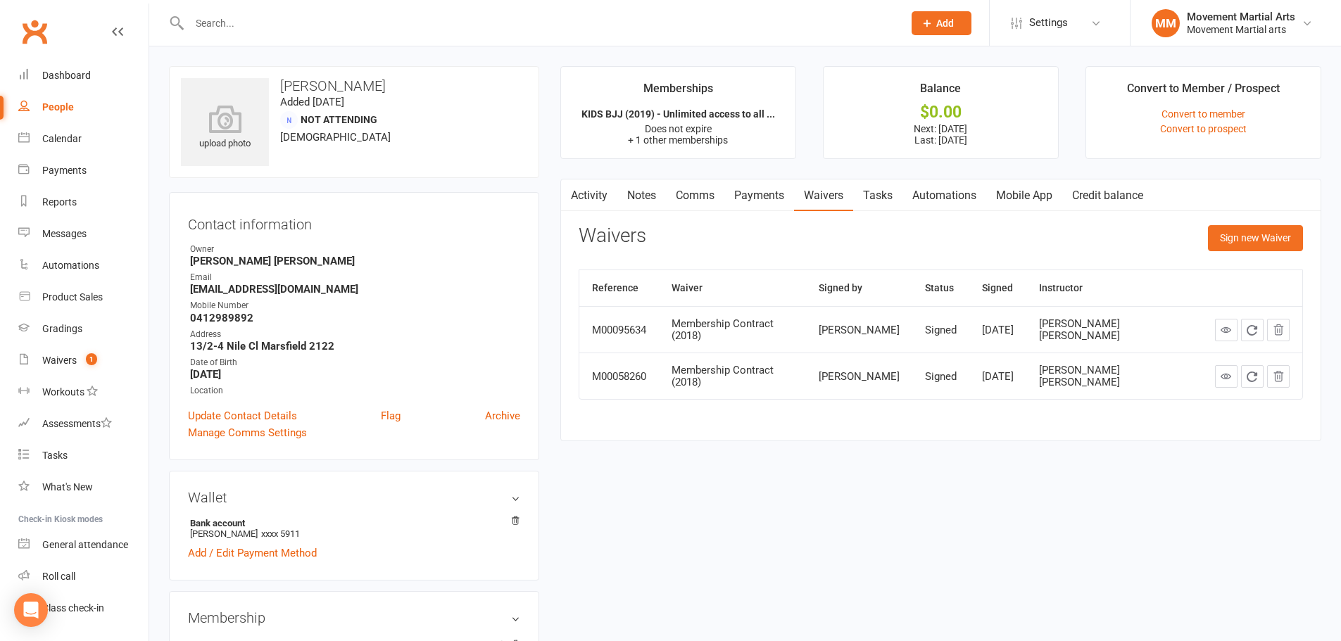
click at [764, 199] on link "Payments" at bounding box center [759, 195] width 70 height 32
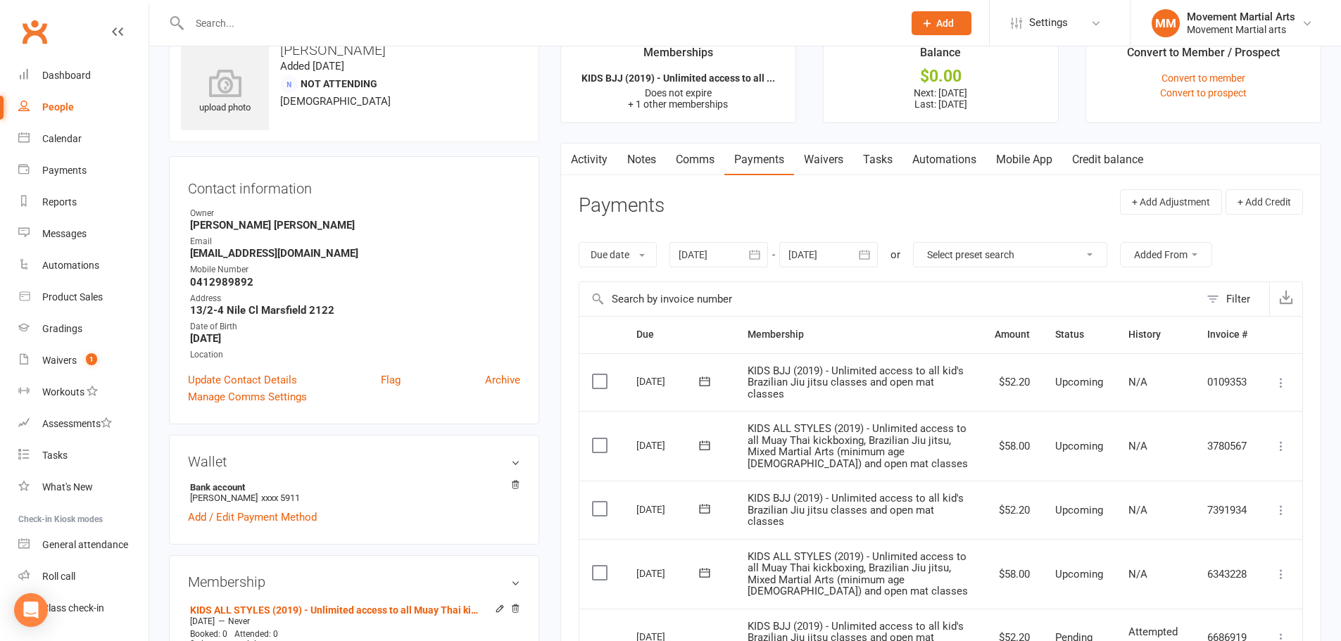
scroll to position [329, 0]
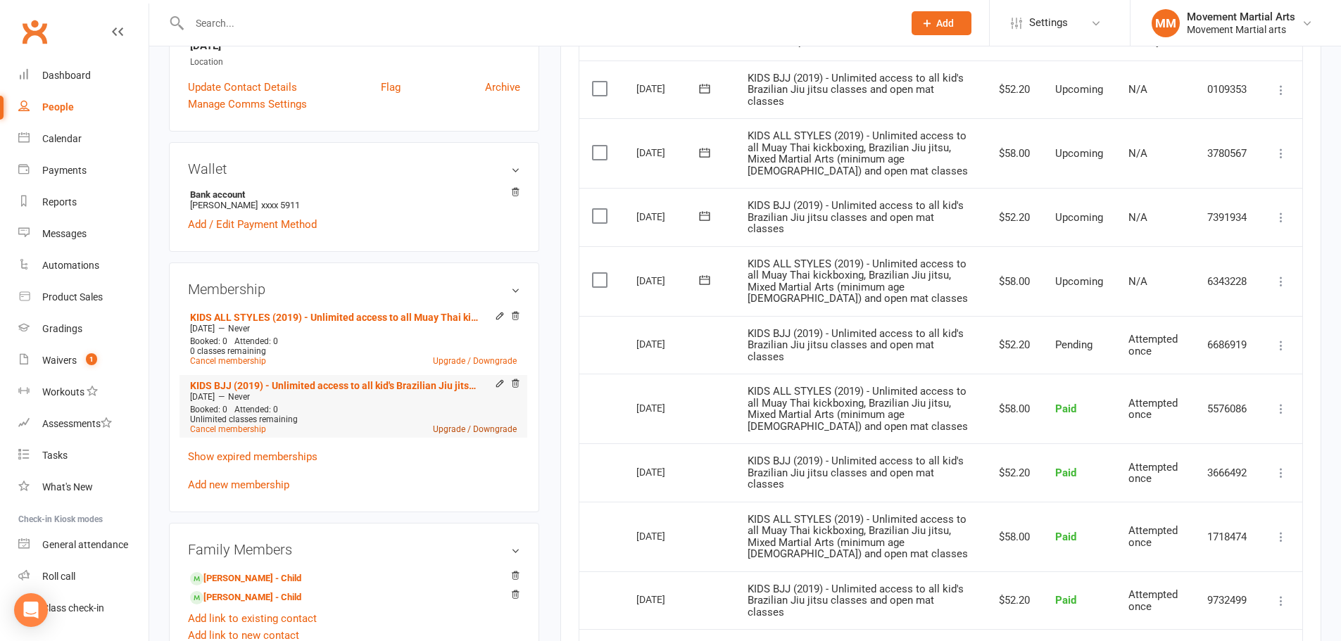
click at [443, 426] on link "Upgrade / Downgrade" at bounding box center [475, 429] width 84 height 10
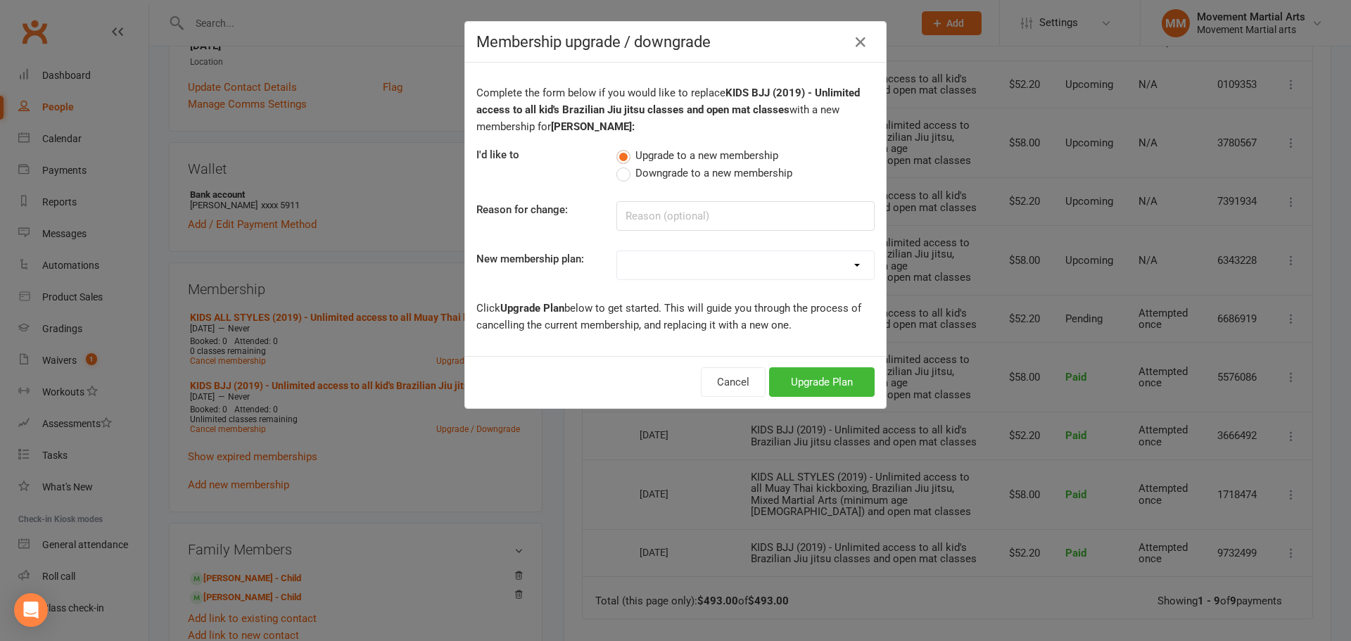
click at [746, 241] on div "Complete the form below if you would like to replace KIDS BJJ (2019) - Unlimite…" at bounding box center [675, 209] width 421 height 293
click at [740, 262] on select "BJJ (2020) - Unlimited access to all Brazilian Jiu jitsu & open mat classes MTK…" at bounding box center [745, 265] width 257 height 28
click at [617, 251] on select "BJJ (2020) - Unlimited access to all Brazilian Jiu jitsu & open mat classes MTK…" at bounding box center [745, 265] width 257 height 28
click at [789, 260] on select "BJJ (2020) - Unlimited access to all Brazilian Jiu jitsu & open mat classes MTK…" at bounding box center [745, 265] width 257 height 28
select select "5"
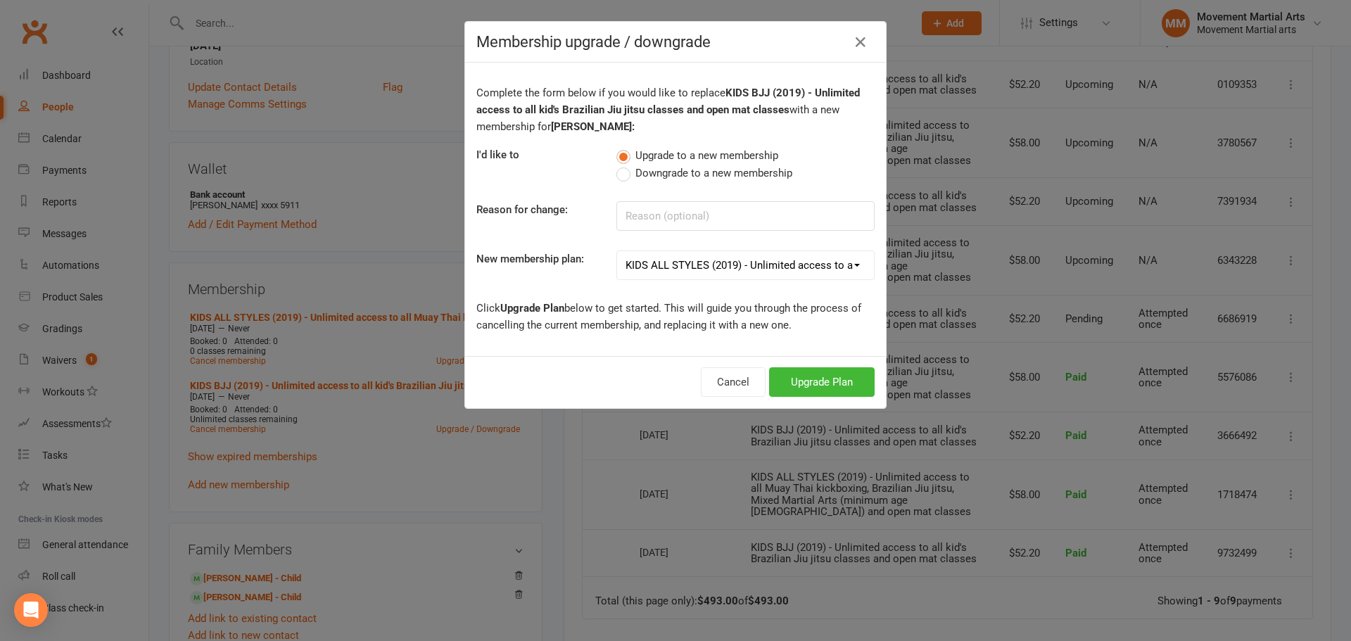
click at [617, 251] on select "BJJ (2020) - Unlimited access to all Brazilian Jiu jitsu & open mat classes MTK…" at bounding box center [745, 265] width 257 height 28
click at [808, 373] on button "Upgrade Plan" at bounding box center [822, 382] width 106 height 30
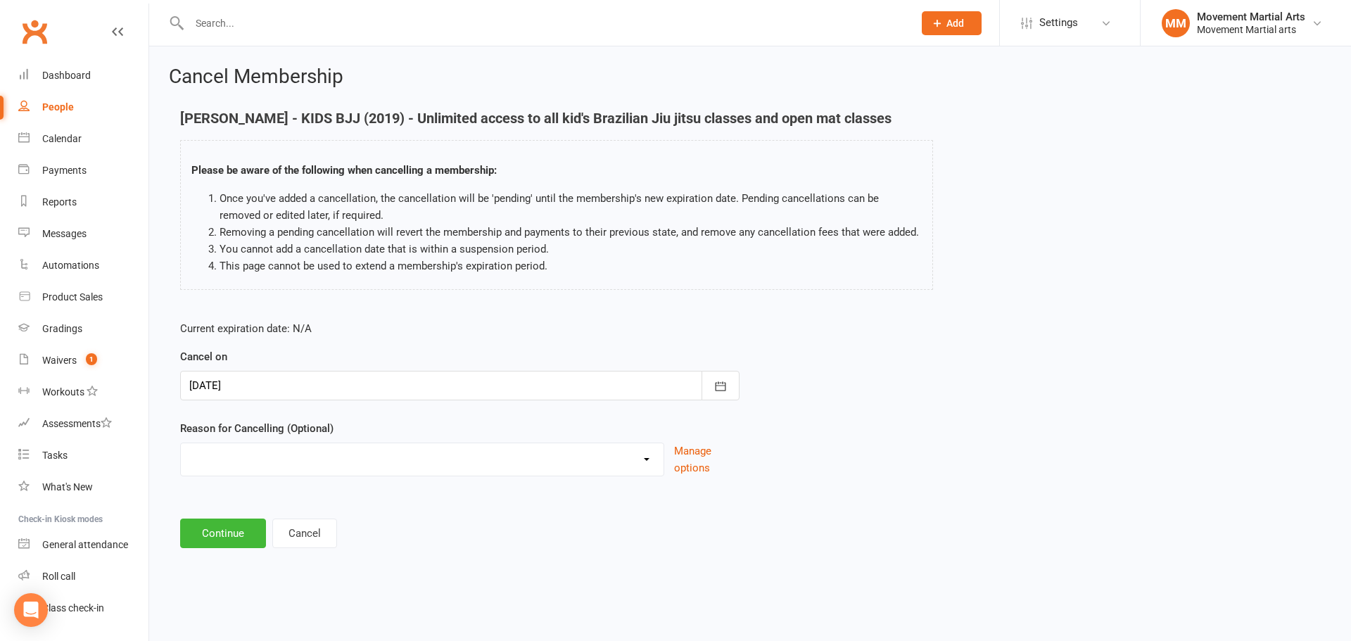
click at [338, 383] on div at bounding box center [460, 386] width 560 height 30
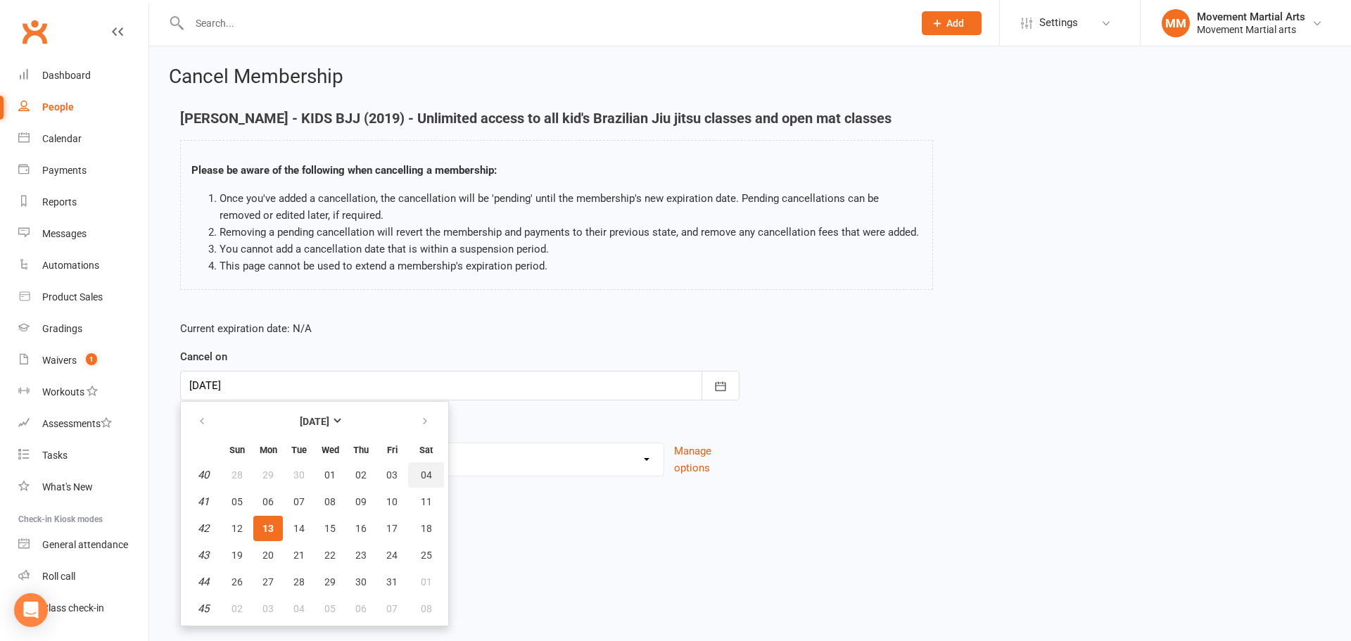
click at [422, 465] on button "04" at bounding box center [426, 474] width 36 height 25
type input "04 Oct 2025"
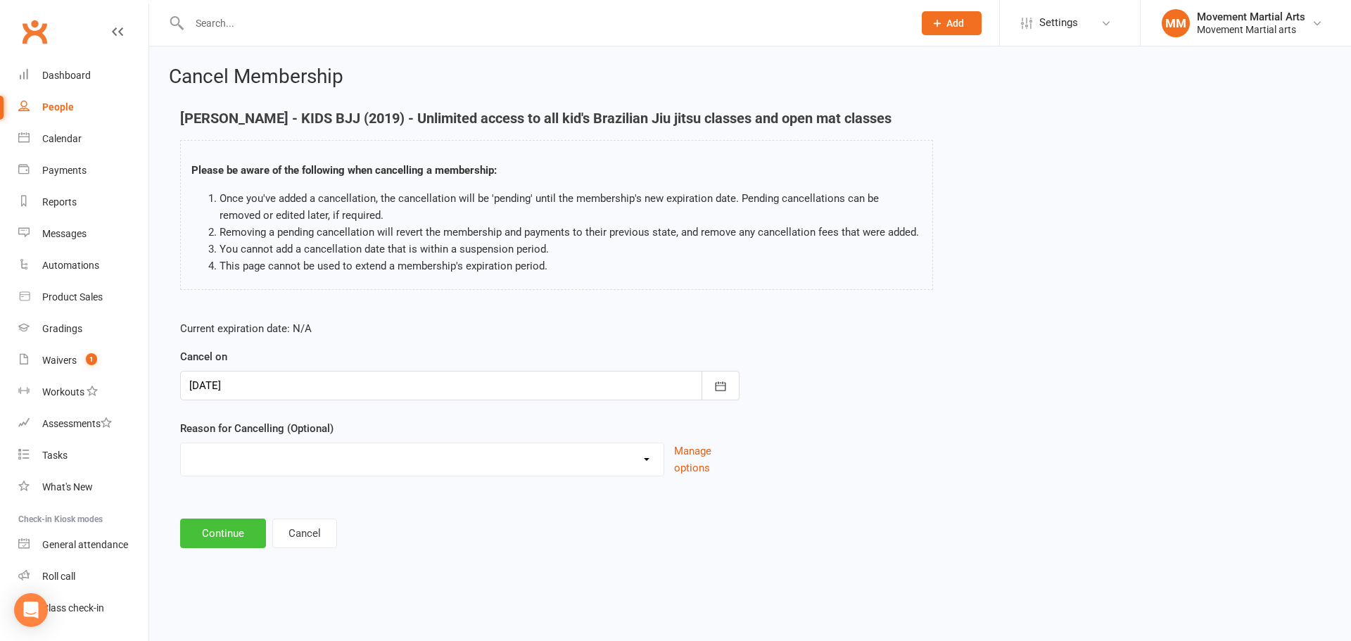
click at [244, 526] on button "Continue" at bounding box center [223, 534] width 86 height 30
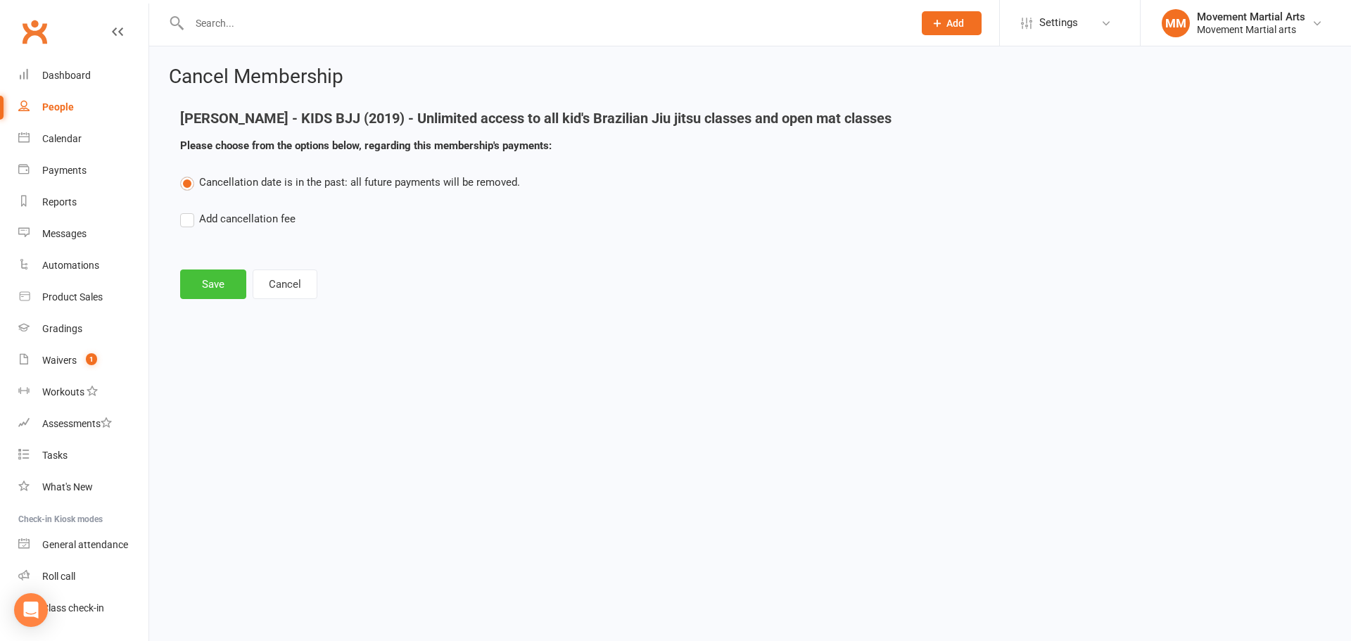
click at [225, 290] on button "Save" at bounding box center [213, 285] width 66 height 30
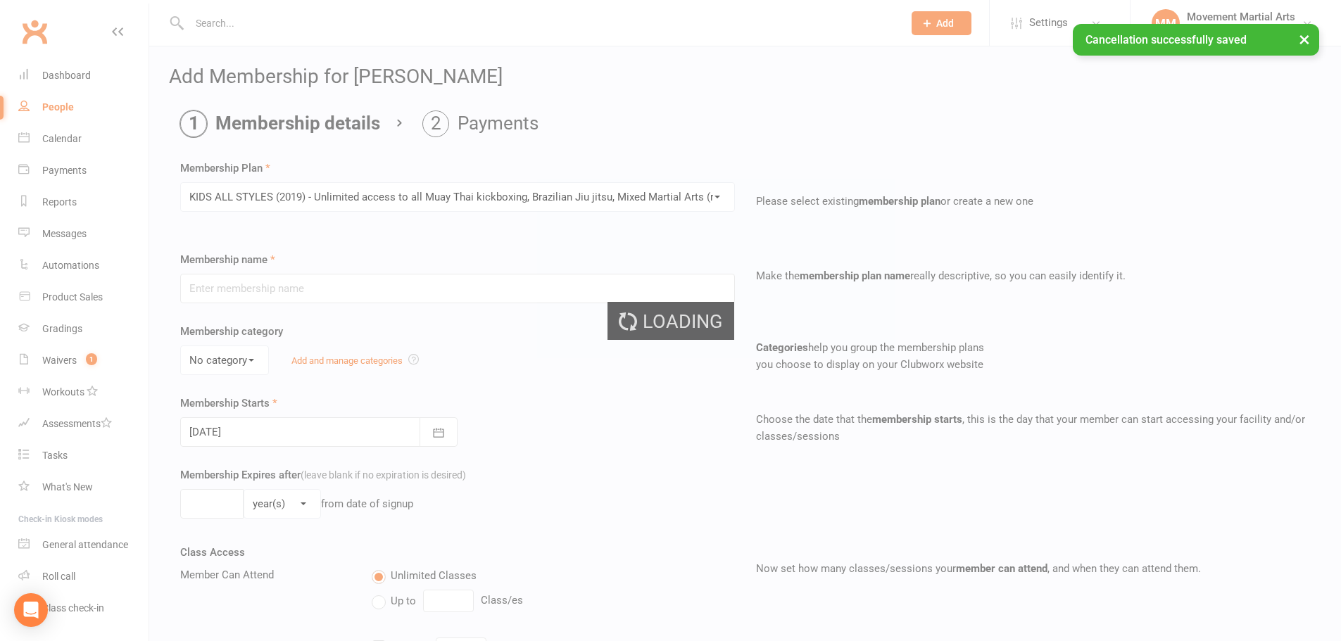
type input "KIDS ALL STYLES (2019) - Unlimited access to all Muay Thai kickboxing, Brazilia…"
select select "1"
type input "0"
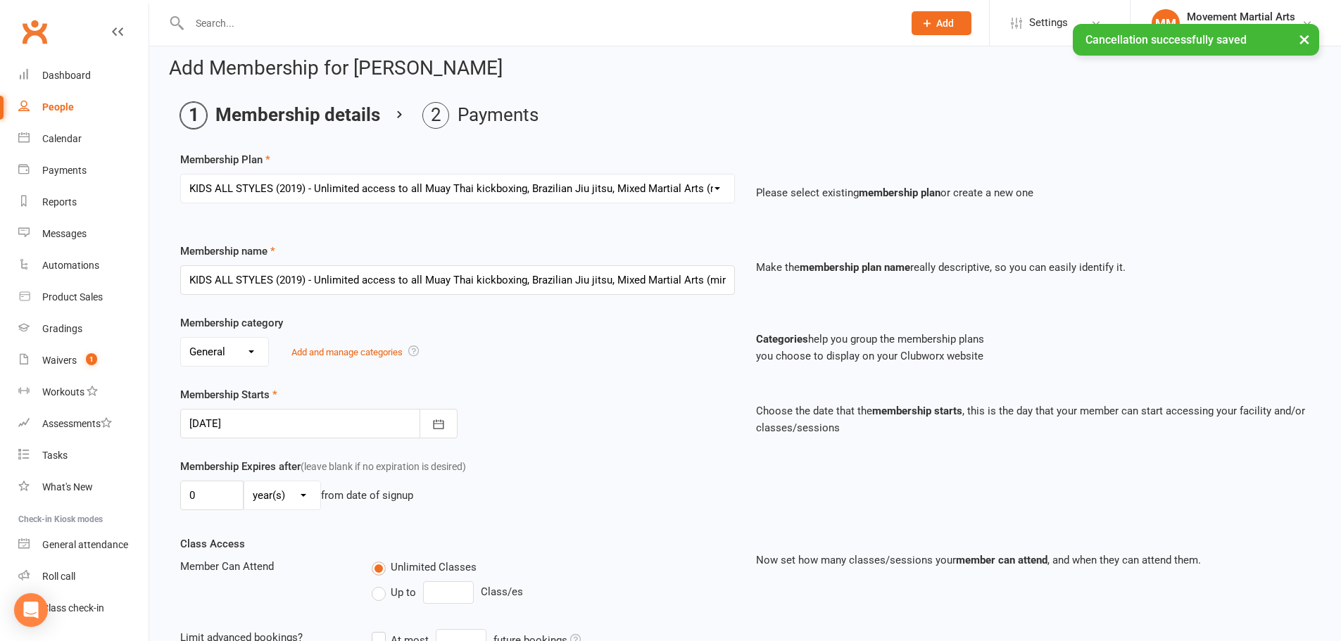
scroll to position [8, 0]
click at [398, 422] on div at bounding box center [318, 425] width 277 height 30
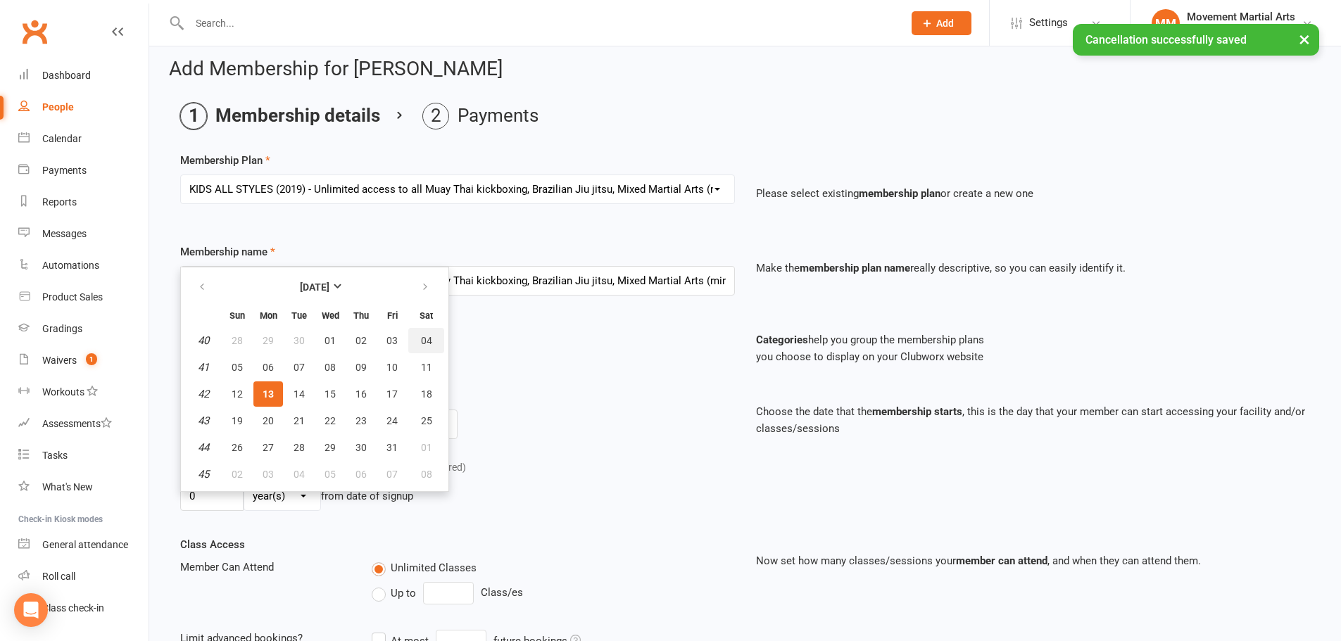
click at [426, 336] on span "04" at bounding box center [426, 340] width 11 height 11
type input "04 Oct 2025"
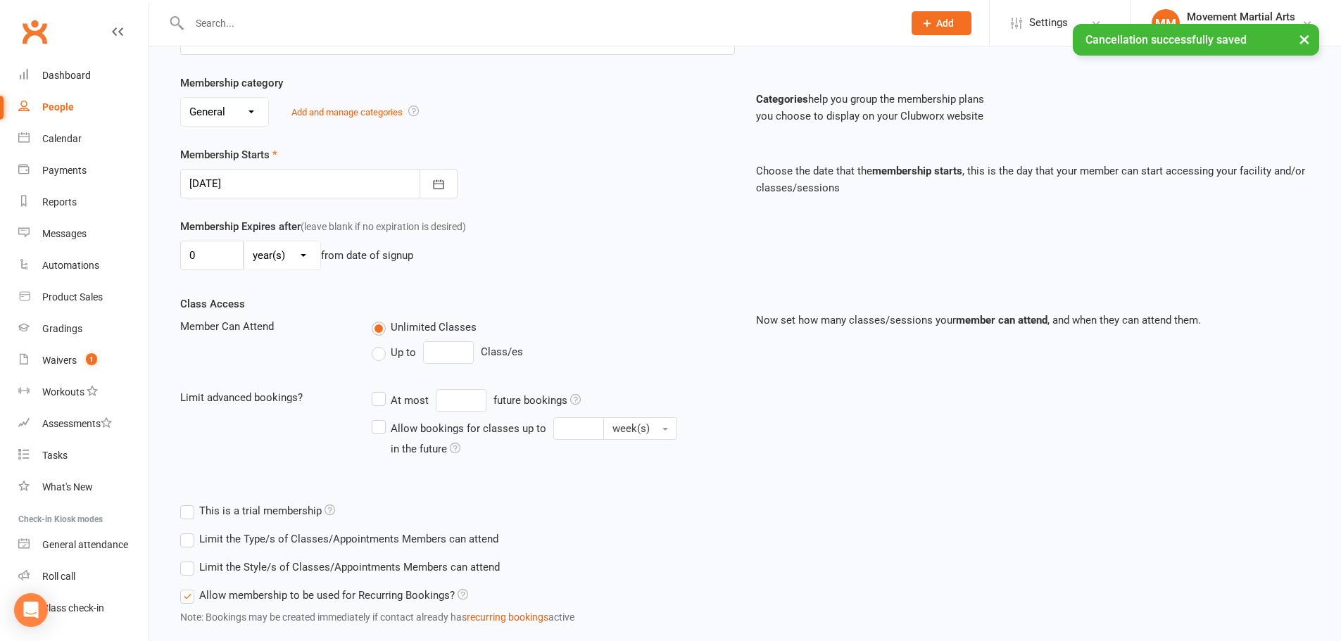
scroll to position [336, 0]
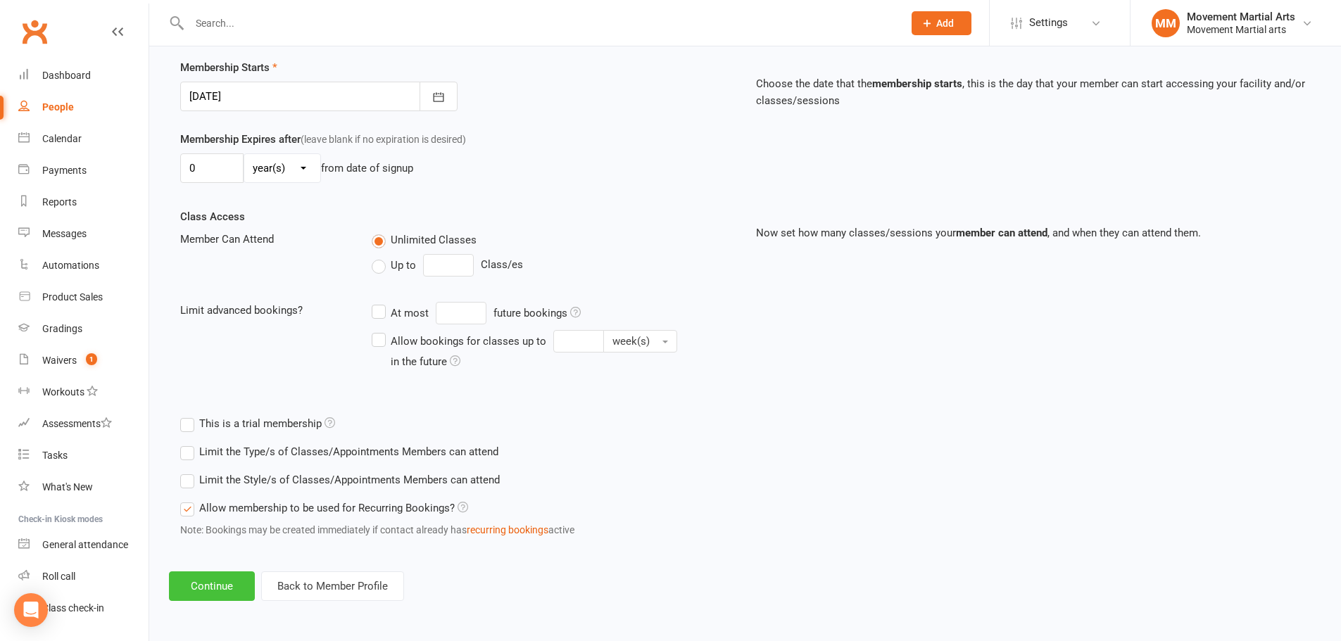
click at [225, 579] on button "Continue" at bounding box center [212, 587] width 86 height 30
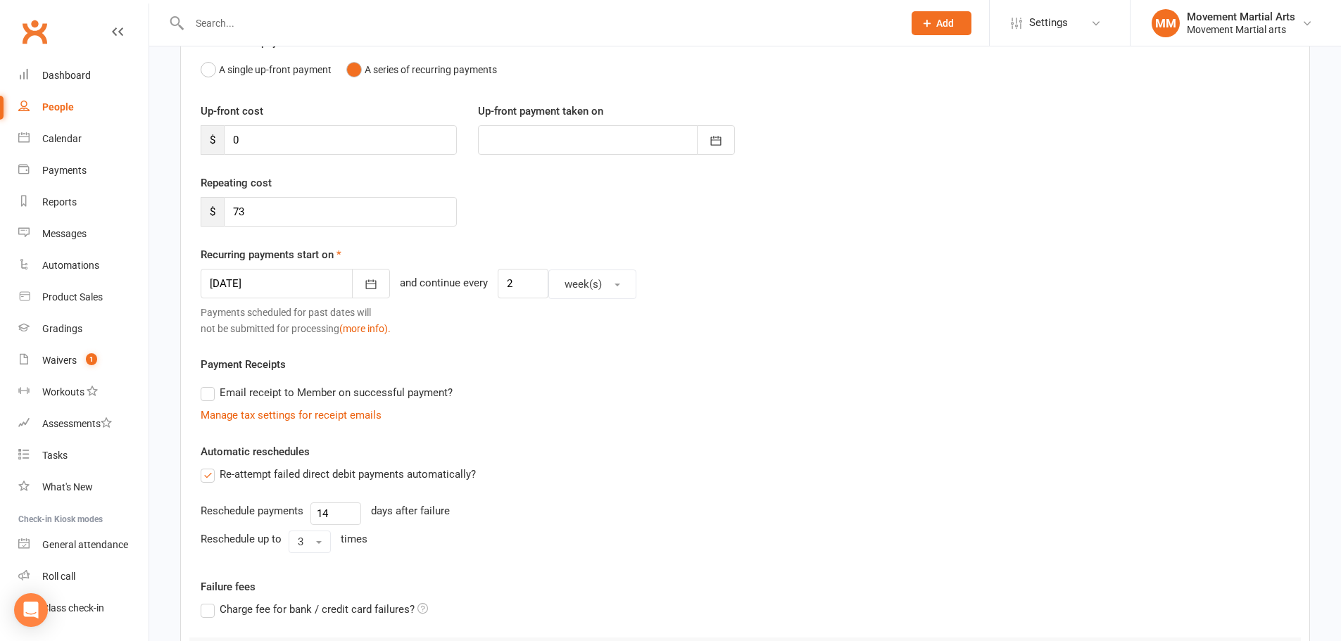
scroll to position [0, 0]
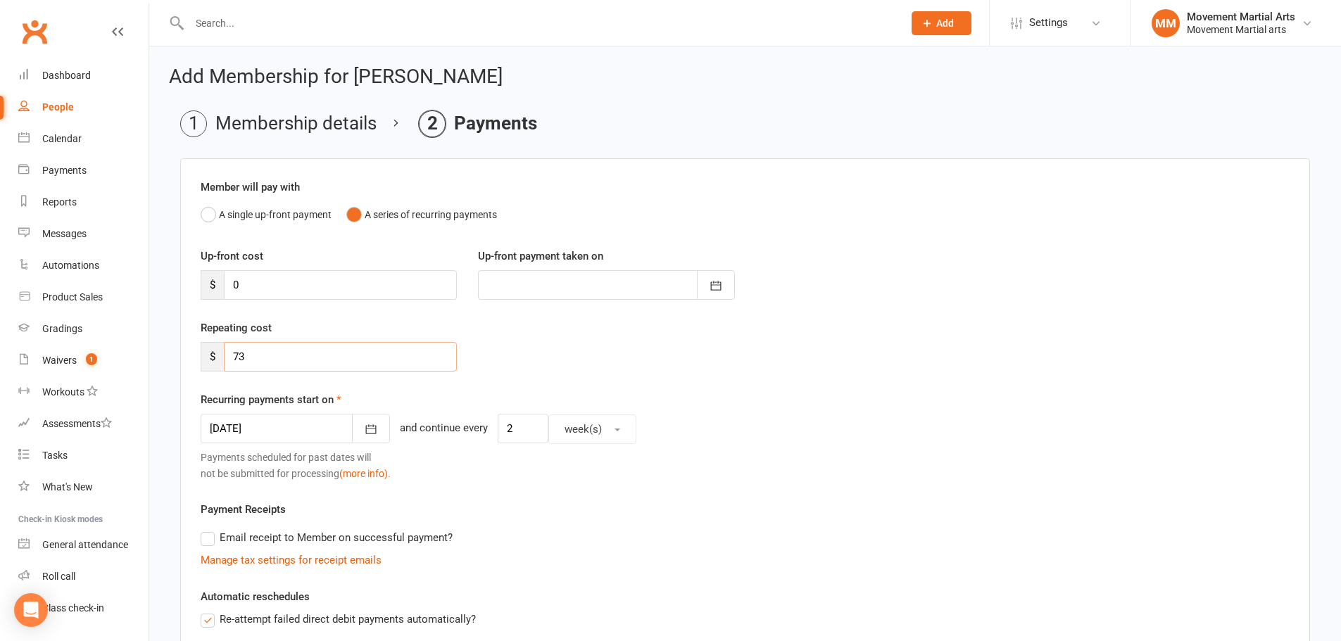
drag, startPoint x: 375, startPoint y: 361, endPoint x: 159, endPoint y: 376, distance: 216.6
click at [159, 376] on div "Add Membership for Gareth Dunn Membership details Payments Member will pay with…" at bounding box center [745, 523] width 1192 height 954
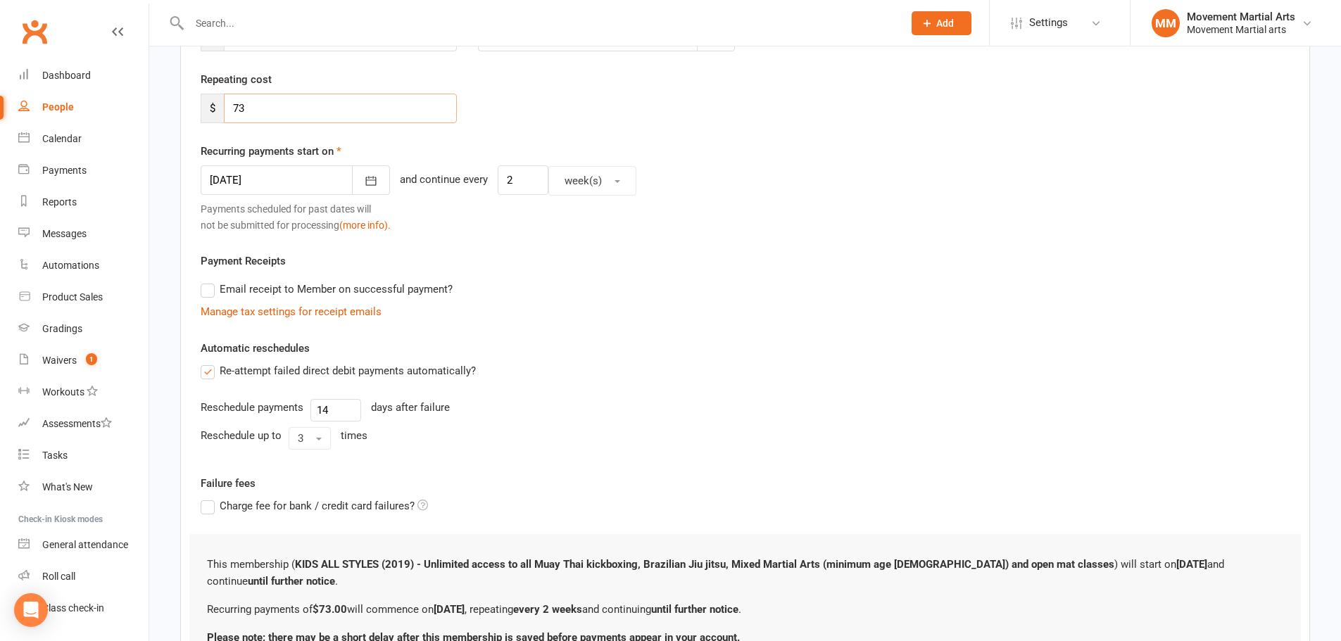
scroll to position [363, 0]
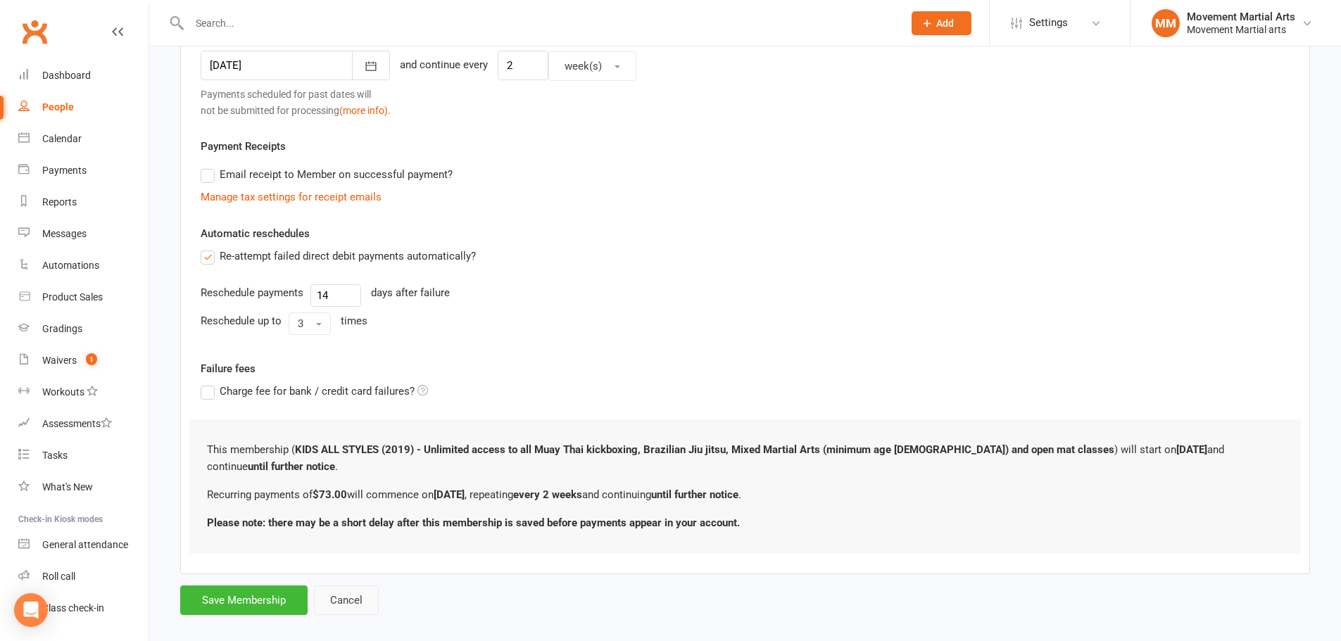
click at [349, 590] on button "Cancel" at bounding box center [346, 601] width 65 height 30
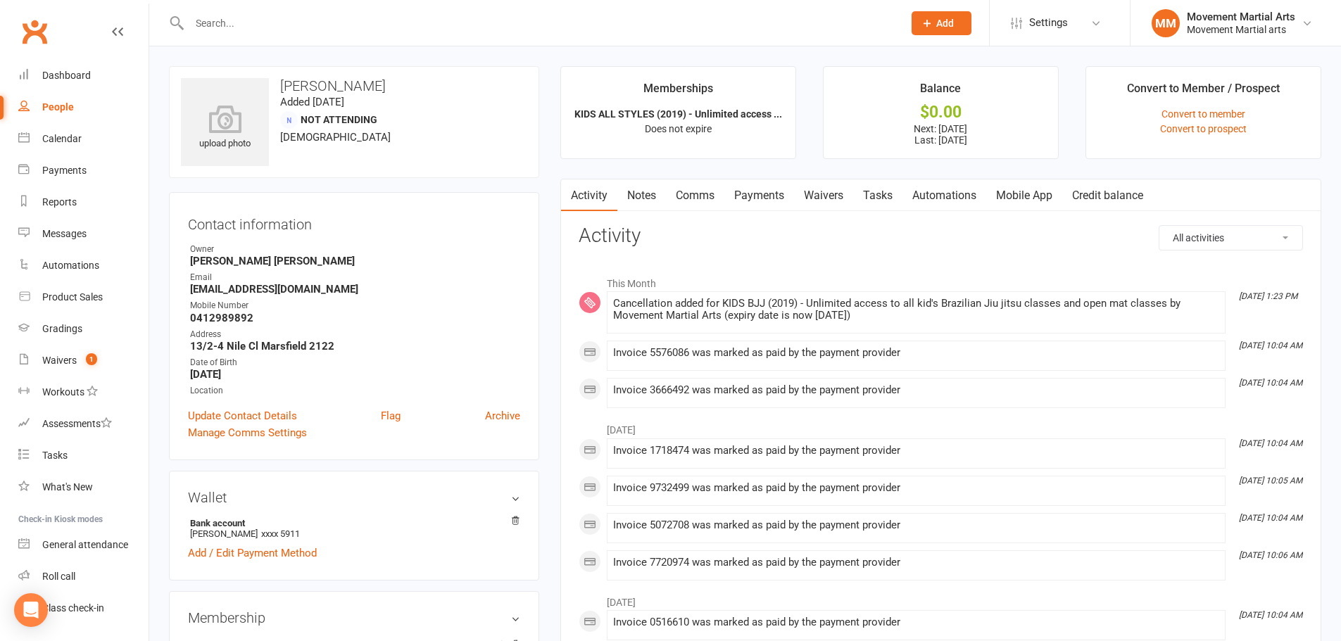
click at [774, 199] on link "Payments" at bounding box center [759, 195] width 70 height 32
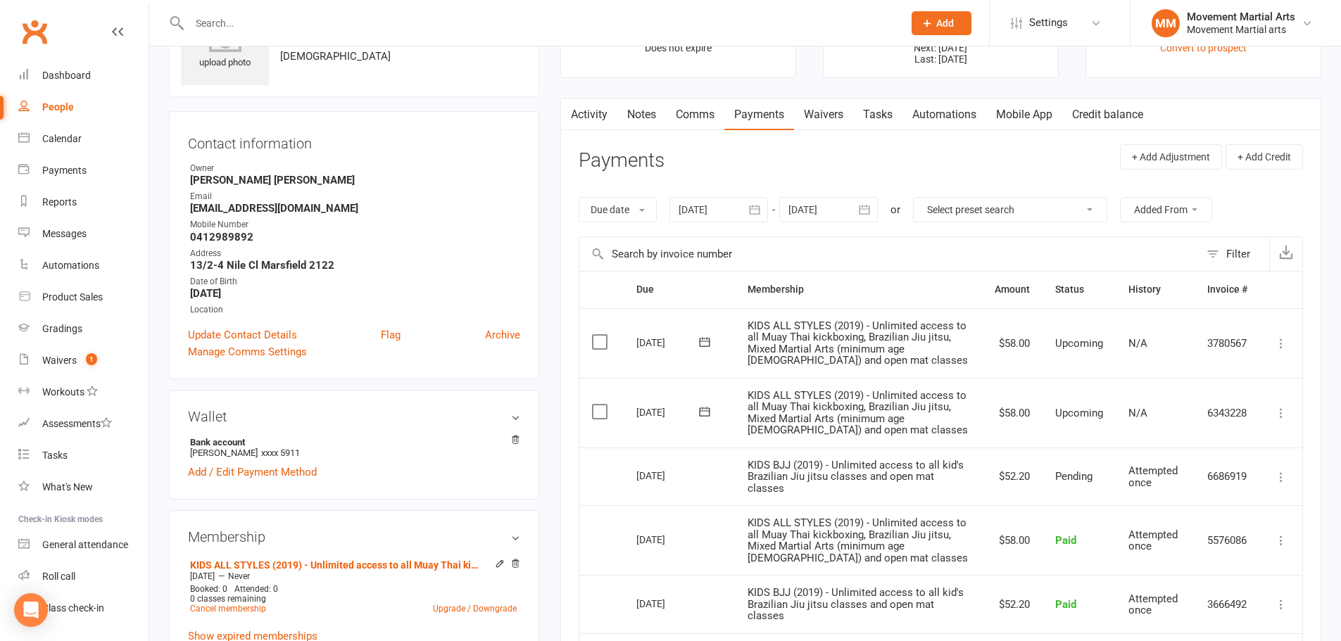
scroll to position [164, 0]
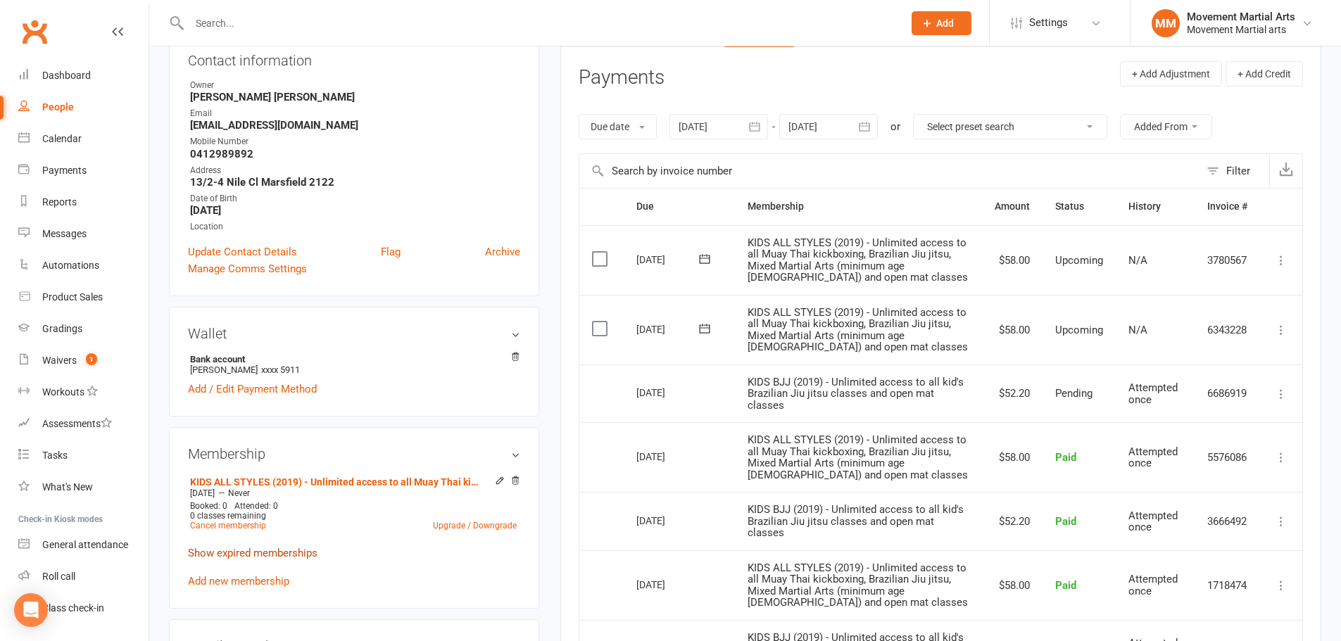
click at [270, 559] on p "Show expired memberships" at bounding box center [354, 553] width 332 height 17
click at [274, 554] on link "Show expired memberships" at bounding box center [253, 553] width 130 height 13
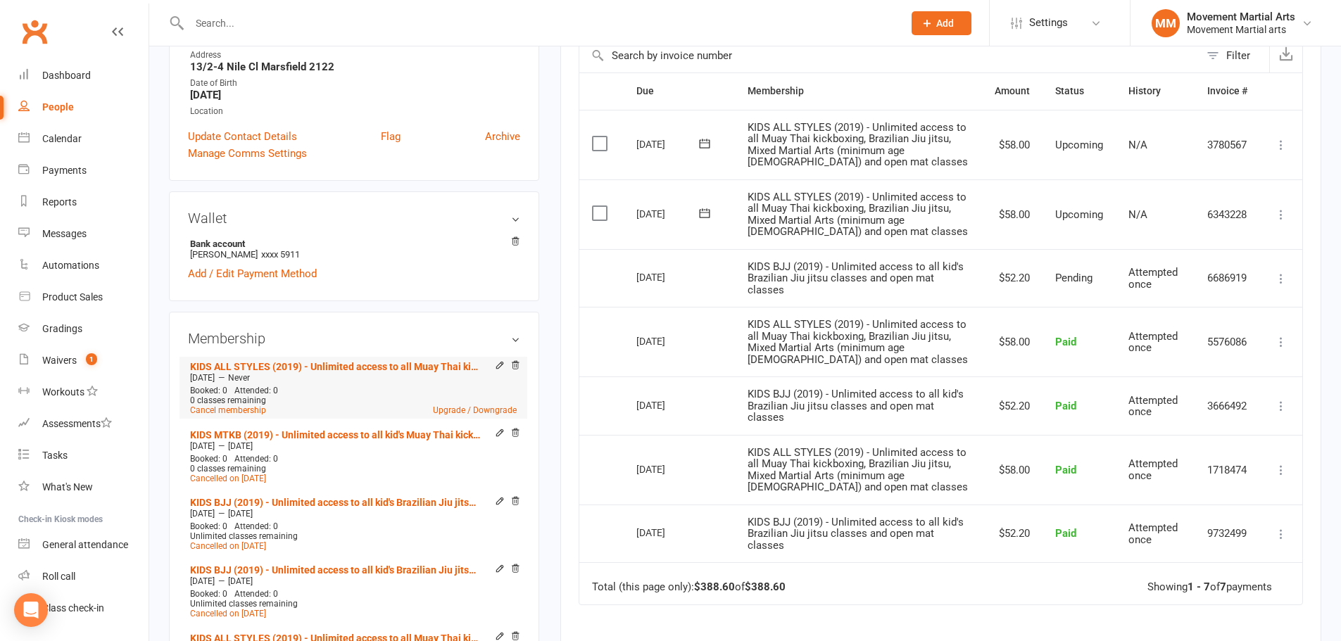
scroll to position [329, 0]
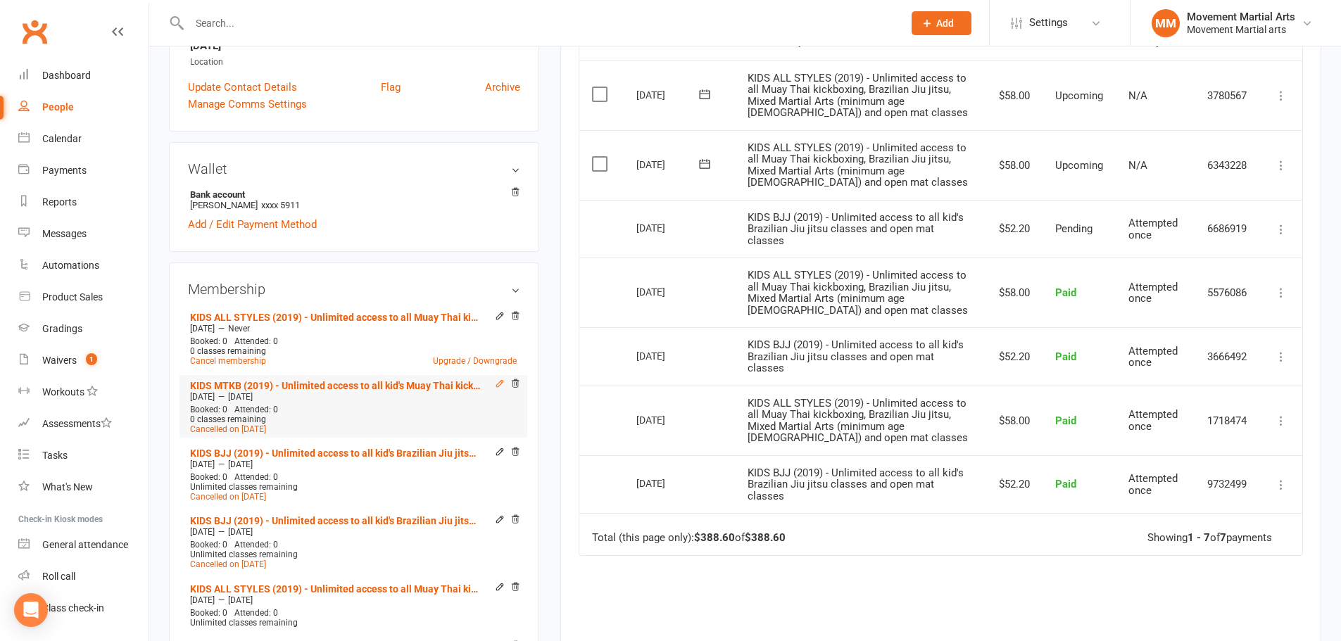
click at [495, 380] on icon at bounding box center [500, 384] width 10 height 10
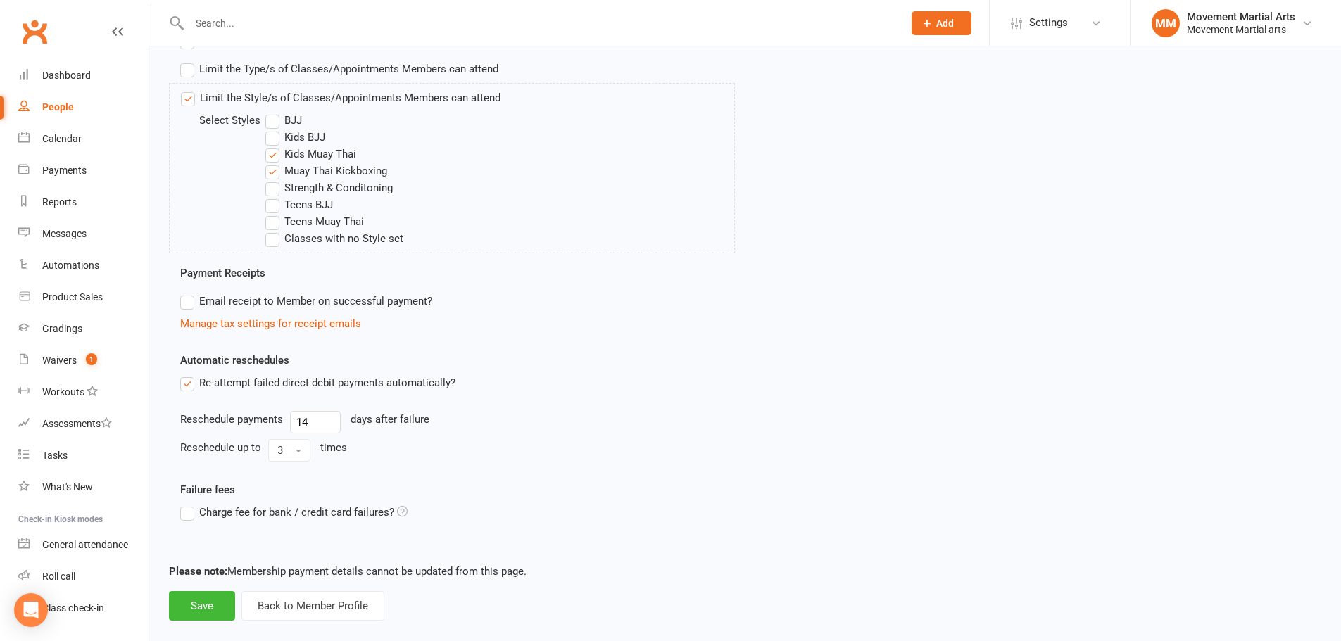
scroll to position [550, 0]
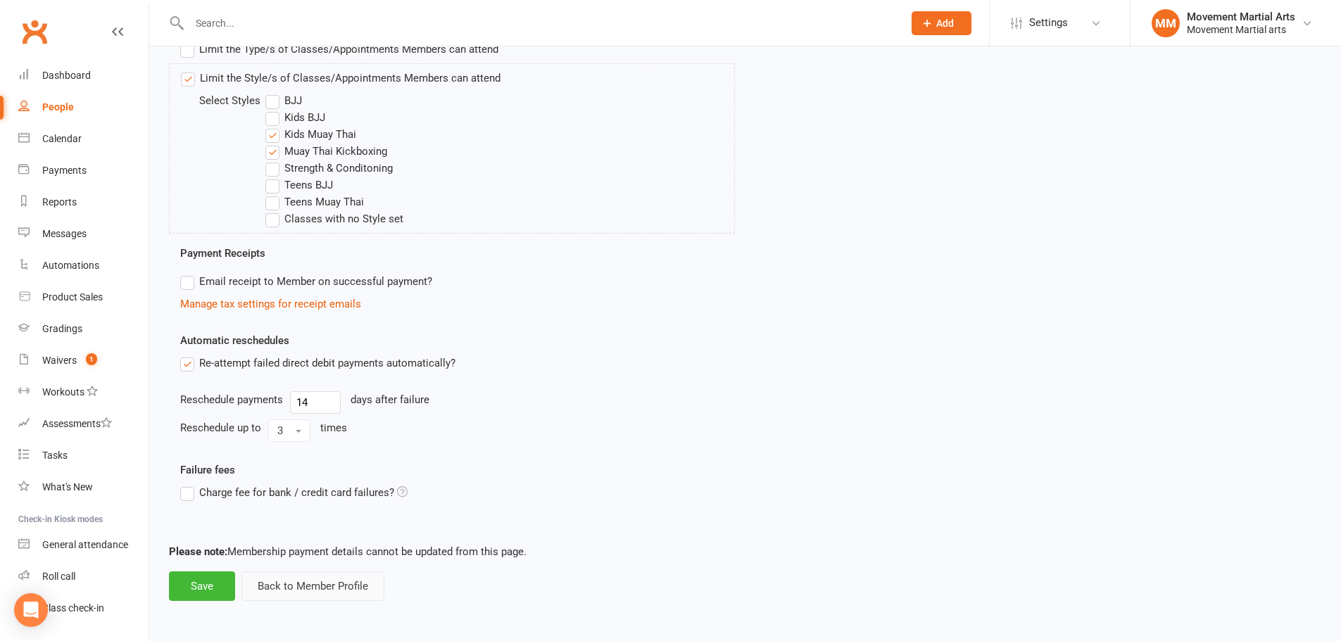
click at [296, 578] on button "Back to Member Profile" at bounding box center [312, 587] width 143 height 30
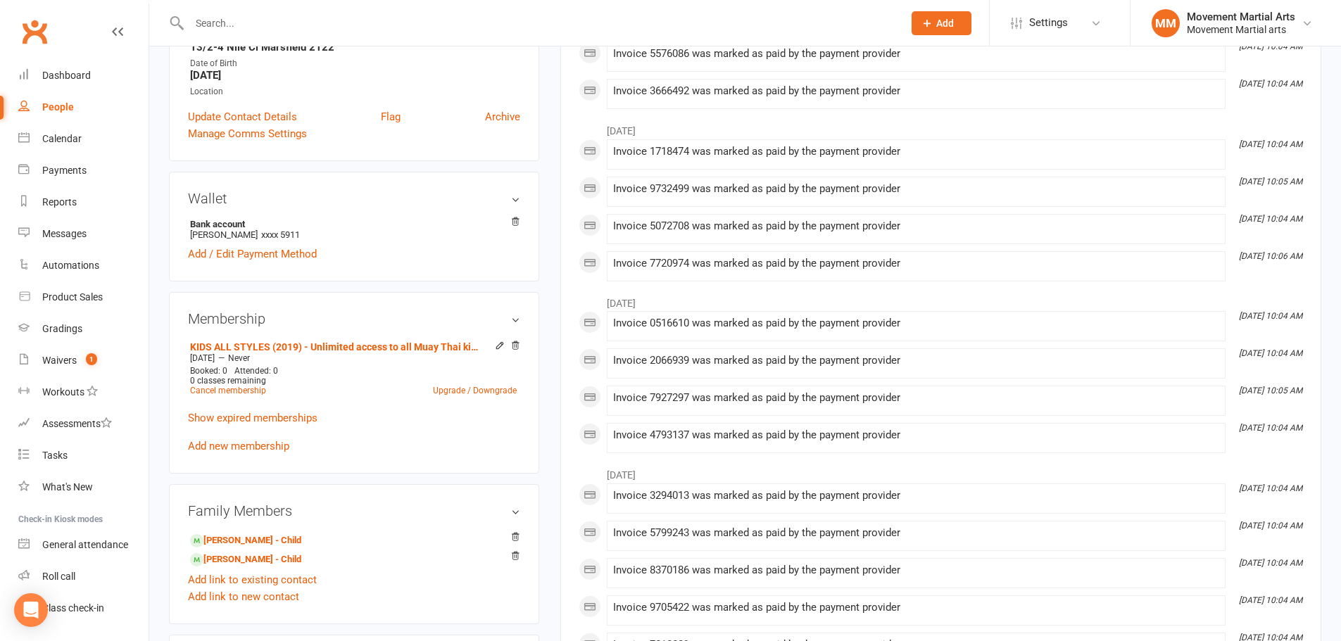
scroll to position [329, 0]
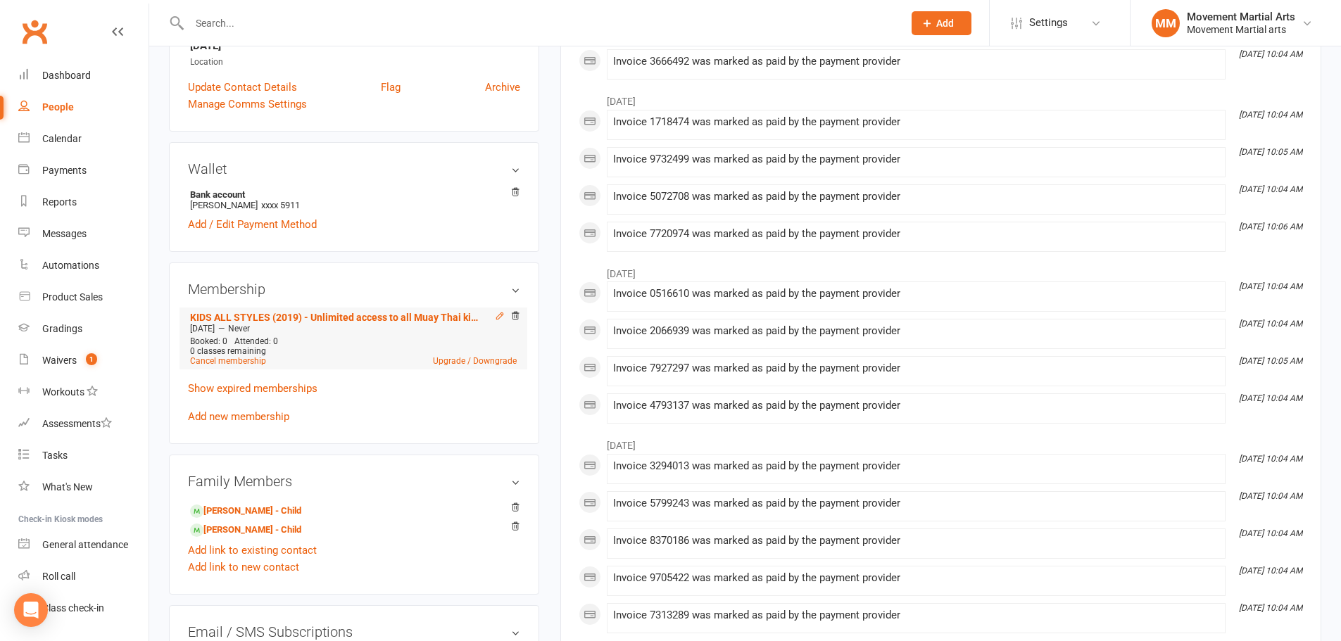
click at [498, 312] on icon at bounding box center [500, 316] width 10 height 10
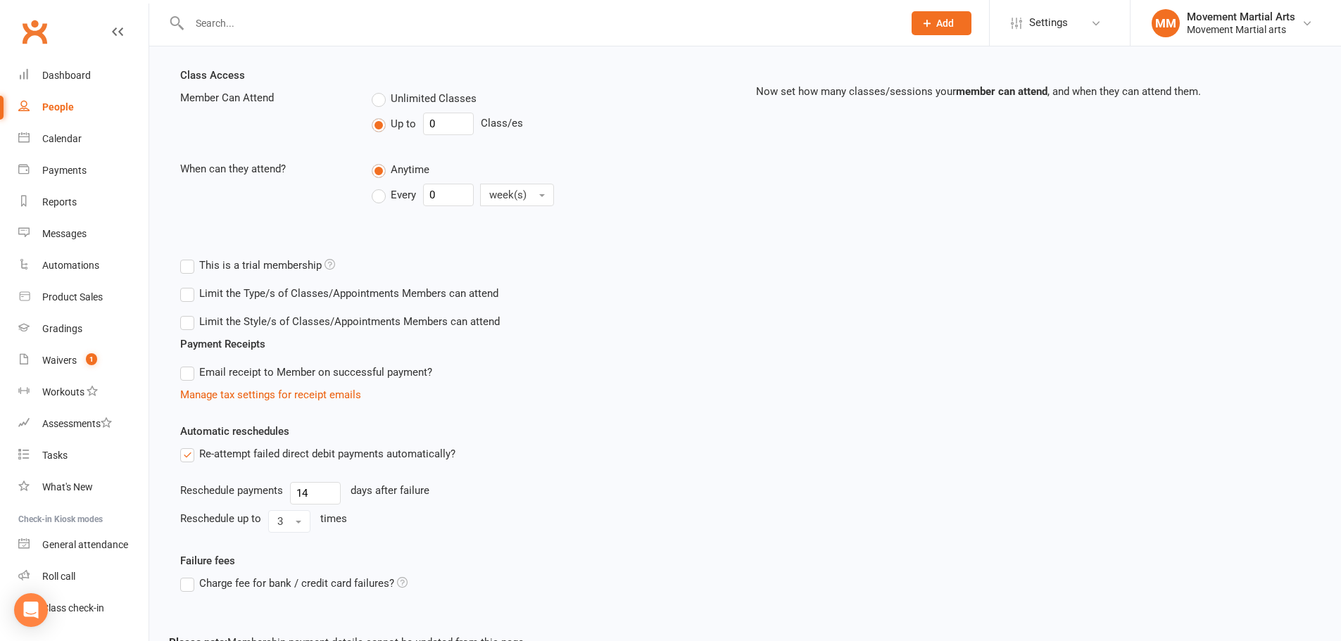
scroll to position [396, 0]
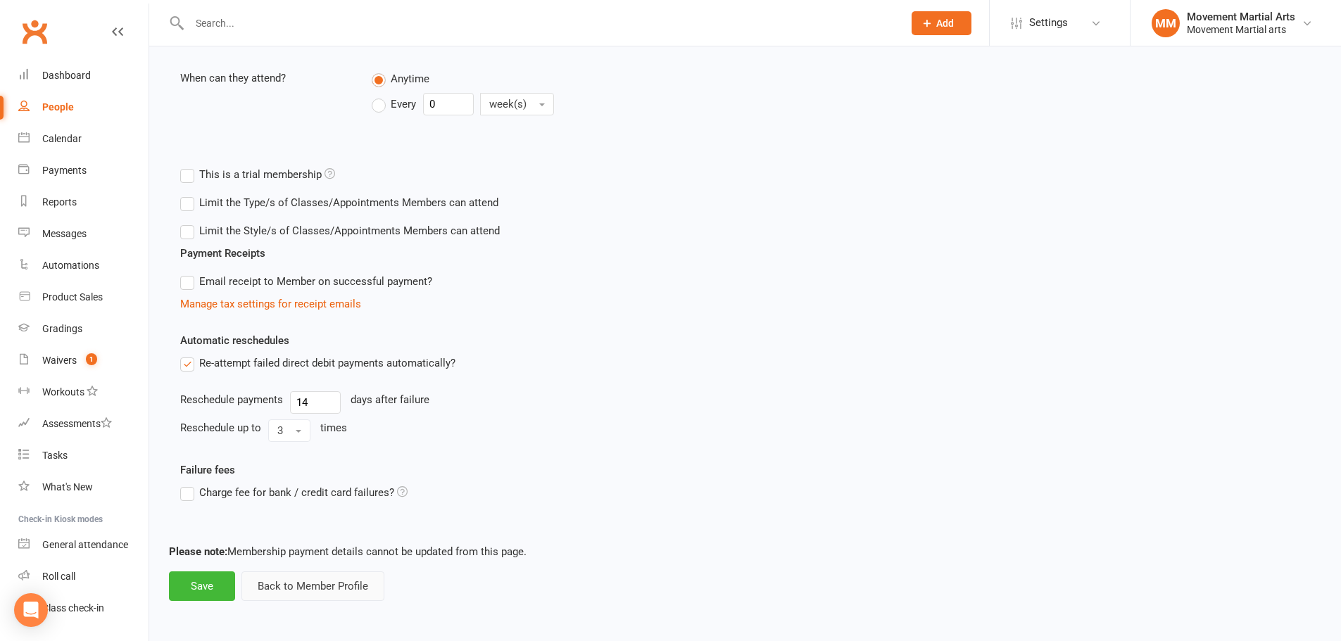
click at [349, 584] on button "Back to Member Profile" at bounding box center [312, 587] width 143 height 30
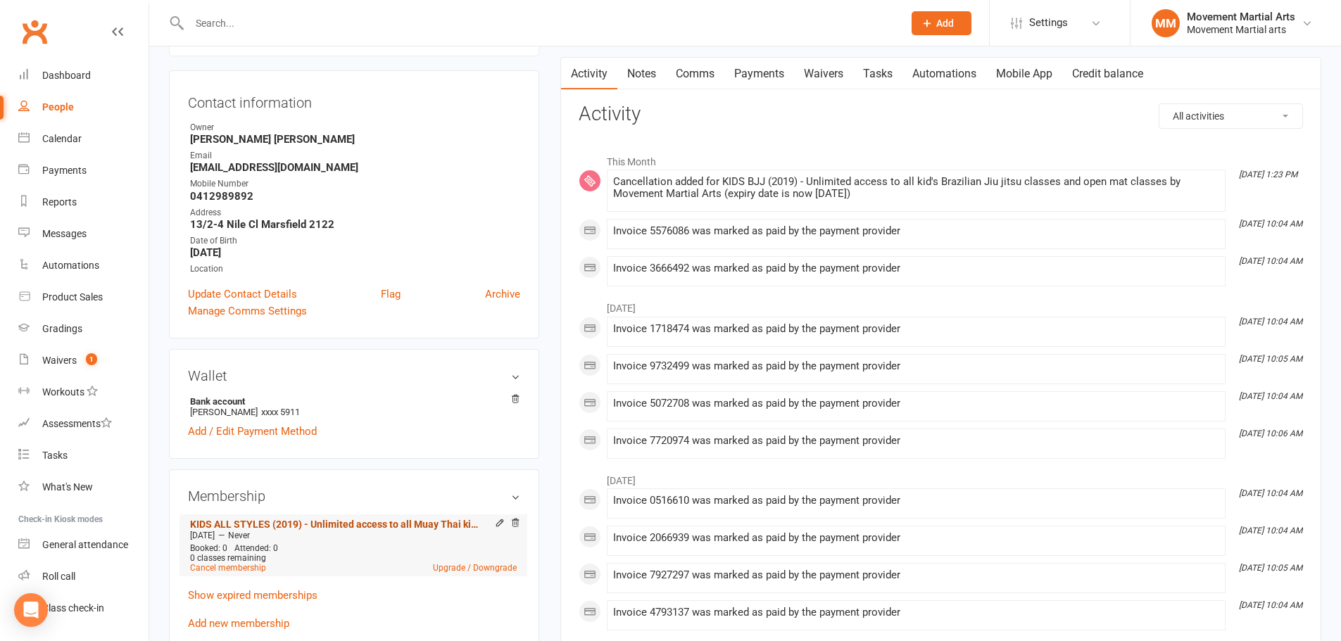
scroll to position [329, 0]
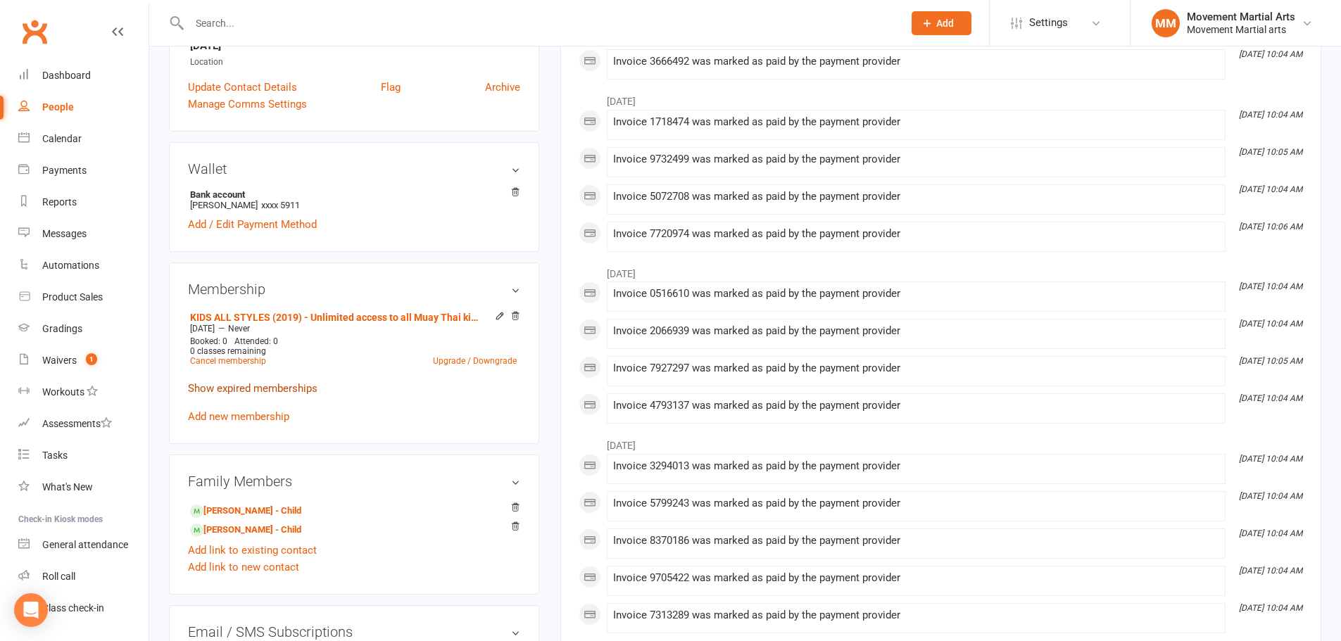
click at [291, 388] on link "Show expired memberships" at bounding box center [253, 388] width 130 height 13
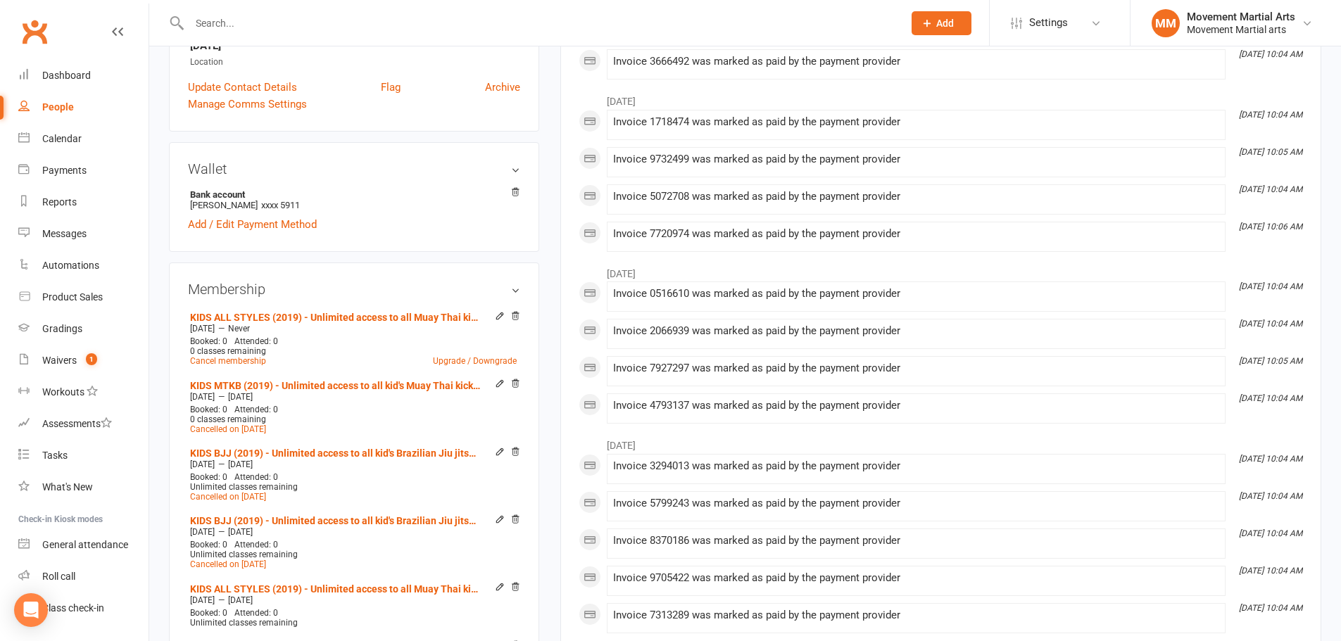
click at [501, 388] on icon at bounding box center [500, 384] width 10 height 10
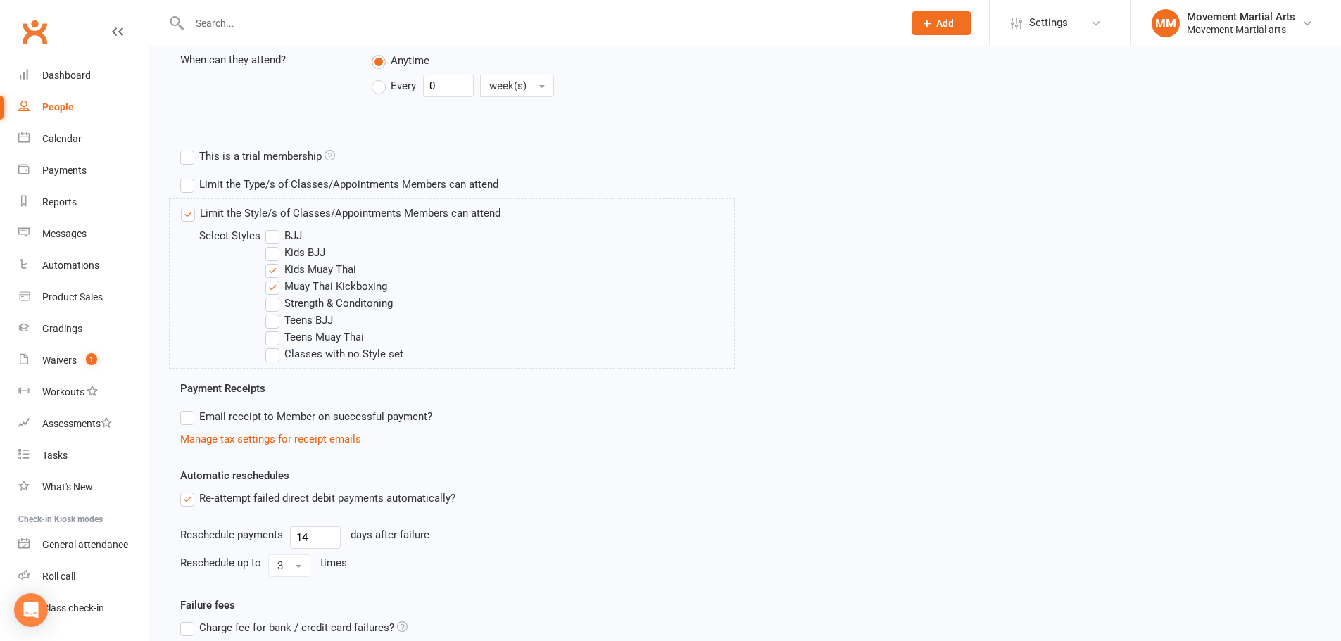
scroll to position [550, 0]
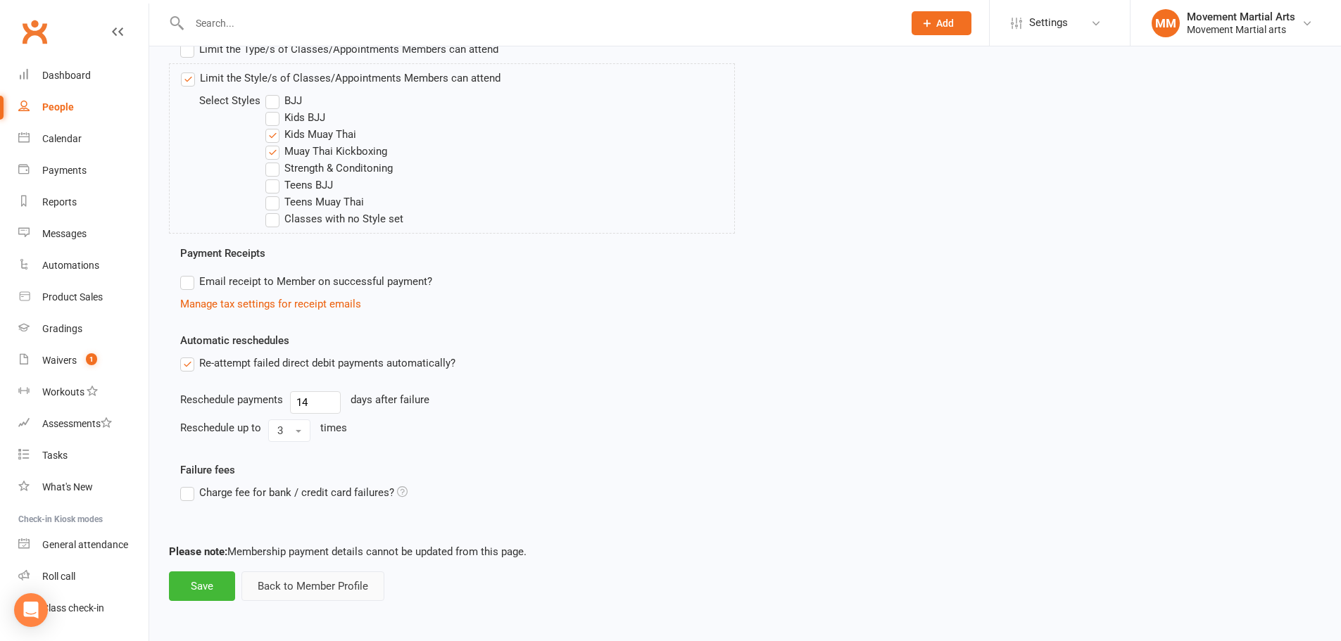
click at [313, 598] on button "Back to Member Profile" at bounding box center [312, 587] width 143 height 30
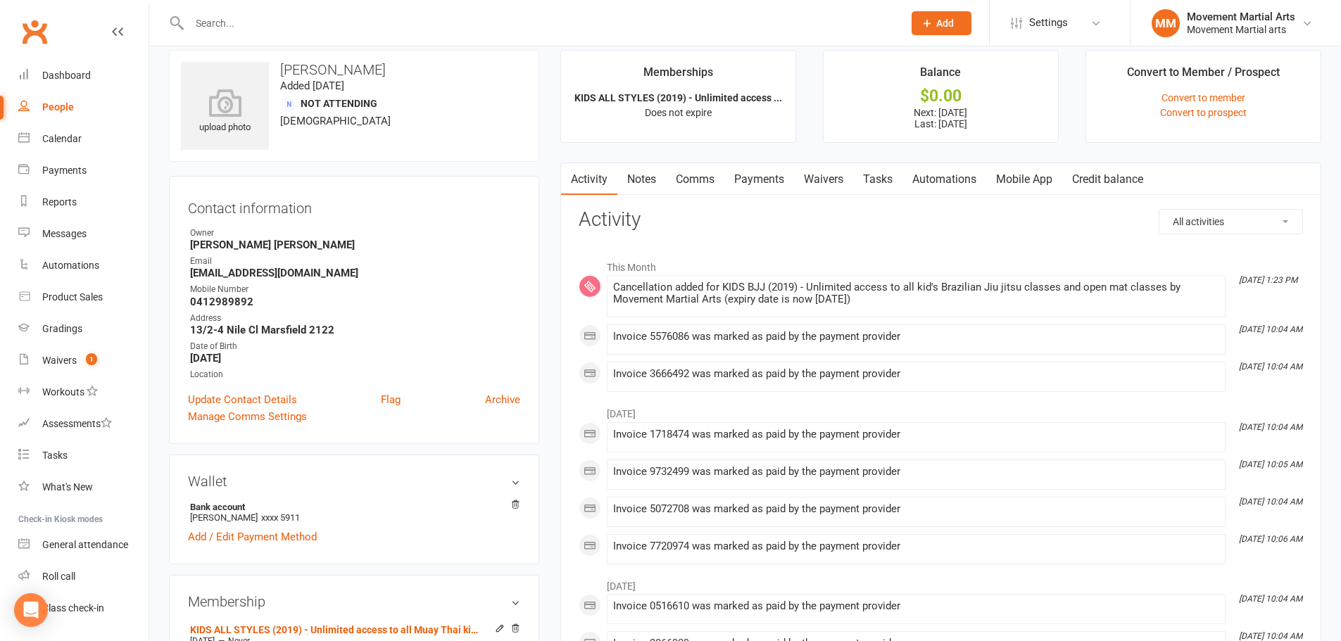
scroll to position [493, 0]
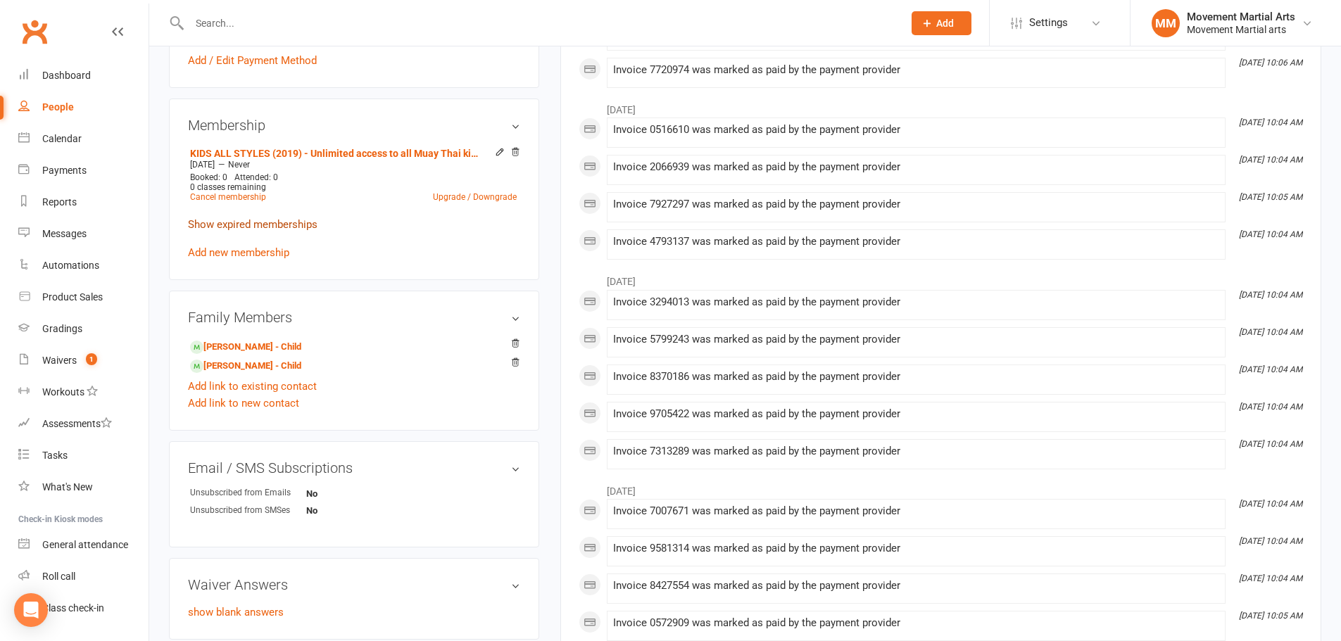
click at [284, 229] on link "Show expired memberships" at bounding box center [253, 224] width 130 height 13
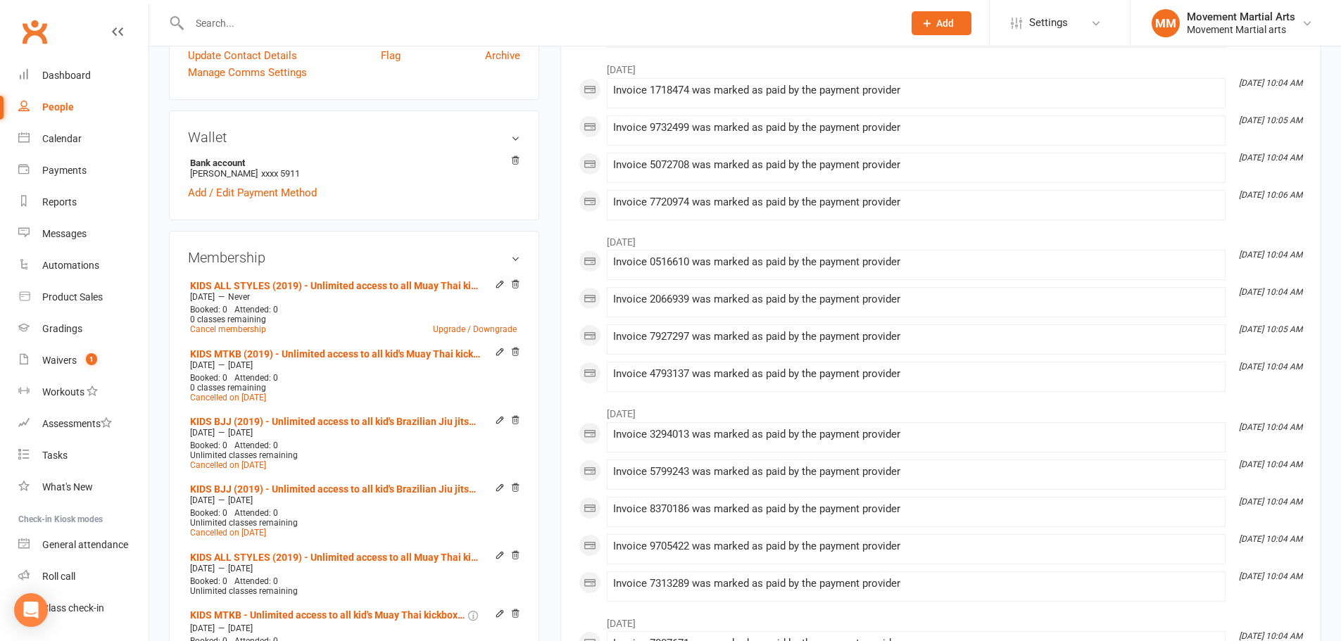
scroll to position [329, 0]
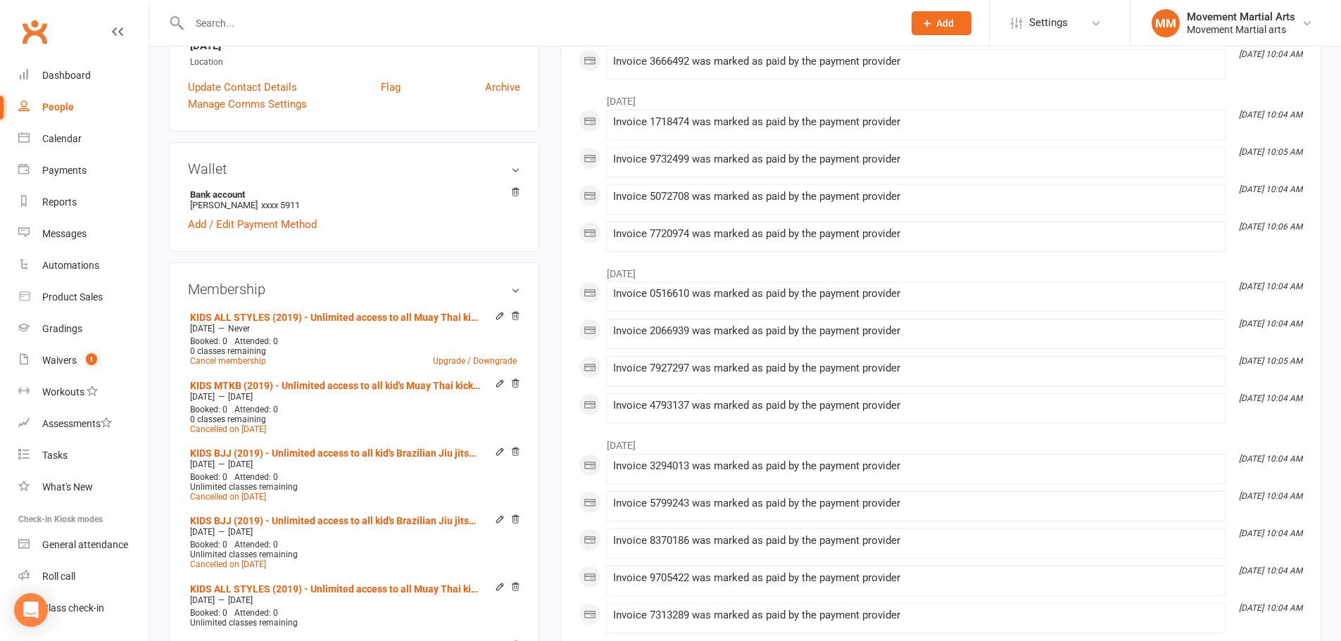
click at [517, 279] on div "Membership KIDS ALL STYLES (2019) - Unlimited access to all Muay Thai kickboxin…" at bounding box center [354, 554] width 370 height 582
click at [507, 292] on h3 "Membership" at bounding box center [354, 289] width 332 height 15
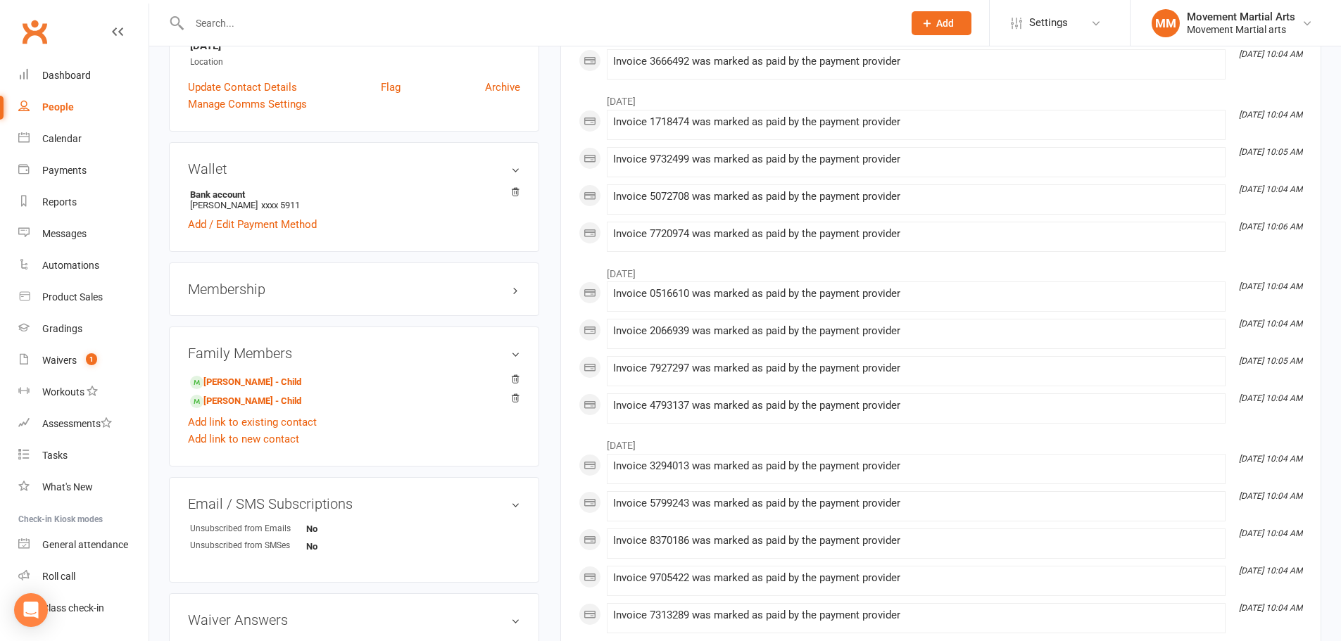
click at [508, 290] on h3 "Membership" at bounding box center [354, 289] width 332 height 15
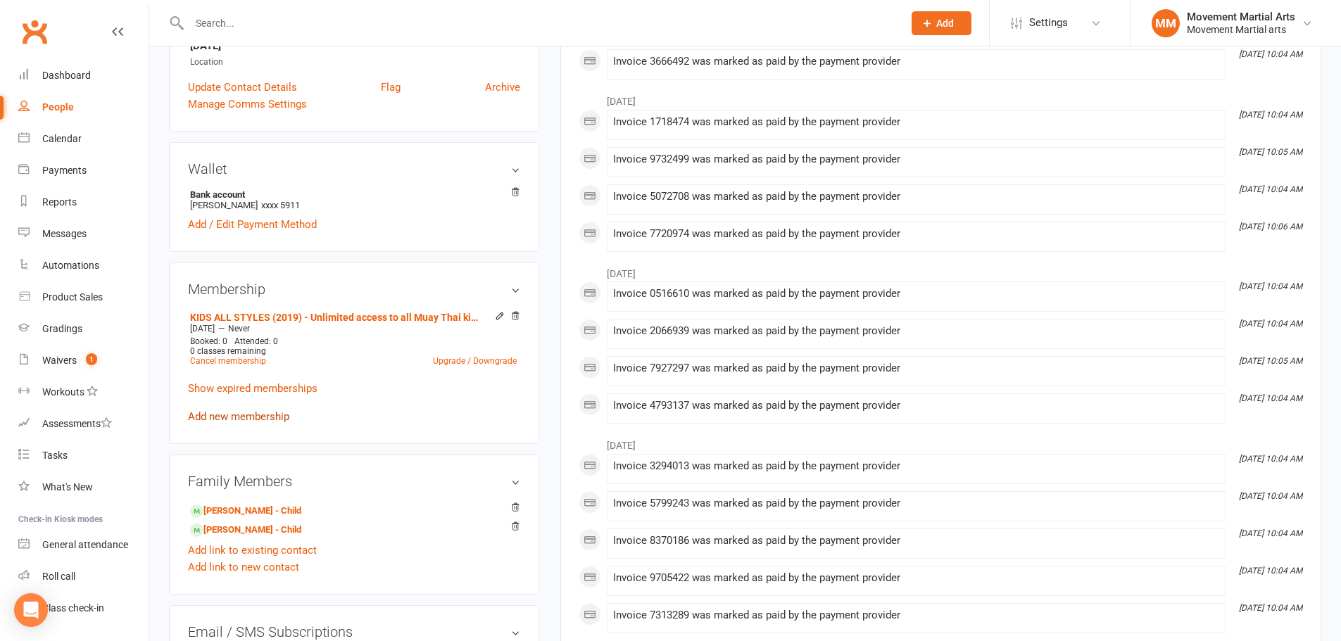
click at [263, 413] on link "Add new membership" at bounding box center [238, 416] width 101 height 13
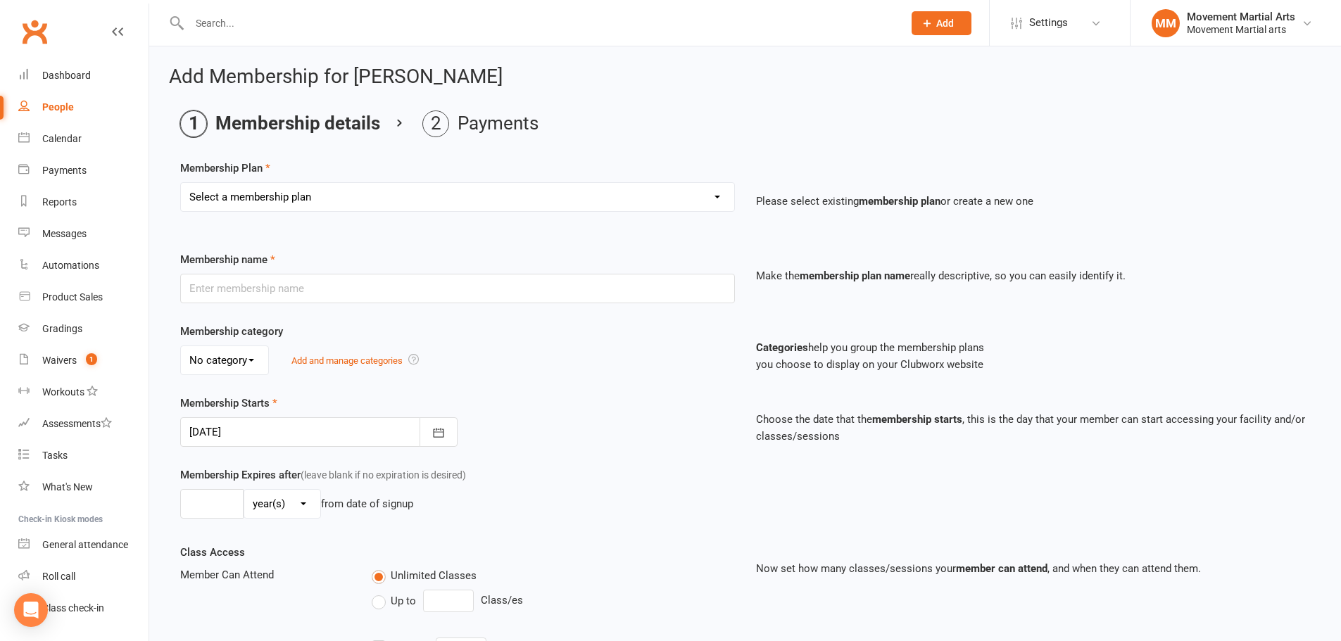
click at [331, 200] on select "Select a membership plan Create new Membership Plan BJJ (2020) - Unlimited acce…" at bounding box center [457, 197] width 553 height 28
click at [1173, 275] on p "Make the membership plan name really descriptive, so you can easily identify it." at bounding box center [1033, 275] width 555 height 17
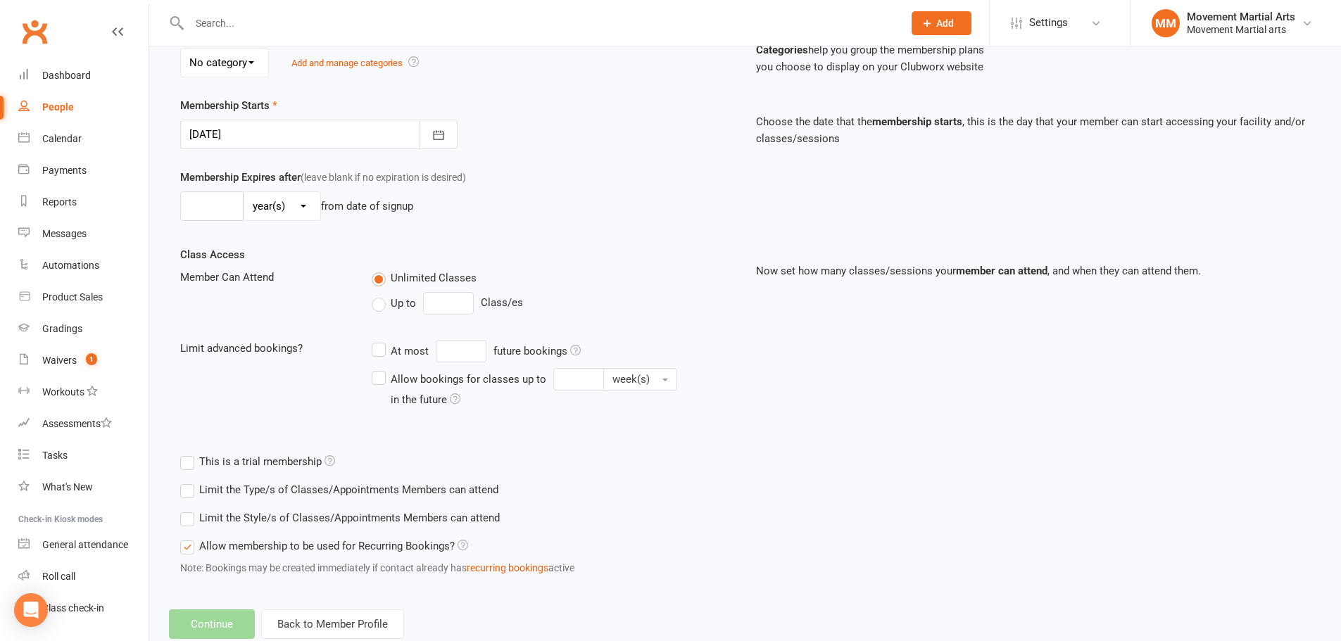
scroll to position [329, 0]
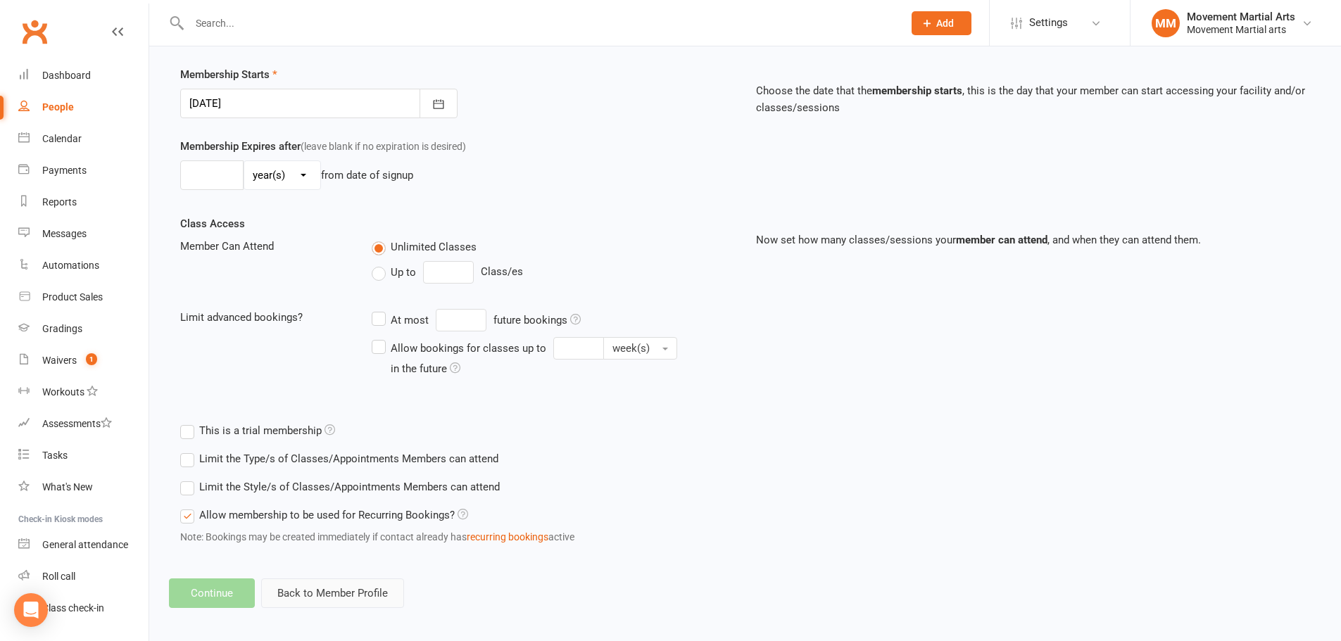
click at [384, 582] on button "Back to Member Profile" at bounding box center [332, 594] width 143 height 30
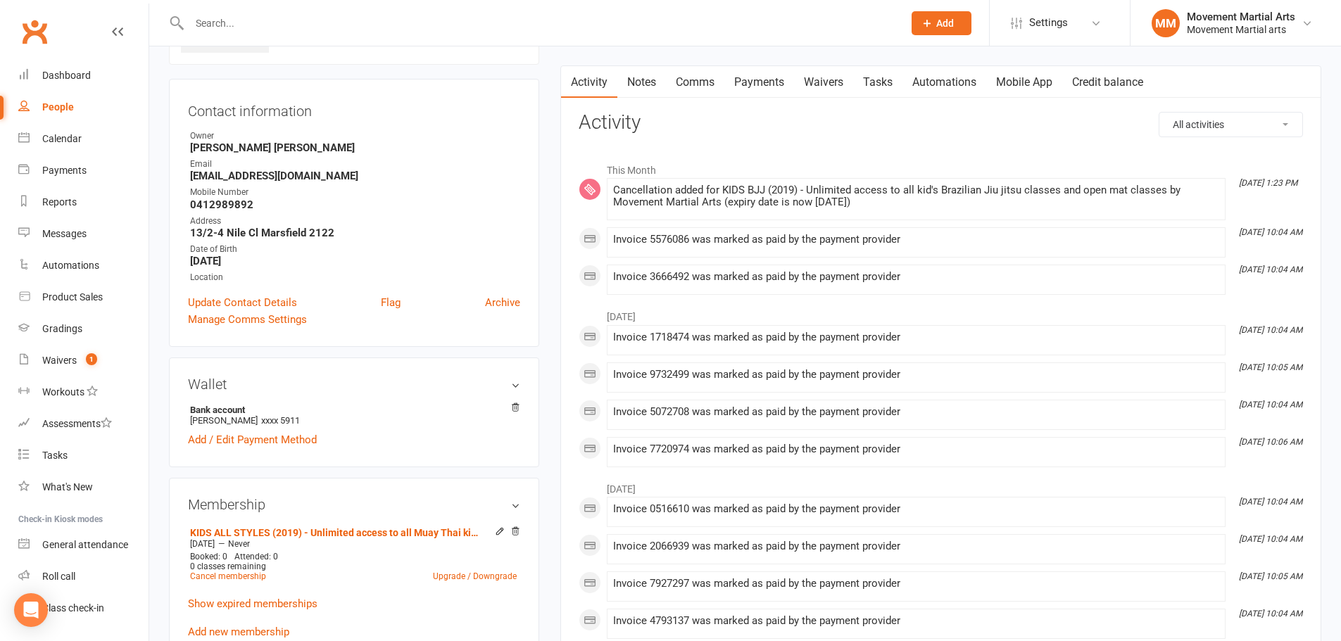
scroll to position [164, 0]
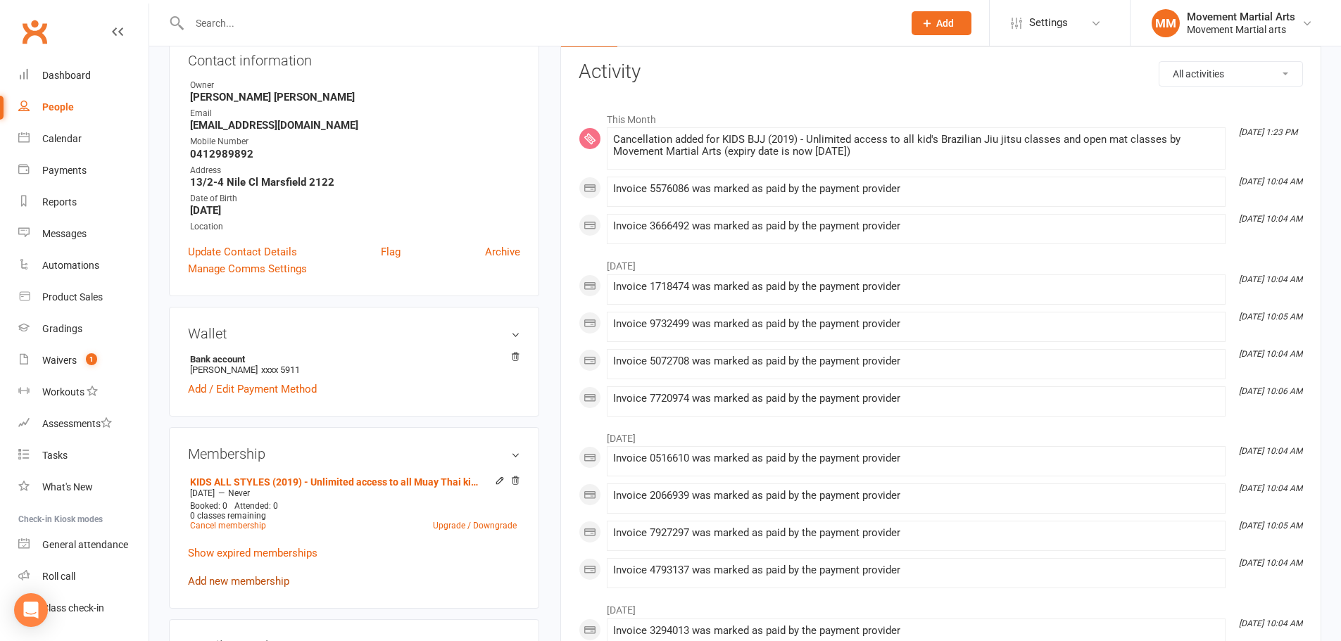
click at [262, 578] on link "Add new membership" at bounding box center [238, 581] width 101 height 13
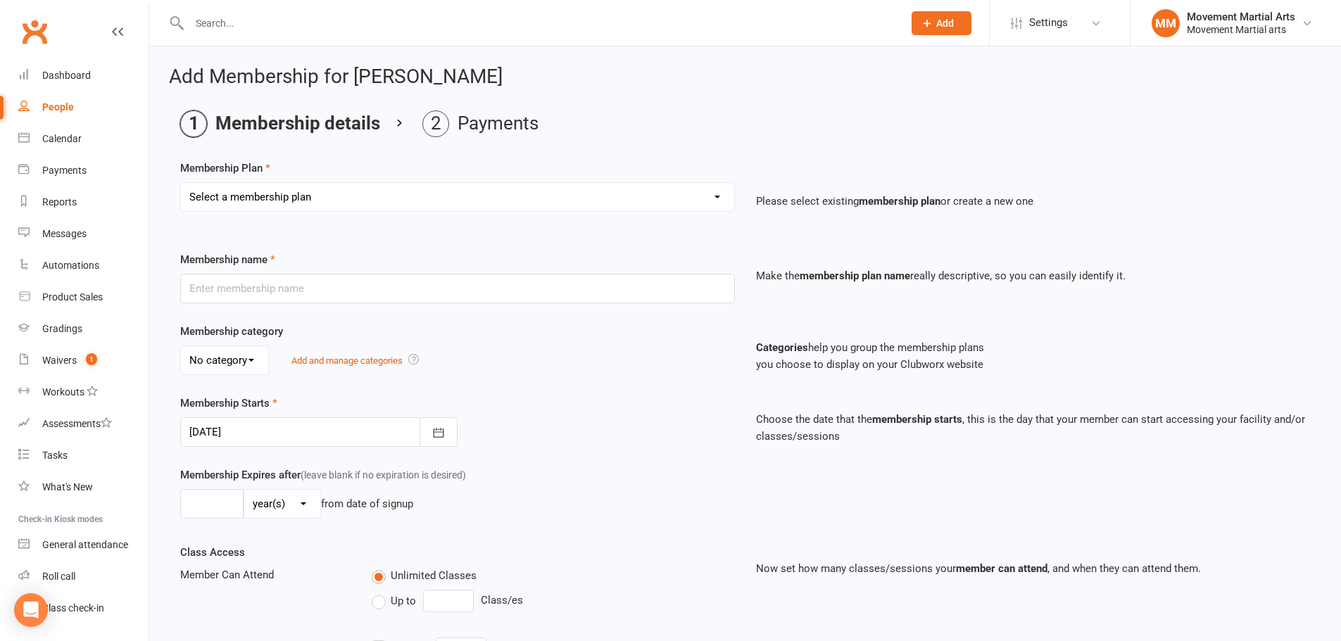
click at [436, 207] on select "Select a membership plan Create new Membership Plan BJJ (2020) - Unlimited acce…" at bounding box center [457, 197] width 553 height 28
select select "6"
click at [181, 183] on select "Select a membership plan Create new Membership Plan BJJ (2020) - Unlimited acce…" at bounding box center [457, 197] width 553 height 28
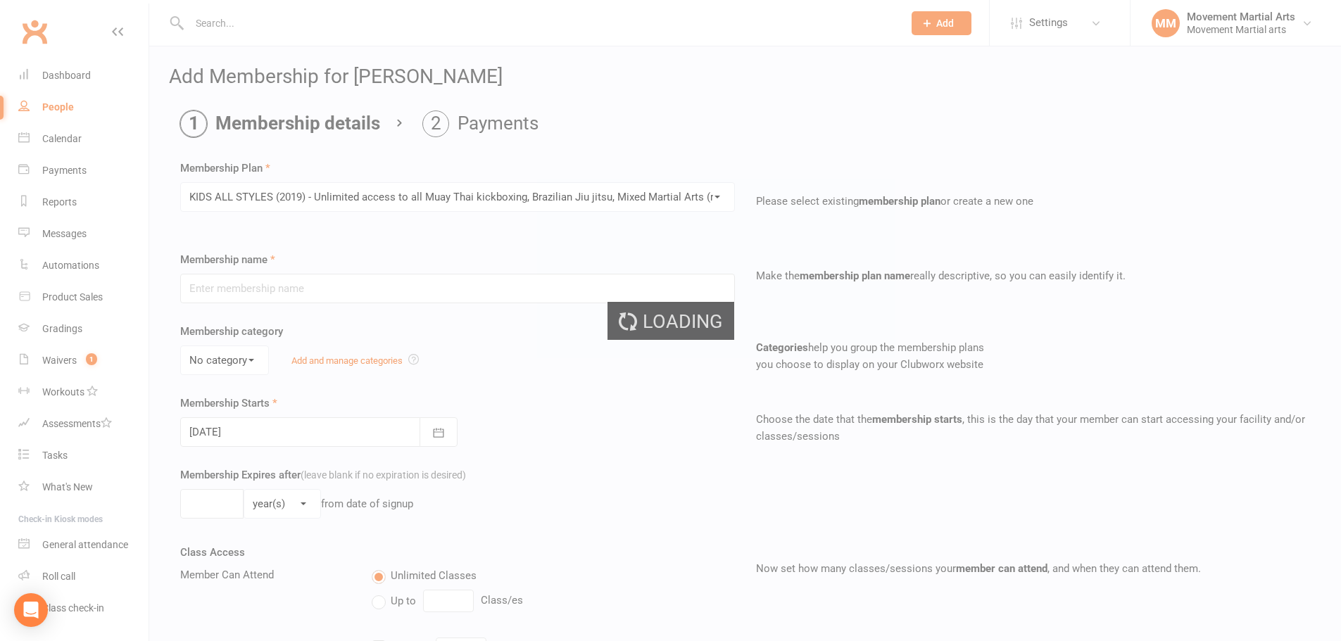
type input "KIDS ALL STYLES (2019) - Unlimited access to all Muay Thai kickboxing, Brazilia…"
select select "1"
type input "0"
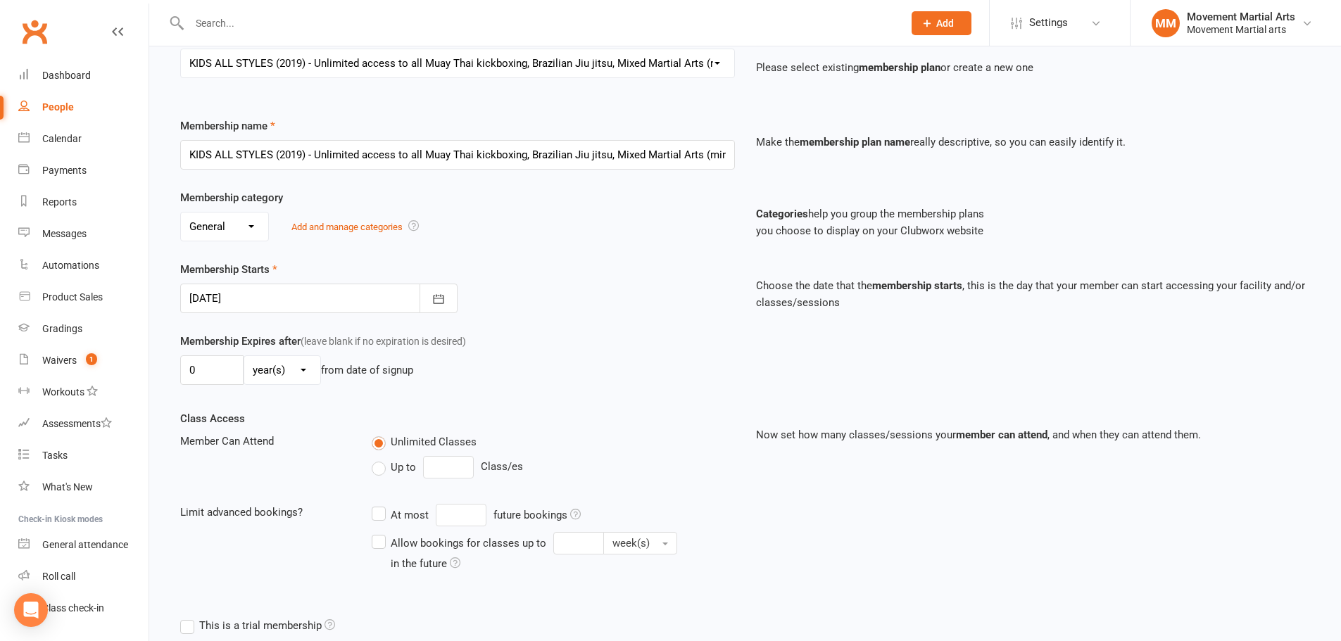
scroll to position [165, 0]
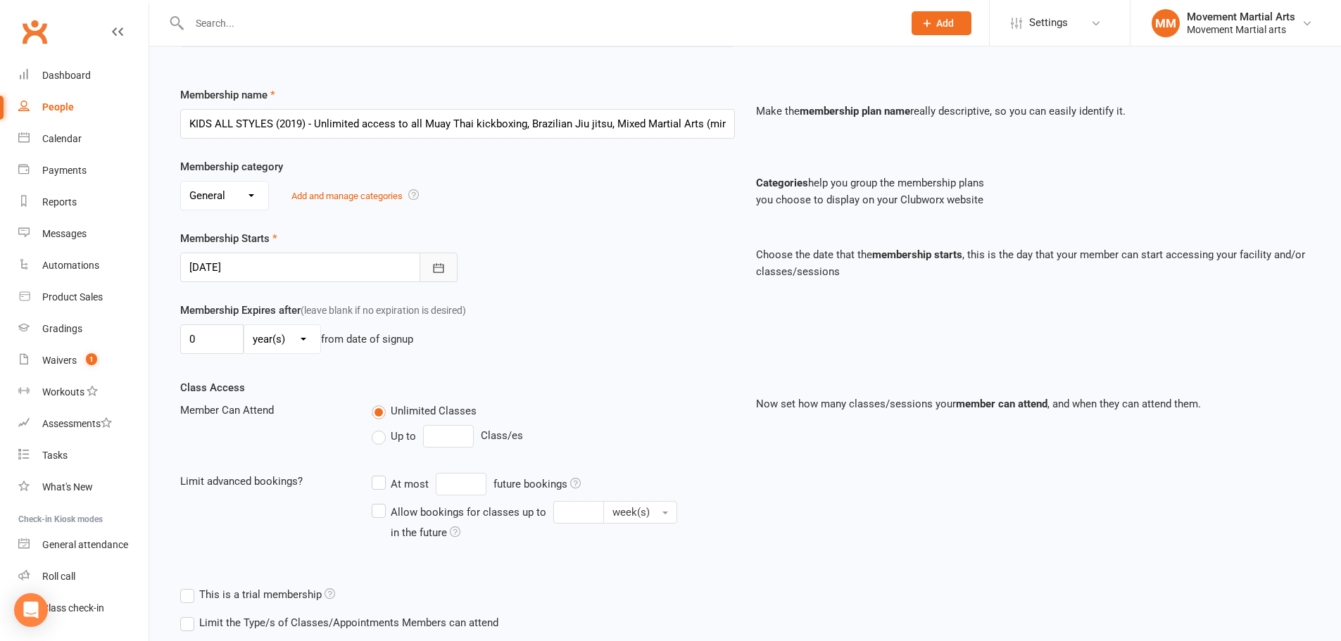
click at [454, 267] on button "button" at bounding box center [438, 268] width 38 height 30
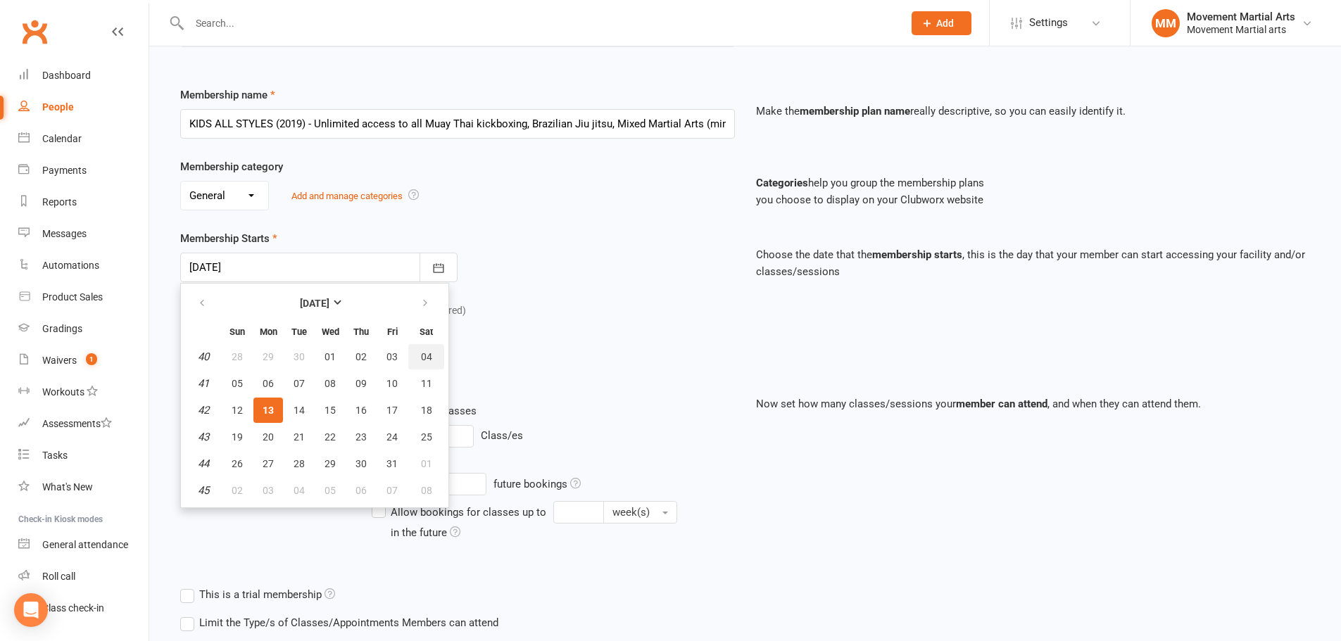
click at [422, 353] on span "04" at bounding box center [426, 356] width 11 height 11
type input "04 Oct 2025"
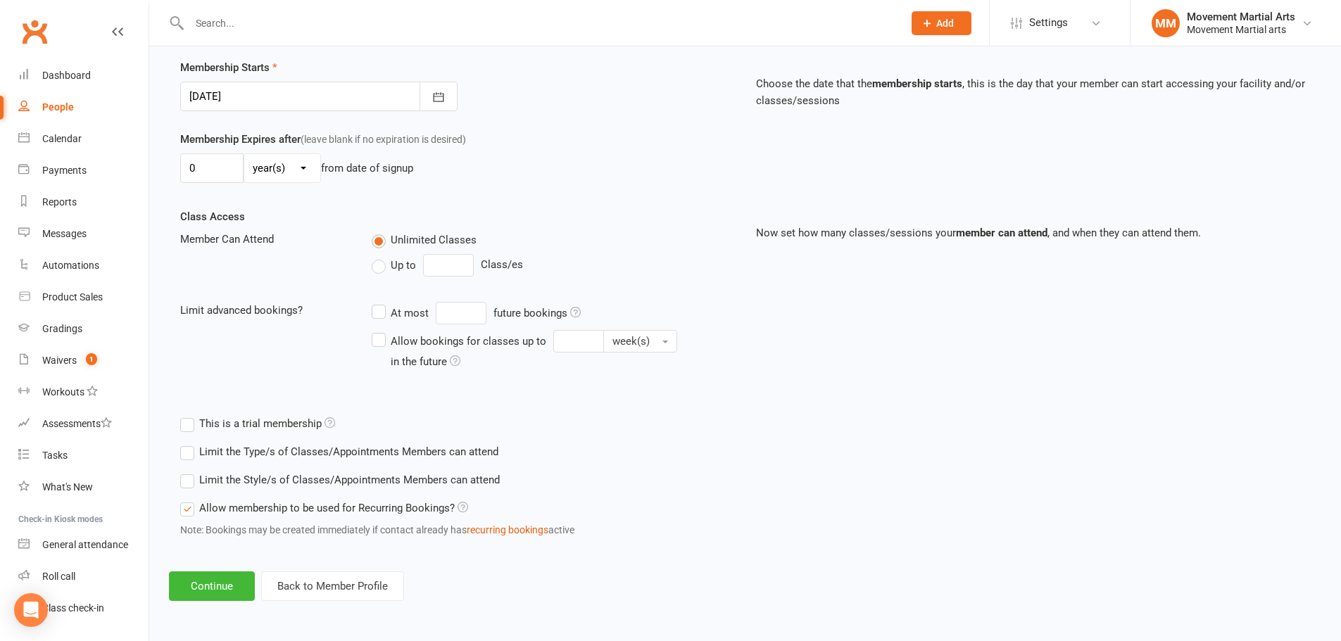
scroll to position [336, 0]
click at [246, 578] on button "Continue" at bounding box center [212, 587] width 86 height 30
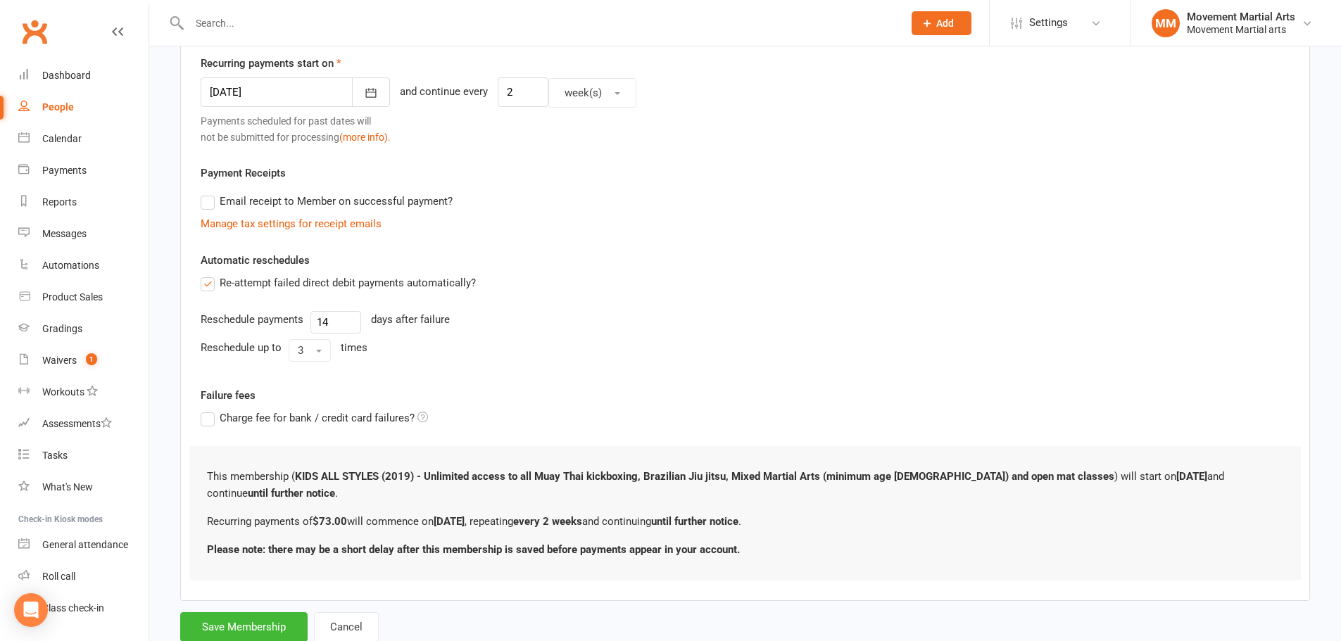
scroll to position [0, 0]
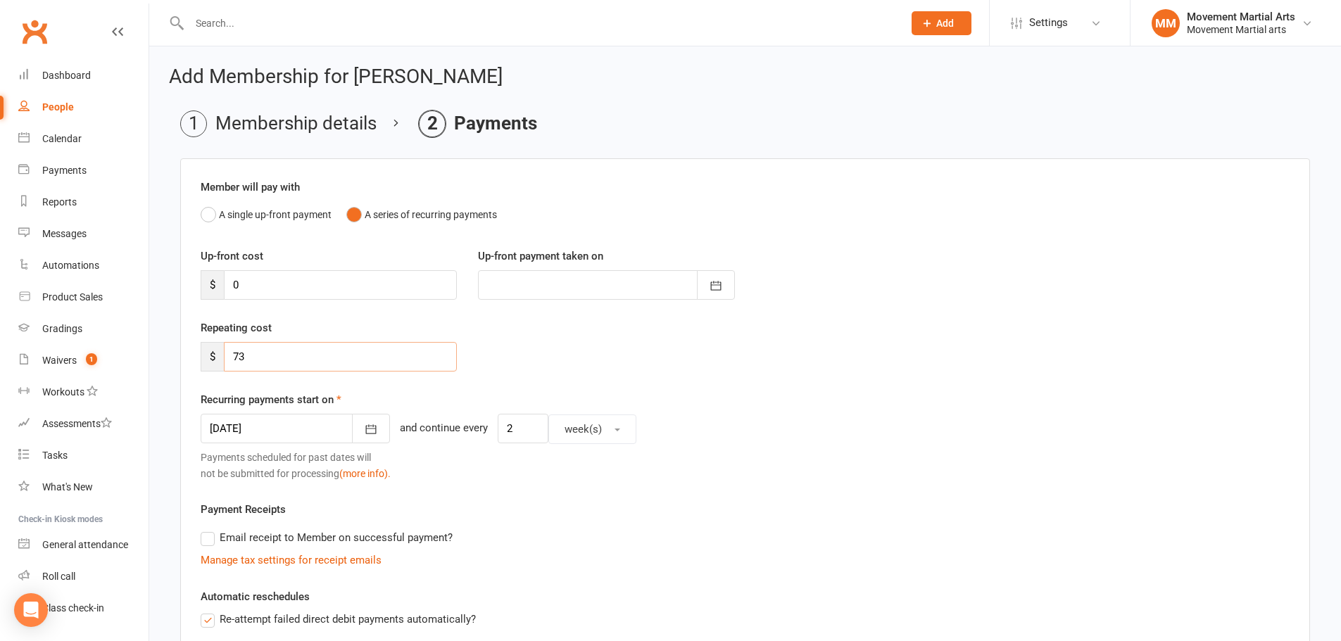
drag, startPoint x: 377, startPoint y: 358, endPoint x: 208, endPoint y: 349, distance: 169.9
click at [208, 349] on div "$ 73" at bounding box center [329, 357] width 256 height 30
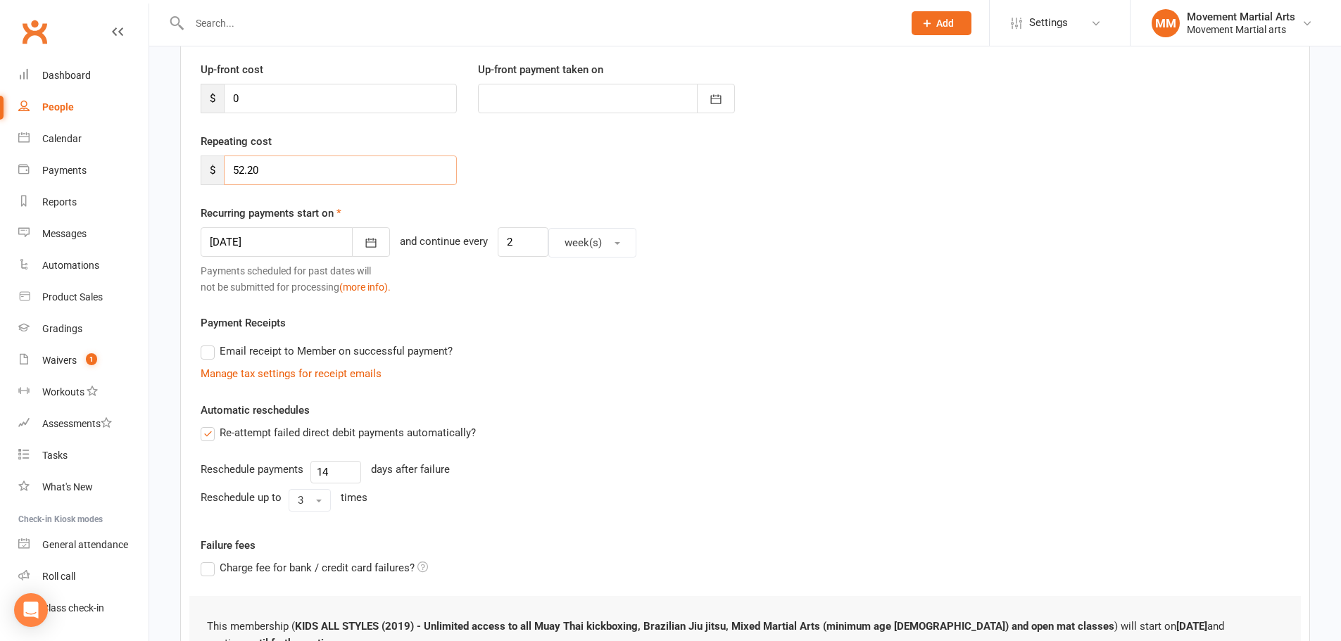
scroll to position [329, 0]
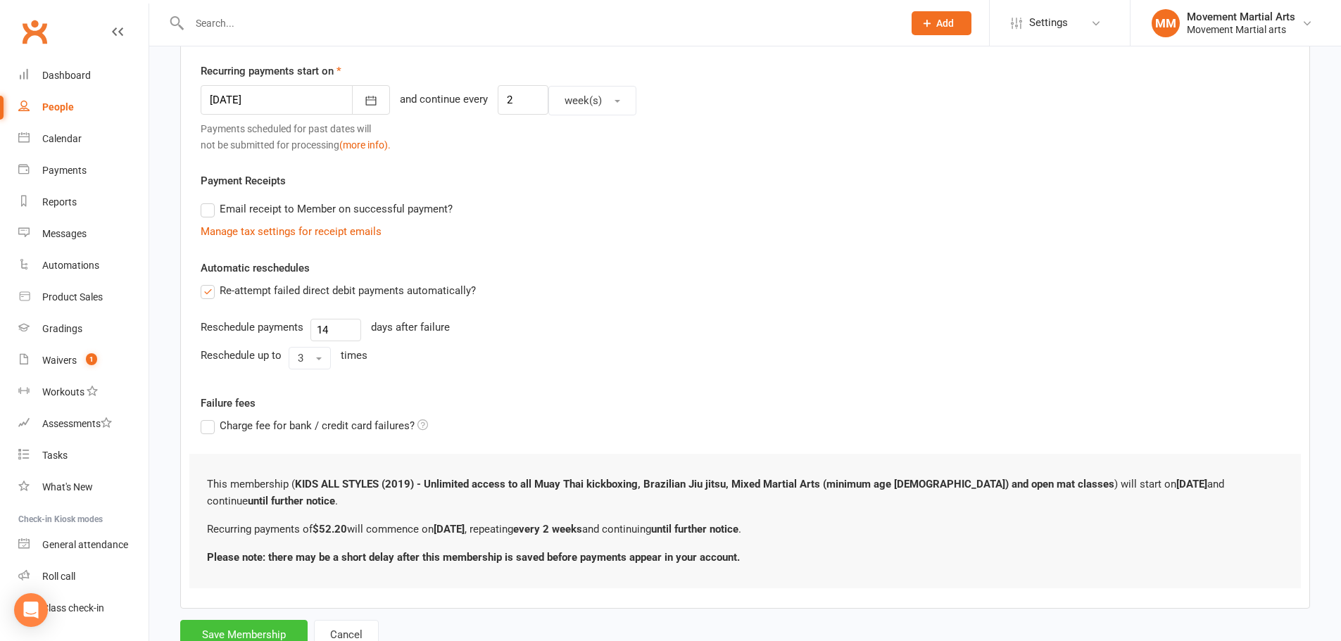
type input "52.20"
click at [248, 620] on button "Save Membership" at bounding box center [243, 635] width 127 height 30
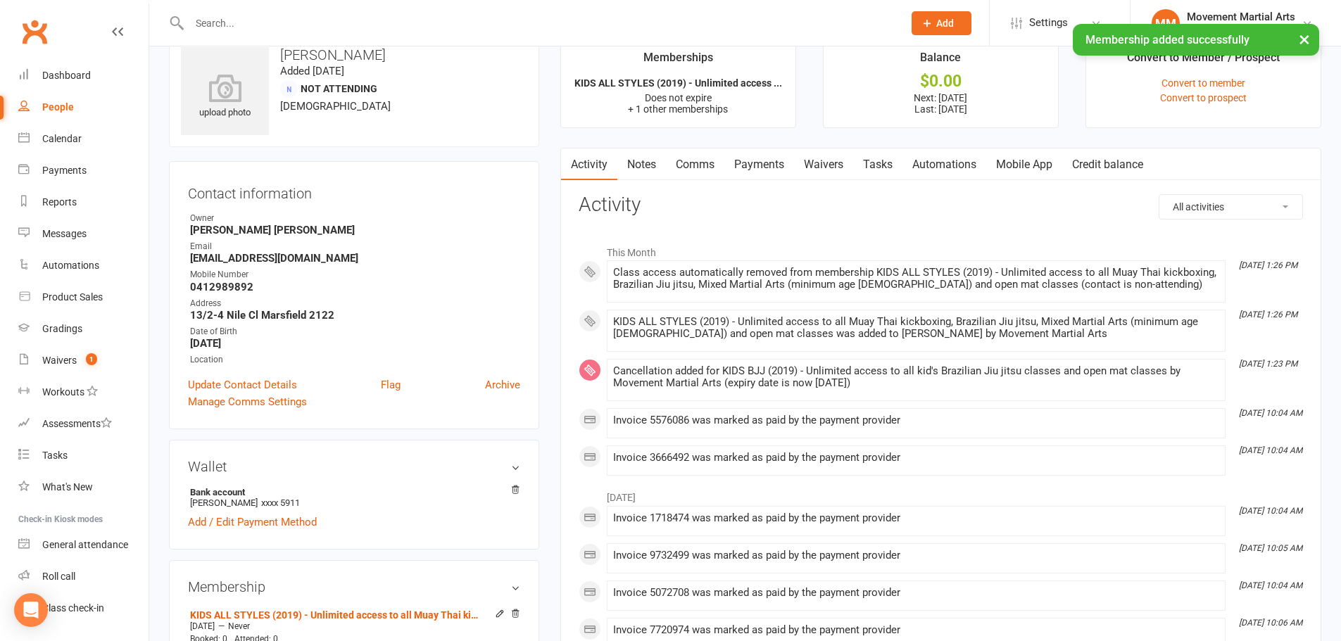
scroll to position [329, 0]
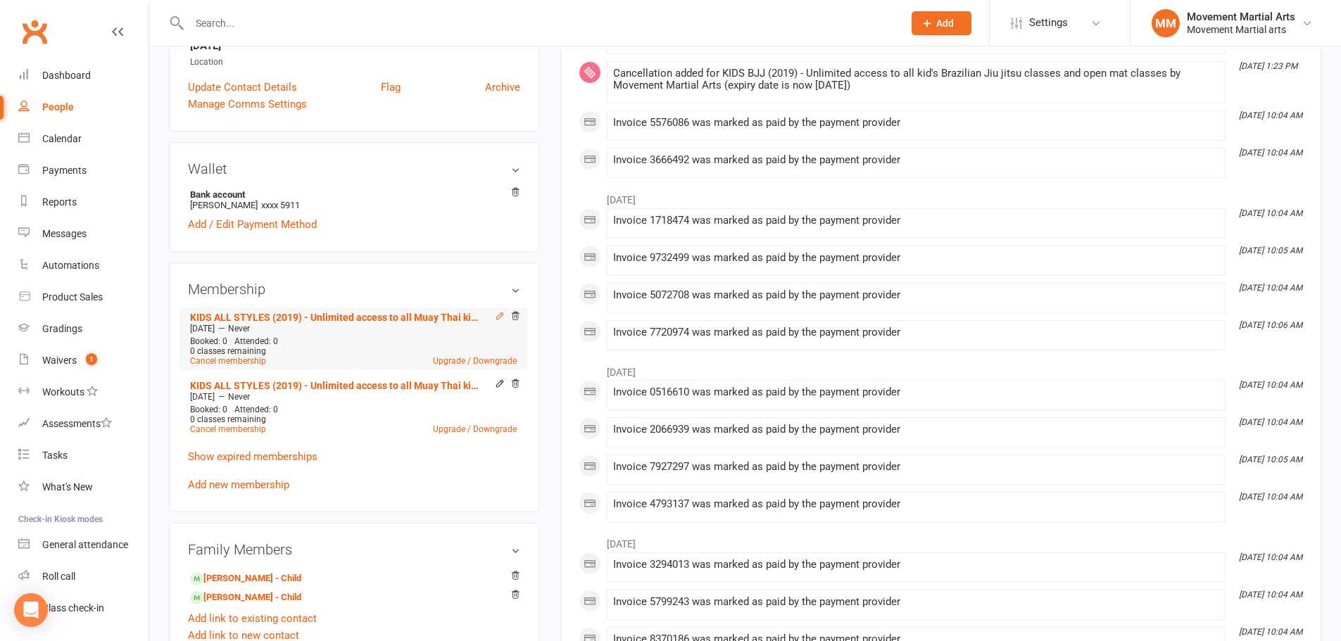
click at [500, 319] on icon at bounding box center [500, 316] width 10 height 10
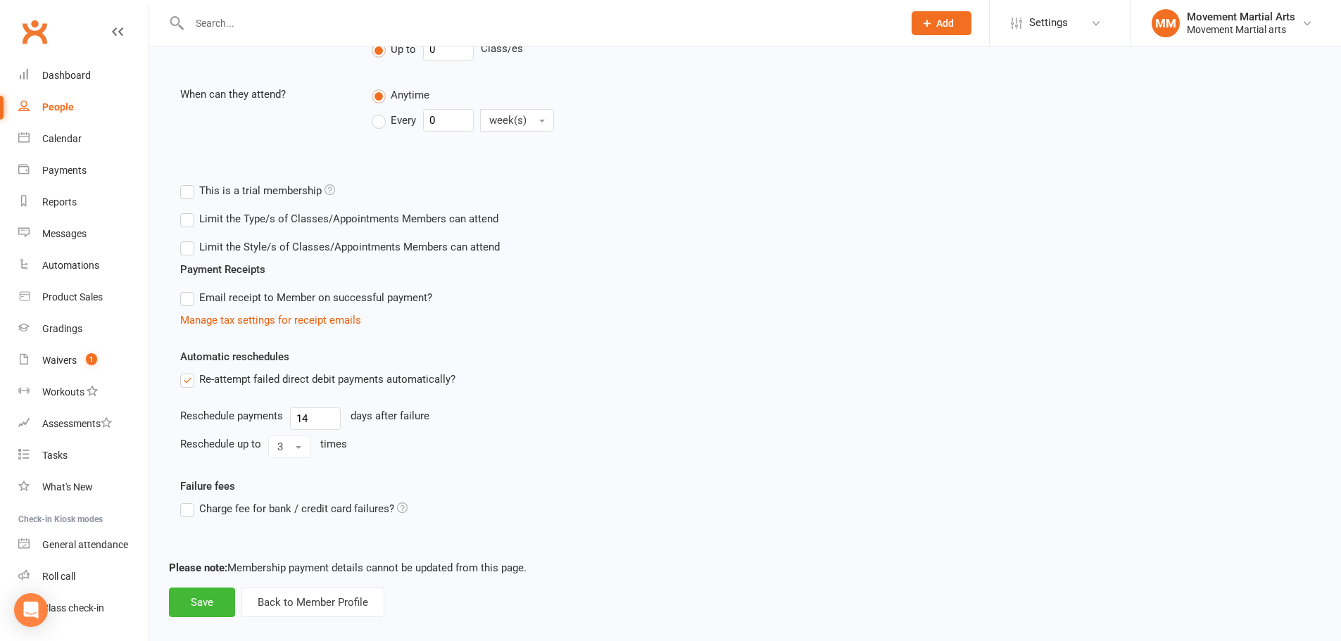
scroll to position [396, 0]
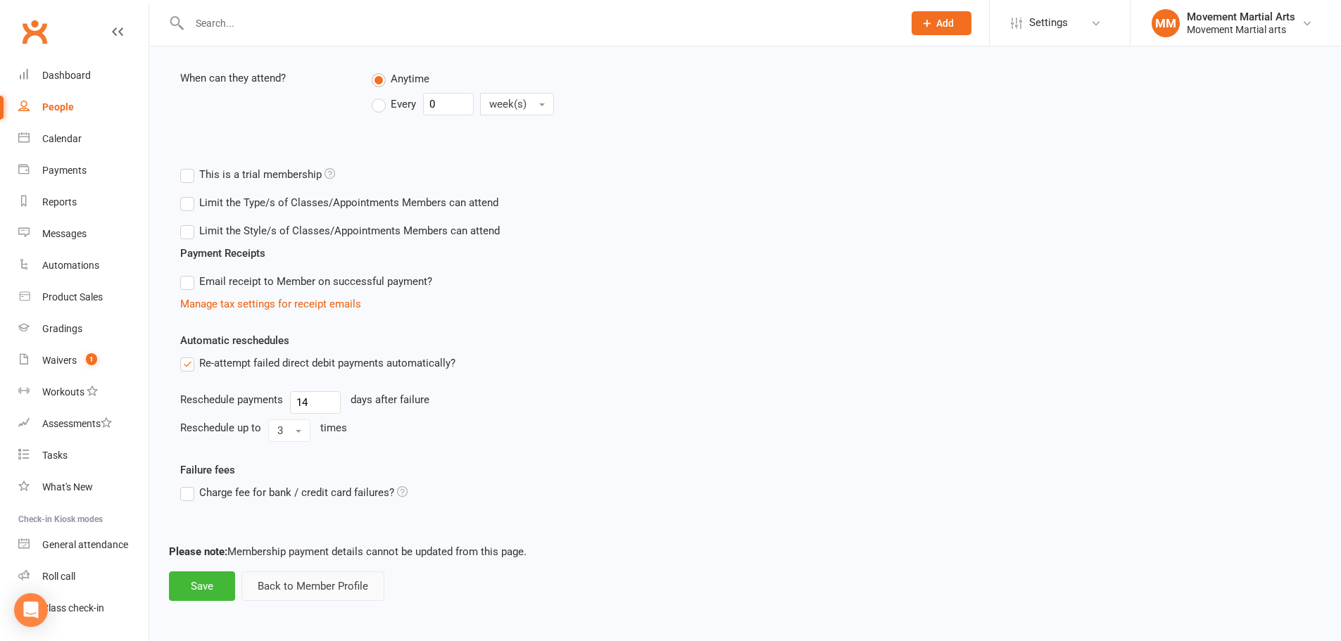
click at [320, 582] on button "Back to Member Profile" at bounding box center [312, 587] width 143 height 30
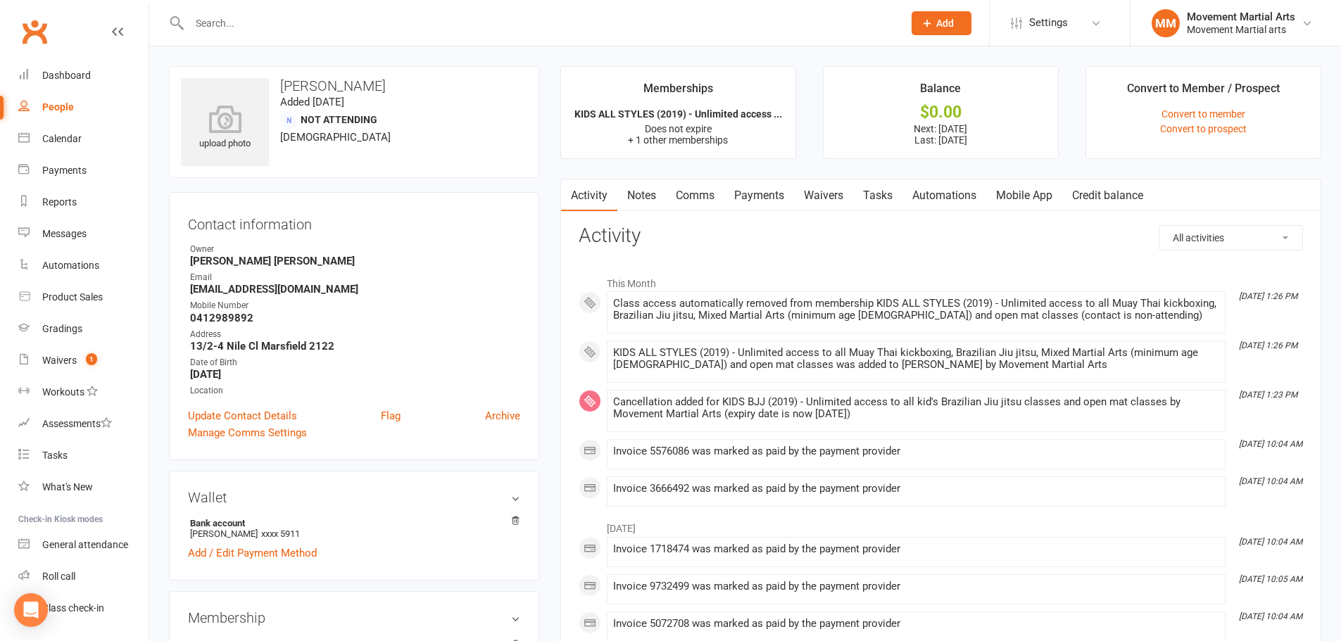
click at [750, 194] on link "Payments" at bounding box center [759, 195] width 70 height 32
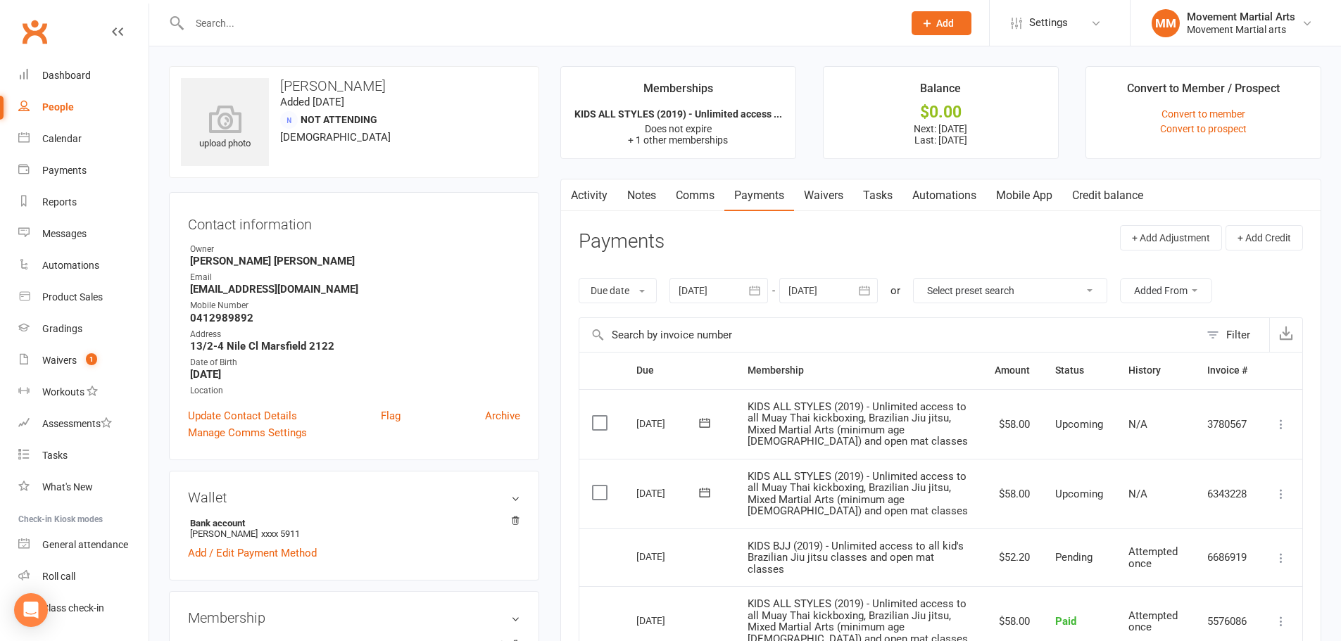
click at [311, 11] on div at bounding box center [531, 23] width 724 height 46
click at [308, 18] on input "text" at bounding box center [539, 23] width 708 height 20
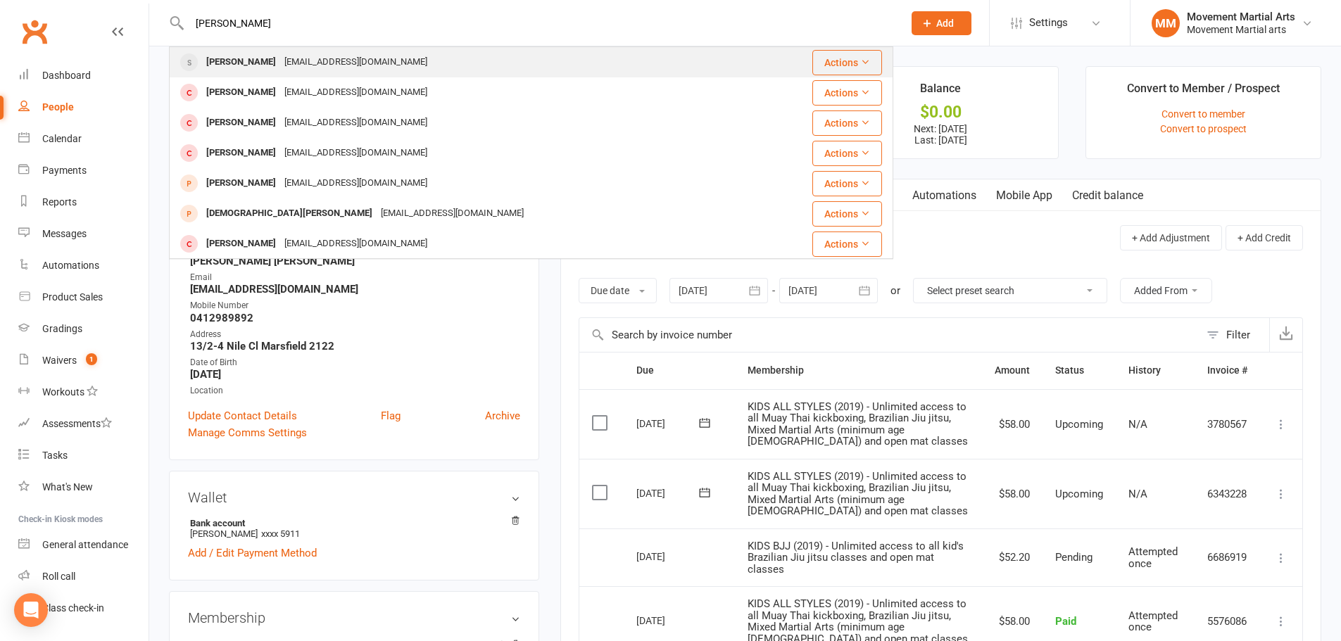
type input "ted dow"
click at [309, 53] on div "dowted1966@gmail.com" at bounding box center [355, 62] width 151 height 20
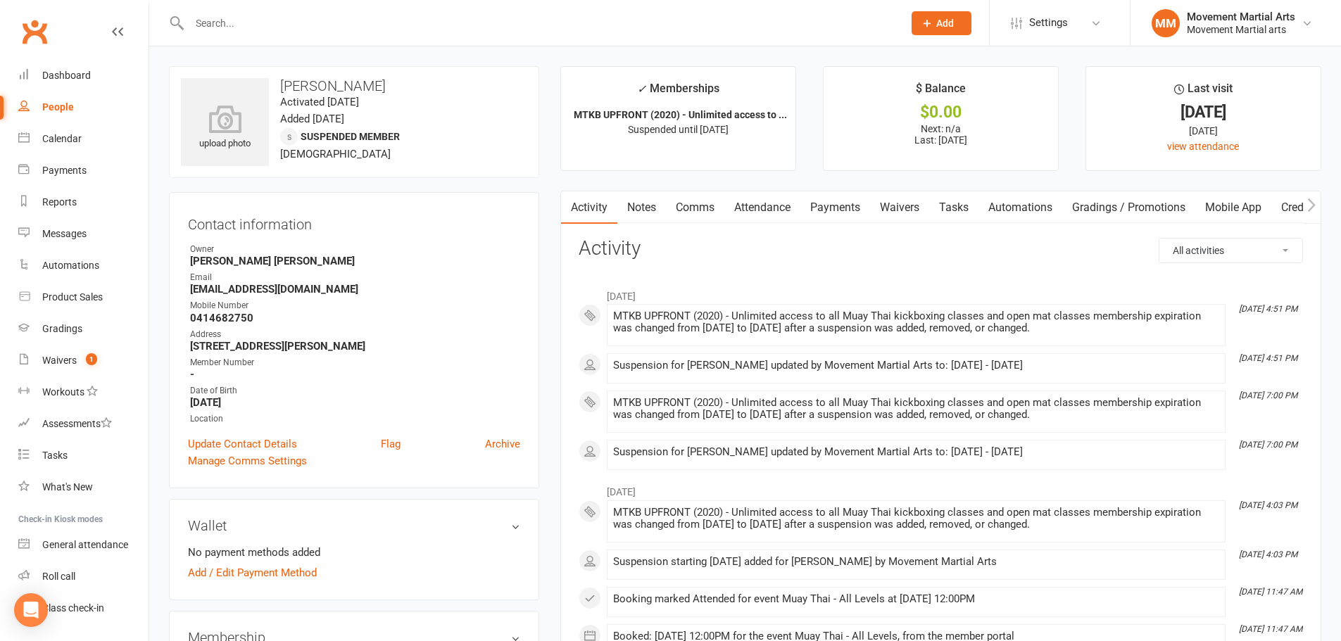
click at [643, 199] on link "Notes" at bounding box center [641, 207] width 49 height 32
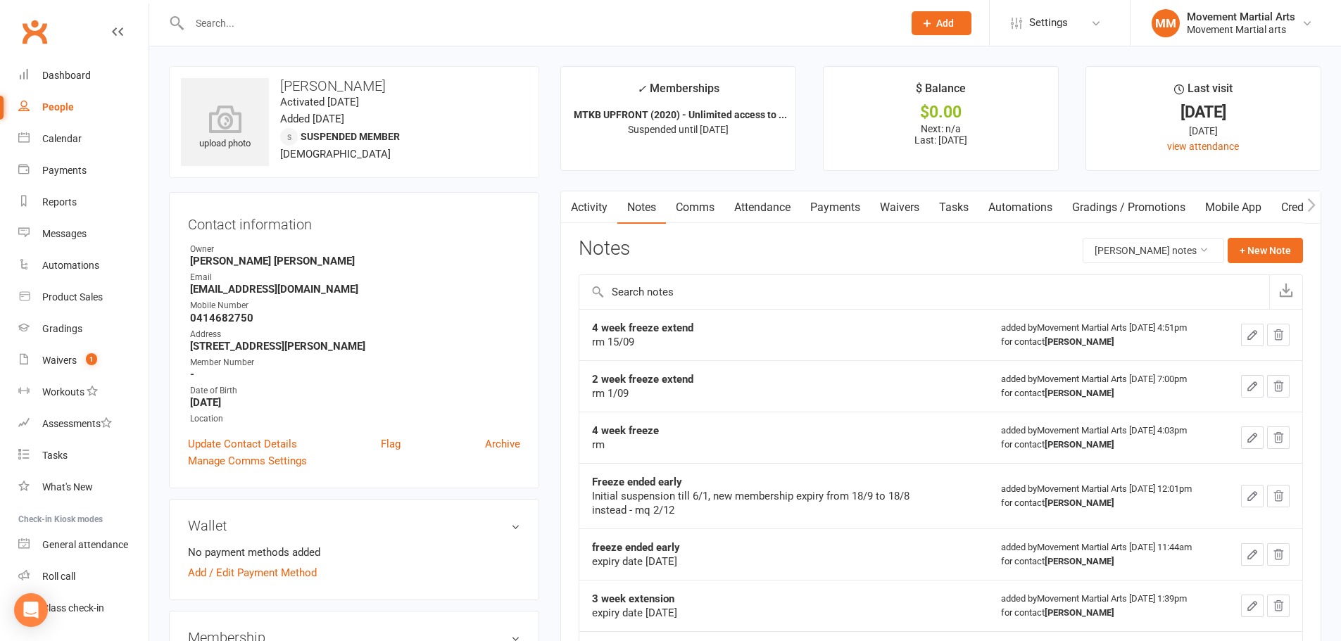
click at [598, 206] on link "Activity" at bounding box center [589, 207] width 56 height 32
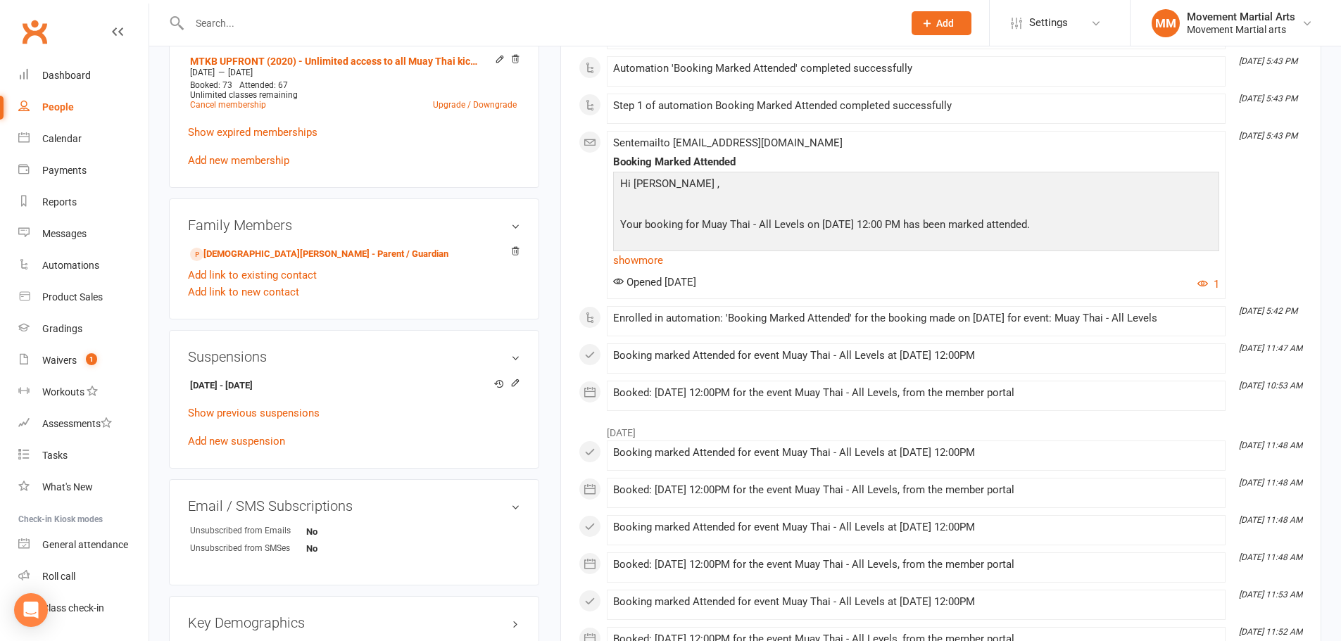
scroll to position [657, 0]
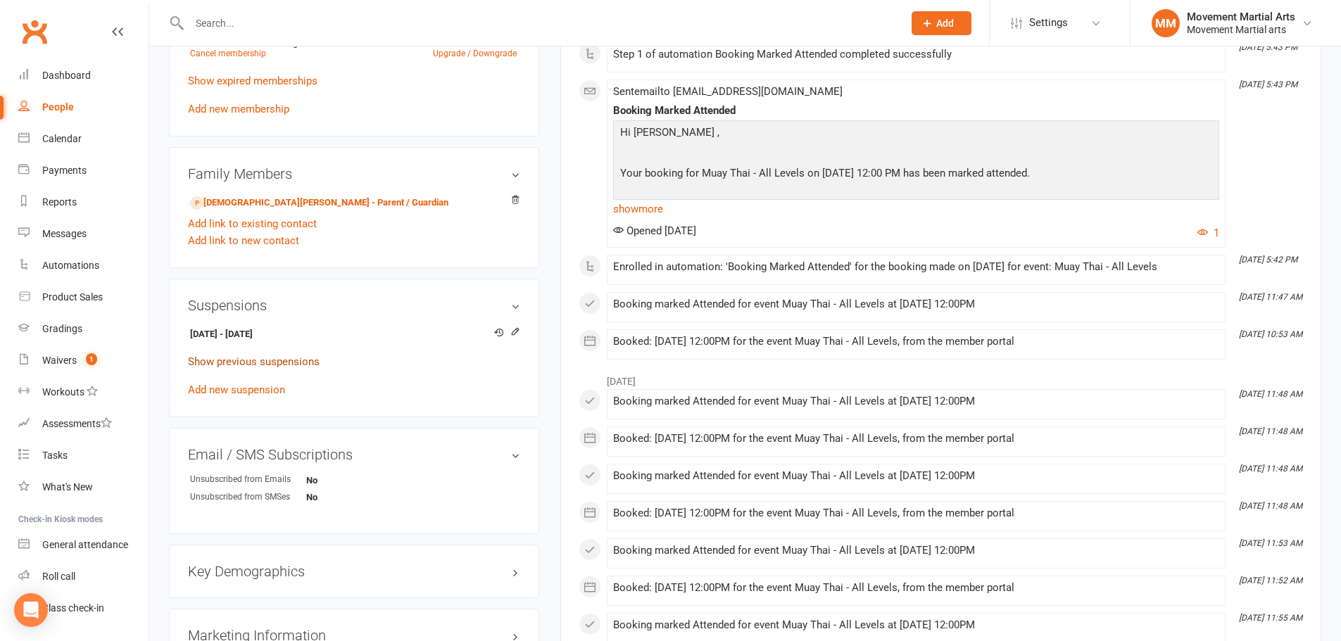
click at [289, 363] on link "Show previous suspensions" at bounding box center [254, 361] width 132 height 13
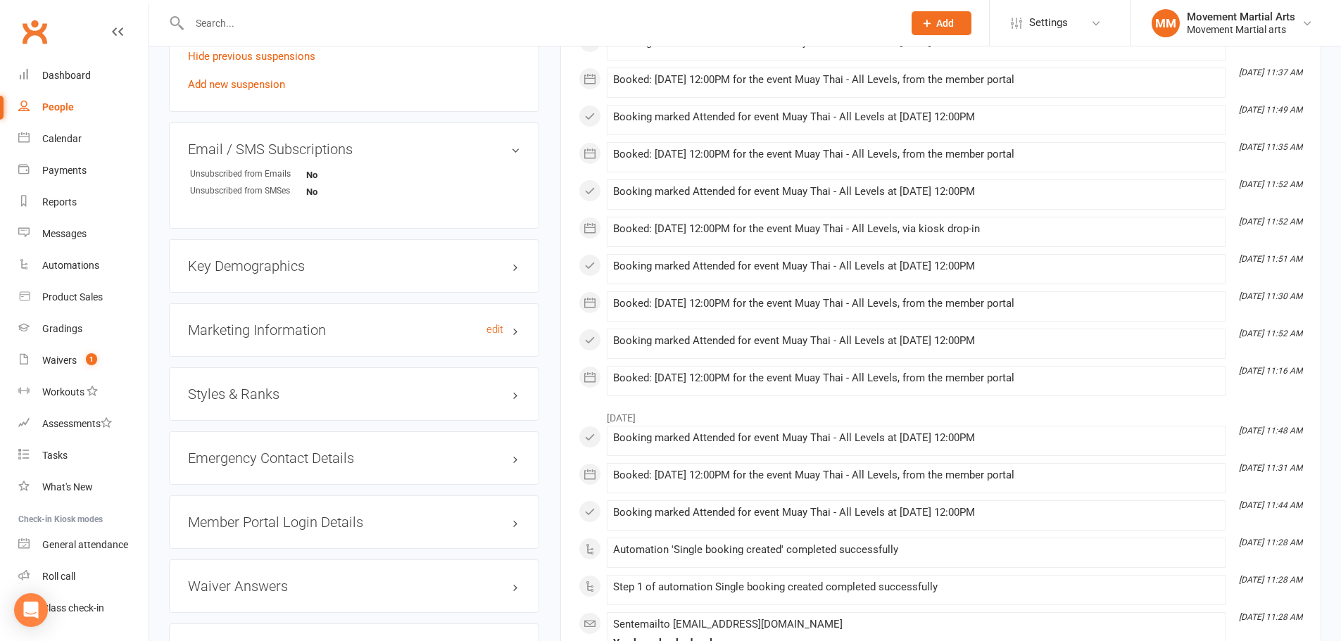
scroll to position [1149, 0]
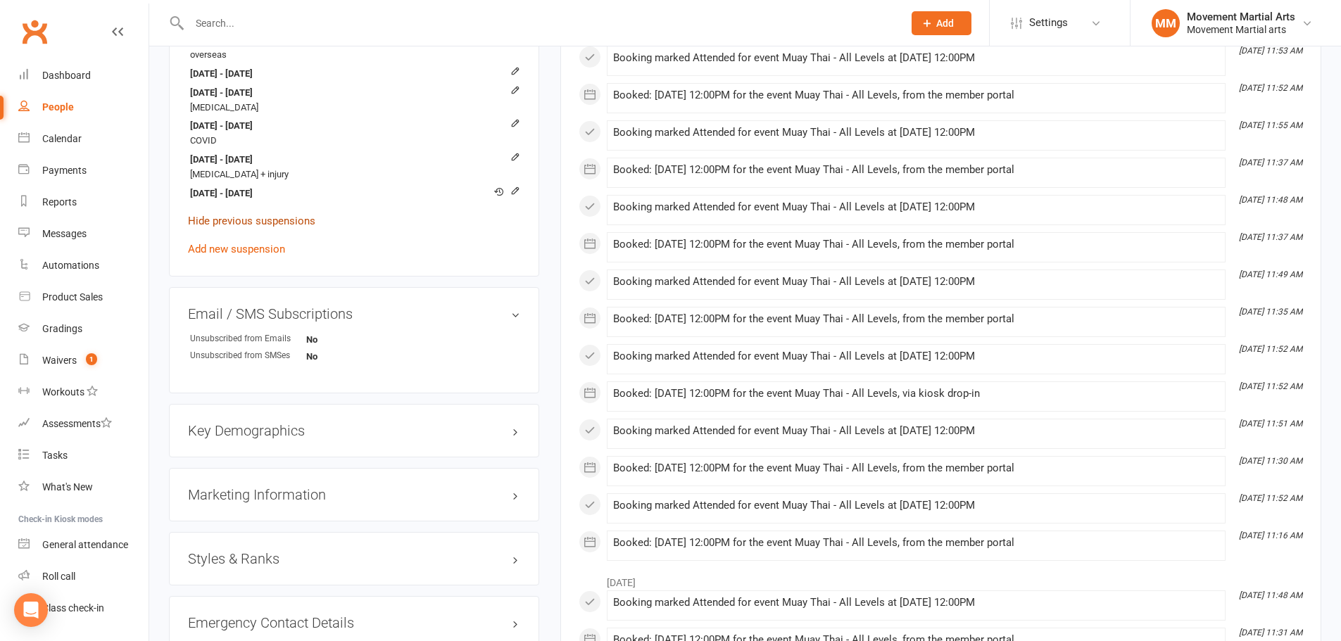
click at [286, 221] on link "Hide previous suspensions" at bounding box center [251, 221] width 127 height 13
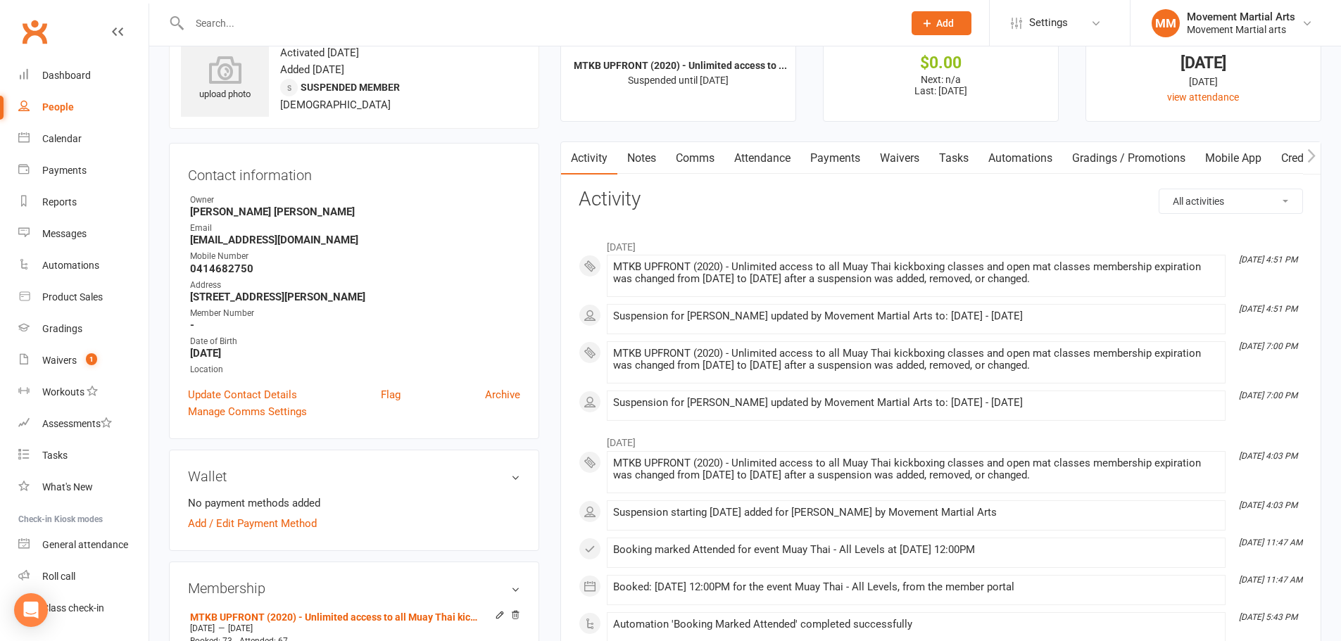
scroll to position [0, 0]
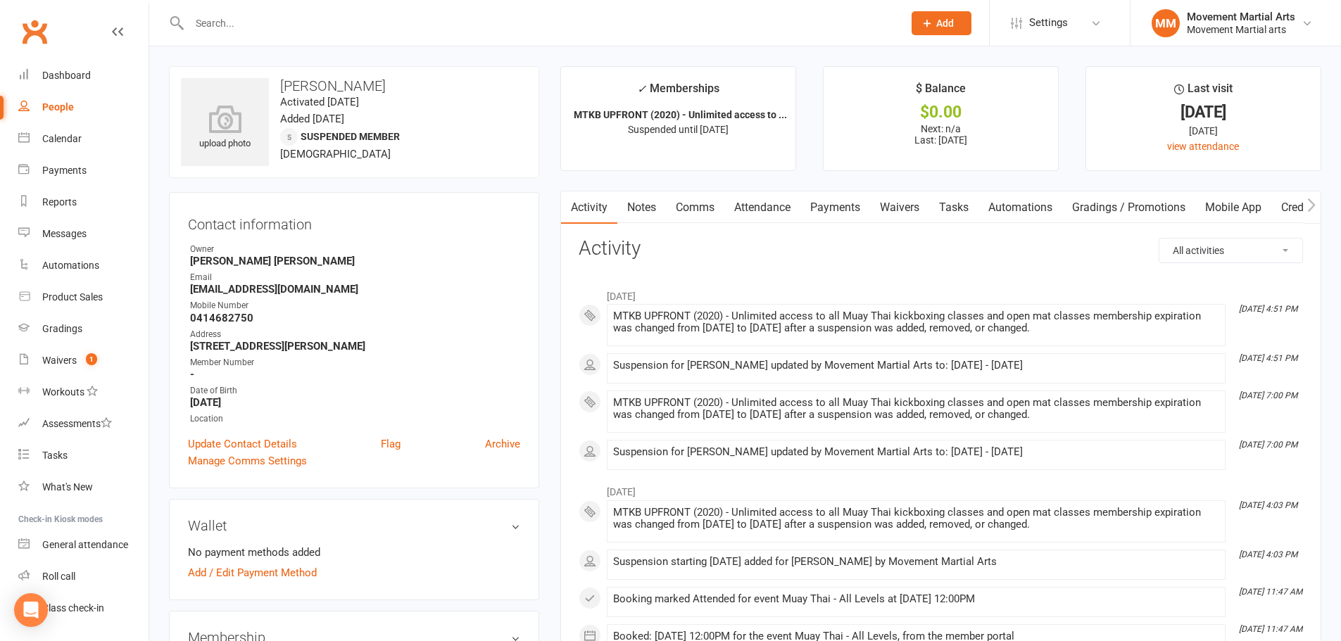
click at [886, 209] on link "Waivers" at bounding box center [899, 207] width 59 height 32
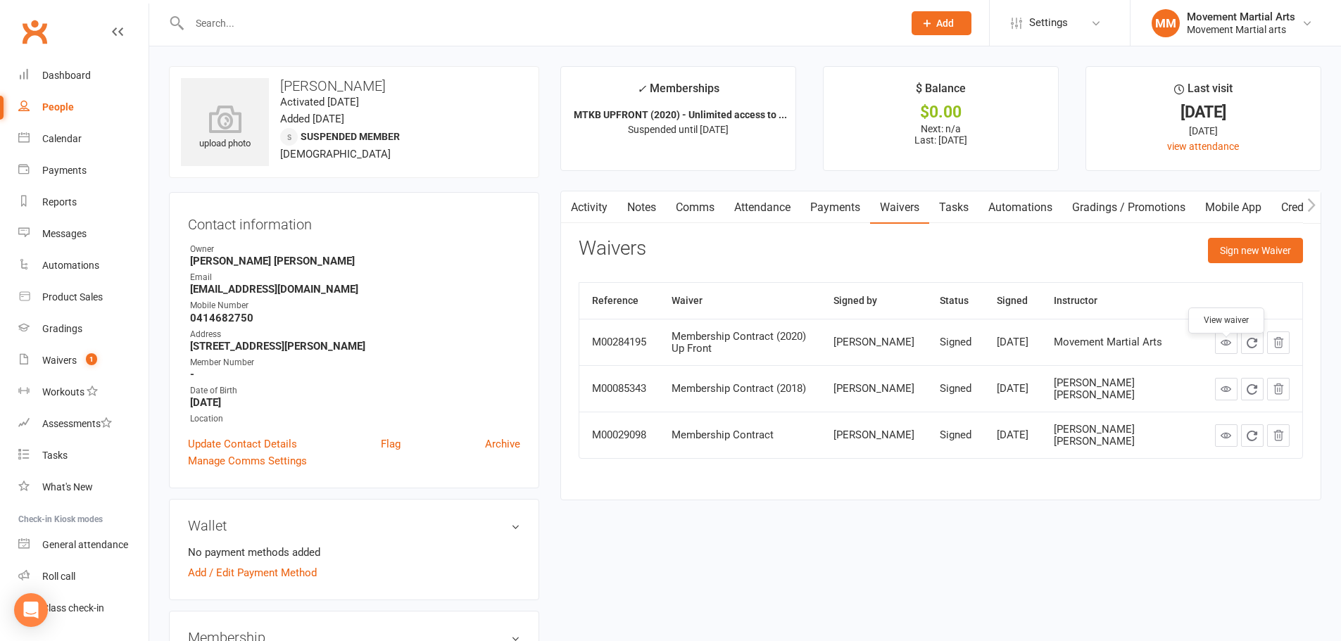
click at [1216, 354] on link at bounding box center [1226, 343] width 23 height 23
click at [595, 206] on link "Activity" at bounding box center [589, 207] width 56 height 32
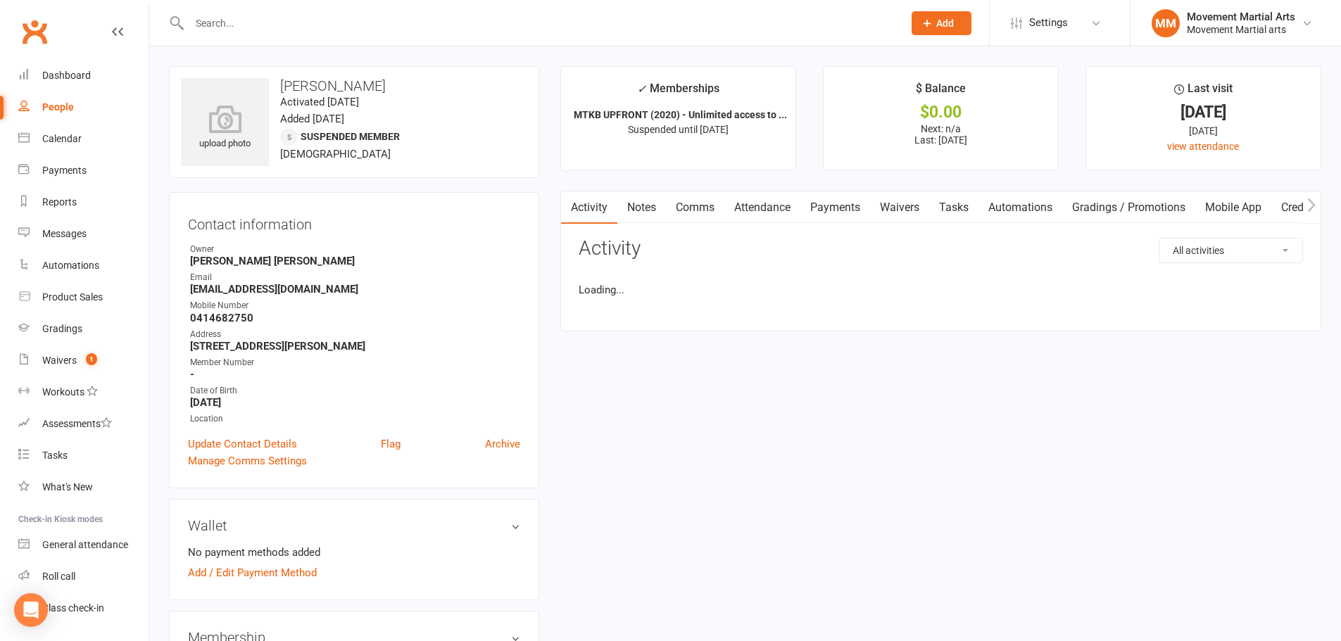
click at [648, 196] on link "Notes" at bounding box center [641, 207] width 49 height 32
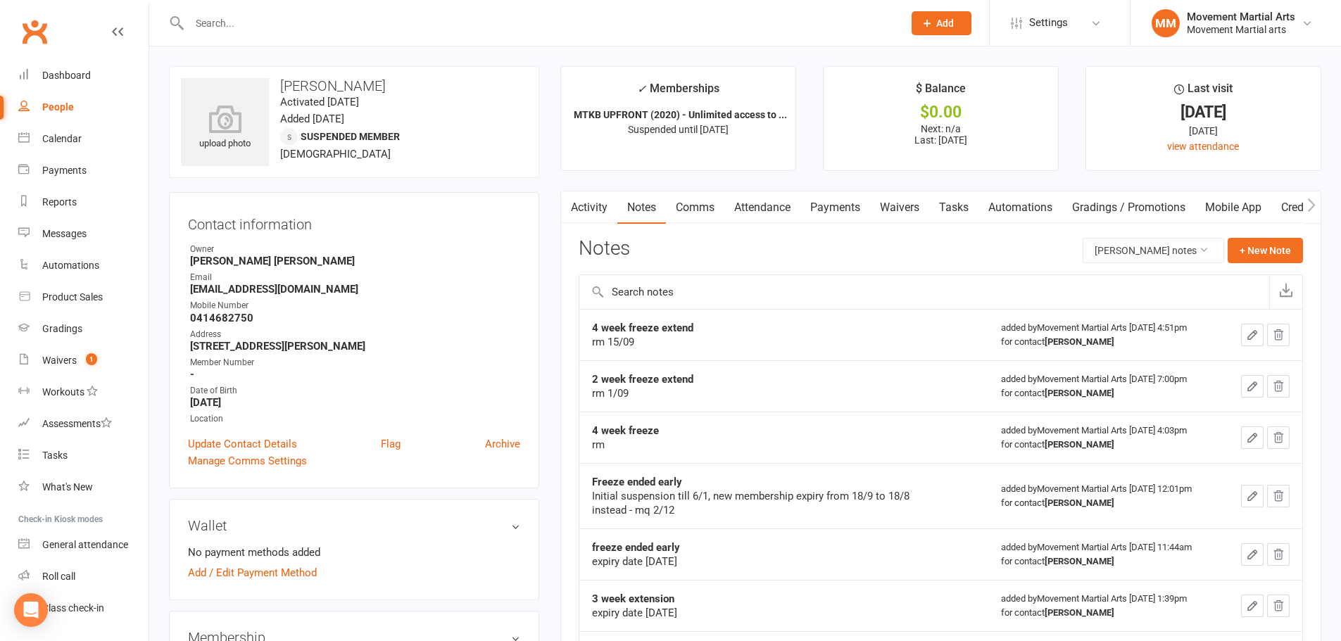
click at [38, 29] on link "Clubworx" at bounding box center [34, 31] width 35 height 35
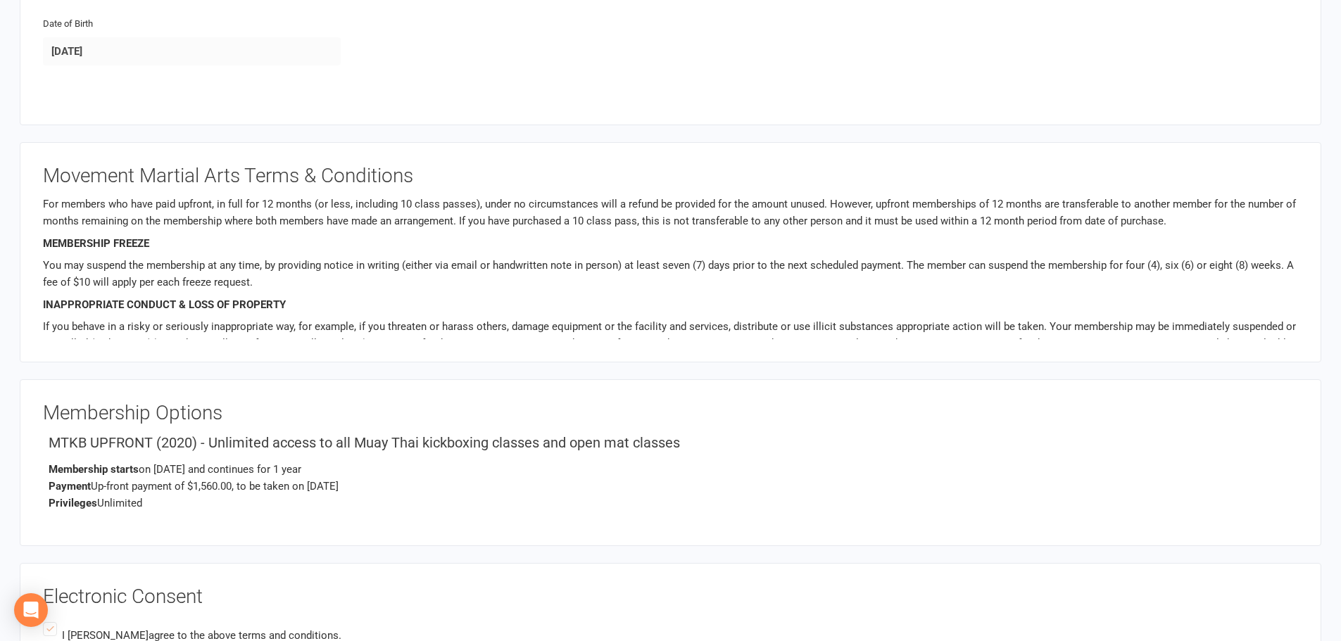
scroll to position [62, 0]
